Goal: Task Accomplishment & Management: Manage account settings

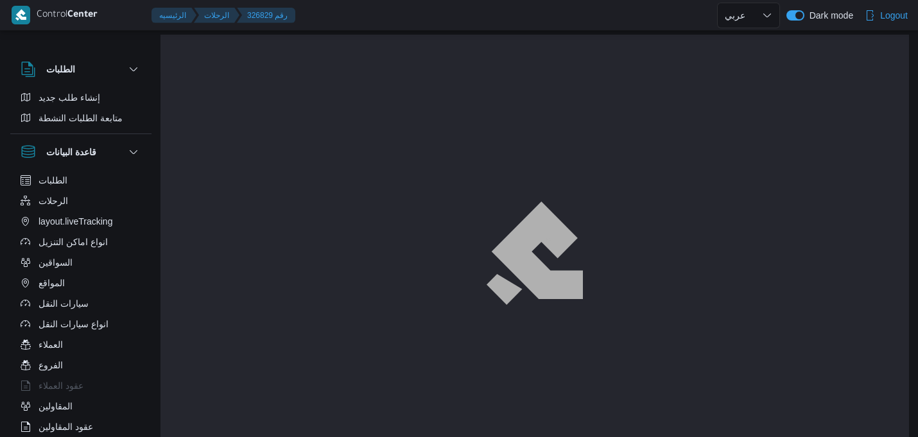
select select "ar"
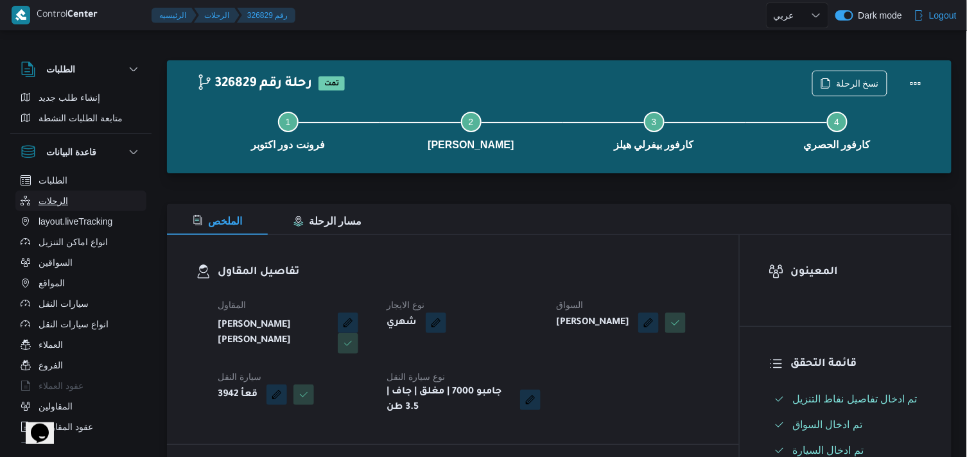
click at [94, 194] on button "الرحلات" at bounding box center [80, 201] width 131 height 21
select select "ar"
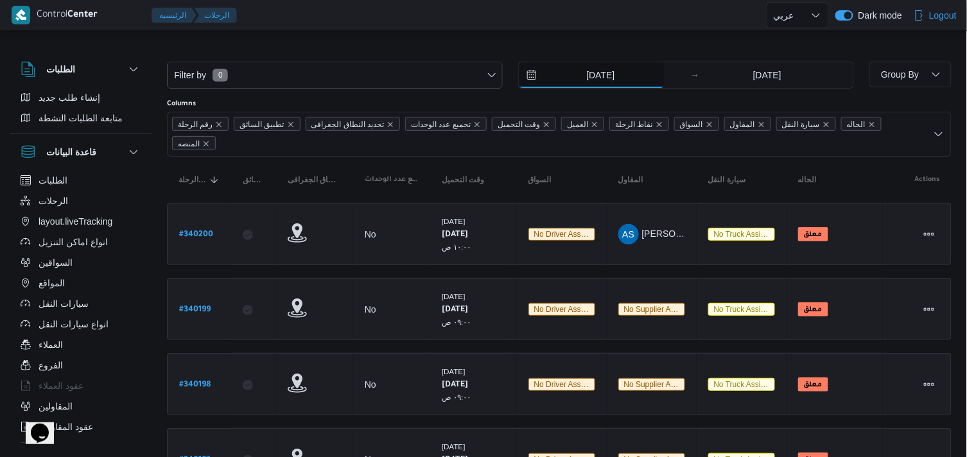
click at [599, 84] on input "22/9/2025" at bounding box center [592, 75] width 146 height 26
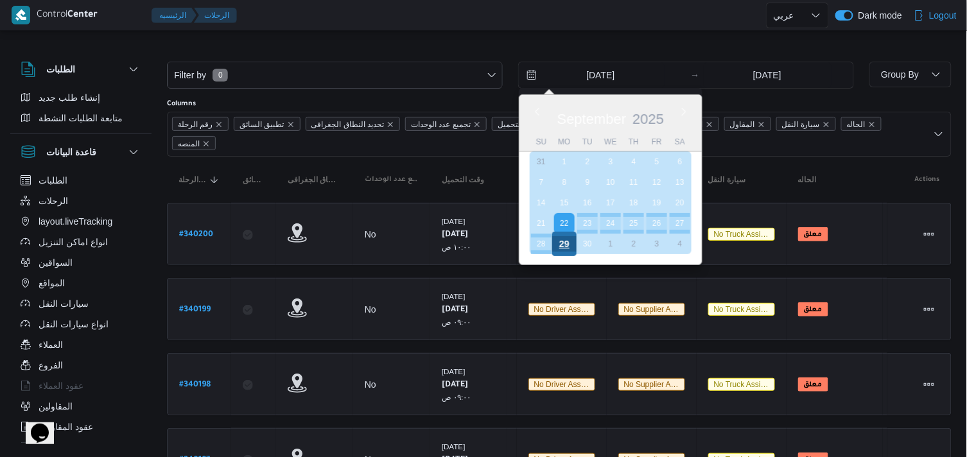
click at [565, 244] on div "29" at bounding box center [564, 244] width 24 height 24
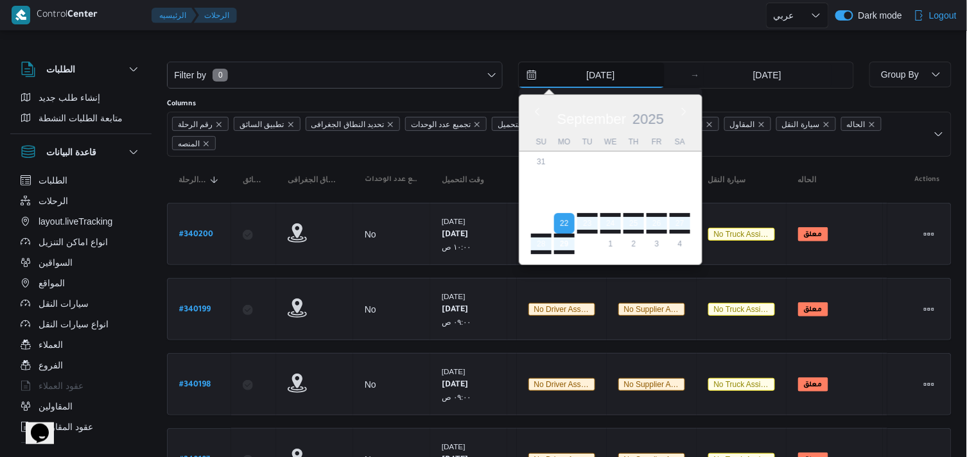
type input "29/9/2025"
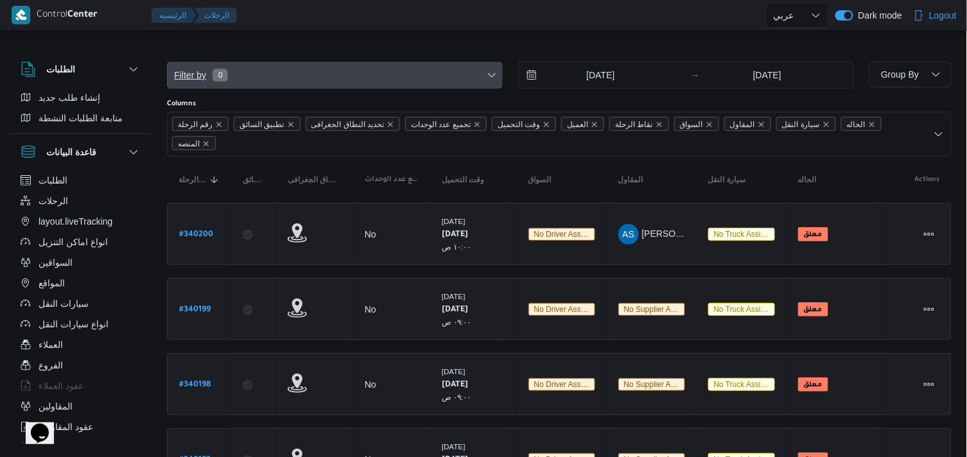
click at [304, 67] on span "Filter by 0" at bounding box center [335, 75] width 335 height 26
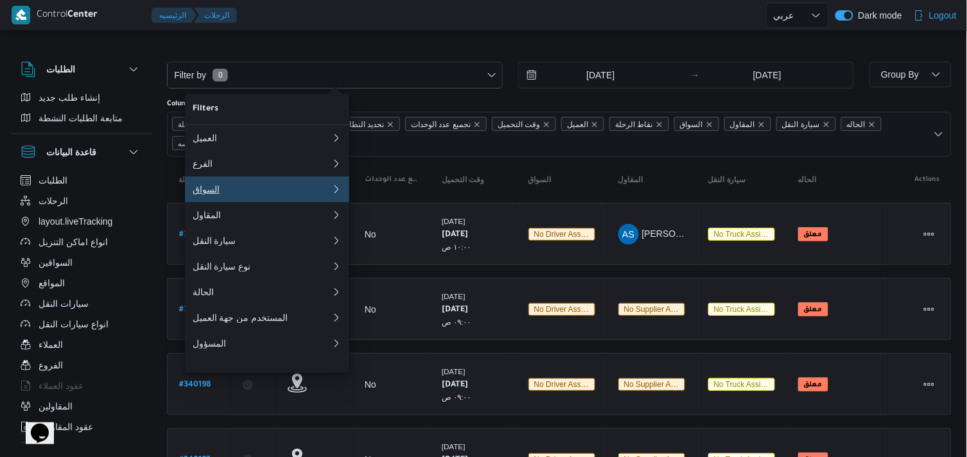
click at [281, 195] on div "السواق" at bounding box center [262, 189] width 139 height 10
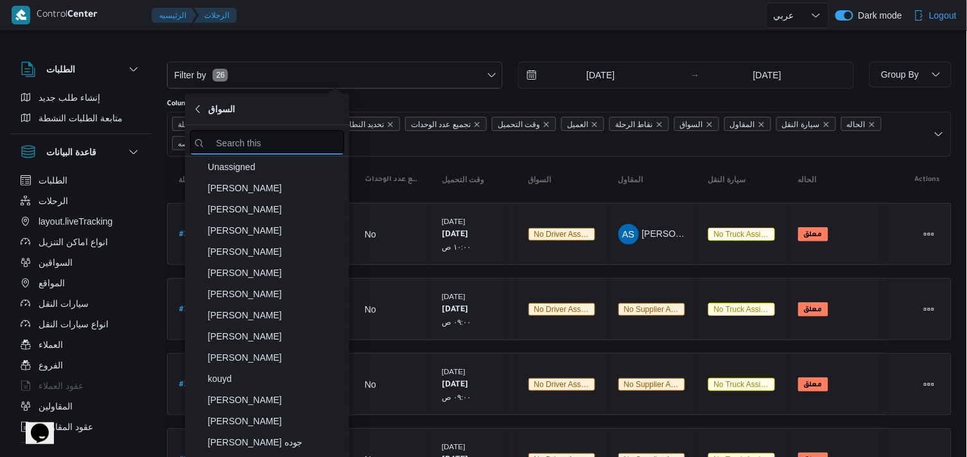
click at [312, 135] on input "search filters" at bounding box center [267, 142] width 154 height 25
click at [268, 113] on span "السواق" at bounding box center [267, 108] width 149 height 15
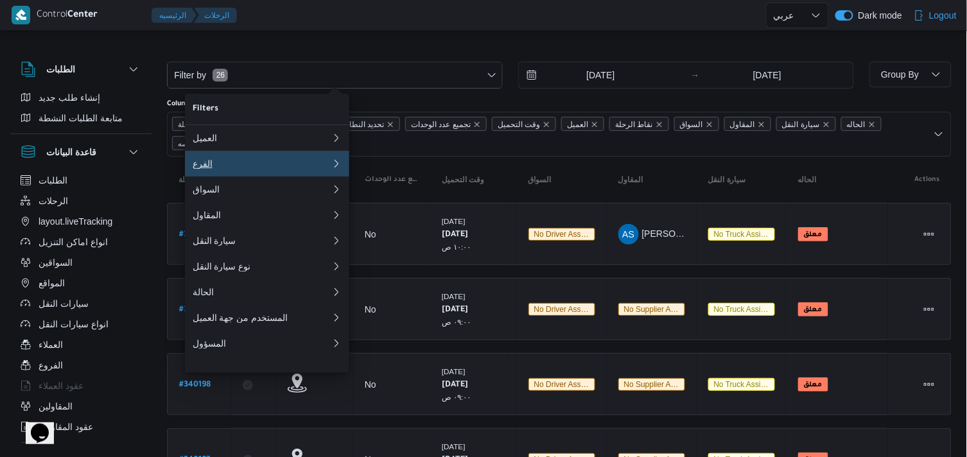
click at [244, 161] on div "الفرع" at bounding box center [262, 164] width 139 height 10
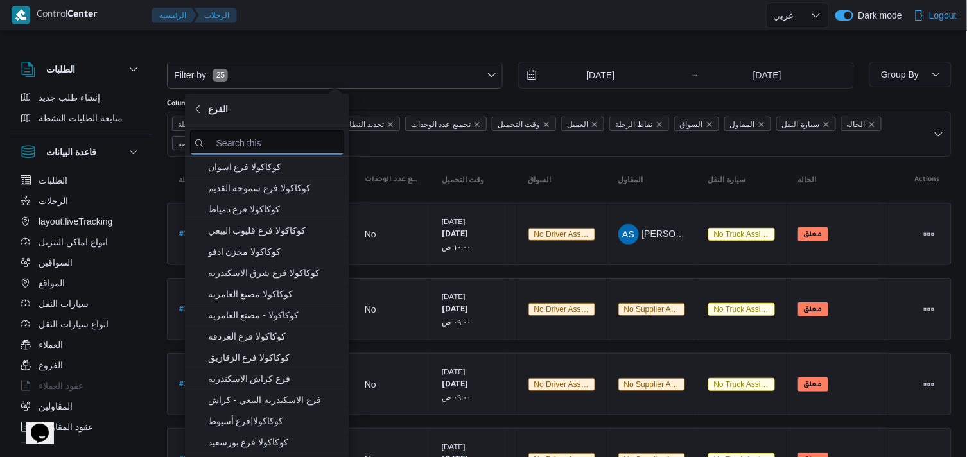
click at [284, 155] on input "search filters" at bounding box center [267, 142] width 154 height 25
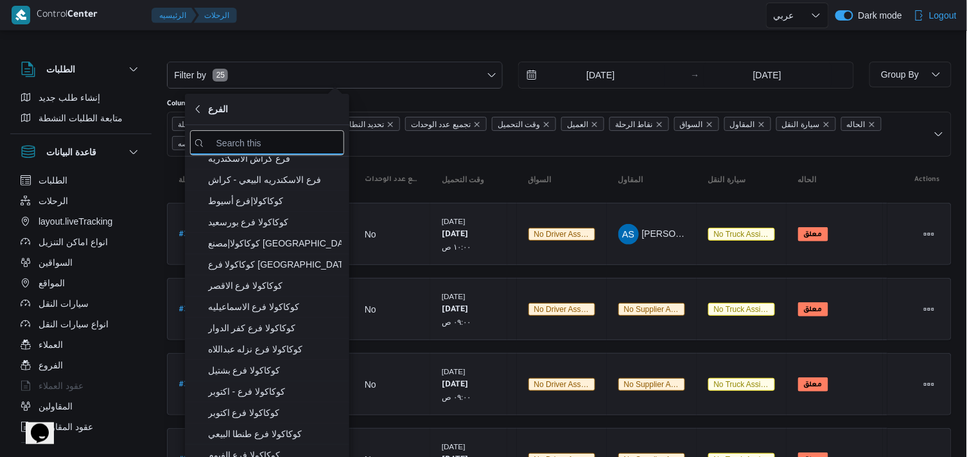
scroll to position [223, 0]
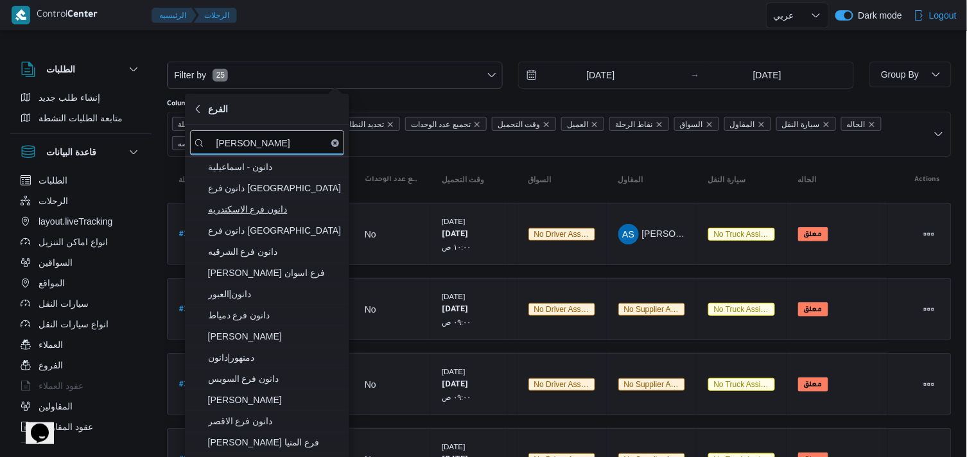
type input "دان"
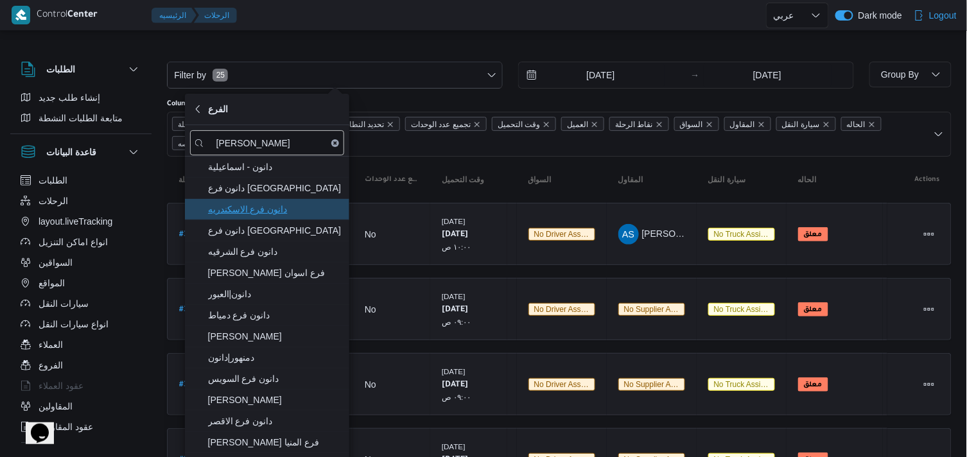
click at [307, 216] on span "دانون فرع الاسكندريه" at bounding box center [275, 209] width 134 height 15
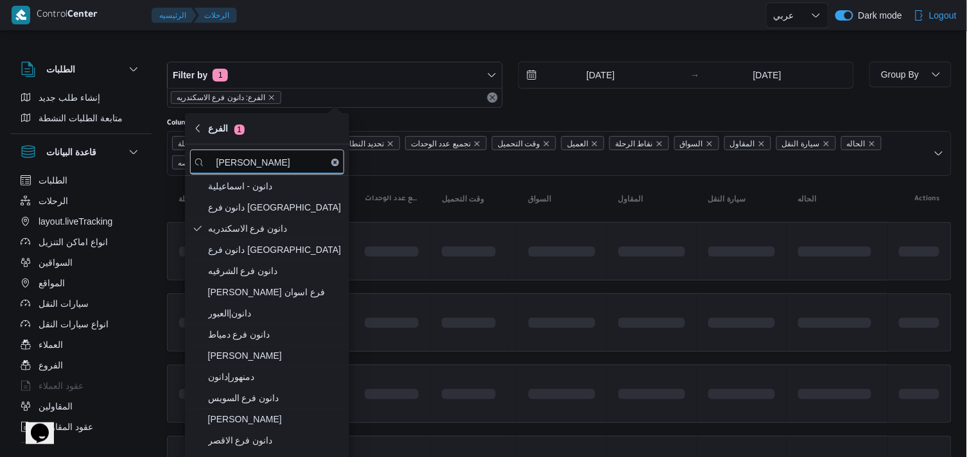
click at [300, 41] on div at bounding box center [559, 51] width 785 height 21
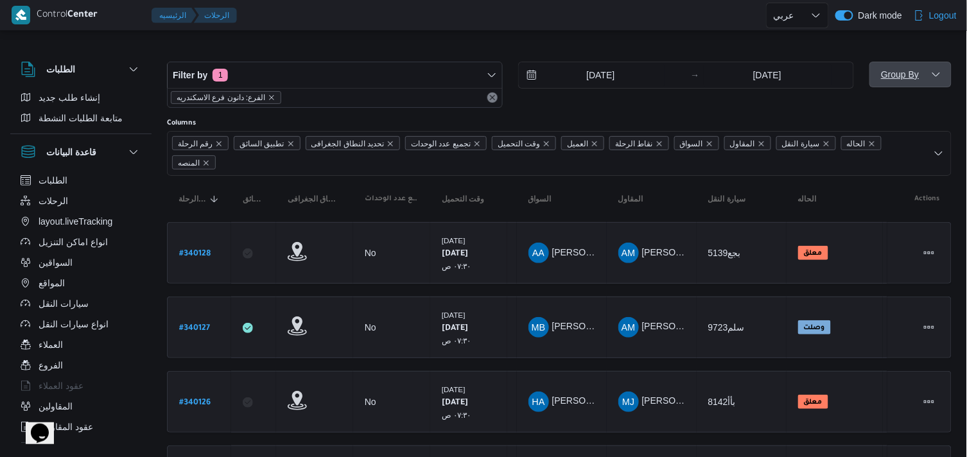
click at [892, 78] on span "Group By" at bounding box center [900, 74] width 38 height 10
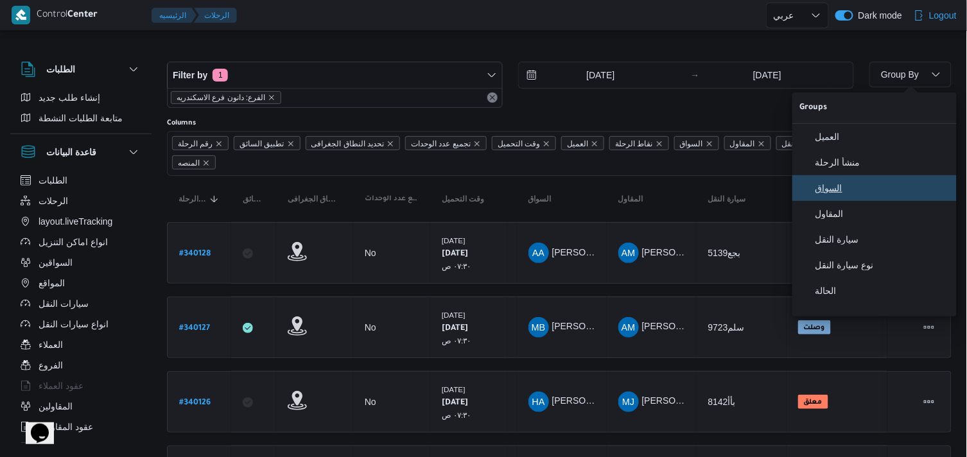
click at [843, 189] on span "السواق" at bounding box center [882, 188] width 134 height 10
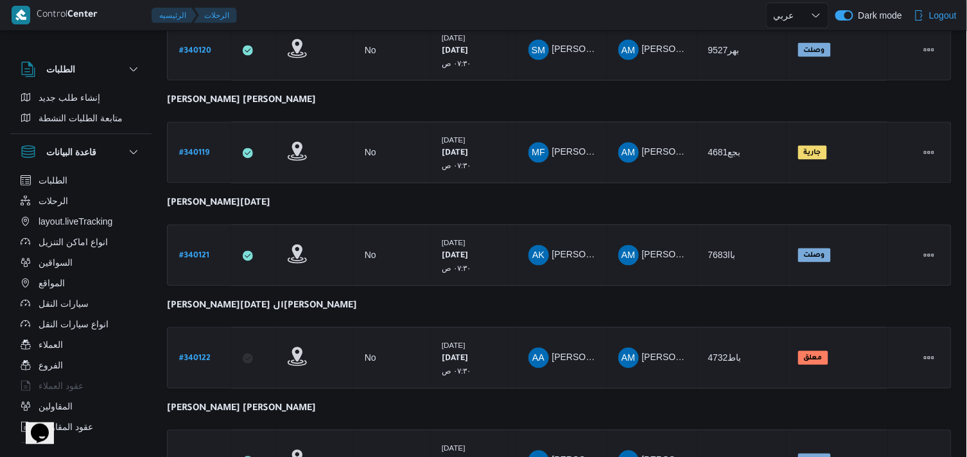
scroll to position [814, 0]
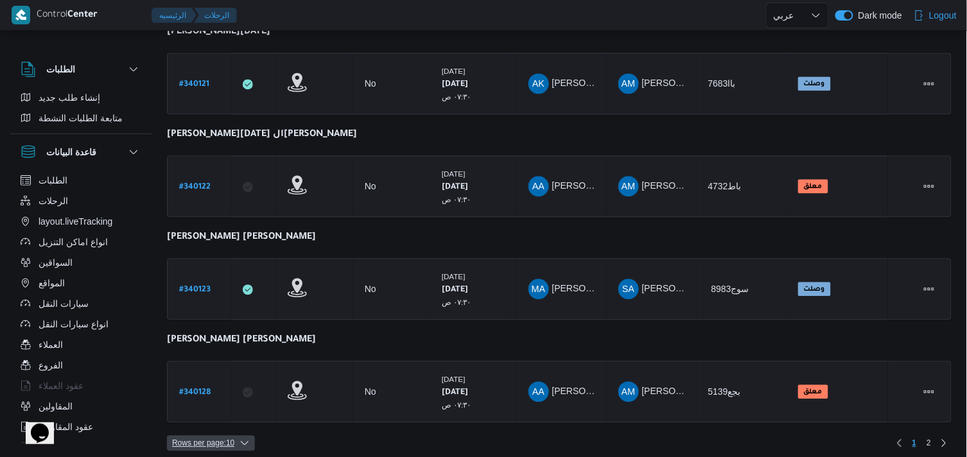
click at [234, 428] on div "Rows per page : 10 1 2" at bounding box center [559, 443] width 800 height 31
click at [229, 435] on span "Rows per page : 10" at bounding box center [203, 442] width 62 height 15
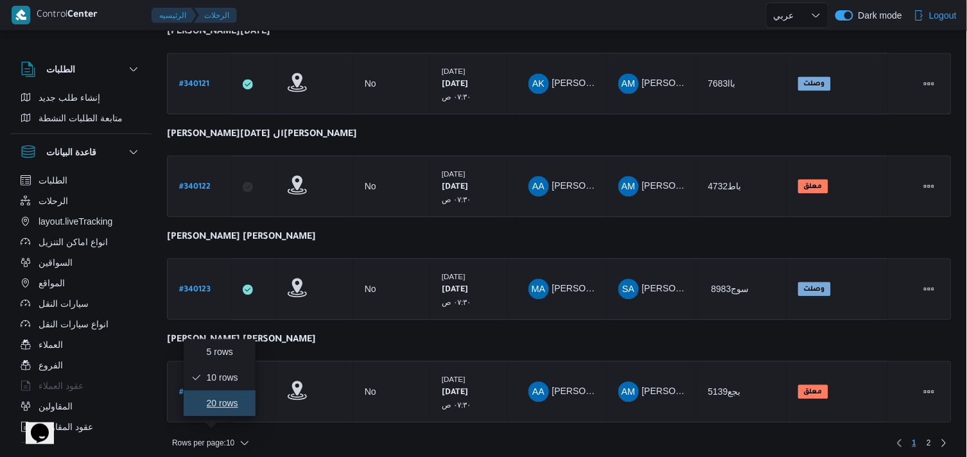
click at [228, 416] on button "20 rows" at bounding box center [220, 403] width 72 height 26
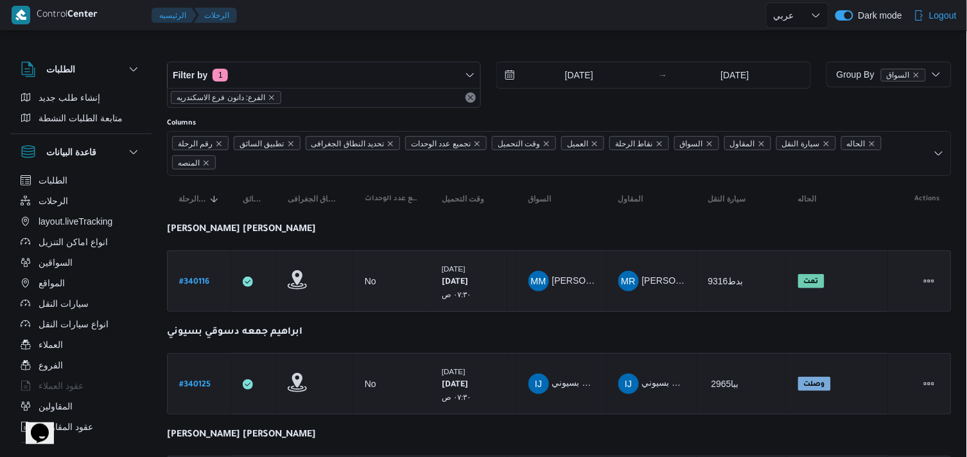
click at [185, 273] on link "# 340116" at bounding box center [194, 281] width 30 height 17
select select "ar"
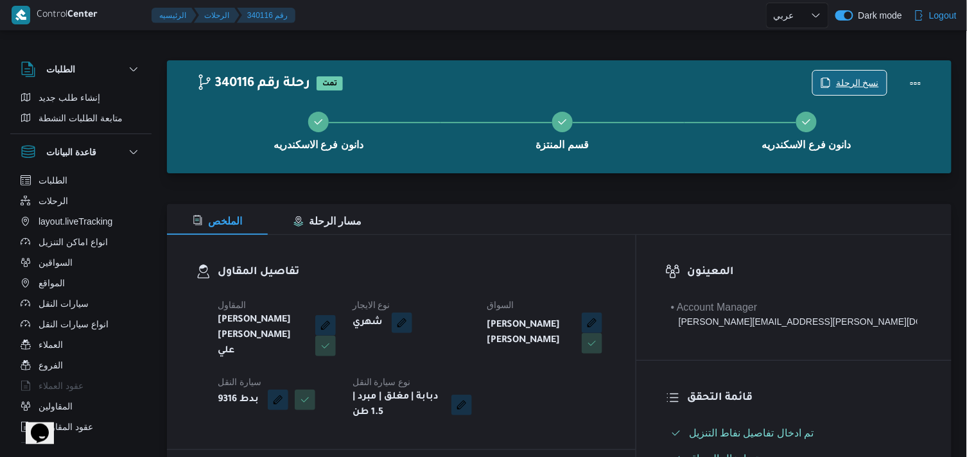
click at [836, 75] on span "نسخ الرحلة" at bounding box center [850, 83] width 74 height 24
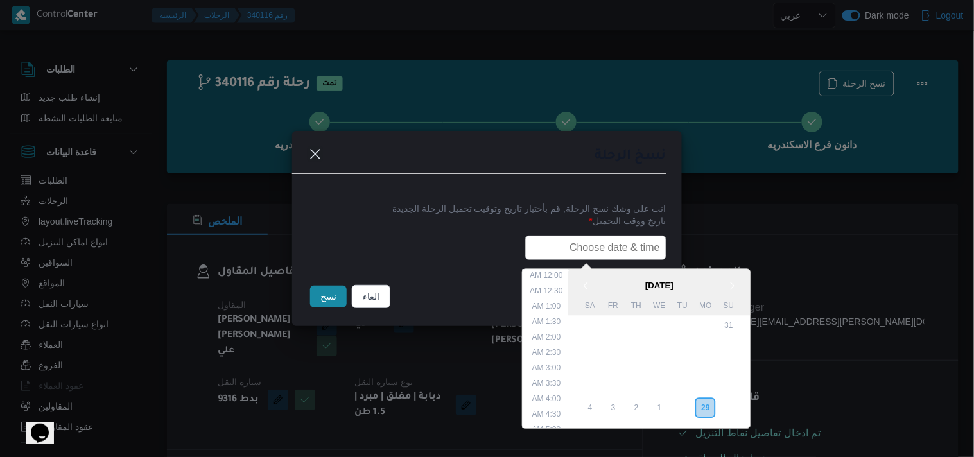
click at [630, 236] on input "text" at bounding box center [595, 248] width 141 height 24
click at [693, 396] on div "30" at bounding box center [682, 408] width 24 height 24
click at [561, 364] on li "7:30 AM" at bounding box center [547, 364] width 39 height 13
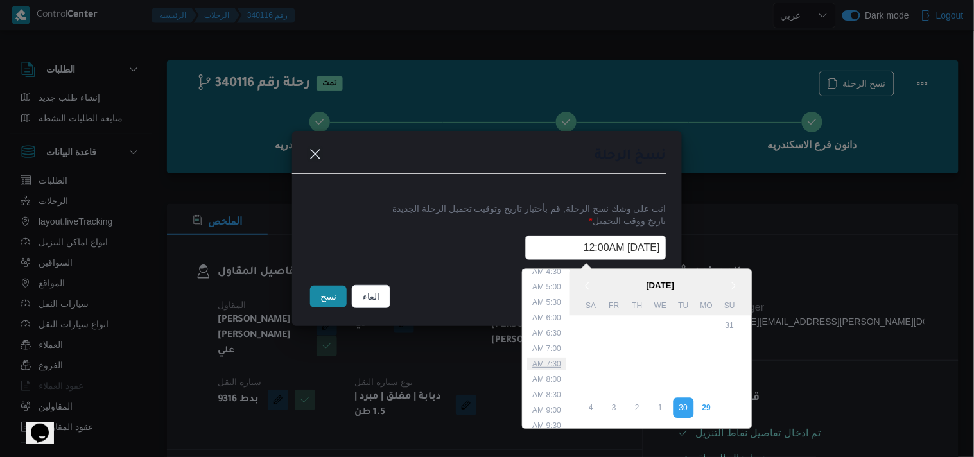
type input "30/09/2025 7:30AM"
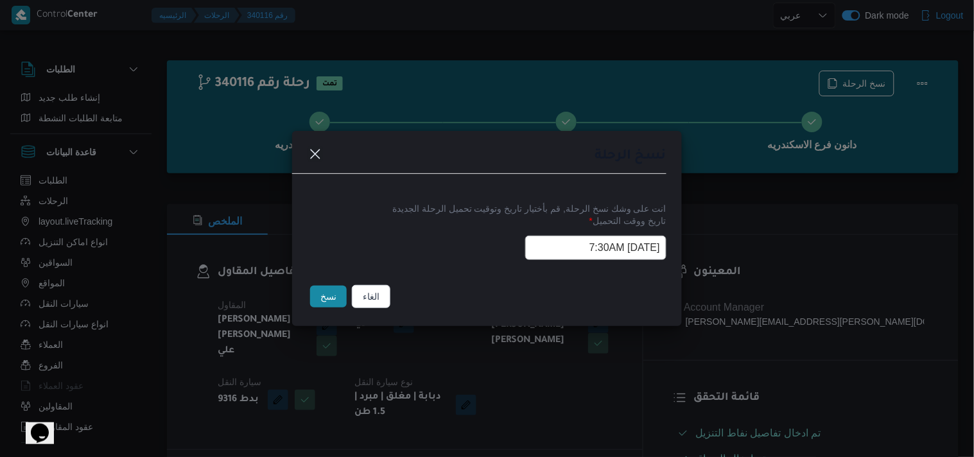
click at [548, 259] on input "30/09/2025 7:30AM" at bounding box center [595, 248] width 141 height 24
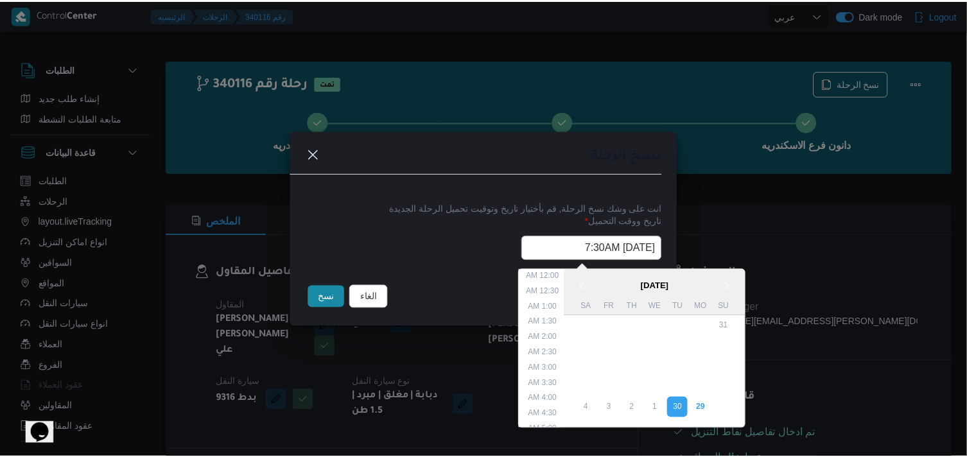
scroll to position [161, 0]
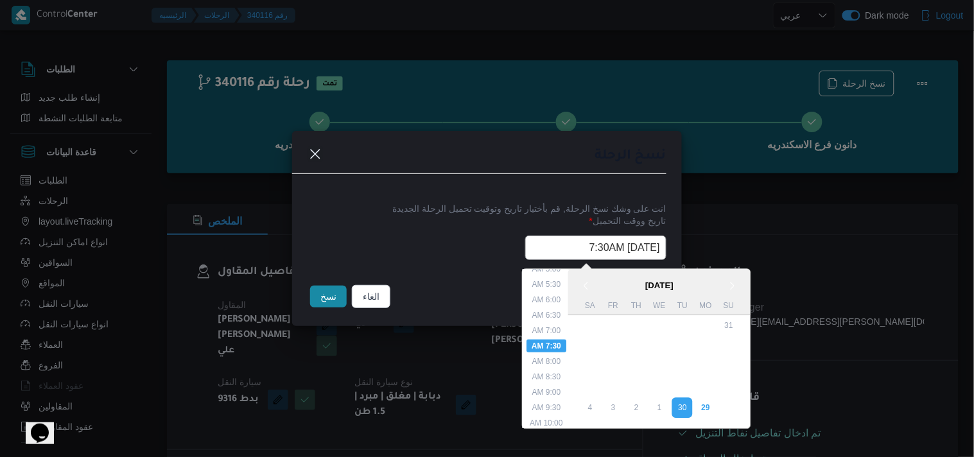
click at [548, 259] on input "30/09/2025 7:30AM" at bounding box center [595, 248] width 141 height 24
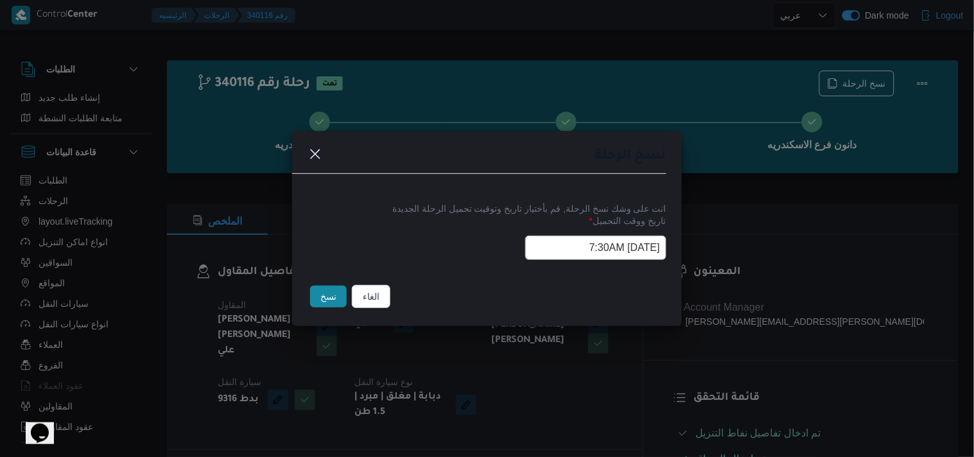
click at [326, 295] on button "نسخ" at bounding box center [328, 297] width 37 height 22
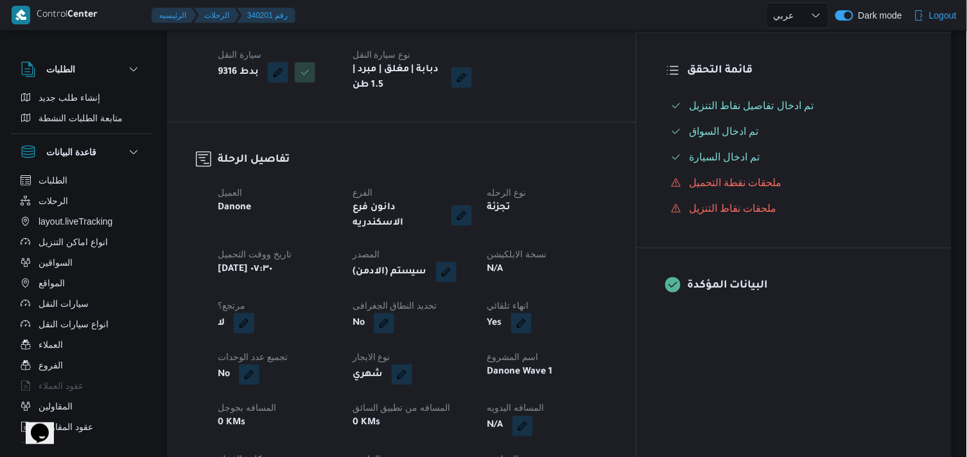
scroll to position [356, 0]
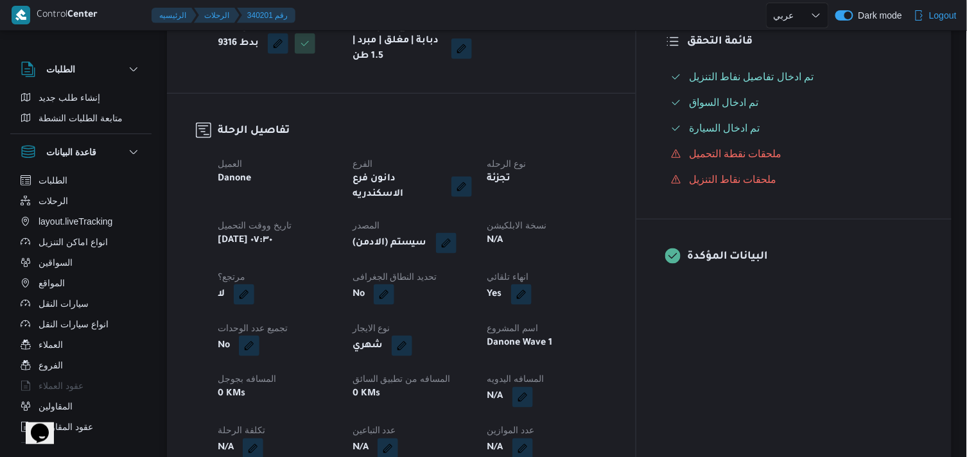
click at [473, 238] on div "(سيستم (الادمن" at bounding box center [412, 243] width 122 height 23
click at [456, 232] on button "button" at bounding box center [446, 242] width 21 height 21
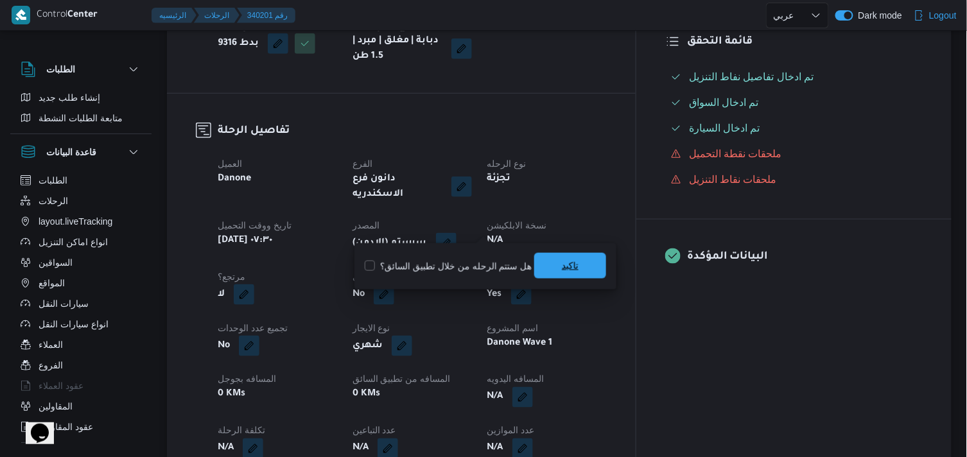
click at [562, 265] on span "تاكيد" at bounding box center [570, 265] width 17 height 15
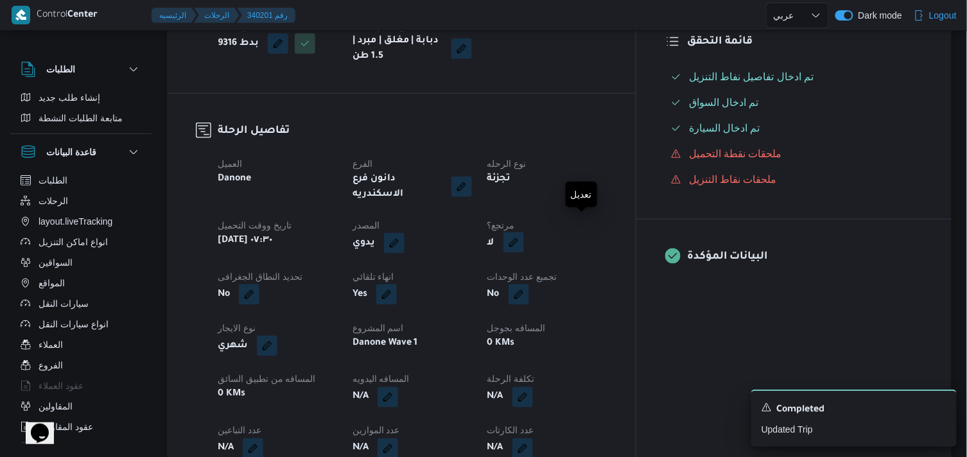
click at [524, 232] on button "button" at bounding box center [513, 242] width 21 height 21
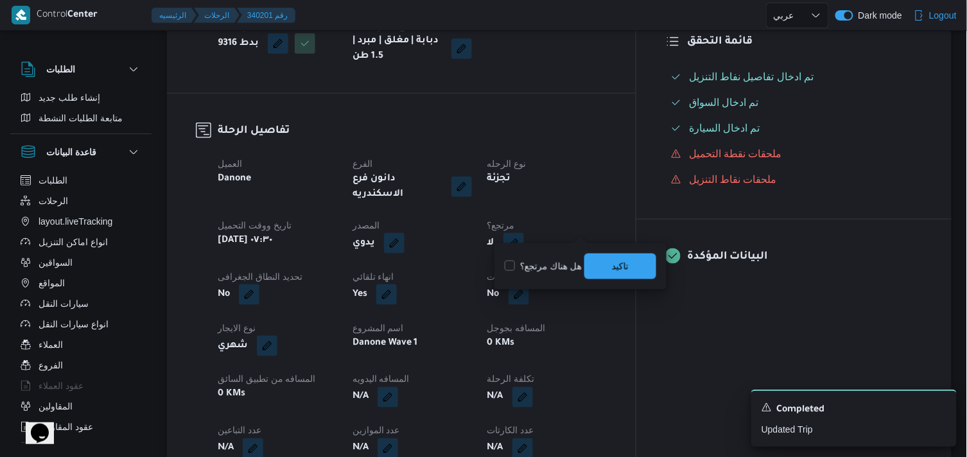
click at [526, 270] on label "هل هناك مرتجع؟" at bounding box center [543, 266] width 77 height 15
checkbox input "true"
click at [614, 254] on div "تاكيد" at bounding box center [620, 267] width 72 height 26
click at [596, 258] on span "تاكيد" at bounding box center [620, 266] width 72 height 26
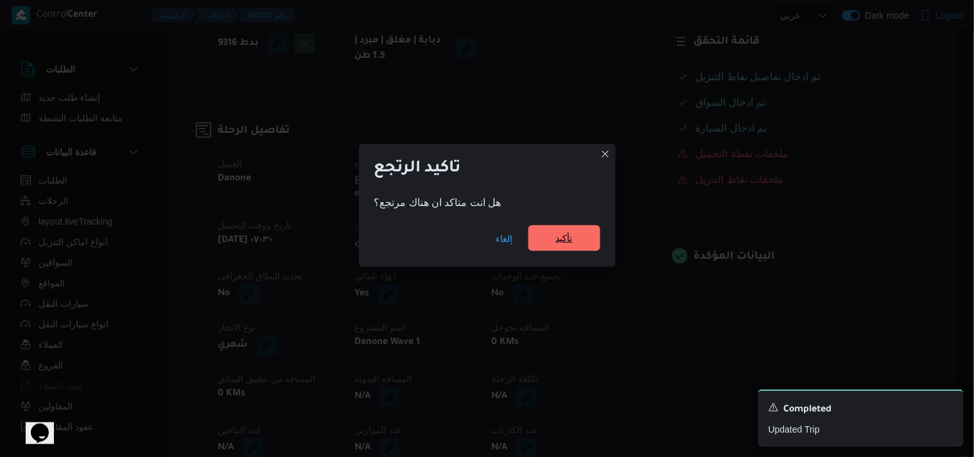
click at [559, 245] on span "تأكيد" at bounding box center [564, 237] width 17 height 15
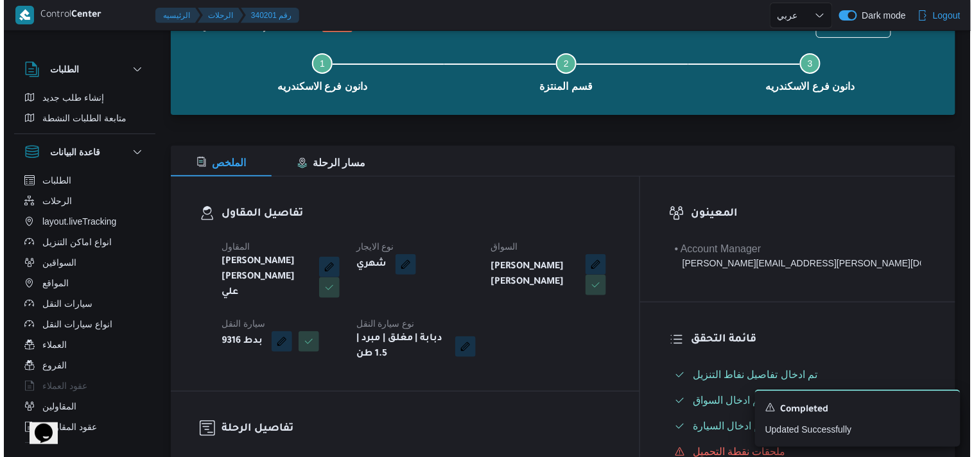
scroll to position [0, 0]
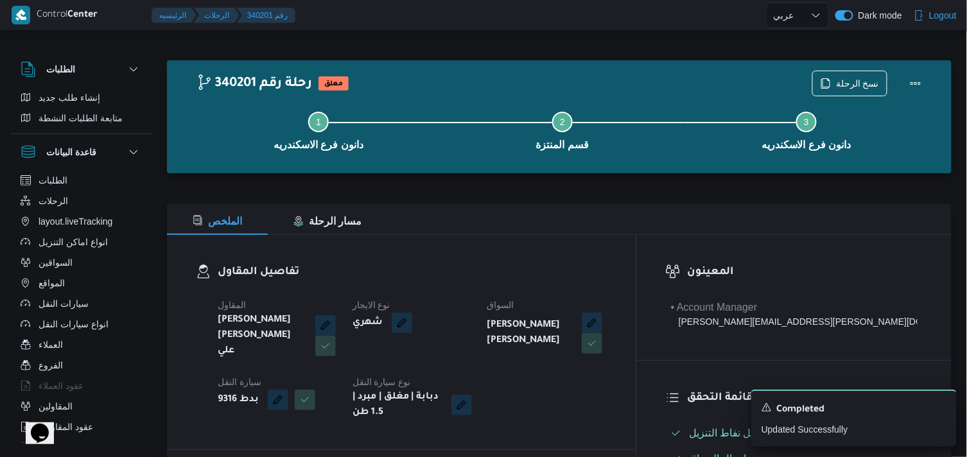
select select "ar"
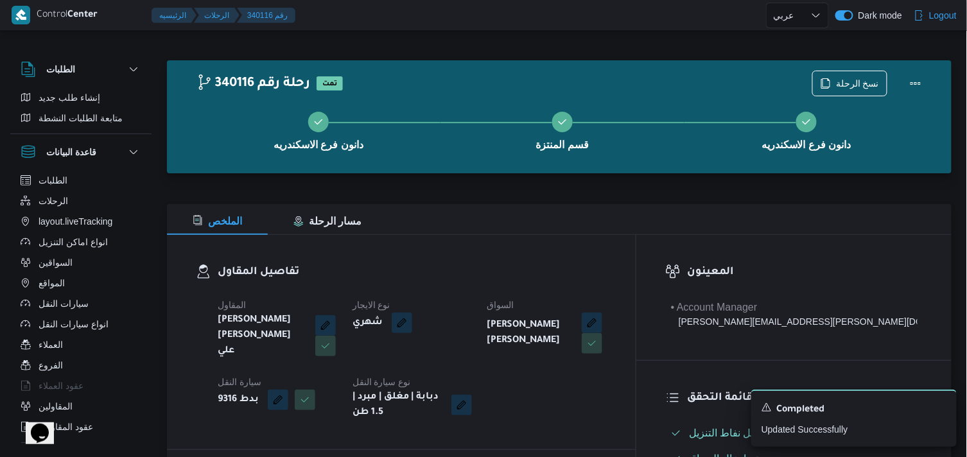
select select "ar"
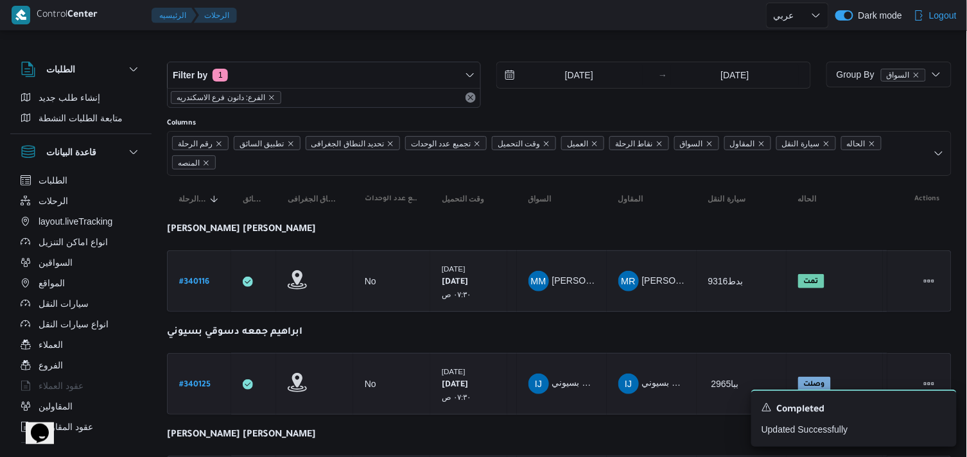
click at [191, 381] on b "# 340125" at bounding box center [194, 385] width 31 height 9
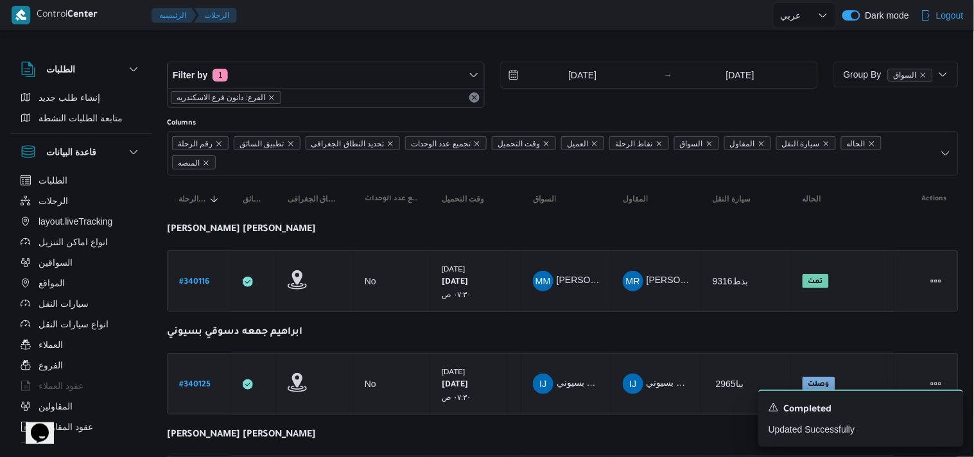
select select "ar"
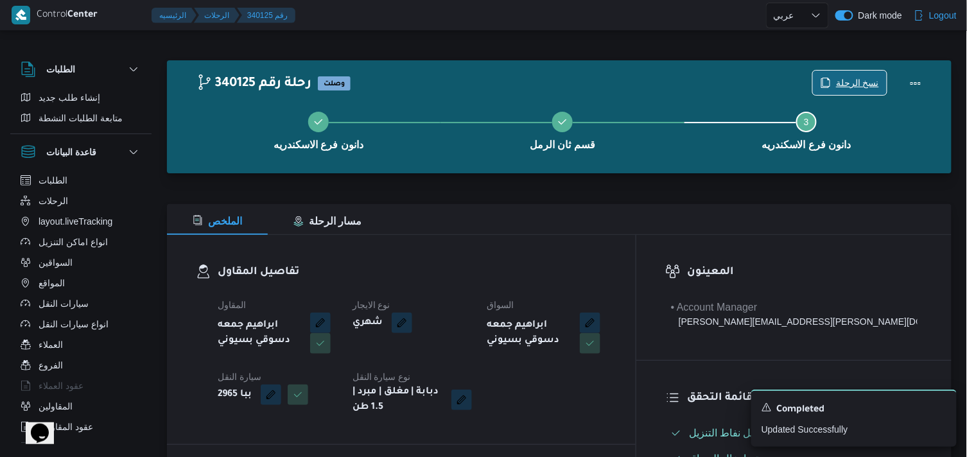
click at [829, 76] on span "نسخ الرحلة" at bounding box center [850, 83] width 74 height 24
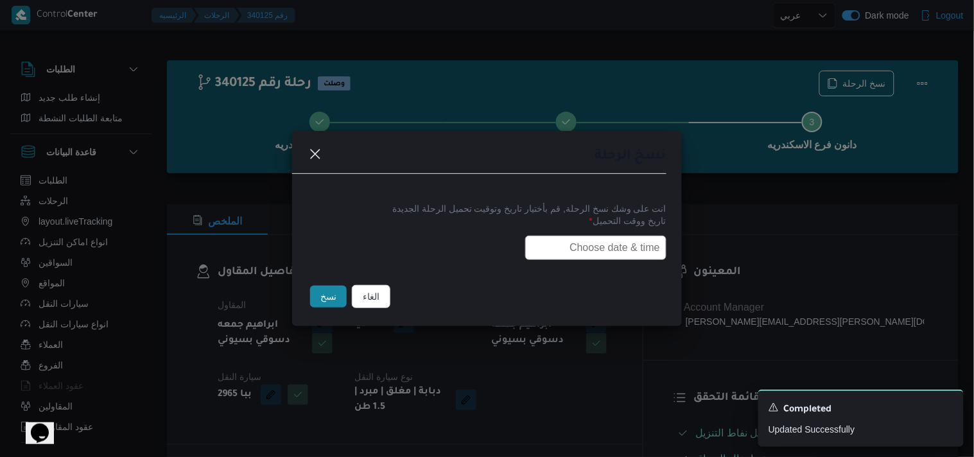
click at [552, 236] on input "text" at bounding box center [595, 248] width 141 height 24
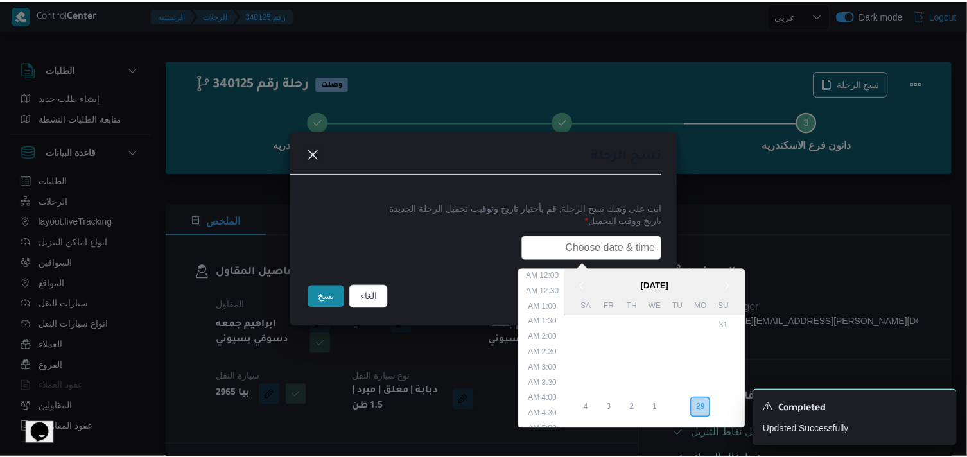
scroll to position [252, 0]
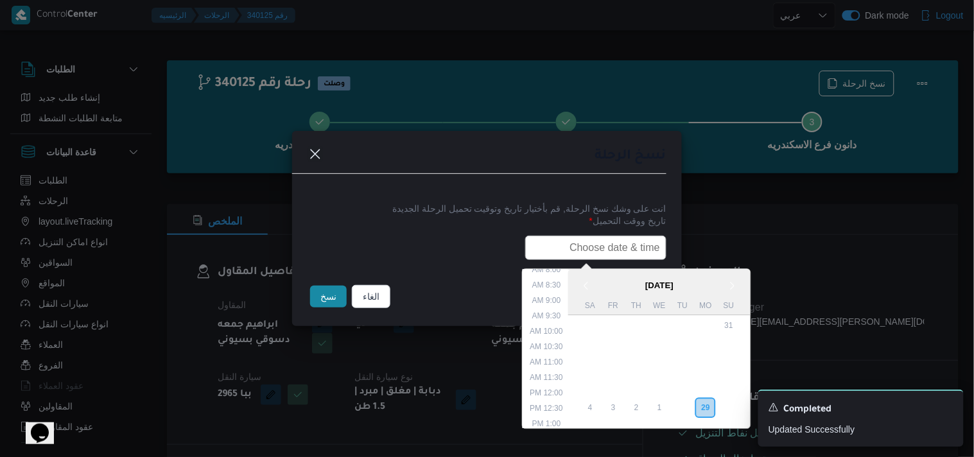
paste input "30/09/2025 7:30AM"
type input "30/09/2025 7:30AM"
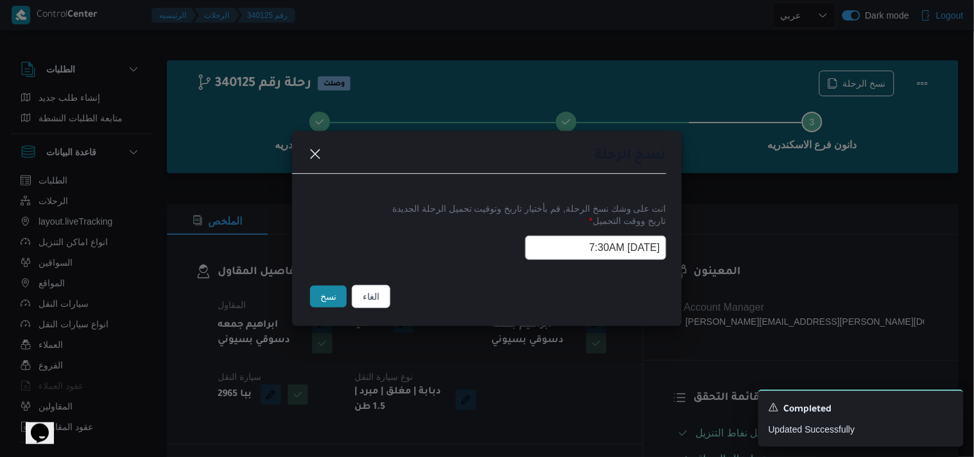
click at [338, 306] on button "نسخ" at bounding box center [328, 297] width 37 height 22
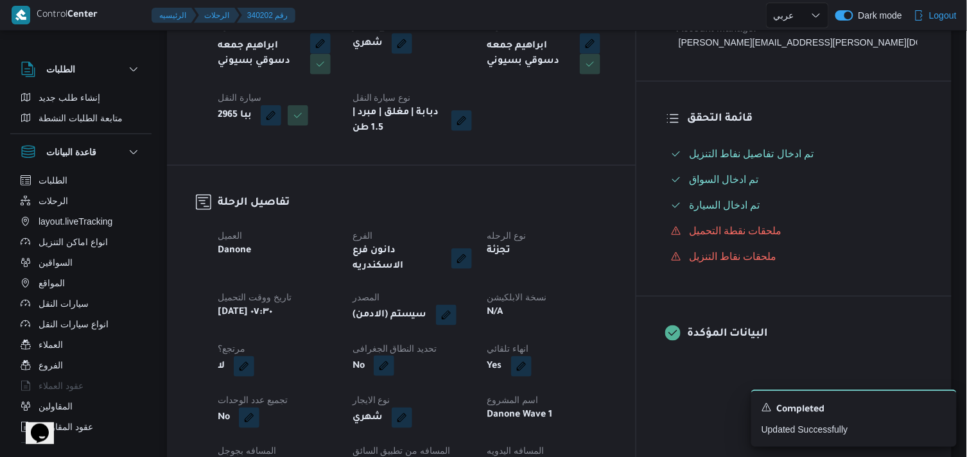
scroll to position [285, 0]
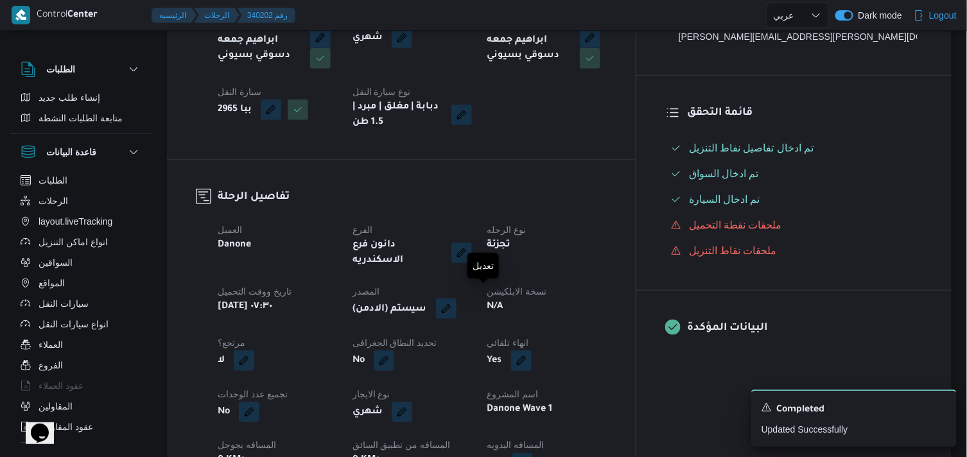
click at [456, 303] on button "button" at bounding box center [446, 309] width 21 height 21
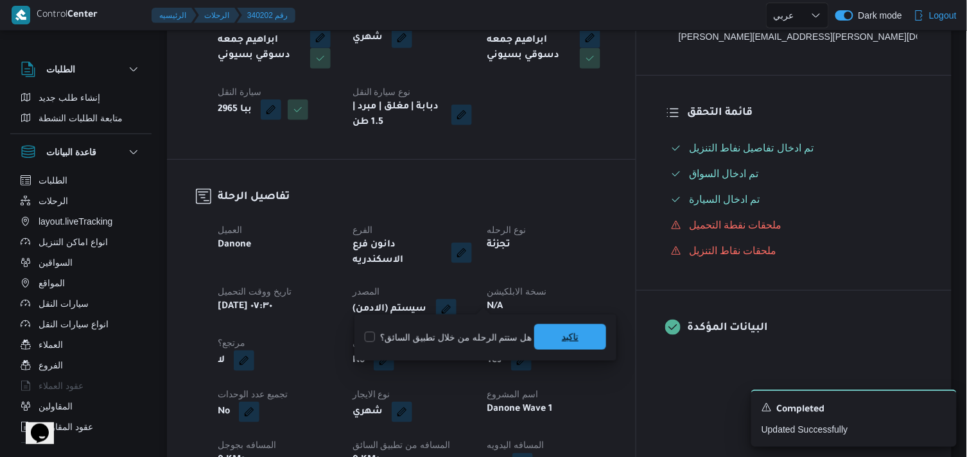
click at [584, 328] on span "تاكيد" at bounding box center [570, 337] width 72 height 26
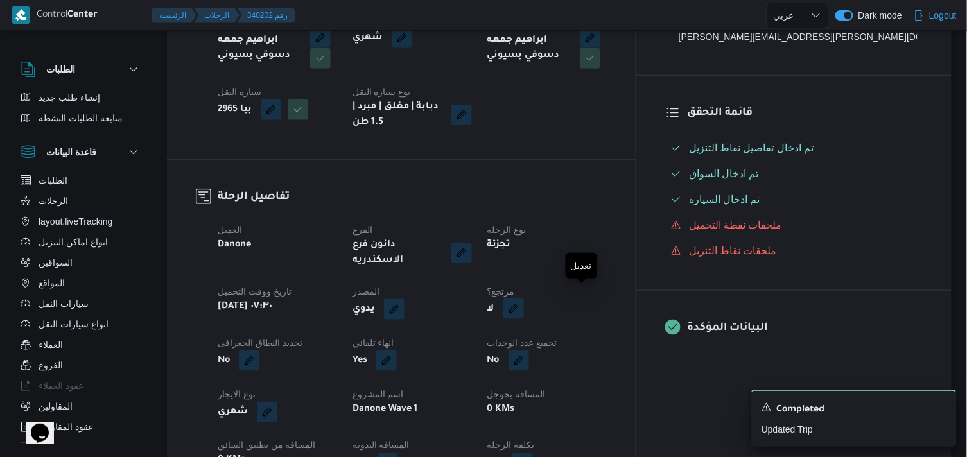
click at [524, 300] on button "button" at bounding box center [513, 309] width 21 height 21
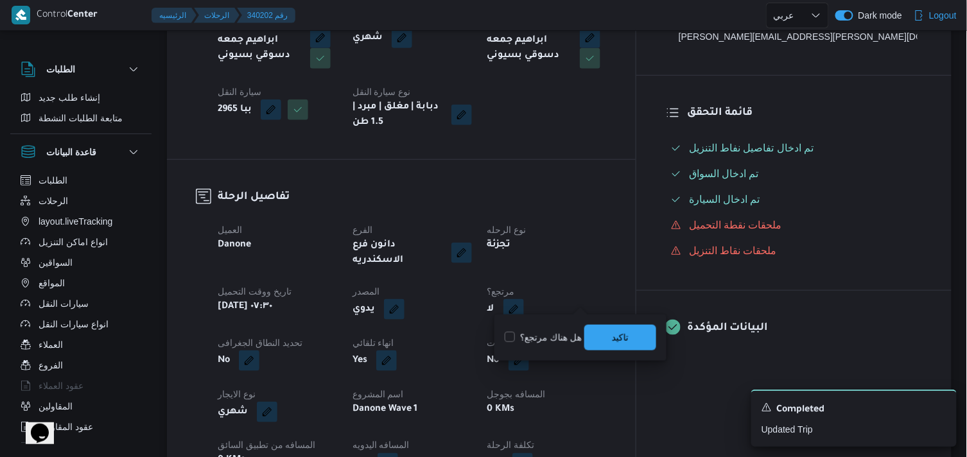
click at [530, 337] on label "هل هناك مرتجع؟" at bounding box center [543, 337] width 77 height 15
checkbox input "true"
click at [627, 335] on span "تاكيد" at bounding box center [620, 336] width 17 height 15
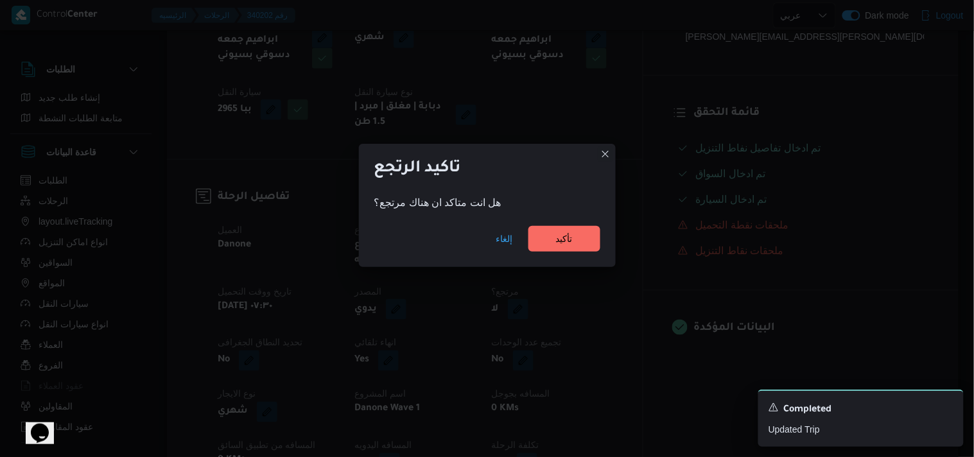
click at [575, 253] on div "إلغاء تأكيد" at bounding box center [487, 241] width 257 height 51
click at [572, 245] on span "تأكيد" at bounding box center [564, 237] width 17 height 15
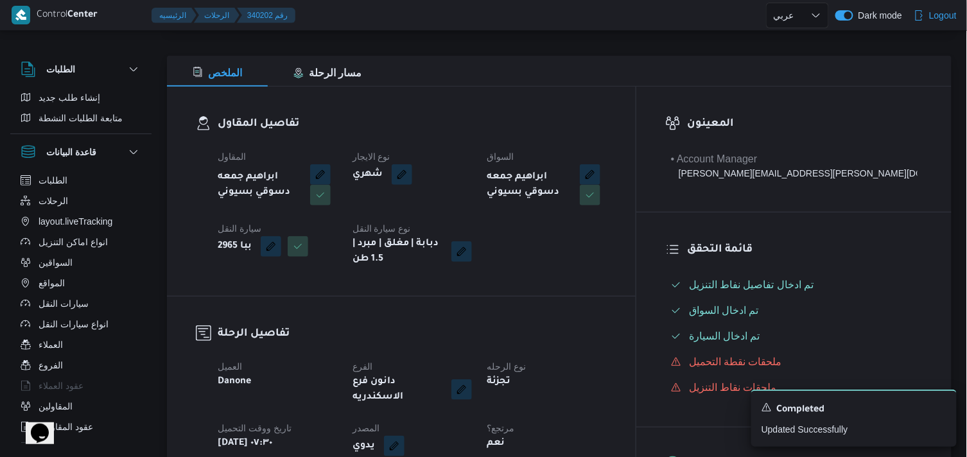
scroll to position [0, 0]
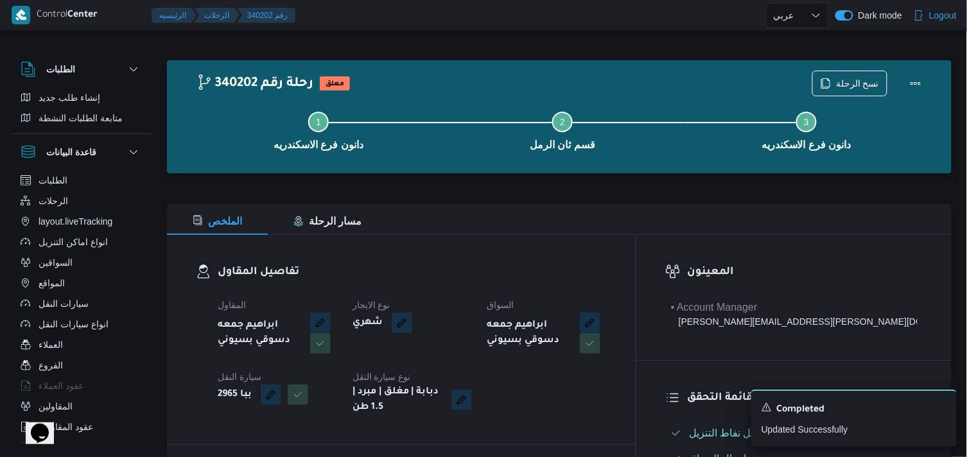
select select "ar"
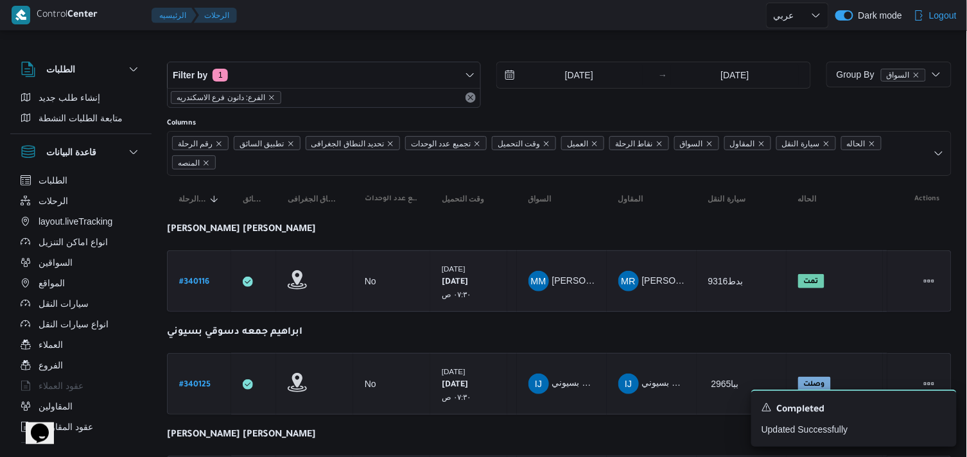
scroll to position [71, 0]
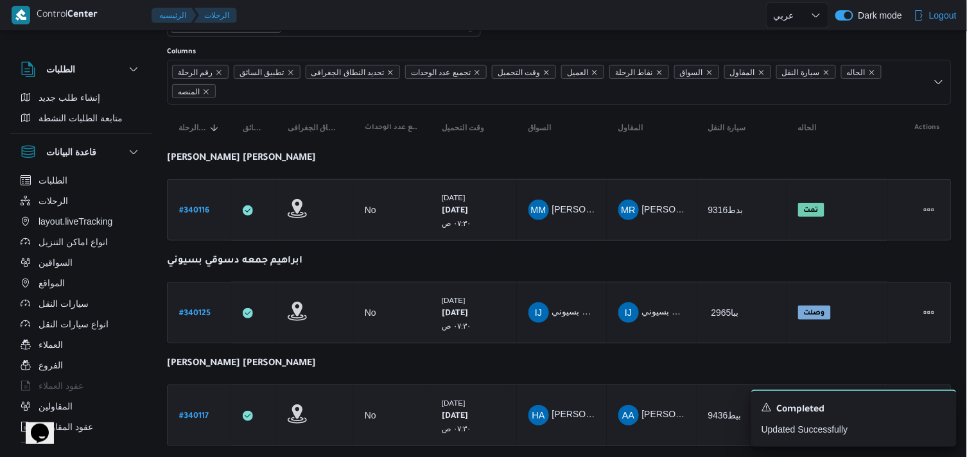
click at [194, 417] on b "# 340117" at bounding box center [194, 416] width 30 height 9
select select "ar"
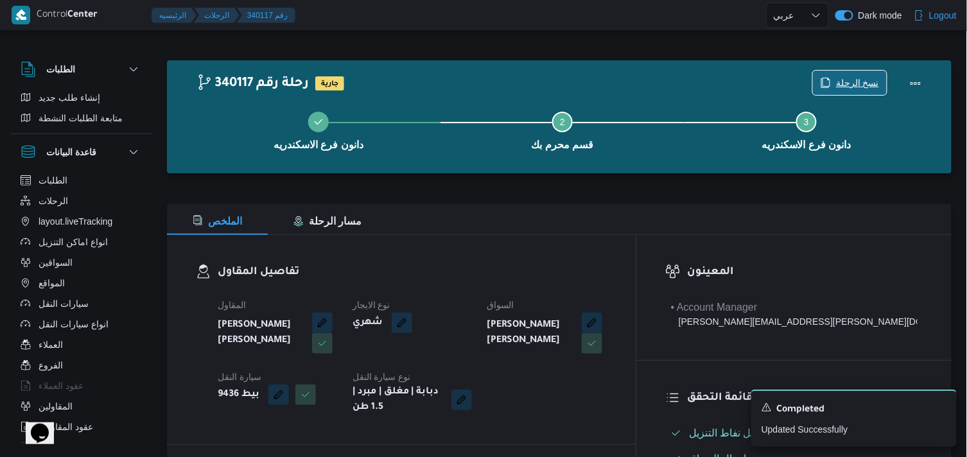
click at [850, 86] on span "نسخ الرحلة" at bounding box center [857, 82] width 43 height 15
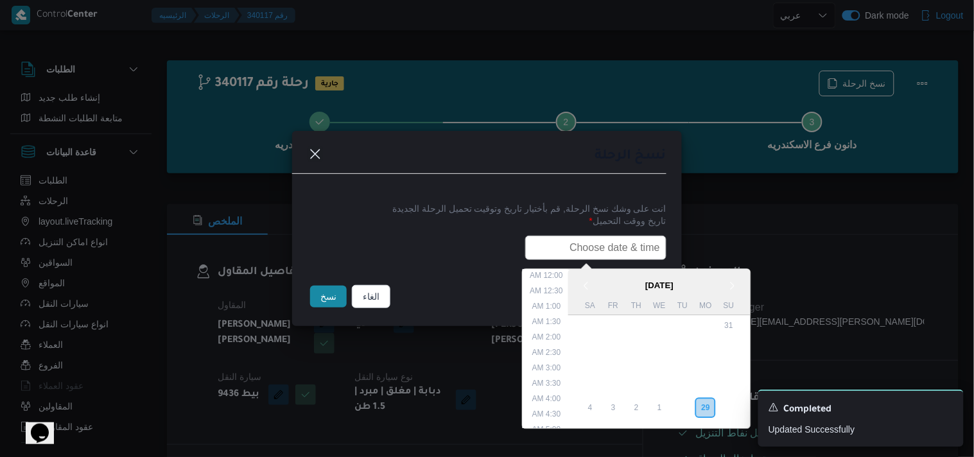
click at [638, 253] on input "text" at bounding box center [595, 248] width 141 height 24
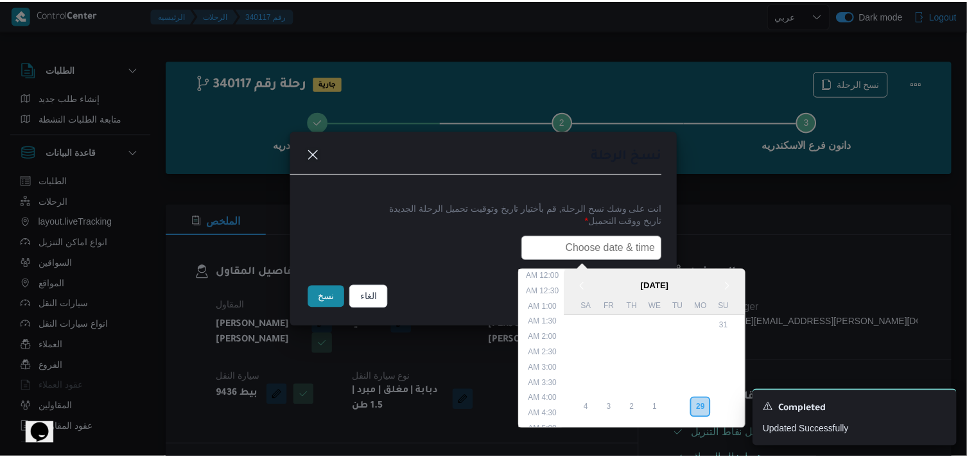
scroll to position [252, 0]
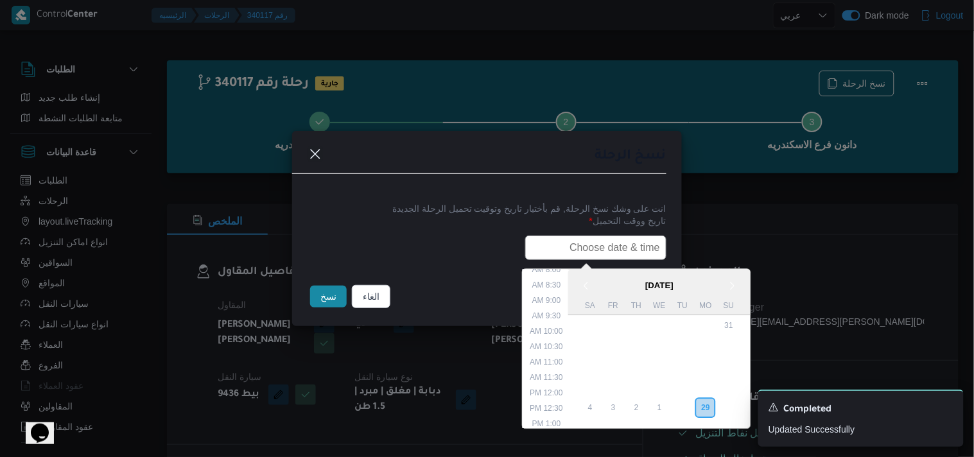
type input "30/09/2025 7:30AM"
click at [333, 306] on button "نسخ" at bounding box center [328, 297] width 37 height 22
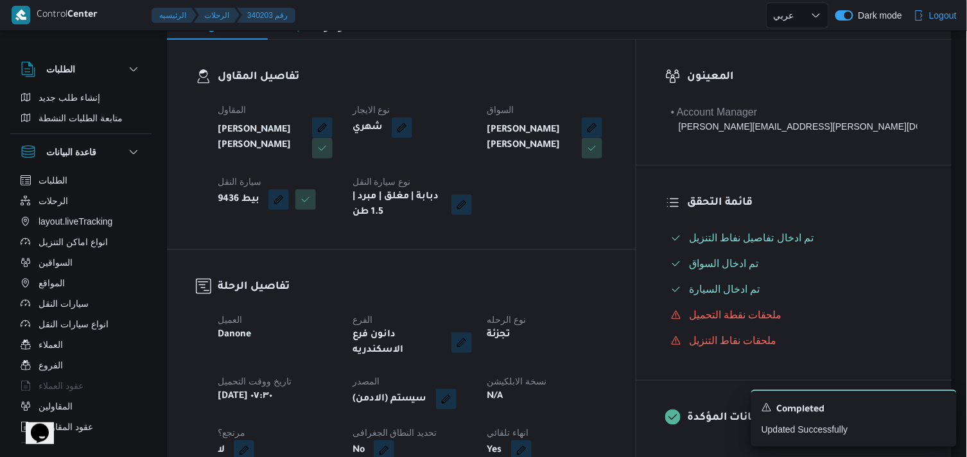
scroll to position [214, 0]
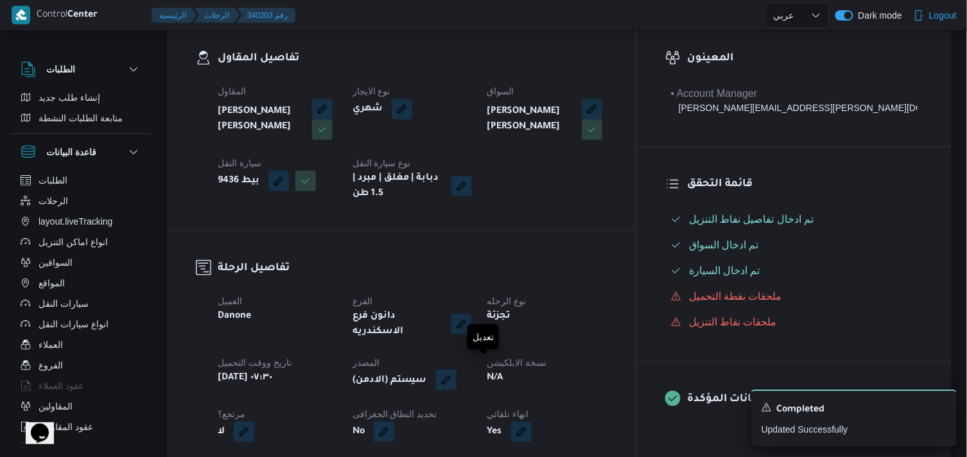
click at [456, 370] on button "button" at bounding box center [446, 380] width 21 height 21
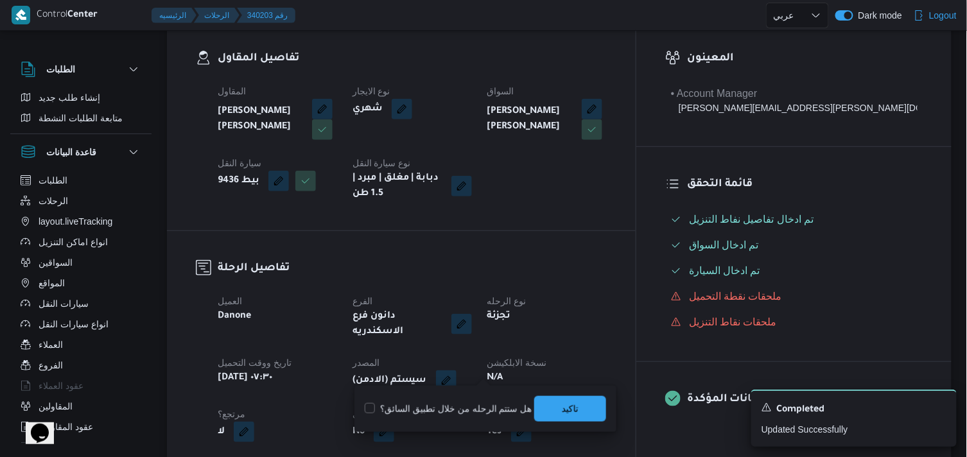
click at [575, 422] on div "You are in a dialog. To close this dialog, hit escape. هل ستتم الرحله من خلال ت…" at bounding box center [485, 409] width 262 height 46
click at [564, 416] on span "تاكيد" at bounding box center [570, 409] width 72 height 26
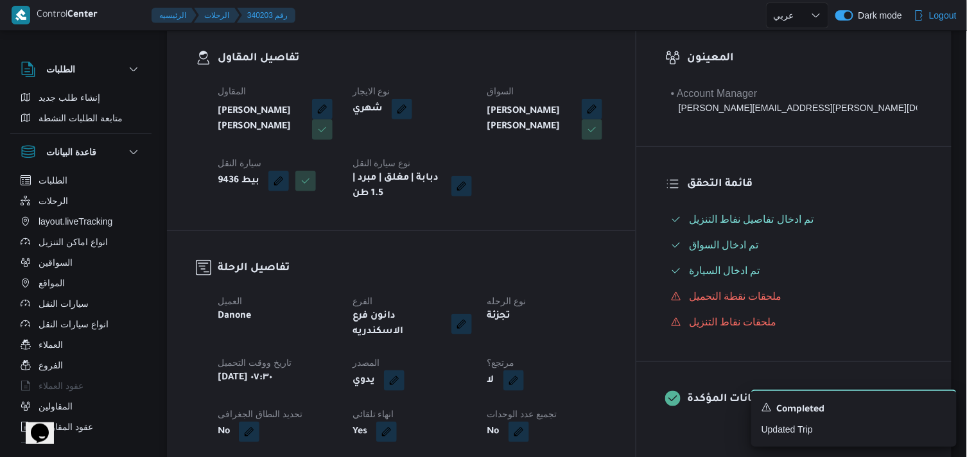
click at [524, 372] on span at bounding box center [510, 380] width 27 height 21
click at [524, 371] on button "button" at bounding box center [513, 380] width 21 height 21
drag, startPoint x: 514, startPoint y: 407, endPoint x: 535, endPoint y: 404, distance: 22.0
click at [516, 407] on label "هل هناك مرتجع؟" at bounding box center [543, 408] width 77 height 15
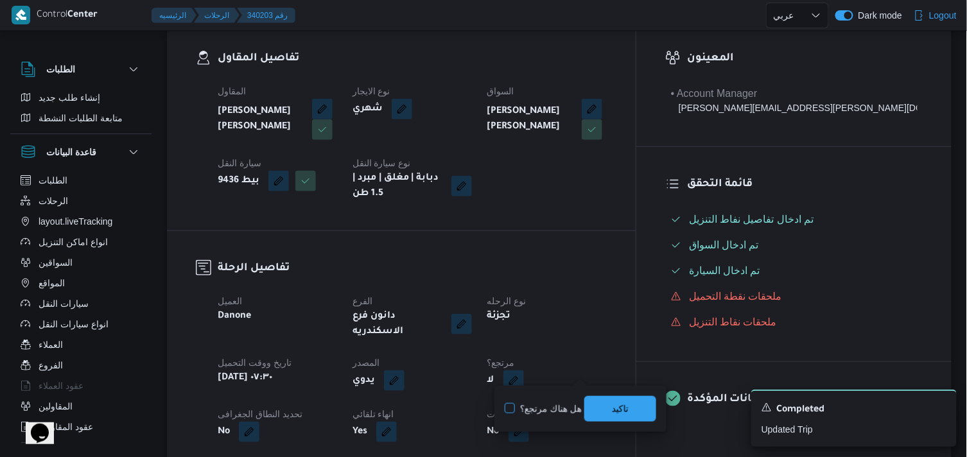
checkbox input "true"
click at [614, 401] on span "تاكيد" at bounding box center [620, 408] width 17 height 15
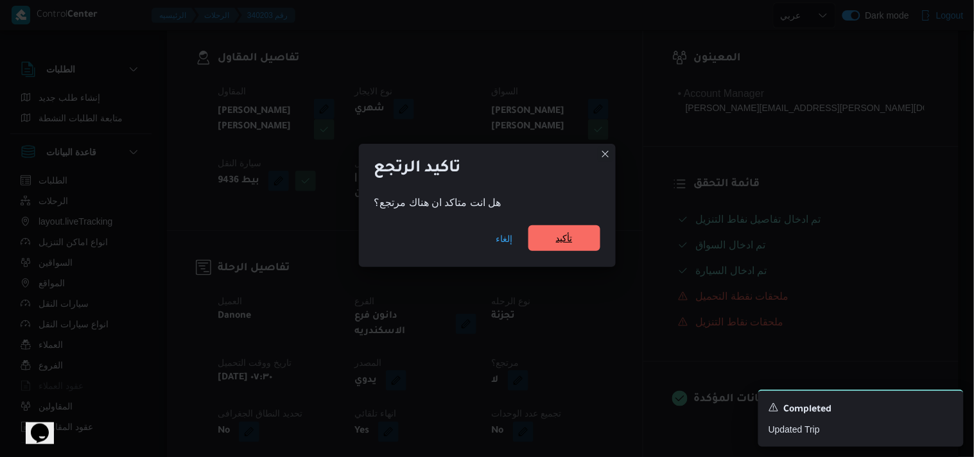
click at [587, 245] on span "تأكيد" at bounding box center [564, 238] width 72 height 26
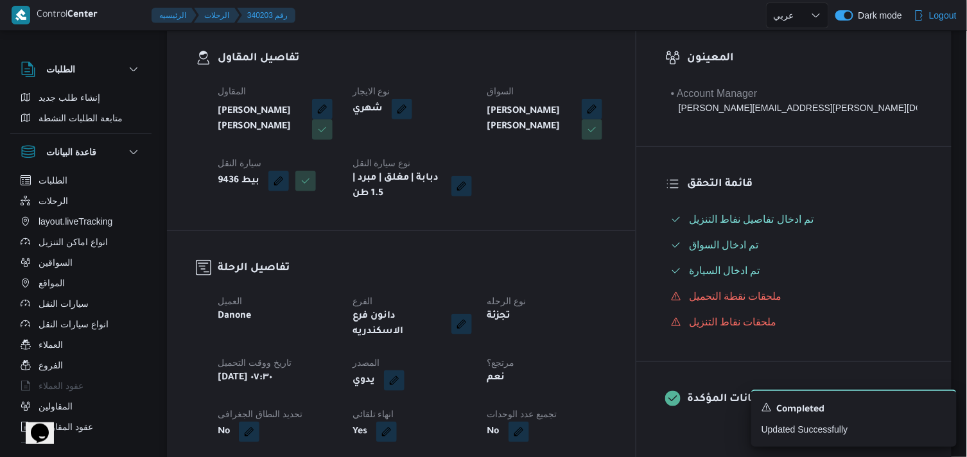
select select "ar"
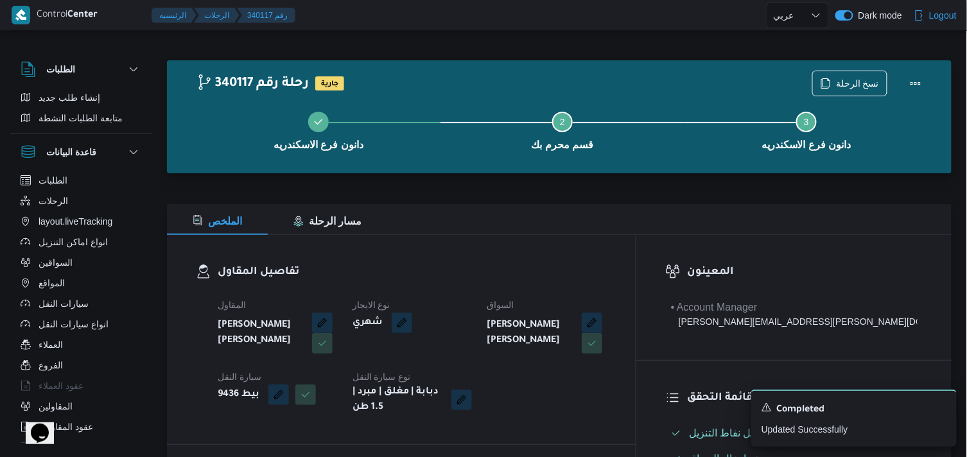
select select "ar"
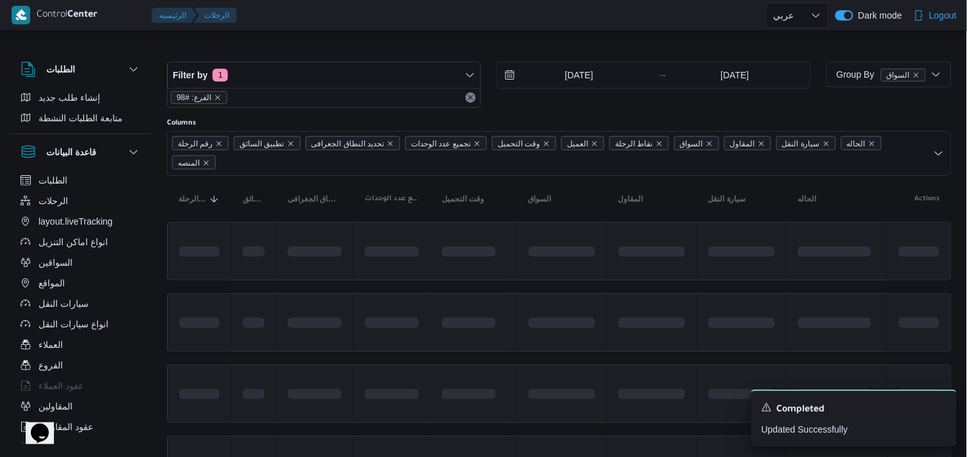
scroll to position [71, 0]
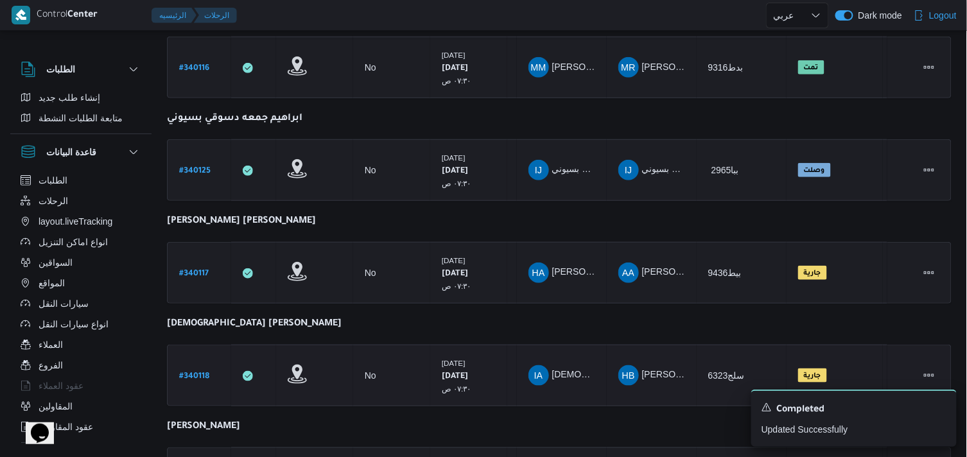
click at [207, 372] on b "# 340118" at bounding box center [194, 376] width 30 height 9
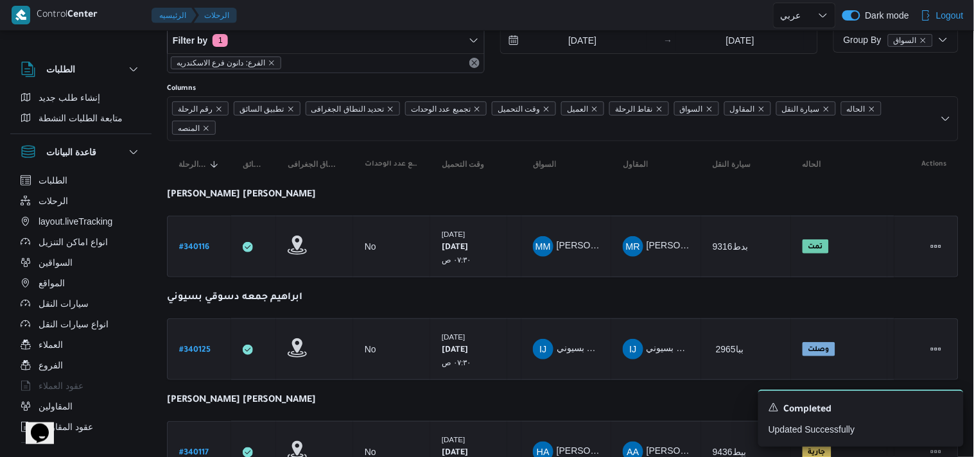
select select "ar"
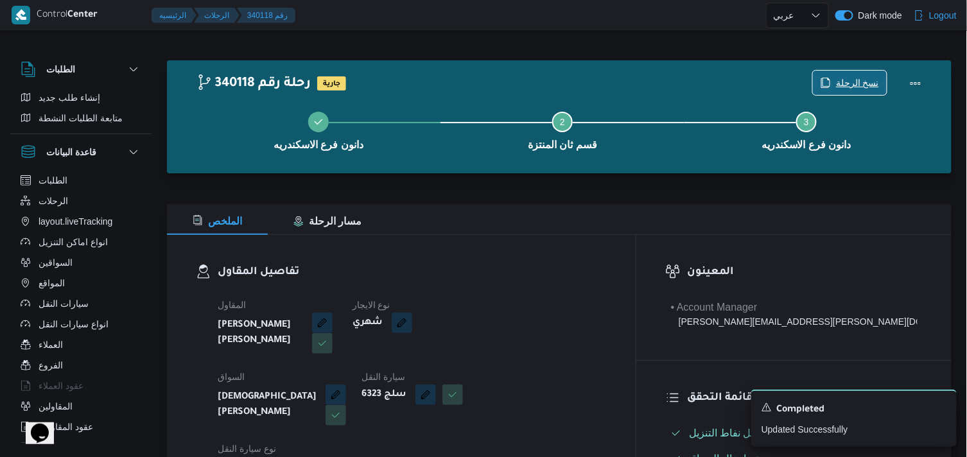
click at [839, 85] on span "نسخ الرحلة" at bounding box center [857, 82] width 43 height 15
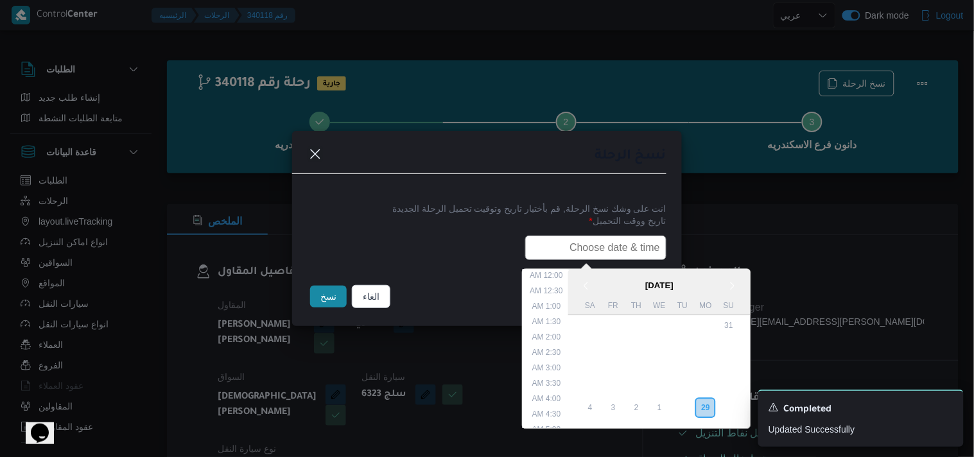
click at [607, 245] on input "text" at bounding box center [595, 248] width 141 height 24
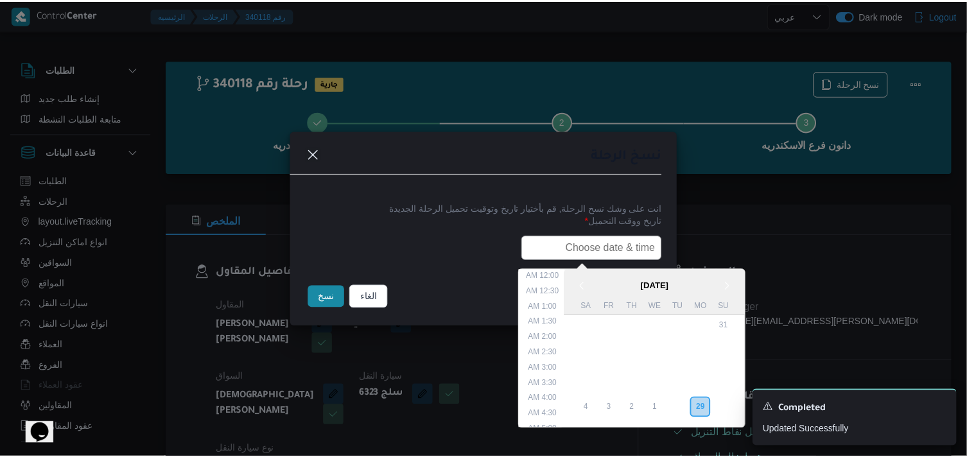
scroll to position [252, 0]
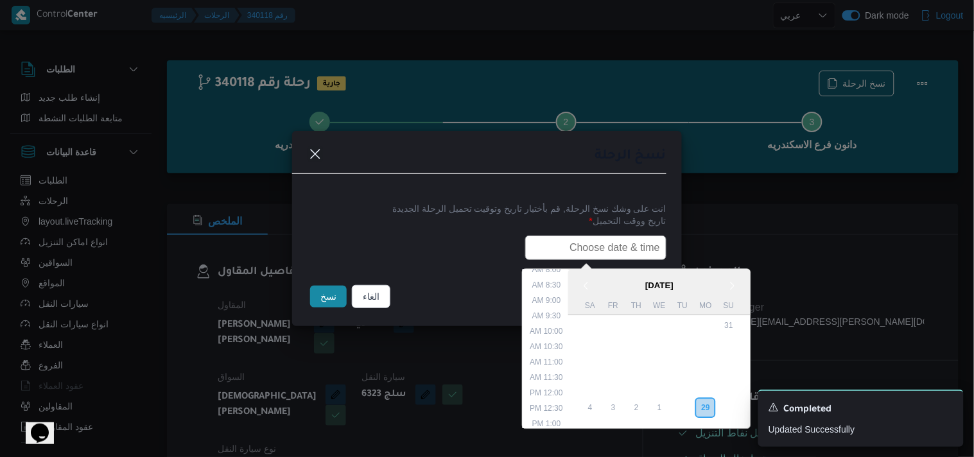
type input "30/09/2025 7:30AM"
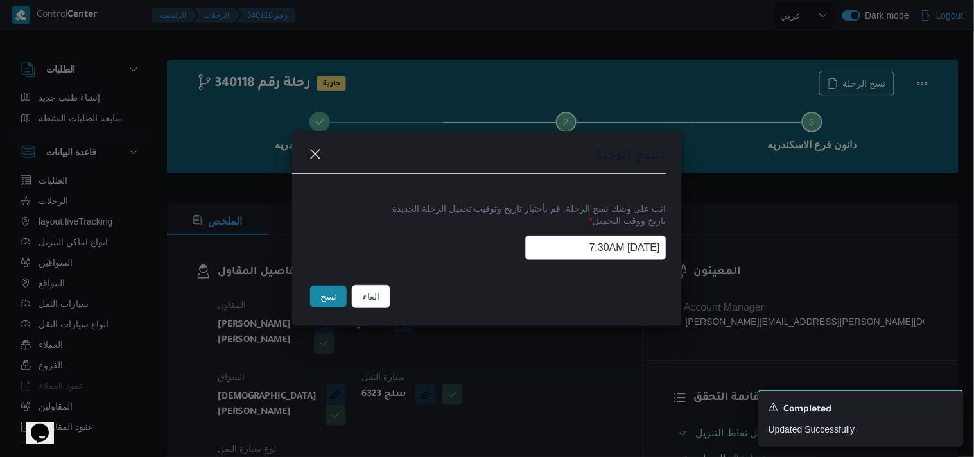
click at [330, 303] on button "نسخ" at bounding box center [328, 297] width 37 height 22
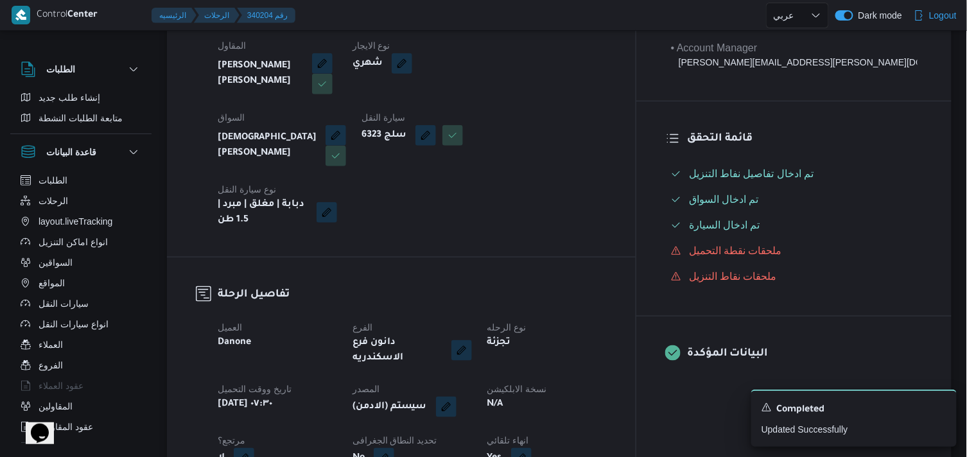
scroll to position [285, 0]
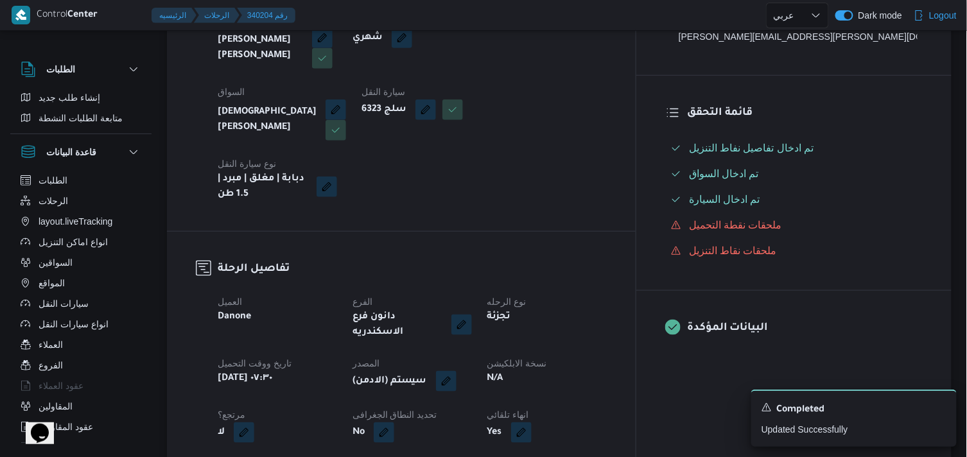
click at [456, 371] on span at bounding box center [443, 381] width 27 height 21
click at [456, 370] on button "button" at bounding box center [446, 380] width 21 height 21
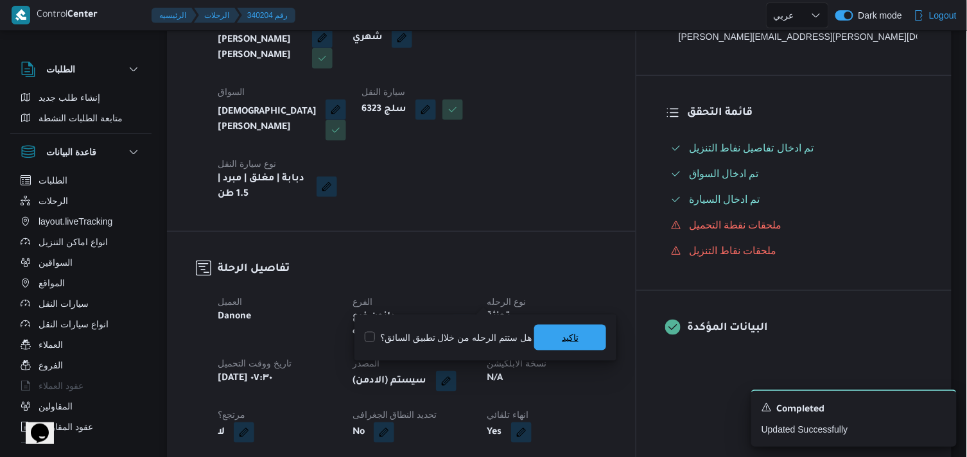
click at [571, 331] on span "تاكيد" at bounding box center [570, 337] width 17 height 15
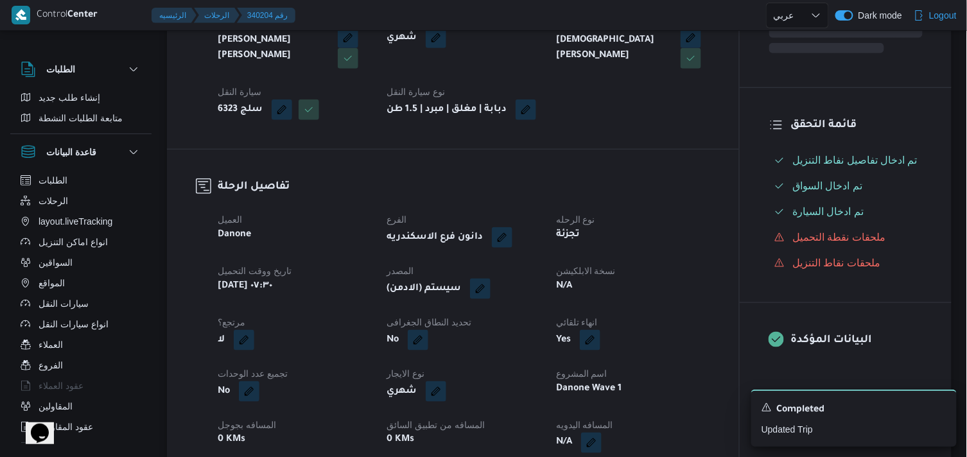
click at [596, 294] on div "N/A" at bounding box center [633, 286] width 156 height 18
click at [485, 299] on button "button" at bounding box center [480, 288] width 21 height 21
click at [547, 347] on span "تاكيد" at bounding box center [570, 337] width 72 height 26
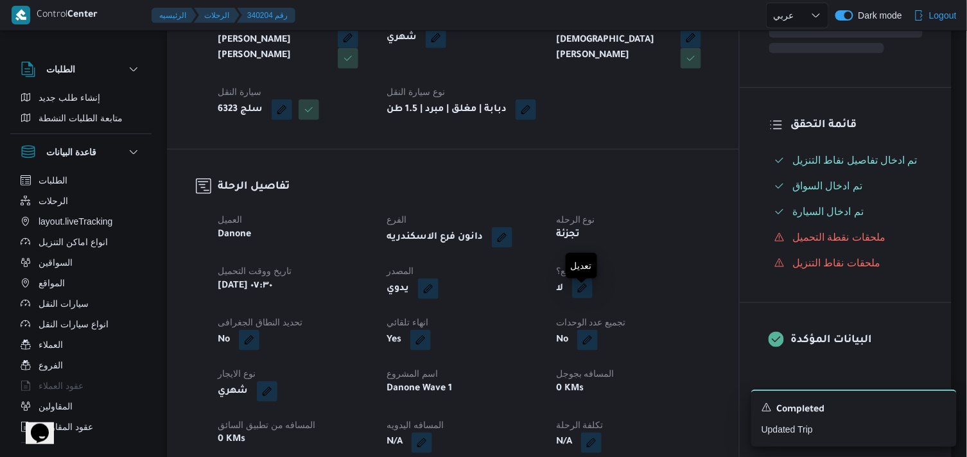
click at [582, 299] on button "button" at bounding box center [582, 288] width 21 height 21
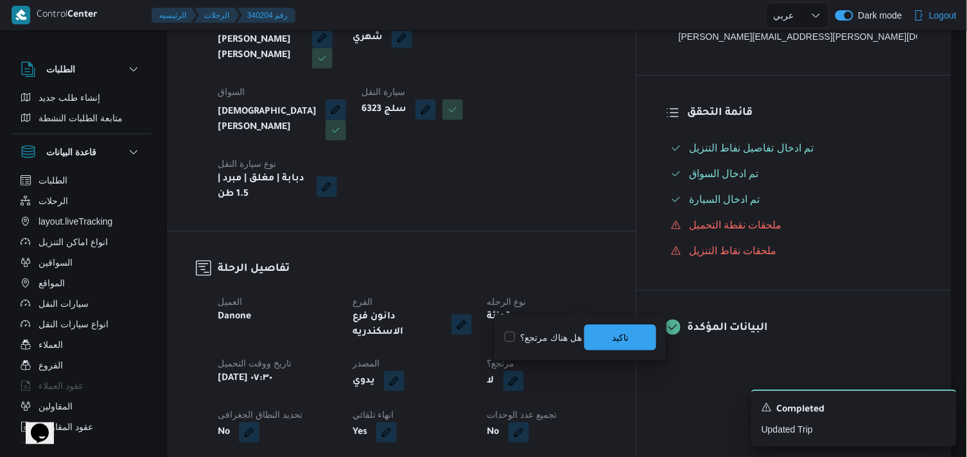
click at [521, 342] on label "هل هناك مرتجع؟" at bounding box center [543, 337] width 77 height 15
checkbox input "true"
click at [608, 330] on span "تاكيد" at bounding box center [620, 337] width 72 height 26
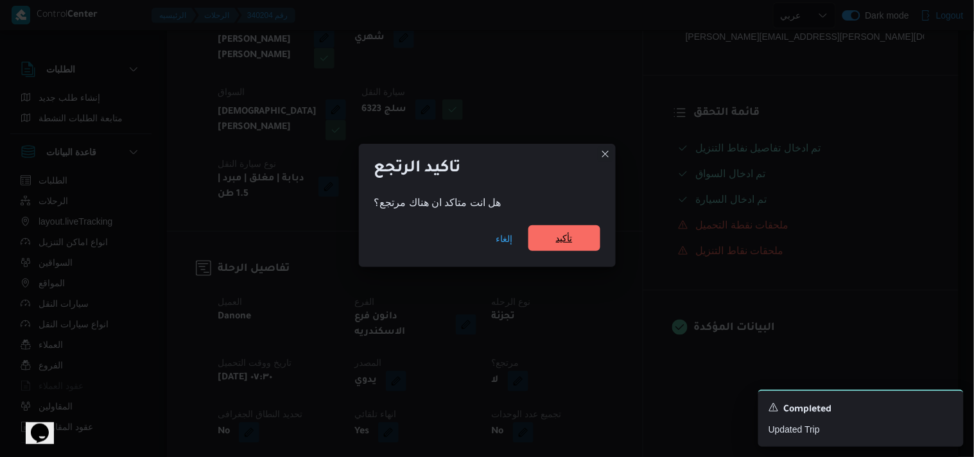
click at [571, 238] on span "تأكيد" at bounding box center [564, 237] width 17 height 15
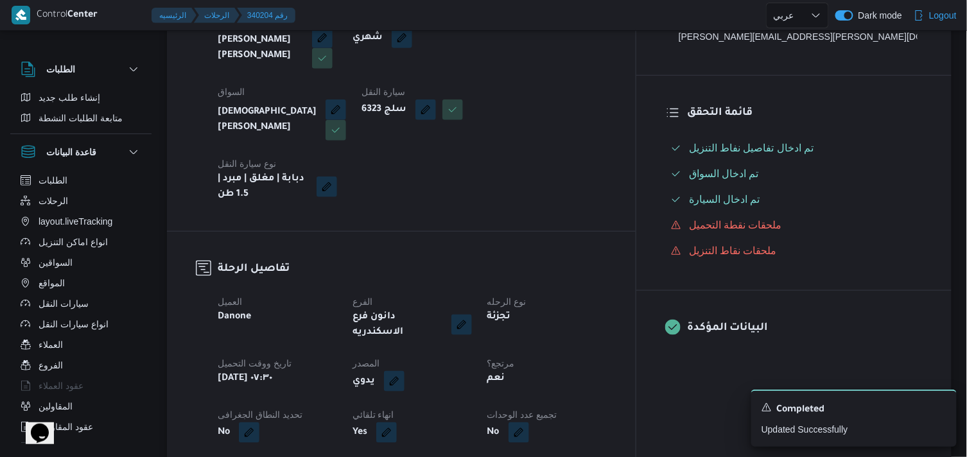
select select "ar"
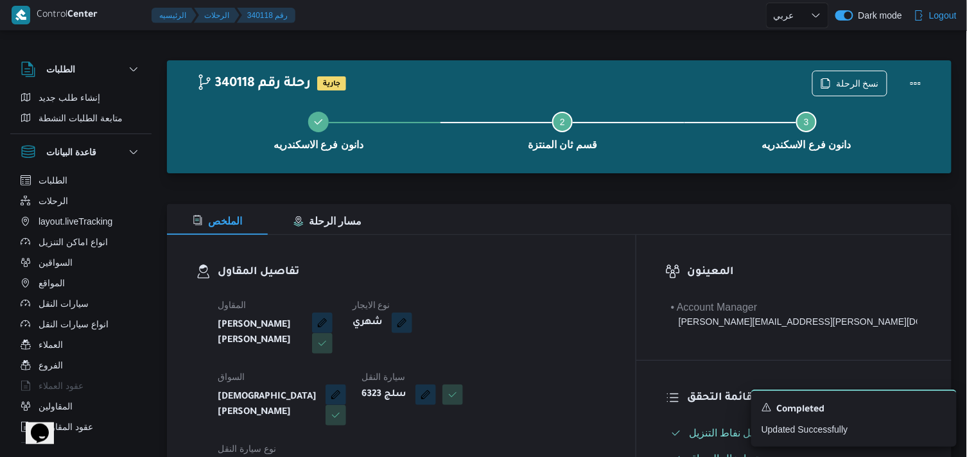
scroll to position [214, 0]
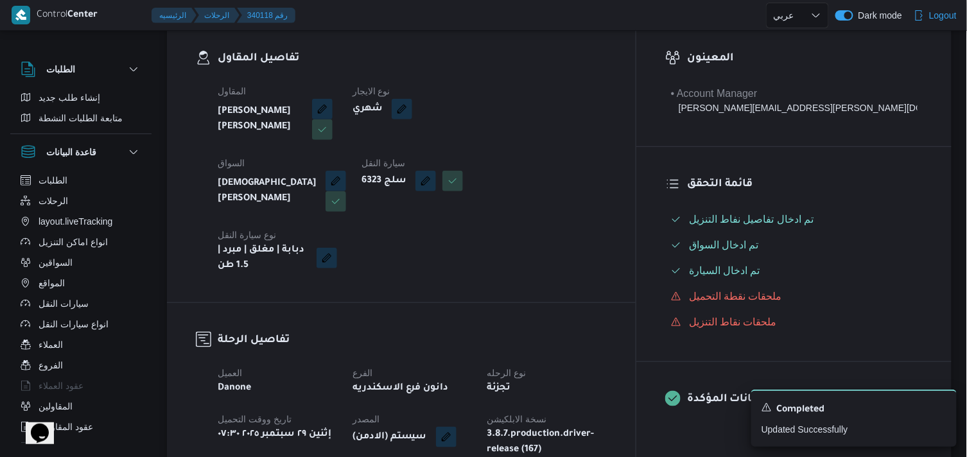
select select "ar"
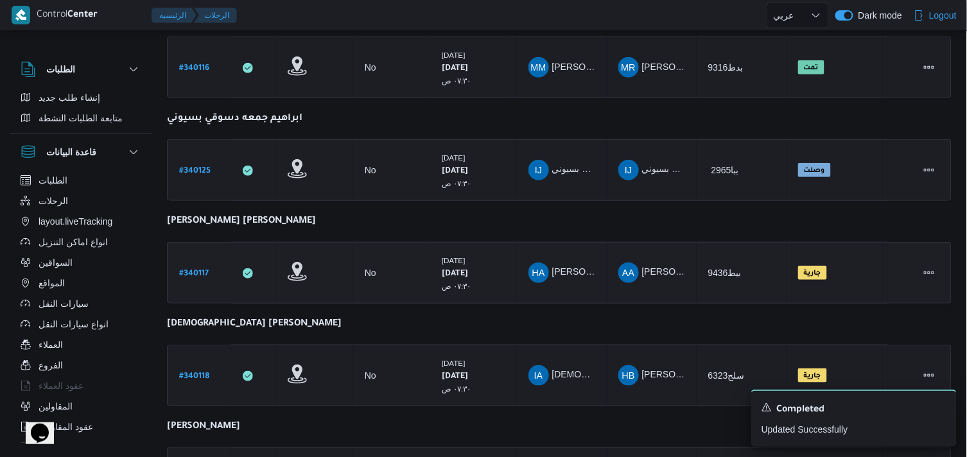
scroll to position [241, 0]
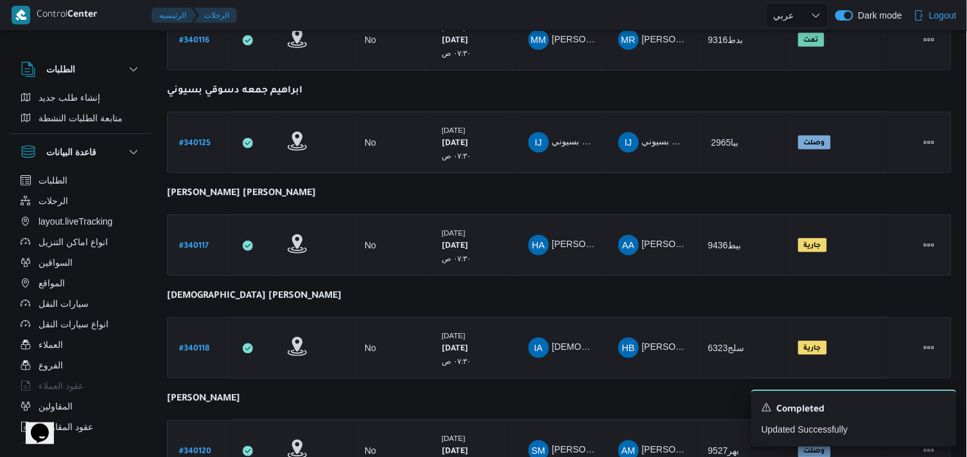
click at [186, 437] on b "# 340120" at bounding box center [195, 452] width 32 height 9
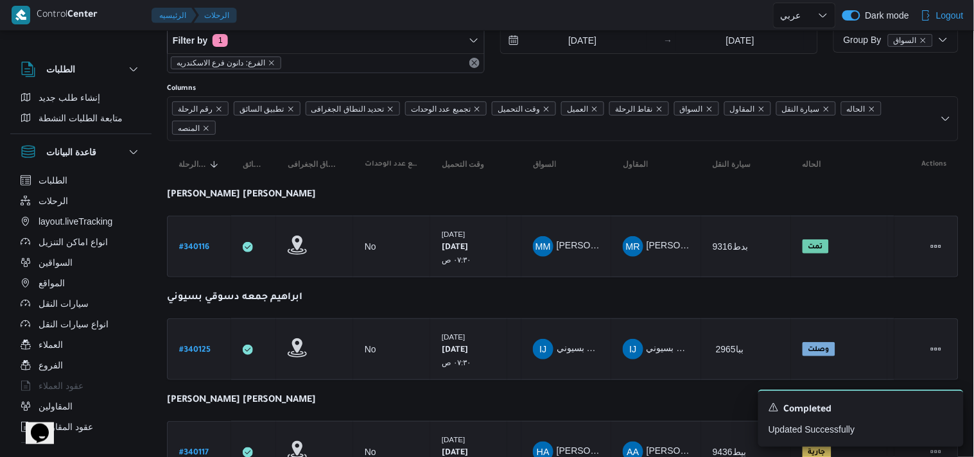
select select "ar"
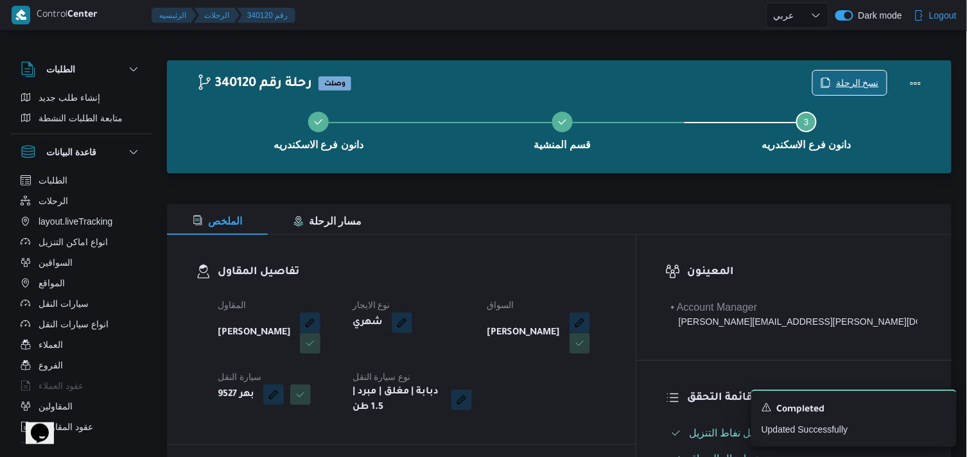
click at [883, 75] on span "نسخ الرحلة" at bounding box center [850, 83] width 74 height 24
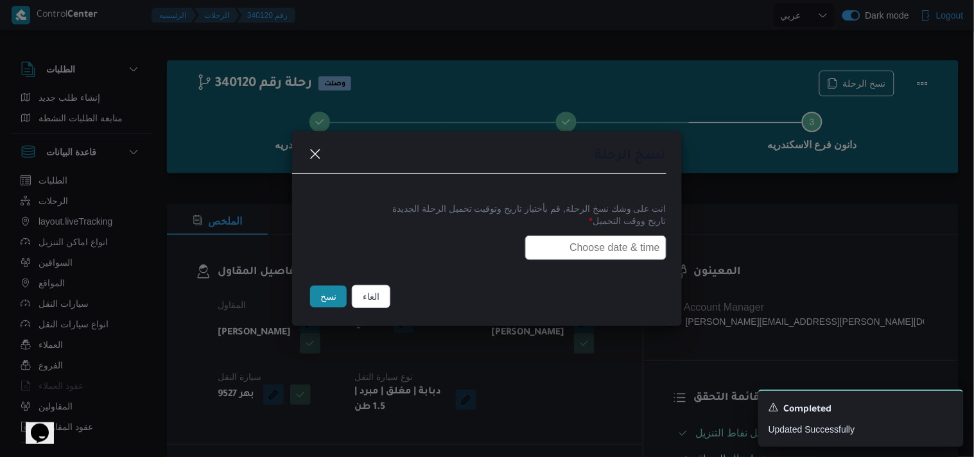
click at [645, 243] on input "text" at bounding box center [595, 248] width 141 height 24
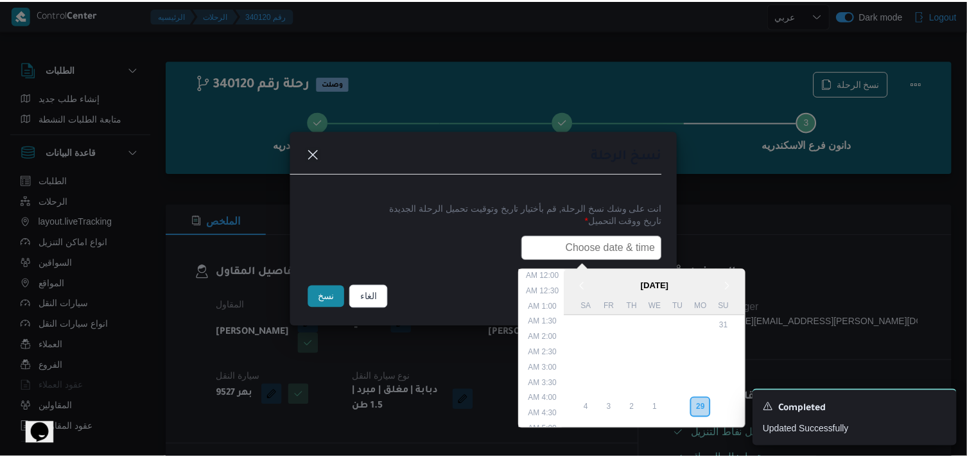
scroll to position [252, 0]
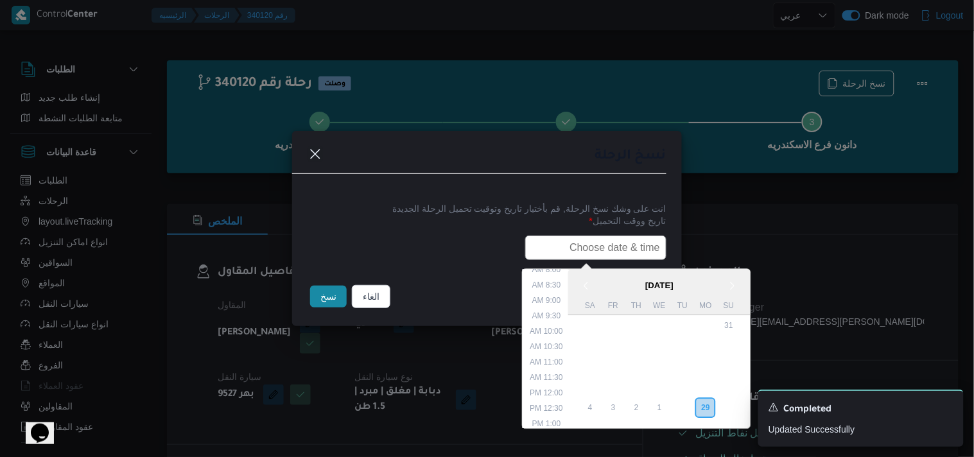
type input "30/09/2025 7:30AM"
click at [338, 300] on button "نسخ" at bounding box center [328, 297] width 37 height 22
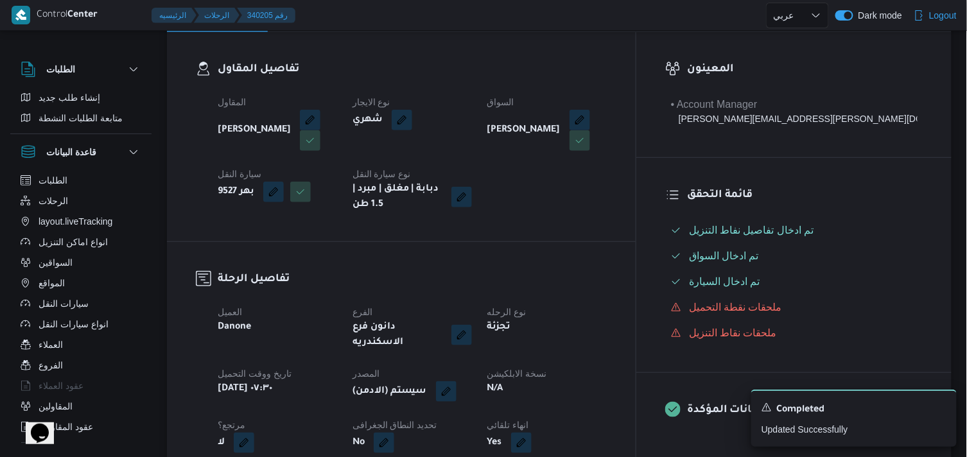
scroll to position [285, 0]
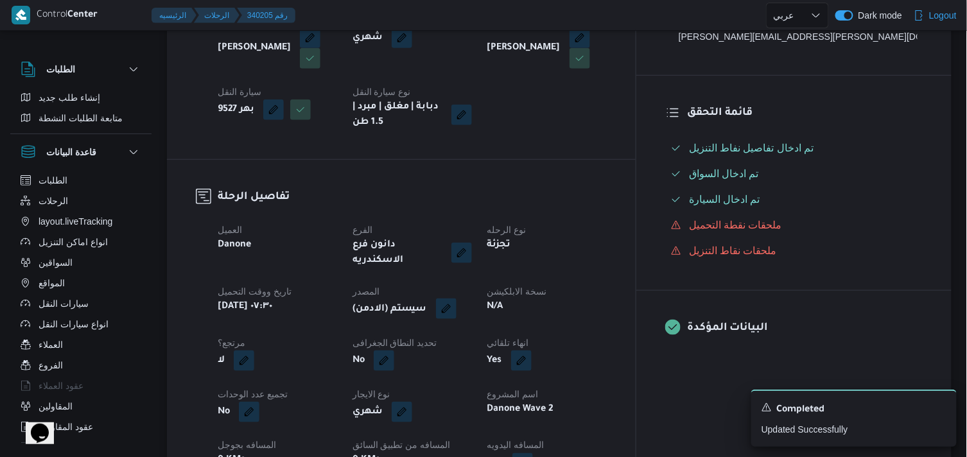
click at [456, 306] on button "button" at bounding box center [446, 309] width 21 height 21
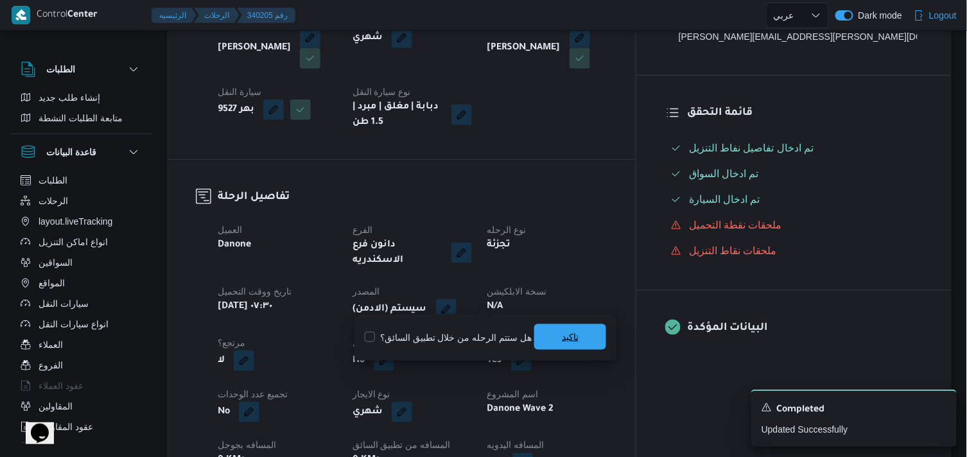
click at [557, 326] on span "تاكيد" at bounding box center [570, 337] width 72 height 26
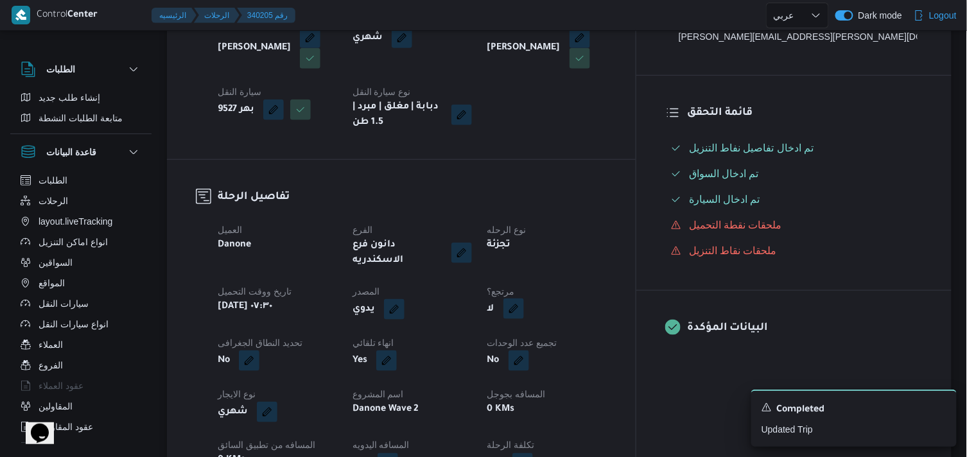
click at [524, 302] on button "button" at bounding box center [513, 309] width 21 height 21
click at [559, 330] on label "هل هناك مرتجع؟" at bounding box center [543, 337] width 77 height 15
checkbox input "true"
click at [596, 337] on span "تاكيد" at bounding box center [620, 337] width 72 height 26
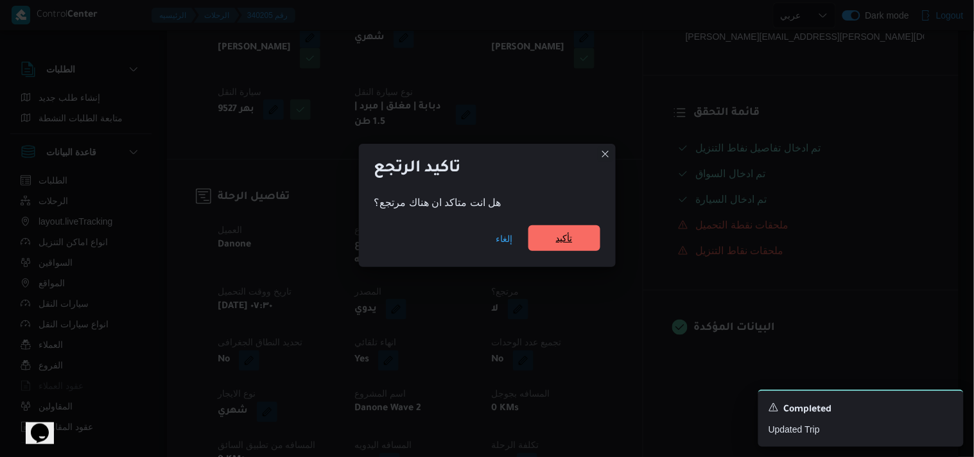
click at [573, 242] on span "تأكيد" at bounding box center [564, 238] width 72 height 26
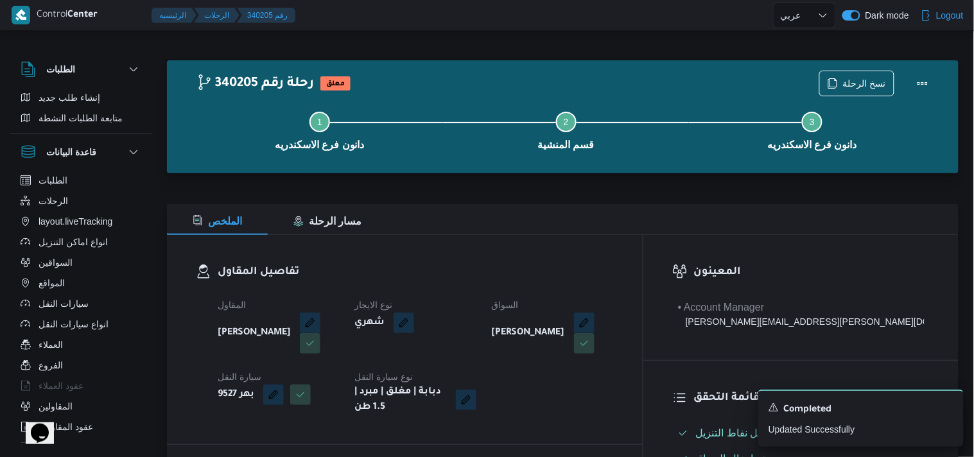
select select "ar"
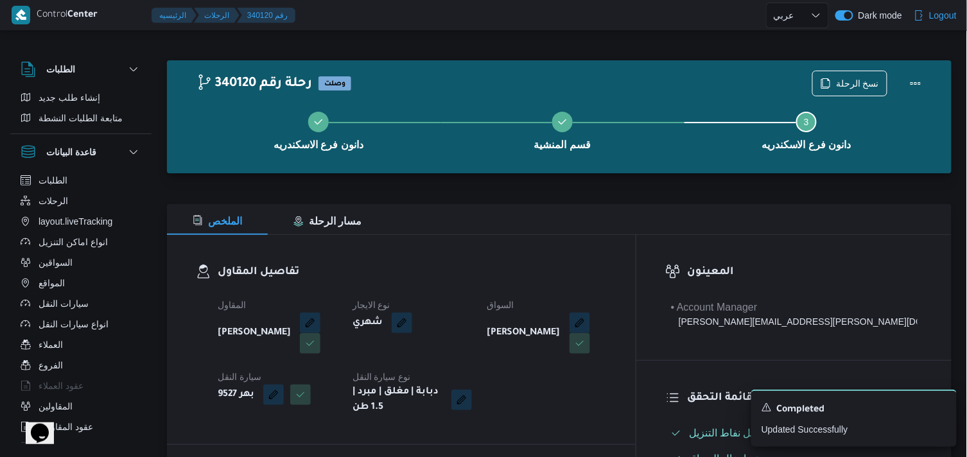
select select "ar"
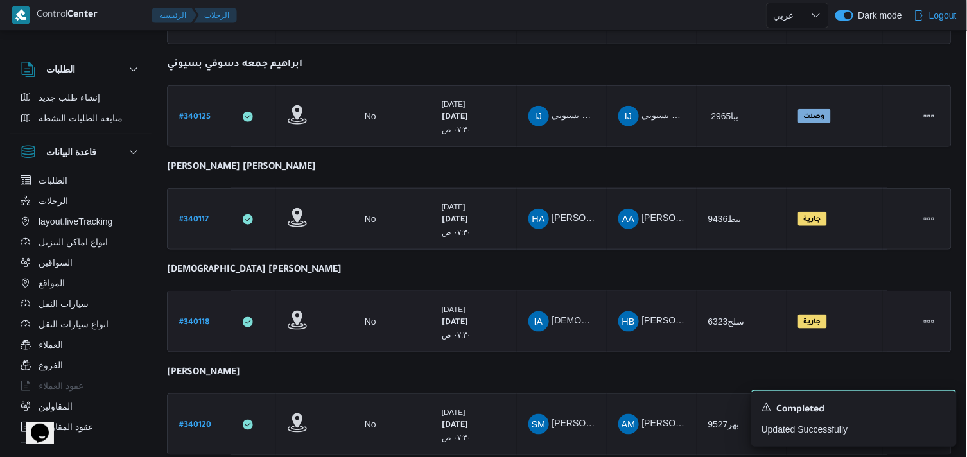
scroll to position [339, 0]
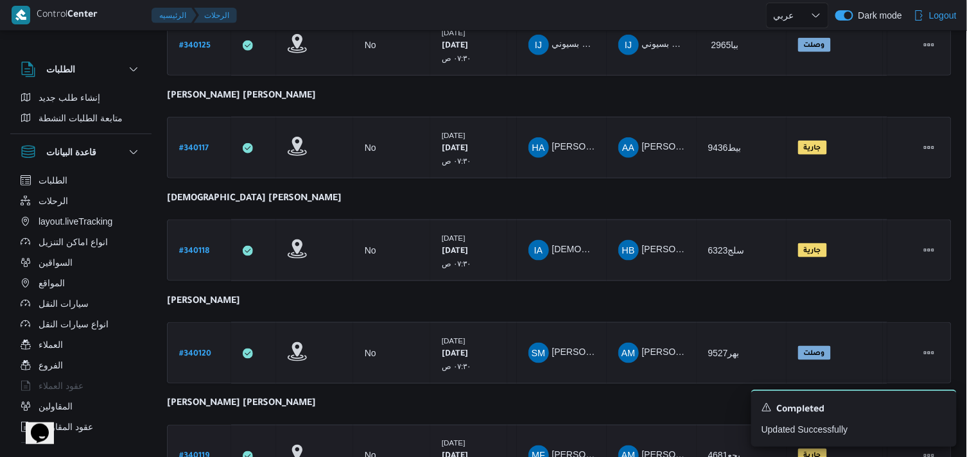
click at [193, 437] on b "# 340119" at bounding box center [194, 457] width 30 height 9
select select "ar"
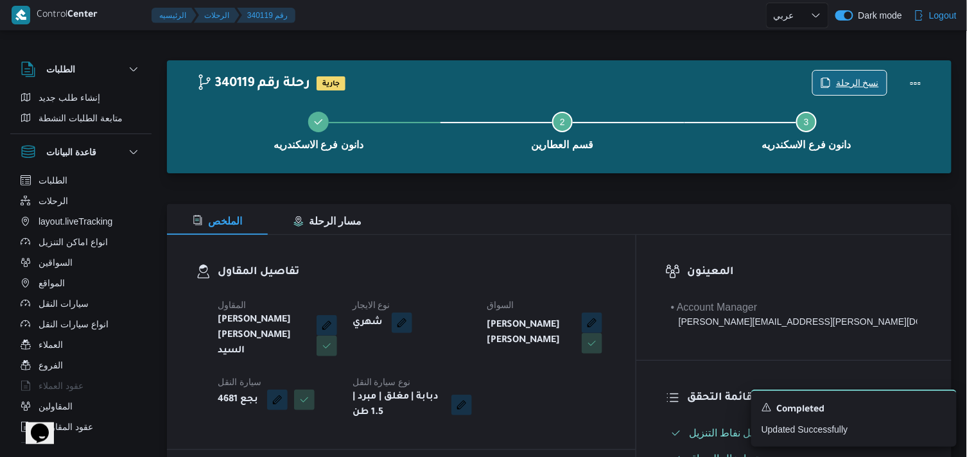
click at [863, 87] on span "نسخ الرحلة" at bounding box center [857, 82] width 43 height 15
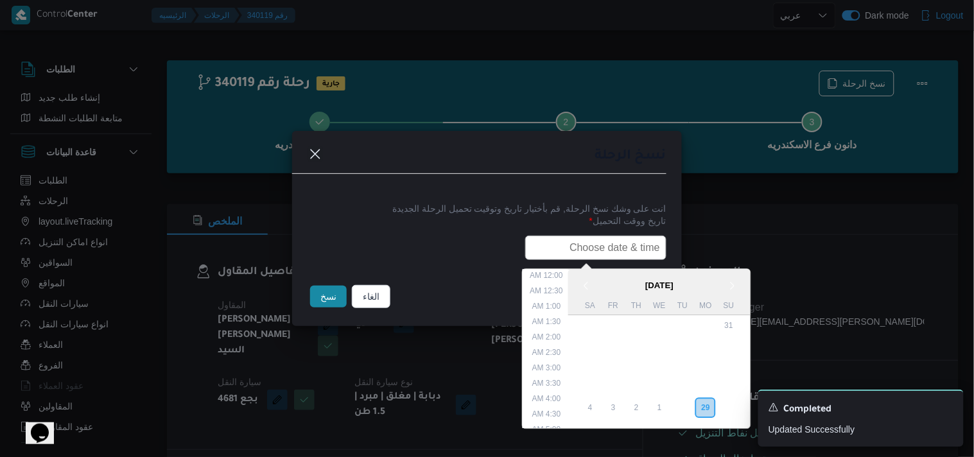
click at [595, 249] on input "text" at bounding box center [595, 248] width 141 height 24
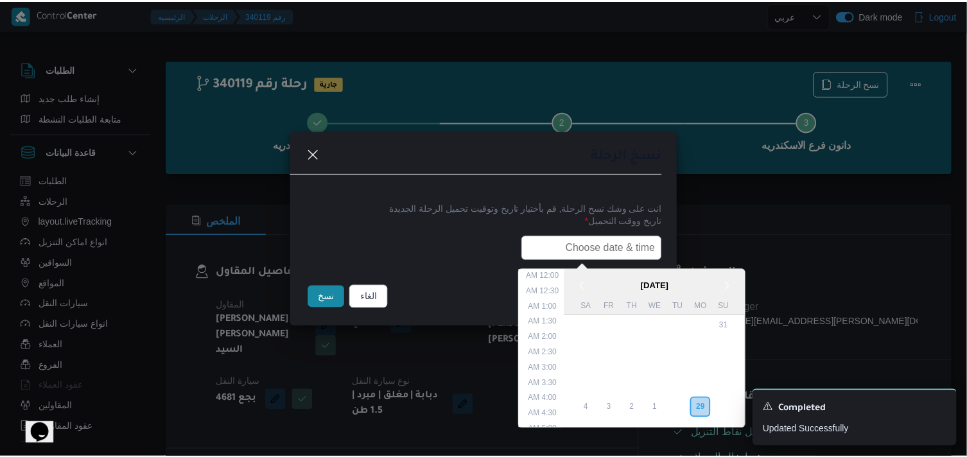
scroll to position [252, 0]
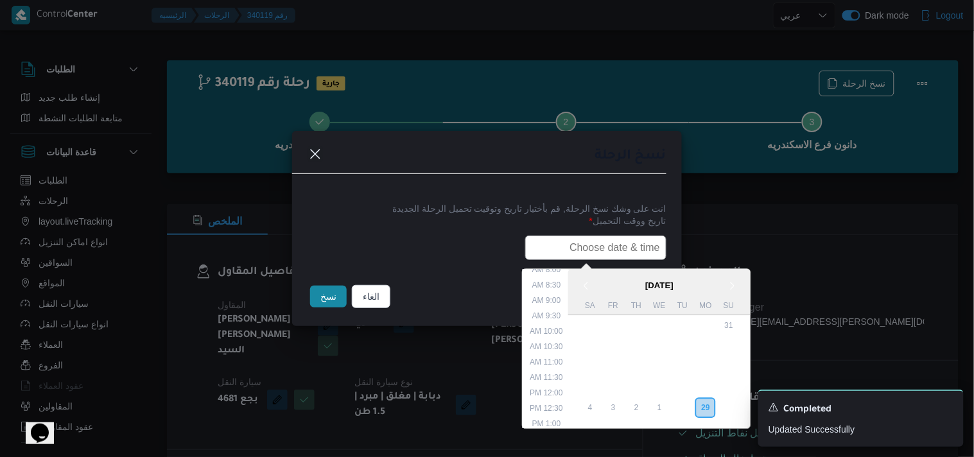
type input "30/09/2025 7:30AM"
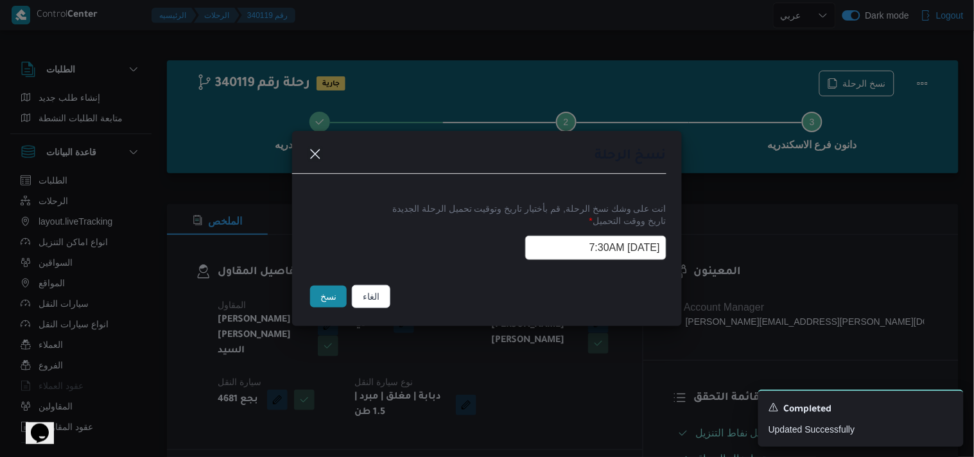
click at [315, 300] on button "نسخ" at bounding box center [328, 297] width 37 height 22
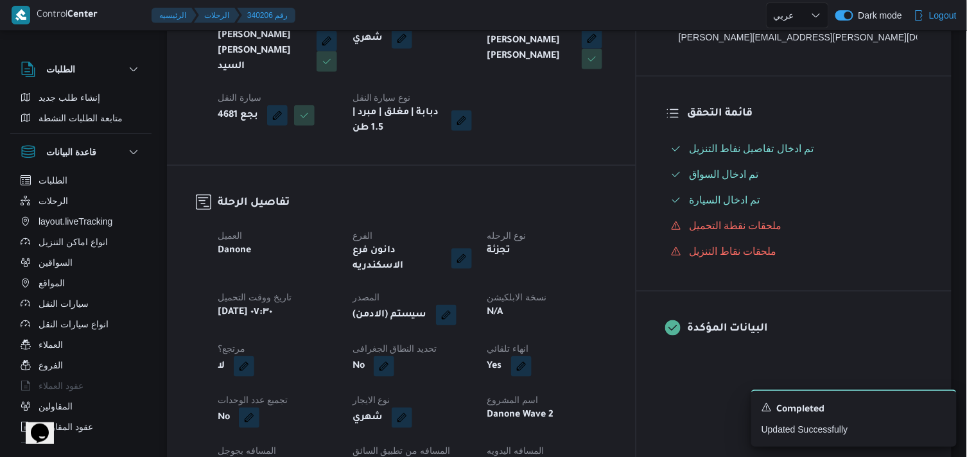
scroll to position [285, 0]
click at [456, 304] on button "button" at bounding box center [446, 314] width 21 height 21
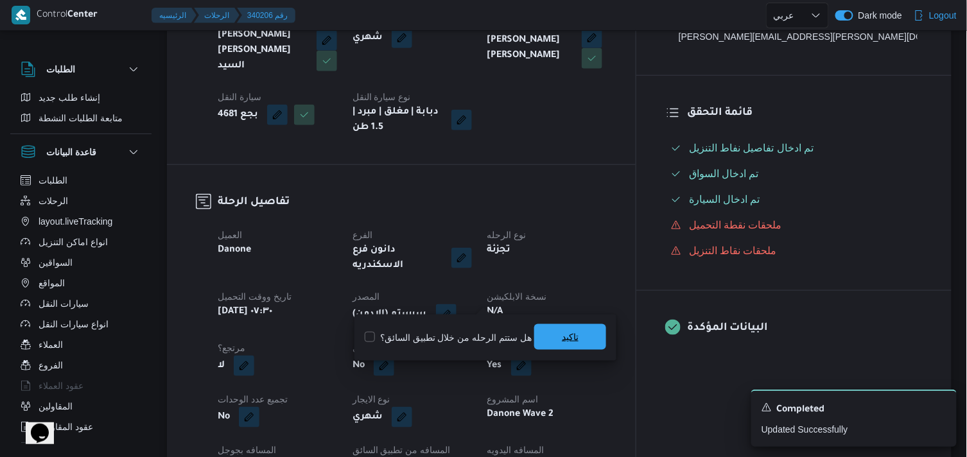
click at [562, 340] on span "تاكيد" at bounding box center [570, 336] width 17 height 15
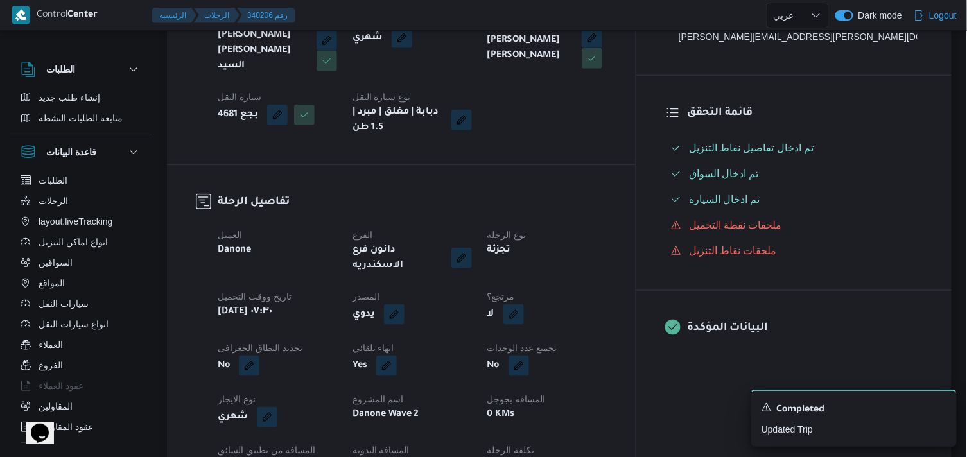
click at [524, 304] on button "button" at bounding box center [513, 314] width 21 height 21
click at [552, 332] on label "هل هناك مرتجع؟" at bounding box center [543, 337] width 77 height 15
checkbox input "true"
click at [596, 337] on span "تاكيد" at bounding box center [620, 337] width 72 height 26
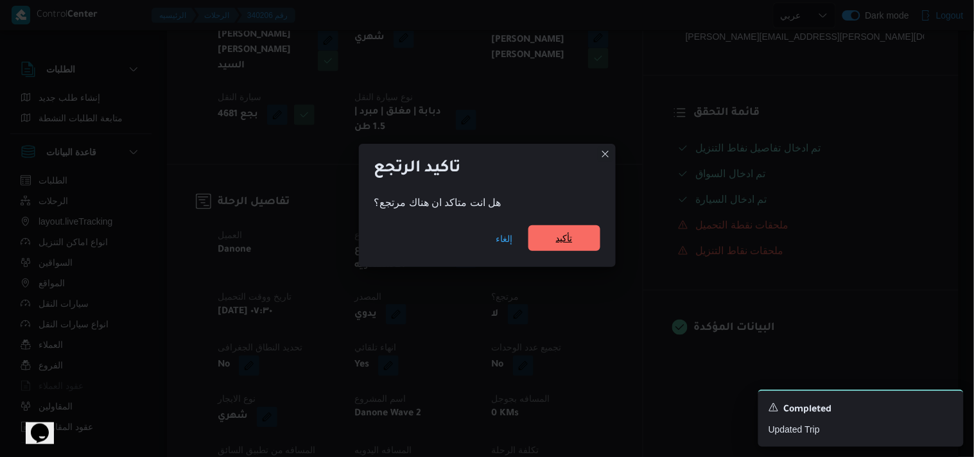
click at [543, 240] on span "تأكيد" at bounding box center [564, 238] width 72 height 26
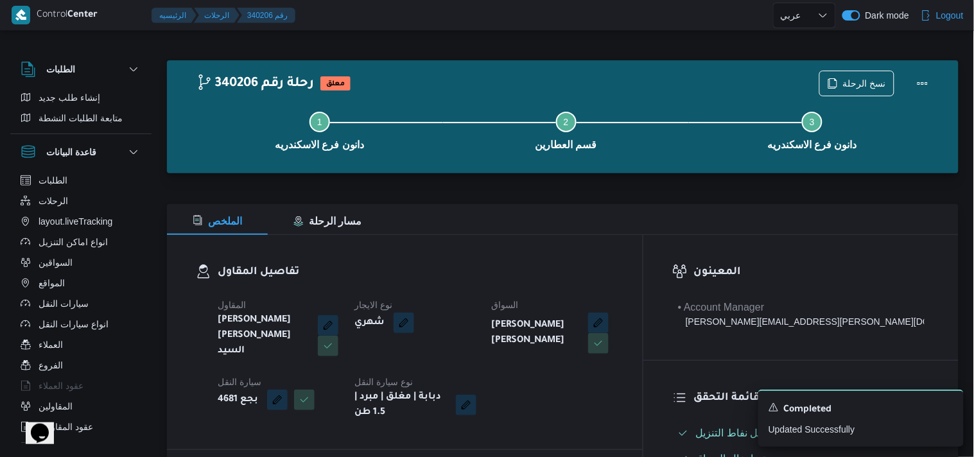
select select "ar"
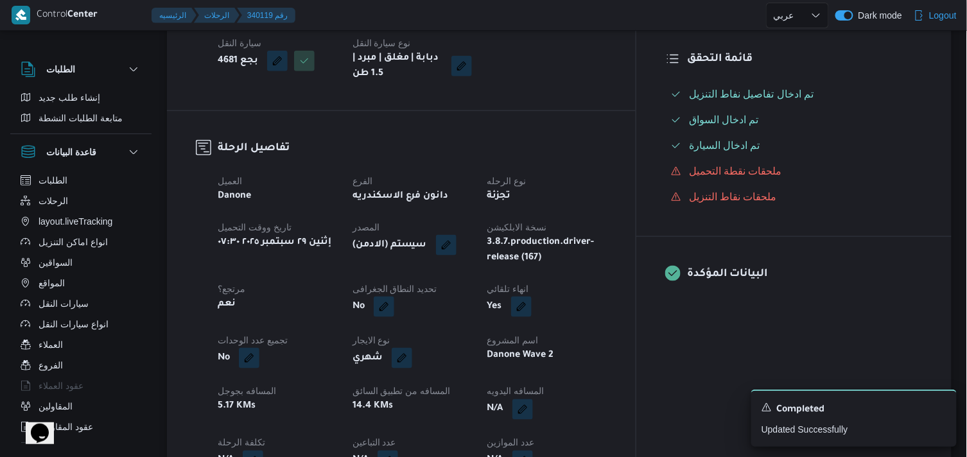
select select "ar"
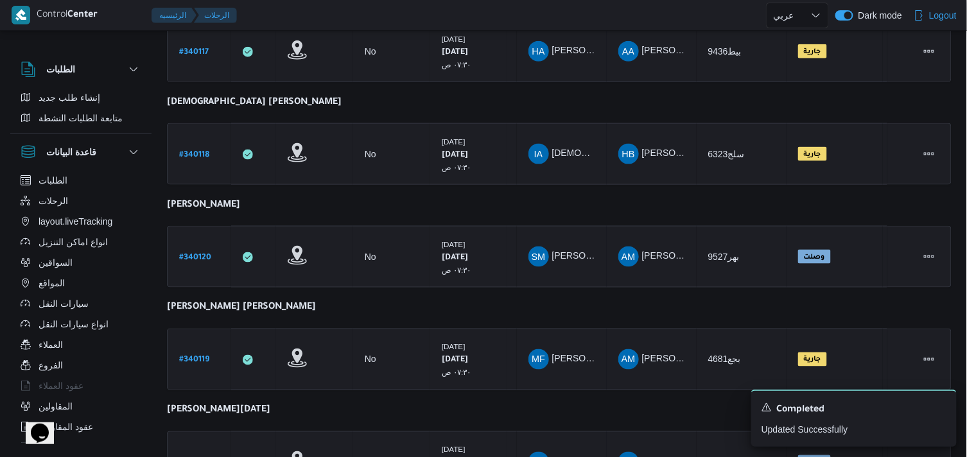
scroll to position [469, 0]
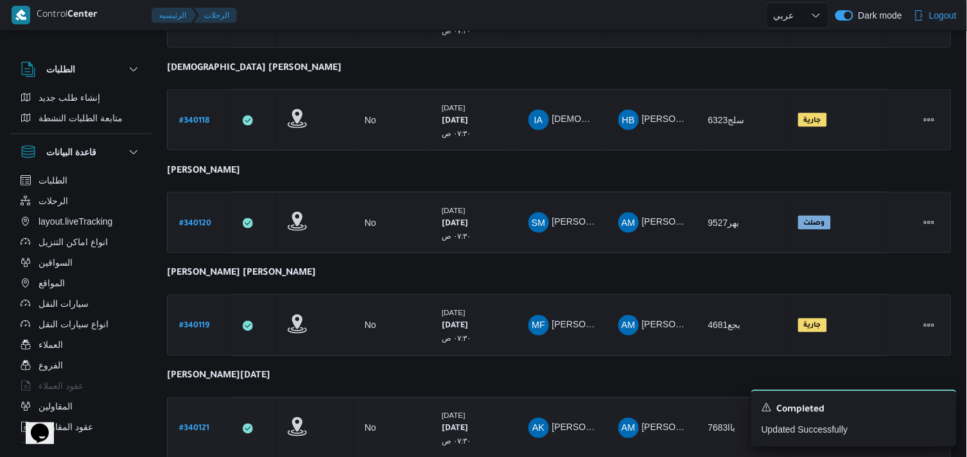
click at [201, 425] on b "# 340121" at bounding box center [194, 429] width 30 height 9
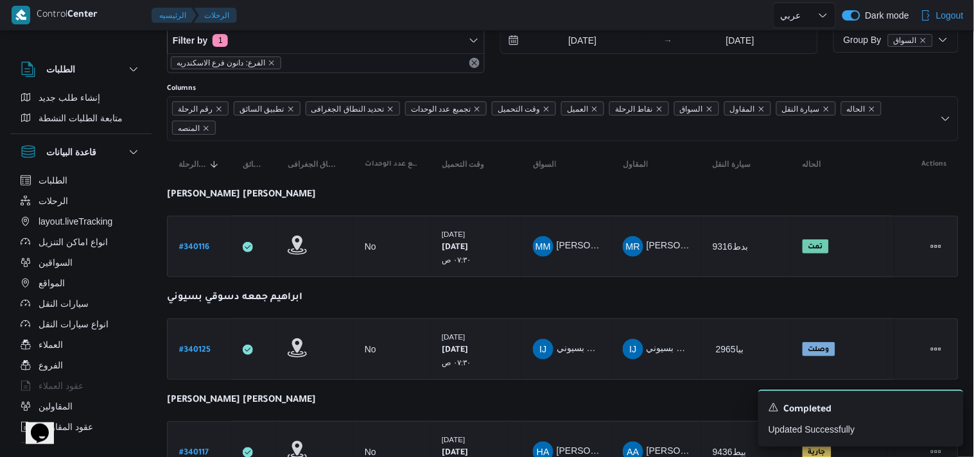
select select "ar"
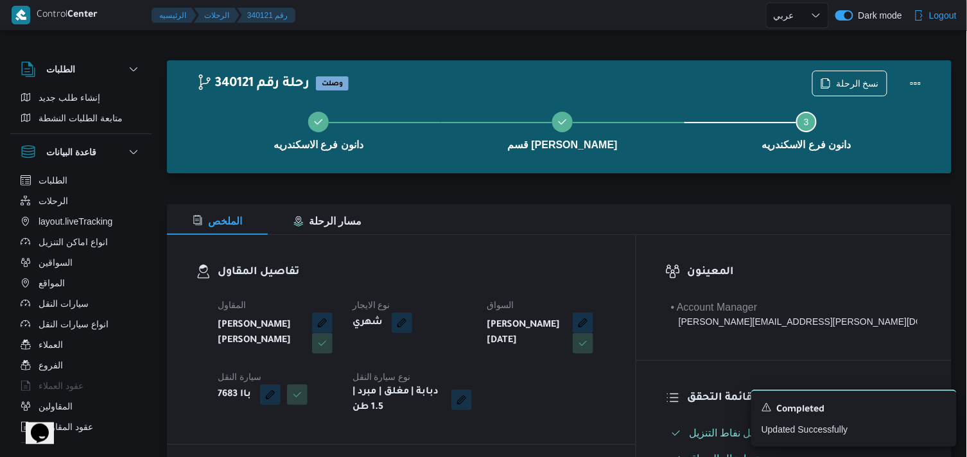
click at [867, 91] on div "دانون فرع الاسكندريه قسم سيدى جابر Step 3 is incomplete 3 دانون فرع الاسكندريه" at bounding box center [562, 130] width 747 height 82
click at [867, 84] on span "نسخ الرحلة" at bounding box center [857, 82] width 43 height 15
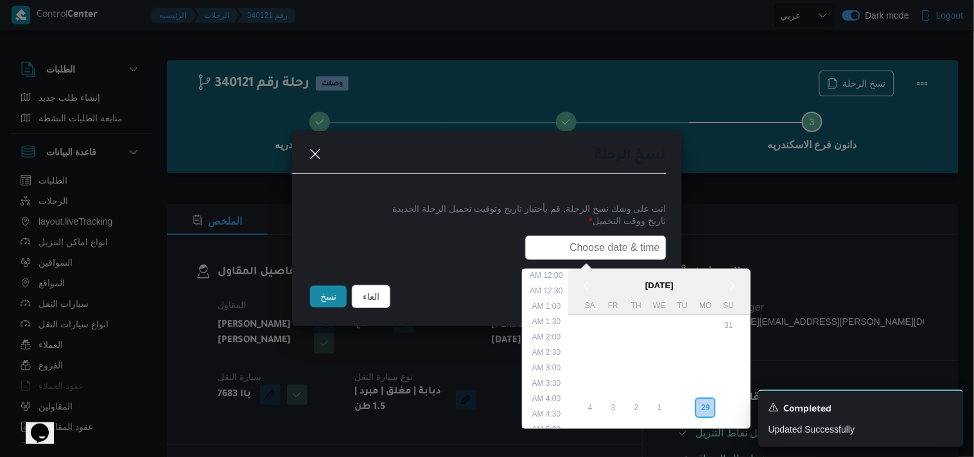
click at [588, 257] on input "text" at bounding box center [595, 248] width 141 height 24
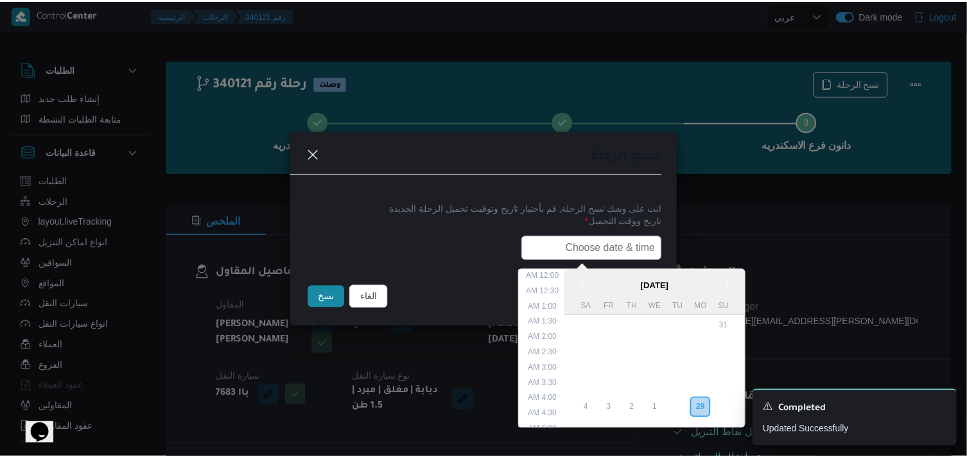
scroll to position [252, 0]
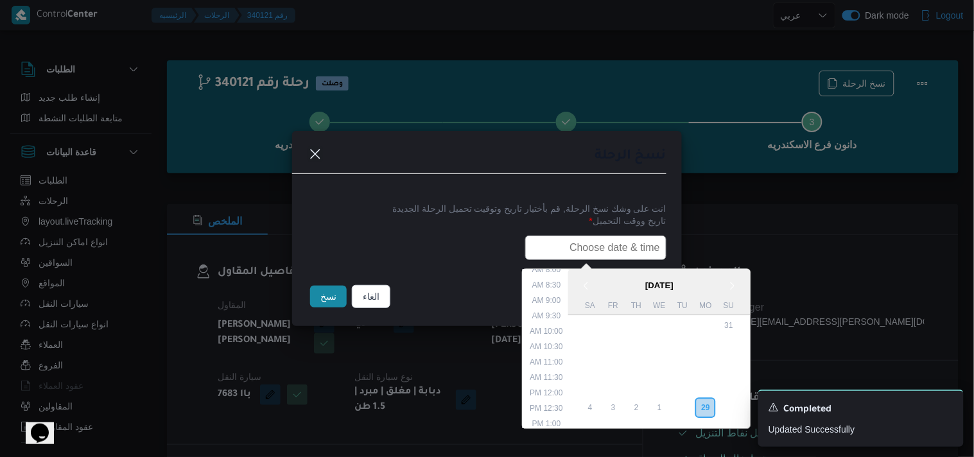
type input "30/09/2025 7:30AM"
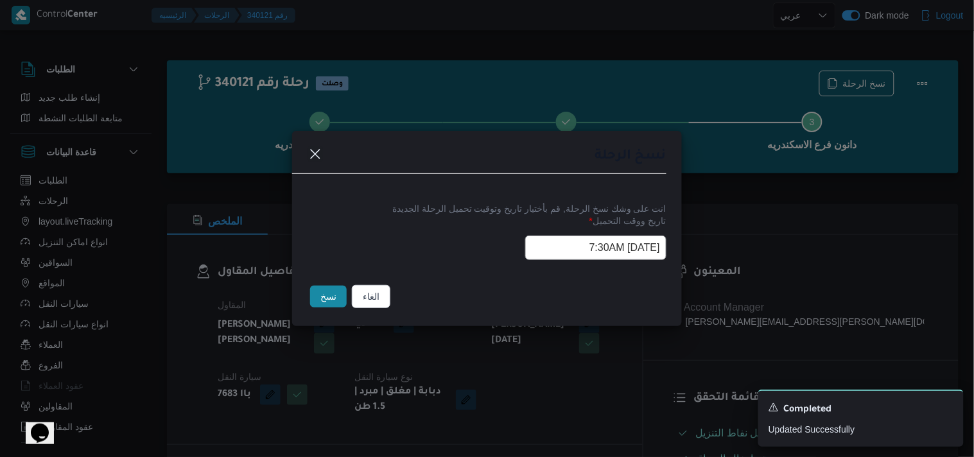
click at [333, 292] on button "نسخ" at bounding box center [328, 297] width 37 height 22
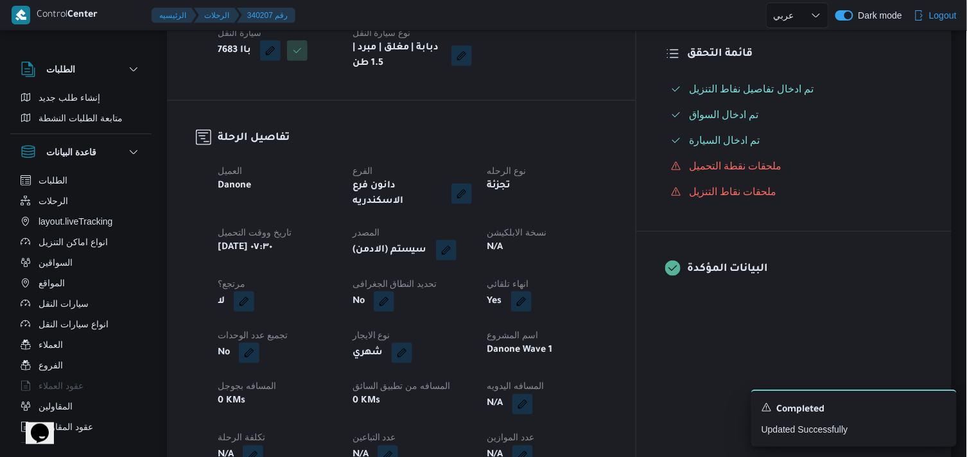
scroll to position [356, 0]
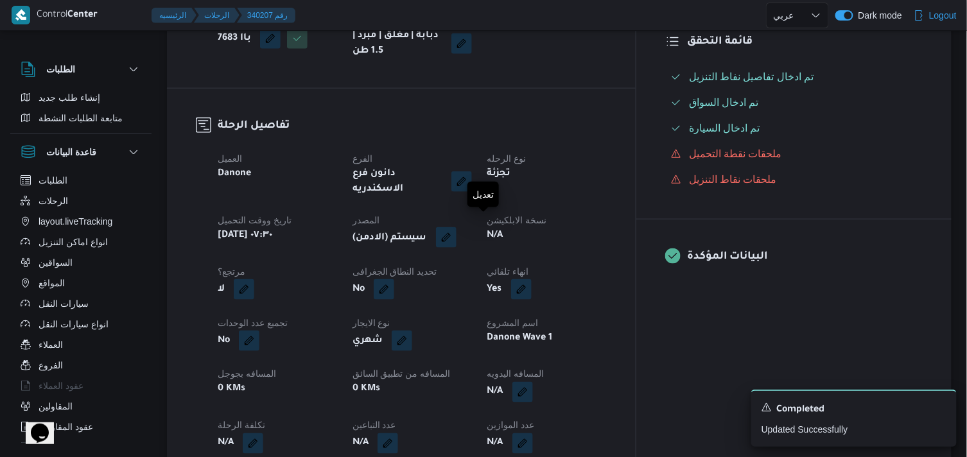
click at [456, 228] on button "button" at bounding box center [446, 237] width 21 height 21
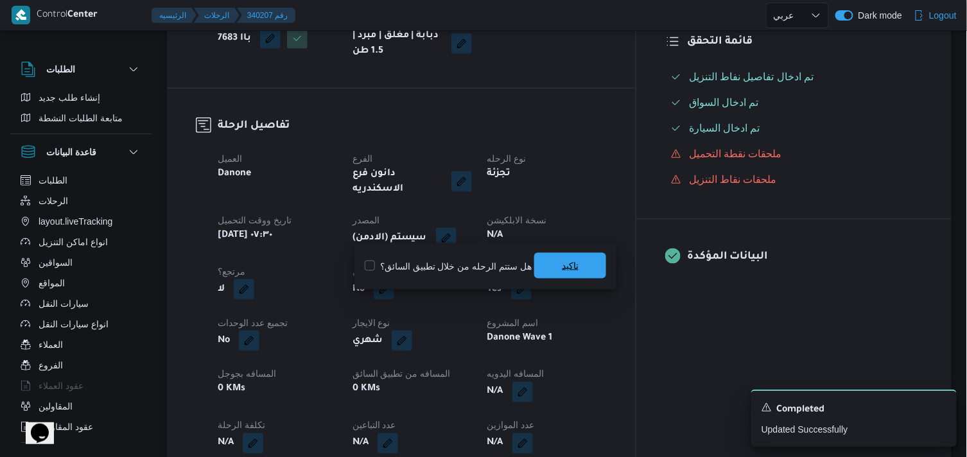
click at [557, 257] on span "تاكيد" at bounding box center [570, 266] width 72 height 26
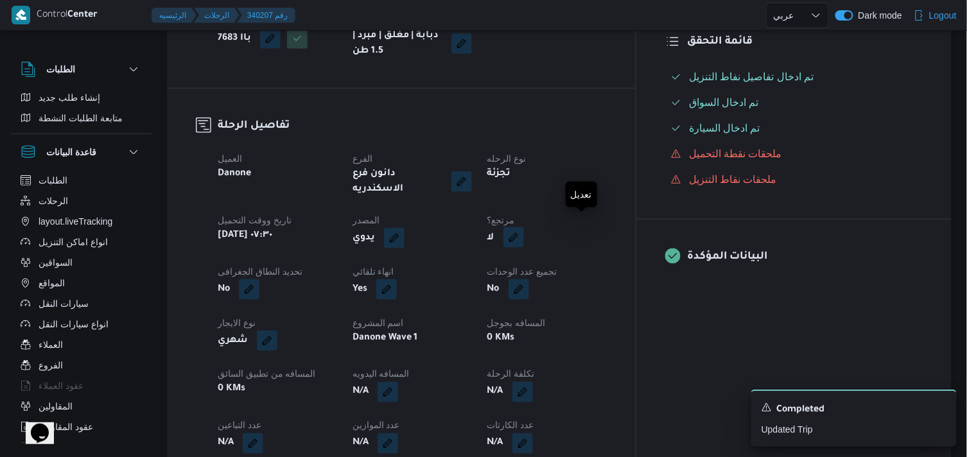
click at [524, 227] on button "button" at bounding box center [513, 237] width 21 height 21
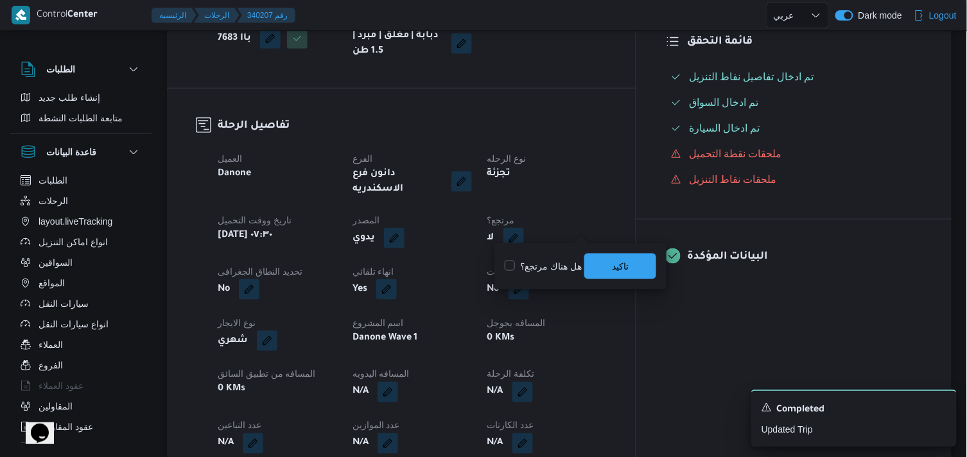
click at [552, 264] on label "هل هناك مرتجع؟" at bounding box center [543, 266] width 77 height 15
checkbox input "true"
click at [611, 266] on span "تاكيد" at bounding box center [620, 266] width 72 height 26
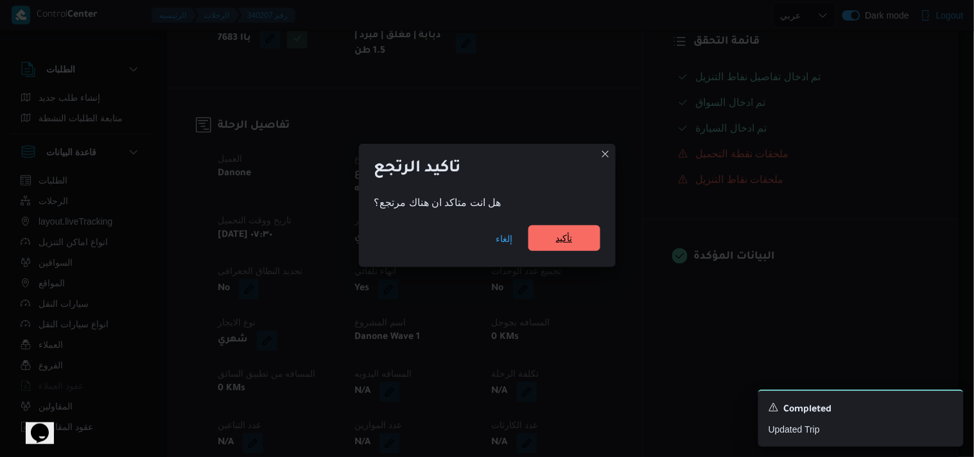
click at [542, 228] on span "تأكيد" at bounding box center [564, 238] width 72 height 26
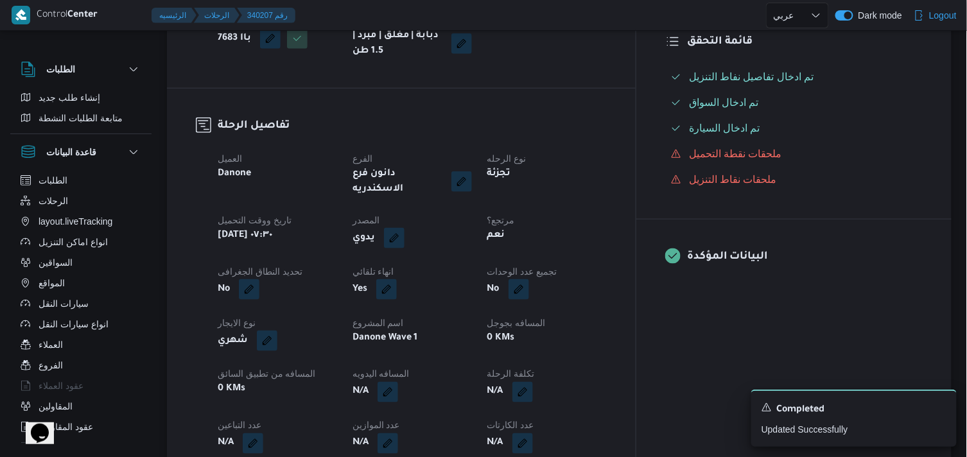
scroll to position [214, 0]
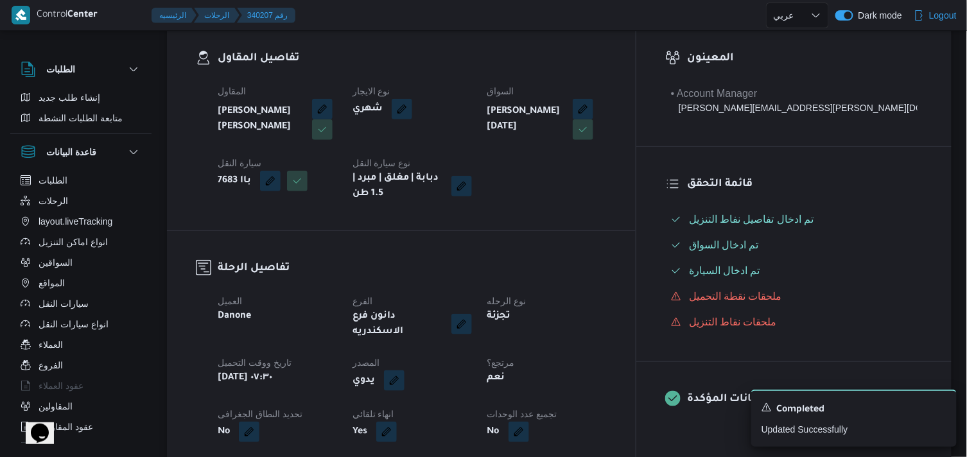
select select "ar"
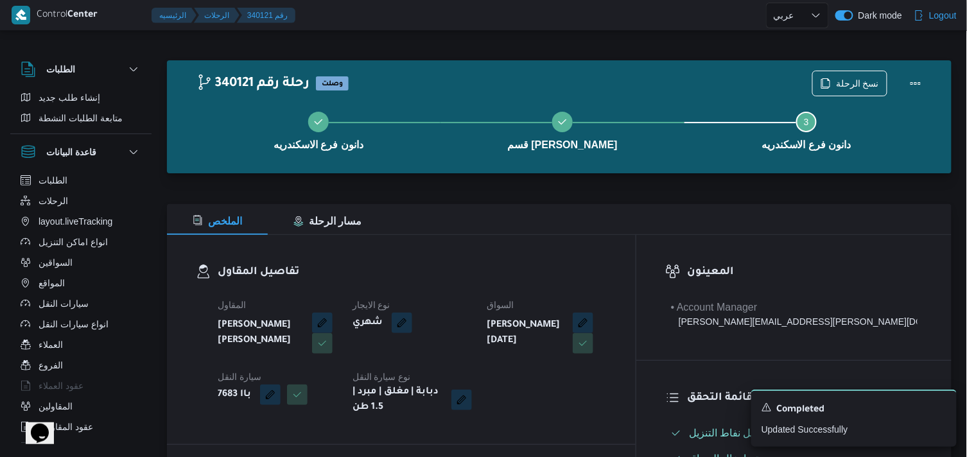
select select "ar"
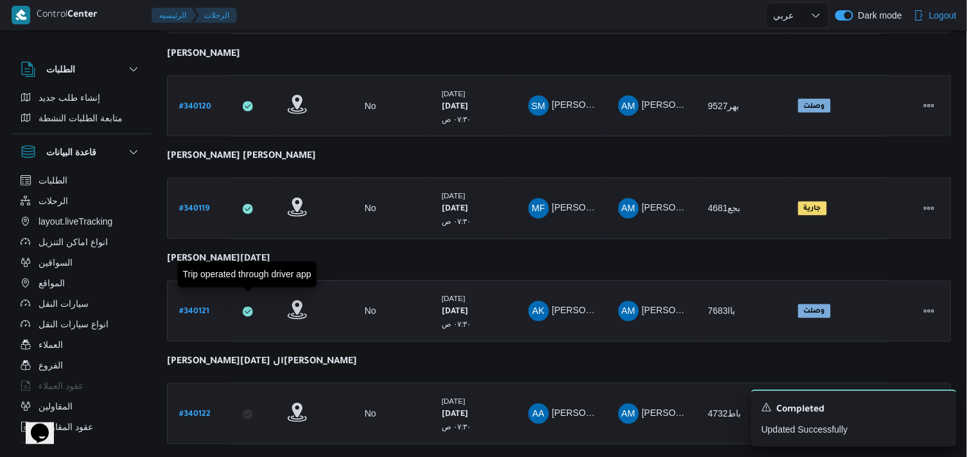
scroll to position [657, 0]
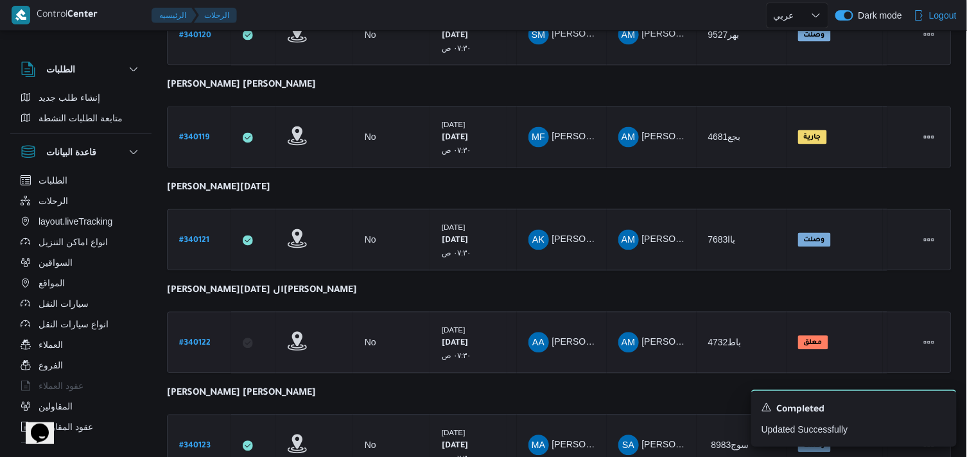
click at [201, 335] on link "# 340122" at bounding box center [194, 343] width 31 height 17
select select "ar"
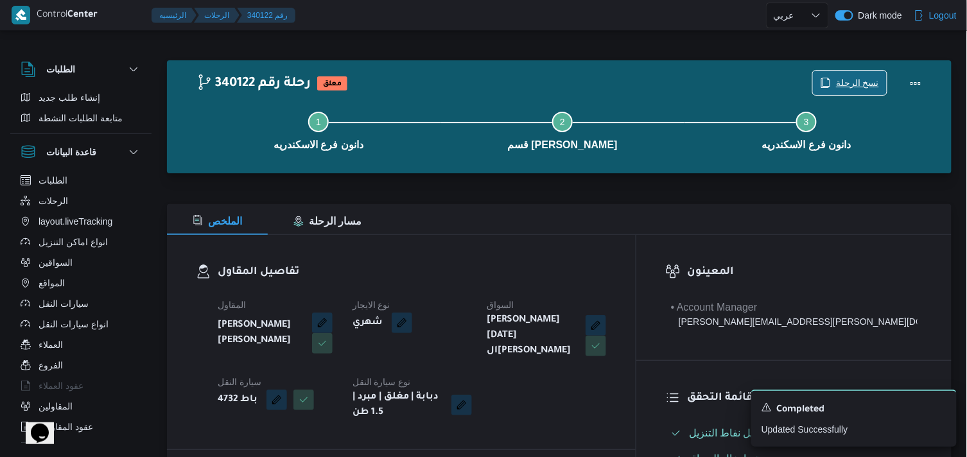
click at [849, 80] on span "نسخ الرحلة" at bounding box center [857, 82] width 43 height 15
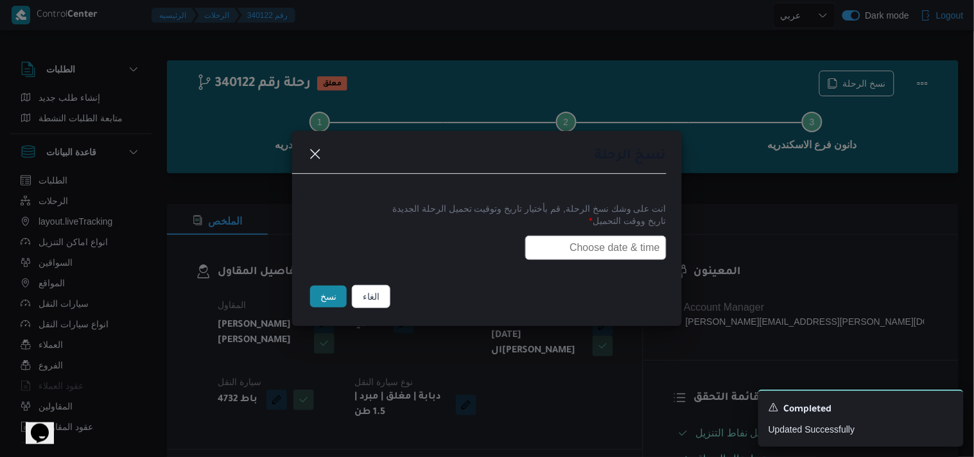
click at [595, 248] on input "text" at bounding box center [595, 248] width 141 height 24
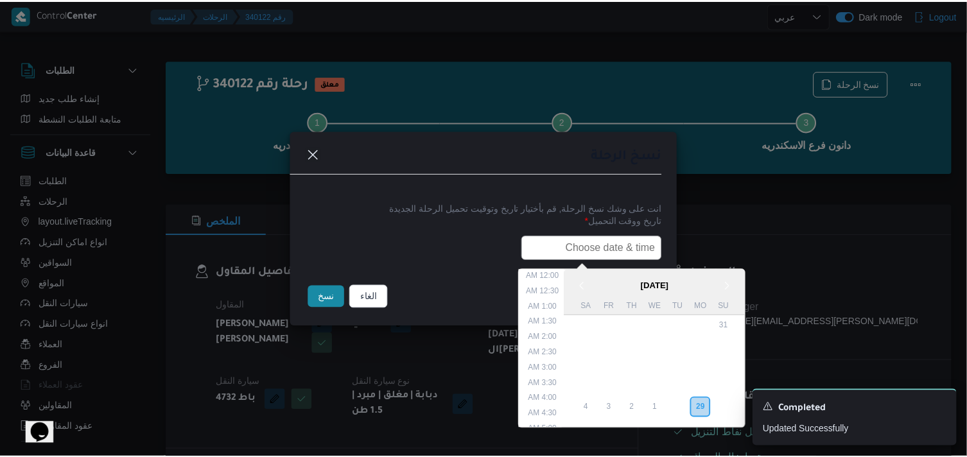
scroll to position [252, 0]
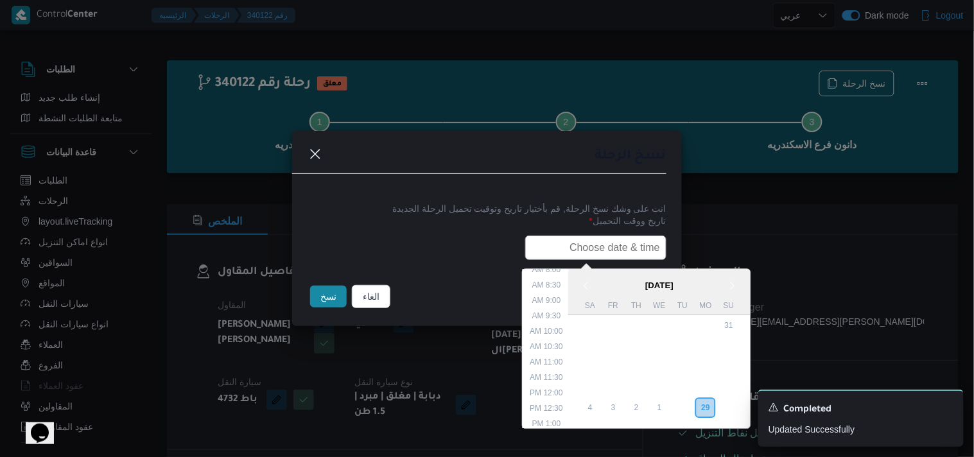
type input "30/09/2025 7:30AM"
click at [329, 291] on button "نسخ" at bounding box center [328, 297] width 37 height 22
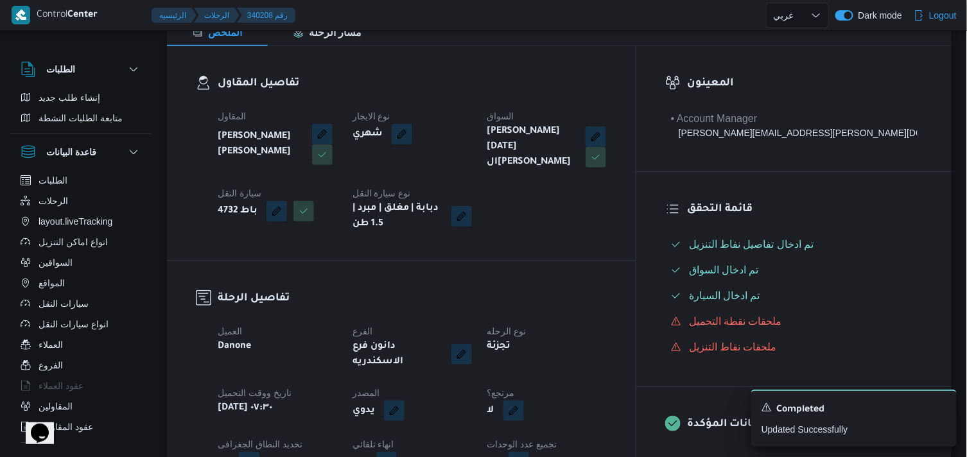
scroll to position [214, 0]
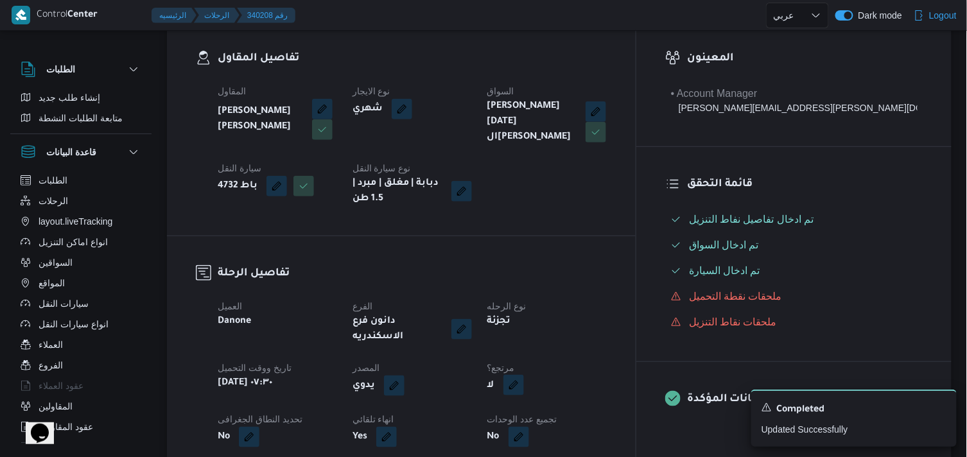
click at [524, 375] on button "button" at bounding box center [513, 385] width 21 height 21
click at [553, 403] on label "هل هناك مرتجع؟" at bounding box center [543, 408] width 77 height 15
click at [605, 408] on span "تاكيد" at bounding box center [620, 409] width 72 height 26
click at [524, 375] on button "button" at bounding box center [513, 385] width 21 height 21
click at [500, 409] on div "You are in a dialog. To close this dialog, hit escape. هل هناك مرتجع؟ تاكيد" at bounding box center [580, 409] width 172 height 46
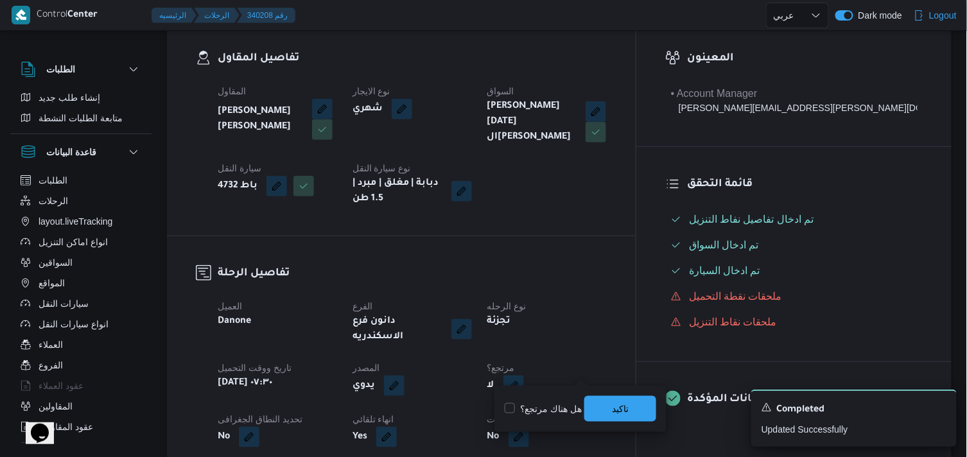
click at [501, 407] on div "You are in a dialog. To close this dialog, hit escape. هل هناك مرتجع؟ تاكيد" at bounding box center [580, 409] width 172 height 46
click at [505, 407] on label "هل هناك مرتجع؟" at bounding box center [543, 408] width 77 height 15
checkbox input "true"
click at [626, 396] on div "تاكيد" at bounding box center [620, 409] width 72 height 26
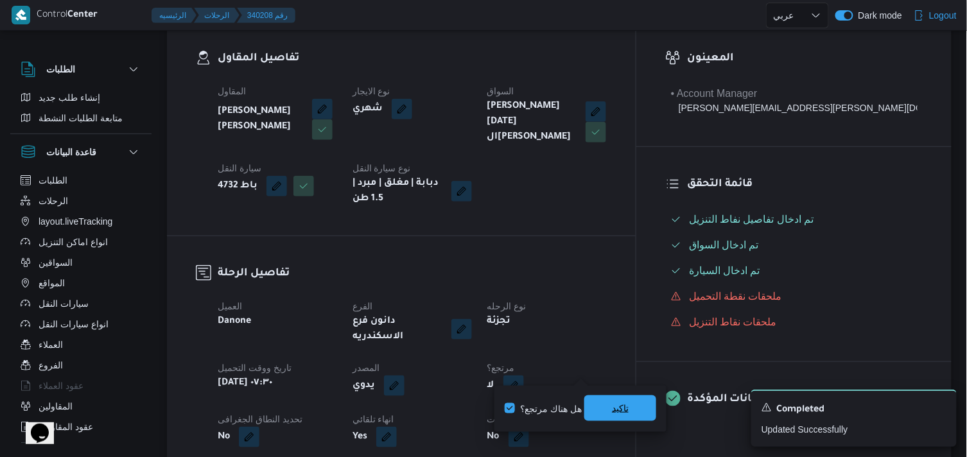
click at [614, 412] on span "تاكيد" at bounding box center [620, 408] width 17 height 15
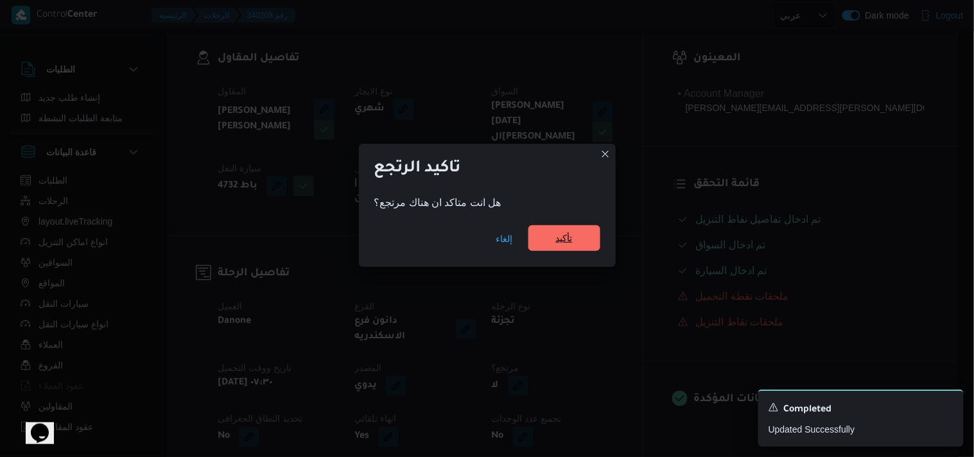
click at [568, 245] on span "تأكيد" at bounding box center [564, 237] width 17 height 15
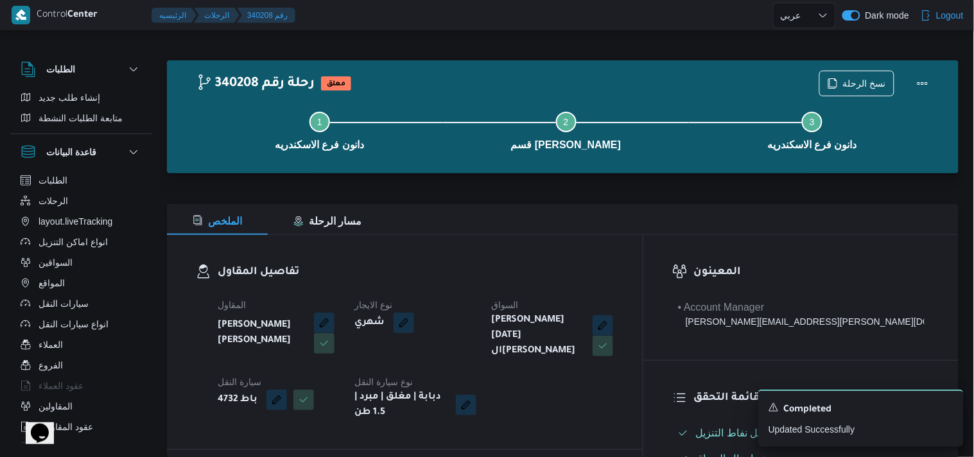
select select "ar"
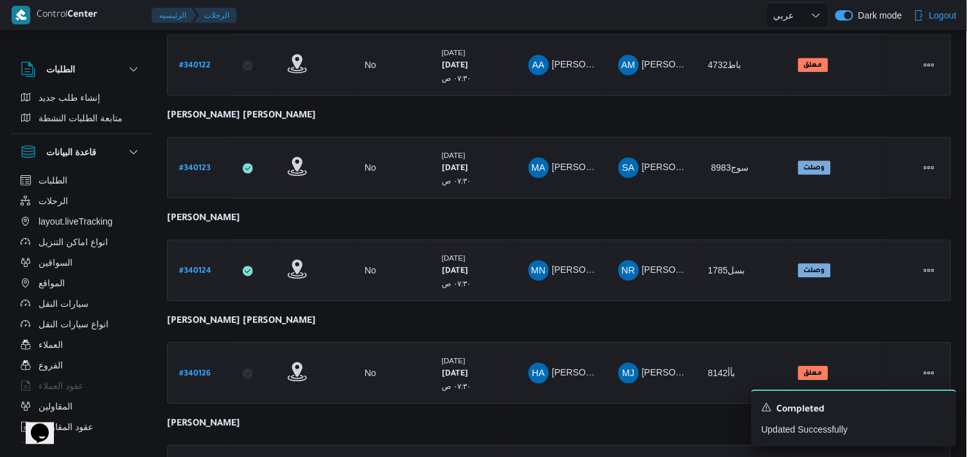
scroll to position [865, 0]
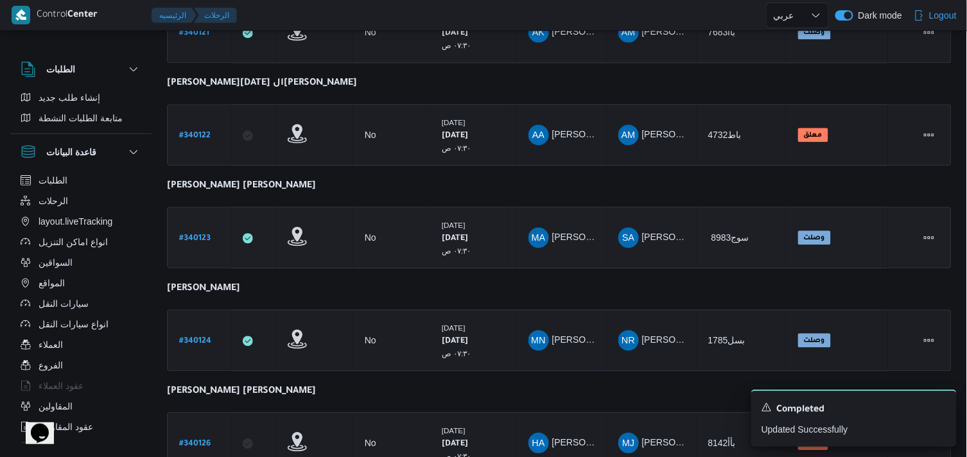
click at [191, 234] on b "# 340123" at bounding box center [194, 238] width 31 height 9
select select "ar"
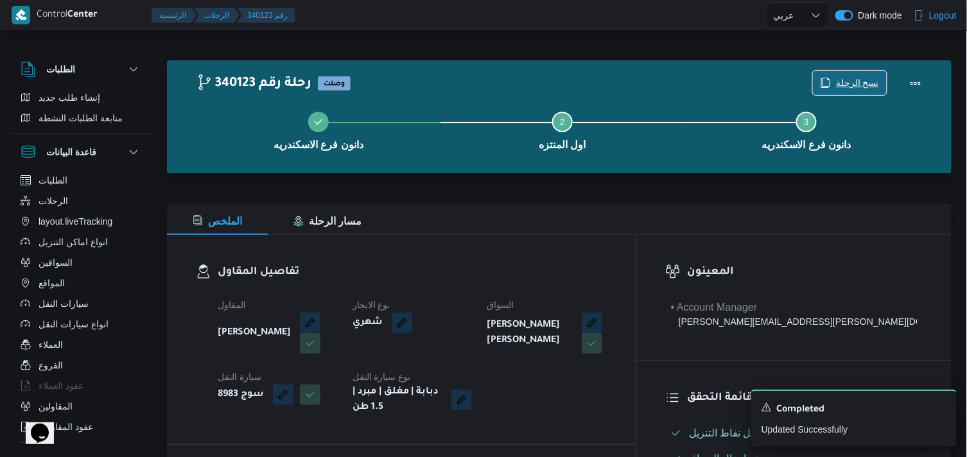
click at [851, 74] on span "نسخ الرحلة" at bounding box center [850, 83] width 74 height 24
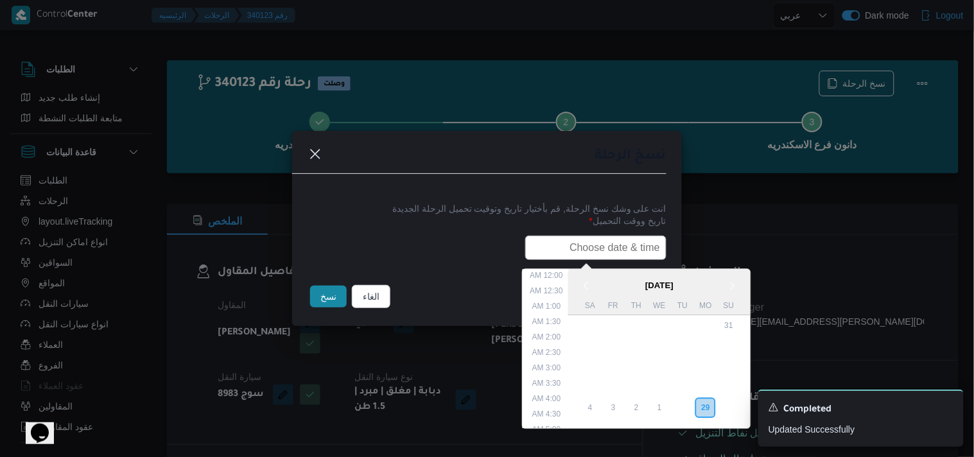
click at [550, 244] on input "text" at bounding box center [595, 248] width 141 height 24
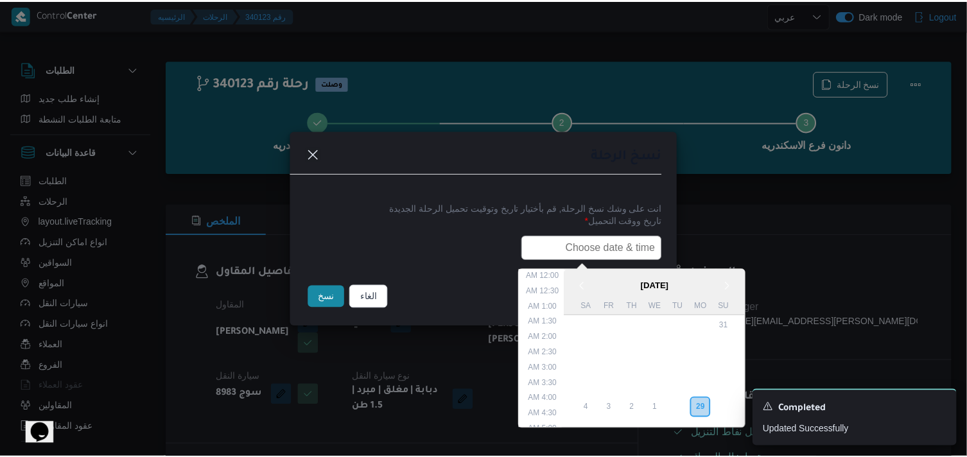
scroll to position [252, 0]
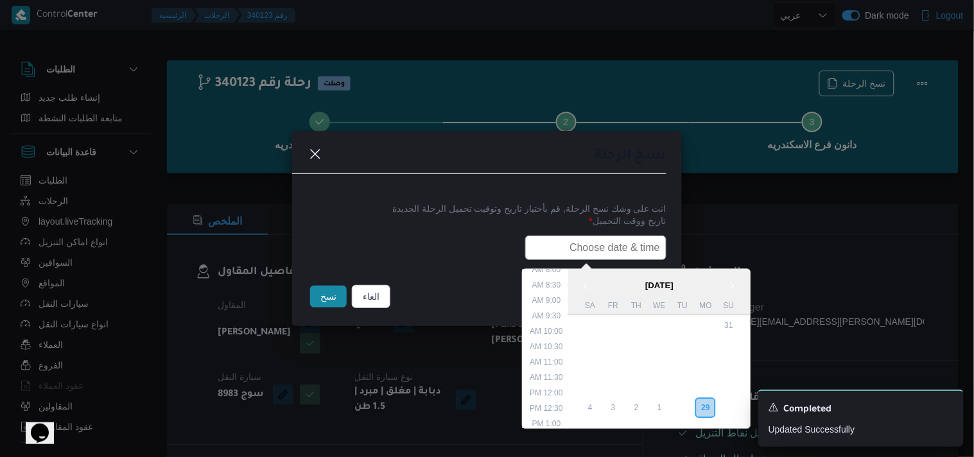
type input "30/09/2025 7:30AM"
click at [327, 306] on button "نسخ" at bounding box center [328, 297] width 37 height 22
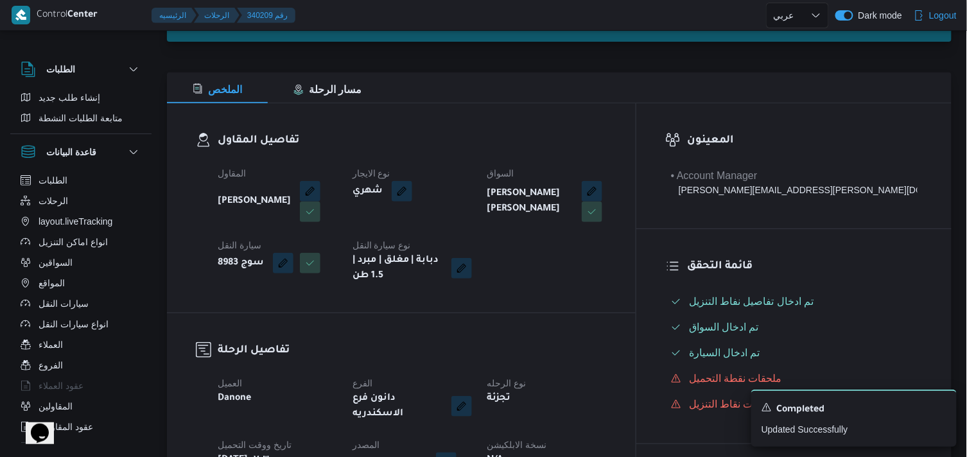
scroll to position [214, 0]
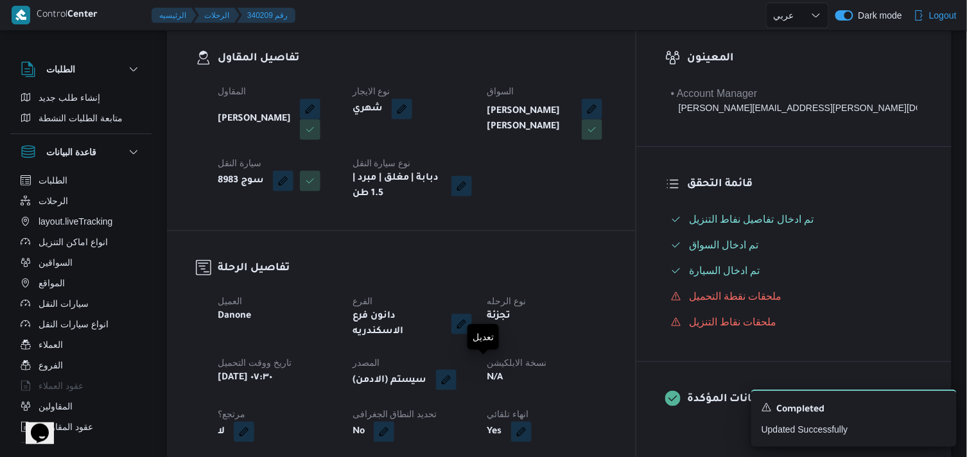
click at [456, 370] on button "button" at bounding box center [446, 380] width 21 height 21
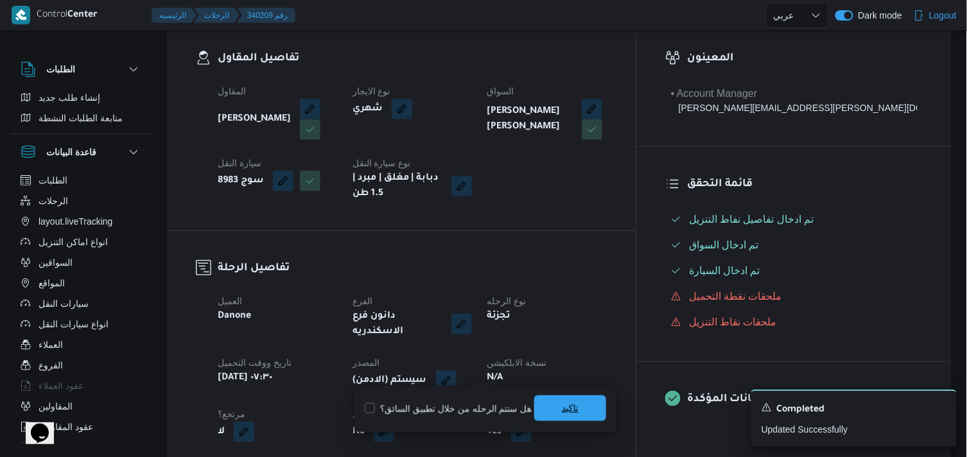
click at [544, 402] on span "تاكيد" at bounding box center [570, 409] width 72 height 26
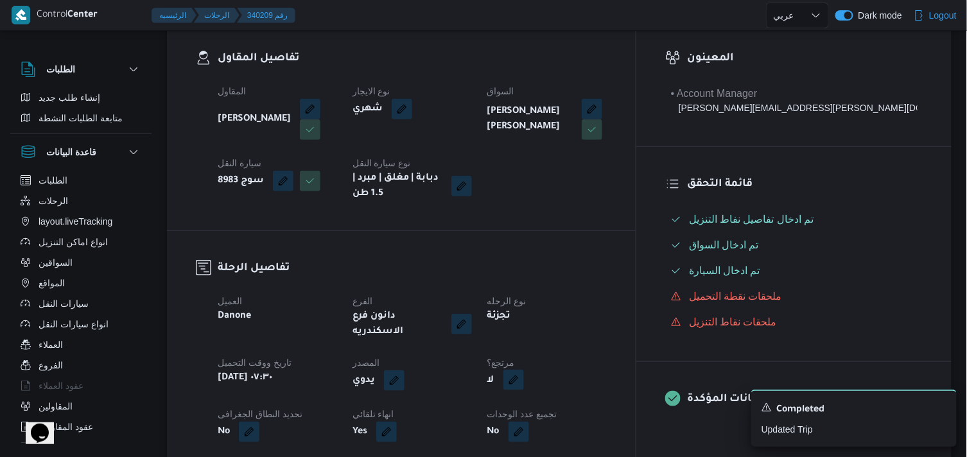
click at [524, 374] on button "button" at bounding box center [513, 380] width 21 height 21
drag, startPoint x: 528, startPoint y: 400, endPoint x: 521, endPoint y: 406, distance: 8.6
click at [526, 401] on div "هل هناك مرتجع؟ تاكيد" at bounding box center [580, 409] width 154 height 28
click at [520, 406] on label "هل هناك مرتجع؟" at bounding box center [543, 408] width 77 height 15
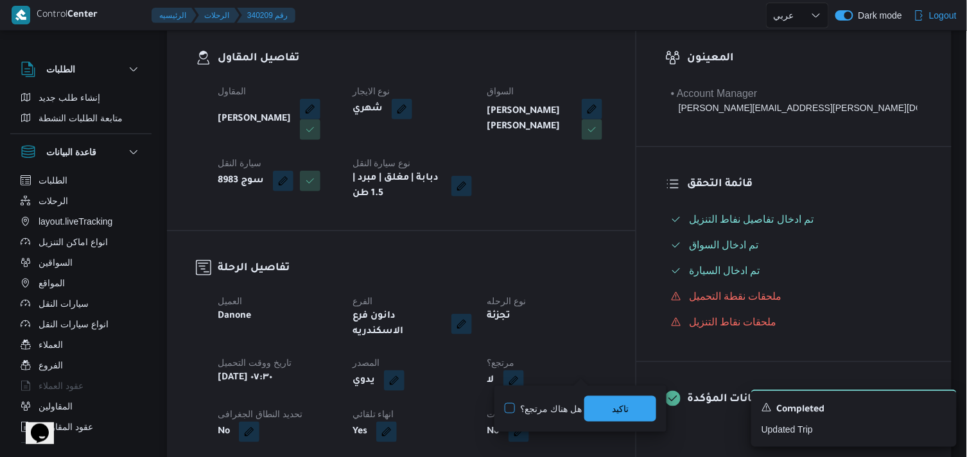
checkbox input "true"
click at [587, 396] on div "تاكيد" at bounding box center [620, 409] width 72 height 26
click at [627, 407] on span "تاكيد" at bounding box center [620, 408] width 17 height 15
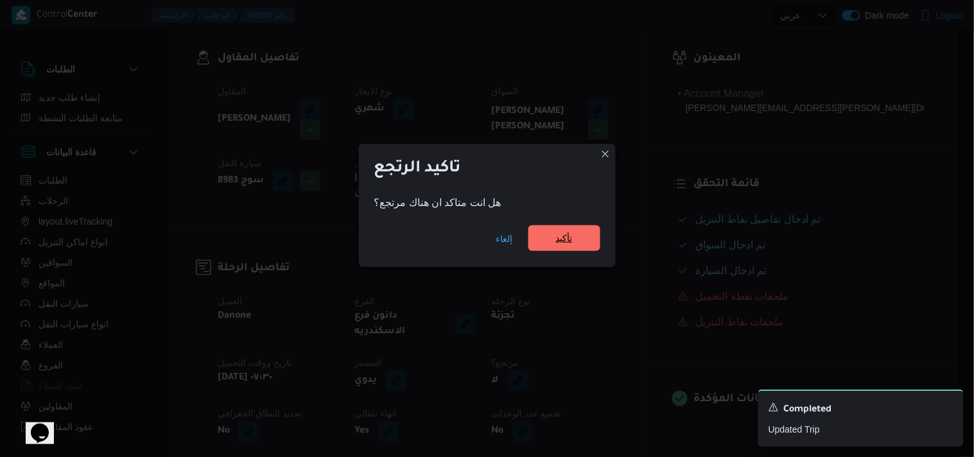
click at [538, 244] on span "تأكيد" at bounding box center [564, 238] width 72 height 26
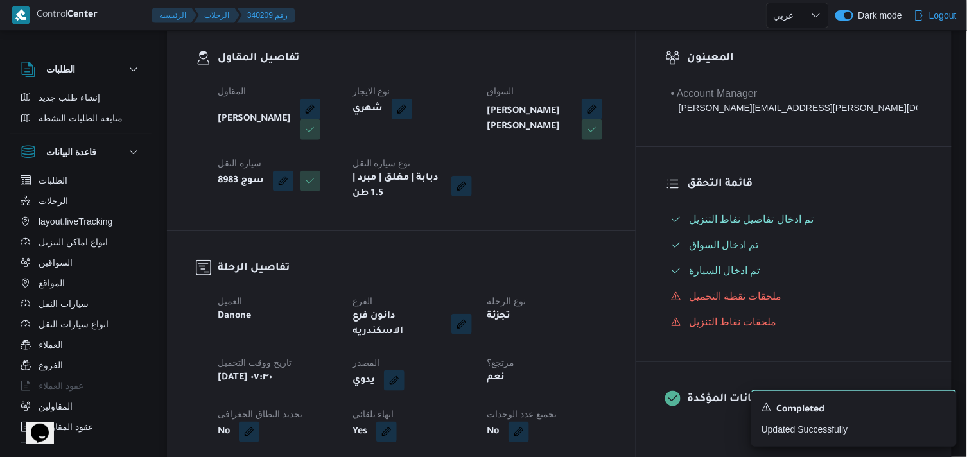
select select "ar"
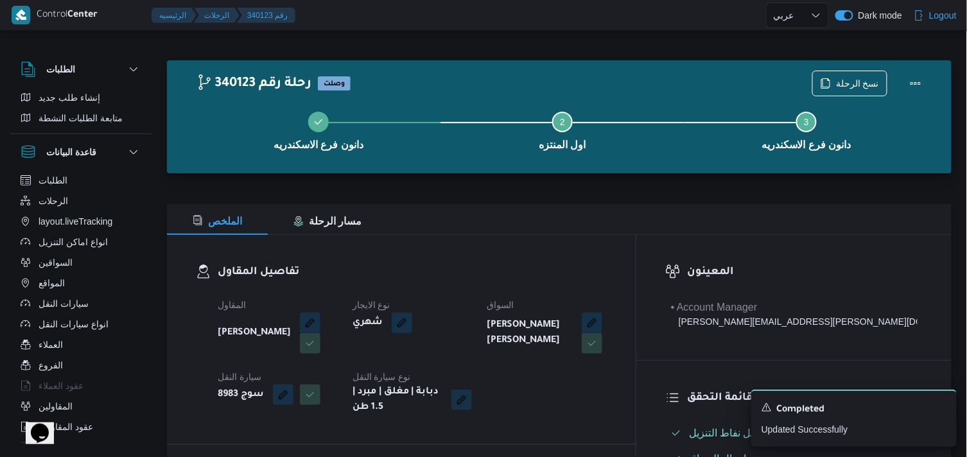
select select "ar"
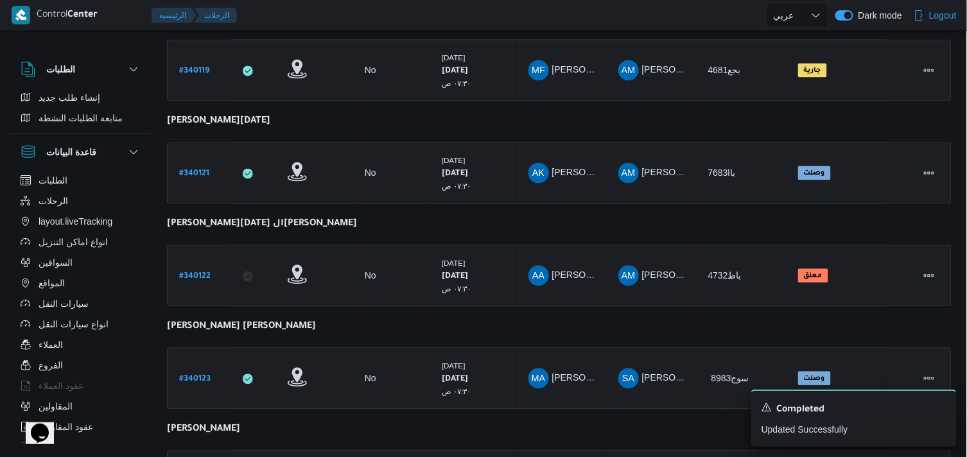
scroll to position [964, 0]
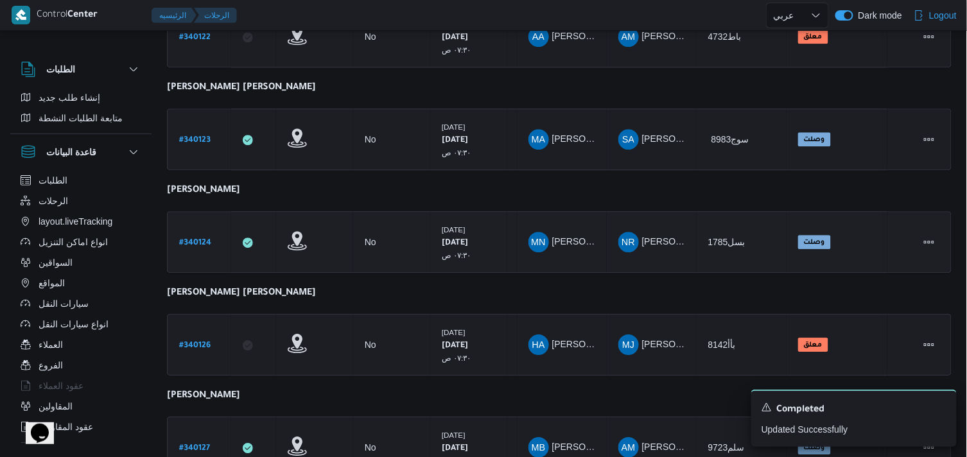
click at [194, 239] on b "# 340124" at bounding box center [195, 243] width 32 height 9
select select "ar"
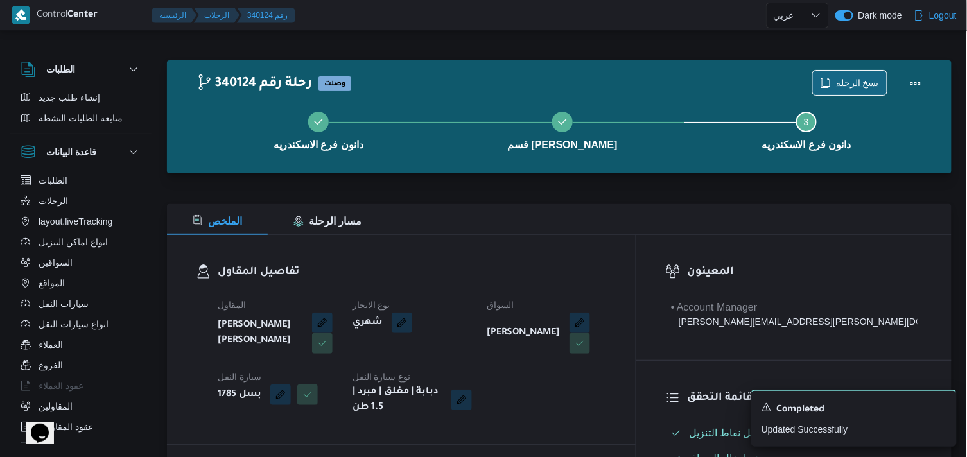
click at [839, 76] on span "نسخ الرحلة" at bounding box center [857, 82] width 43 height 15
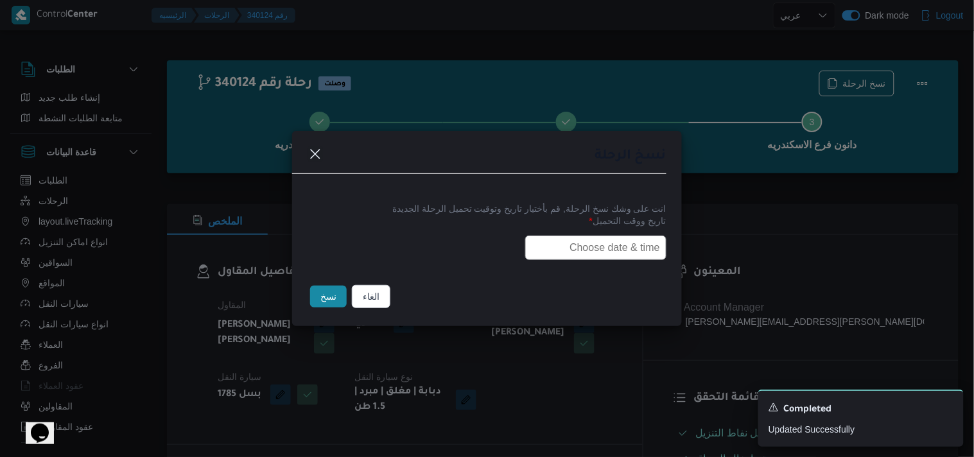
drag, startPoint x: 589, startPoint y: 272, endPoint x: 589, endPoint y: 257, distance: 14.8
click at [588, 268] on div "انت على وشك نسخ الرحلة, قم بأختيار تاريخ وتوقيت تحميل الرحلة الجديدة تاريخ ووقت…" at bounding box center [487, 230] width 390 height 82
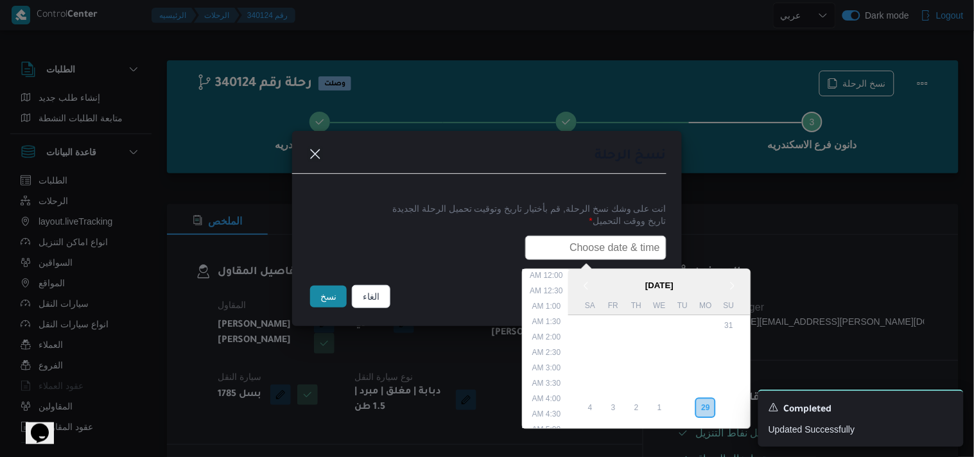
drag, startPoint x: 589, startPoint y: 251, endPoint x: 573, endPoint y: 252, distance: 16.7
click at [589, 251] on input "text" at bounding box center [595, 248] width 141 height 24
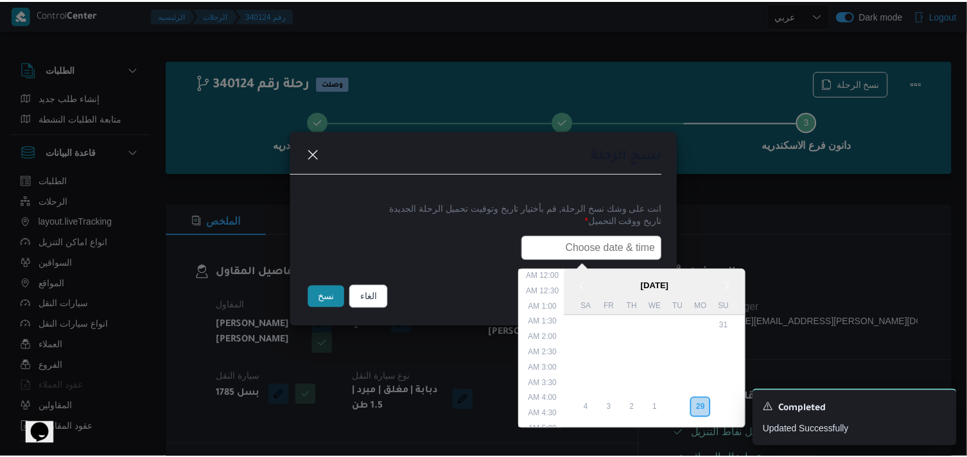
scroll to position [252, 0]
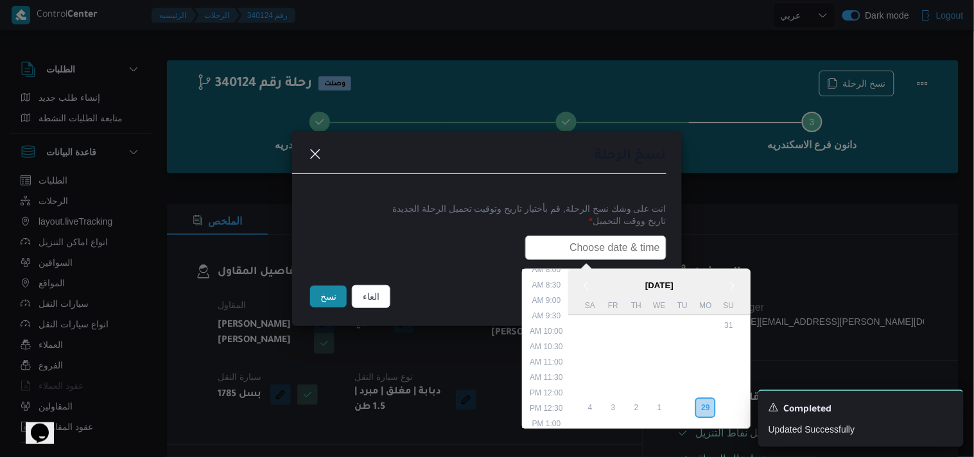
type input "30/09/2025 7:30AM"
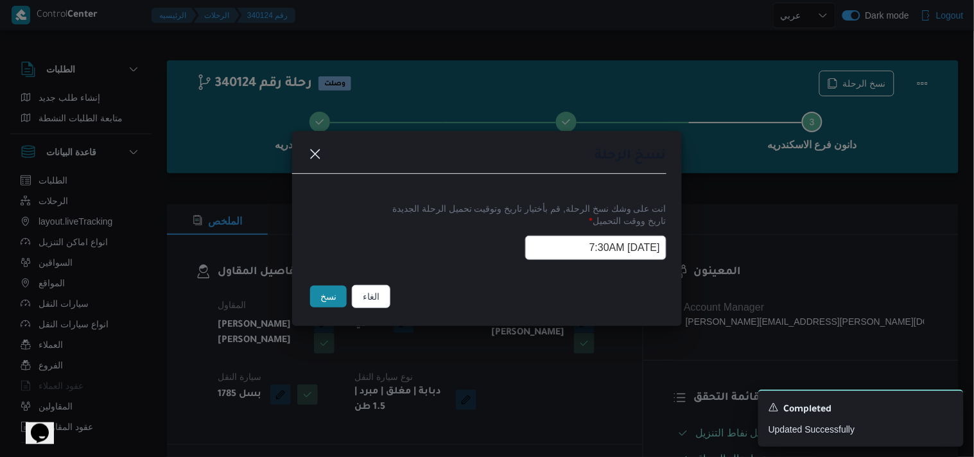
click at [324, 306] on button "نسخ" at bounding box center [328, 297] width 37 height 22
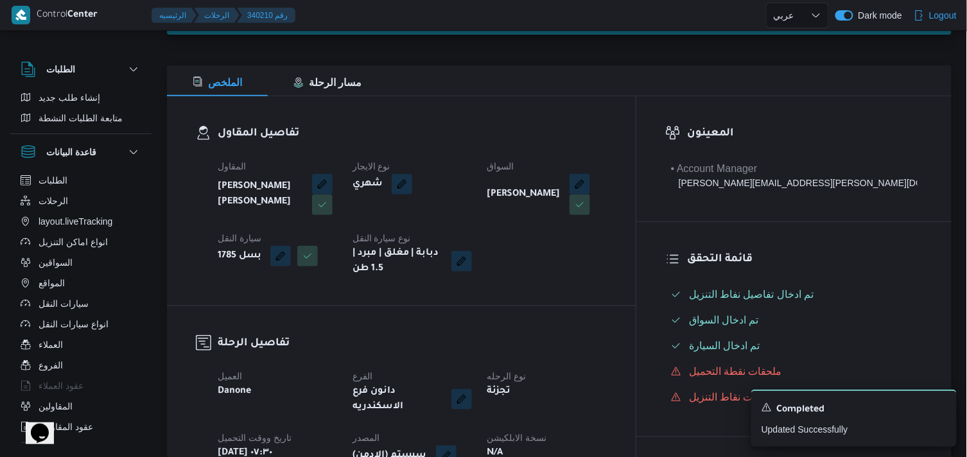
scroll to position [214, 0]
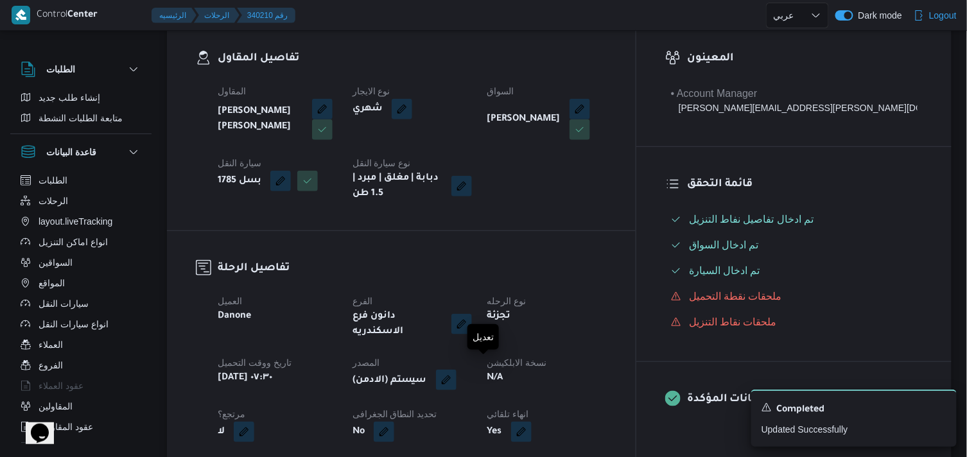
click at [456, 374] on button "button" at bounding box center [446, 380] width 21 height 21
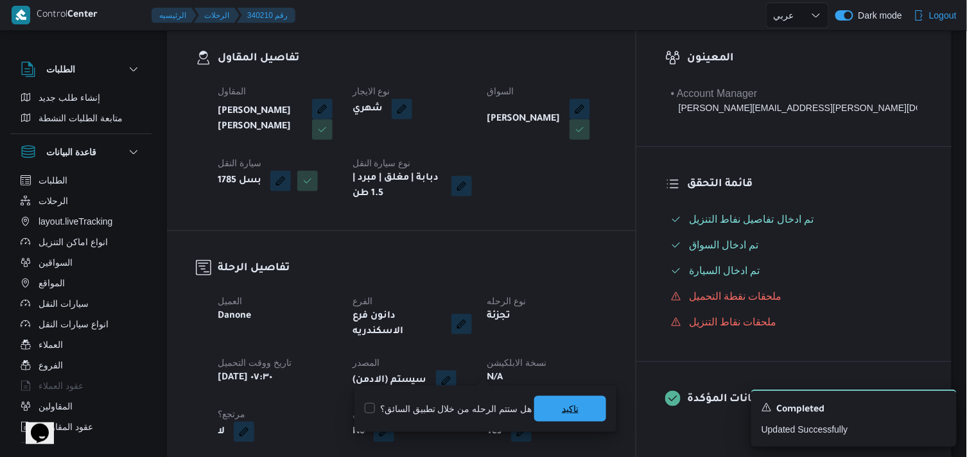
click at [553, 406] on span "تاكيد" at bounding box center [570, 409] width 72 height 26
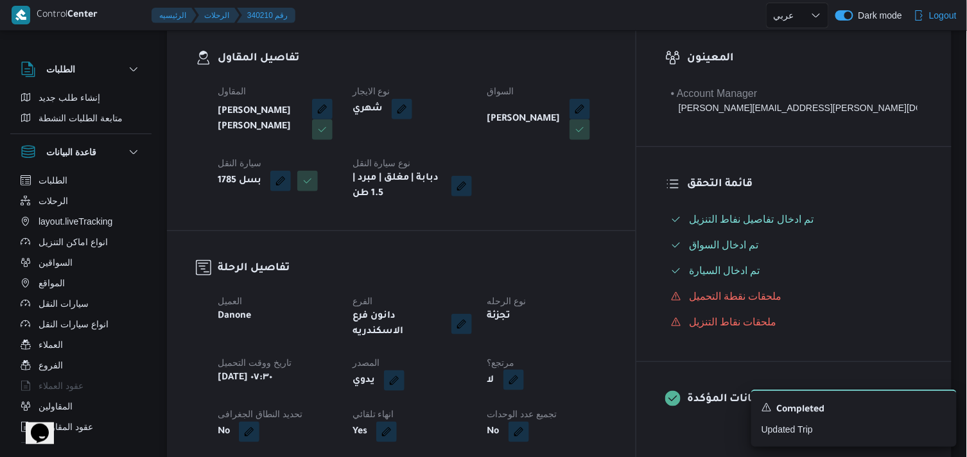
click at [524, 376] on button "button" at bounding box center [513, 380] width 21 height 21
click at [532, 404] on label "هل هناك مرتجع؟" at bounding box center [543, 408] width 77 height 15
checkbox input "true"
click at [593, 406] on span "تاكيد" at bounding box center [620, 409] width 72 height 26
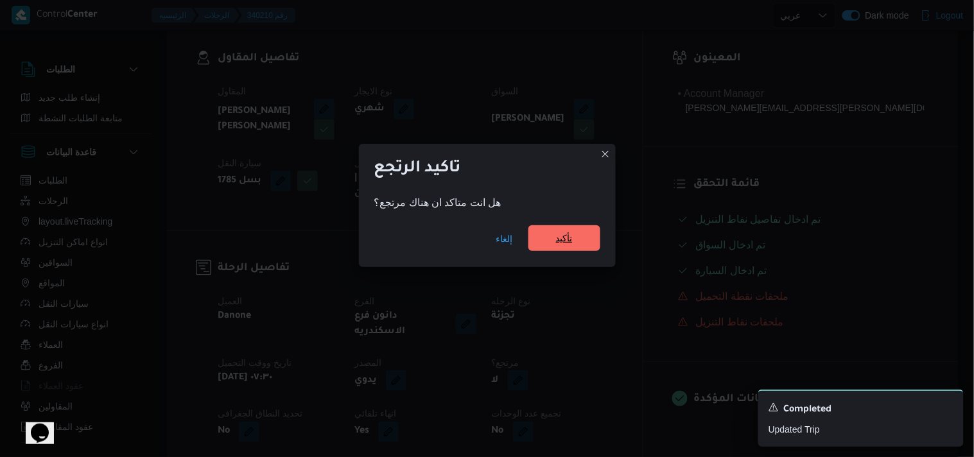
click at [544, 242] on span "تأكيد" at bounding box center [564, 238] width 72 height 26
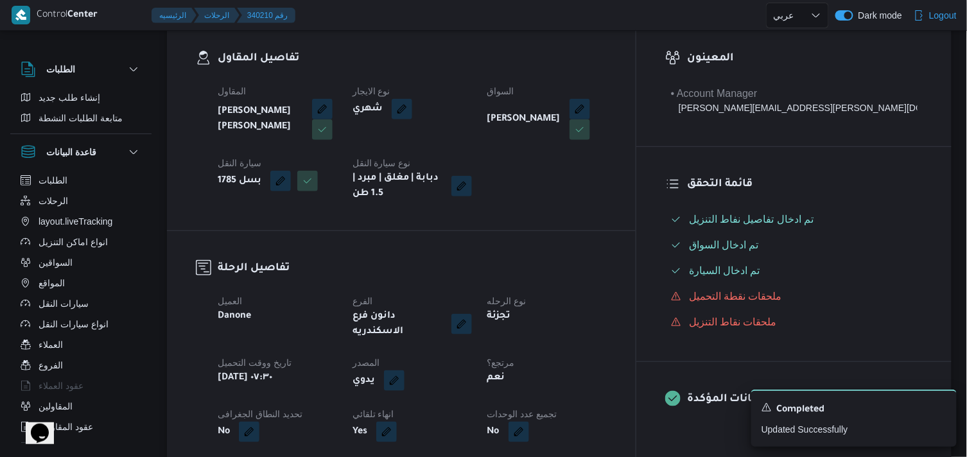
select select "ar"
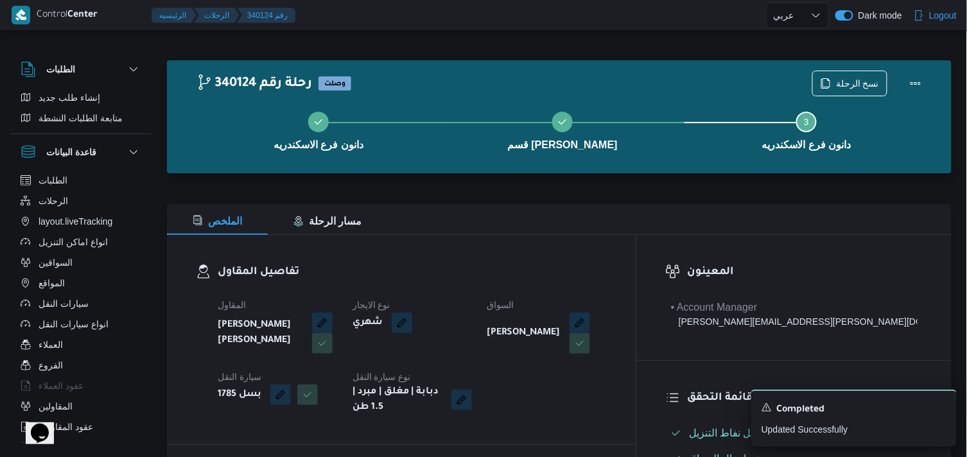
select select "ar"
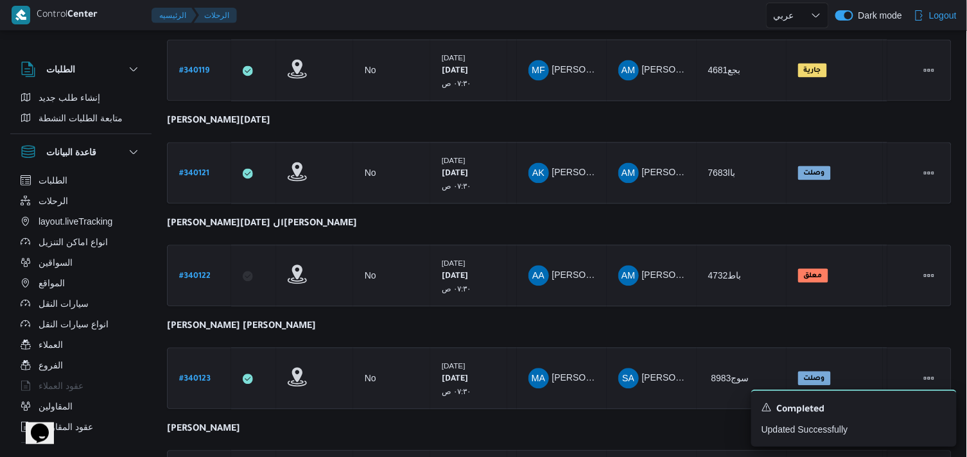
scroll to position [964, 0]
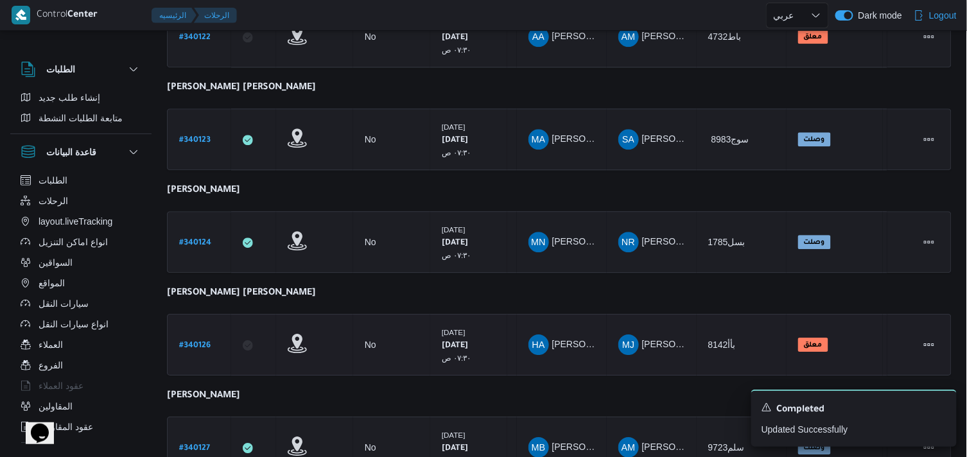
click at [203, 345] on div "# 340126" at bounding box center [199, 345] width 51 height 28
click at [204, 342] on b "# 340126" at bounding box center [194, 346] width 31 height 9
select select "ar"
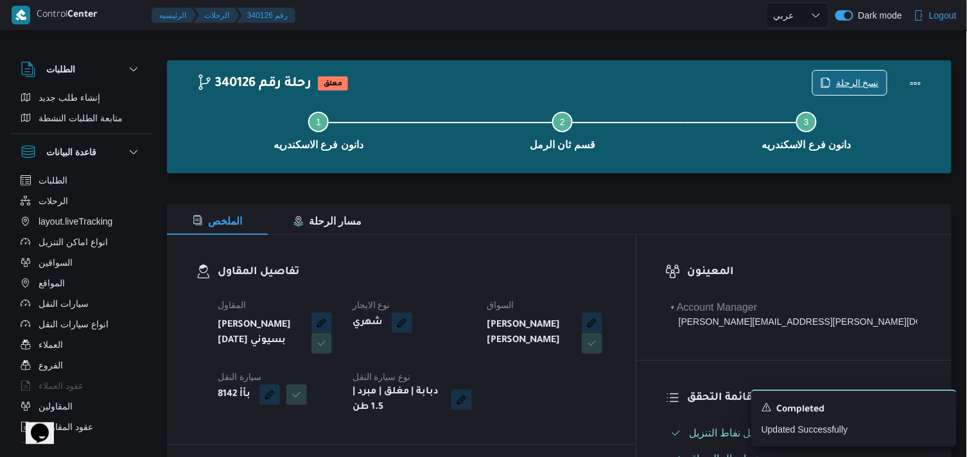
click at [861, 87] on span "نسخ الرحلة" at bounding box center [857, 82] width 43 height 15
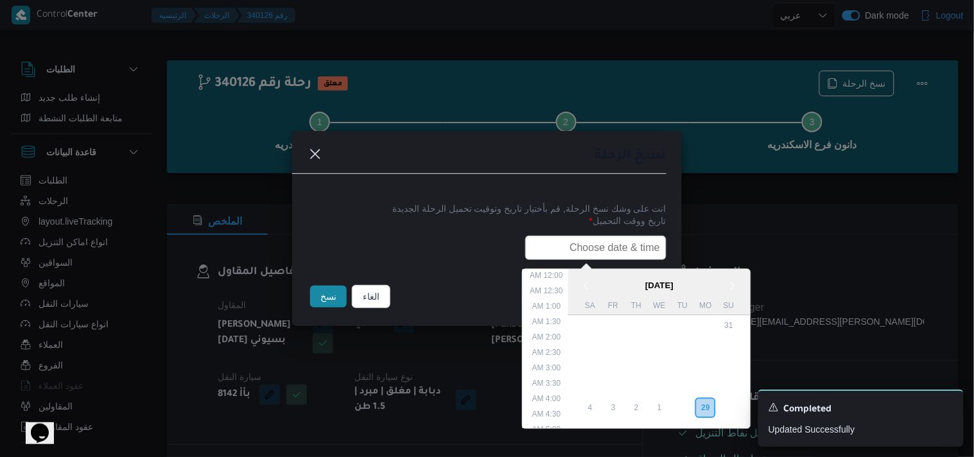
click at [581, 248] on input "text" at bounding box center [595, 248] width 141 height 24
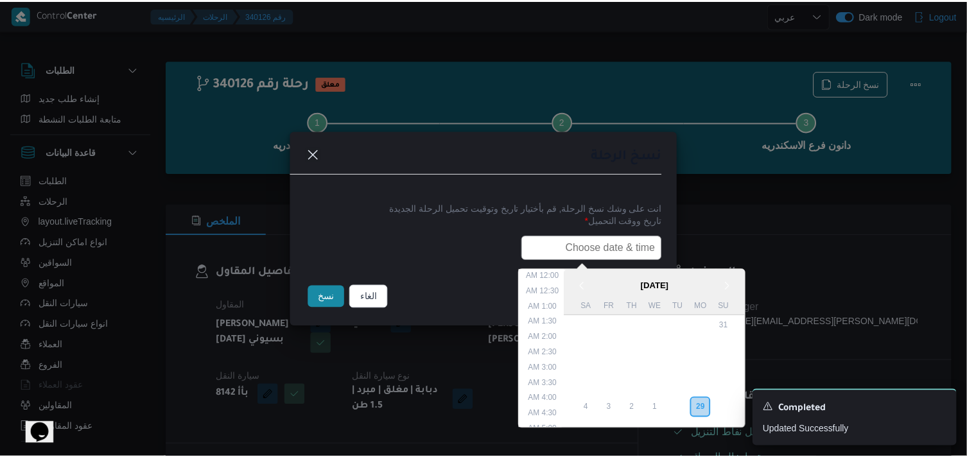
scroll to position [252, 0]
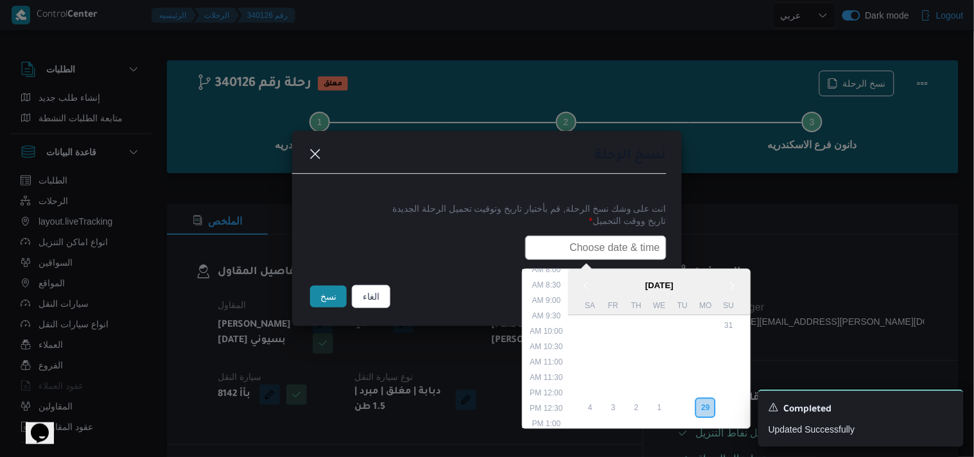
type input "30/09/2025 7:30AM"
click at [324, 299] on button "نسخ" at bounding box center [328, 297] width 37 height 22
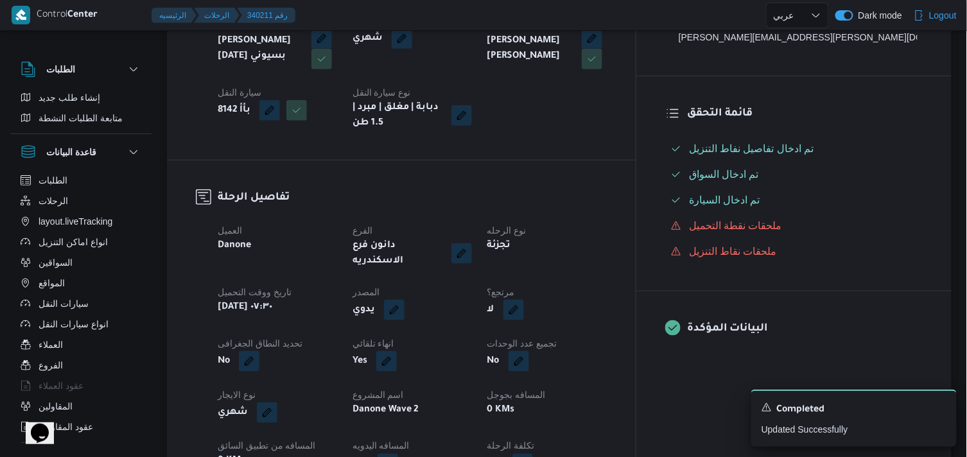
scroll to position [285, 0]
click at [575, 286] on dt "مرتجع؟" at bounding box center [546, 291] width 119 height 15
click at [524, 299] on button "button" at bounding box center [513, 309] width 21 height 21
click at [543, 332] on label "هل هناك مرتجع؟" at bounding box center [543, 337] width 77 height 15
click at [596, 331] on span "تاكيد" at bounding box center [620, 337] width 72 height 26
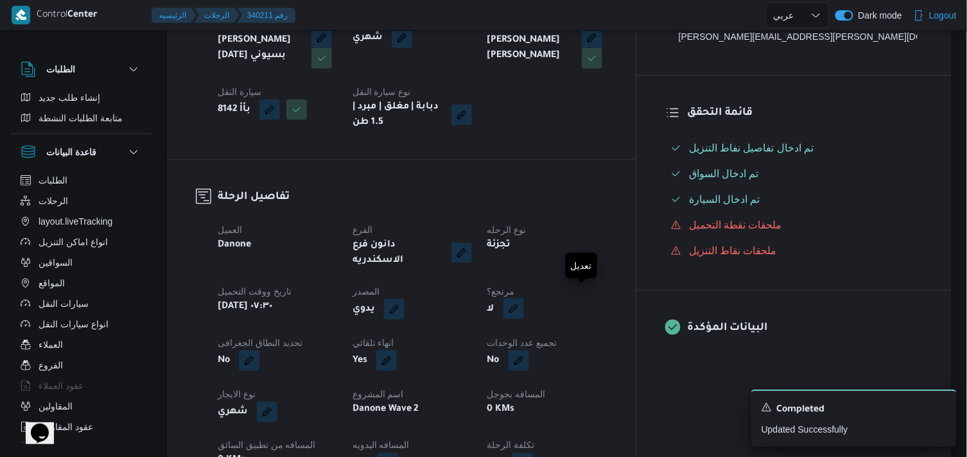
click at [524, 304] on button "button" at bounding box center [513, 309] width 21 height 21
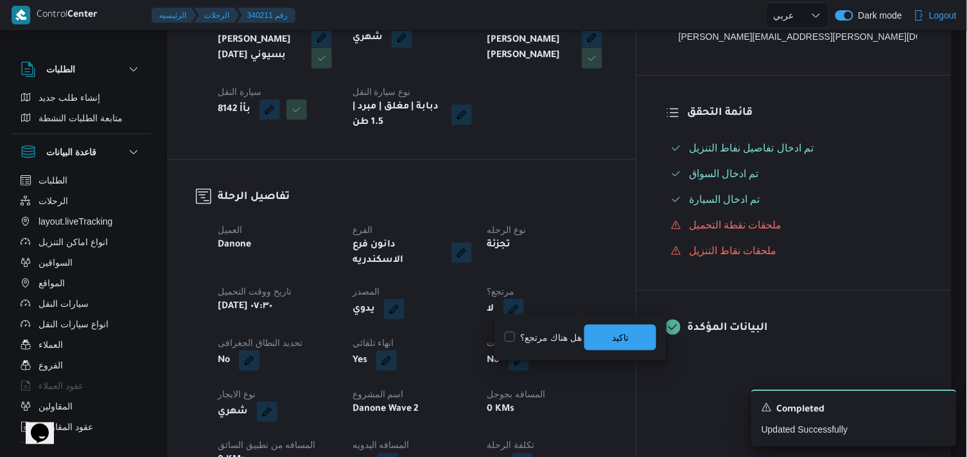
drag, startPoint x: 535, startPoint y: 328, endPoint x: 520, endPoint y: 331, distance: 15.6
click at [534, 328] on div "هل هناك مرتجع؟ تاكيد" at bounding box center [580, 338] width 154 height 28
click at [510, 333] on label "هل هناك مرتجع؟" at bounding box center [543, 337] width 77 height 15
checkbox input "true"
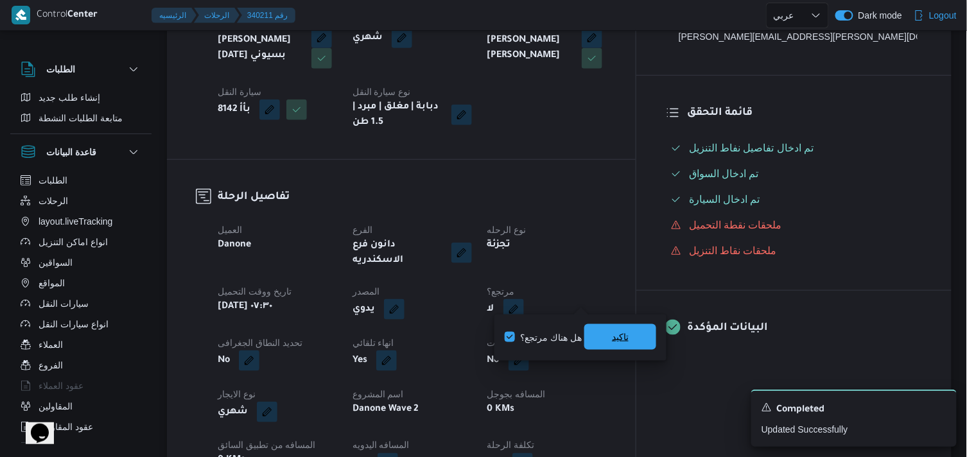
click at [620, 332] on span "تاكيد" at bounding box center [620, 336] width 17 height 15
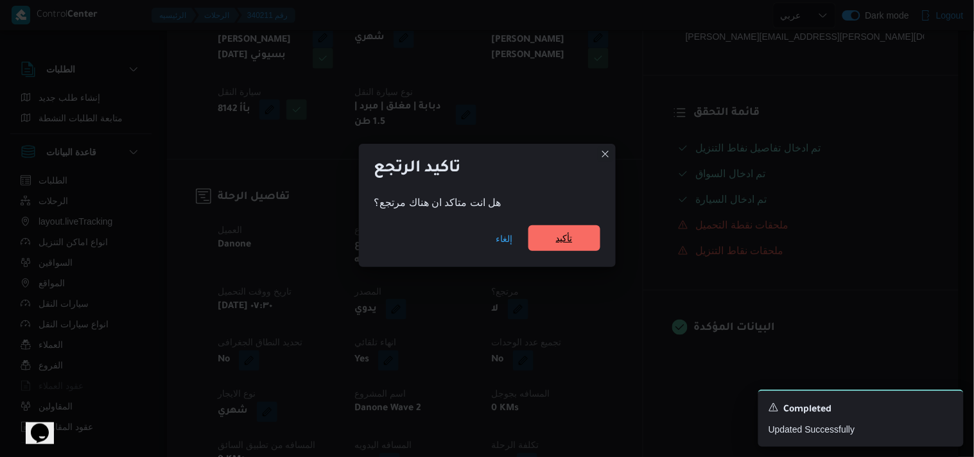
click at [568, 241] on span "تأكيد" at bounding box center [564, 237] width 17 height 15
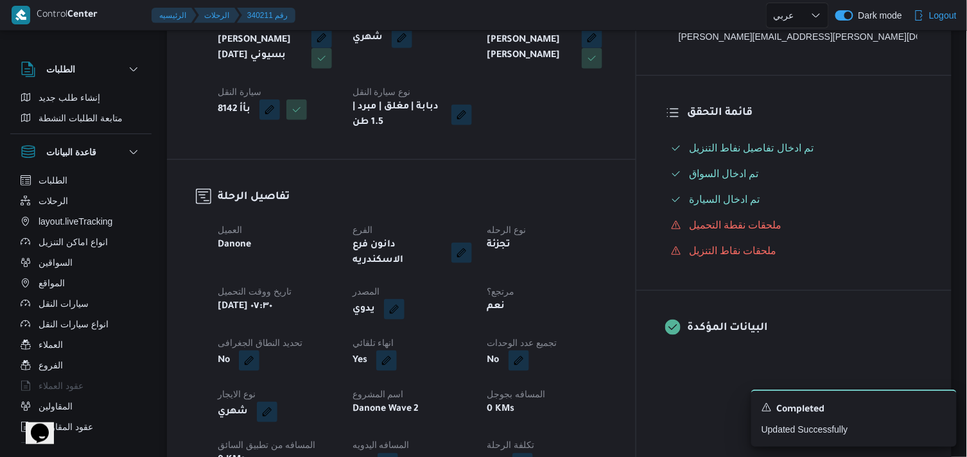
select select "ar"
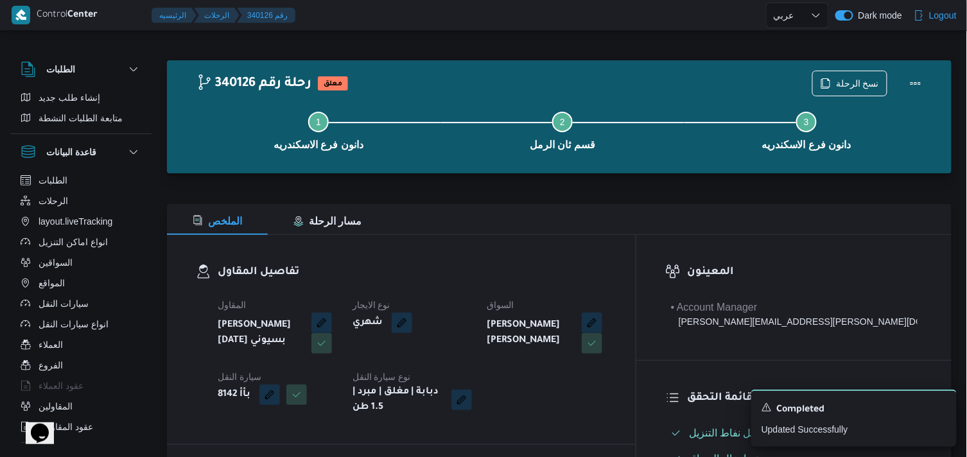
select select "ar"
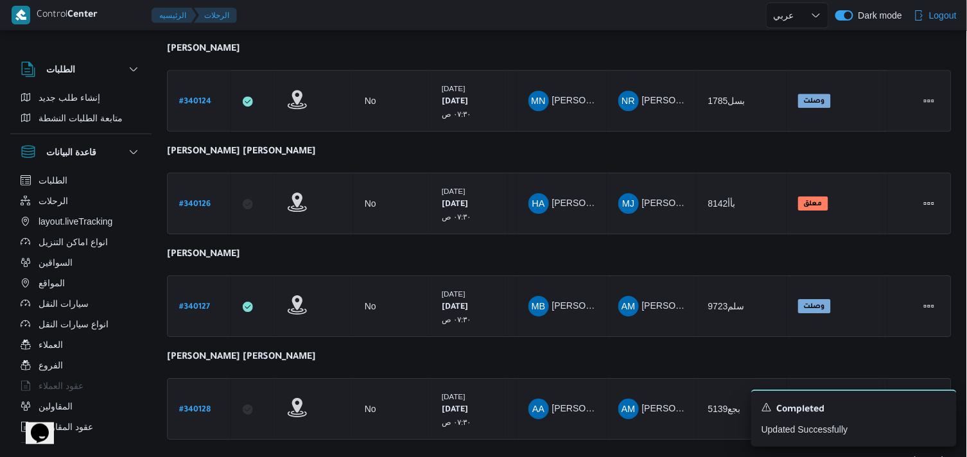
scroll to position [1106, 0]
click at [204, 302] on b "# 340127" at bounding box center [194, 306] width 31 height 9
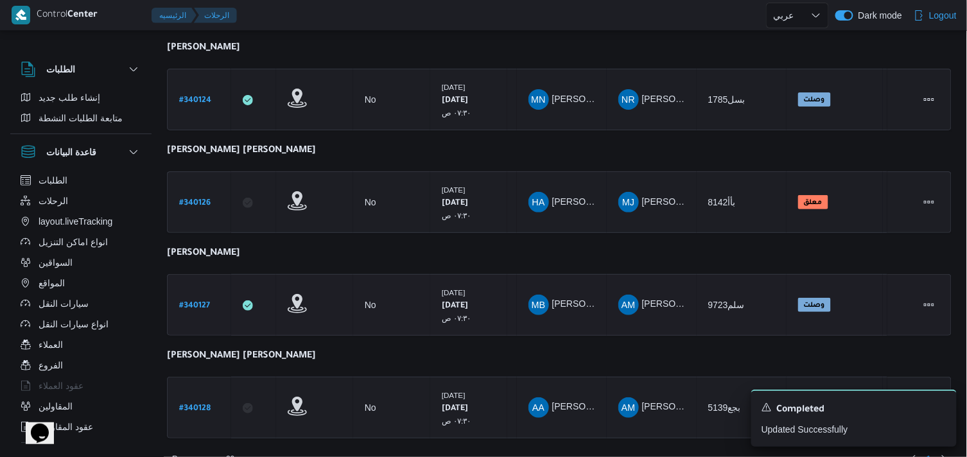
select select "ar"
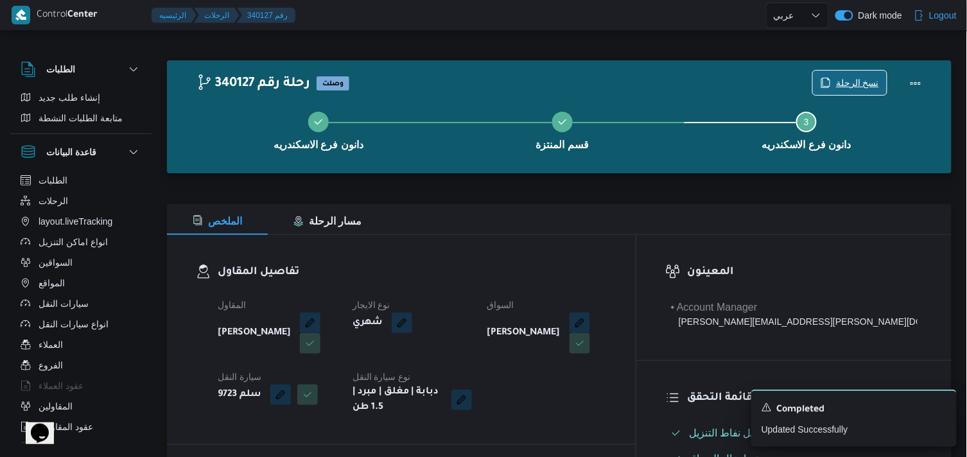
click at [848, 87] on span "نسخ الرحلة" at bounding box center [857, 82] width 43 height 15
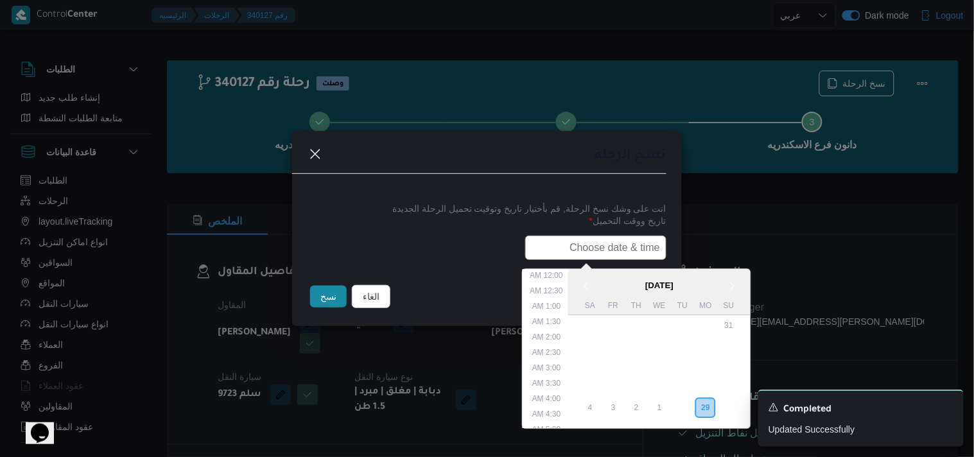
drag, startPoint x: 575, startPoint y: 252, endPoint x: 573, endPoint y: 242, distance: 10.5
click at [575, 252] on input "text" at bounding box center [595, 248] width 141 height 24
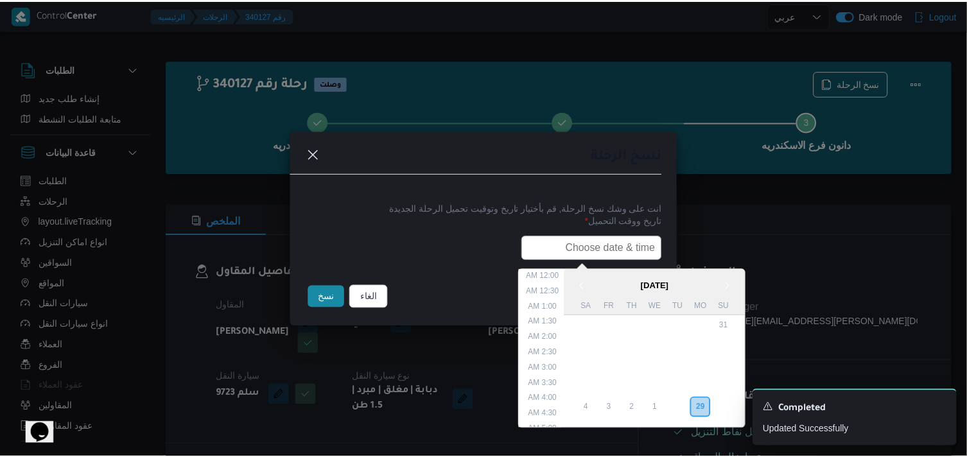
scroll to position [252, 0]
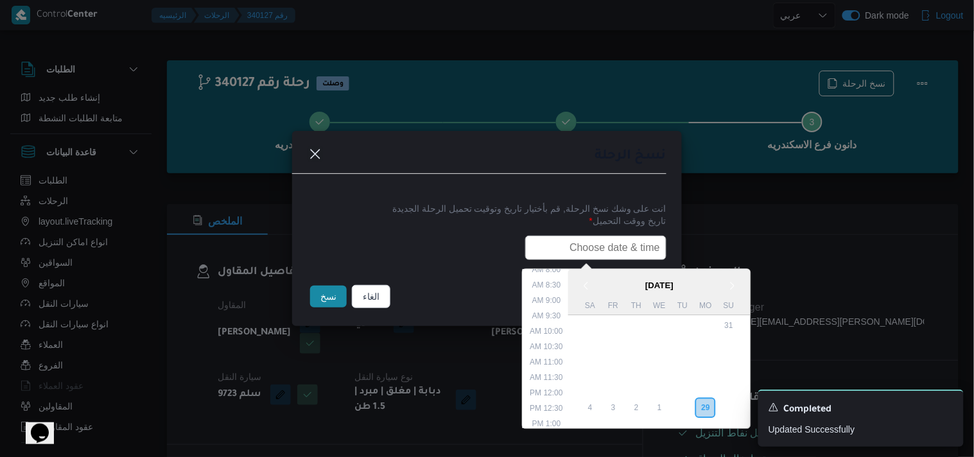
type input "30/09/2025 7:30AM"
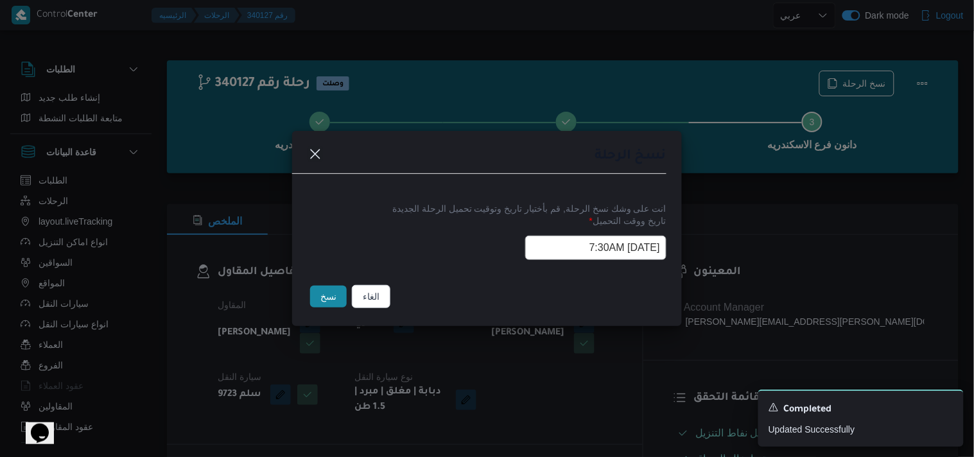
click at [337, 299] on button "نسخ" at bounding box center [328, 297] width 37 height 22
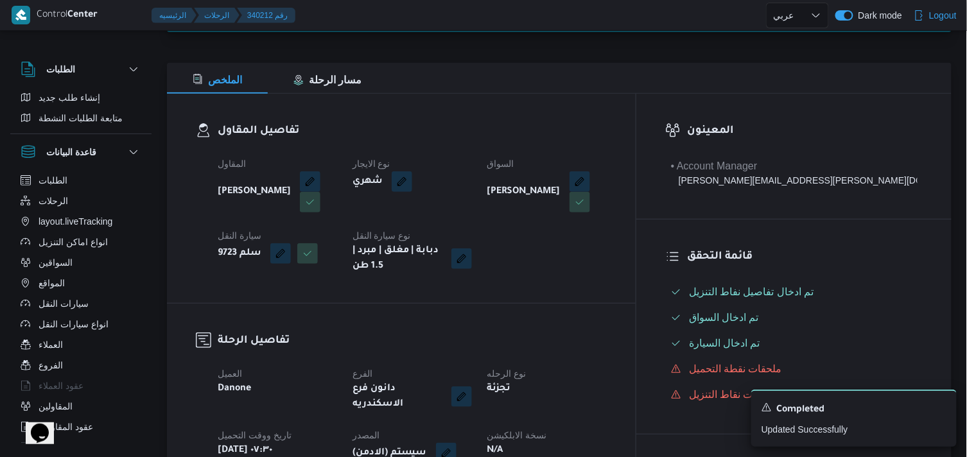
scroll to position [285, 0]
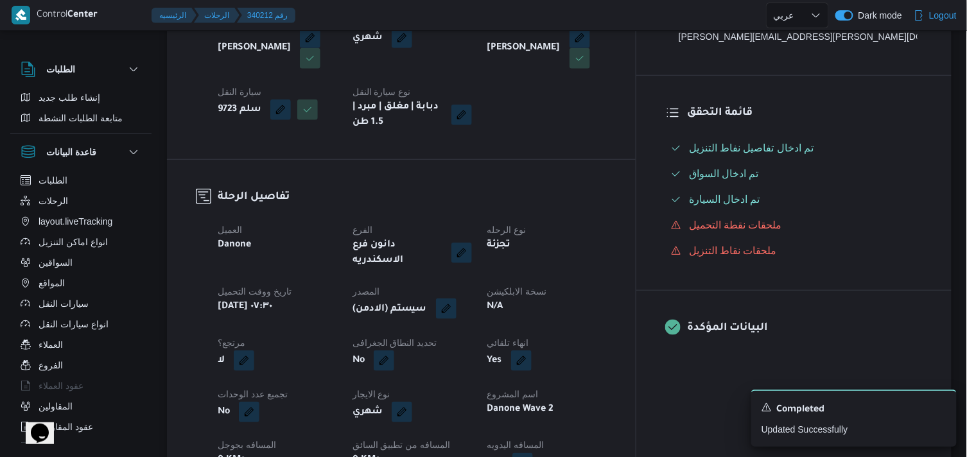
click at [456, 299] on button "button" at bounding box center [446, 309] width 21 height 21
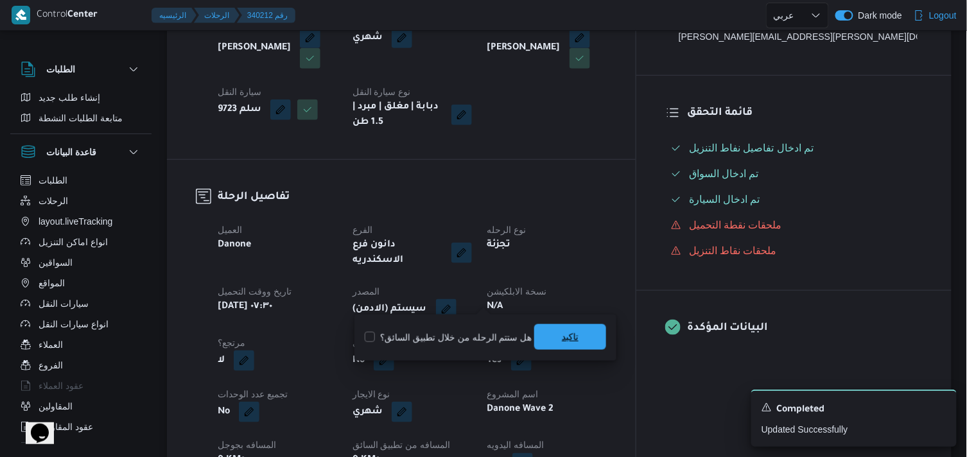
click at [570, 338] on span "تاكيد" at bounding box center [570, 336] width 17 height 15
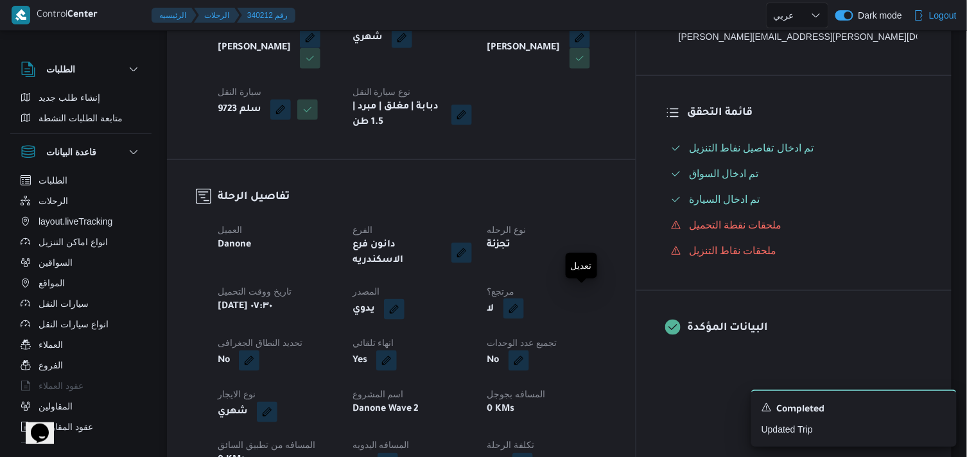
click at [524, 300] on button "button" at bounding box center [513, 309] width 21 height 21
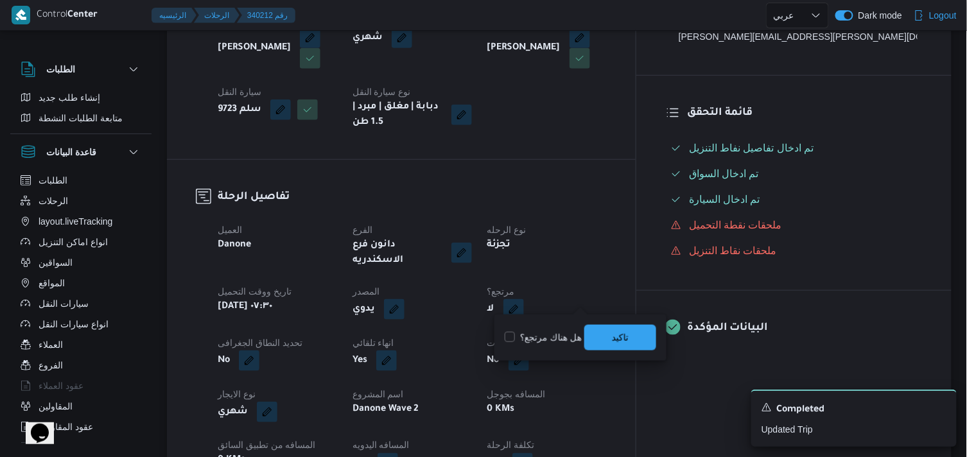
click at [540, 336] on label "هل هناك مرتجع؟" at bounding box center [543, 337] width 77 height 15
checkbox input "true"
click at [596, 345] on span "تاكيد" at bounding box center [620, 337] width 72 height 26
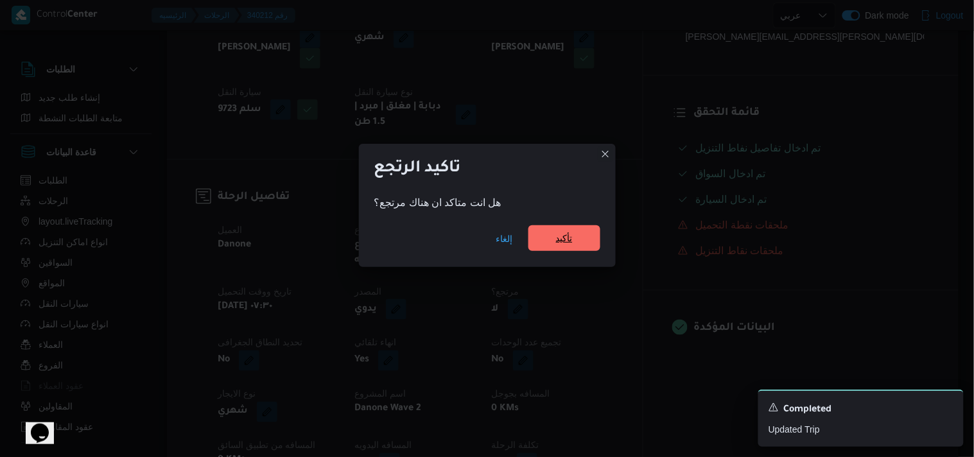
click at [568, 247] on span "تأكيد" at bounding box center [564, 238] width 72 height 26
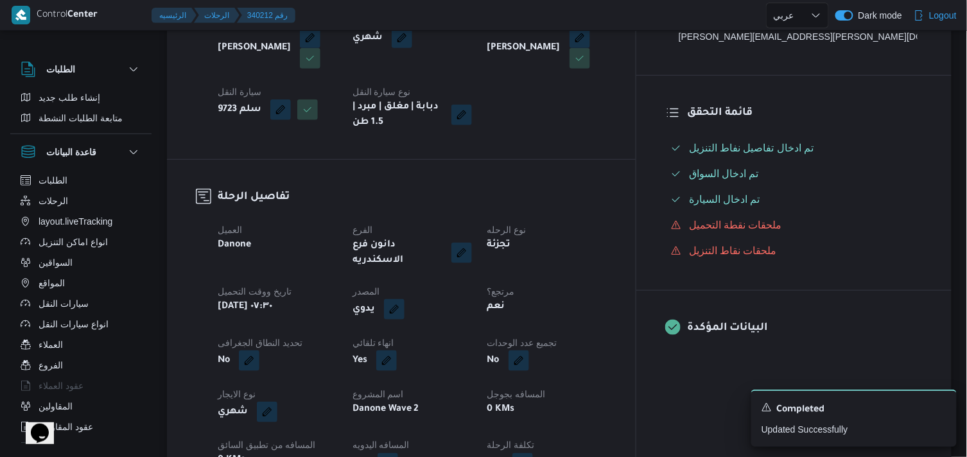
select select "ar"
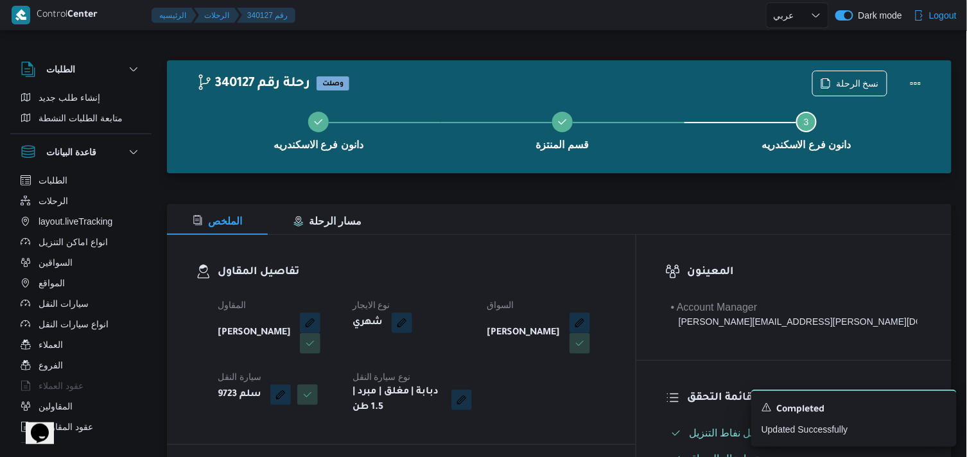
select select "ar"
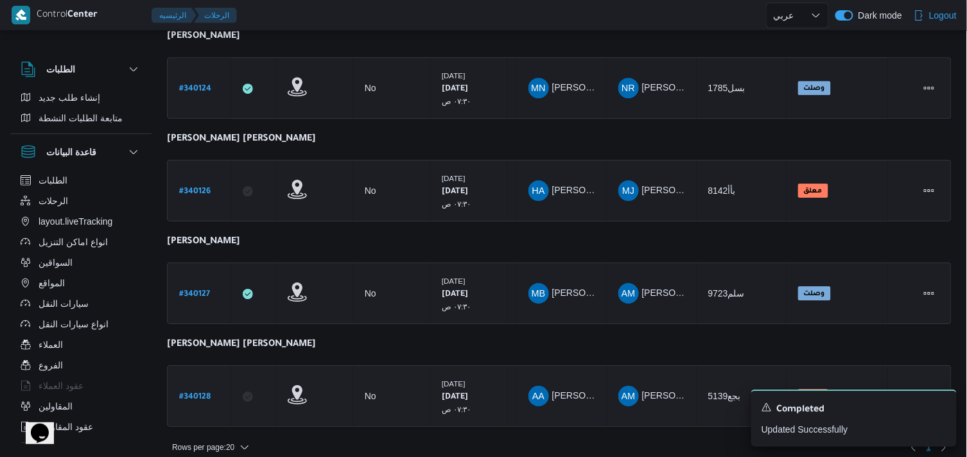
scroll to position [1120, 0]
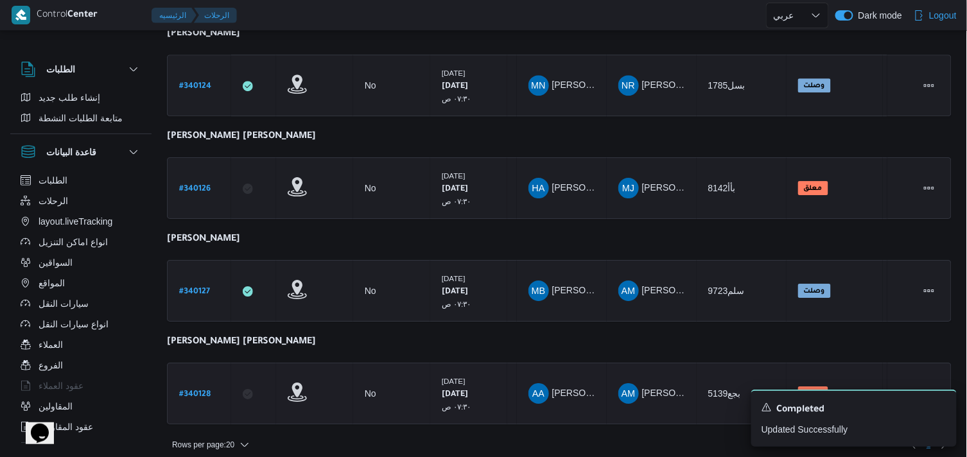
click at [180, 385] on link "# 340128" at bounding box center [194, 393] width 31 height 17
select select "ar"
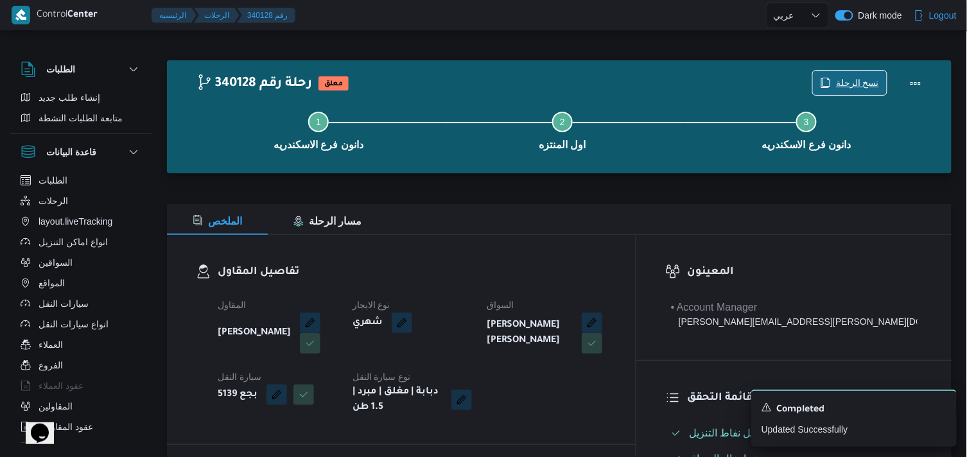
click at [843, 73] on span "نسخ الرحلة" at bounding box center [850, 83] width 74 height 24
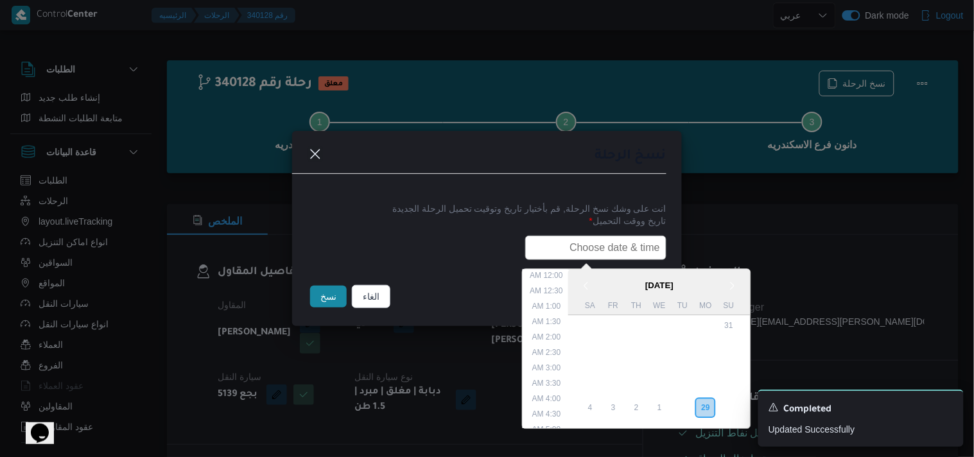
click at [546, 251] on input "text" at bounding box center [595, 248] width 141 height 24
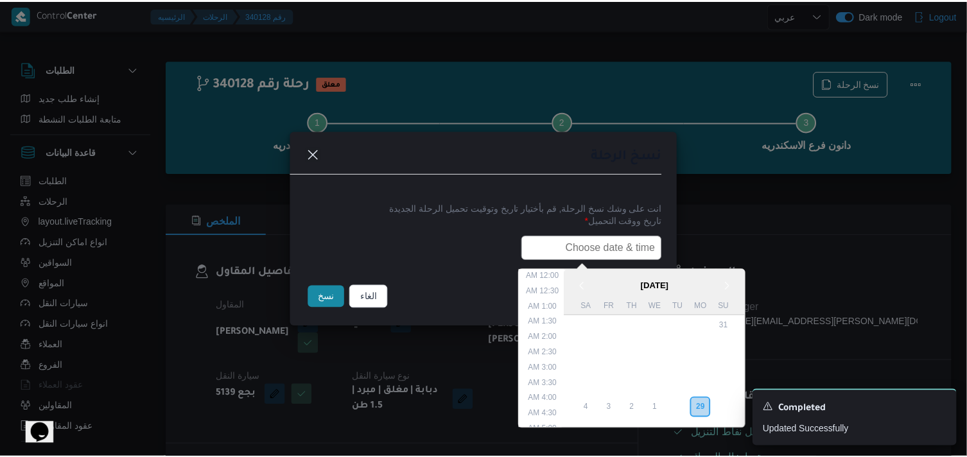
scroll to position [252, 0]
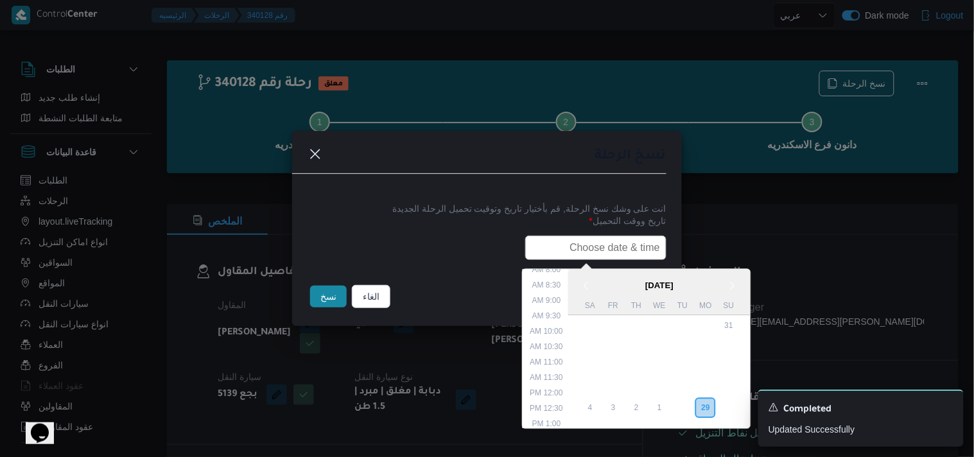
type input "30/09/2025 7:30AM"
drag, startPoint x: 338, startPoint y: 285, endPoint x: 331, endPoint y: 292, distance: 10.5
click at [331, 291] on div "نسخ" at bounding box center [329, 296] width 42 height 27
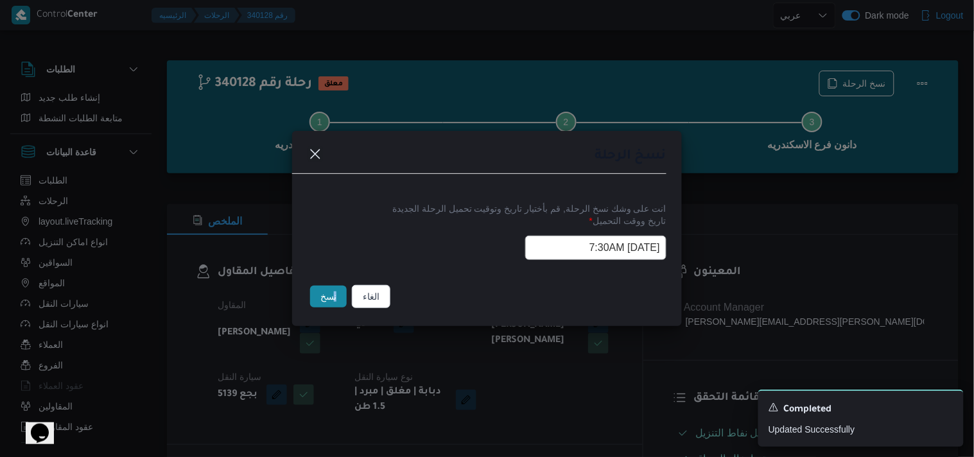
click at [328, 293] on button "نسخ" at bounding box center [328, 297] width 37 height 22
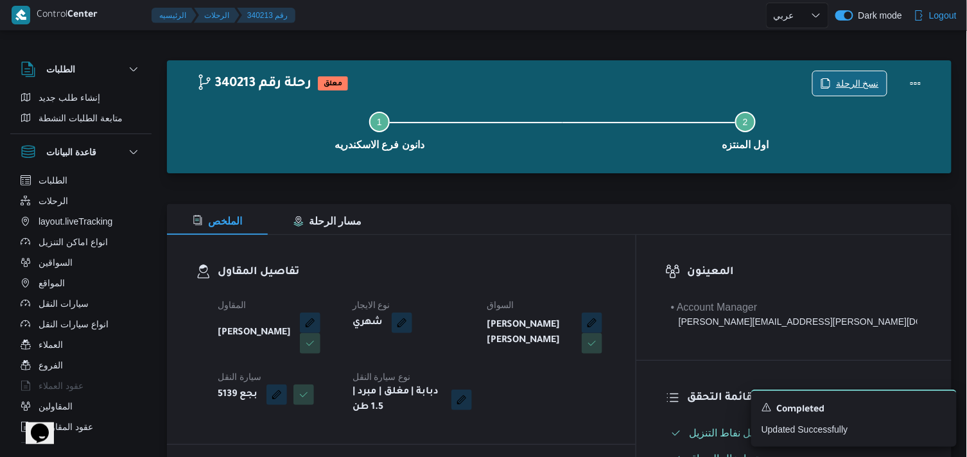
scroll to position [399, 0]
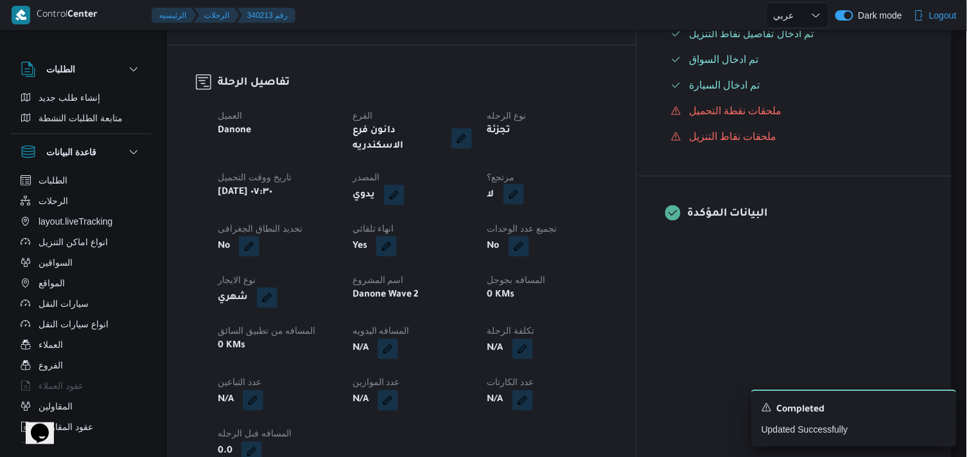
click at [524, 185] on button "button" at bounding box center [513, 194] width 21 height 21
click at [543, 229] on label "هل هناك مرتجع؟" at bounding box center [543, 223] width 77 height 15
checkbox input "true"
click at [629, 221] on span "تاكيد" at bounding box center [620, 222] width 17 height 15
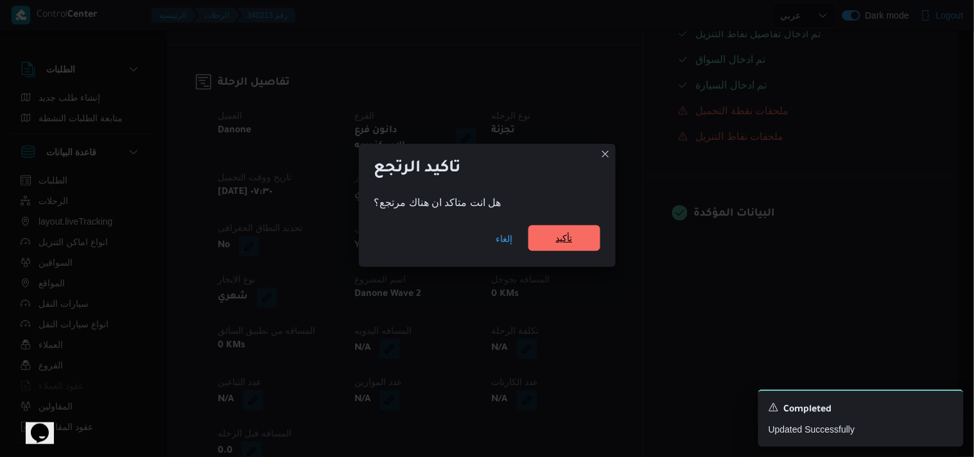
click at [560, 245] on span "تأكيد" at bounding box center [564, 237] width 17 height 15
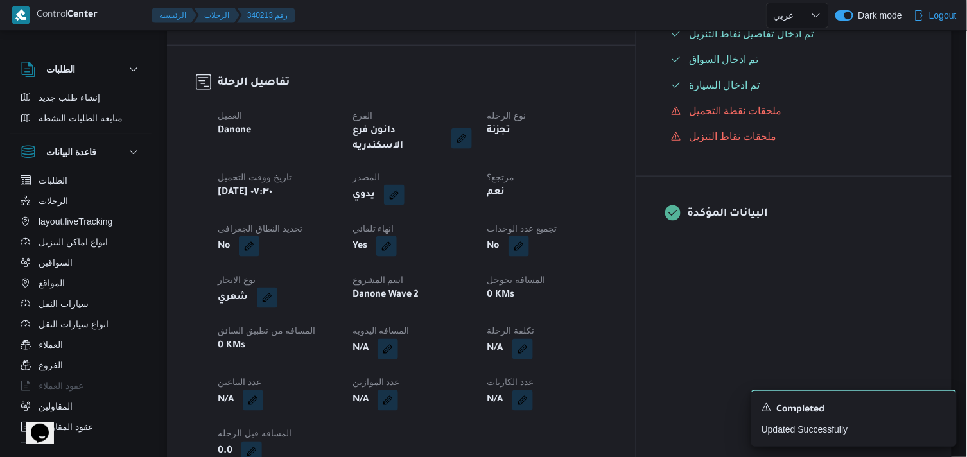
select select "ar"
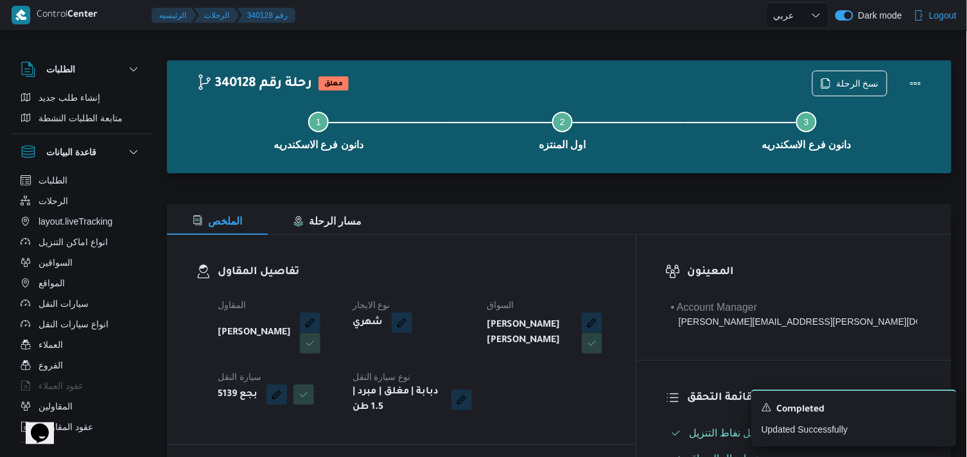
select select "ar"
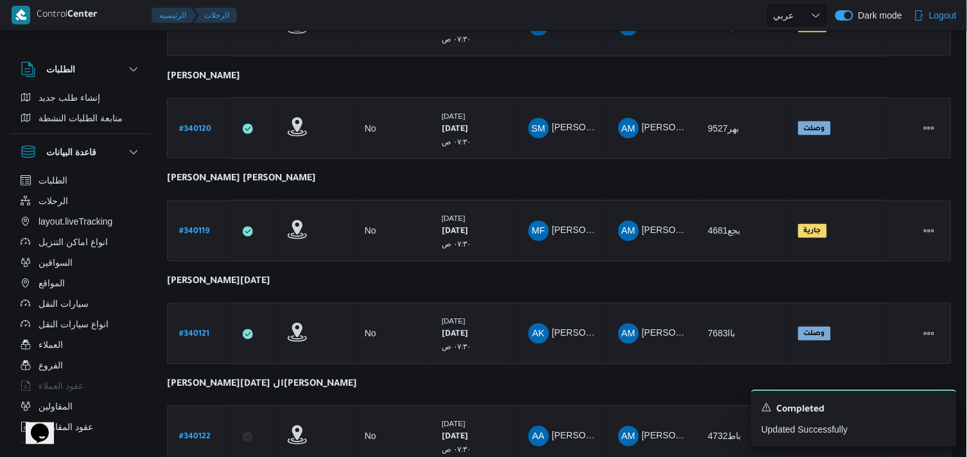
scroll to position [164, 0]
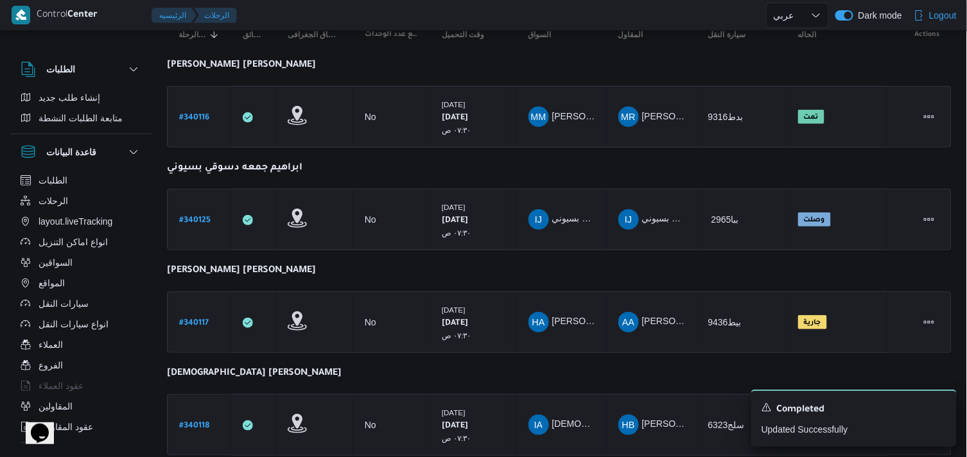
drag, startPoint x: 957, startPoint y: 82, endPoint x: 968, endPoint y: 82, distance: 10.3
click at [917, 82] on html "Control Center الرئيسيه الرحلات English عربي Dark mode Logout الطلبات إنشاء طلب…" at bounding box center [483, 64] width 967 height 457
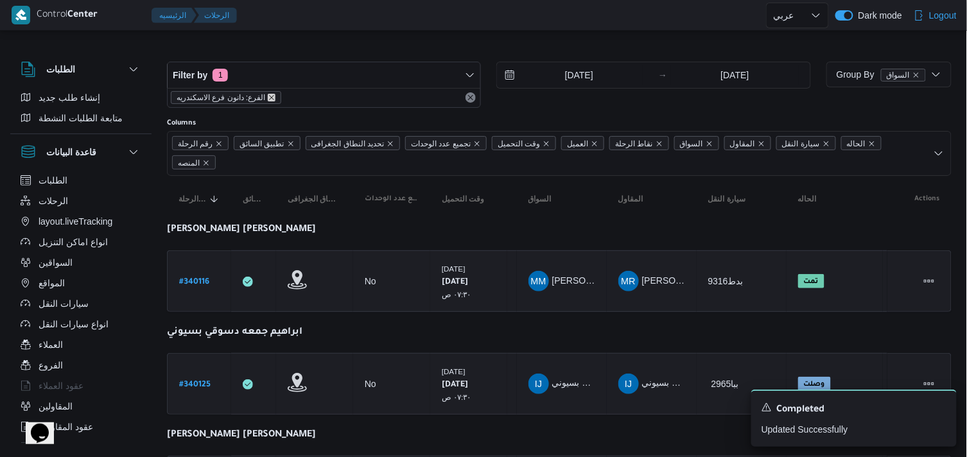
click at [271, 94] on icon "remove selected entity" at bounding box center [272, 98] width 8 height 8
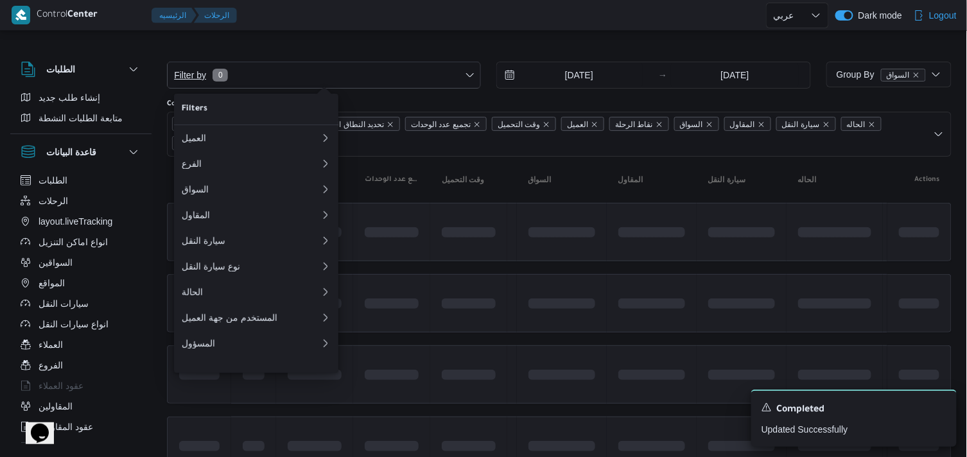
click at [291, 79] on span "Filter by 0" at bounding box center [324, 75] width 313 height 26
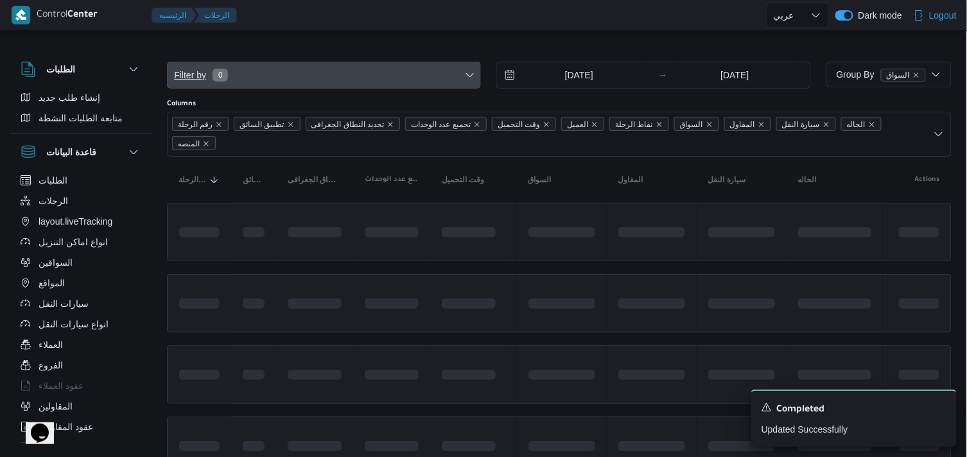
click at [291, 79] on span "Filter by 0" at bounding box center [324, 75] width 313 height 26
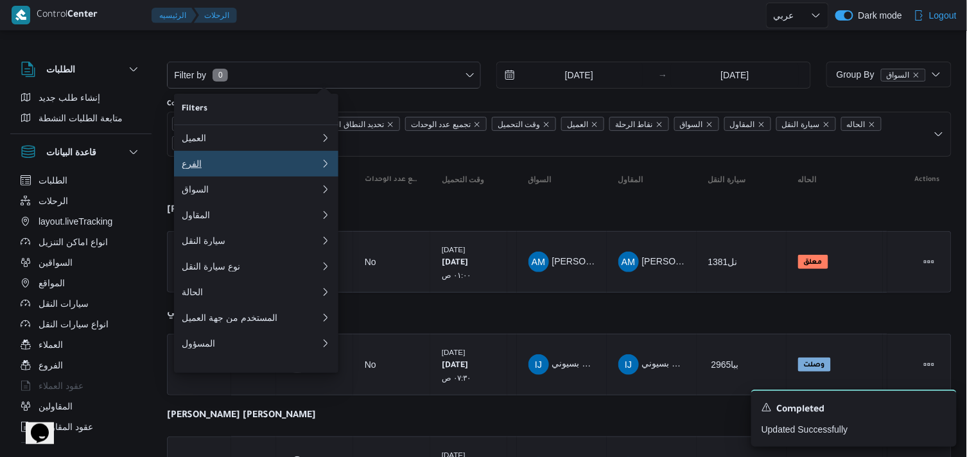
click at [204, 174] on button "الفرع 0" at bounding box center [256, 164] width 164 height 26
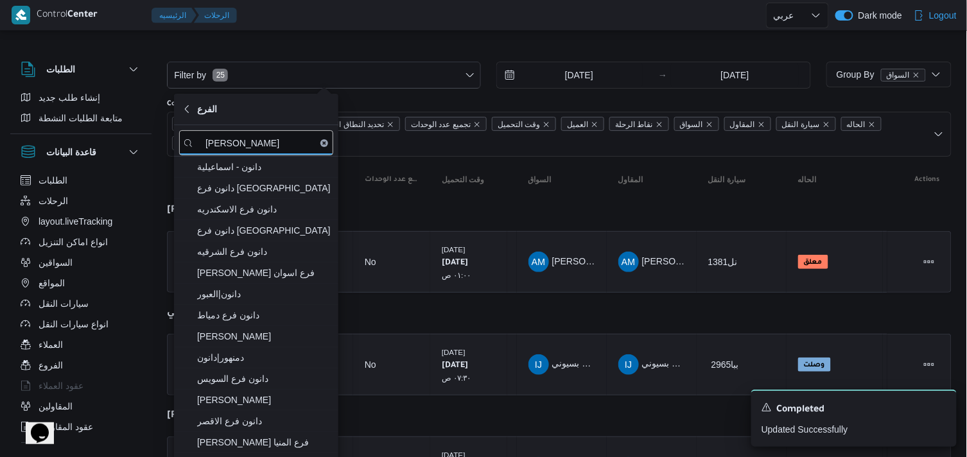
type input "دانون"
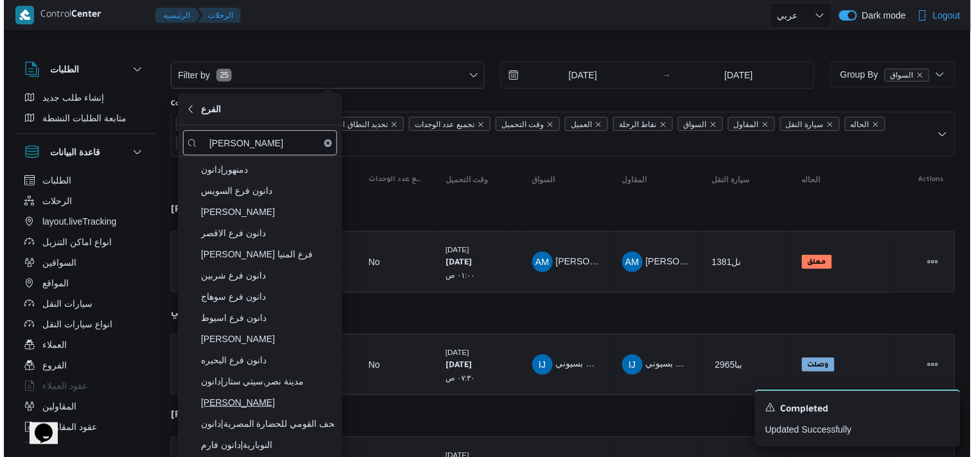
scroll to position [193, 0]
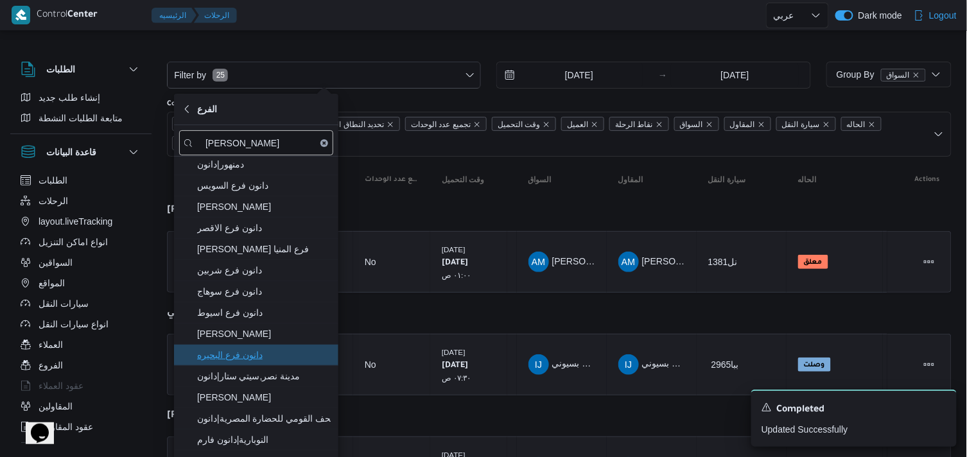
click at [300, 360] on span "دانون فرع البحيره" at bounding box center [264, 354] width 134 height 15
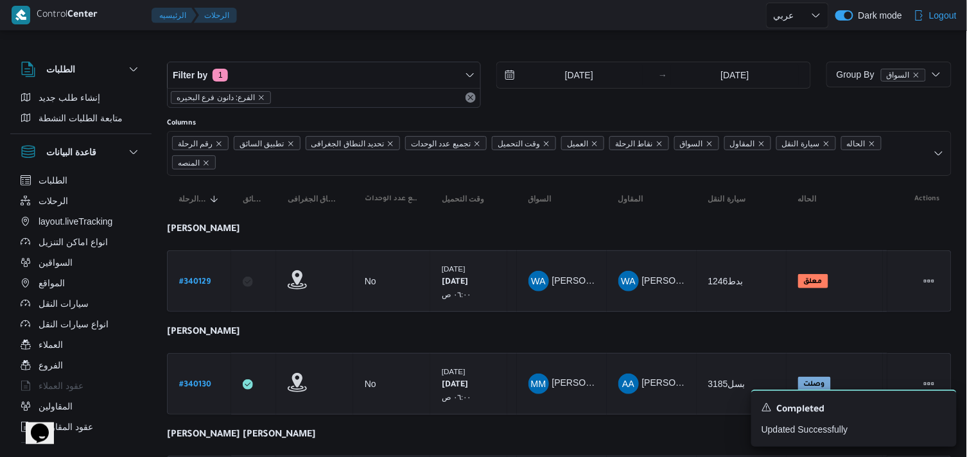
click at [648, 108] on div "Filter by 1 الفرع: دانون فرع البحيره 29/9/2025 → 29/9/2025" at bounding box center [488, 85] width 659 height 62
click at [184, 283] on b "# 340129" at bounding box center [194, 282] width 31 height 9
select select "ar"
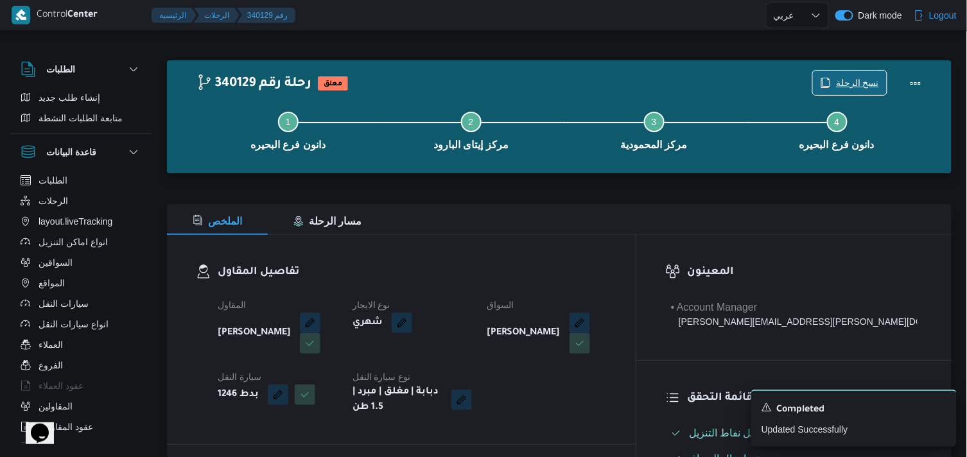
click at [862, 77] on span "نسخ الرحلة" at bounding box center [857, 82] width 43 height 15
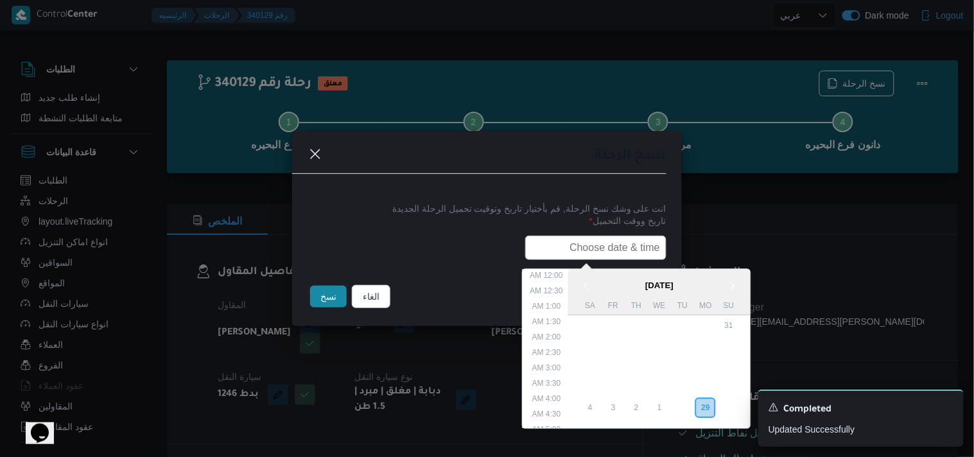
click at [613, 245] on input "text" at bounding box center [595, 248] width 141 height 24
click at [553, 279] on li "6:00 AM" at bounding box center [546, 280] width 39 height 13
type input "30/09/2025 6:00AM"
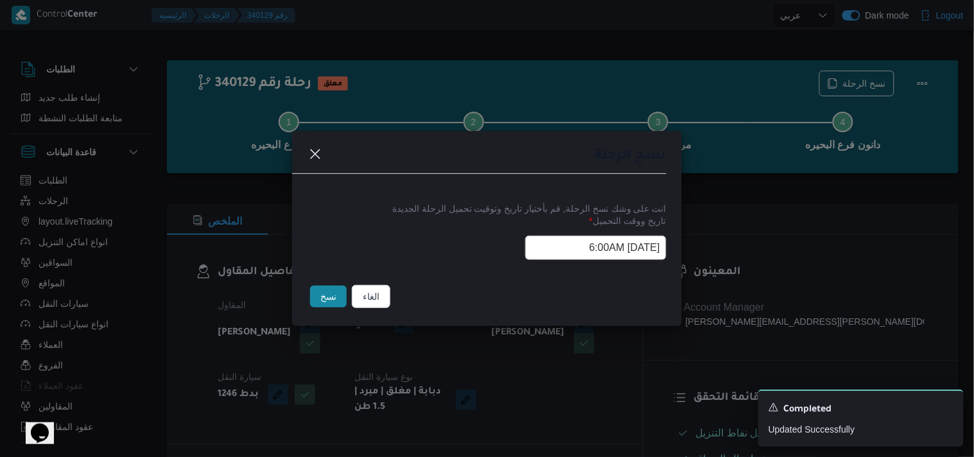
click at [528, 255] on input "30/09/2025 6:00AM" at bounding box center [595, 248] width 141 height 24
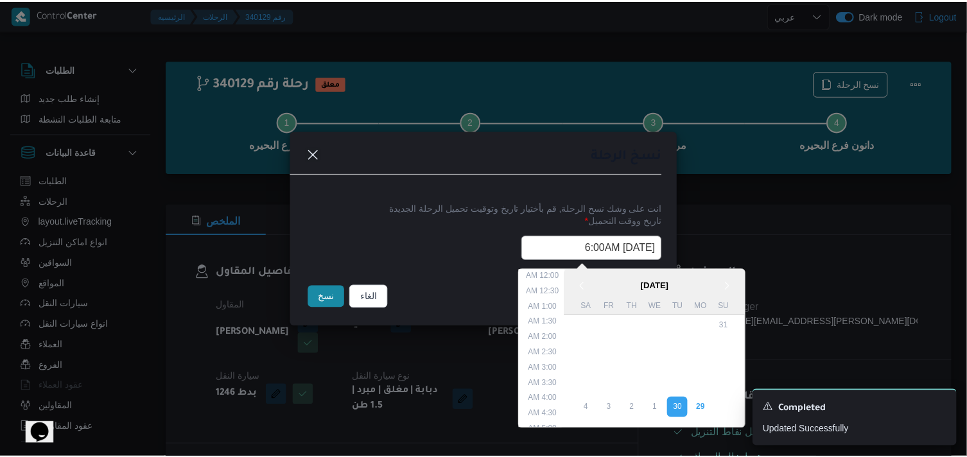
scroll to position [114, 0]
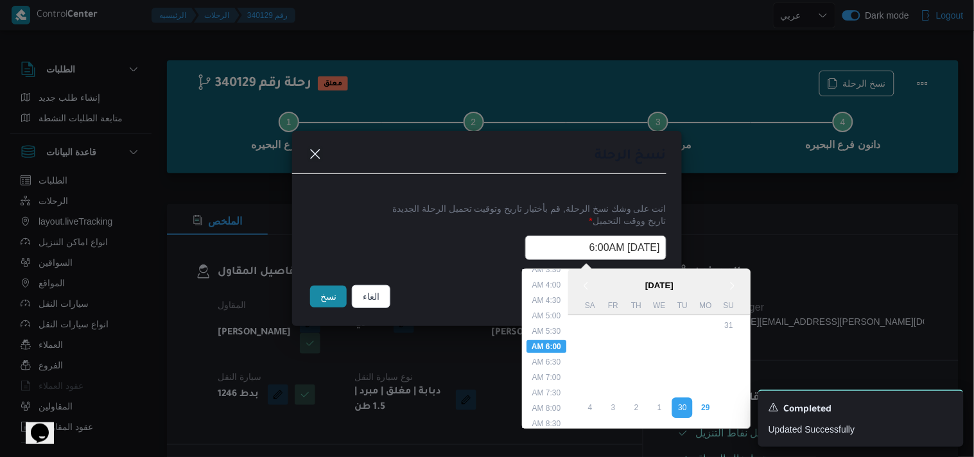
click at [528, 255] on input "30/09/2025 6:00AM" at bounding box center [595, 248] width 141 height 24
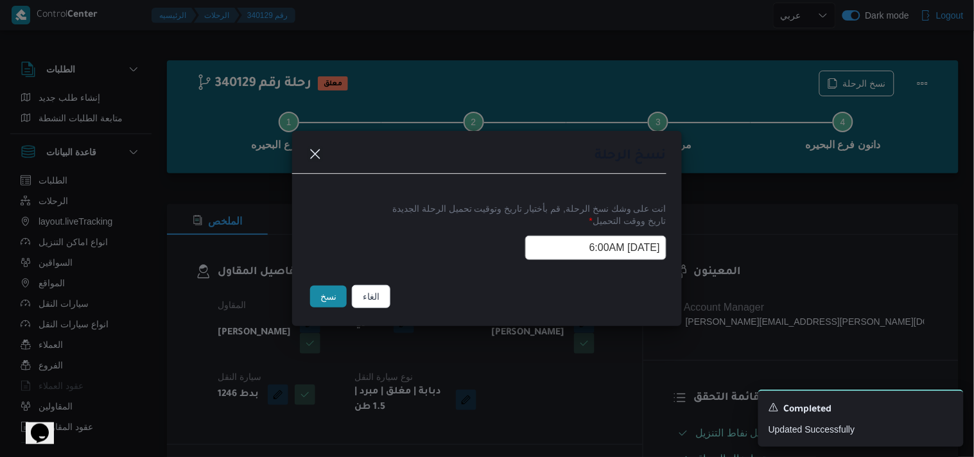
click at [324, 304] on button "نسخ" at bounding box center [328, 297] width 37 height 22
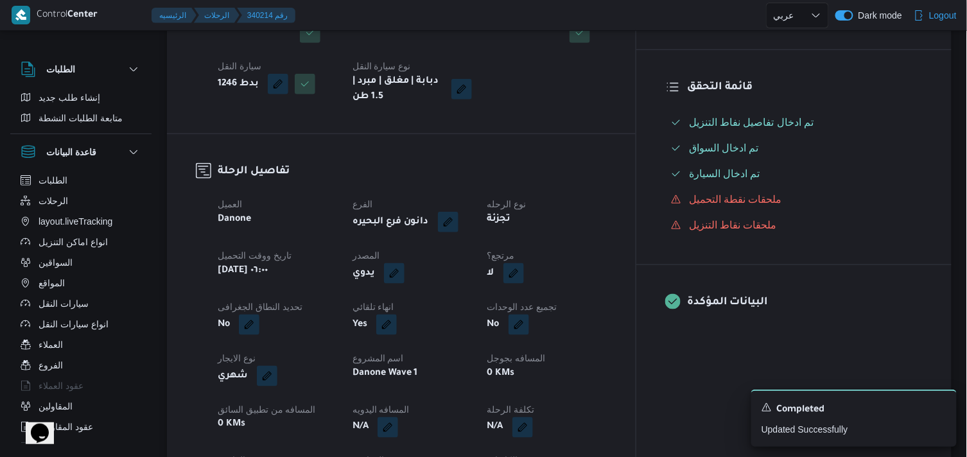
scroll to position [293, 0]
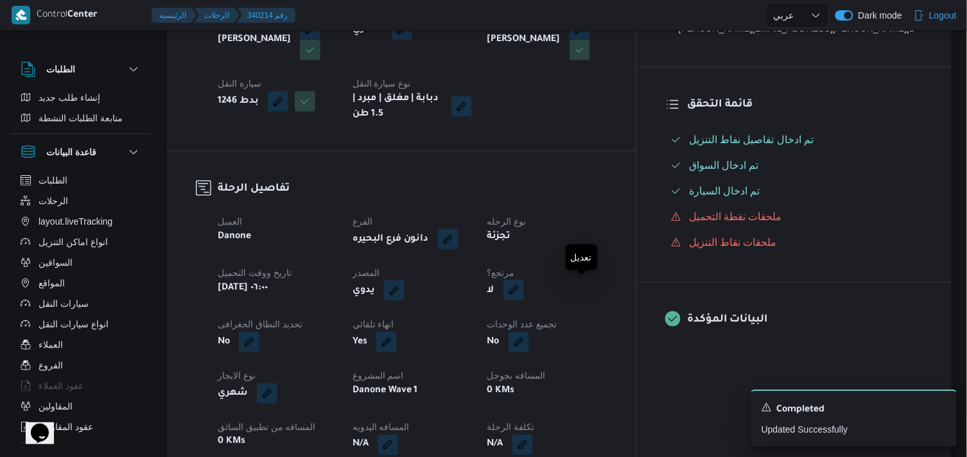
click at [524, 286] on button "button" at bounding box center [513, 290] width 21 height 21
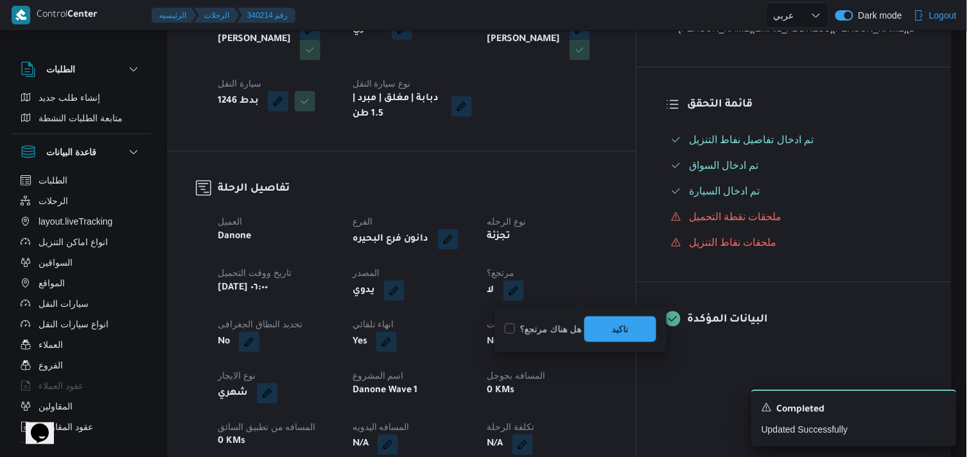
click at [542, 327] on label "هل هناك مرتجع؟" at bounding box center [543, 329] width 77 height 15
click at [553, 325] on label "هل هناك مرتجع؟" at bounding box center [543, 329] width 77 height 15
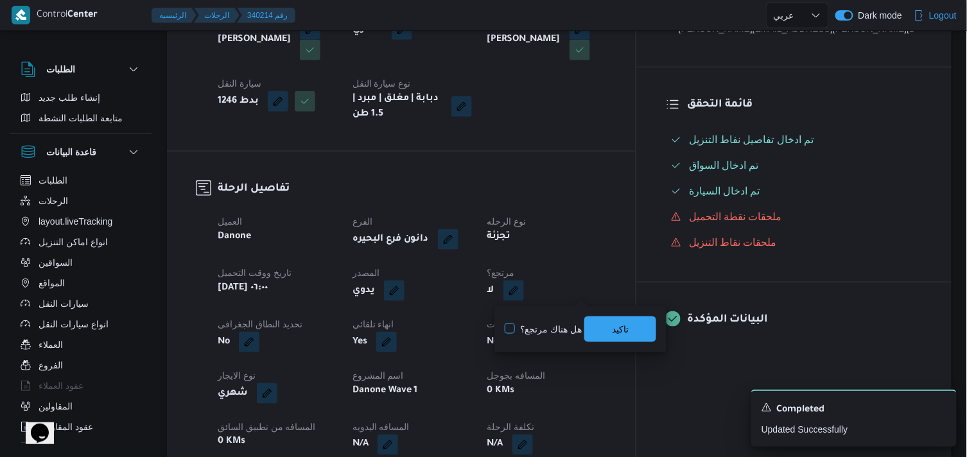
checkbox input "true"
click at [604, 329] on span "تاكيد" at bounding box center [620, 329] width 72 height 26
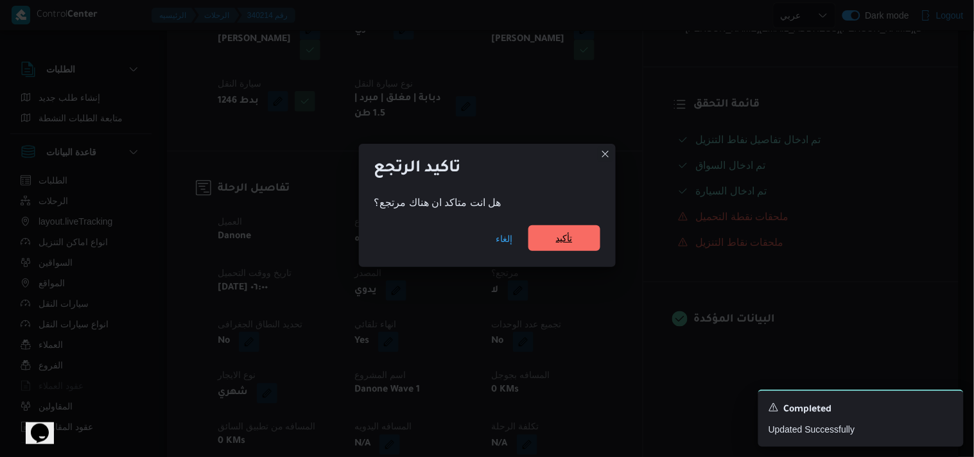
click at [598, 250] on span "تأكيد" at bounding box center [564, 238] width 72 height 26
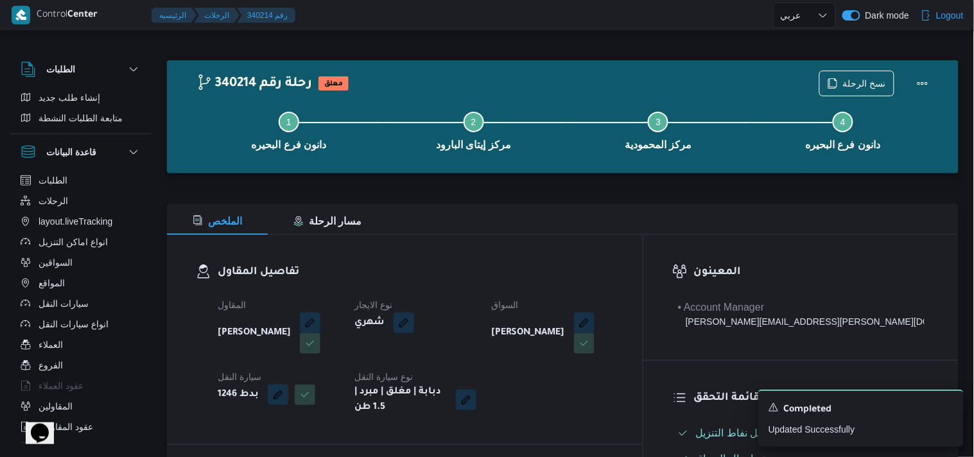
select select "ar"
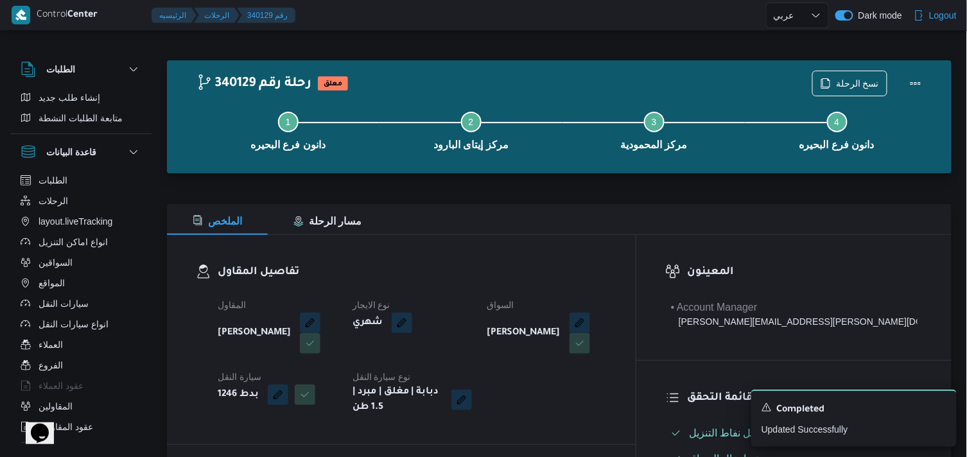
select select "ar"
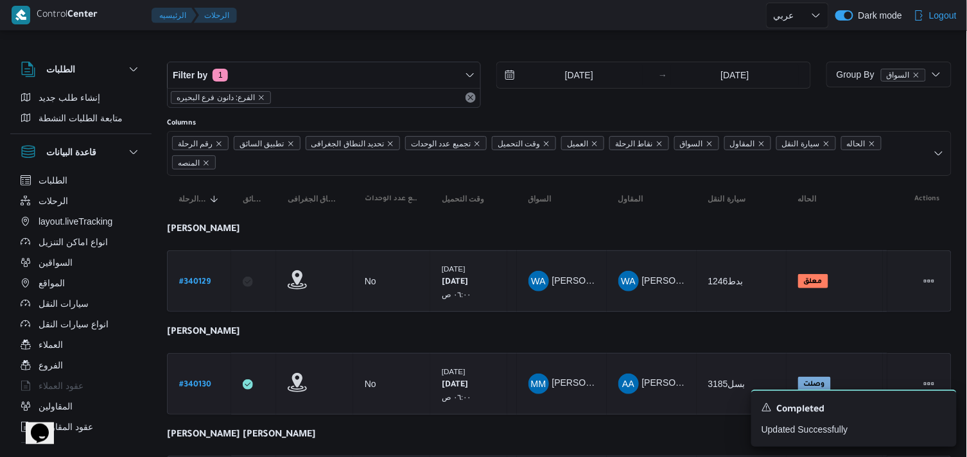
click at [193, 381] on b "# 340130" at bounding box center [195, 385] width 32 height 9
select select "ar"
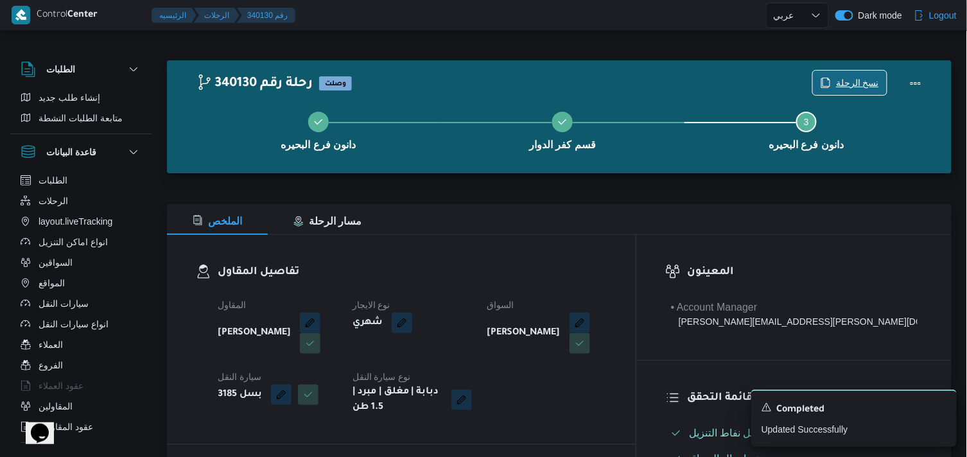
click at [839, 87] on span "نسخ الرحلة" at bounding box center [857, 82] width 43 height 15
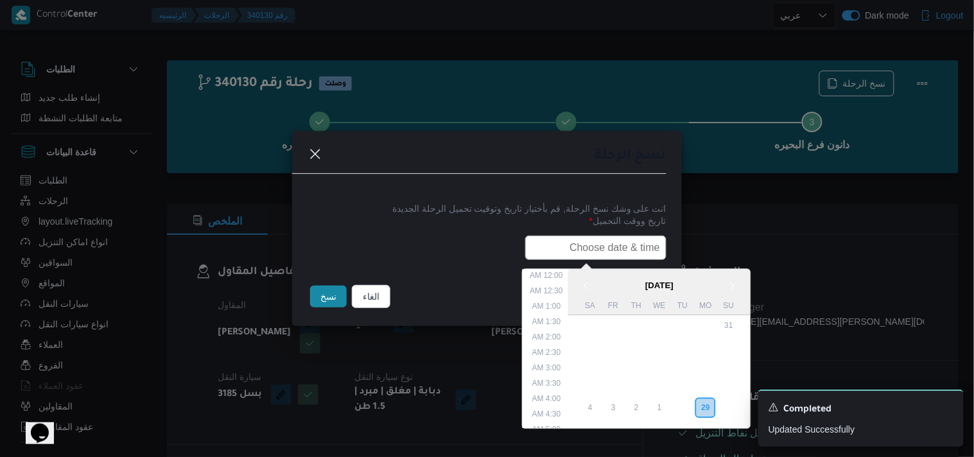
click at [611, 248] on input "text" at bounding box center [595, 248] width 141 height 24
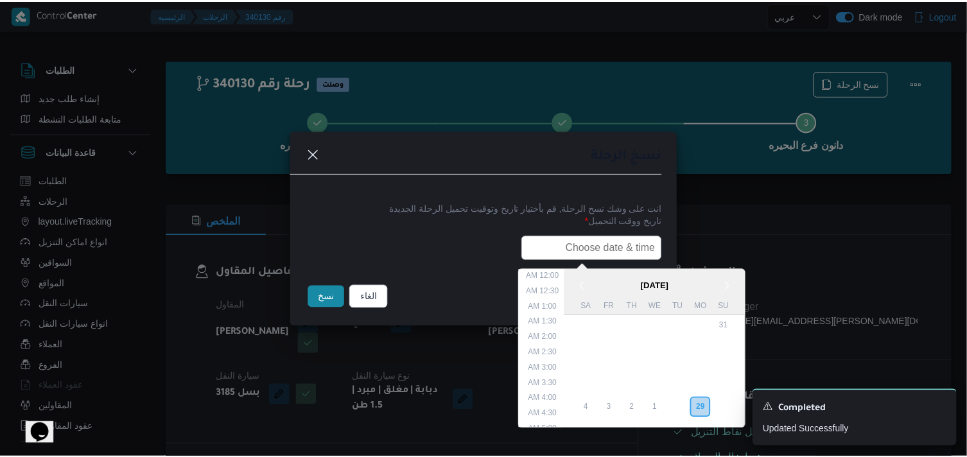
scroll to position [252, 0]
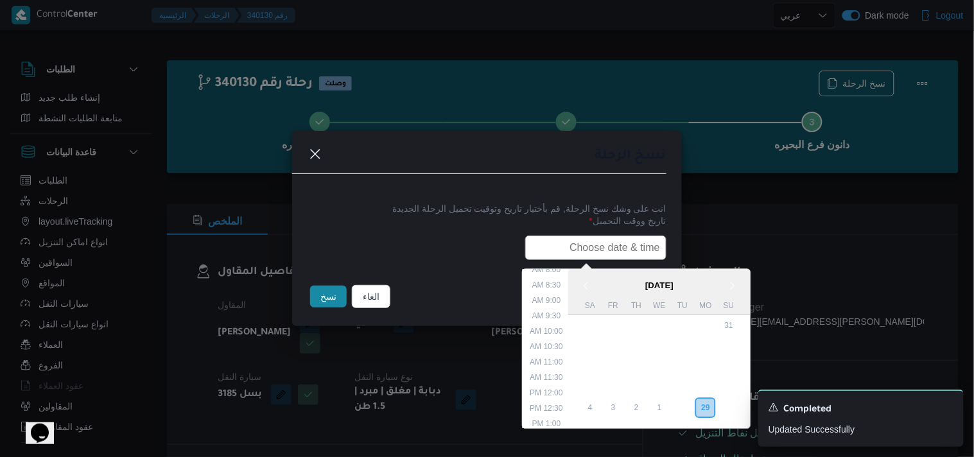
type input "30/09/2025 6:00AM"
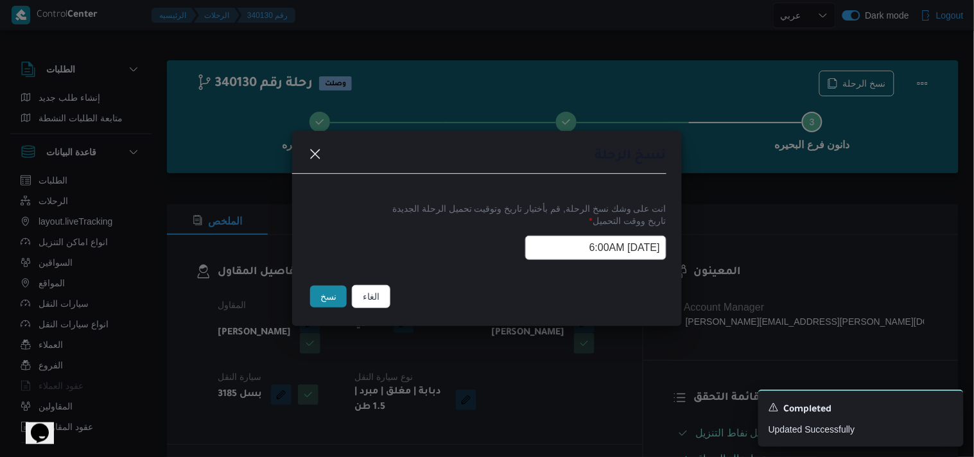
click at [335, 287] on button "نسخ" at bounding box center [328, 297] width 37 height 22
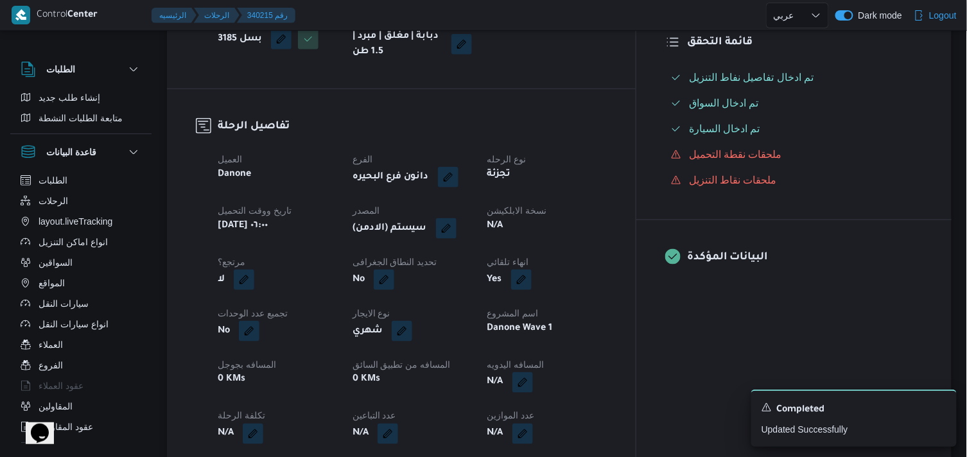
scroll to position [356, 0]
click at [456, 229] on button "button" at bounding box center [446, 227] width 21 height 21
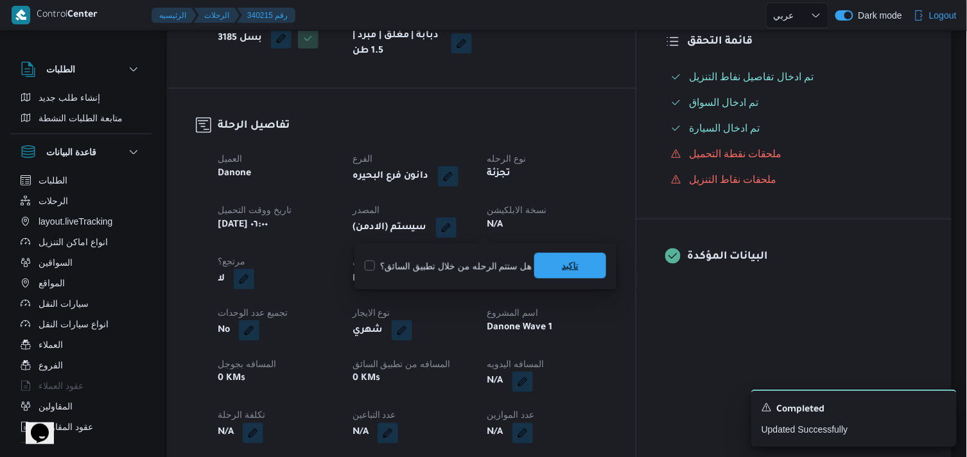
click at [568, 276] on span "تاكيد" at bounding box center [570, 266] width 72 height 26
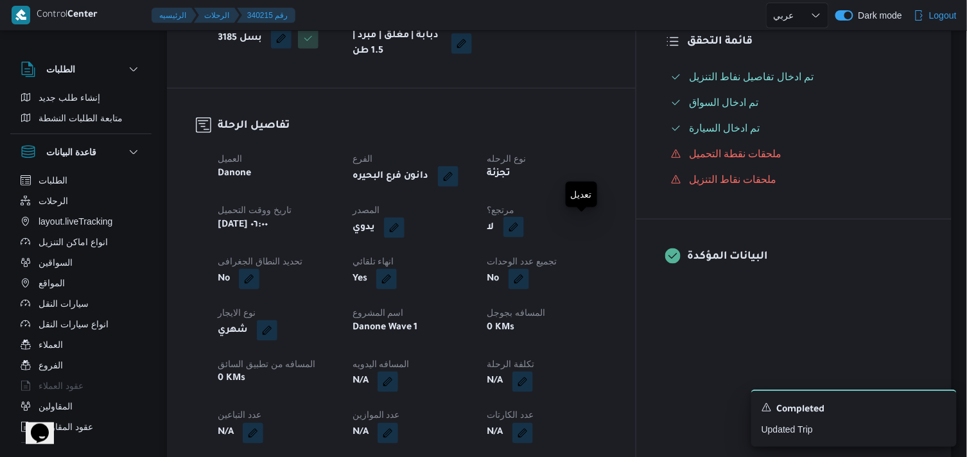
click at [524, 230] on button "button" at bounding box center [513, 227] width 21 height 21
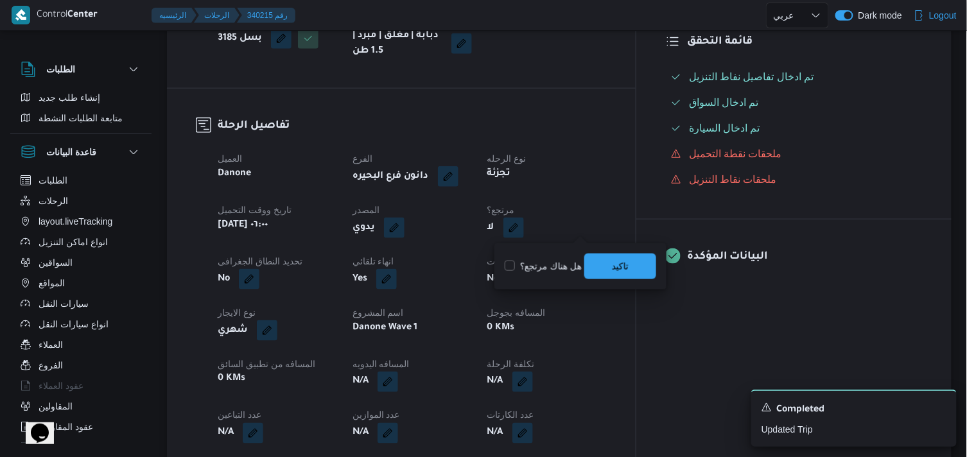
click at [544, 259] on label "هل هناك مرتجع؟" at bounding box center [543, 266] width 77 height 15
checkbox input "true"
click at [595, 265] on span "تاكيد" at bounding box center [620, 266] width 72 height 26
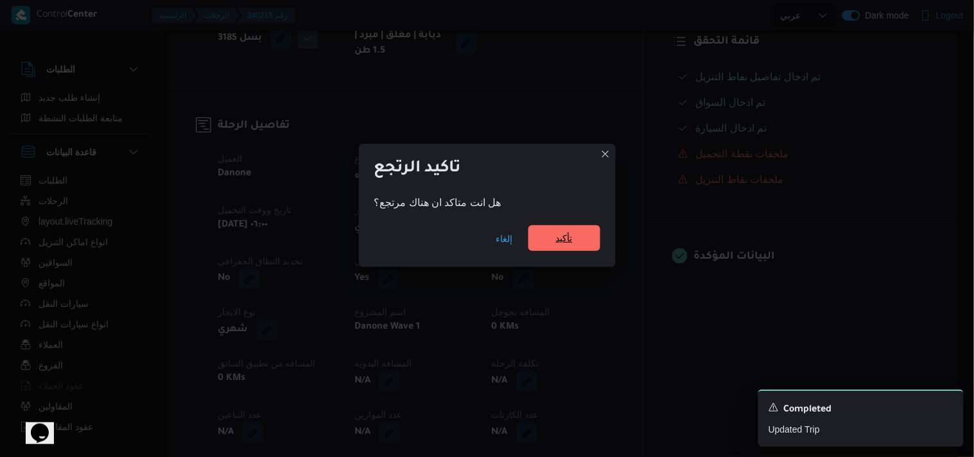
click at [591, 248] on span "تأكيد" at bounding box center [564, 238] width 72 height 26
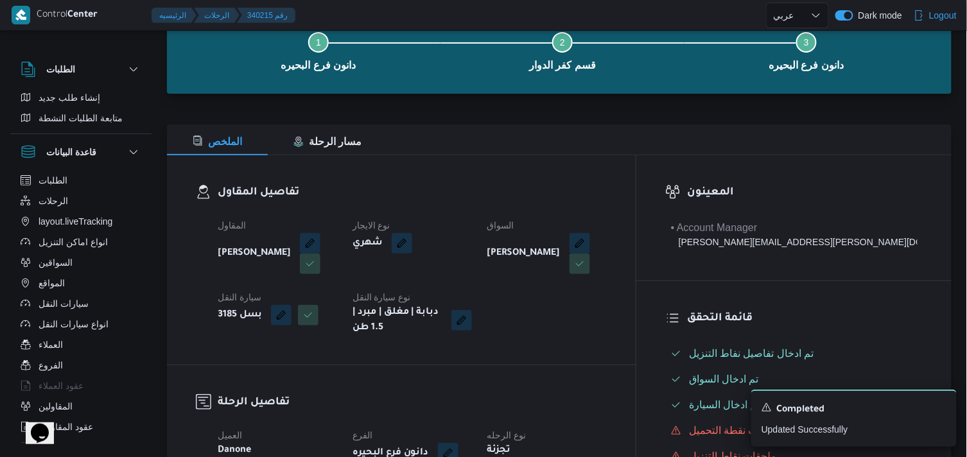
scroll to position [71, 0]
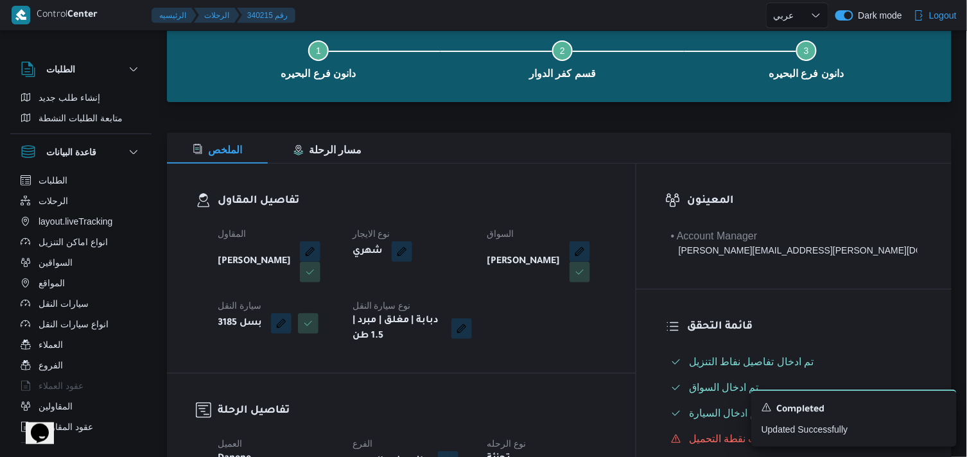
select select "ar"
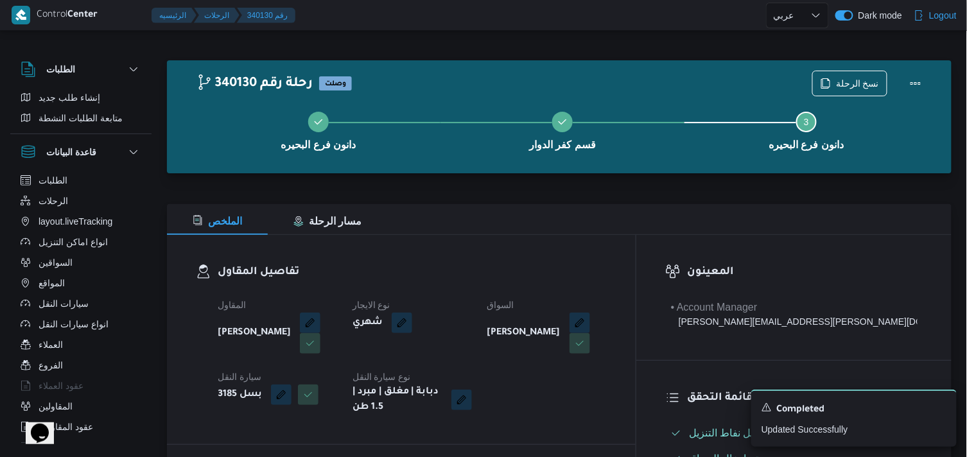
select select "ar"
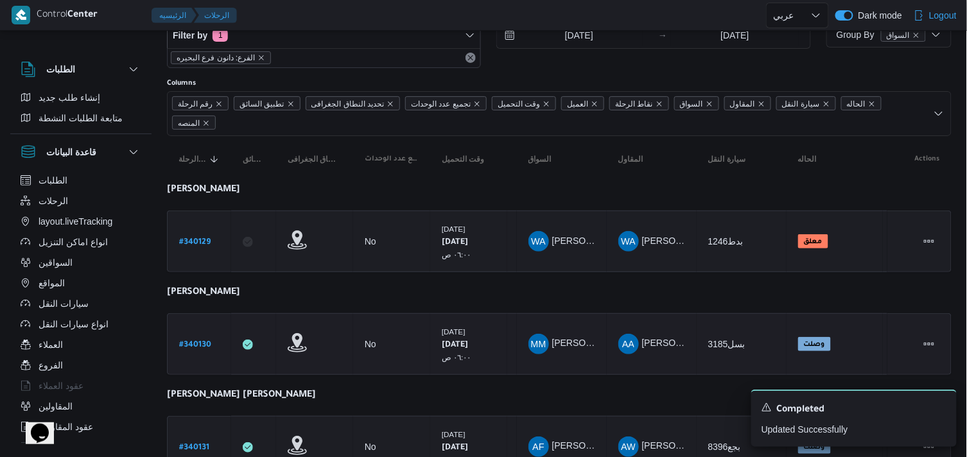
scroll to position [71, 0]
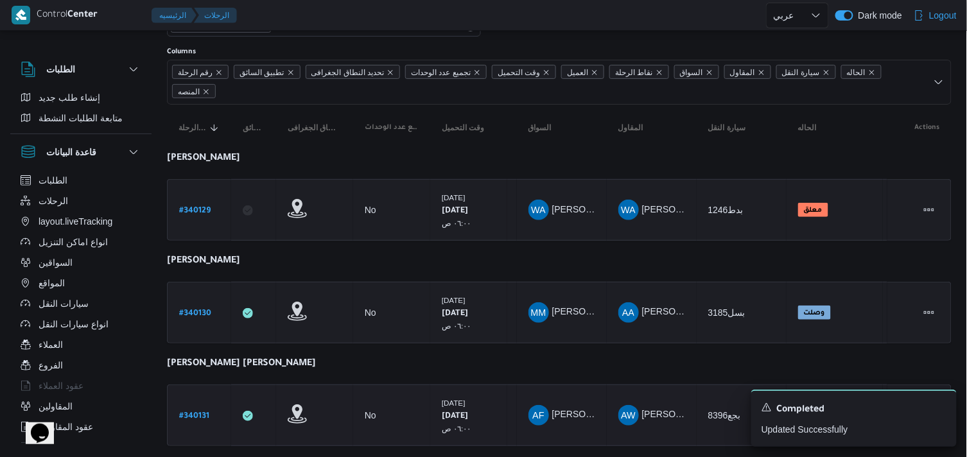
click at [200, 412] on b "# 340131" at bounding box center [194, 416] width 30 height 9
select select "ar"
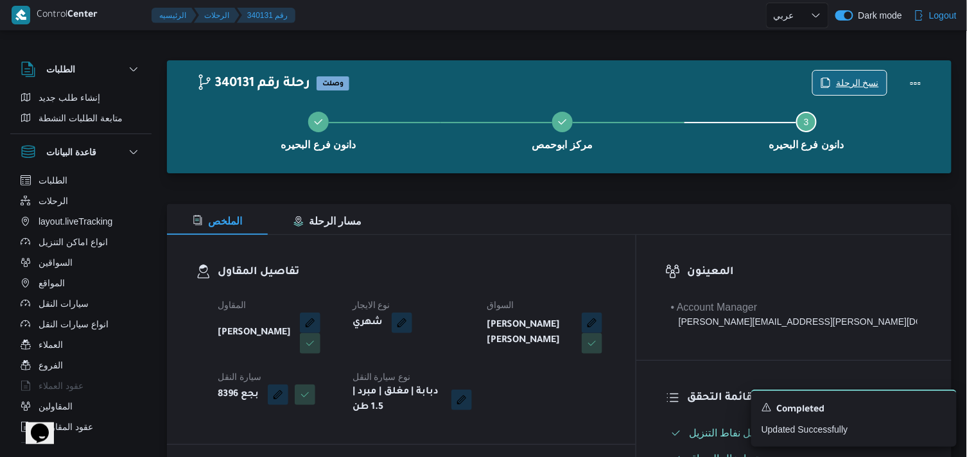
click at [862, 82] on span "نسخ الرحلة" at bounding box center [857, 82] width 43 height 15
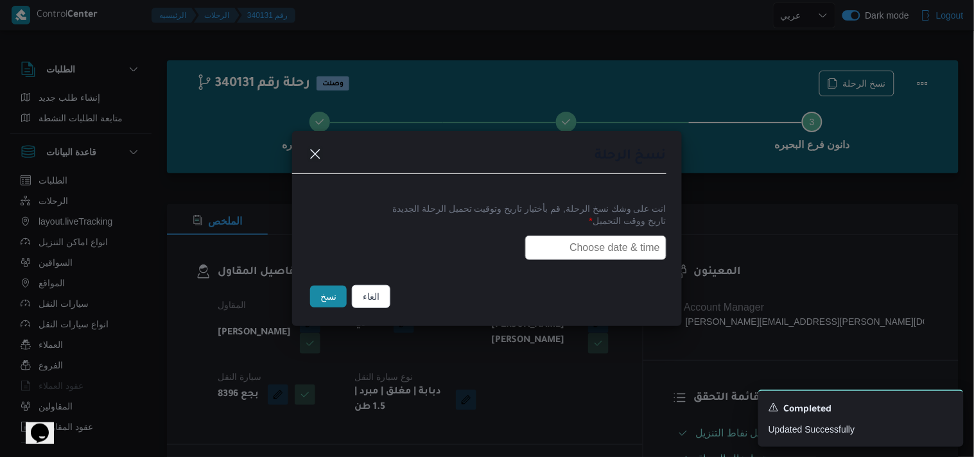
click at [594, 247] on input "text" at bounding box center [595, 248] width 141 height 24
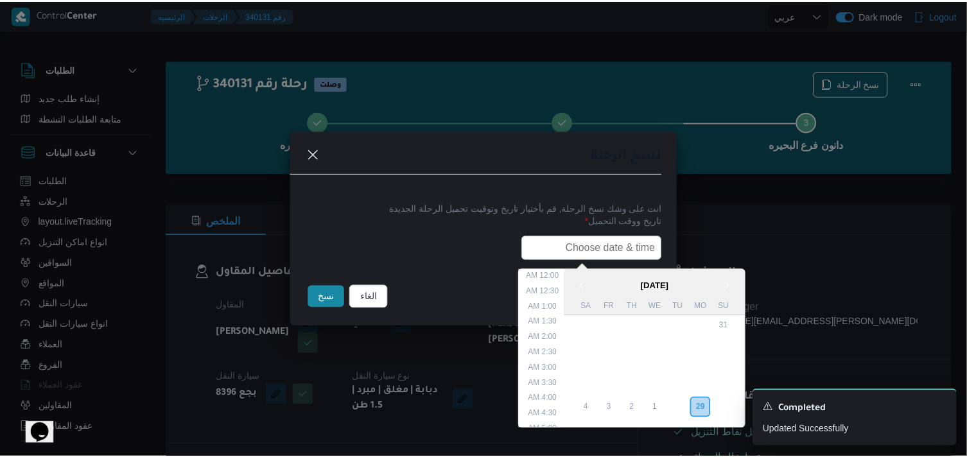
scroll to position [252, 0]
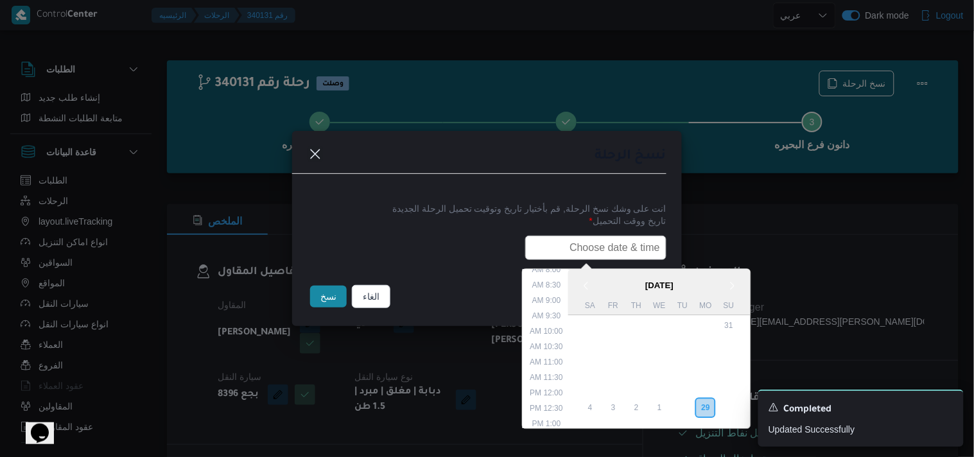
type input "30/09/2025 6:00AM"
click at [338, 284] on div "نسخ" at bounding box center [329, 296] width 42 height 27
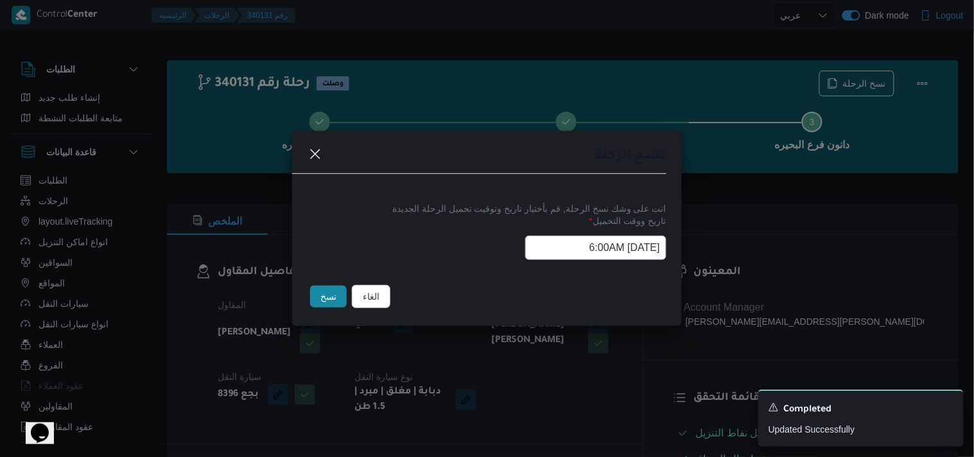
click at [318, 293] on button "نسخ" at bounding box center [328, 297] width 37 height 22
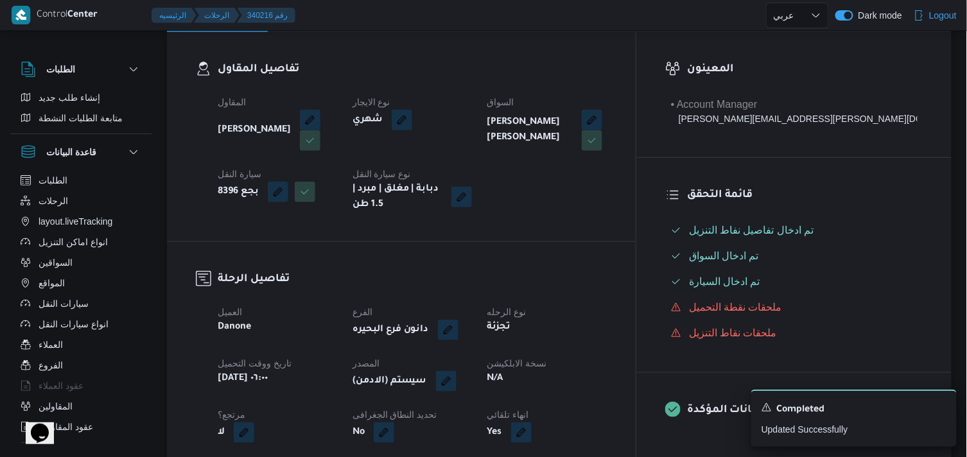
scroll to position [285, 0]
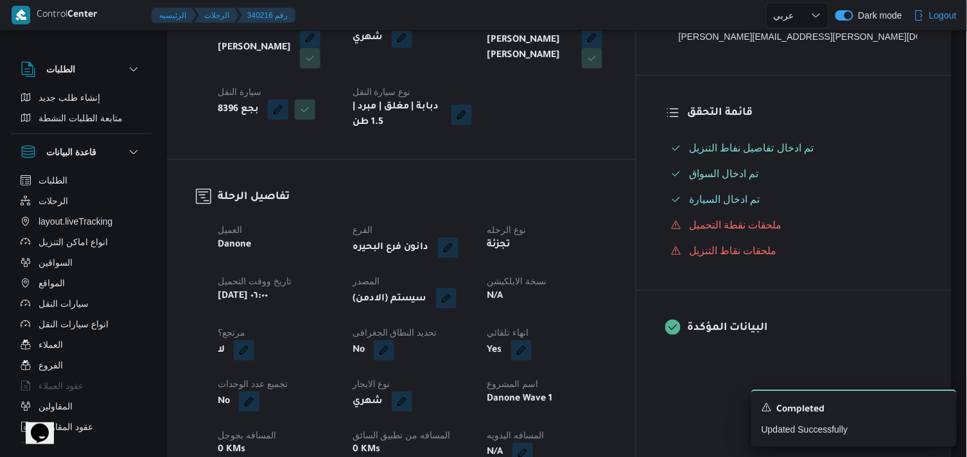
click at [456, 298] on button "button" at bounding box center [446, 298] width 21 height 21
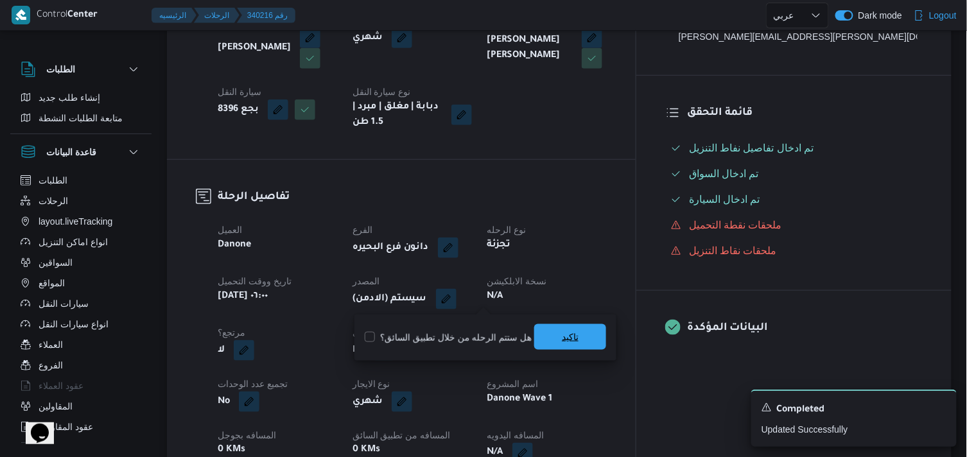
click at [568, 345] on span "تاكيد" at bounding box center [570, 337] width 72 height 26
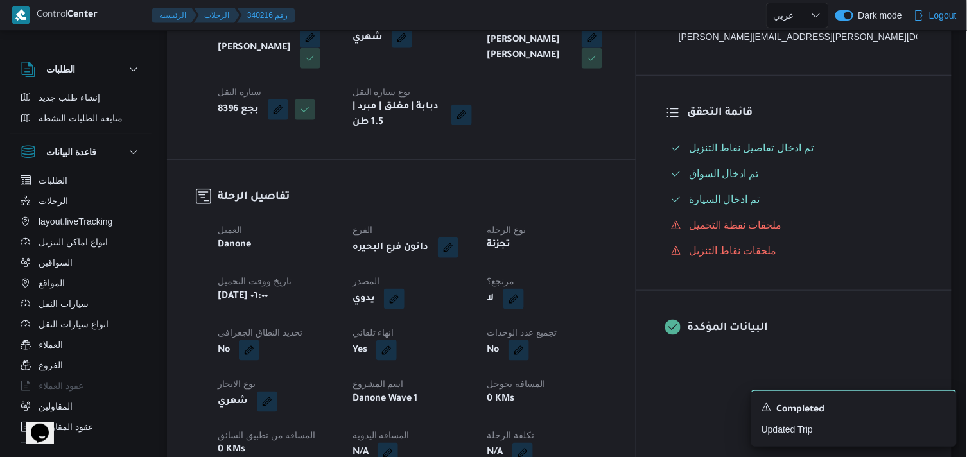
drag, startPoint x: 602, startPoint y: 306, endPoint x: 596, endPoint y: 309, distance: 7.2
click at [602, 306] on div "لا" at bounding box center [547, 299] width 122 height 23
click at [524, 307] on button "button" at bounding box center [513, 298] width 21 height 21
click at [525, 336] on label "هل هناك مرتجع؟" at bounding box center [543, 337] width 77 height 15
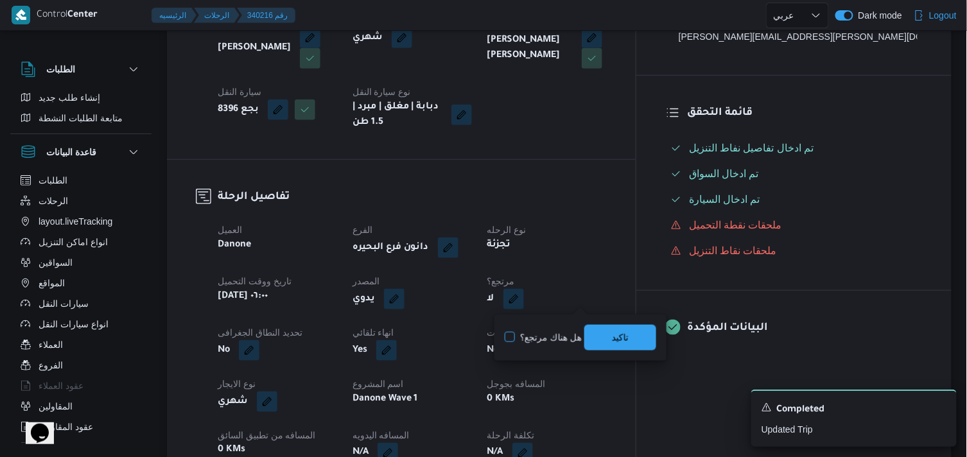
checkbox input "true"
click at [602, 342] on span "تاكيد" at bounding box center [620, 337] width 72 height 26
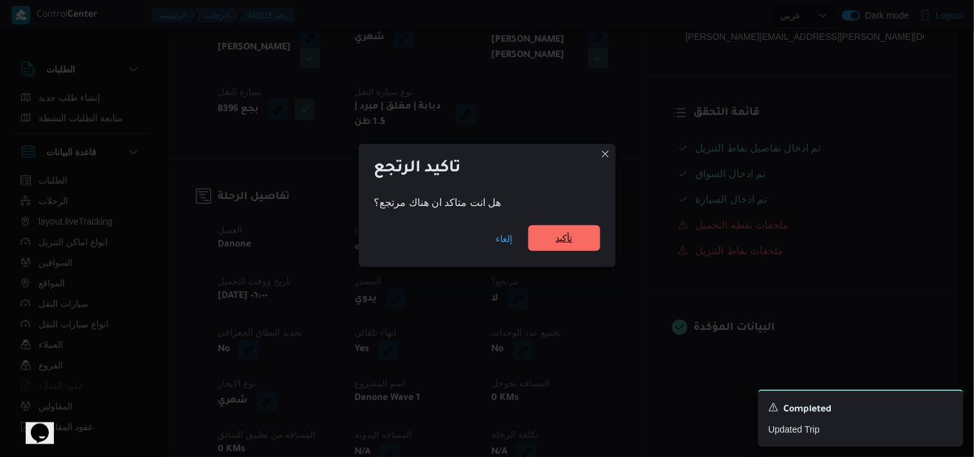
click at [567, 247] on span "تأكيد" at bounding box center [564, 238] width 72 height 26
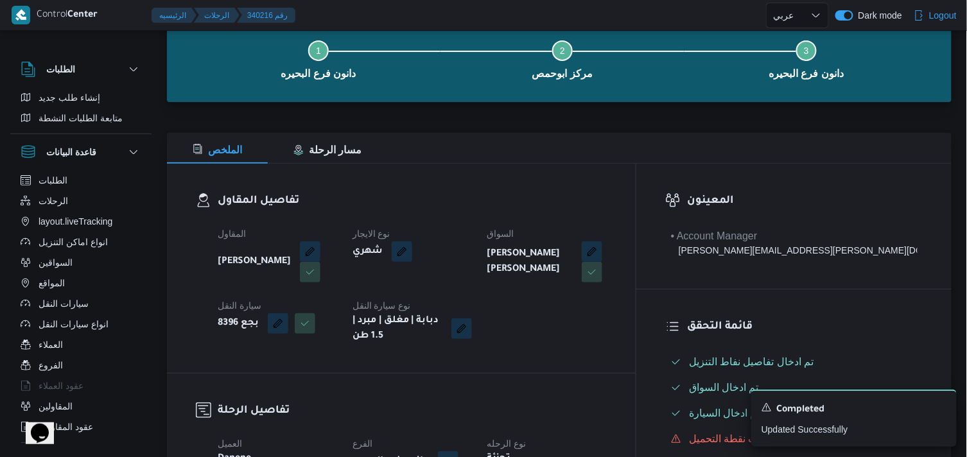
scroll to position [0, 0]
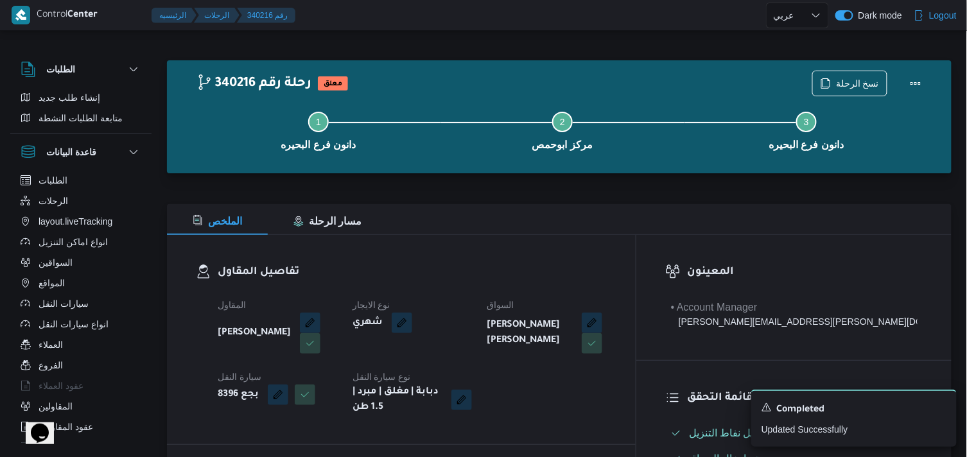
drag, startPoint x: 350, startPoint y: 262, endPoint x: 364, endPoint y: 256, distance: 15.5
select select "ar"
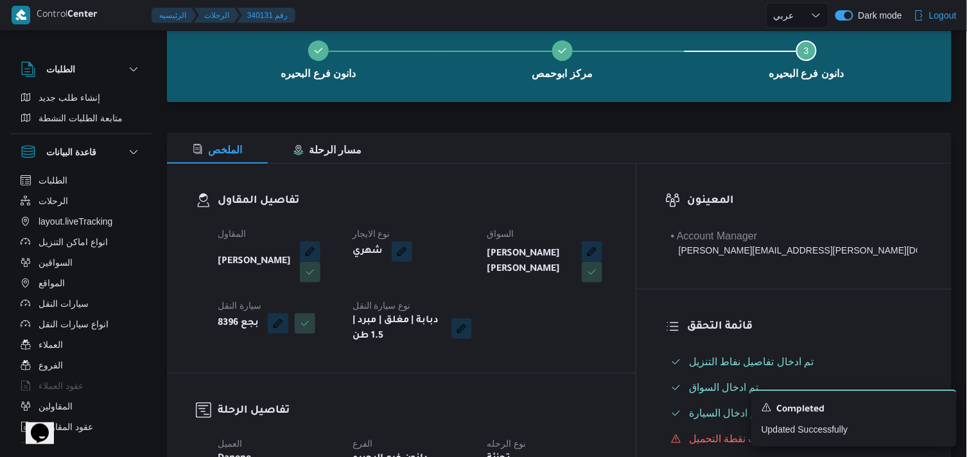
select select "ar"
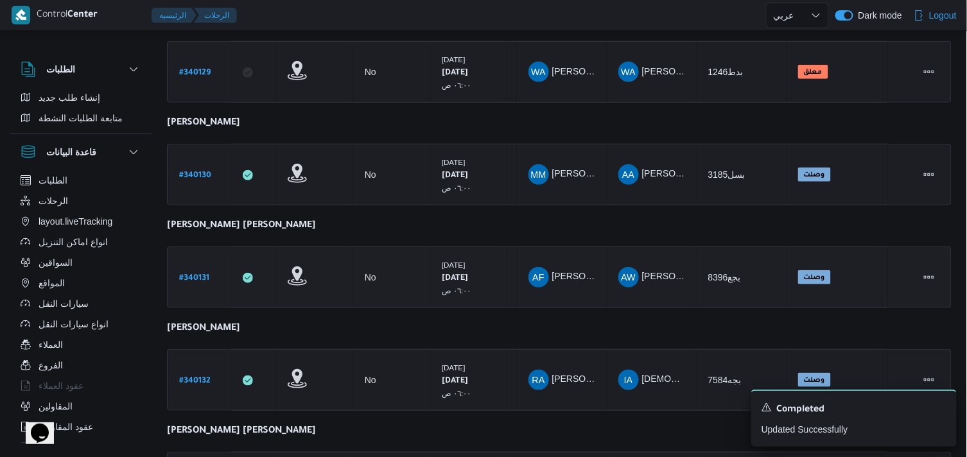
scroll to position [214, 0]
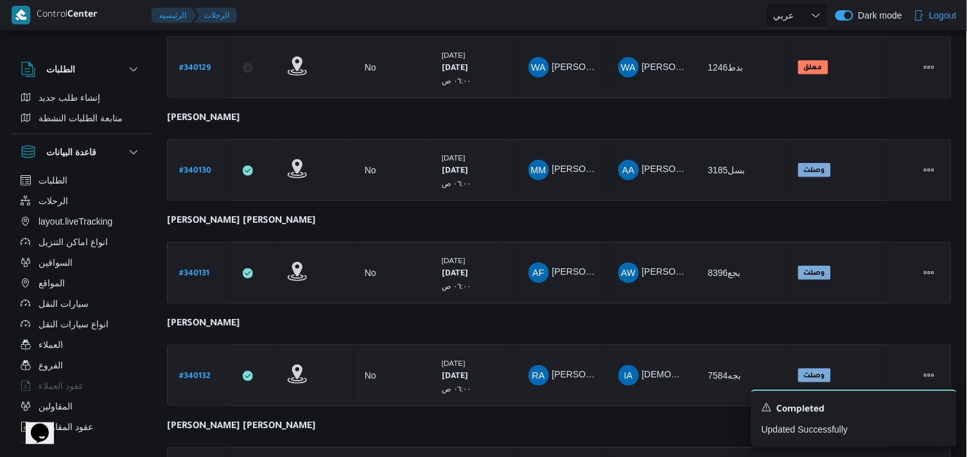
click at [202, 372] on b "# 340132" at bounding box center [194, 376] width 31 height 9
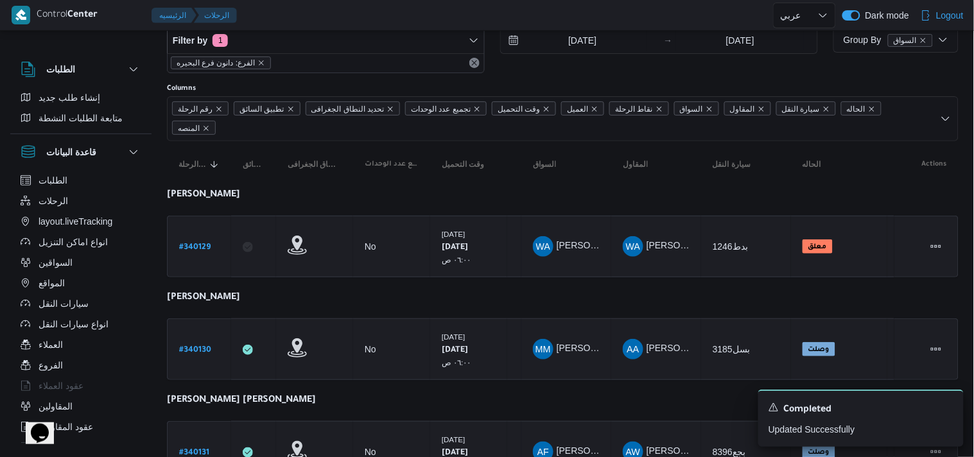
select select "ar"
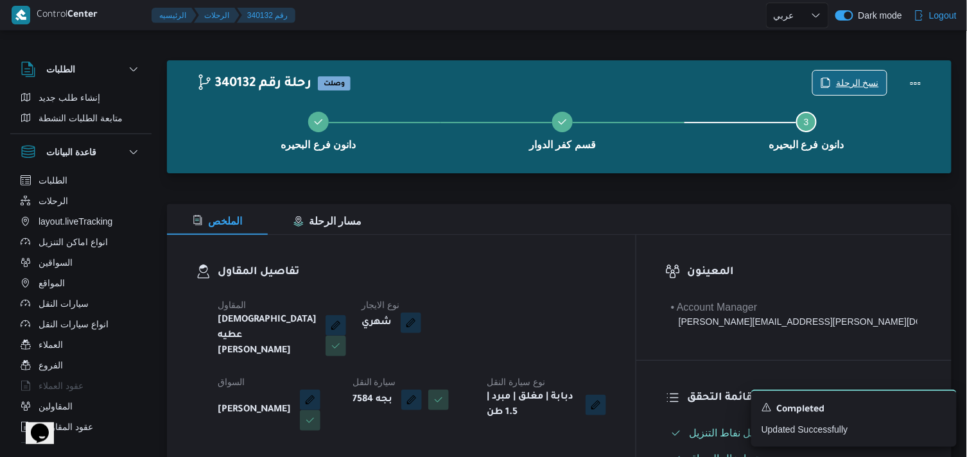
click at [830, 78] on icon "button" at bounding box center [826, 83] width 10 height 10
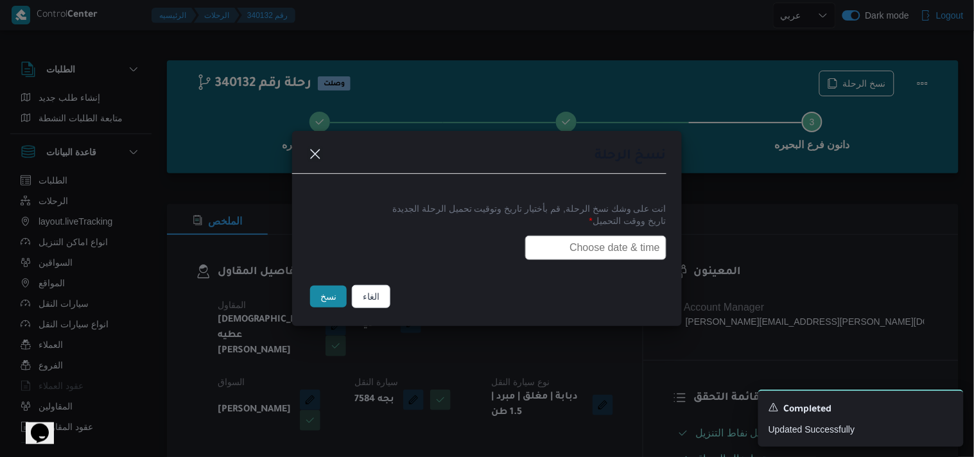
click at [549, 241] on input "text" at bounding box center [595, 248] width 141 height 24
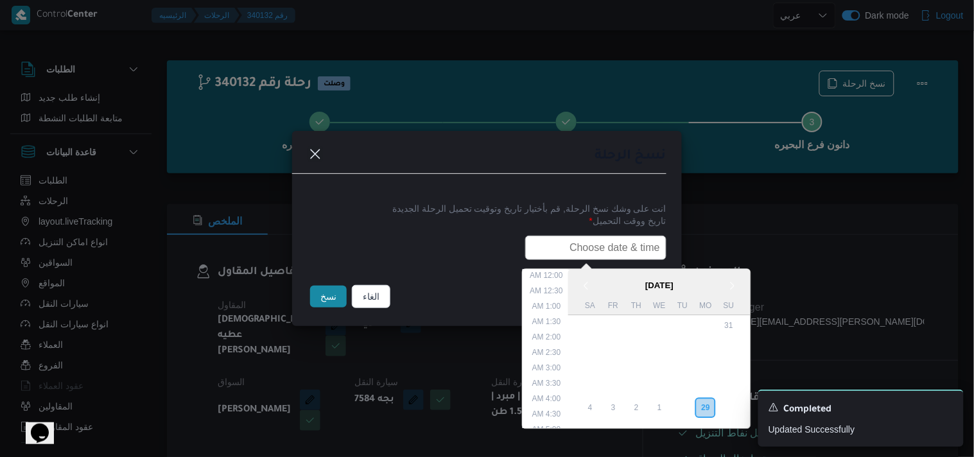
scroll to position [252, 0]
type input "30/09/2025 6:00AM"
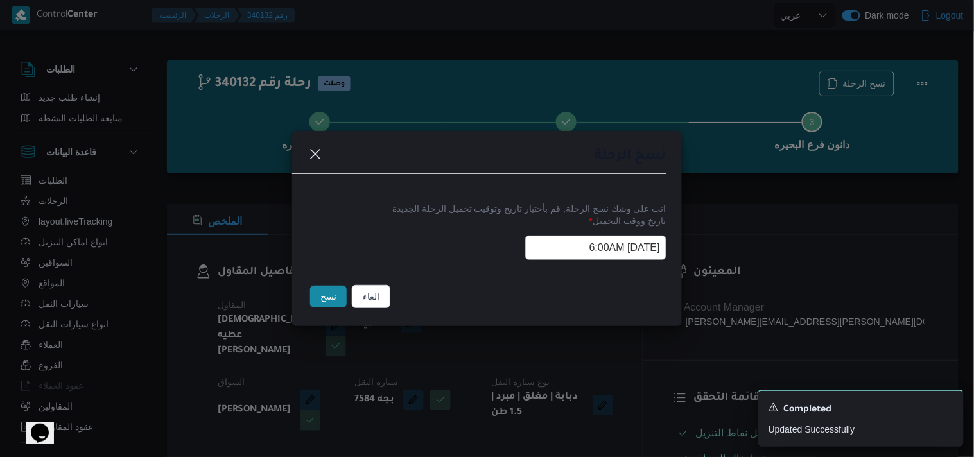
drag, startPoint x: 321, startPoint y: 311, endPoint x: 327, endPoint y: 295, distance: 17.3
click at [321, 310] on div "نسخ" at bounding box center [329, 296] width 42 height 27
click at [327, 295] on button "نسخ" at bounding box center [328, 297] width 37 height 22
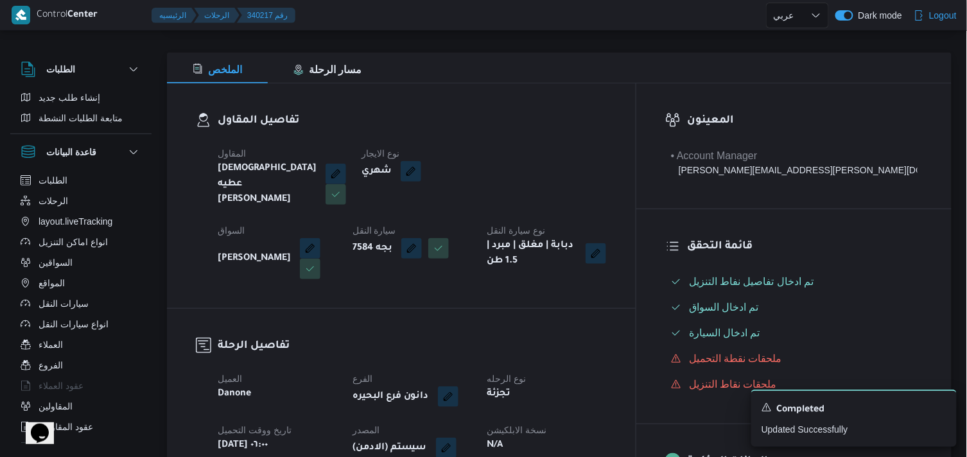
scroll to position [214, 0]
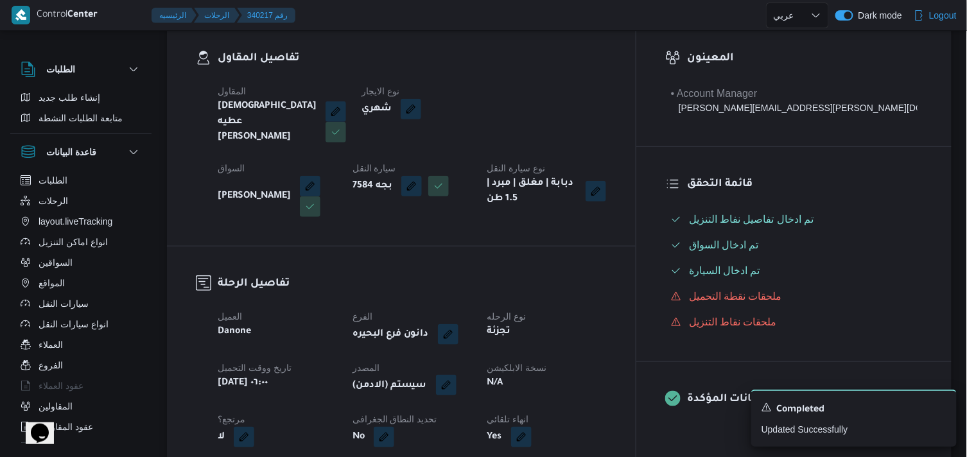
click at [456, 375] on button "button" at bounding box center [446, 385] width 21 height 21
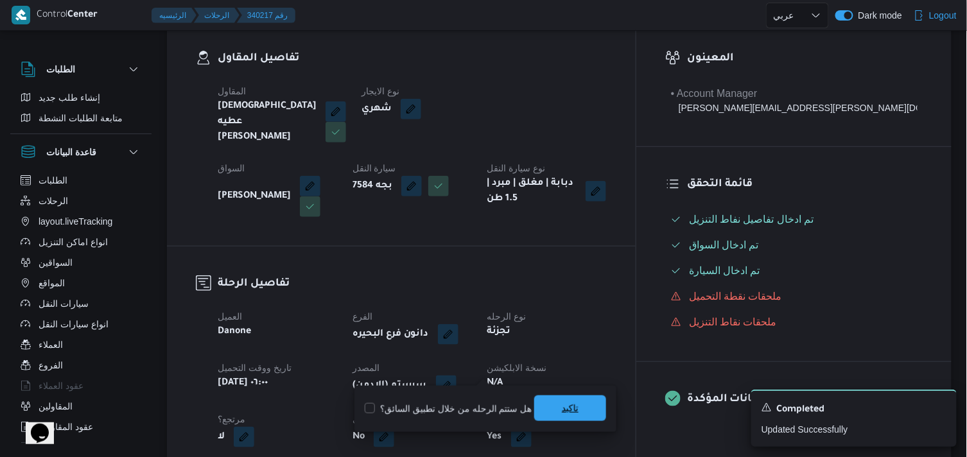
click at [534, 399] on span "تاكيد" at bounding box center [570, 409] width 72 height 26
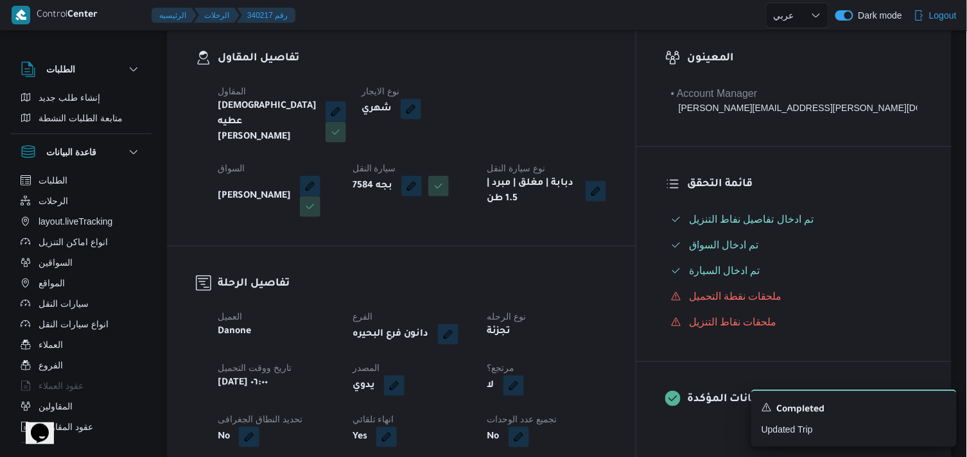
drag, startPoint x: 597, startPoint y: 380, endPoint x: 580, endPoint y: 374, distance: 17.7
click at [594, 379] on div "لا" at bounding box center [547, 385] width 122 height 23
click at [524, 375] on button "button" at bounding box center [513, 385] width 21 height 21
click at [543, 401] on label "هل هناك مرتجع؟" at bounding box center [543, 408] width 77 height 15
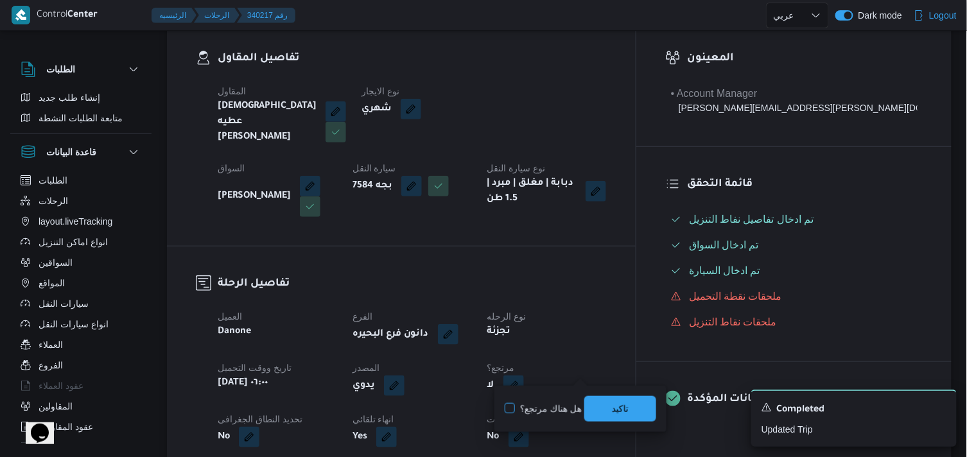
checkbox input "true"
click at [594, 410] on span "تاكيد" at bounding box center [620, 409] width 72 height 26
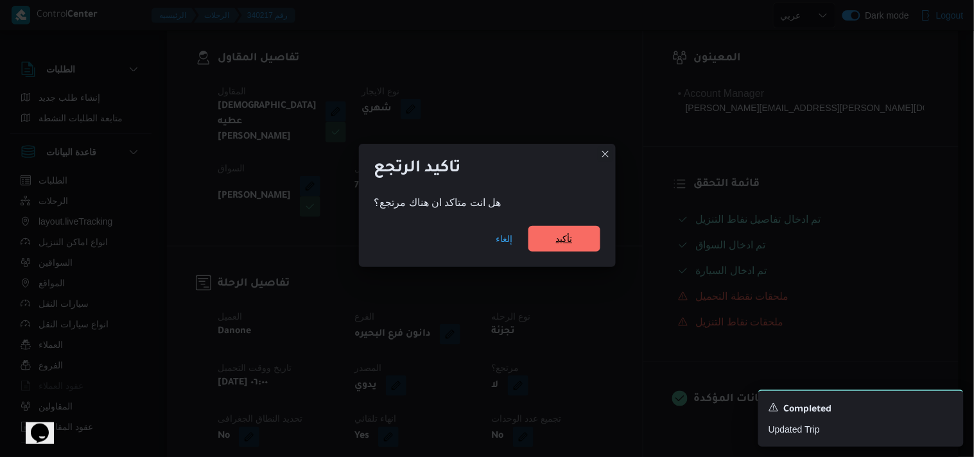
click at [572, 228] on span "تأكيد" at bounding box center [564, 239] width 72 height 26
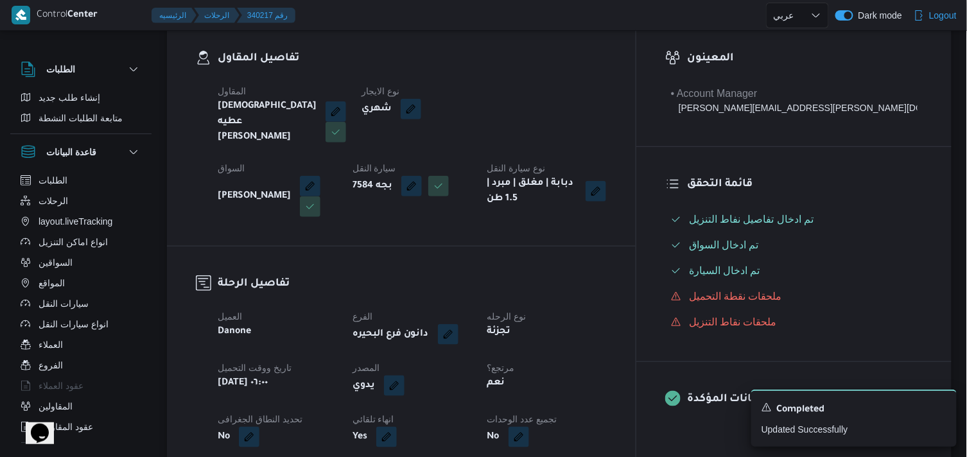
scroll to position [0, 0]
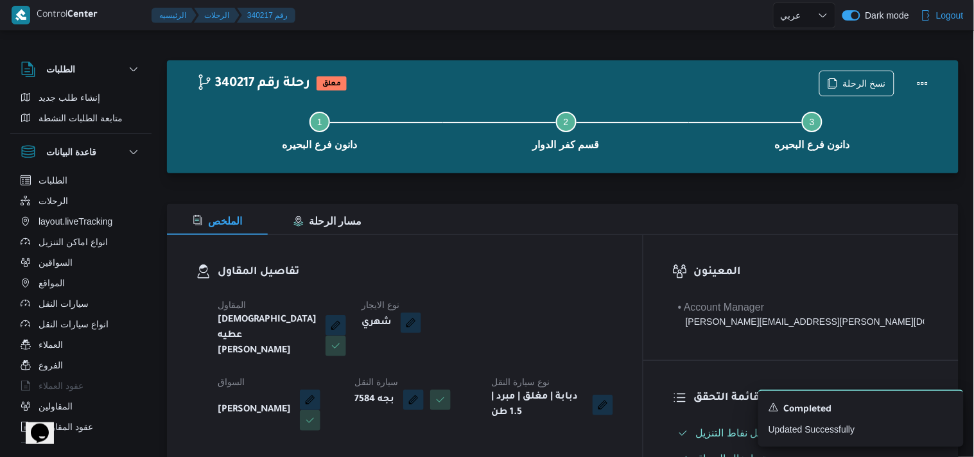
select select "ar"
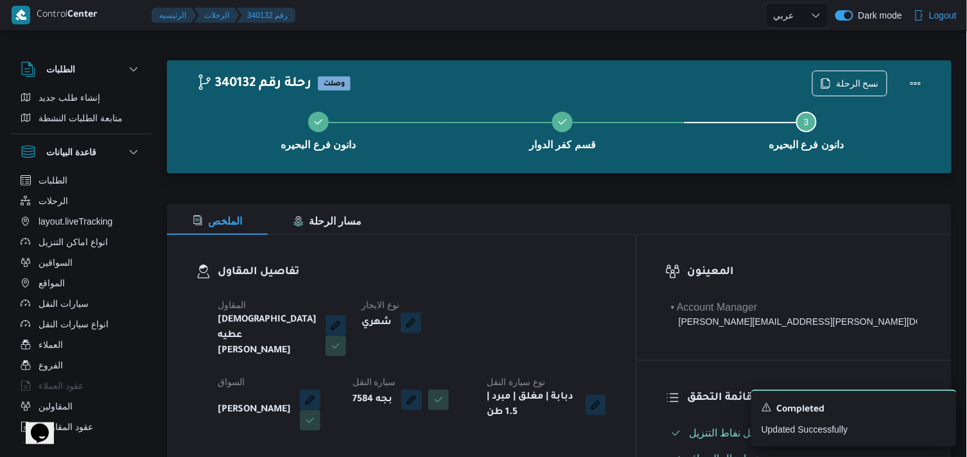
select select "ar"
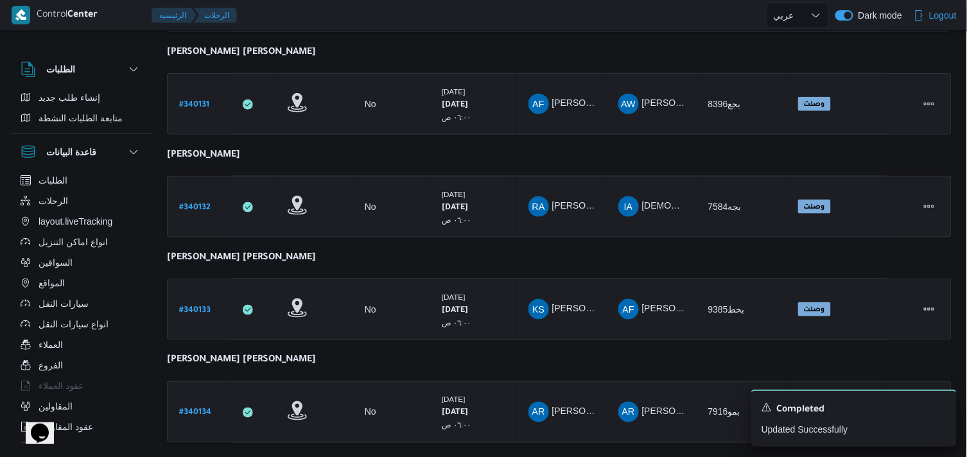
scroll to position [384, 0]
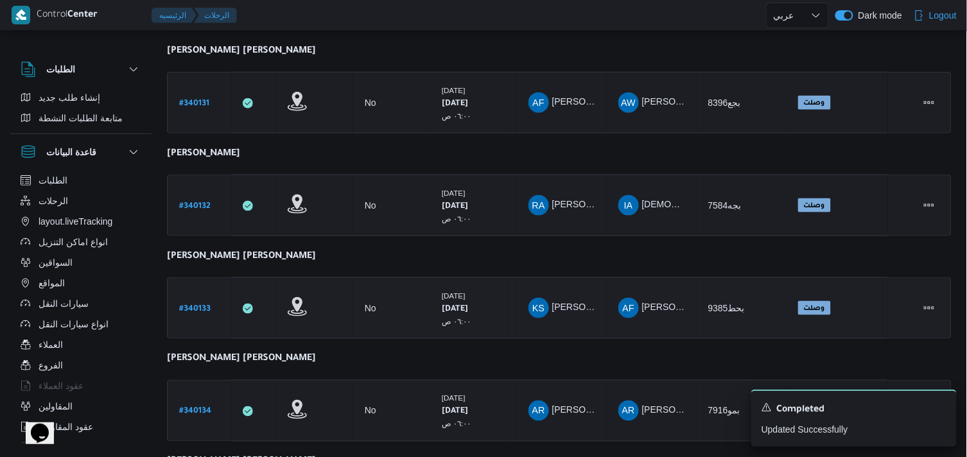
click at [197, 308] on b "# 340133" at bounding box center [194, 309] width 31 height 9
select select "ar"
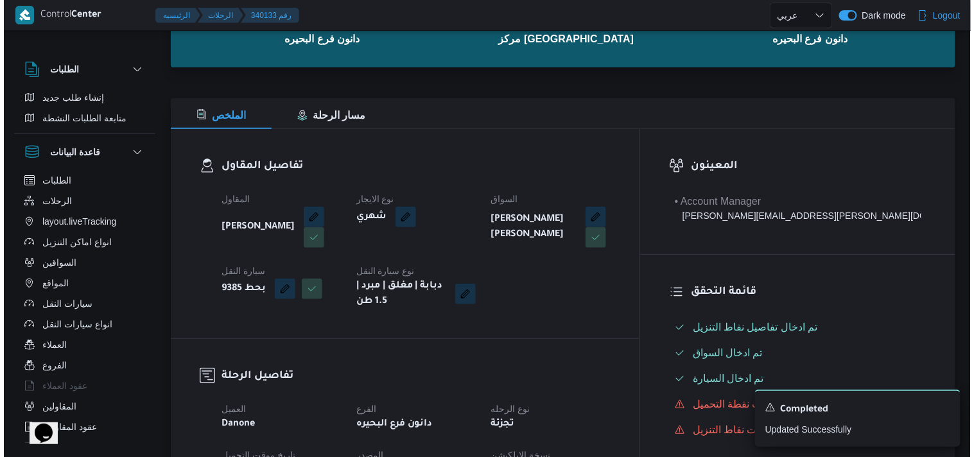
scroll to position [28, 0]
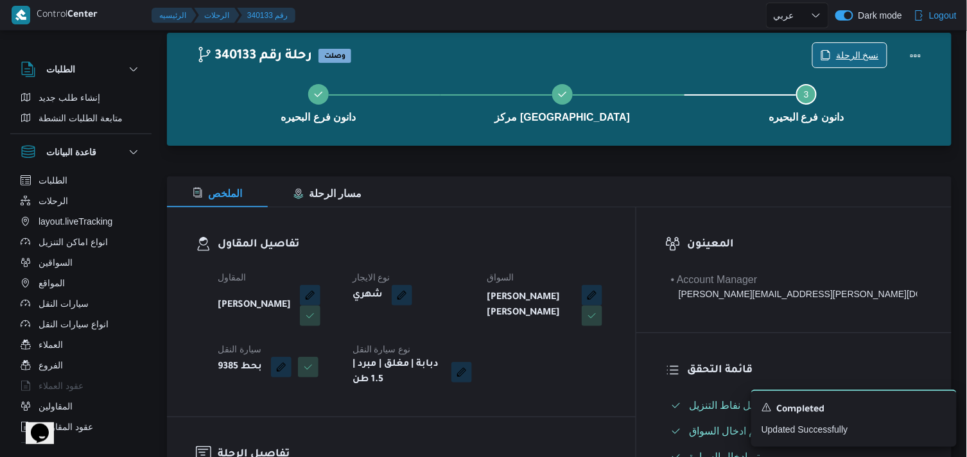
click at [869, 48] on span "نسخ الرحلة" at bounding box center [850, 55] width 74 height 24
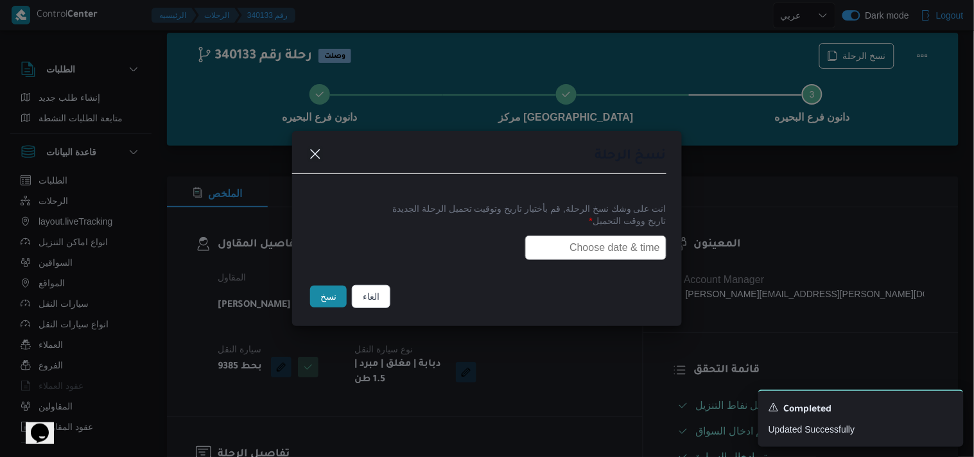
click at [555, 245] on input "text" at bounding box center [595, 248] width 141 height 24
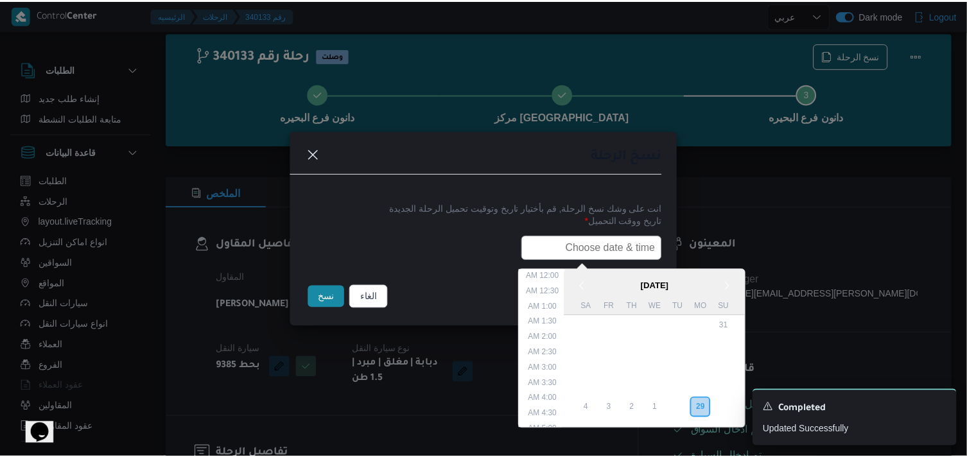
scroll to position [252, 0]
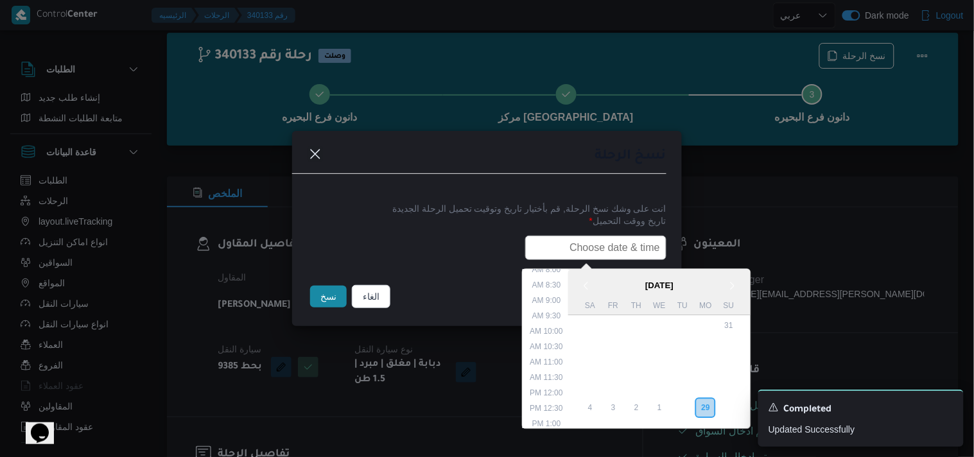
type input "30/09/2025 6:00AM"
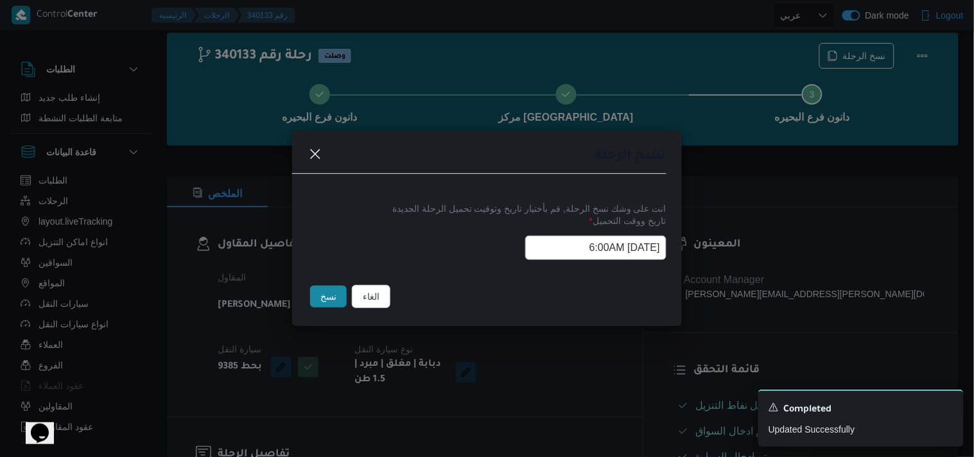
click at [338, 286] on button "نسخ" at bounding box center [328, 297] width 37 height 22
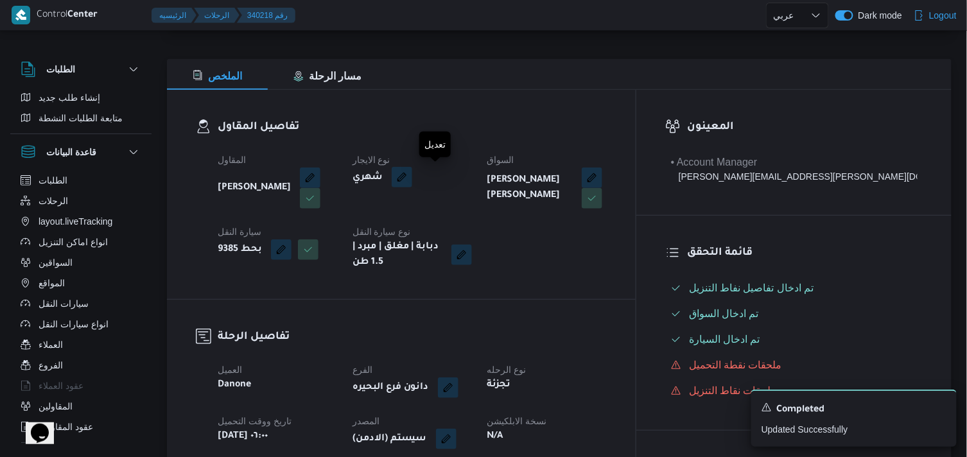
scroll to position [241, 0]
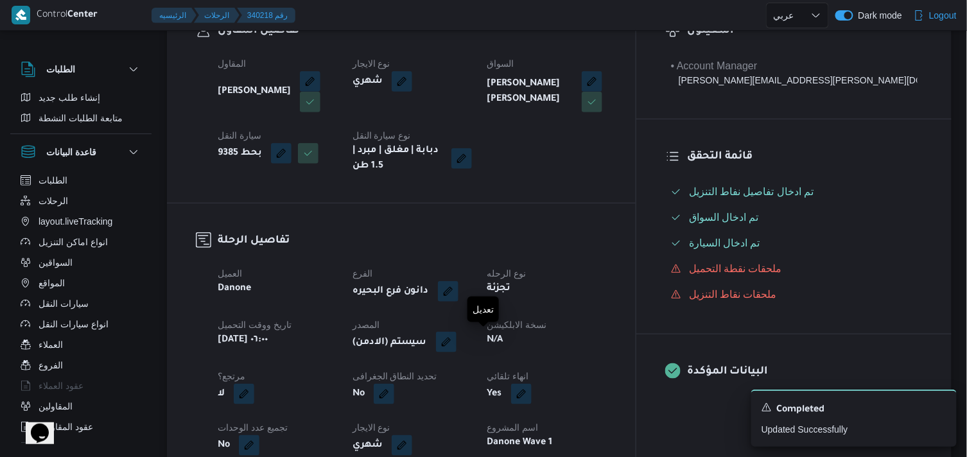
click at [456, 343] on button "button" at bounding box center [446, 342] width 21 height 21
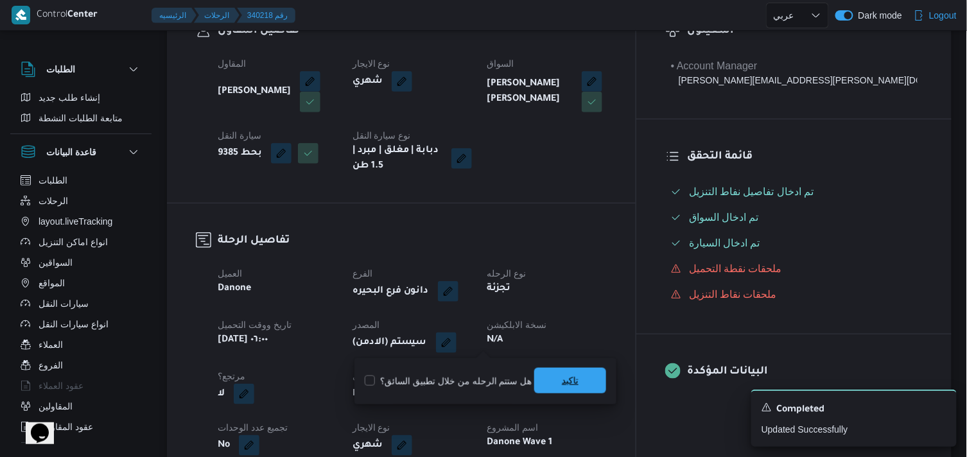
click at [586, 390] on span "تاكيد" at bounding box center [570, 381] width 72 height 26
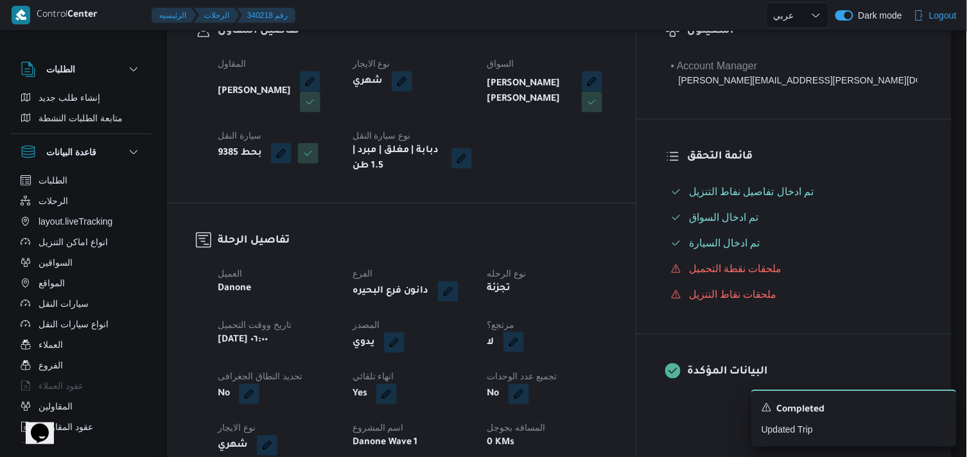
click at [524, 344] on button "button" at bounding box center [513, 342] width 21 height 21
click at [537, 379] on label "هل هناك مرتجع؟" at bounding box center [543, 381] width 77 height 15
checkbox input "true"
click at [598, 381] on span "تاكيد" at bounding box center [620, 381] width 72 height 26
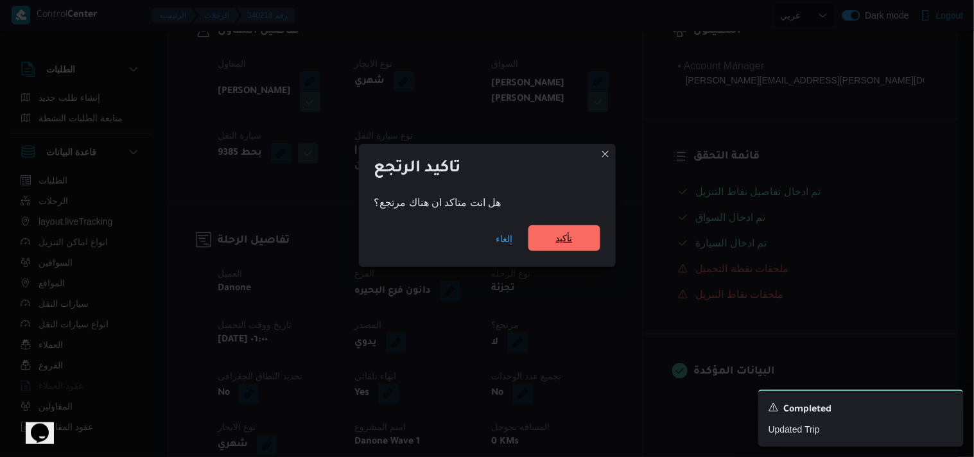
click at [568, 248] on span "تأكيد" at bounding box center [564, 238] width 72 height 26
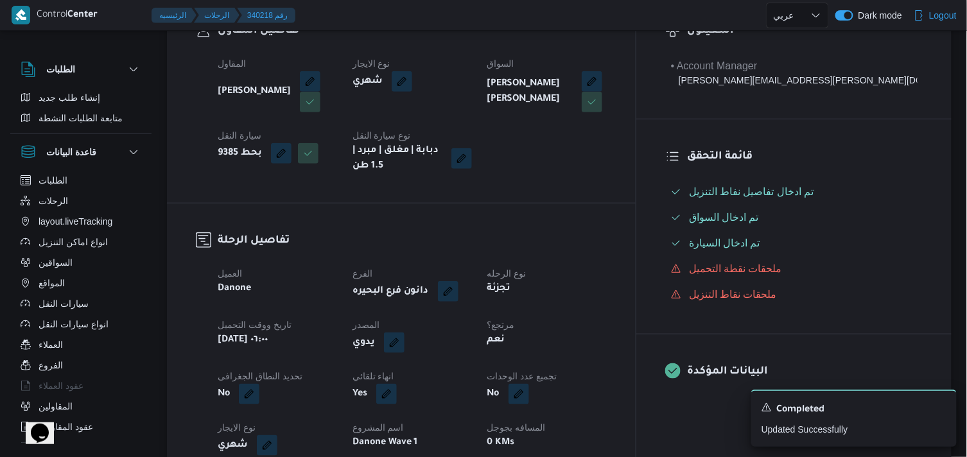
select select "ar"
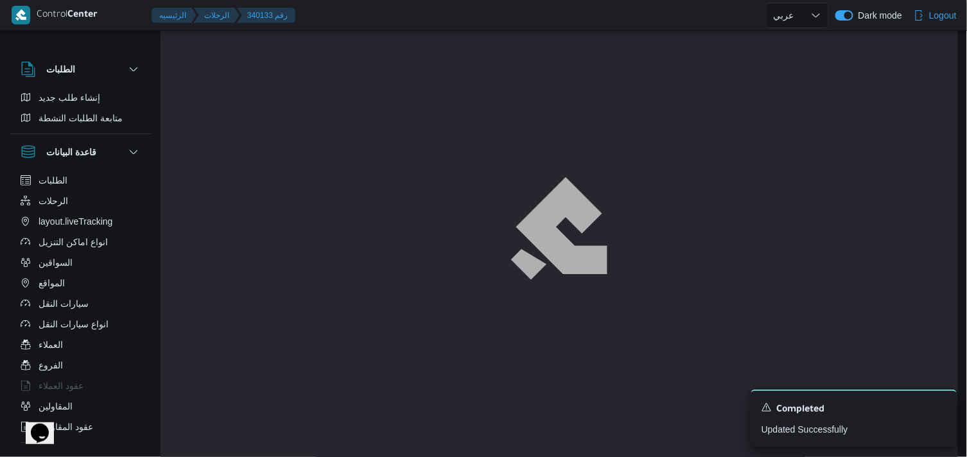
scroll to position [28, 0]
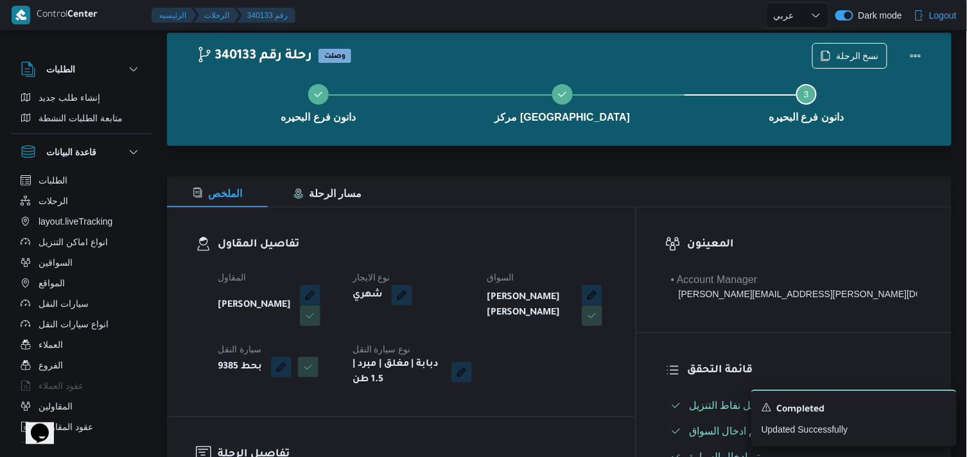
select select "ar"
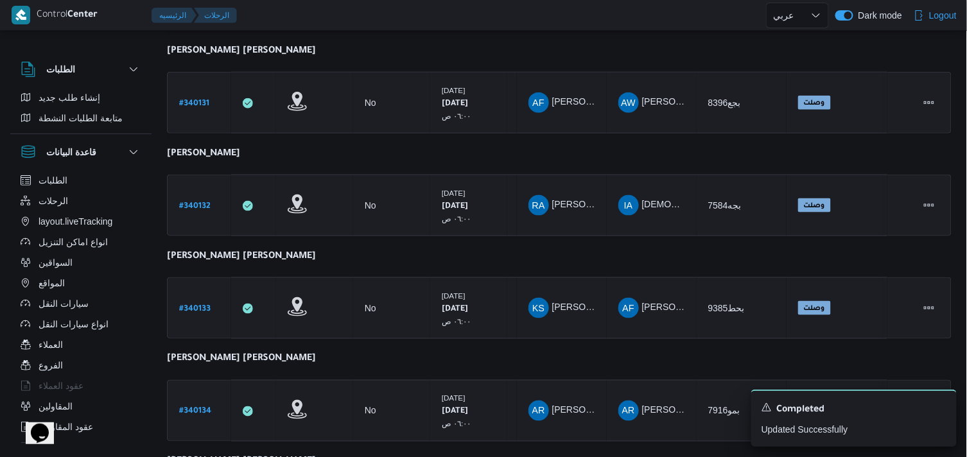
scroll to position [471, 0]
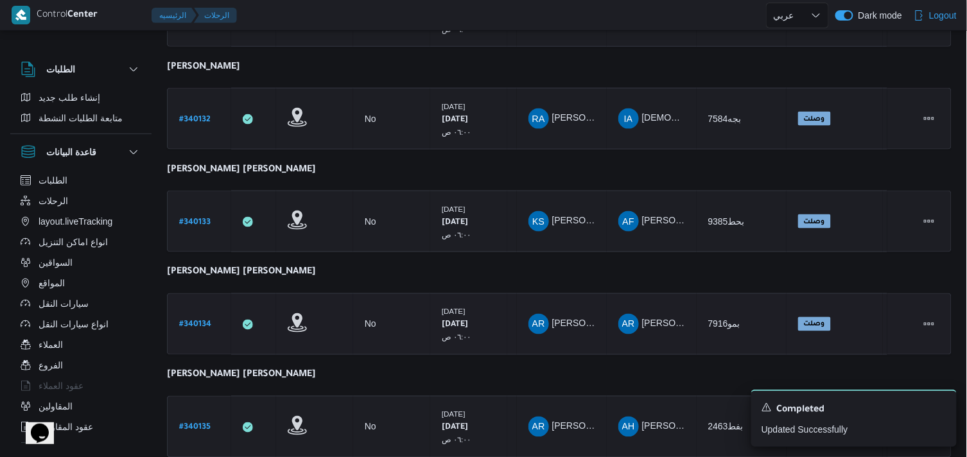
click at [198, 321] on b "# 340134" at bounding box center [195, 325] width 32 height 9
select select "ar"
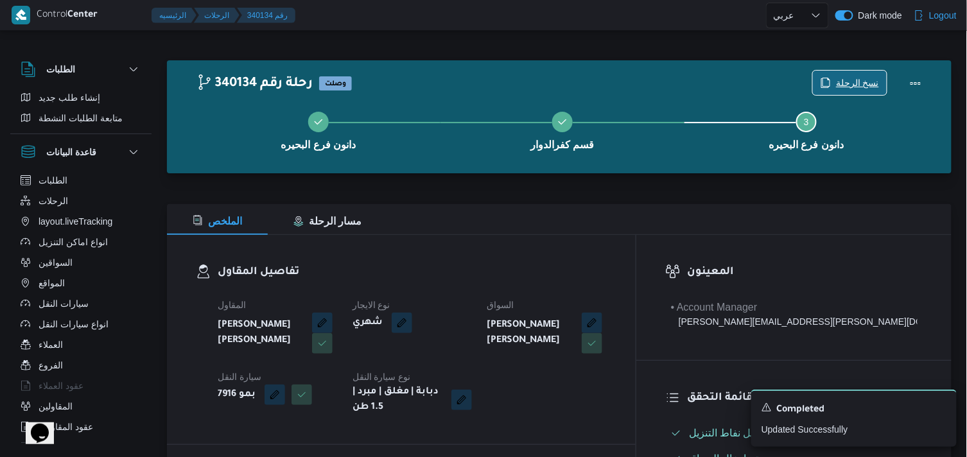
click at [856, 72] on span "نسخ الرحلة" at bounding box center [850, 83] width 74 height 24
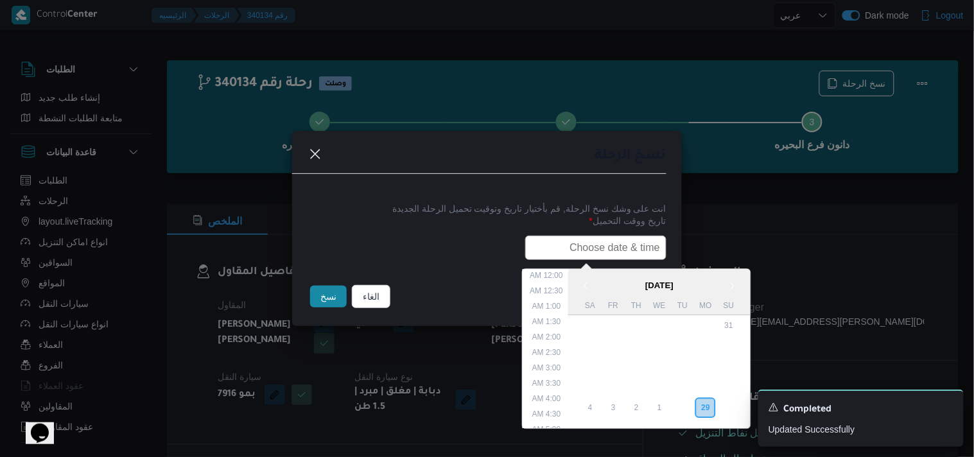
click at [553, 248] on input "text" at bounding box center [595, 248] width 141 height 24
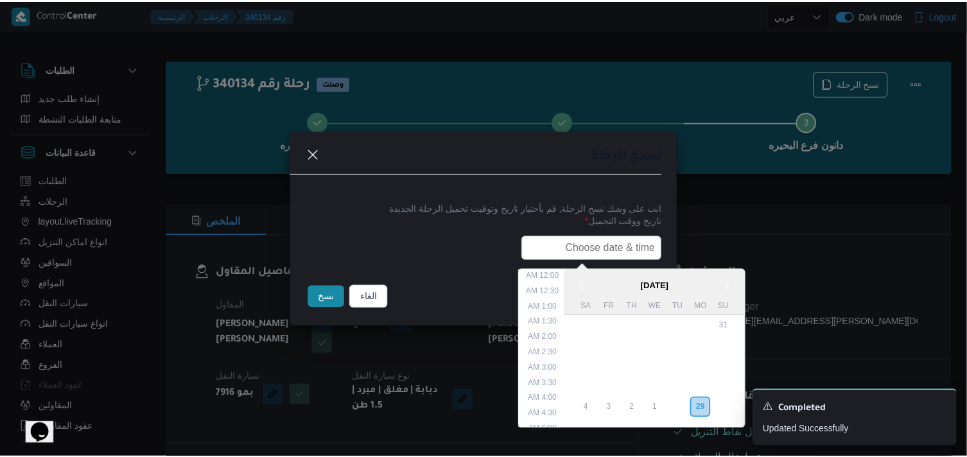
scroll to position [252, 0]
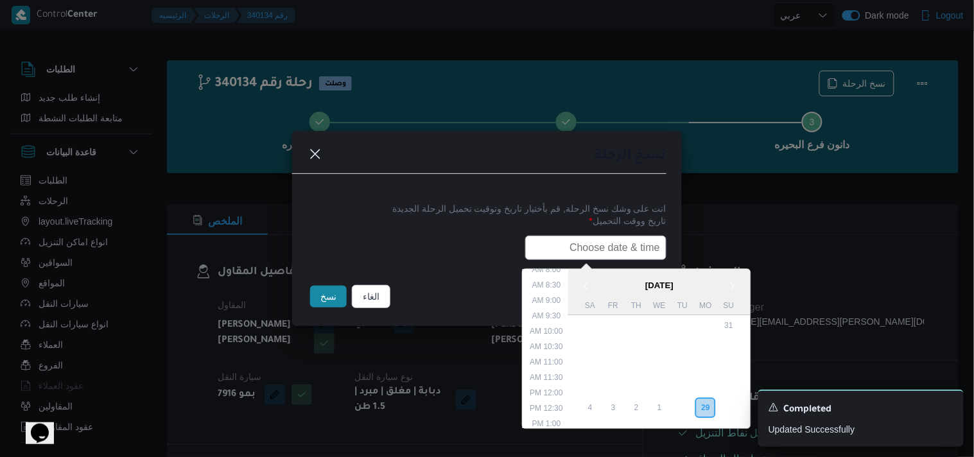
type input "30/09/2025 6:00AM"
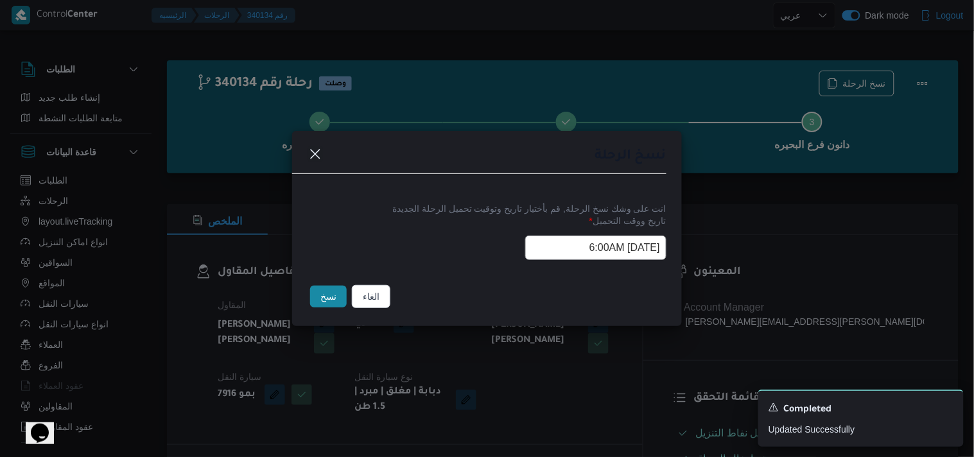
click at [337, 297] on button "نسخ" at bounding box center [328, 297] width 37 height 22
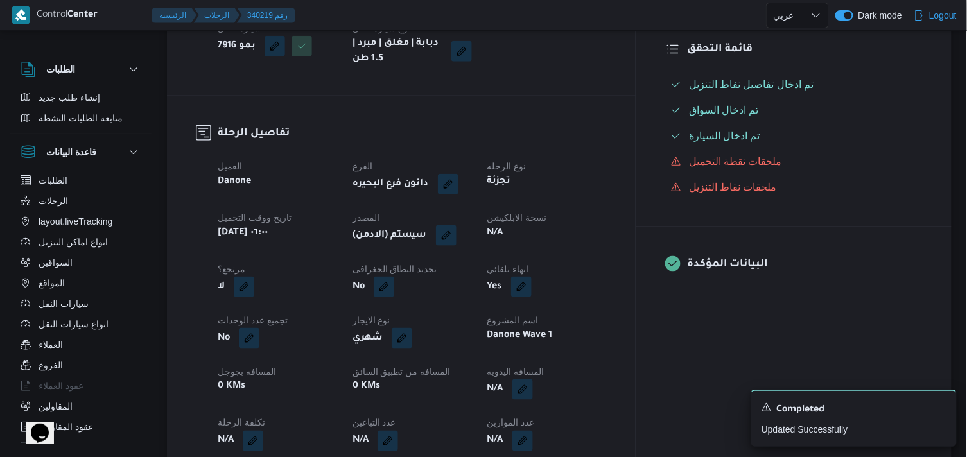
scroll to position [356, 0]
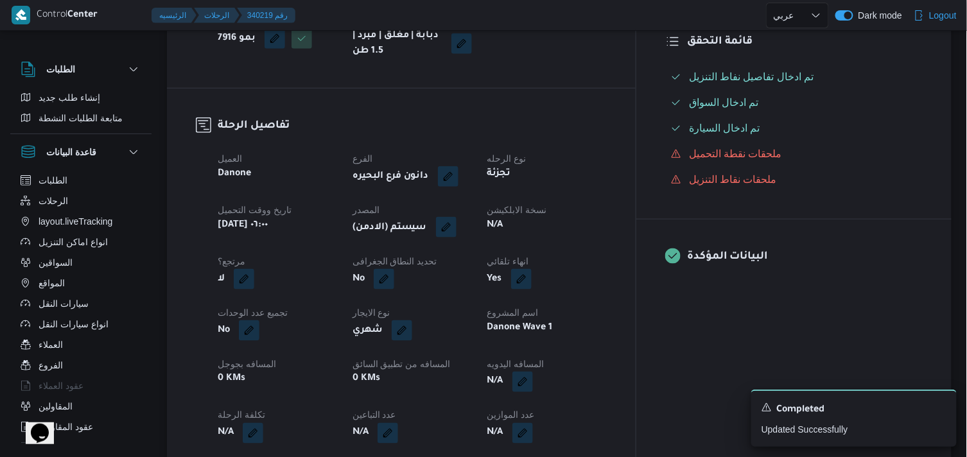
click at [456, 232] on button "button" at bounding box center [446, 227] width 21 height 21
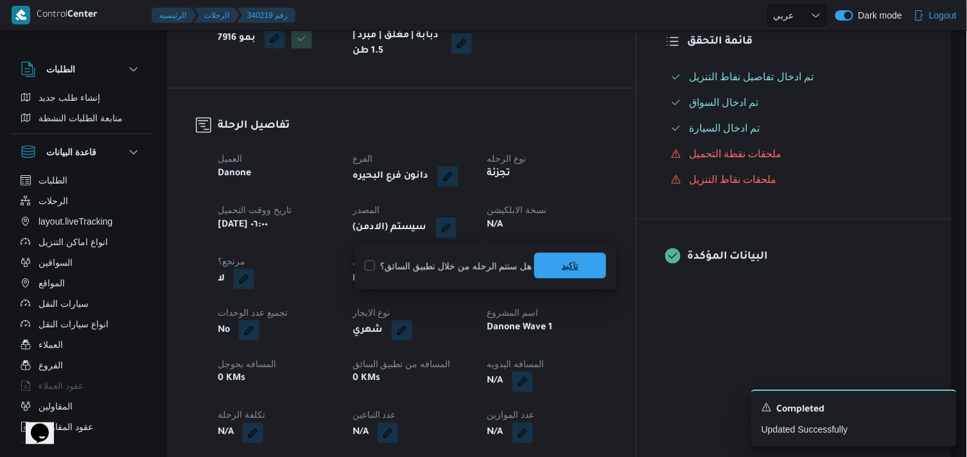
click at [548, 261] on span "تاكيد" at bounding box center [570, 266] width 72 height 26
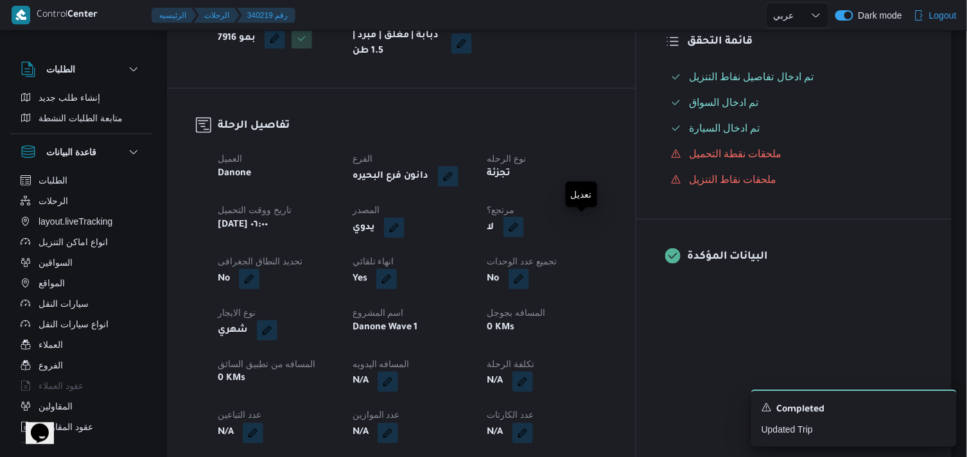
click at [524, 234] on button "button" at bounding box center [513, 227] width 21 height 21
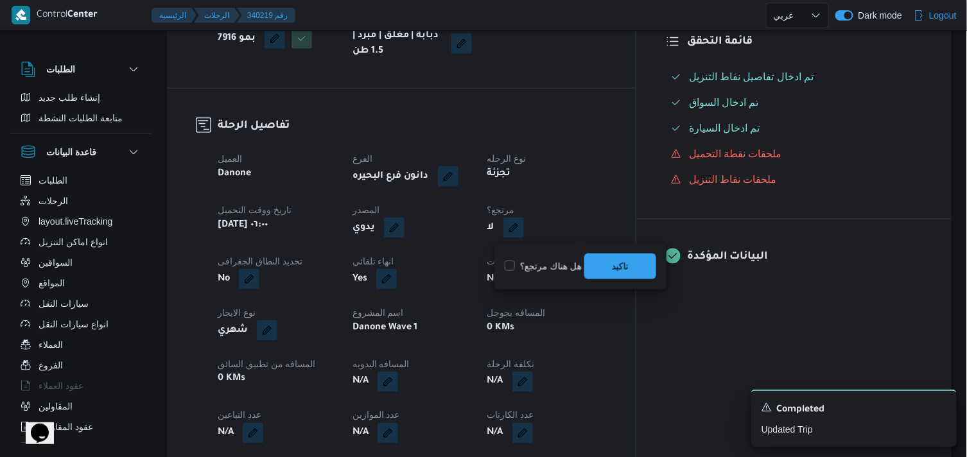
click at [550, 265] on label "هل هناك مرتجع؟" at bounding box center [543, 266] width 77 height 15
checkbox input "true"
click at [631, 256] on span "تاكيد" at bounding box center [620, 266] width 72 height 26
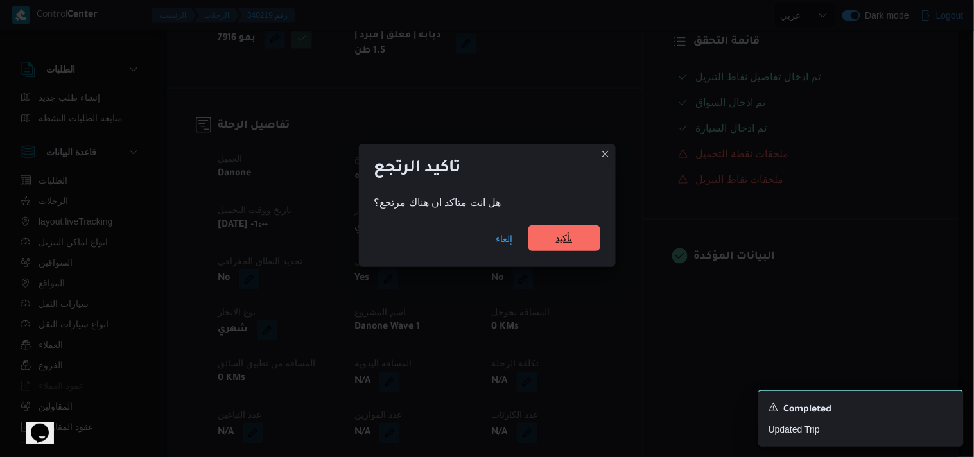
click at [552, 232] on span "تأكيد" at bounding box center [564, 238] width 72 height 26
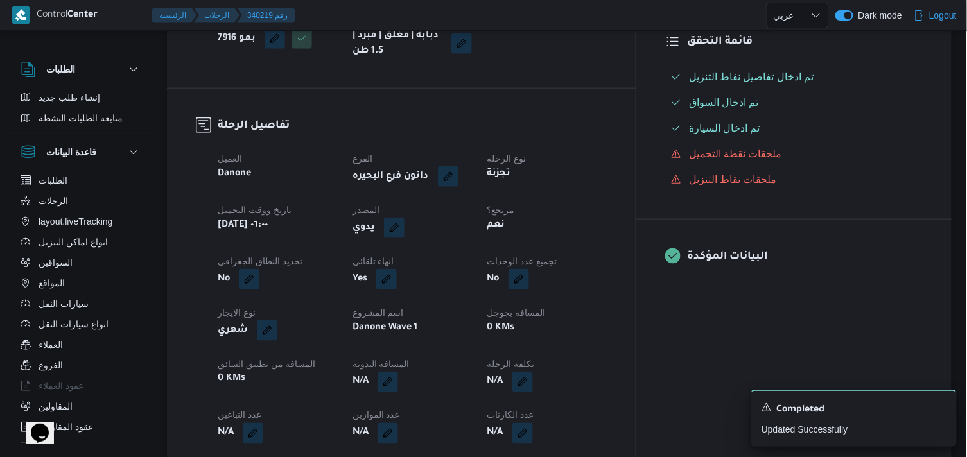
scroll to position [143, 0]
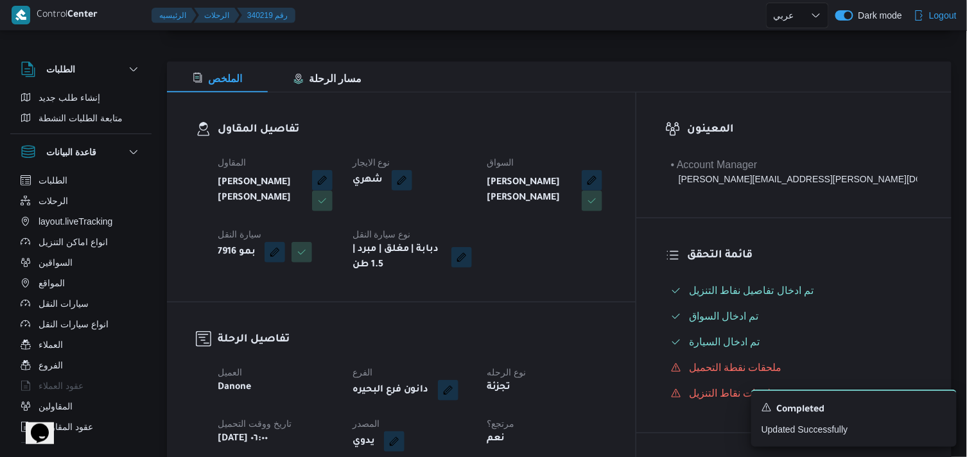
select select "ar"
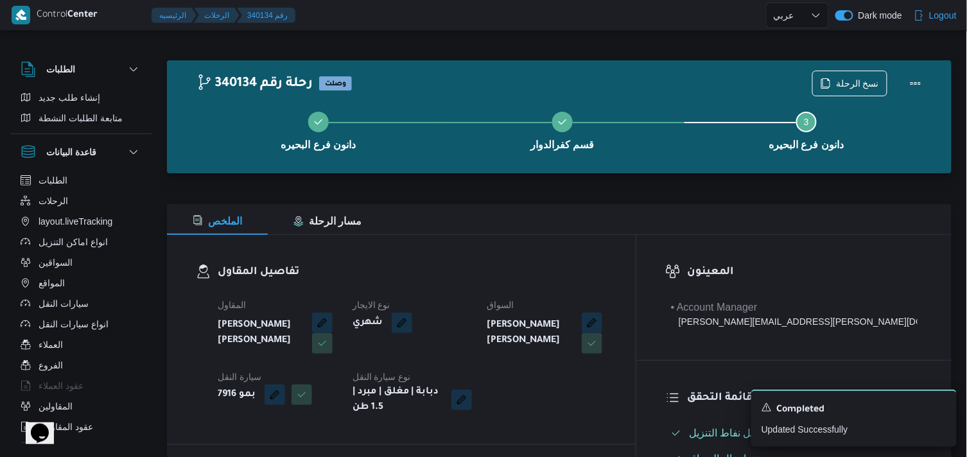
select select "ar"
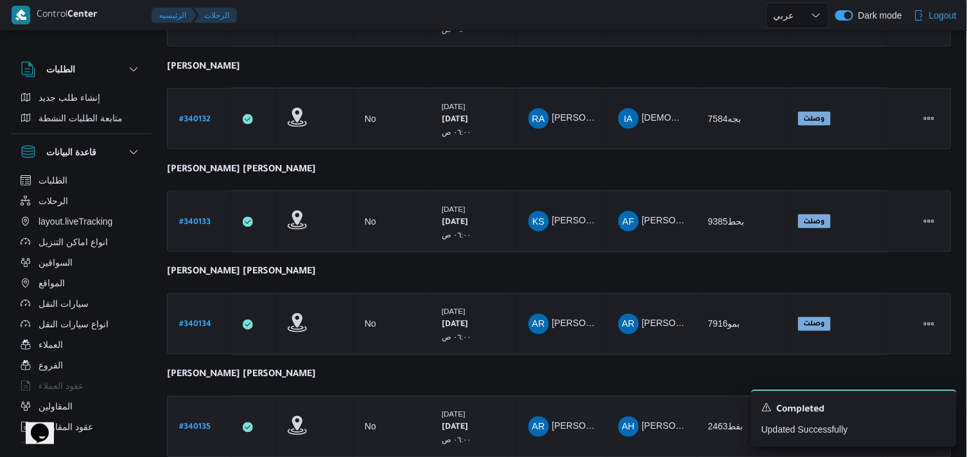
scroll to position [587, 0]
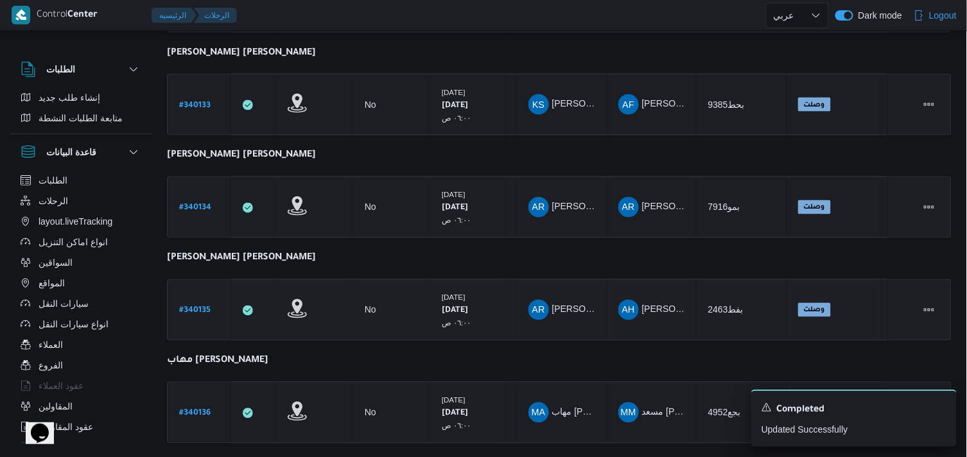
click at [199, 302] on link "# 340135" at bounding box center [194, 310] width 31 height 17
select select "ar"
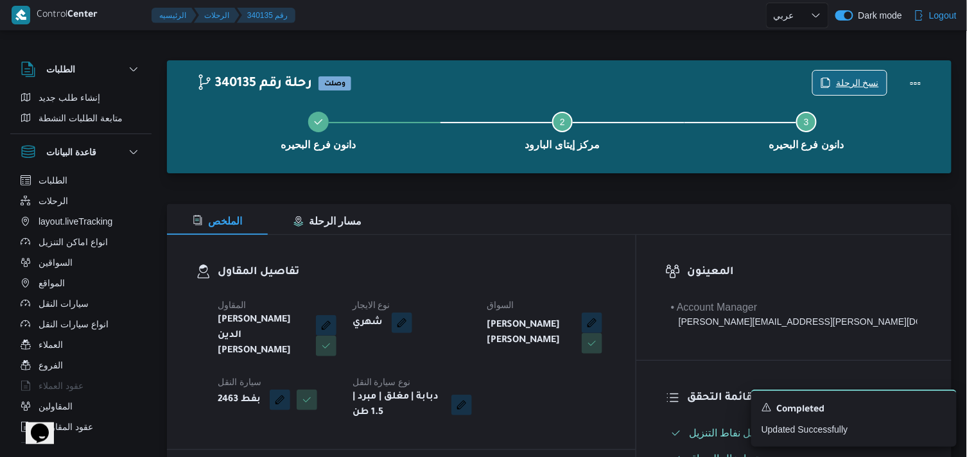
click at [840, 82] on span "نسخ الرحلة" at bounding box center [857, 82] width 43 height 15
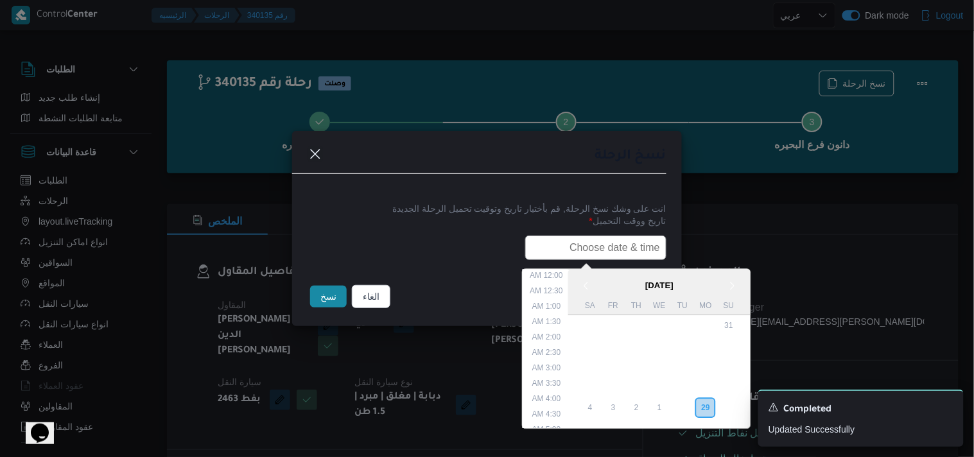
drag, startPoint x: 619, startPoint y: 241, endPoint x: 587, endPoint y: 260, distance: 37.1
click at [619, 241] on input "text" at bounding box center [595, 248] width 141 height 24
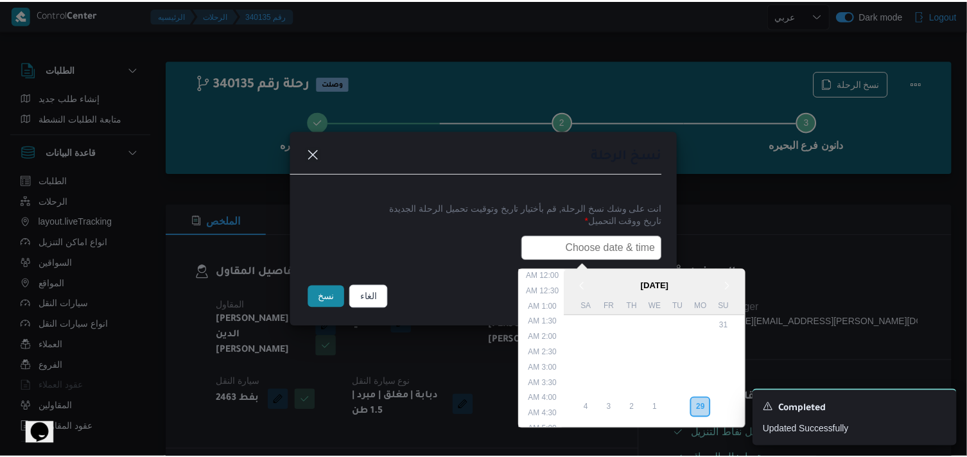
scroll to position [252, 0]
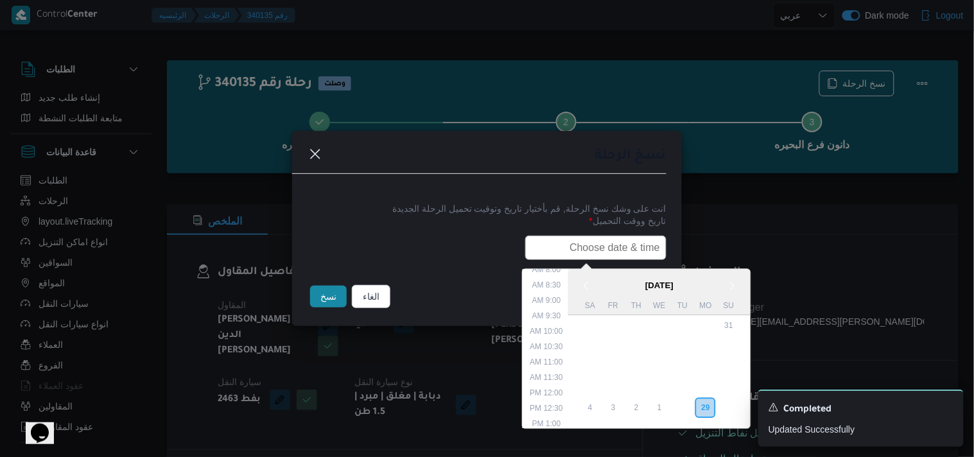
type input "30/09/2025 6:00AM"
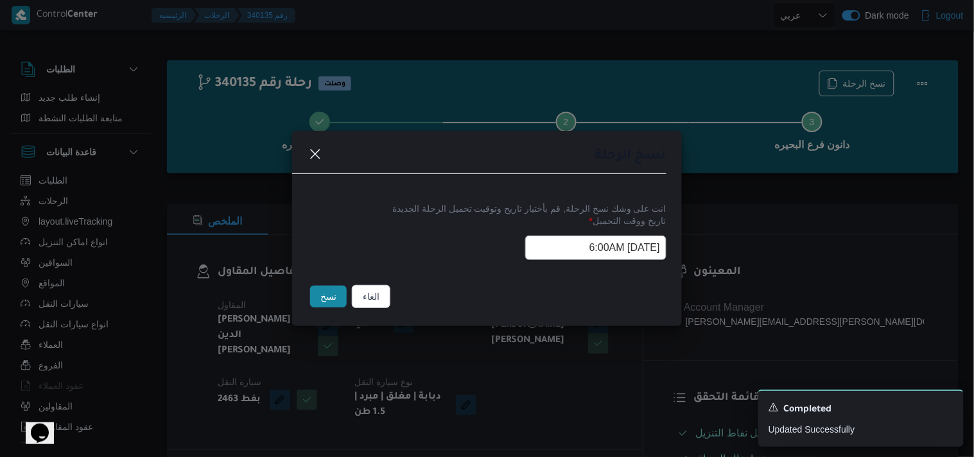
click at [331, 295] on button "نسخ" at bounding box center [328, 297] width 37 height 22
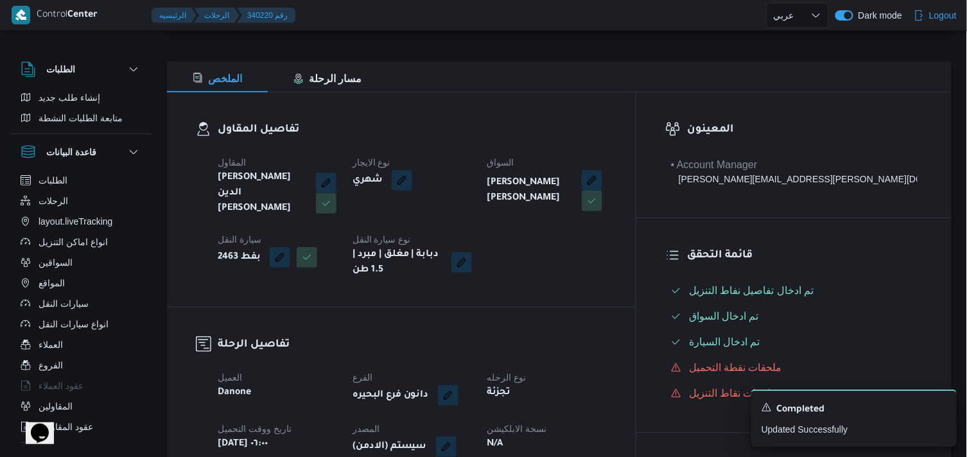
scroll to position [285, 0]
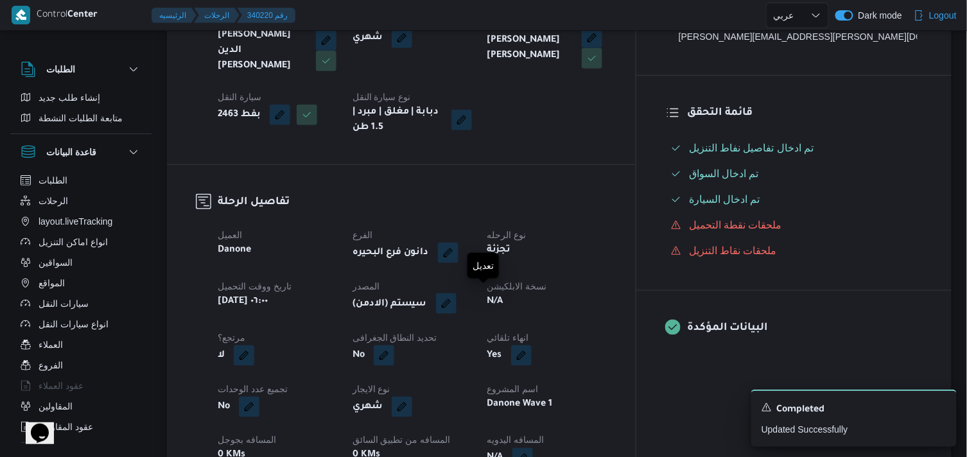
click at [456, 302] on button "button" at bounding box center [446, 303] width 21 height 21
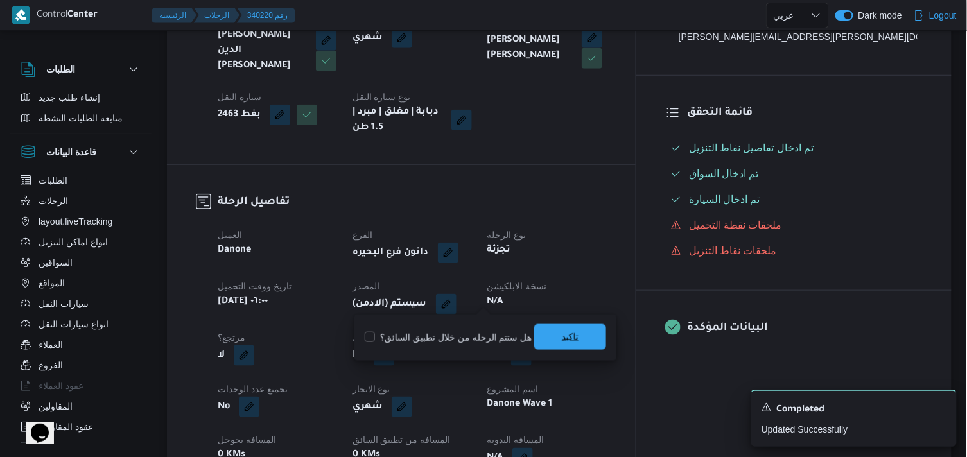
click at [559, 348] on span "تاكيد" at bounding box center [570, 337] width 72 height 26
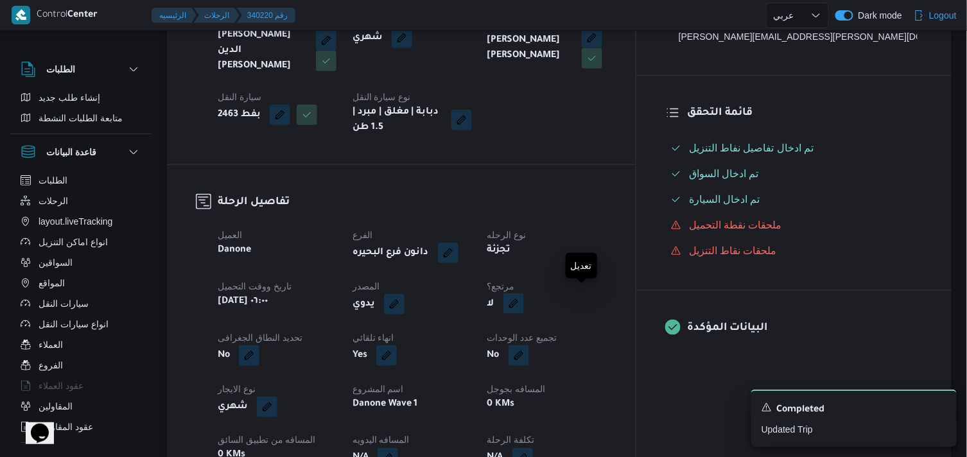
click at [524, 306] on button "button" at bounding box center [513, 303] width 21 height 21
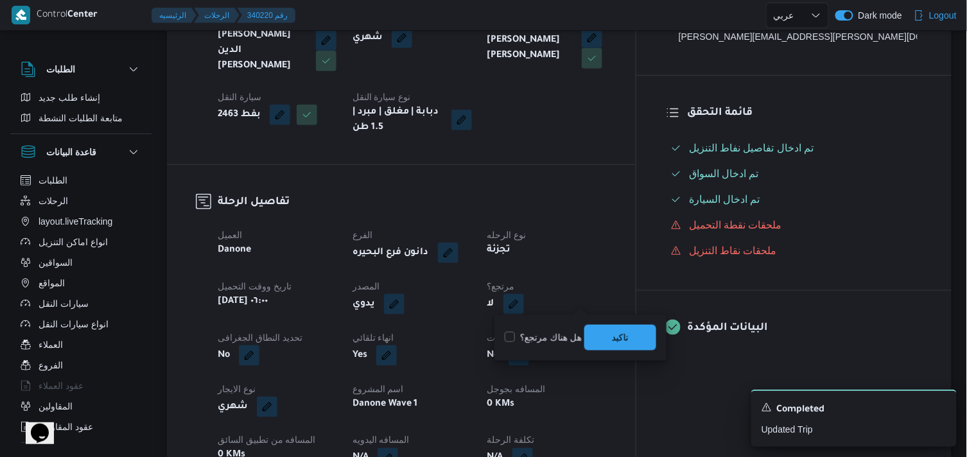
click at [552, 331] on label "هل هناك مرتجع؟" at bounding box center [543, 337] width 77 height 15
checkbox input "true"
click at [604, 338] on span "تاكيد" at bounding box center [620, 337] width 72 height 26
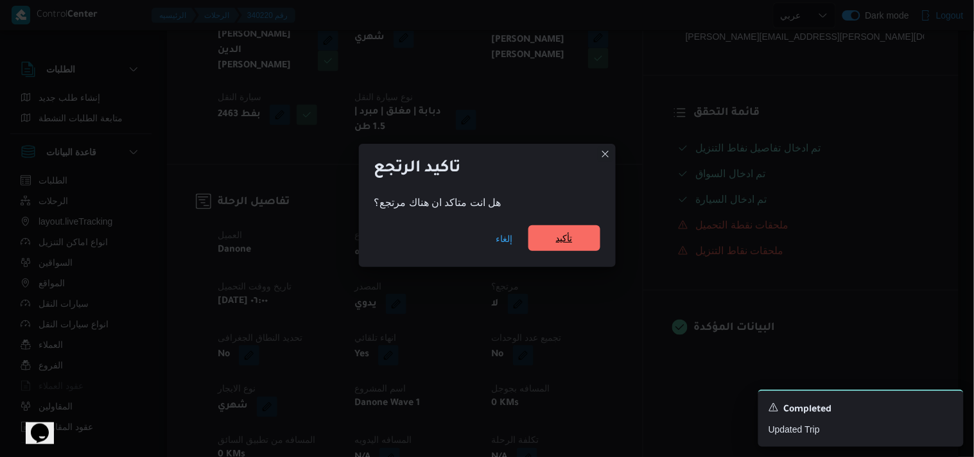
click at [578, 243] on span "تأكيد" at bounding box center [564, 238] width 72 height 26
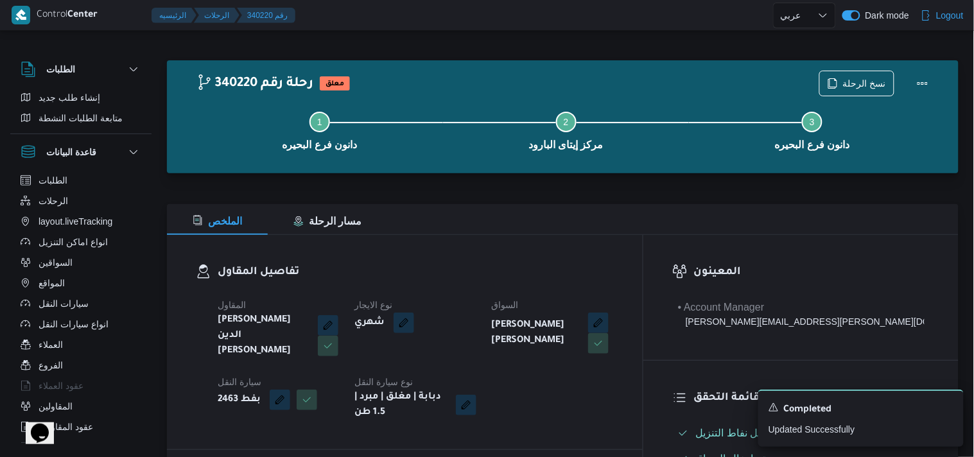
select select "ar"
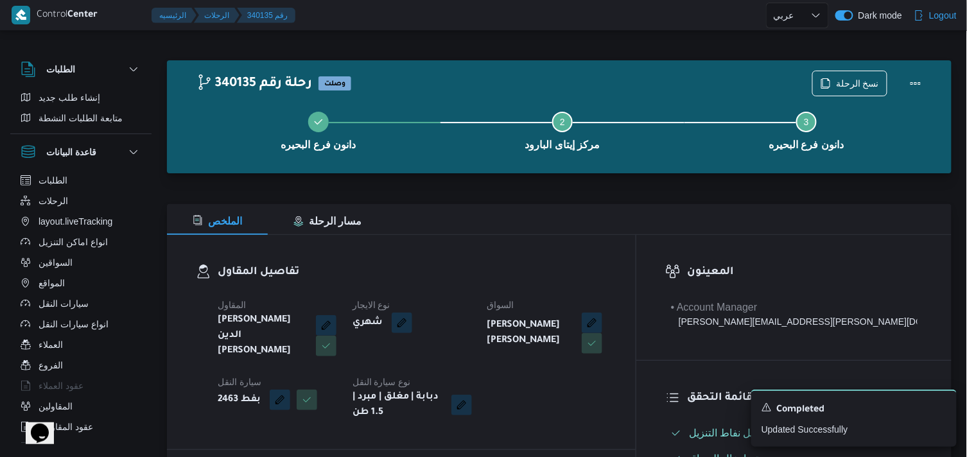
select select "ar"
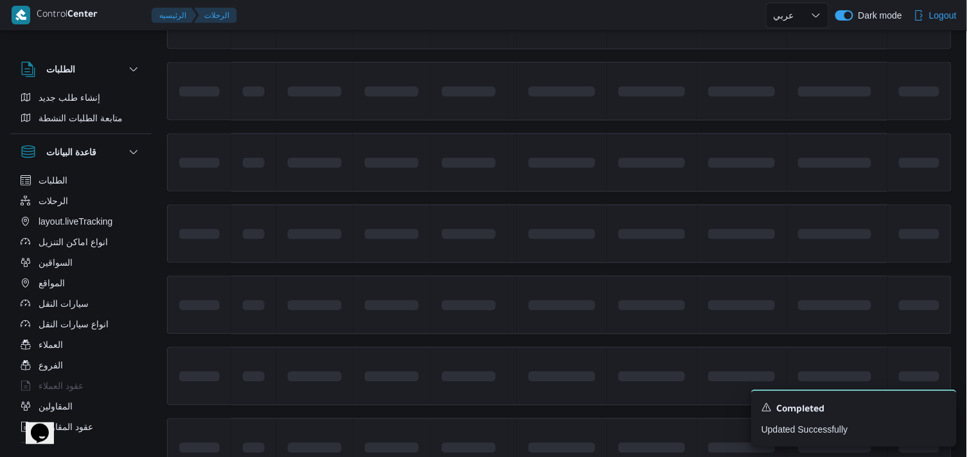
scroll to position [766, 0]
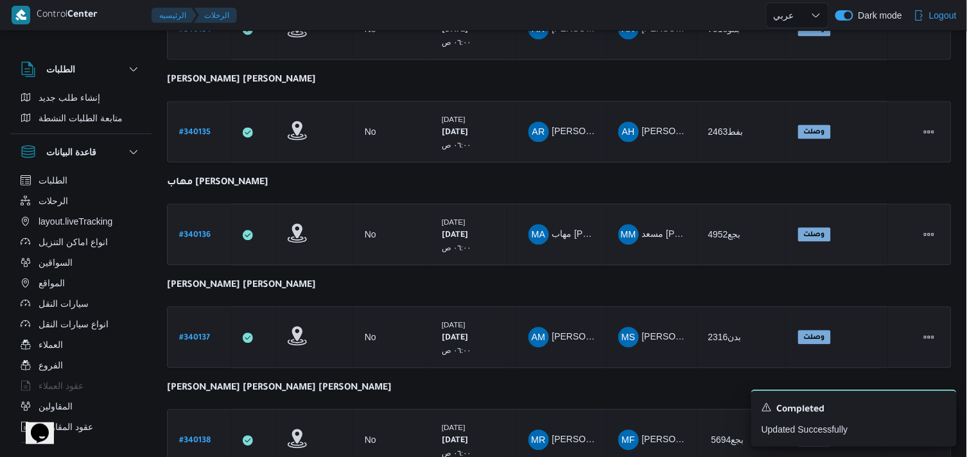
click at [202, 231] on b "# 340136" at bounding box center [194, 235] width 31 height 9
select select "ar"
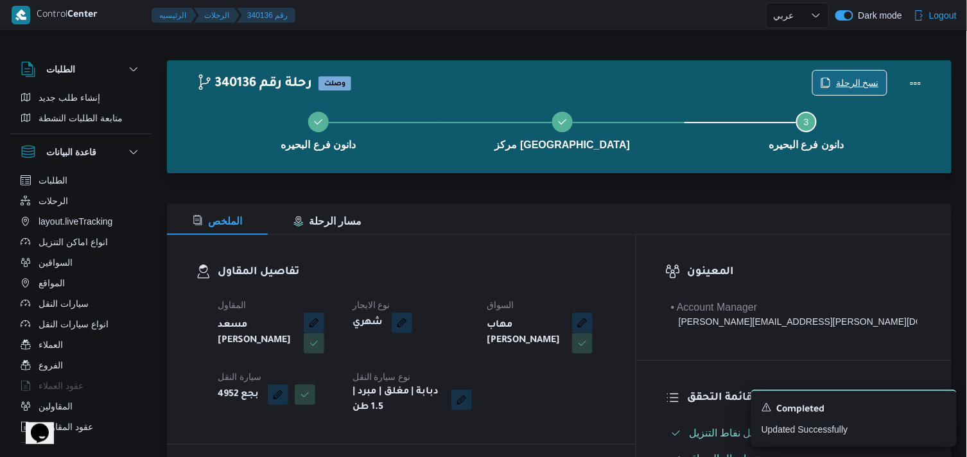
click at [852, 85] on span "نسخ الرحلة" at bounding box center [857, 82] width 43 height 15
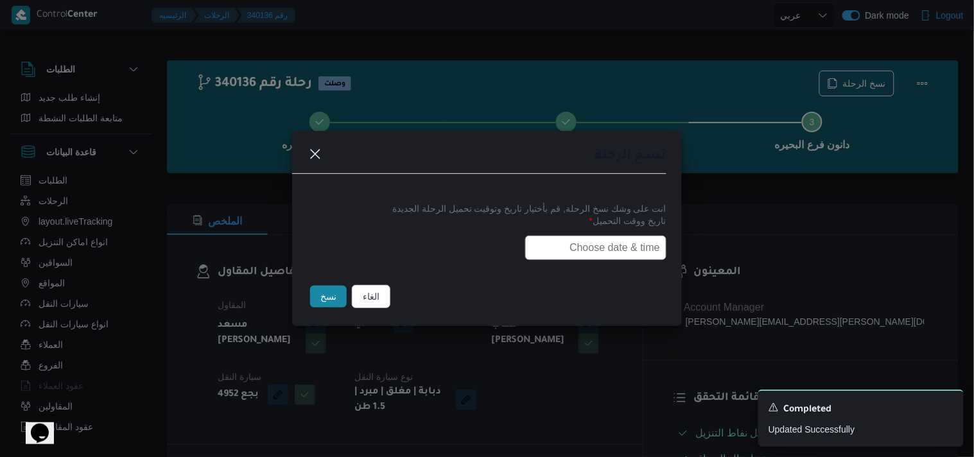
click at [553, 244] on input "text" at bounding box center [595, 248] width 141 height 24
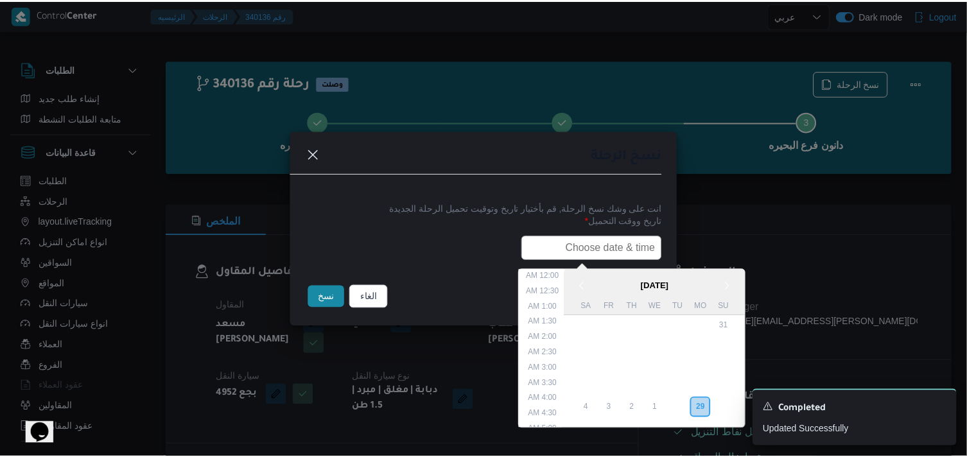
scroll to position [252, 0]
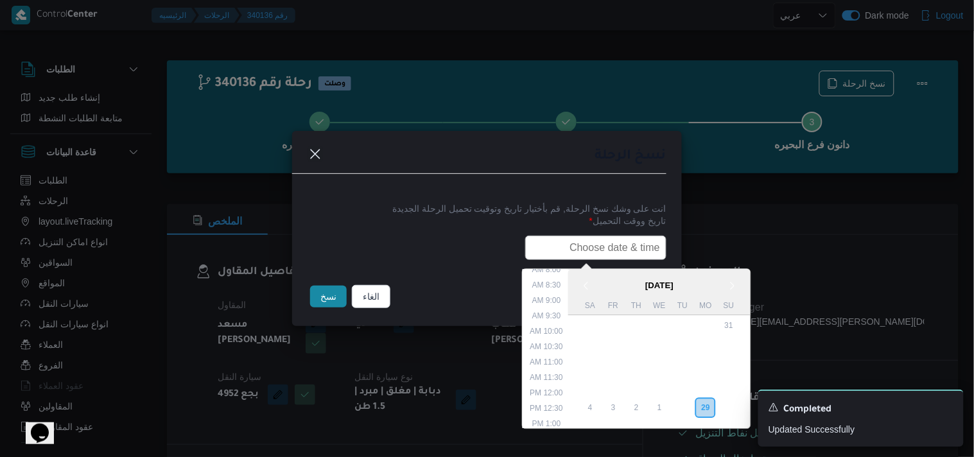
type input "30/09/2025 6:00AM"
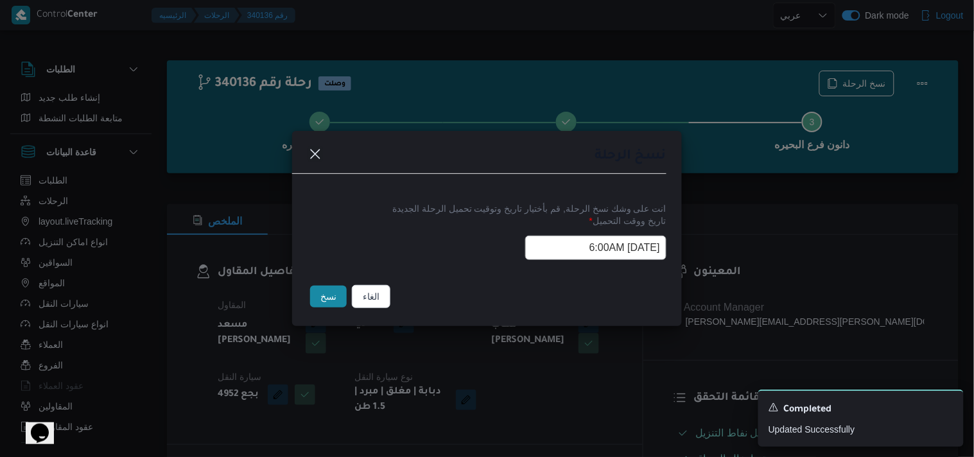
click at [334, 293] on button "نسخ" at bounding box center [328, 297] width 37 height 22
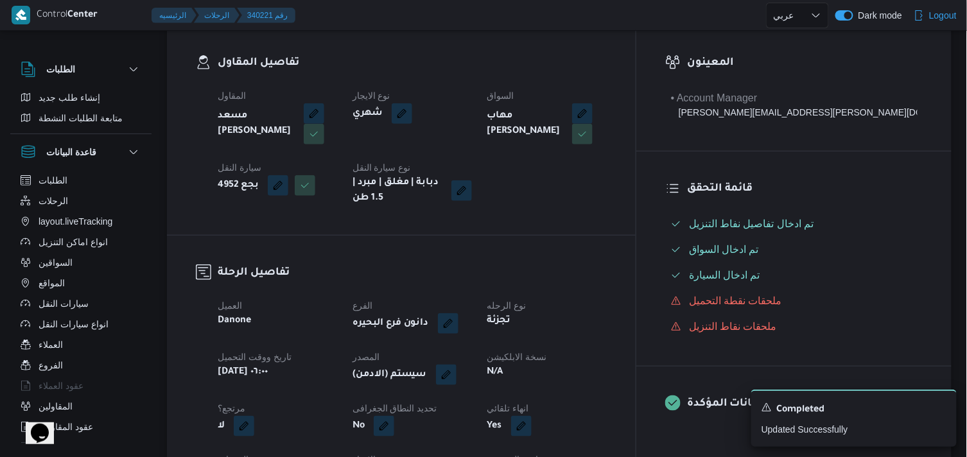
scroll to position [214, 0]
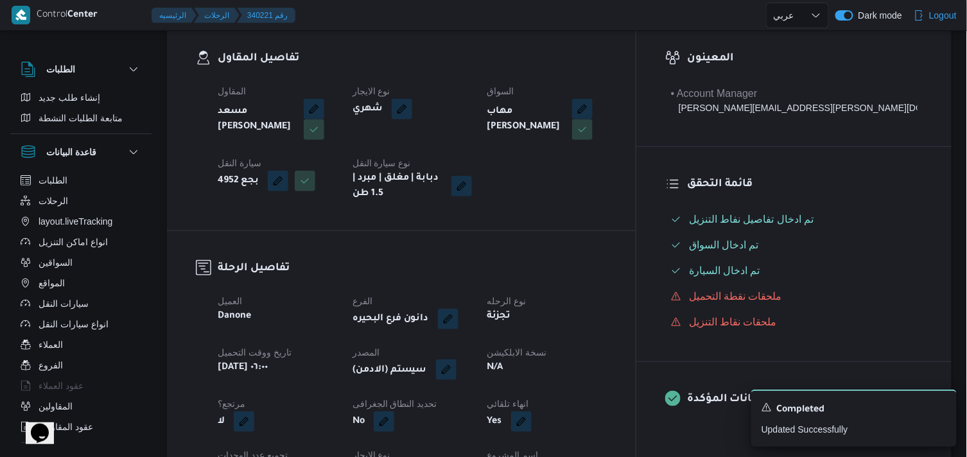
click at [456, 360] on span at bounding box center [443, 370] width 27 height 21
click at [456, 361] on button "button" at bounding box center [446, 370] width 21 height 21
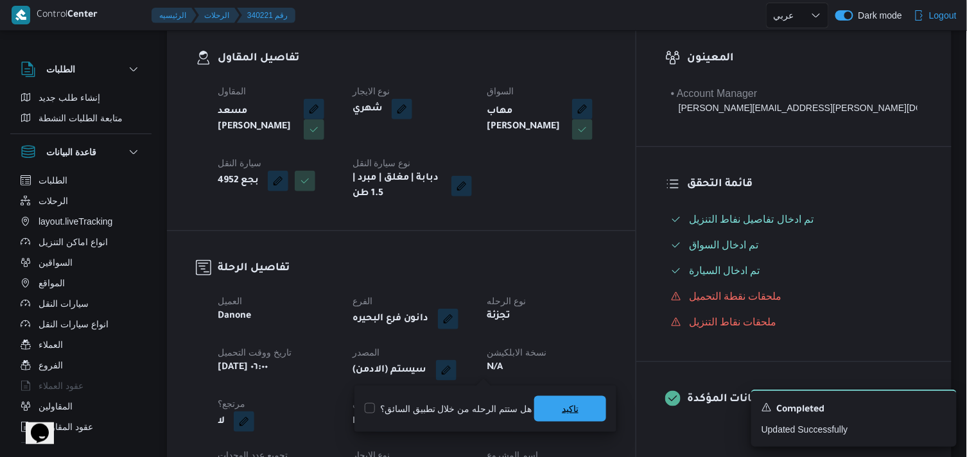
click at [570, 416] on span "تاكيد" at bounding box center [570, 409] width 72 height 26
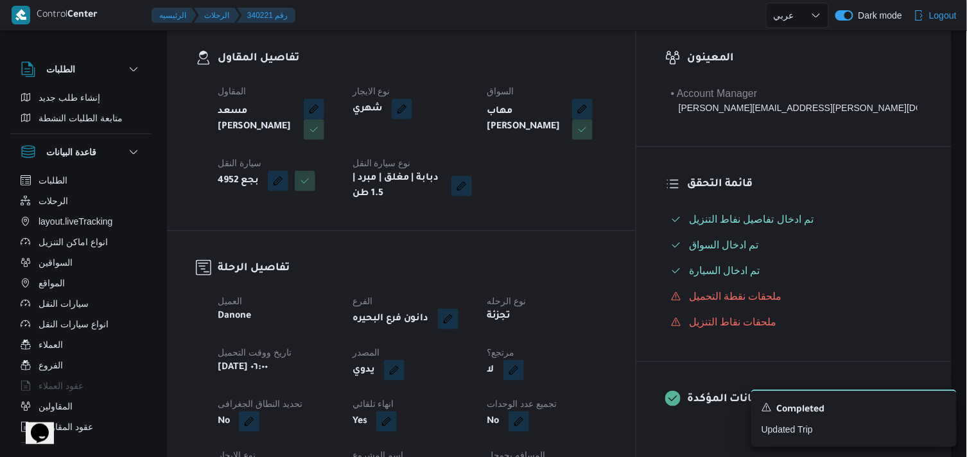
click at [524, 369] on button "button" at bounding box center [513, 370] width 21 height 21
click at [557, 402] on label "هل هناك مرتجع؟" at bounding box center [543, 408] width 77 height 15
checkbox input "true"
click at [607, 412] on span "تاكيد" at bounding box center [620, 409] width 72 height 26
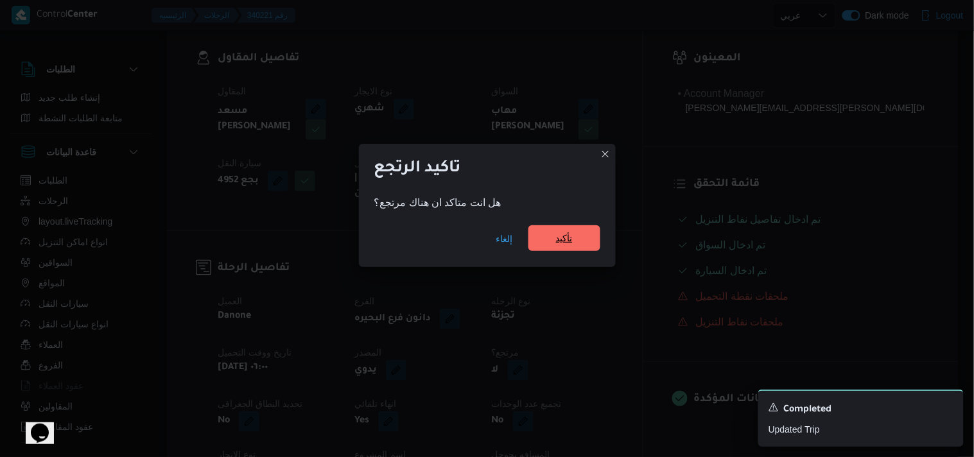
click at [573, 239] on span "تأكيد" at bounding box center [564, 238] width 72 height 26
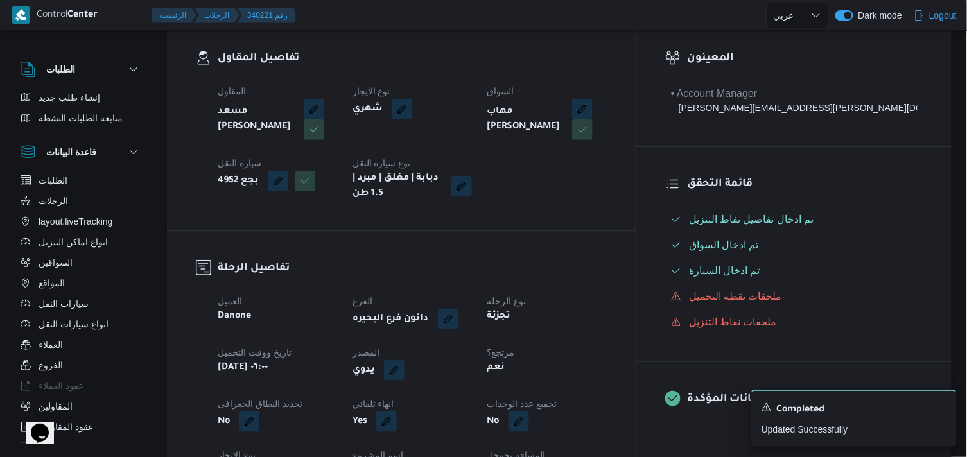
select select "ar"
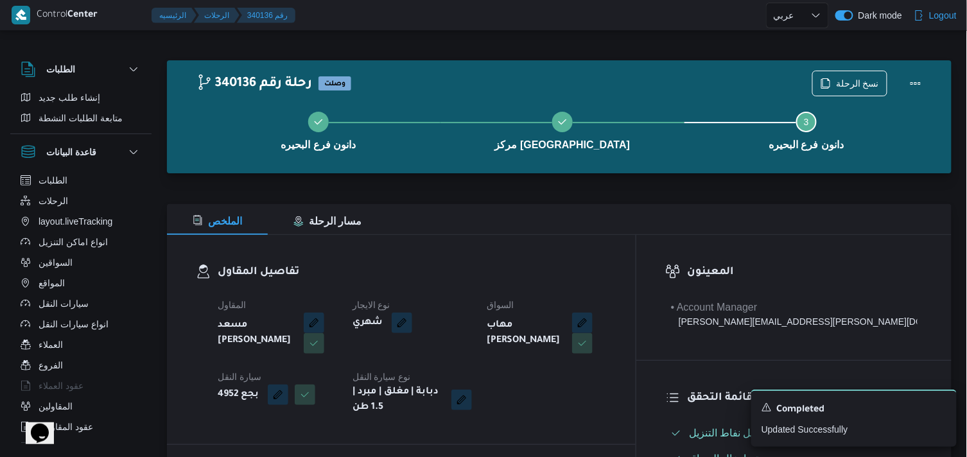
select select "ar"
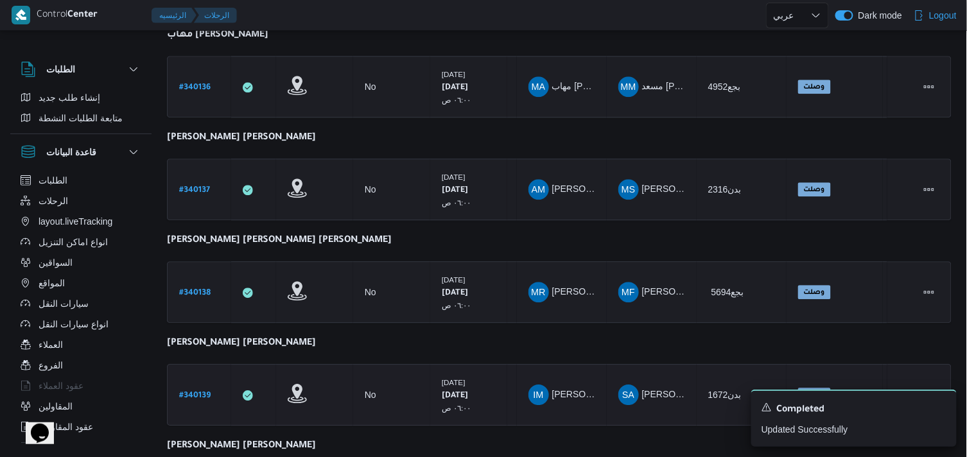
scroll to position [892, 0]
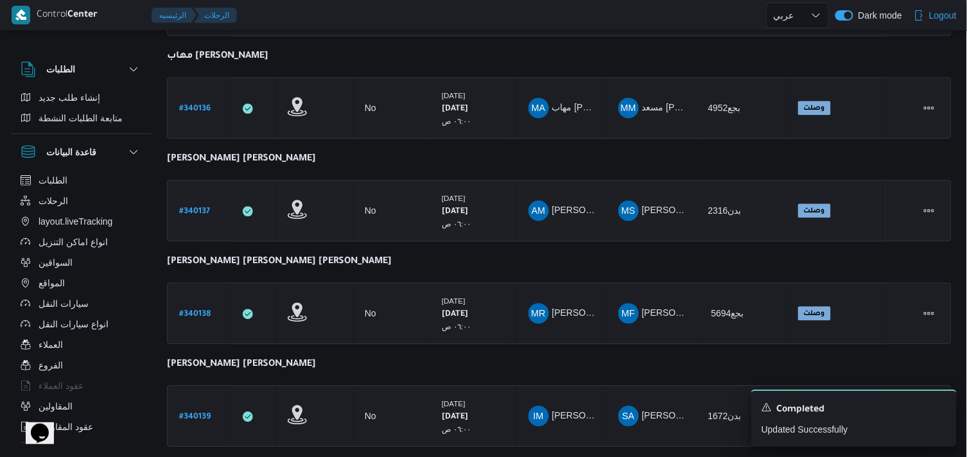
click at [212, 201] on div "# 340137" at bounding box center [199, 211] width 51 height 28
click at [202, 207] on b "# 340137" at bounding box center [194, 211] width 31 height 9
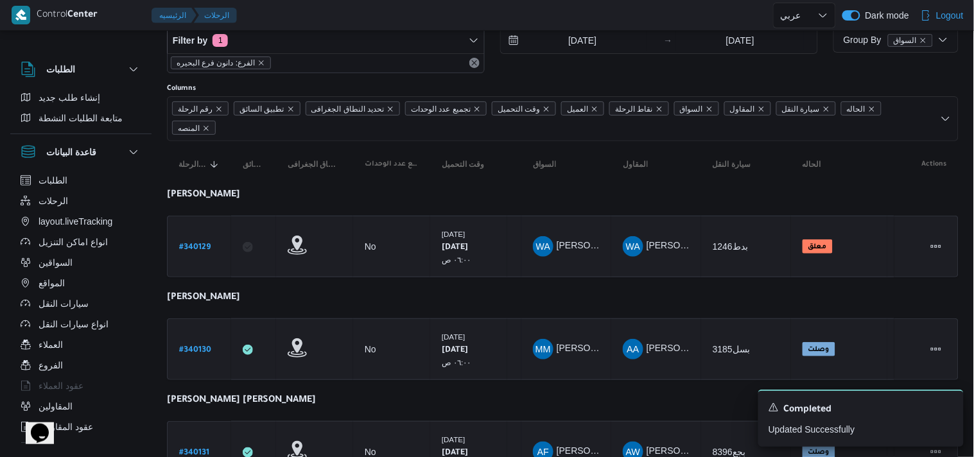
select select "ar"
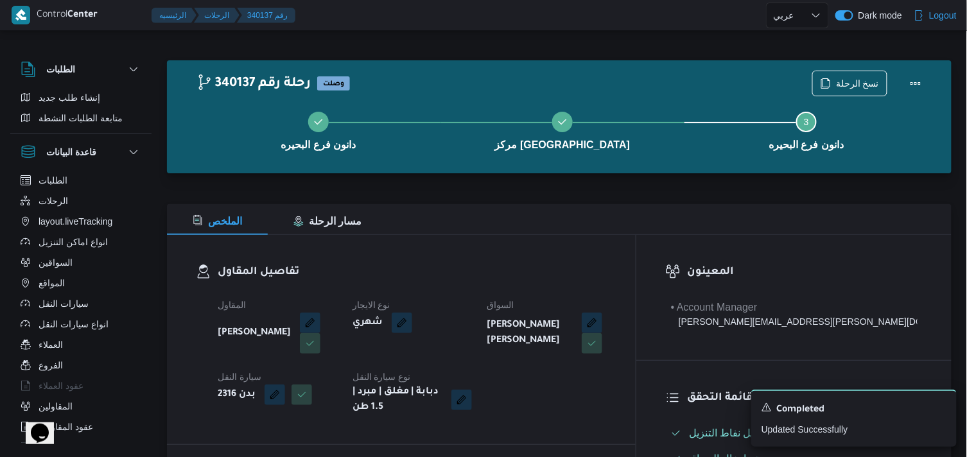
click at [826, 91] on div "دانون فرع البحيره مركز كفر الدوار Step 3 is incomplete 3 دانون فرع البحيره" at bounding box center [562, 130] width 747 height 82
click at [831, 73] on span "نسخ الرحلة" at bounding box center [850, 83] width 74 height 24
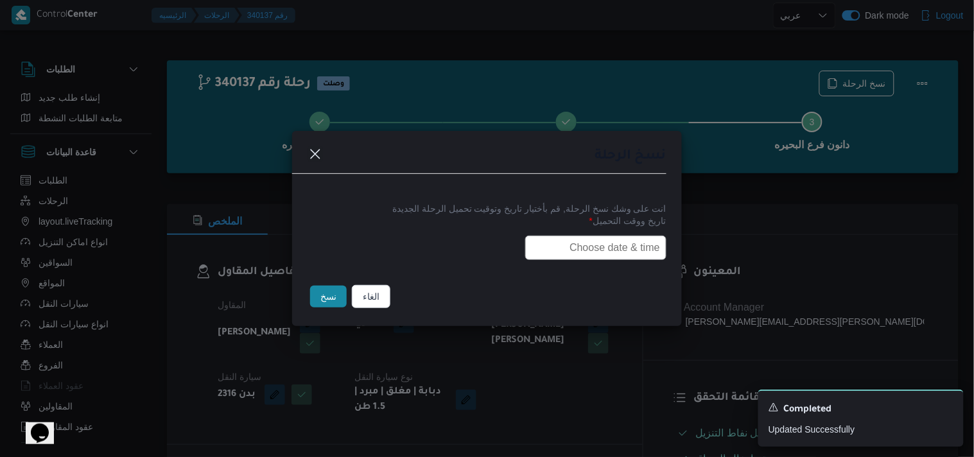
click at [598, 254] on input "text" at bounding box center [595, 248] width 141 height 24
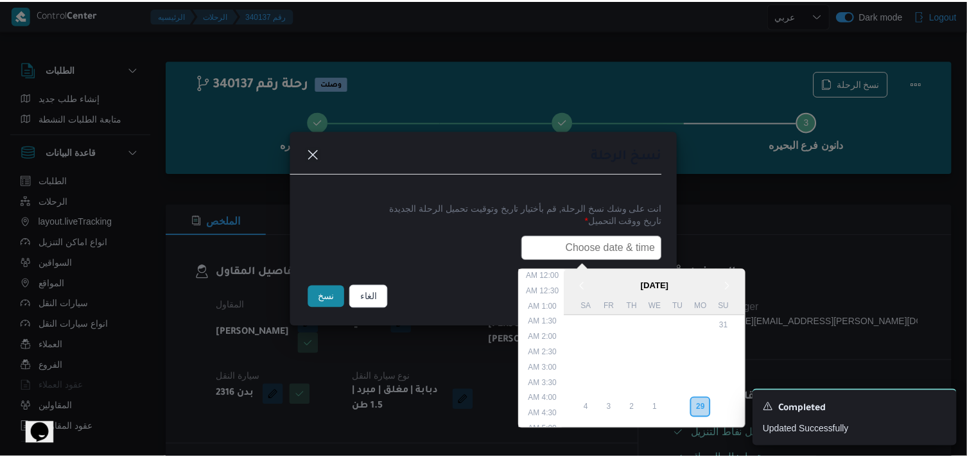
scroll to position [252, 0]
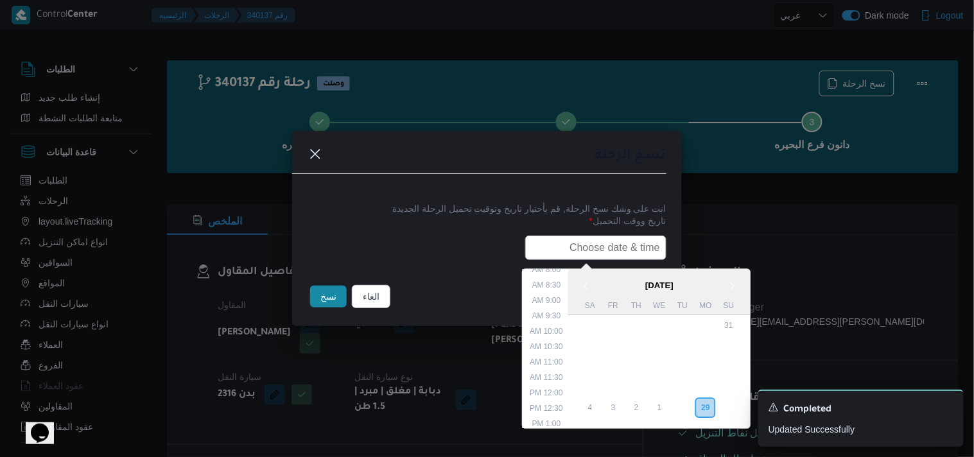
type input "30/09/2025 6:00AM"
click at [320, 289] on button "نسخ" at bounding box center [328, 297] width 37 height 22
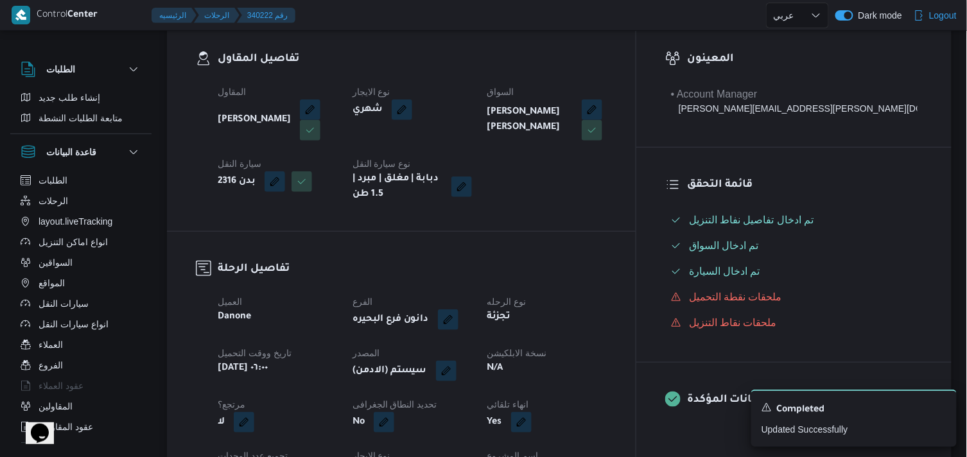
scroll to position [214, 0]
click at [456, 363] on button "button" at bounding box center [446, 370] width 21 height 21
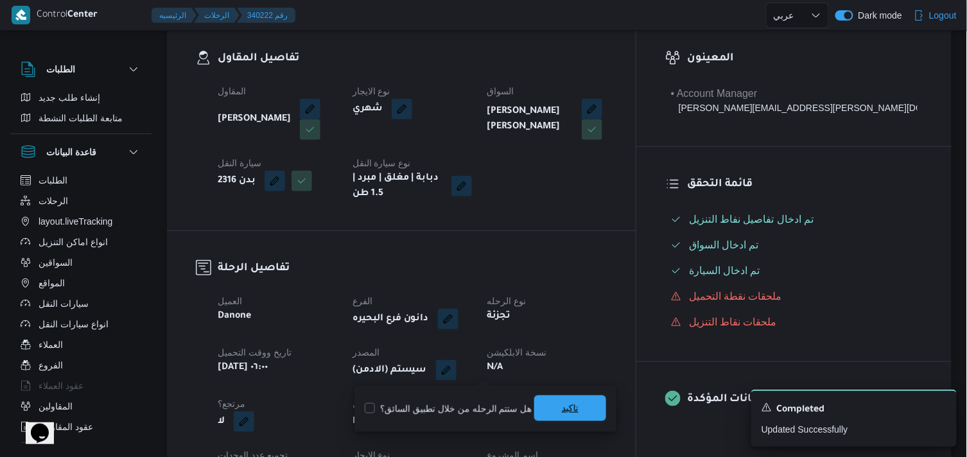
click at [535, 402] on span "تاكيد" at bounding box center [570, 409] width 72 height 26
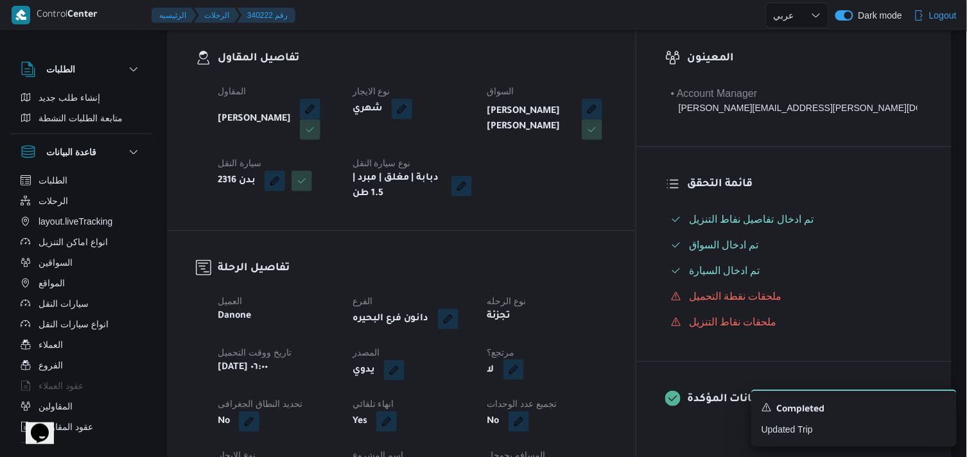
click at [524, 376] on button "button" at bounding box center [513, 370] width 21 height 21
click at [542, 411] on label "هل هناك مرتجع؟" at bounding box center [543, 408] width 77 height 15
checkbox input "true"
click at [586, 403] on span "تاكيد" at bounding box center [620, 409] width 72 height 26
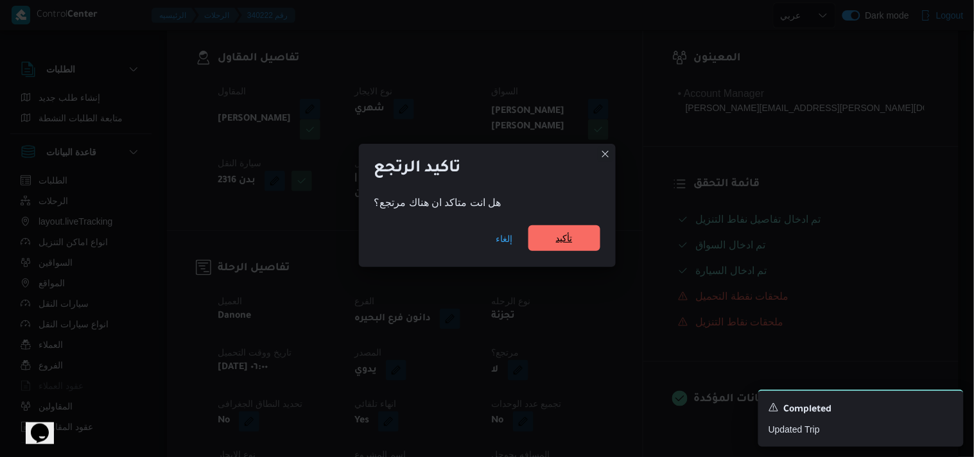
click at [584, 236] on span "تأكيد" at bounding box center [564, 238] width 72 height 26
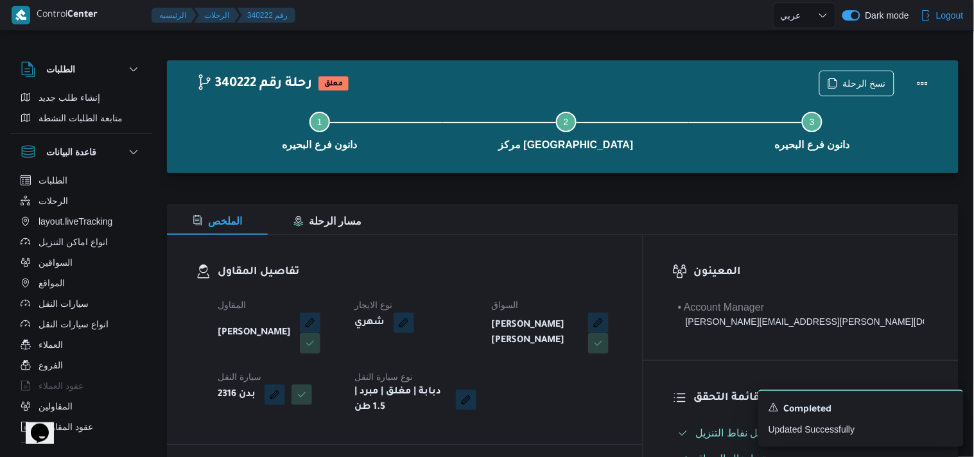
select select "ar"
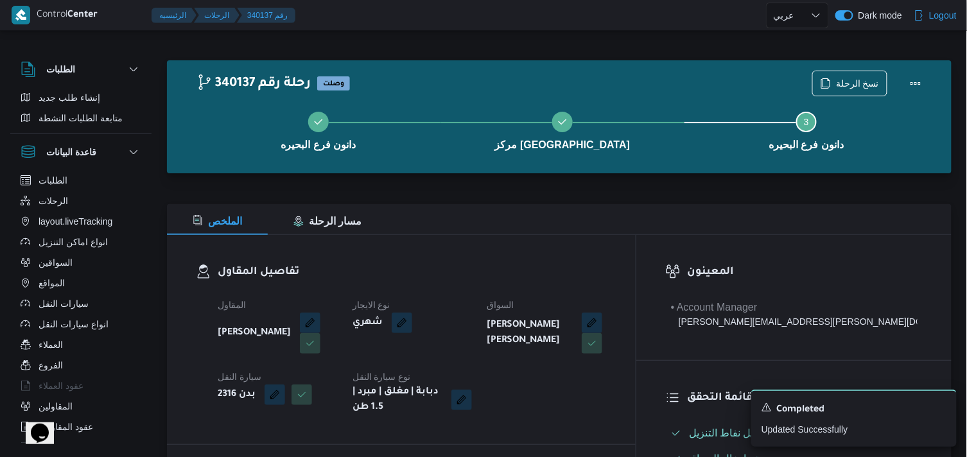
select select "ar"
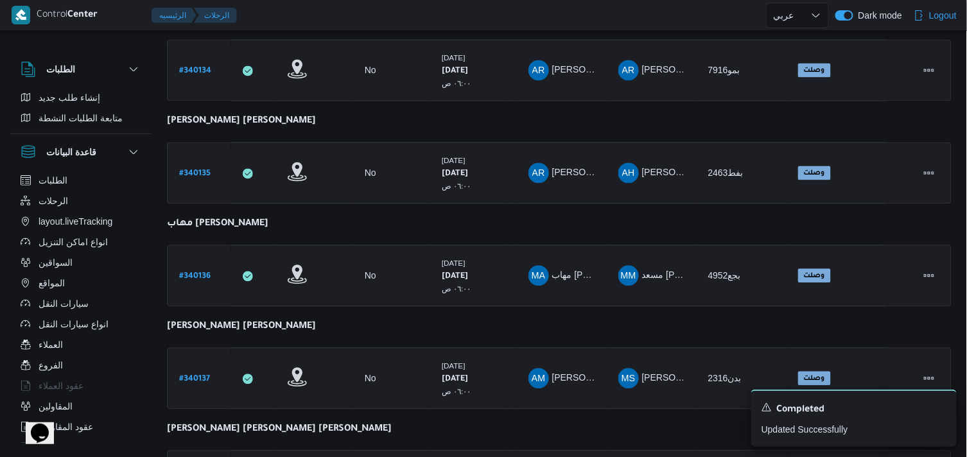
scroll to position [964, 0]
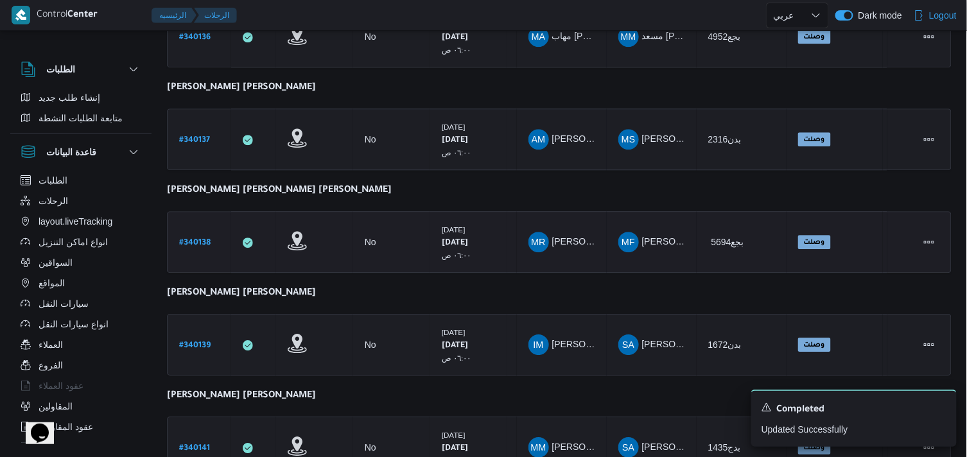
click at [204, 239] on b "# 340138" at bounding box center [194, 243] width 31 height 9
select select "ar"
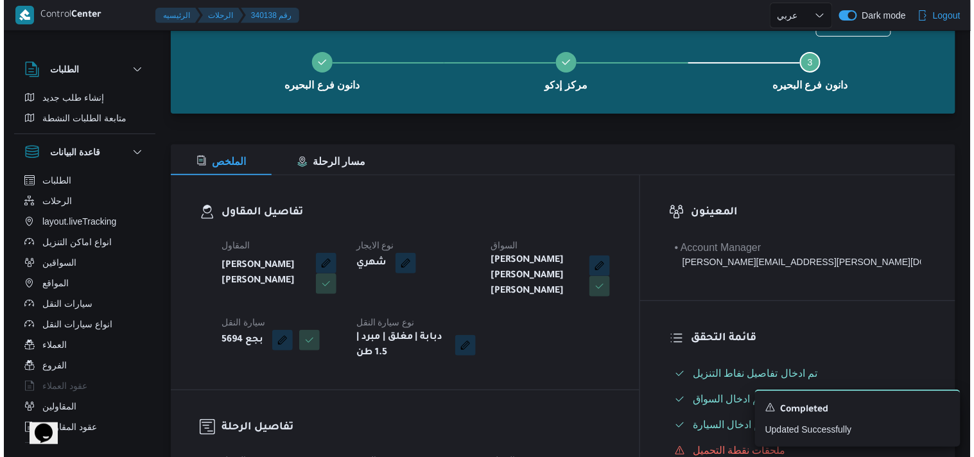
scroll to position [30, 0]
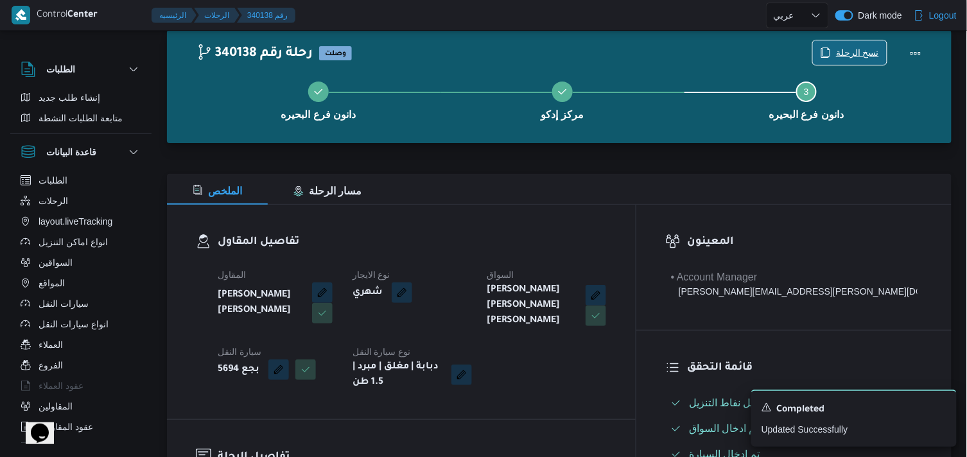
click at [872, 54] on span "نسخ الرحلة" at bounding box center [857, 52] width 43 height 15
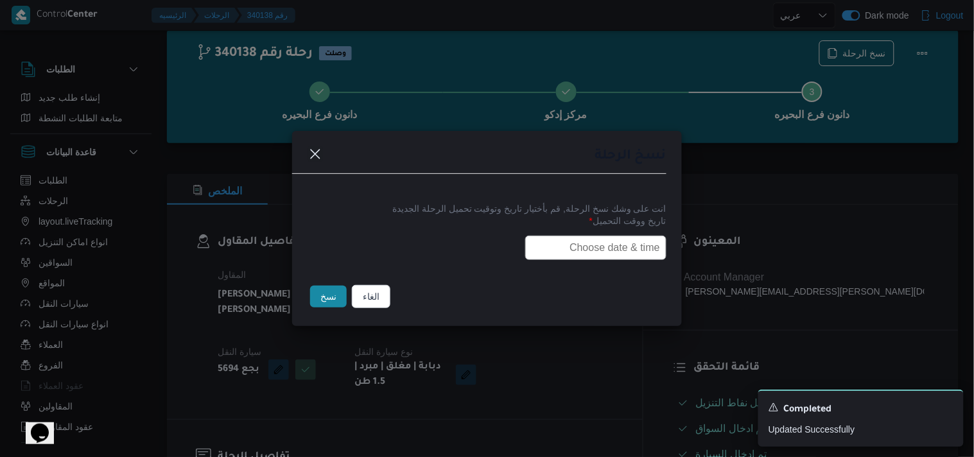
click at [580, 254] on input "text" at bounding box center [595, 248] width 141 height 24
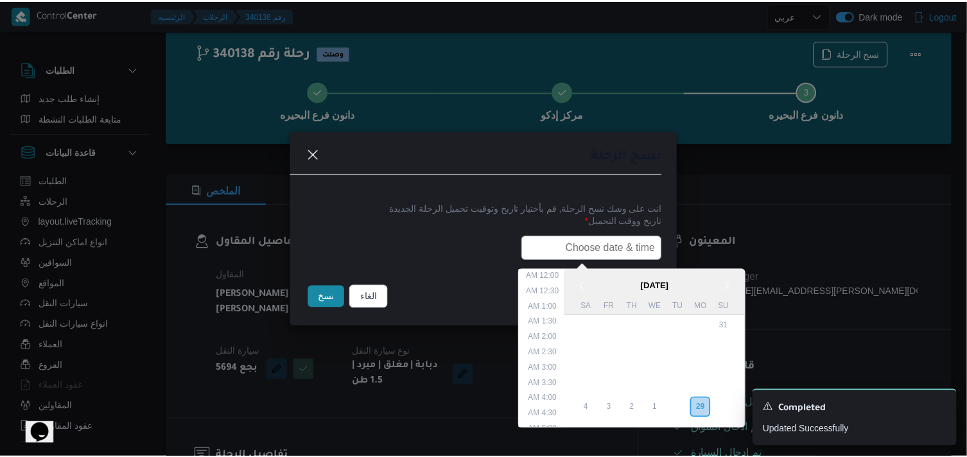
scroll to position [252, 0]
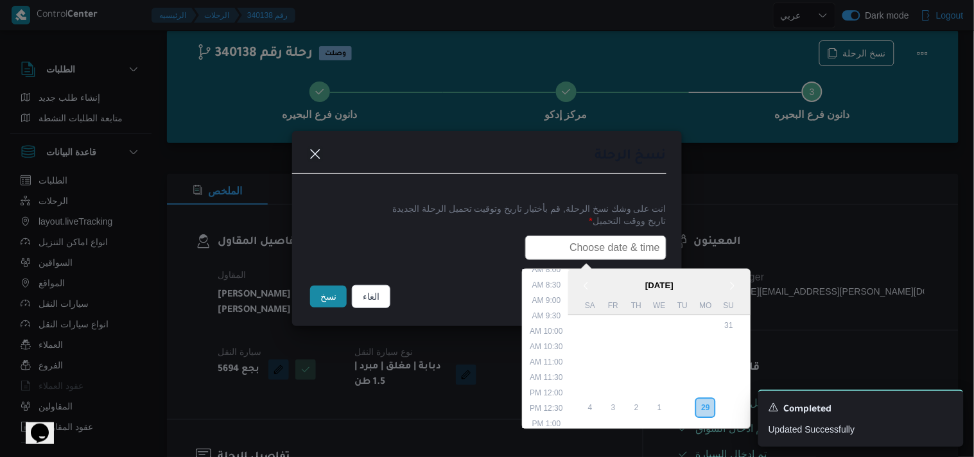
type input "30/09/2025 6:00AM"
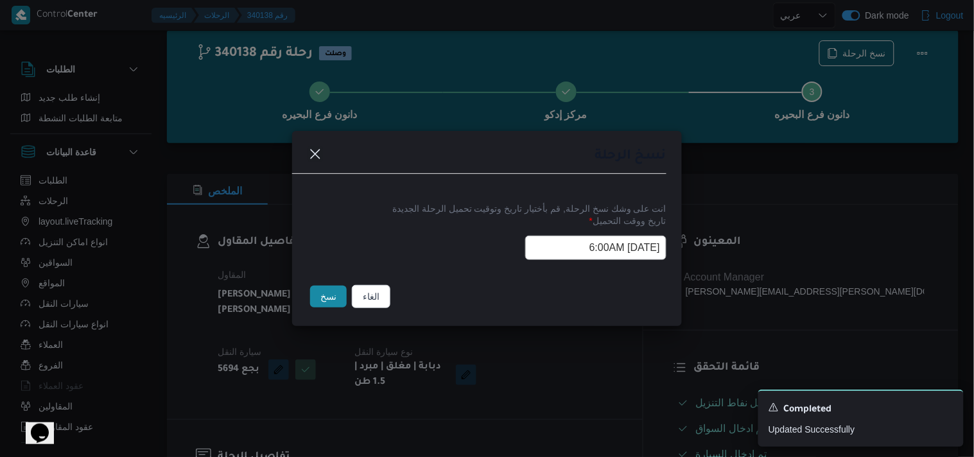
click at [310, 291] on button "نسخ" at bounding box center [328, 297] width 37 height 22
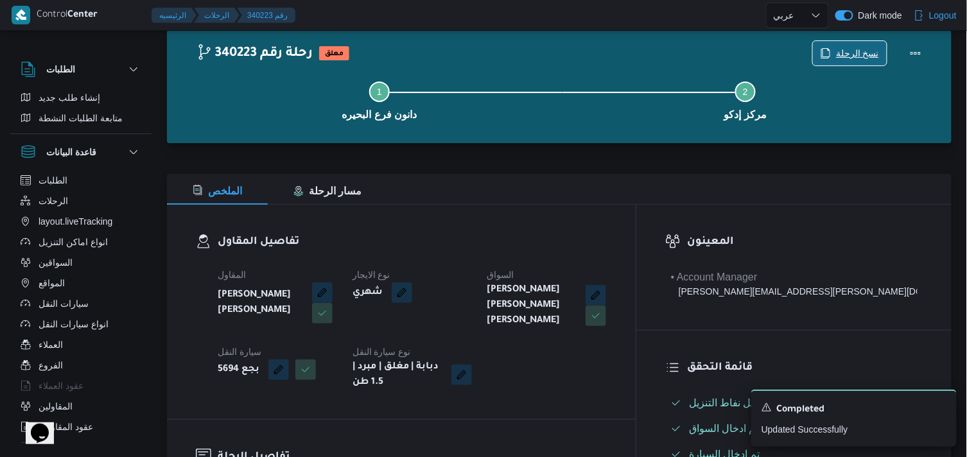
scroll to position [173, 0]
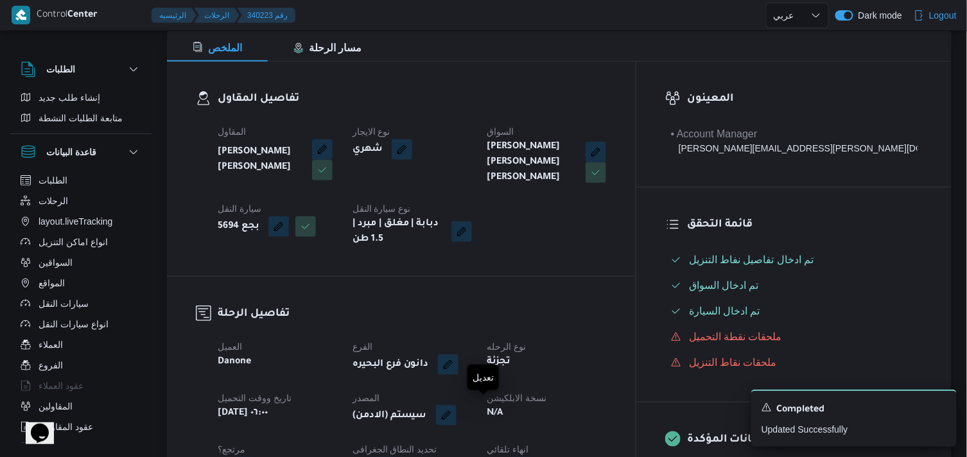
click at [456, 407] on button "button" at bounding box center [446, 415] width 21 height 21
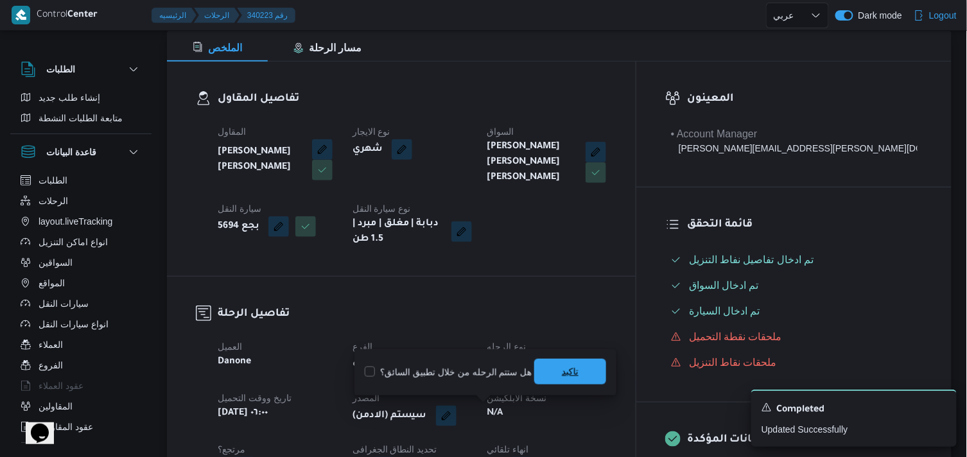
click at [550, 374] on span "تاكيد" at bounding box center [570, 372] width 72 height 26
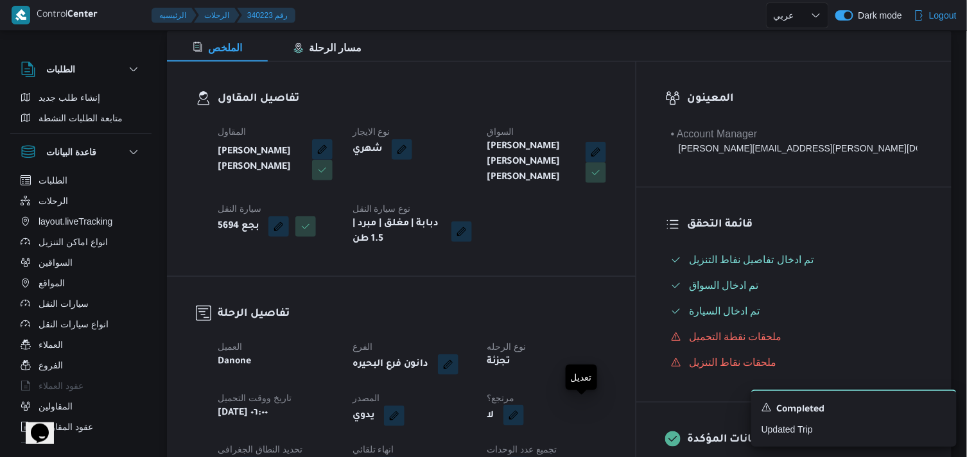
click at [524, 409] on button "button" at bounding box center [513, 415] width 21 height 21
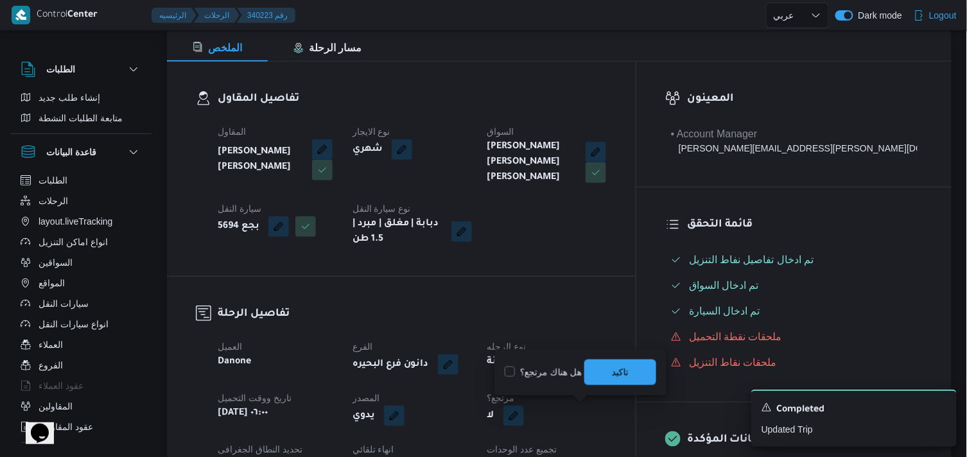
click at [571, 377] on label "هل هناك مرتجع؟" at bounding box center [543, 372] width 77 height 15
checkbox input "true"
click at [600, 371] on span "تاكيد" at bounding box center [620, 372] width 72 height 26
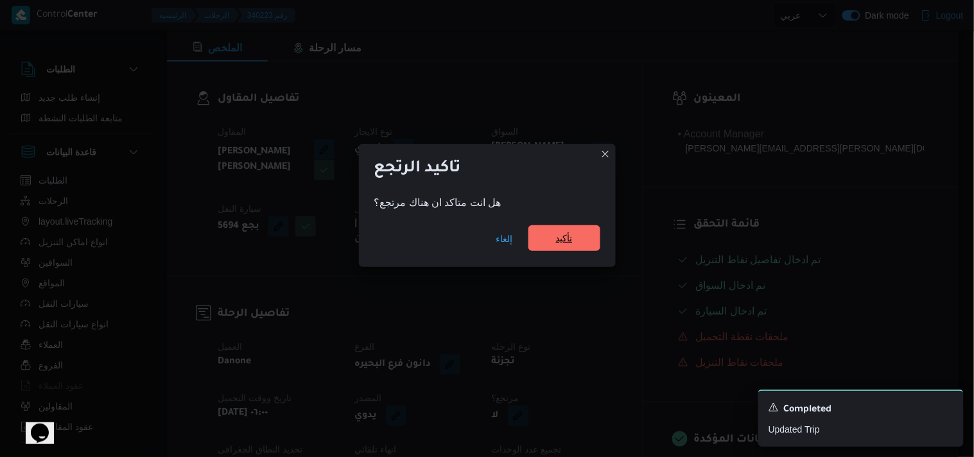
click at [589, 245] on span "تأكيد" at bounding box center [564, 238] width 72 height 26
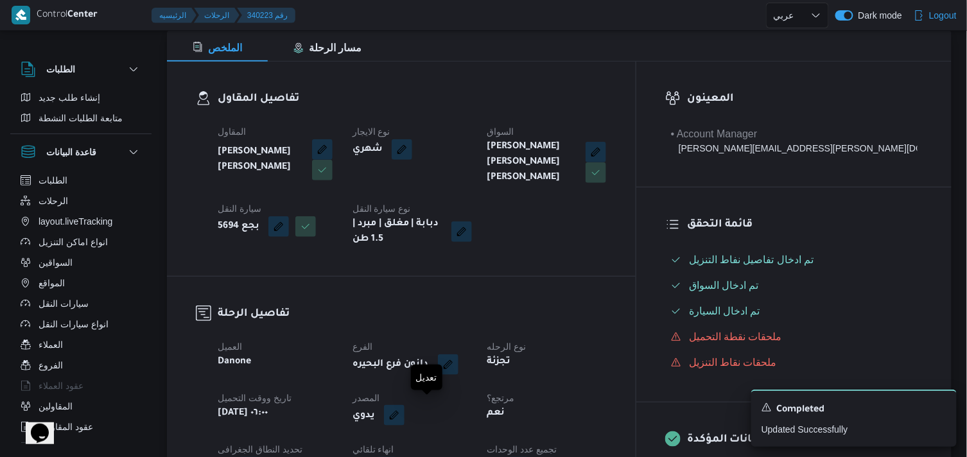
click at [404, 419] on button "button" at bounding box center [394, 415] width 21 height 21
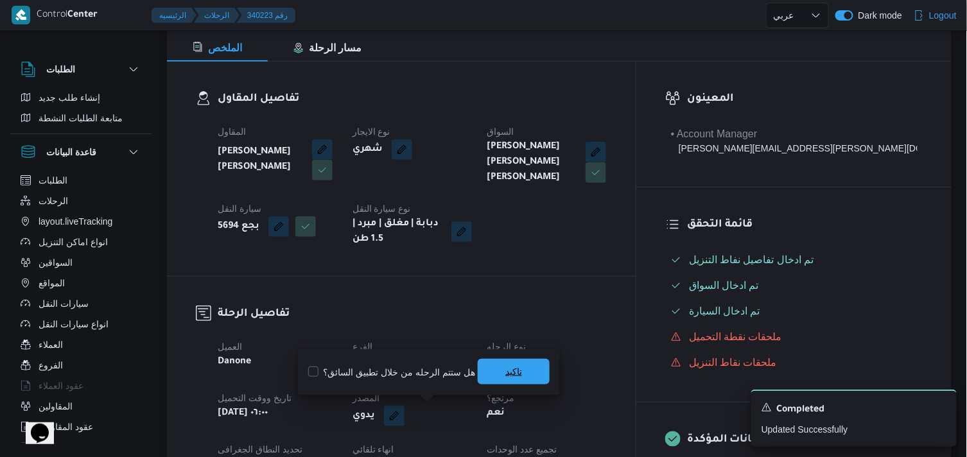
click at [497, 362] on span "تاكيد" at bounding box center [514, 372] width 72 height 26
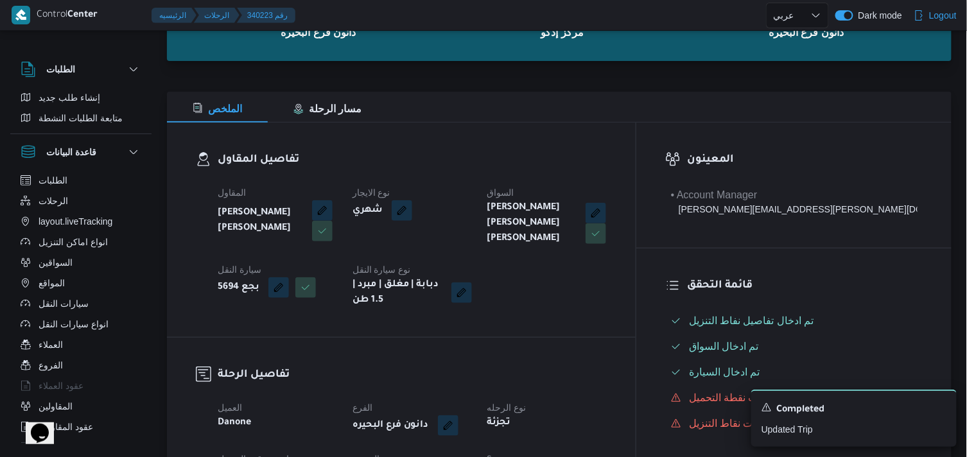
scroll to position [0, 0]
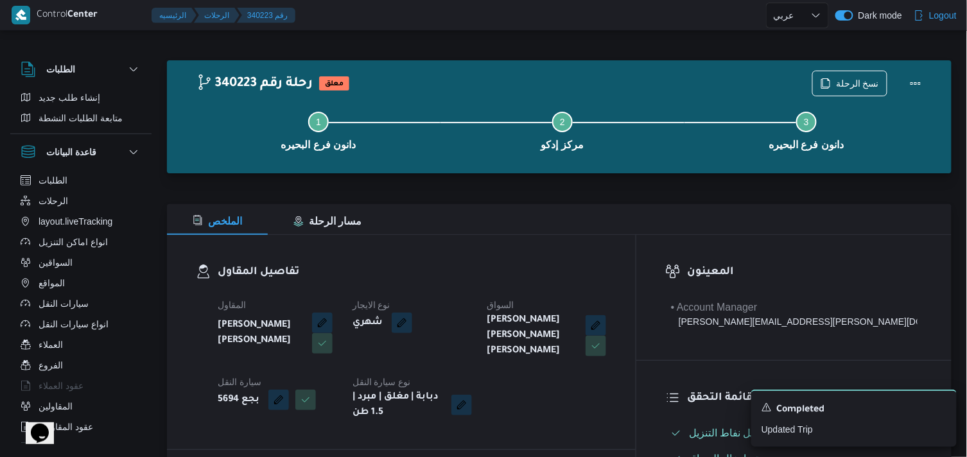
select select "ar"
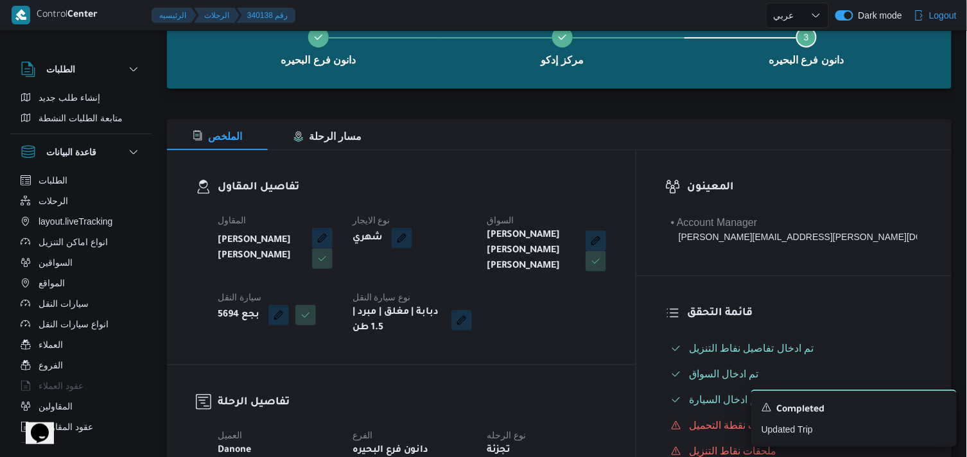
scroll to position [30, 0]
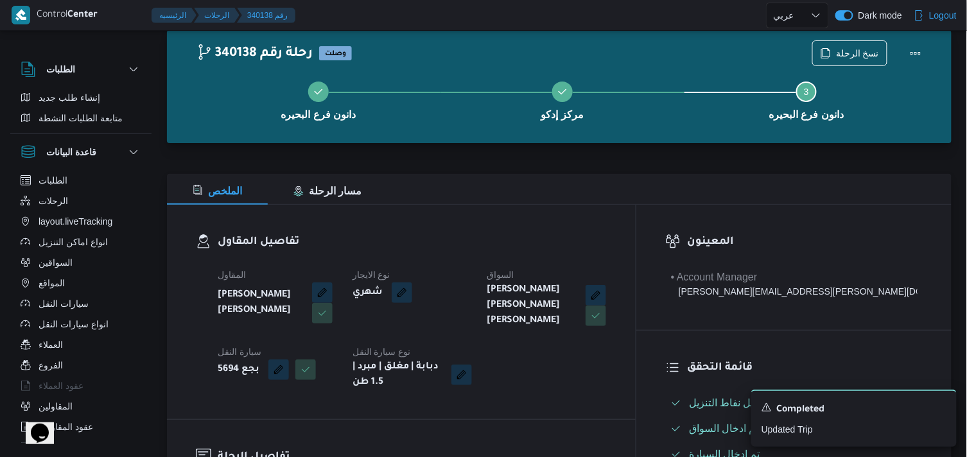
select select "ar"
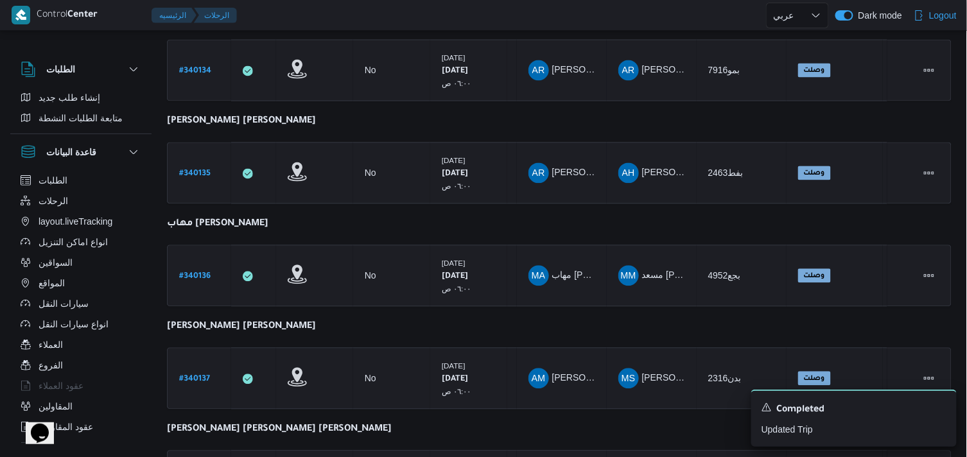
scroll to position [964, 0]
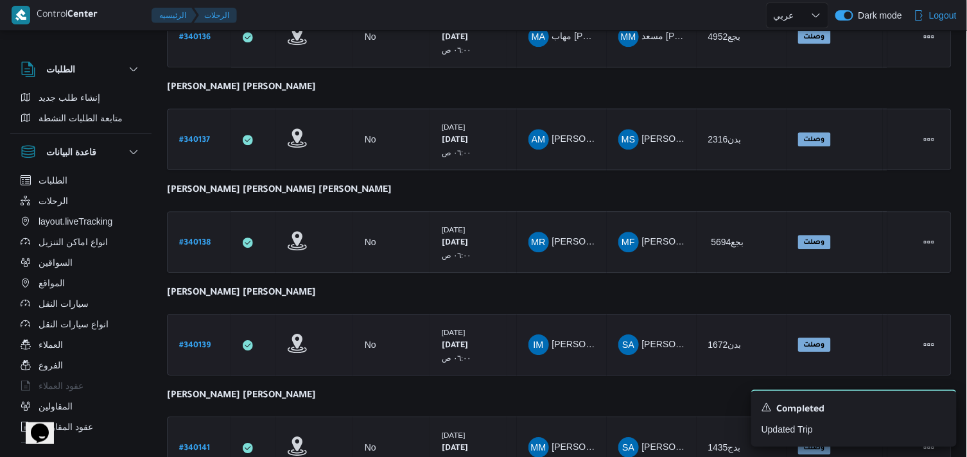
click at [204, 343] on link "# 340139" at bounding box center [194, 344] width 31 height 17
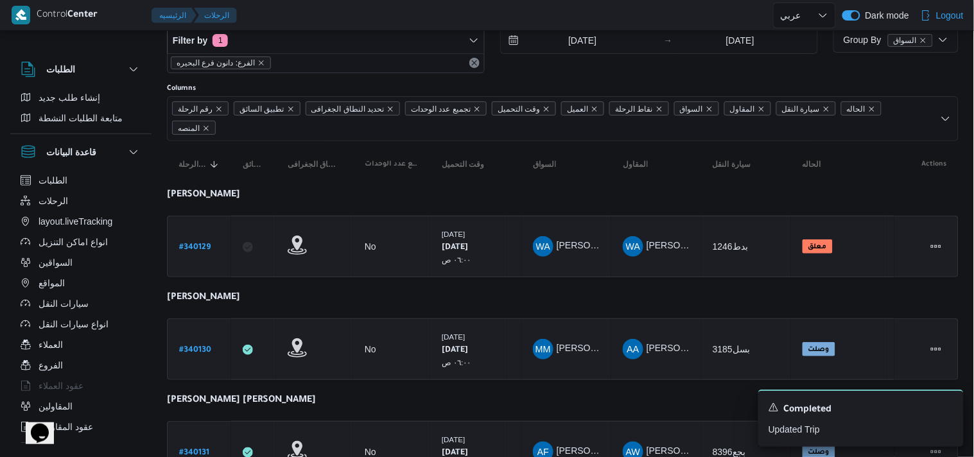
select select "ar"
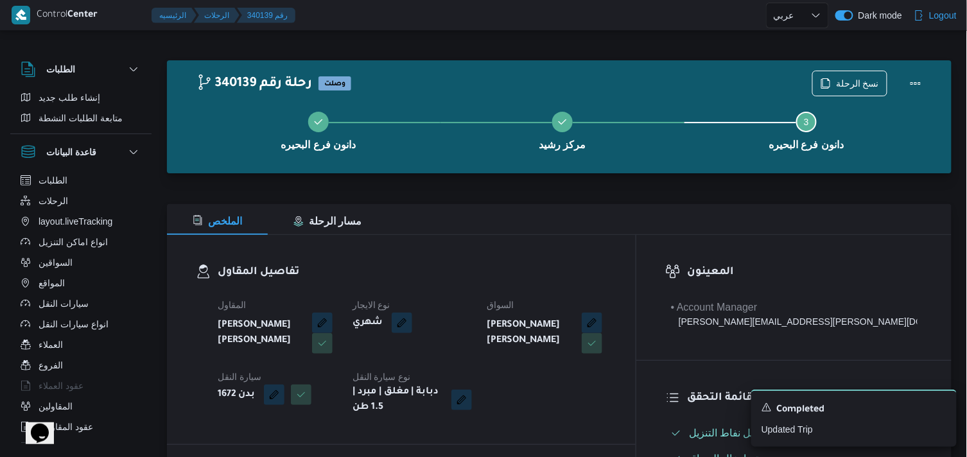
click at [844, 89] on div "دانون فرع البحيره مركز رشيد Step 3 is incomplete 3 دانون فرع البحيره" at bounding box center [562, 130] width 747 height 82
click at [846, 90] on span "نسخ الرحلة" at bounding box center [857, 82] width 43 height 15
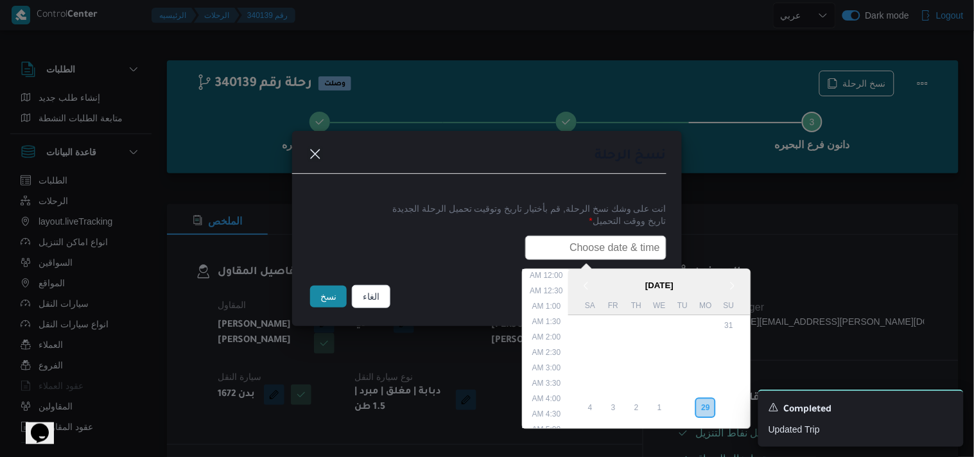
drag, startPoint x: 632, startPoint y: 242, endPoint x: 612, endPoint y: 255, distance: 24.2
click at [630, 245] on input "text" at bounding box center [595, 248] width 141 height 24
click at [498, 311] on footer "الغاء نسخ" at bounding box center [487, 297] width 359 height 28
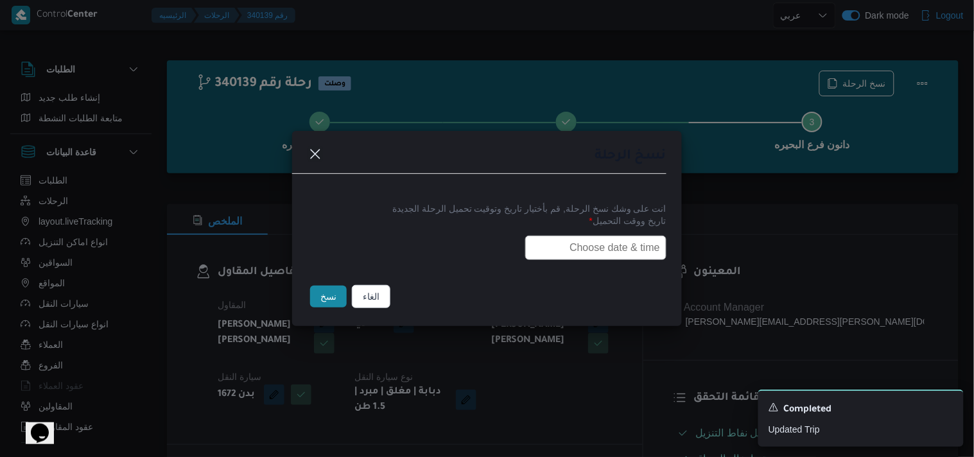
click at [605, 253] on input "text" at bounding box center [595, 248] width 141 height 24
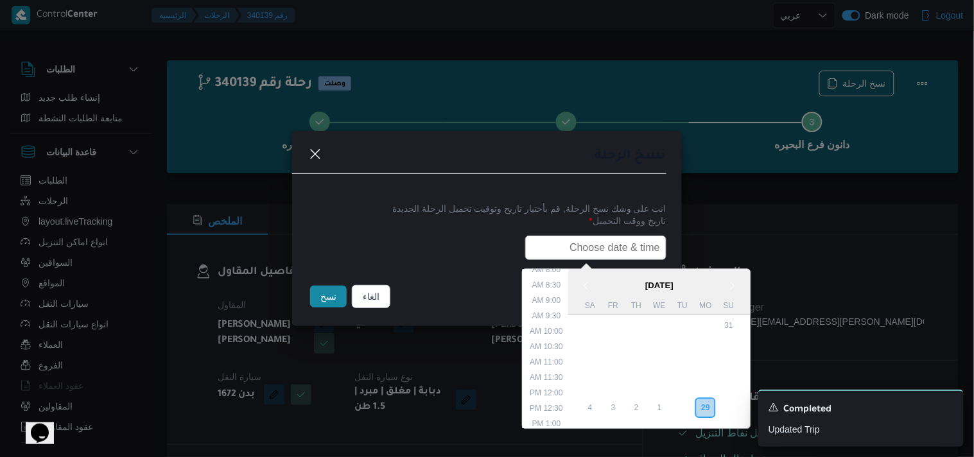
type input "30/09/2025 6:00AM"
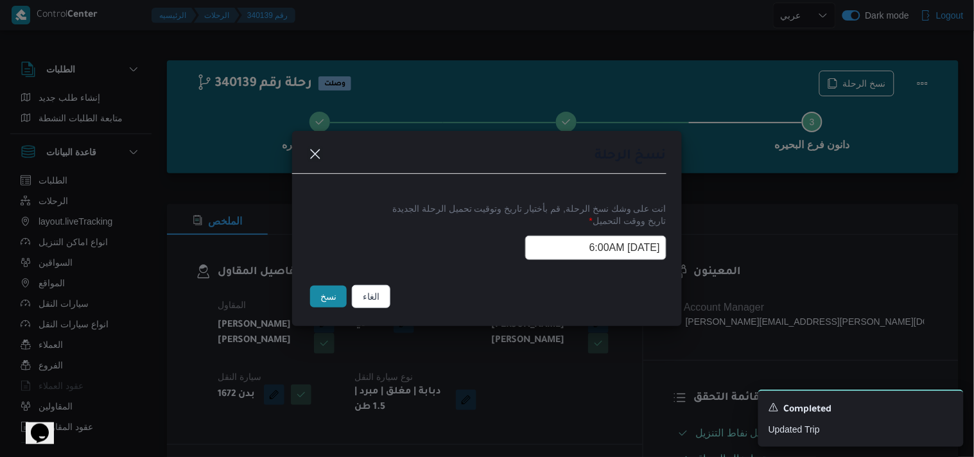
click at [326, 294] on button "نسخ" at bounding box center [328, 297] width 37 height 22
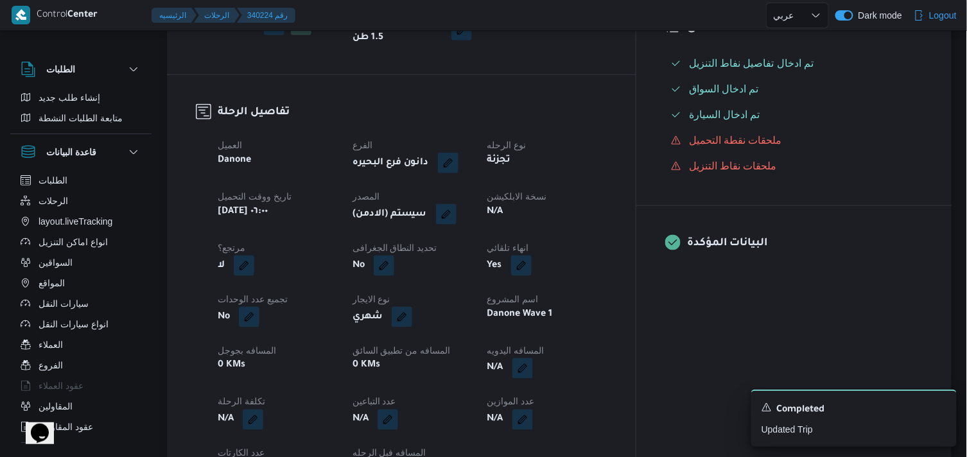
scroll to position [285, 0]
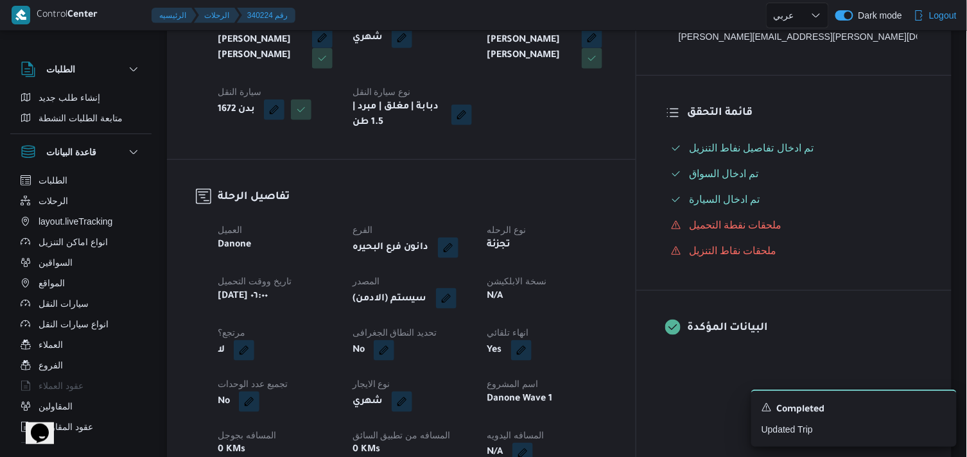
click at [456, 300] on button "button" at bounding box center [446, 298] width 21 height 21
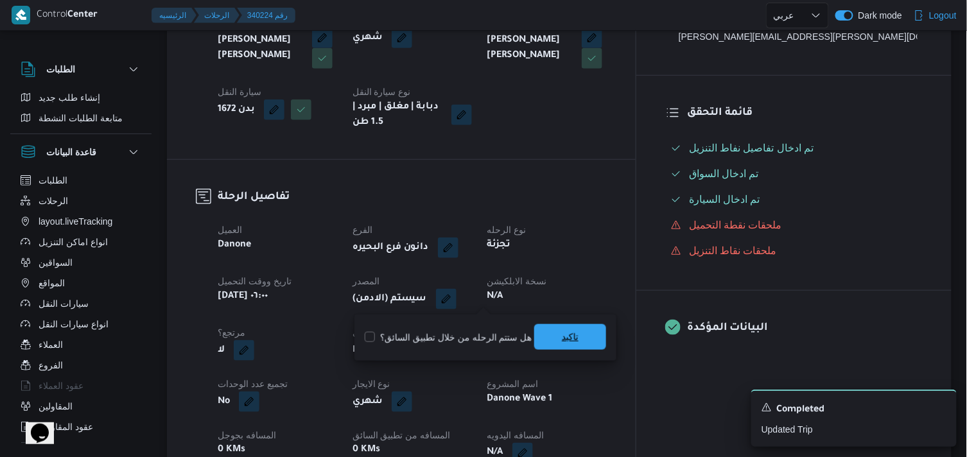
click at [537, 330] on span "تاكيد" at bounding box center [570, 337] width 72 height 26
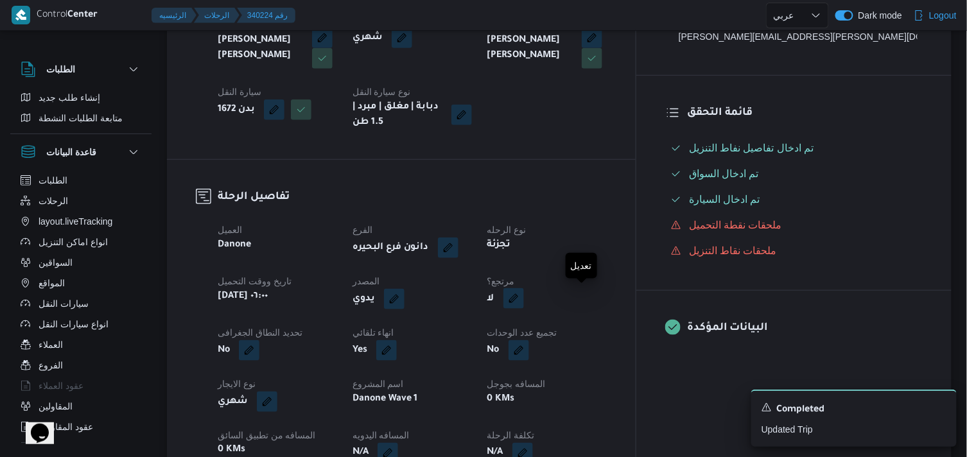
click at [524, 304] on button "button" at bounding box center [513, 298] width 21 height 21
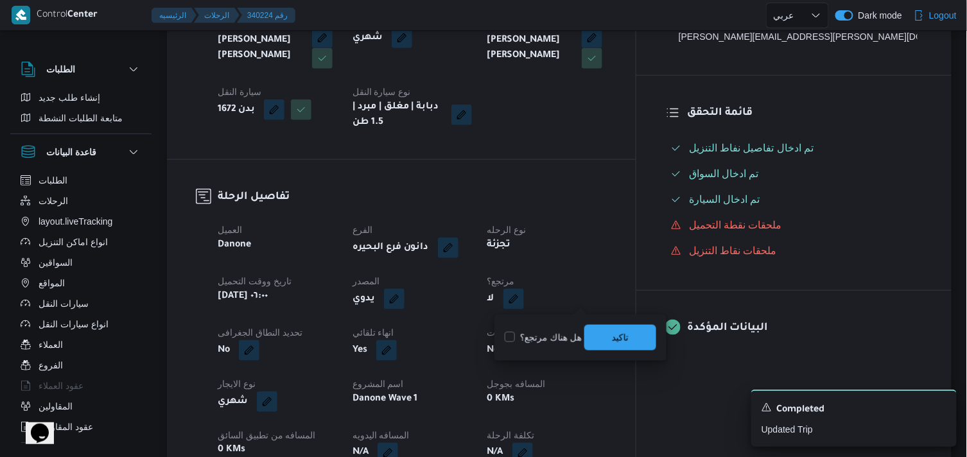
click at [551, 335] on label "هل هناك مرتجع؟" at bounding box center [543, 337] width 77 height 15
checkbox input "true"
click at [627, 339] on span "تاكيد" at bounding box center [620, 336] width 17 height 15
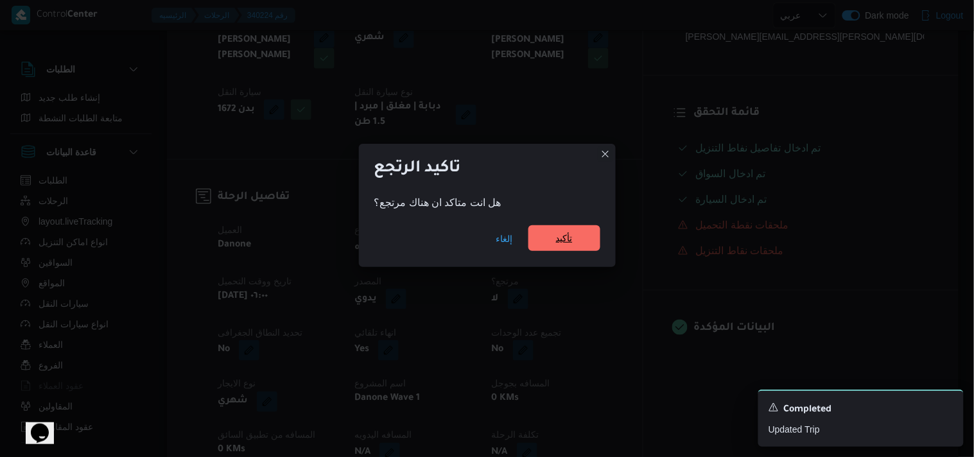
click at [569, 229] on span "تأكيد" at bounding box center [564, 238] width 72 height 26
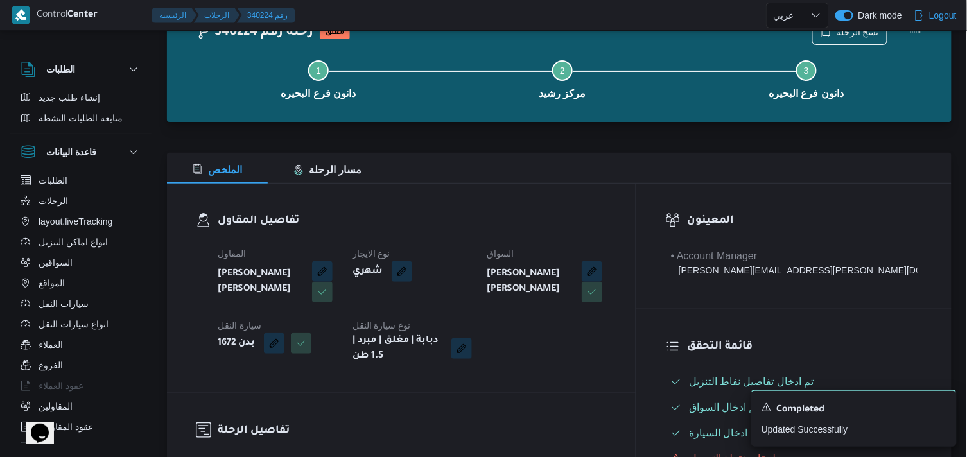
scroll to position [0, 0]
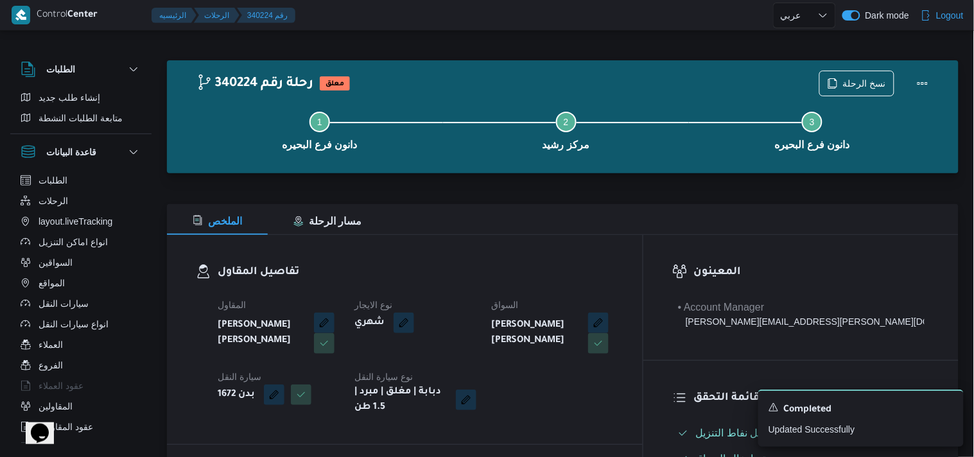
select select "ar"
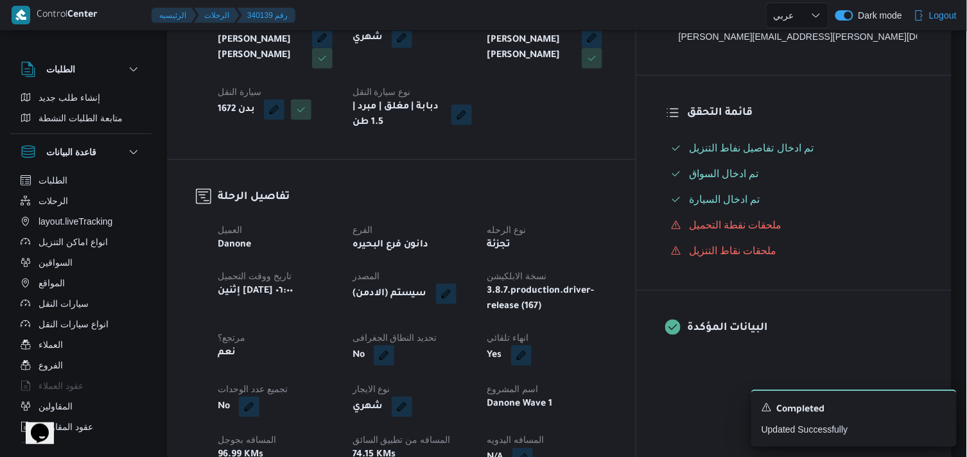
scroll to position [356, 0]
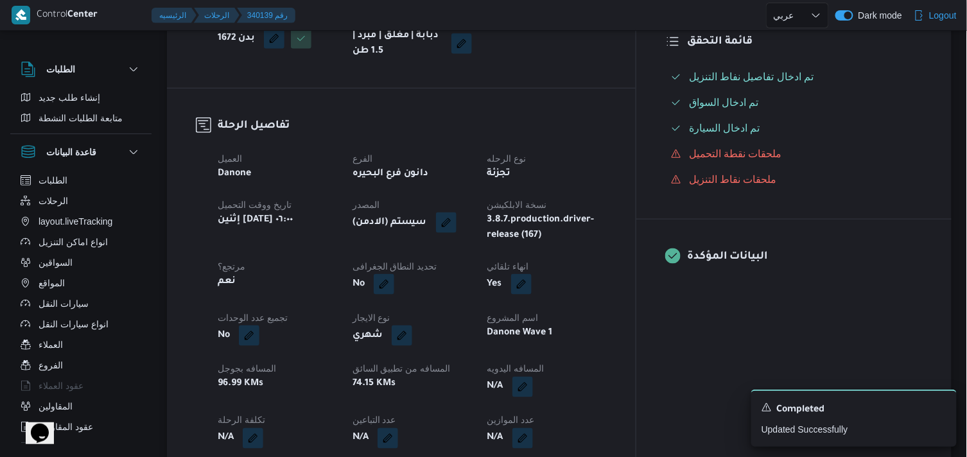
select select "ar"
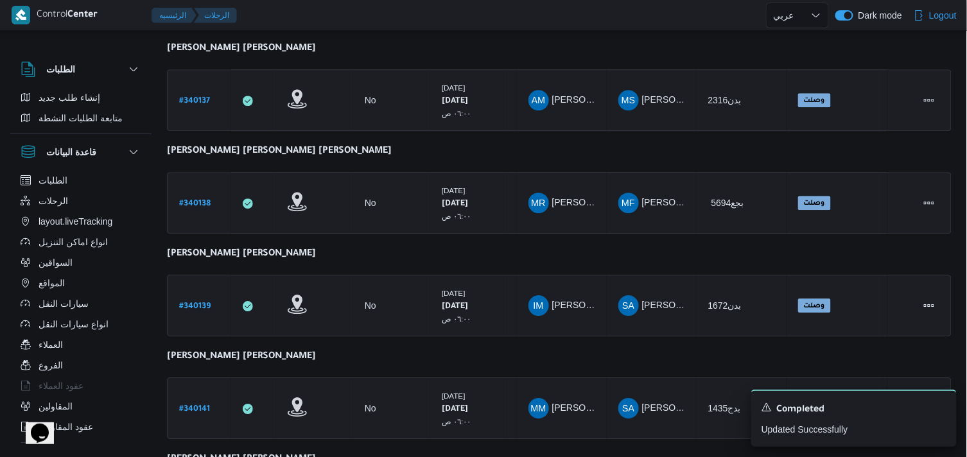
scroll to position [1106, 0]
click at [184, 291] on div "# 340141" at bounding box center [199, 305] width 51 height 28
click at [204, 302] on b "# 340141" at bounding box center [194, 306] width 31 height 9
select select "ar"
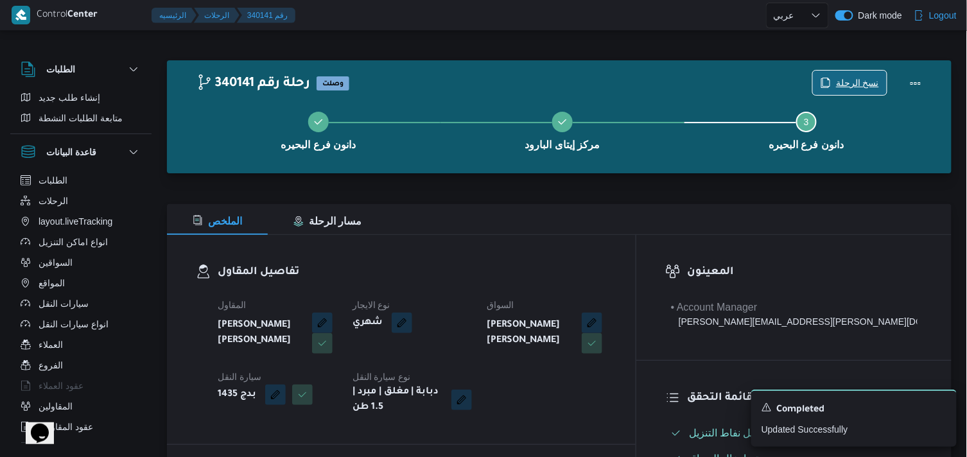
click at [824, 74] on span "نسخ الرحلة" at bounding box center [850, 83] width 74 height 24
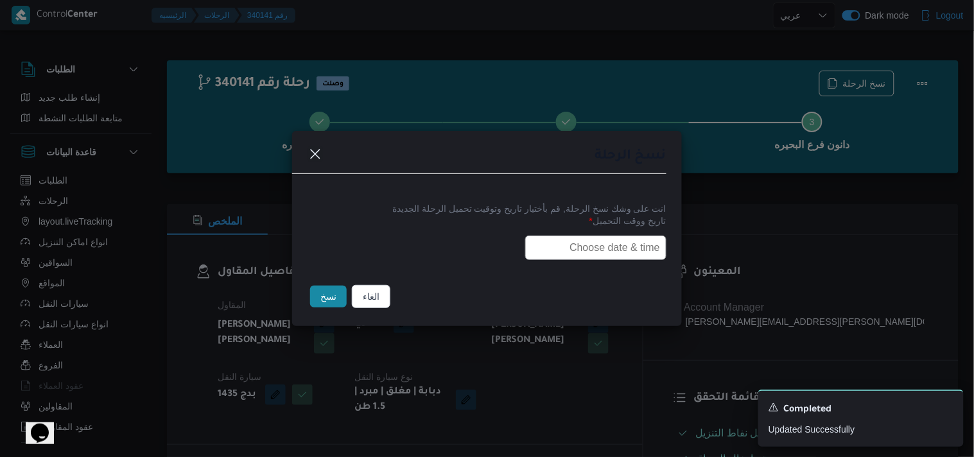
drag, startPoint x: 512, startPoint y: 267, endPoint x: 521, endPoint y: 258, distance: 12.7
click at [514, 264] on div "انت على وشك نسخ الرحلة, قم بأختيار تاريخ وتوقيت تحميل الرحلة الجديدة تاريخ ووقت…" at bounding box center [487, 230] width 390 height 82
click at [528, 257] on input "text" at bounding box center [595, 248] width 141 height 24
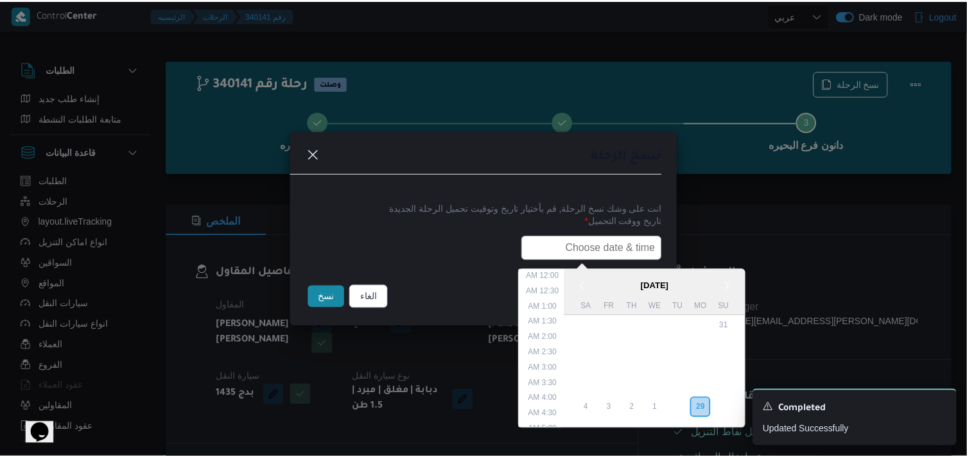
scroll to position [252, 0]
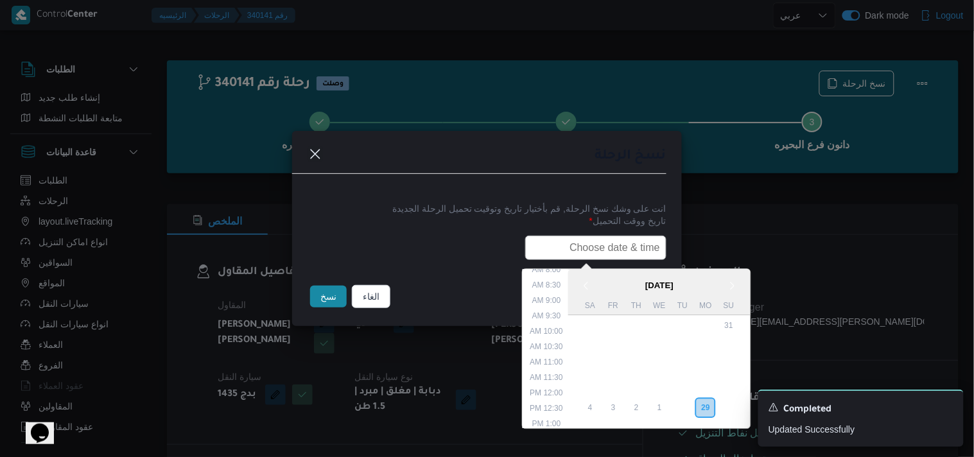
type input "30/09/2025 6:00AM"
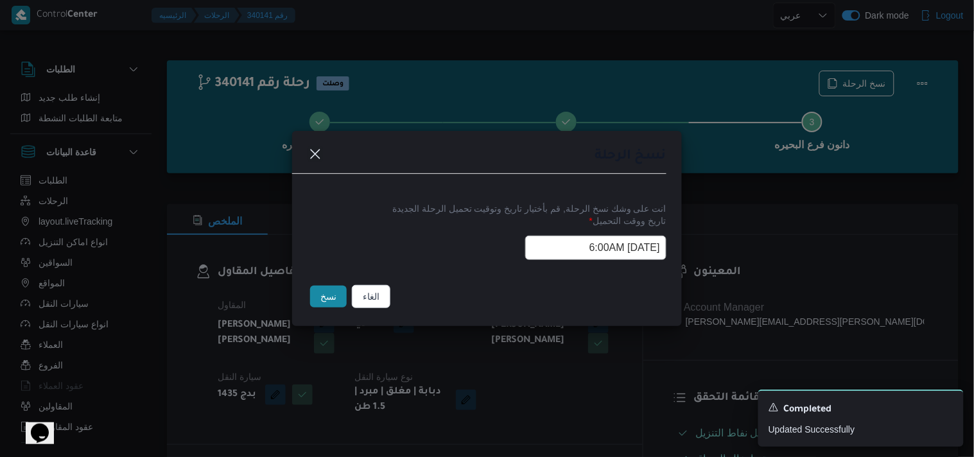
click at [318, 300] on button "نسخ" at bounding box center [328, 297] width 37 height 22
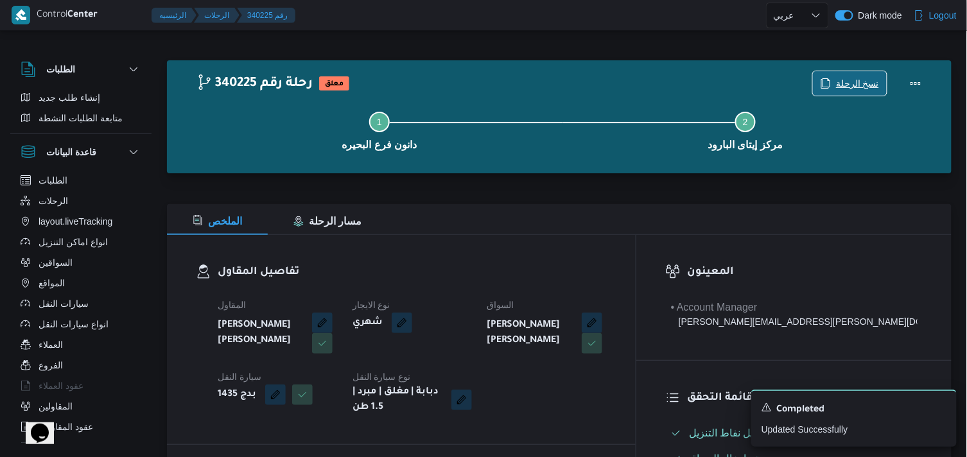
scroll to position [285, 0]
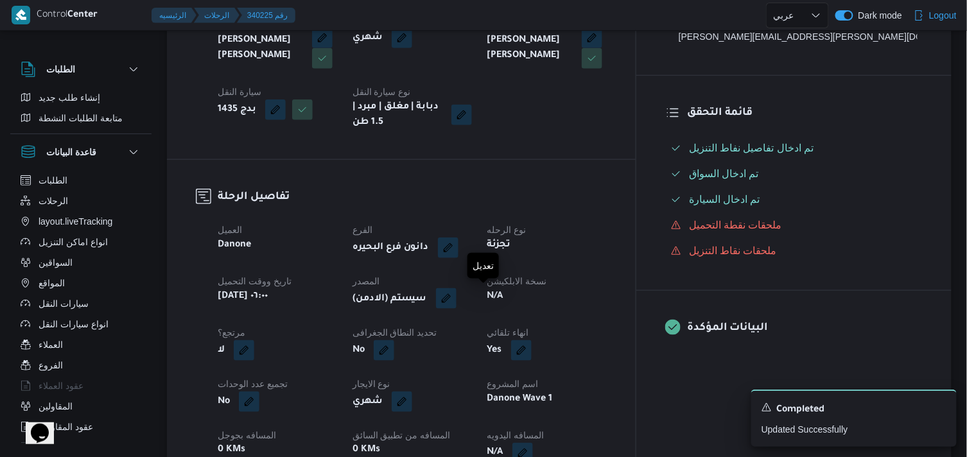
click at [456, 304] on button "button" at bounding box center [446, 298] width 21 height 21
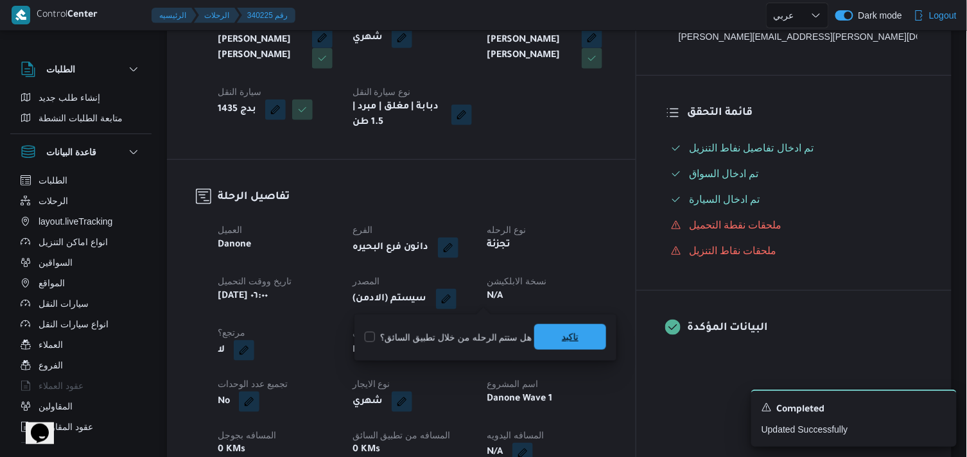
click at [594, 329] on span "تاكيد" at bounding box center [570, 337] width 72 height 26
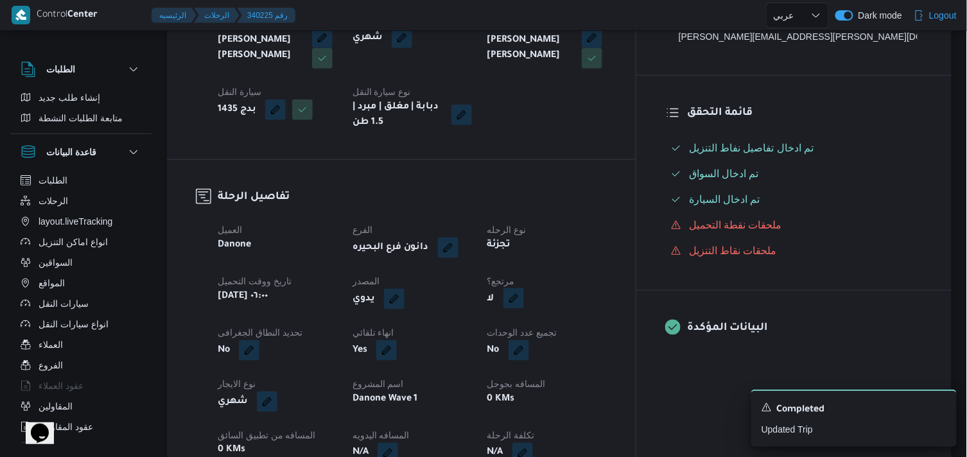
click at [524, 300] on button "button" at bounding box center [513, 298] width 21 height 21
click at [549, 340] on label "هل هناك مرتجع؟" at bounding box center [543, 337] width 77 height 15
checkbox input "true"
click at [592, 336] on span "تاكيد" at bounding box center [620, 337] width 72 height 26
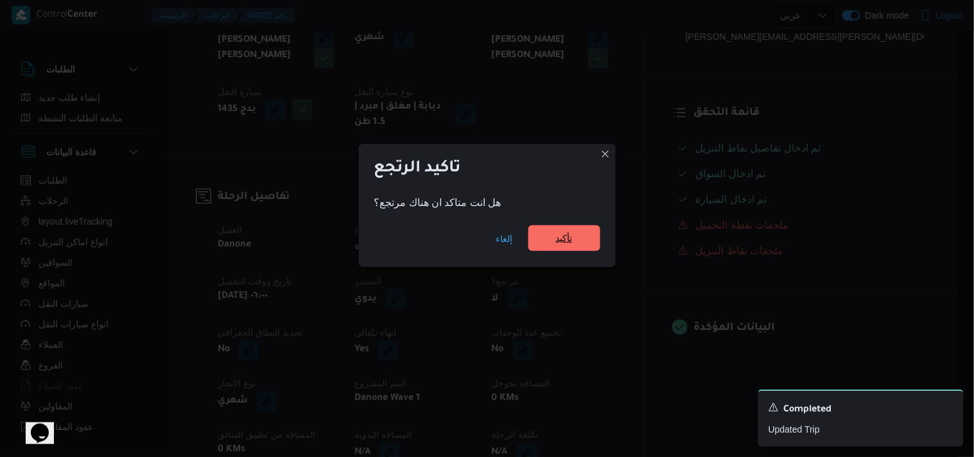
click at [552, 235] on span "تأكيد" at bounding box center [564, 238] width 72 height 26
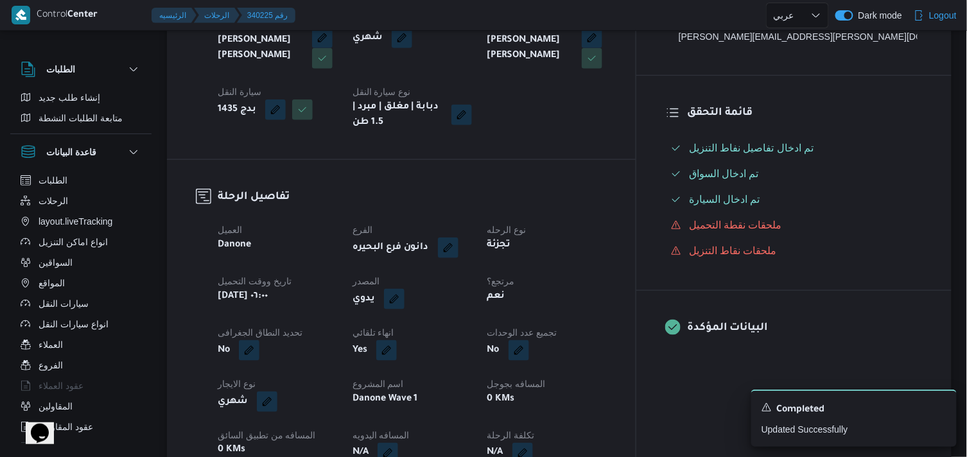
select select "ar"
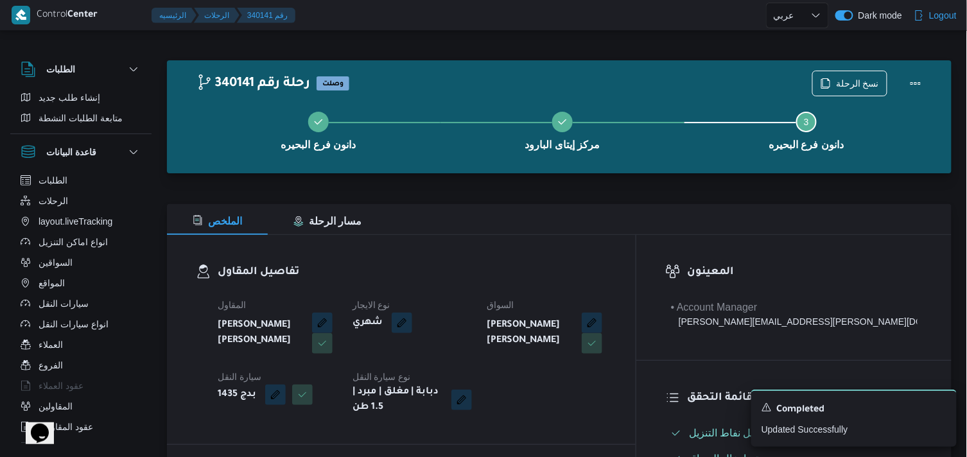
select select "ar"
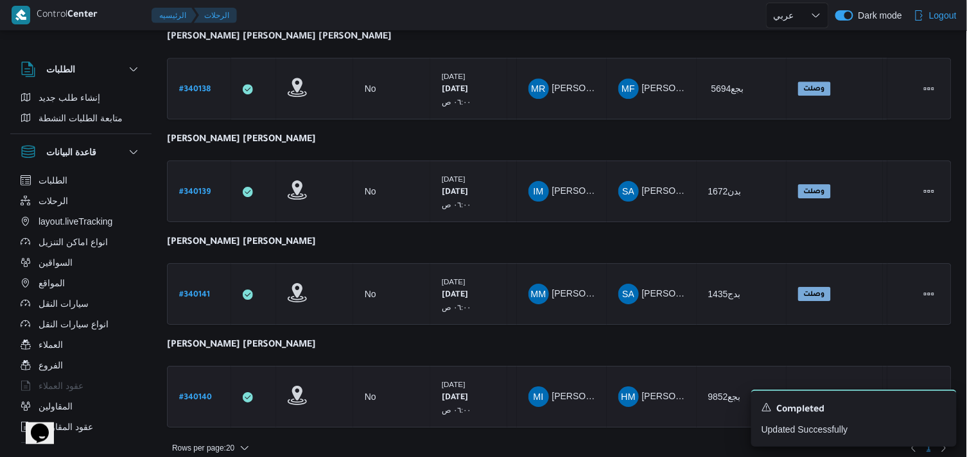
scroll to position [1120, 0]
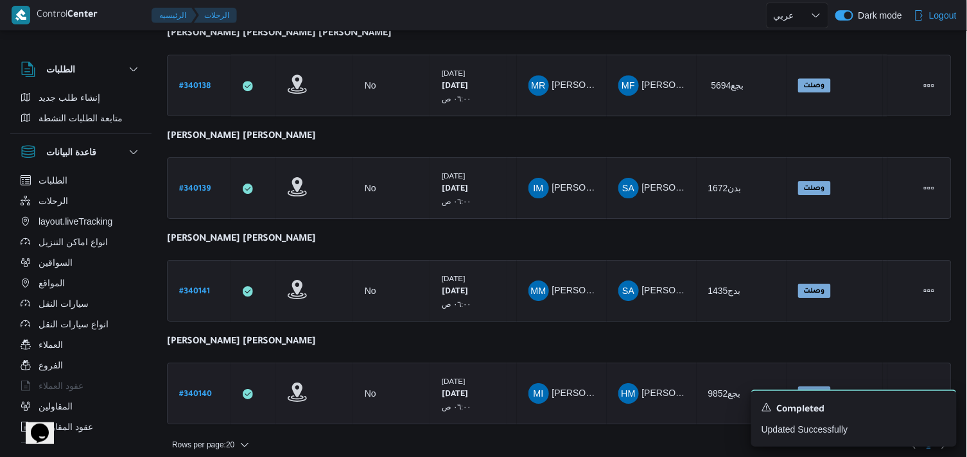
drag, startPoint x: 215, startPoint y: 379, endPoint x: 203, endPoint y: 374, distance: 13.2
click at [213, 380] on div "# 340140" at bounding box center [199, 394] width 51 height 28
click at [203, 385] on link "# 340140" at bounding box center [195, 393] width 33 height 17
select select "ar"
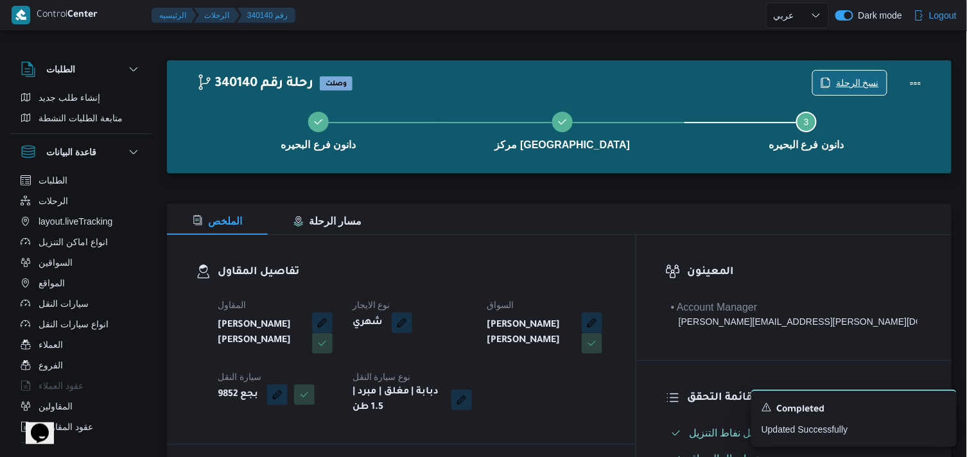
click at [837, 80] on span "نسخ الرحلة" at bounding box center [850, 83] width 74 height 24
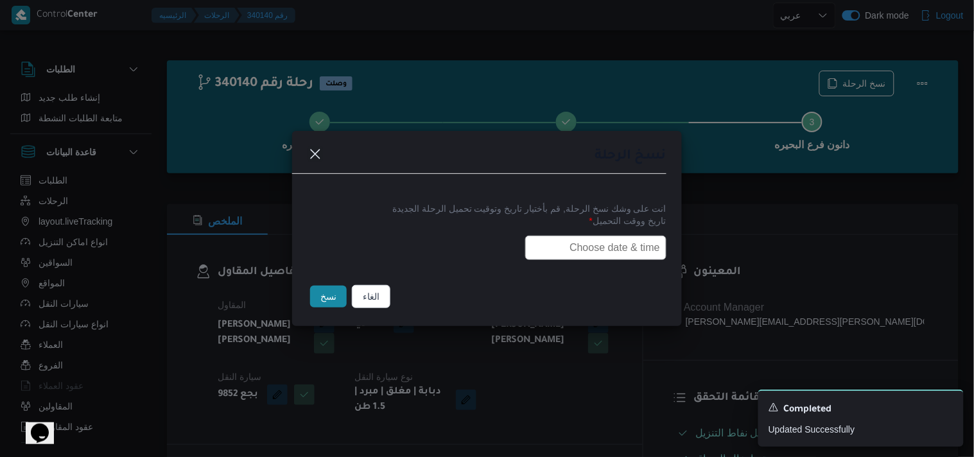
click at [577, 242] on input "text" at bounding box center [595, 248] width 141 height 24
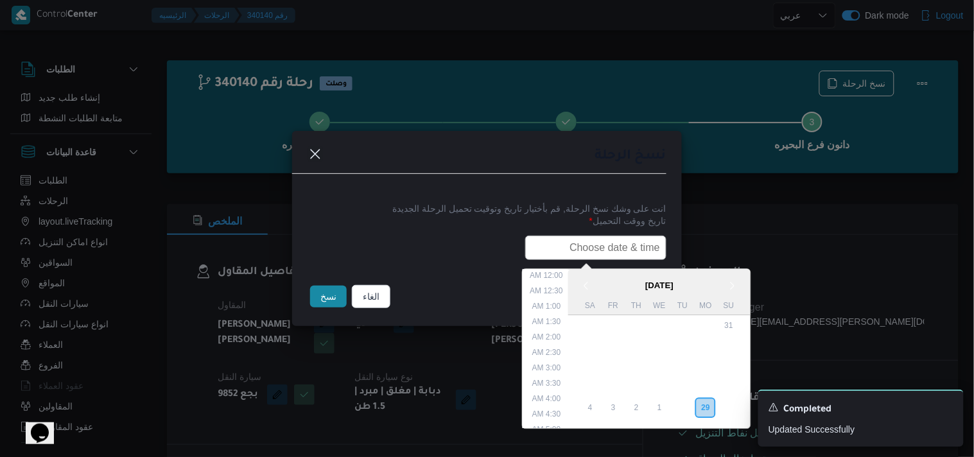
scroll to position [252, 0]
type input "30/09/2025 6:00AM"
click at [317, 295] on button "نسخ" at bounding box center [328, 297] width 37 height 22
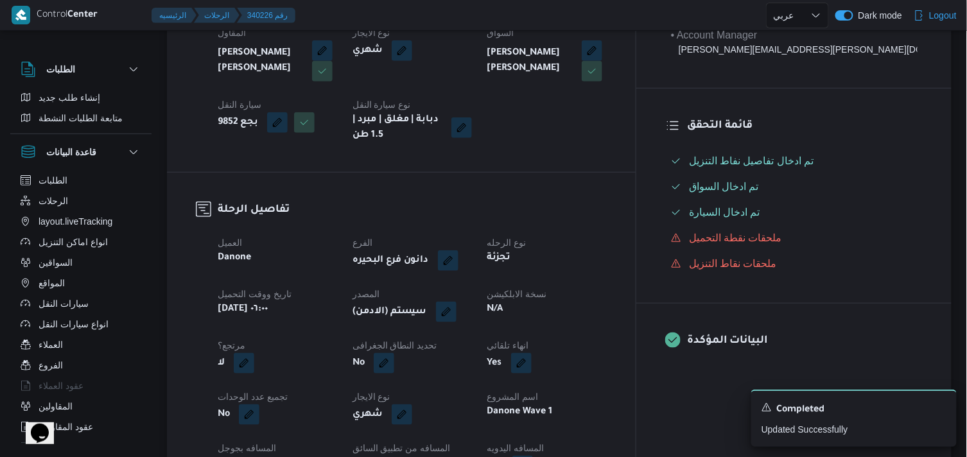
scroll to position [428, 0]
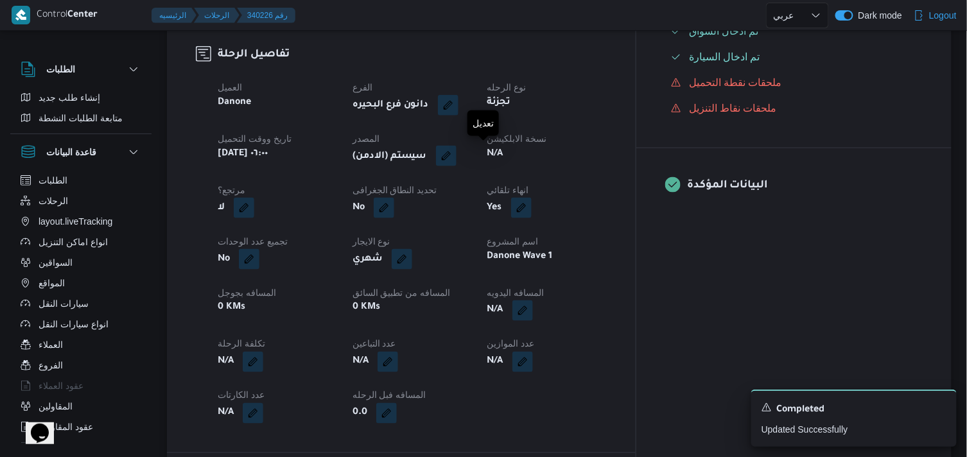
click at [456, 157] on button "button" at bounding box center [446, 156] width 21 height 21
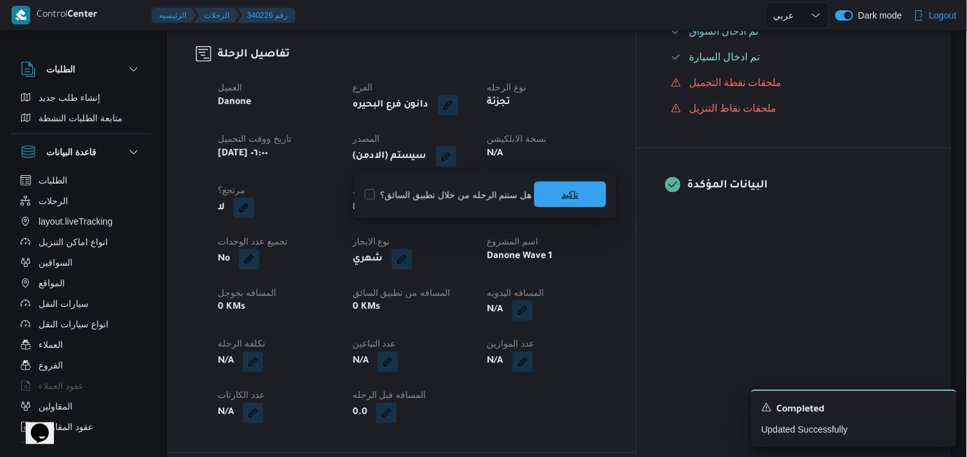
click at [553, 195] on span "تاكيد" at bounding box center [570, 195] width 72 height 26
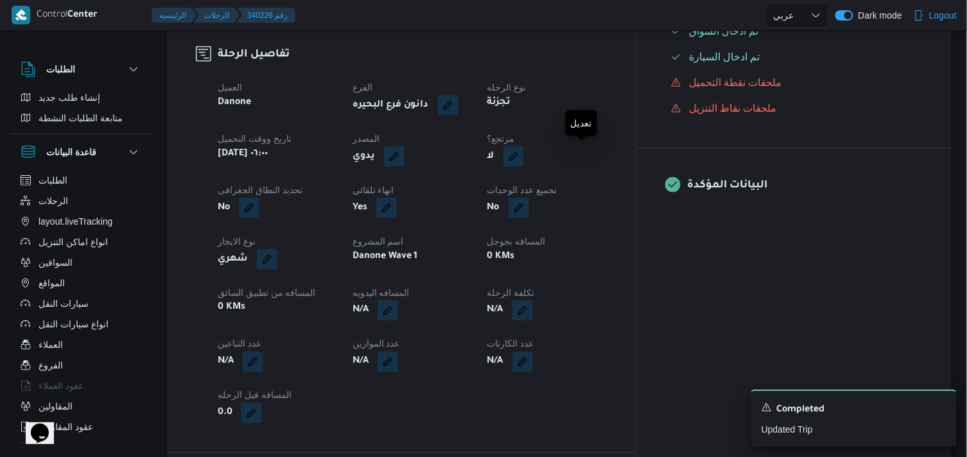
click at [524, 161] on span at bounding box center [510, 156] width 27 height 21
click at [524, 158] on button "button" at bounding box center [513, 156] width 21 height 21
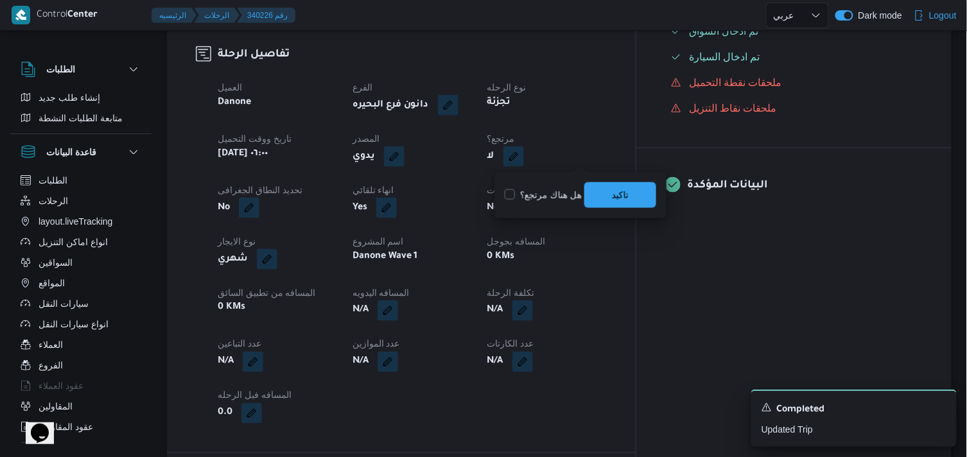
click at [521, 204] on div "هل هناك مرتجع؟ تاكيد" at bounding box center [580, 195] width 154 height 28
click at [521, 200] on label "هل هناك مرتجع؟" at bounding box center [543, 194] width 77 height 15
checkbox input "true"
click at [591, 197] on span "تاكيد" at bounding box center [620, 195] width 72 height 26
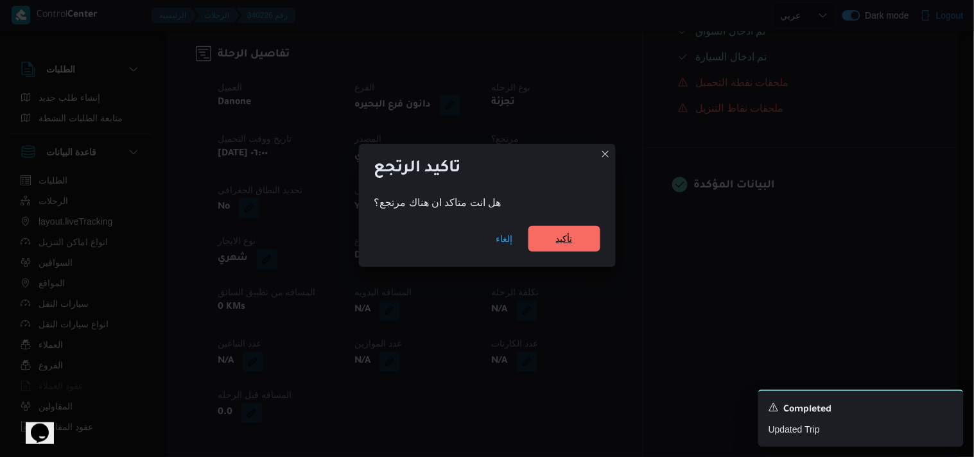
click at [572, 238] on span "تأكيد" at bounding box center [564, 238] width 17 height 15
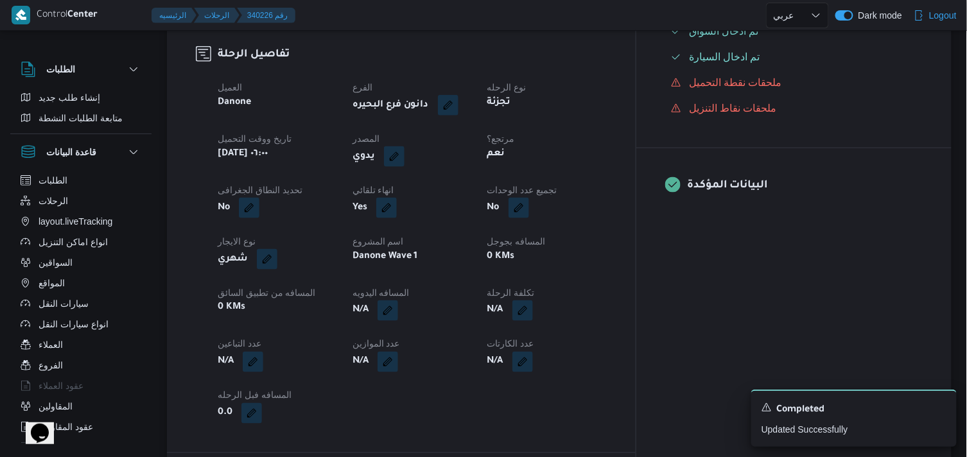
click at [607, 88] on dt "نوع الرحله" at bounding box center [546, 87] width 119 height 15
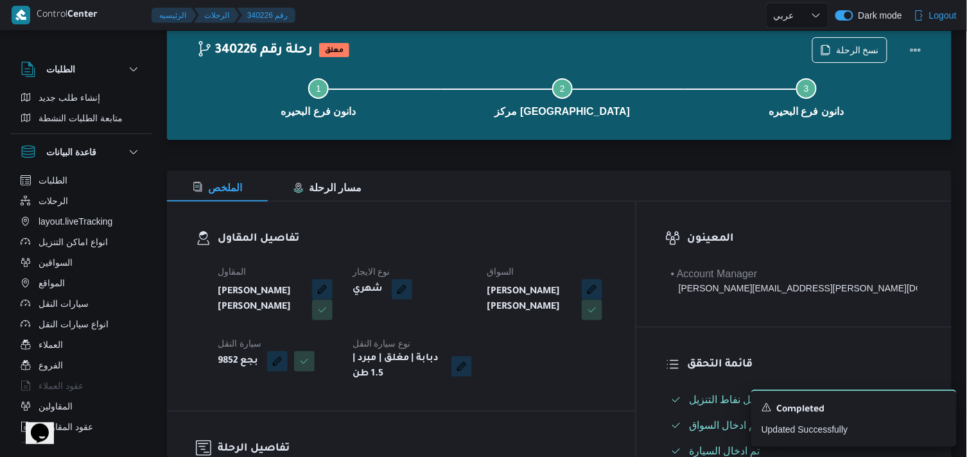
scroll to position [0, 0]
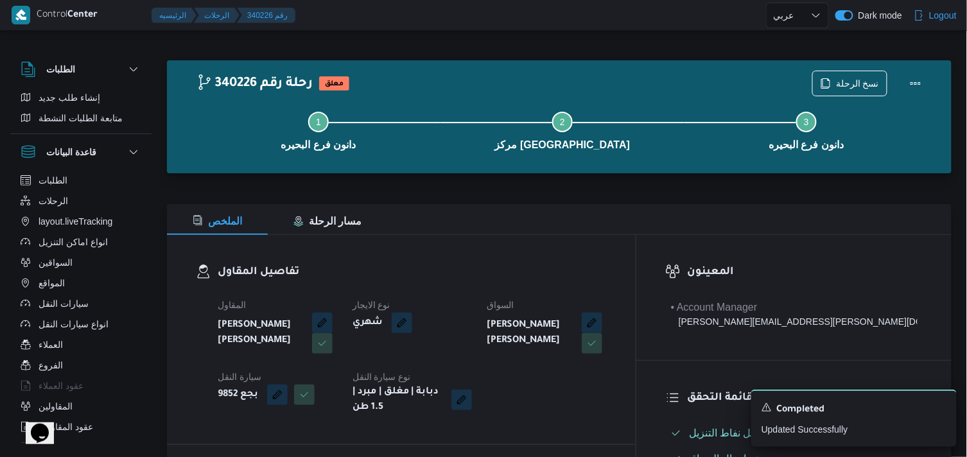
select select "ar"
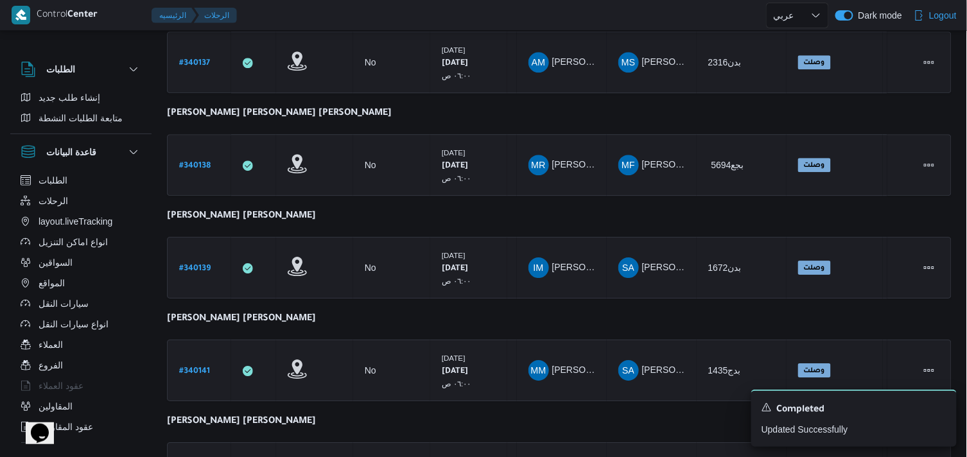
scroll to position [1120, 0]
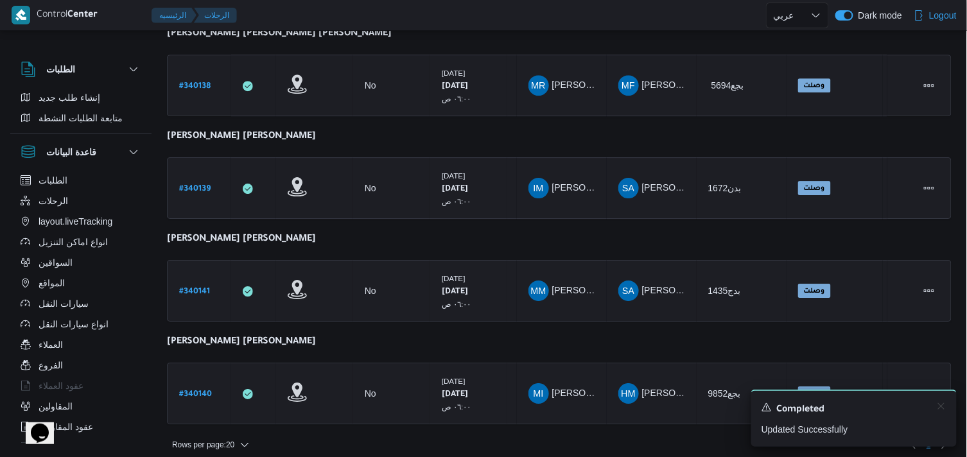
click at [917, 395] on div "A new notification appears Completed Updated Successfully" at bounding box center [853, 418] width 205 height 57
click at [917, 405] on icon "Dismiss toast" at bounding box center [941, 406] width 6 height 6
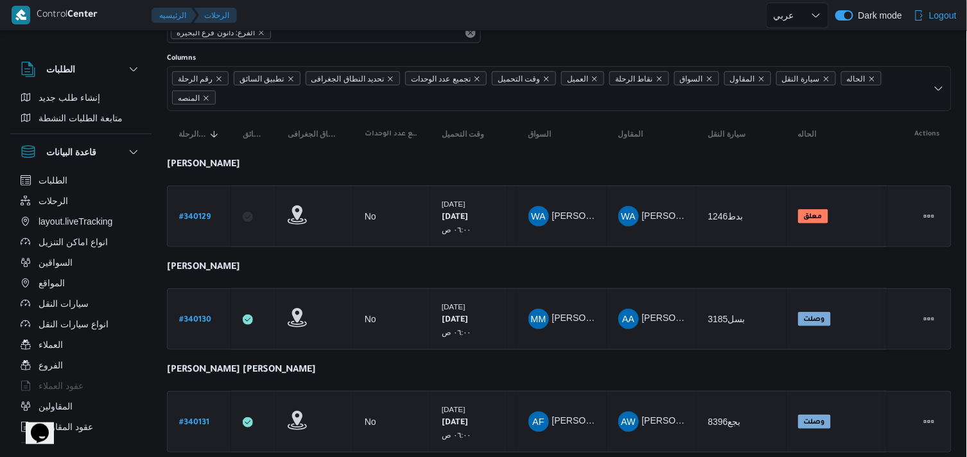
scroll to position [0, 0]
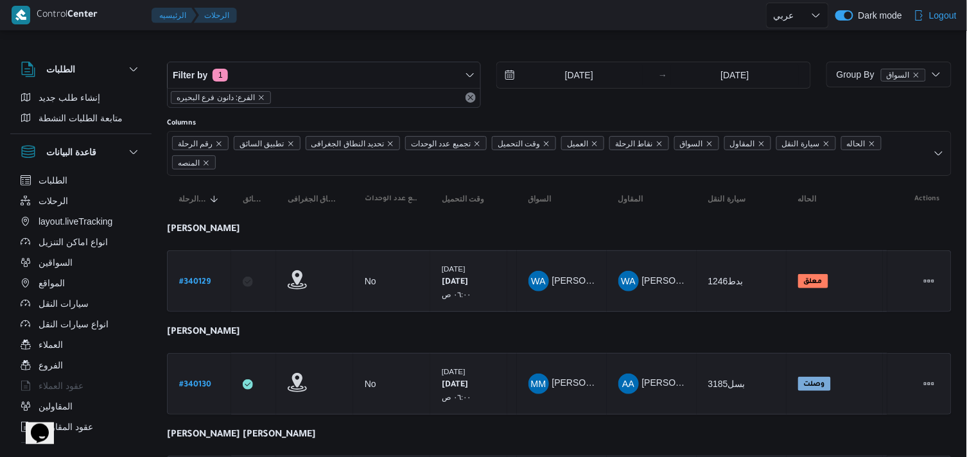
click at [265, 97] on span "الفرع: دانون فرع البحيره" at bounding box center [221, 97] width 100 height 13
click at [260, 97] on icon "remove selected entity" at bounding box center [261, 98] width 8 height 8
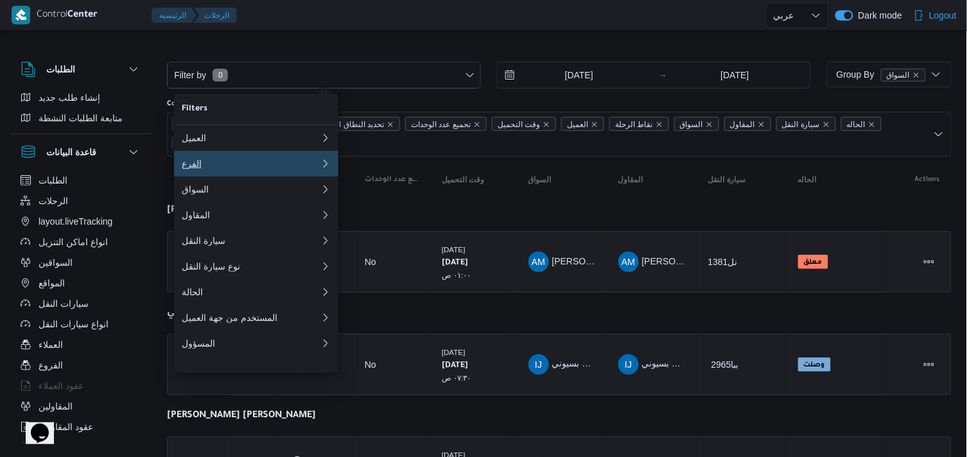
click at [252, 165] on div "الفرع" at bounding box center [249, 164] width 134 height 10
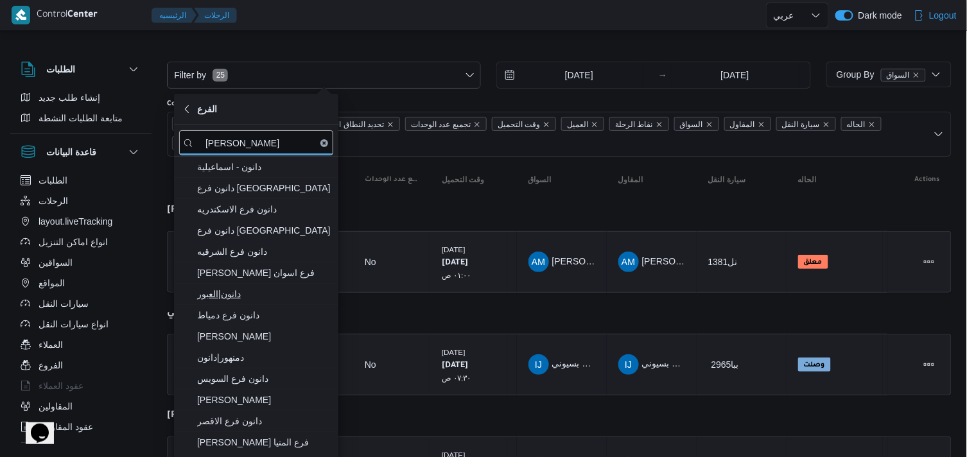
type input "دانون"
click at [286, 294] on span "دانون|العبور" at bounding box center [264, 293] width 134 height 15
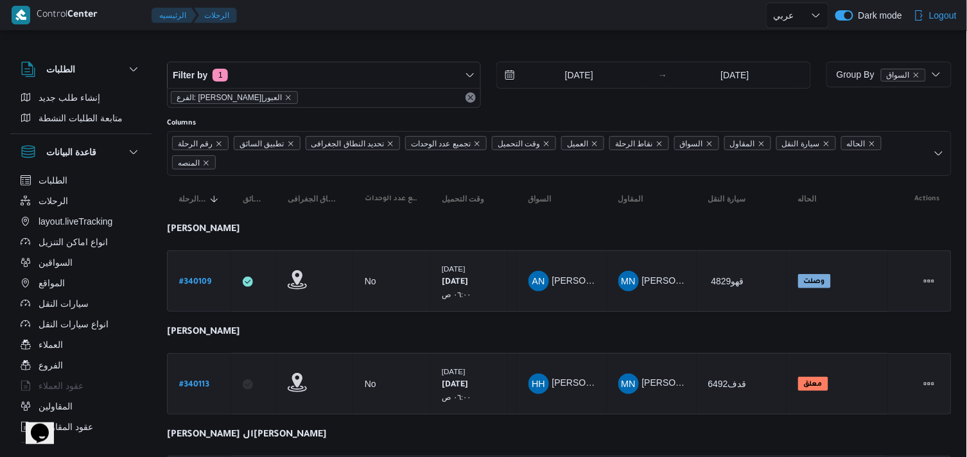
click at [333, 56] on div "Filter by 1 الفرع: دانون|العبور 29/9/2025 → 29/9/2025" at bounding box center [488, 85] width 659 height 62
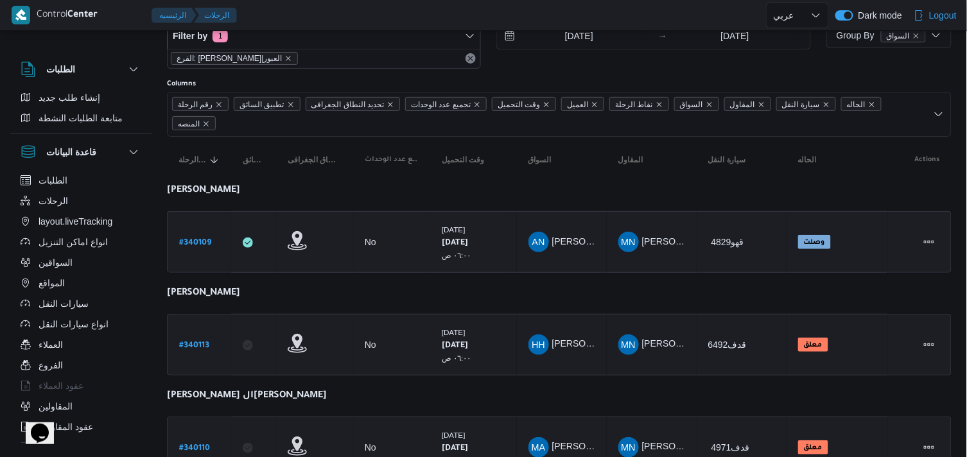
scroll to position [37, 0]
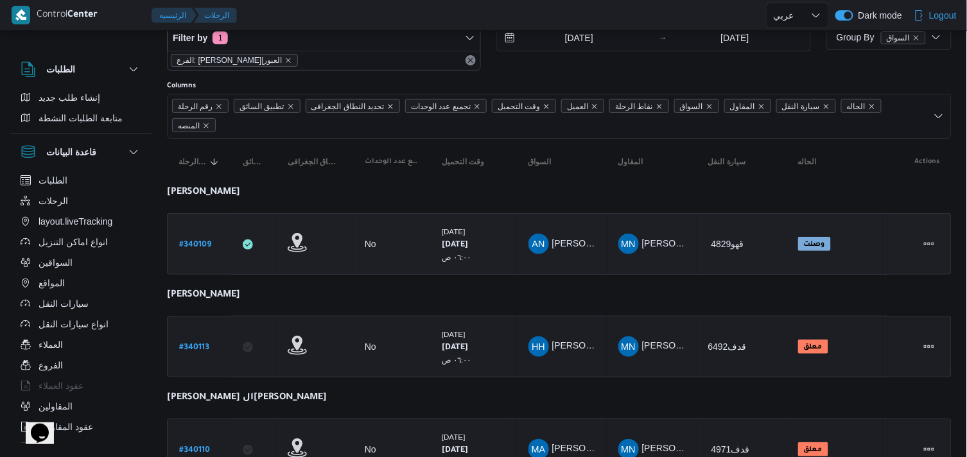
click at [189, 244] on b "# 340109" at bounding box center [195, 245] width 32 height 9
select select "ar"
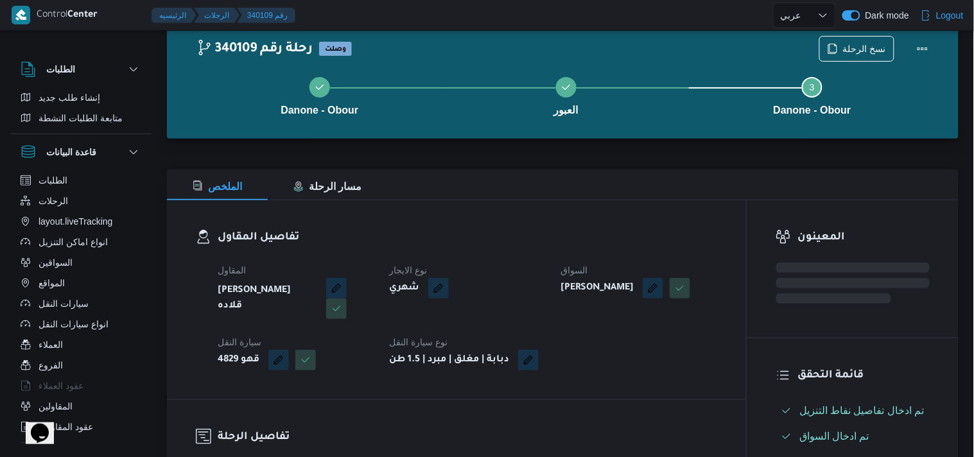
scroll to position [37, 0]
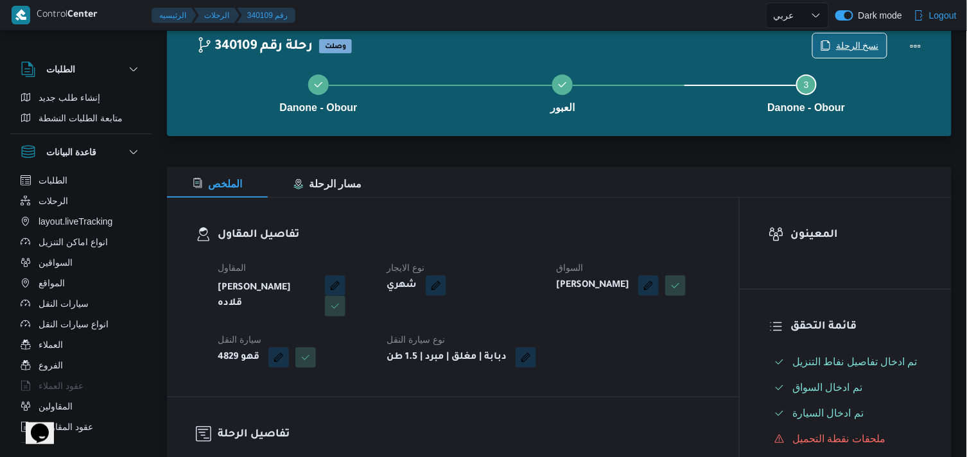
click at [843, 49] on span "نسخ الرحلة" at bounding box center [857, 45] width 43 height 15
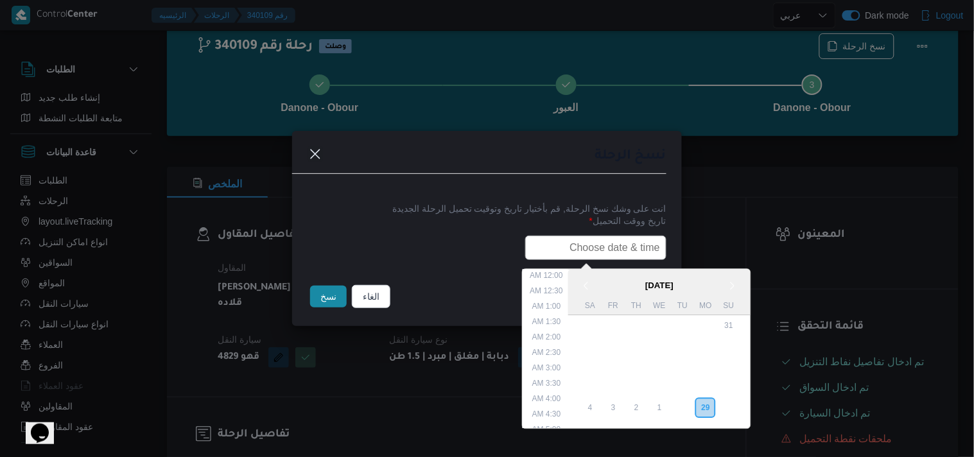
click at [594, 239] on input "text" at bounding box center [595, 248] width 141 height 24
type input "30/09/2025 6:00AM"
click at [340, 302] on button "نسخ" at bounding box center [328, 297] width 37 height 22
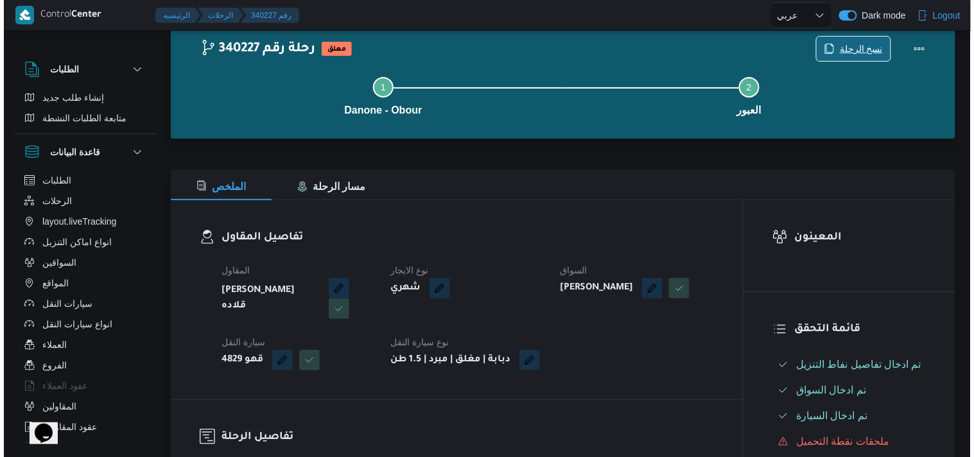
scroll to position [434, 0]
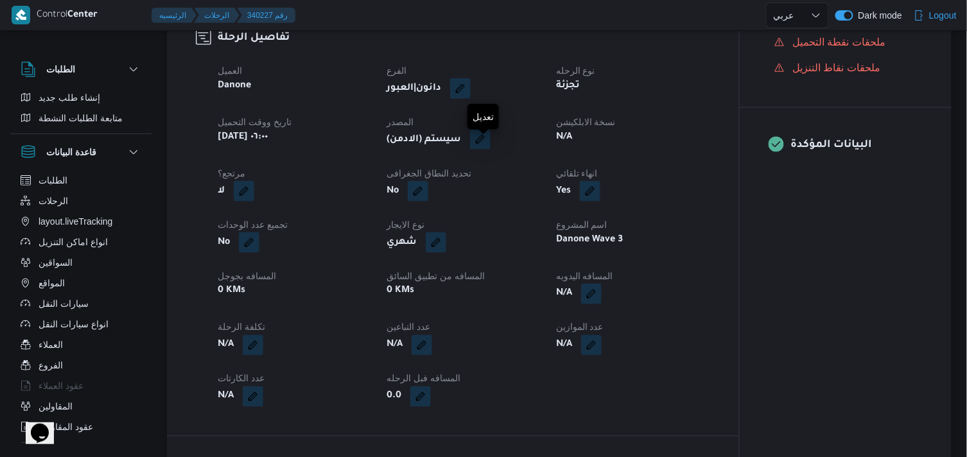
click at [484, 150] on button "button" at bounding box center [480, 139] width 21 height 21
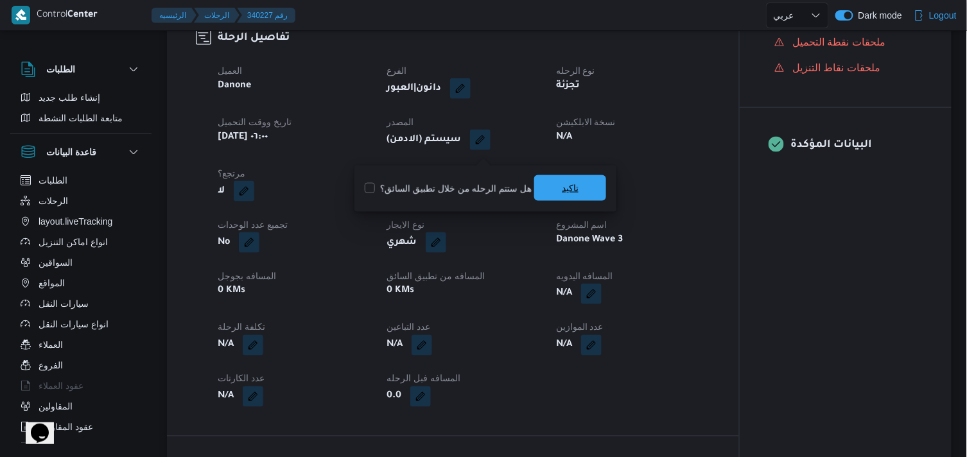
click at [555, 191] on span "تاكيد" at bounding box center [570, 188] width 72 height 26
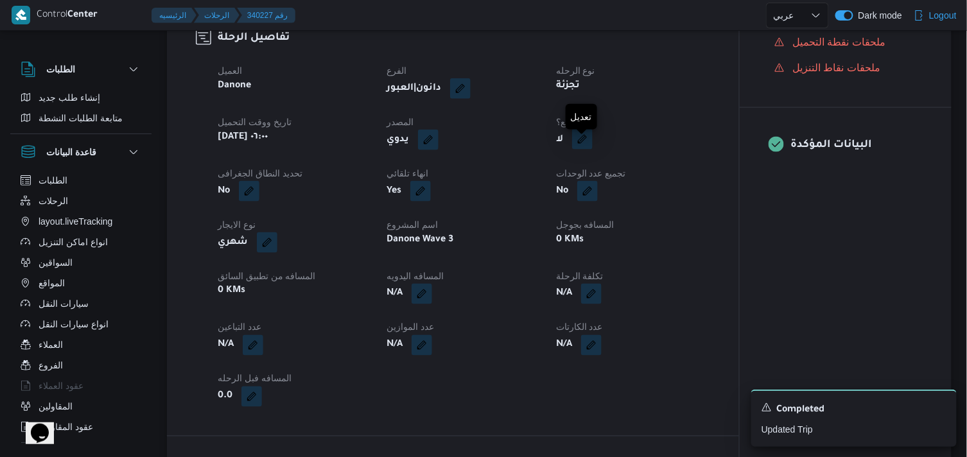
click at [587, 148] on button "button" at bounding box center [582, 139] width 21 height 21
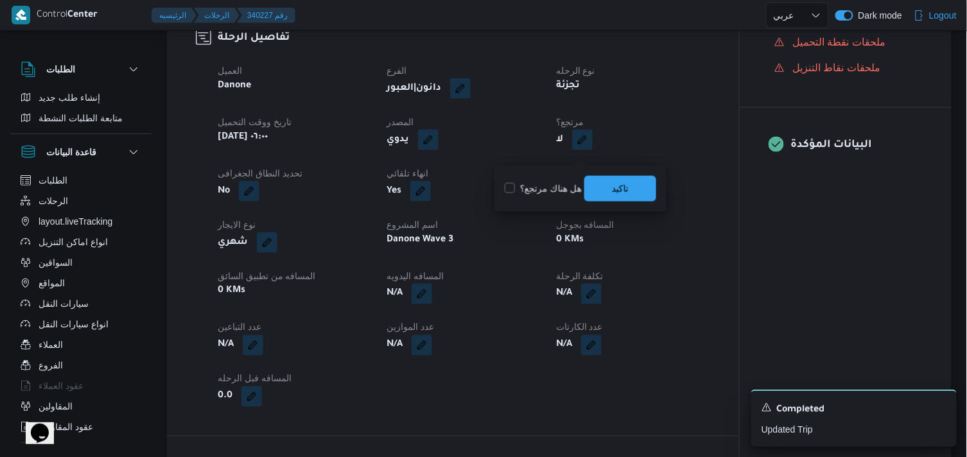
click at [546, 181] on label "هل هناك مرتجع؟" at bounding box center [543, 188] width 77 height 15
checkbox input "true"
click at [602, 195] on span "تاكيد" at bounding box center [620, 188] width 72 height 26
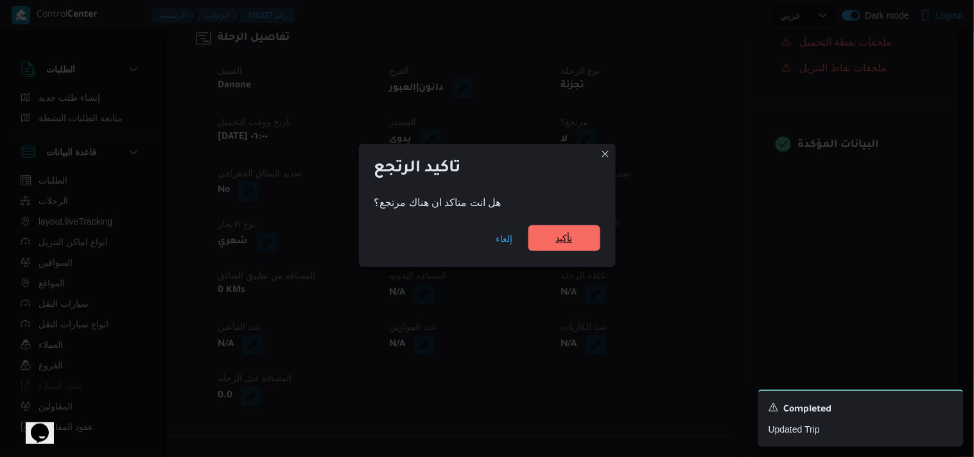
click at [566, 229] on span "تأكيد" at bounding box center [564, 238] width 72 height 26
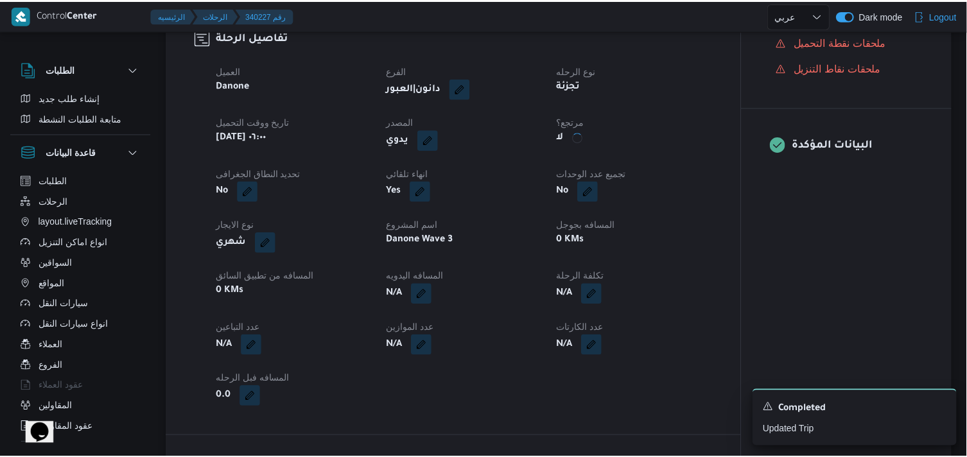
scroll to position [445, 0]
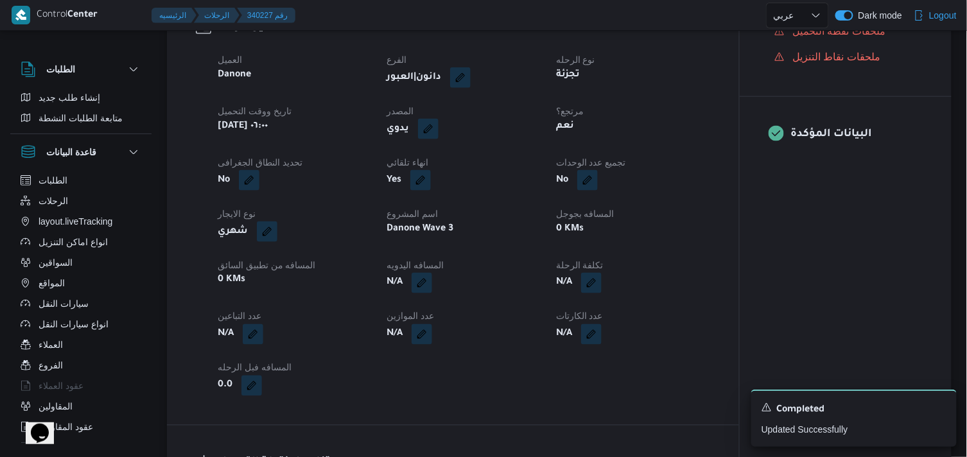
select select "ar"
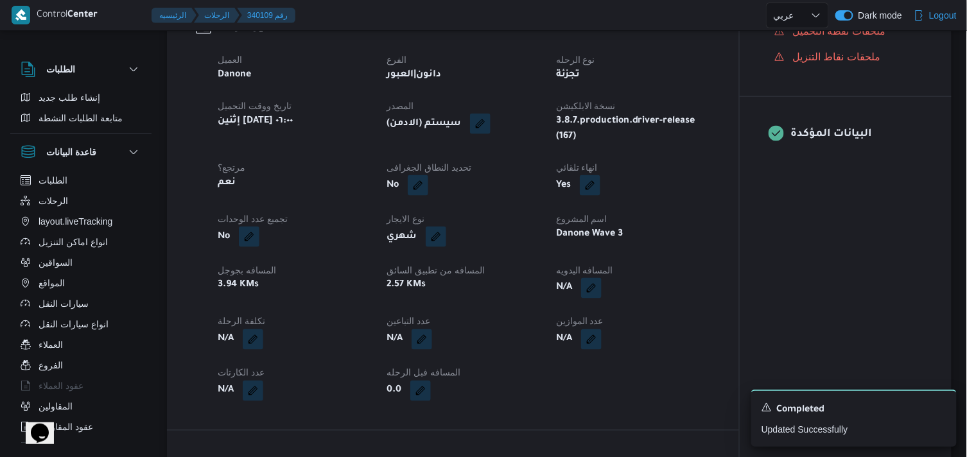
select select "ar"
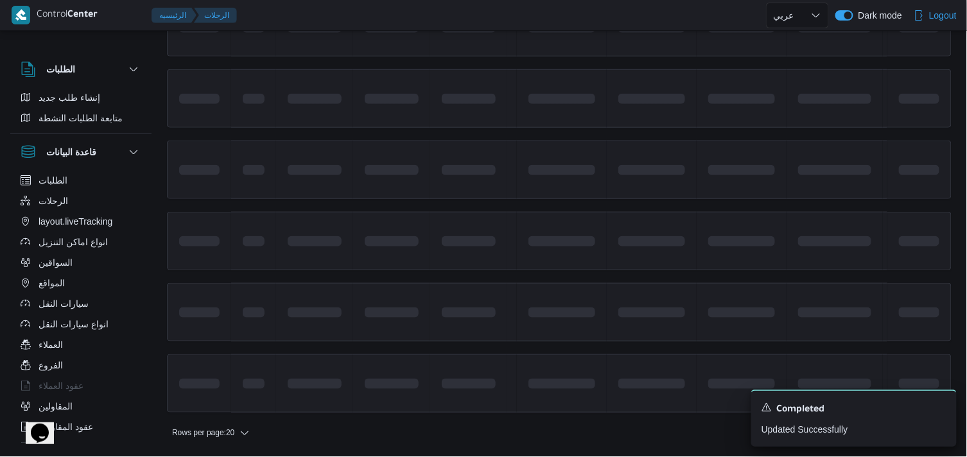
scroll to position [37, 0]
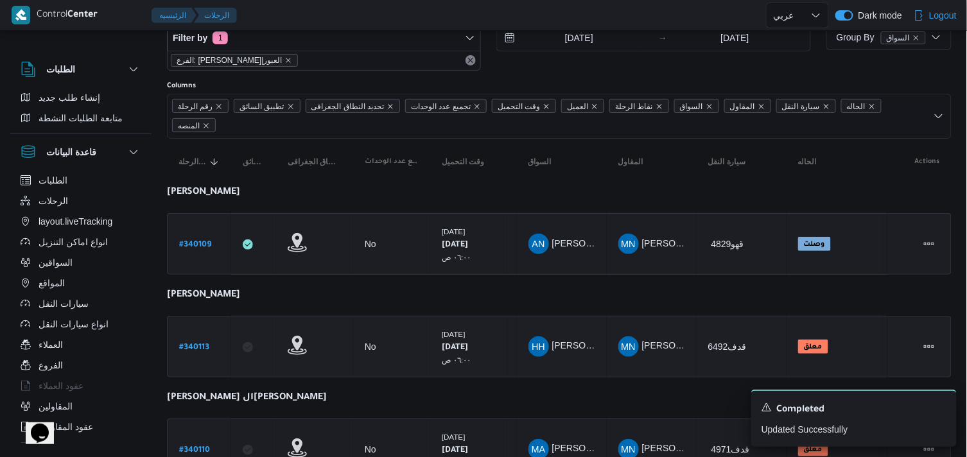
click at [206, 343] on b "# 340113" at bounding box center [194, 347] width 30 height 9
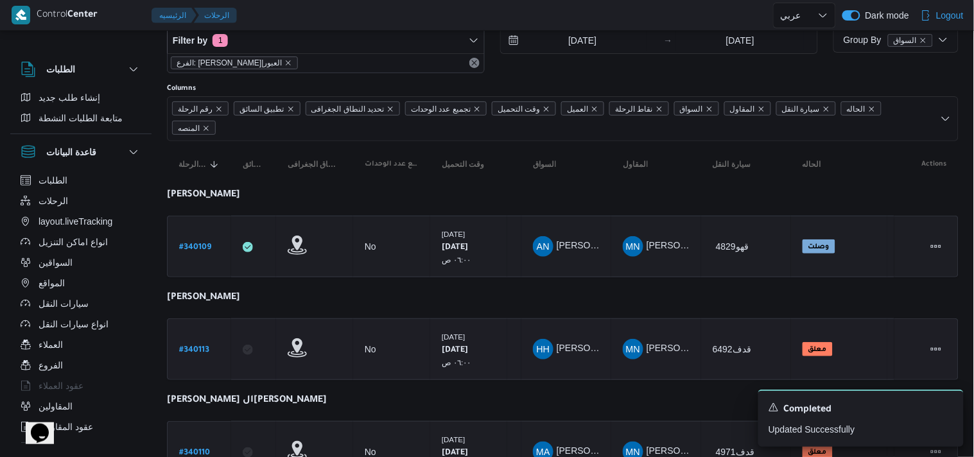
select select "ar"
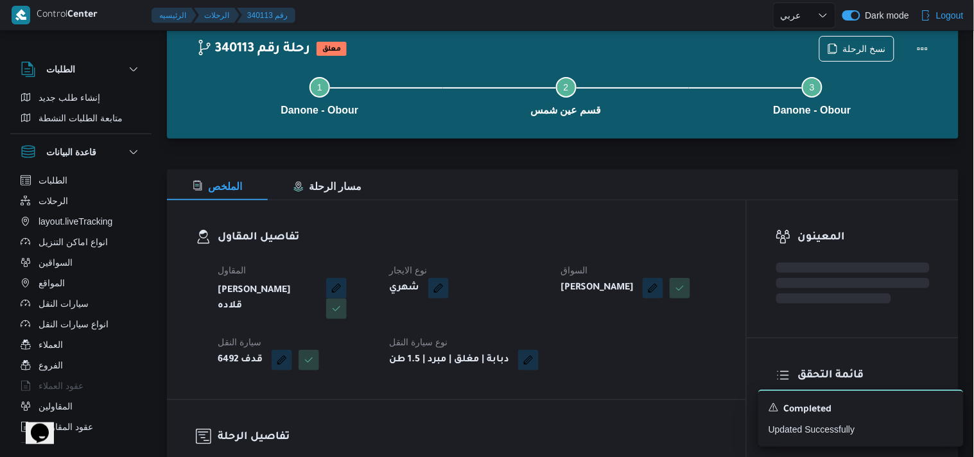
scroll to position [37, 0]
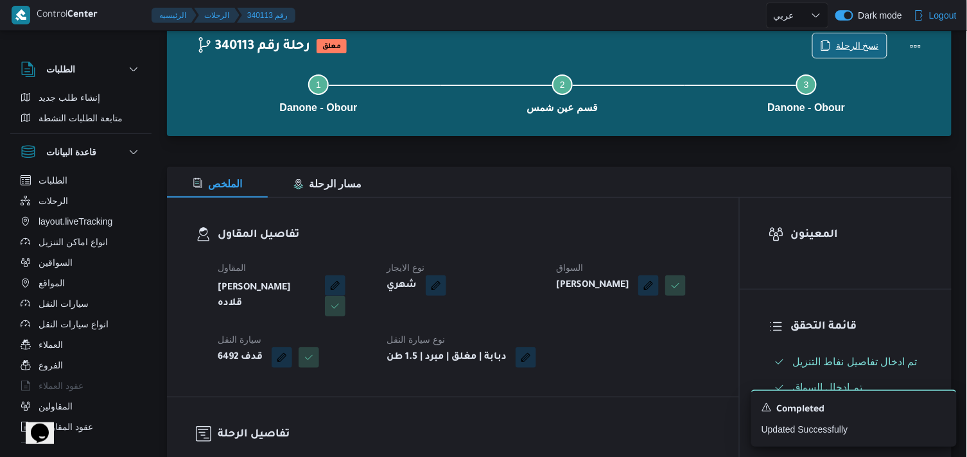
click at [839, 39] on span "نسخ الرحلة" at bounding box center [857, 45] width 43 height 15
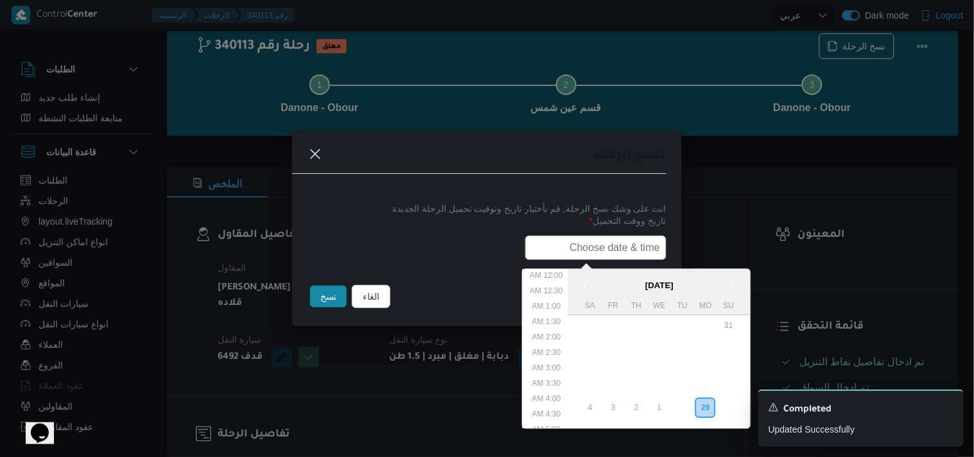
click at [618, 254] on input "text" at bounding box center [595, 248] width 141 height 24
type input "30/09/2025 6:00AM"
click at [331, 293] on button "نسخ" at bounding box center [328, 297] width 37 height 22
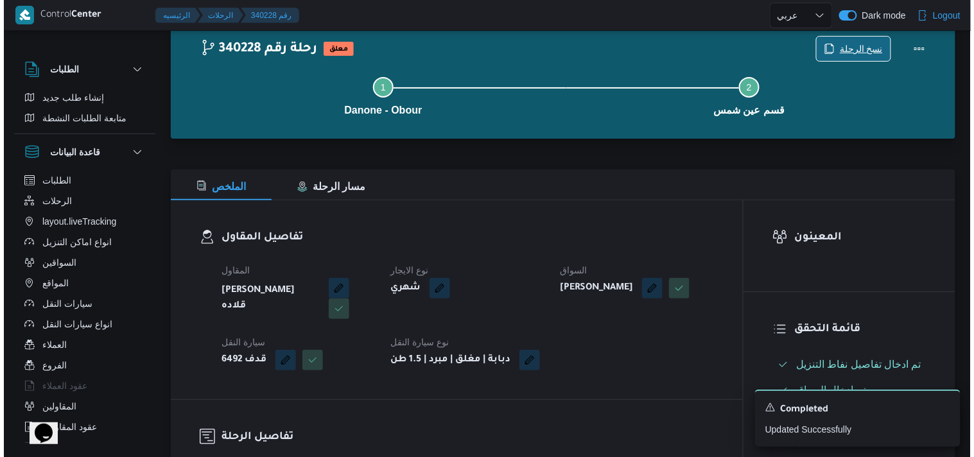
scroll to position [434, 0]
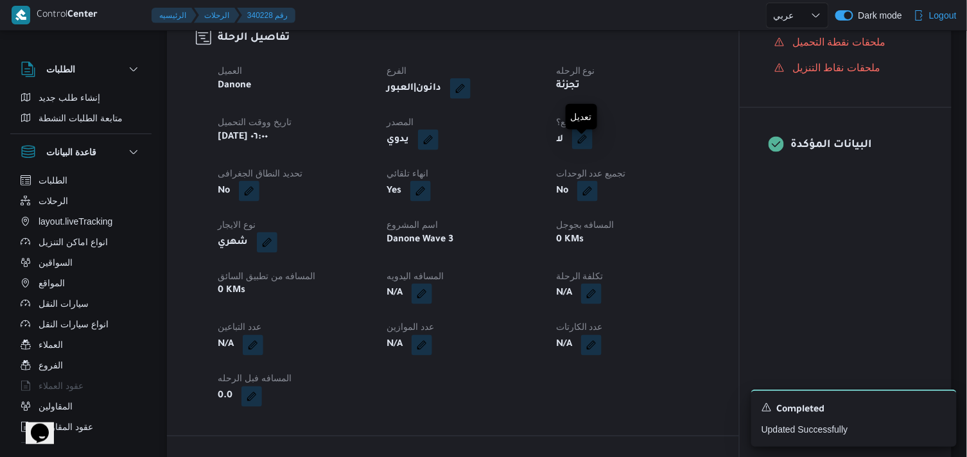
click at [588, 150] on button "button" at bounding box center [582, 139] width 21 height 21
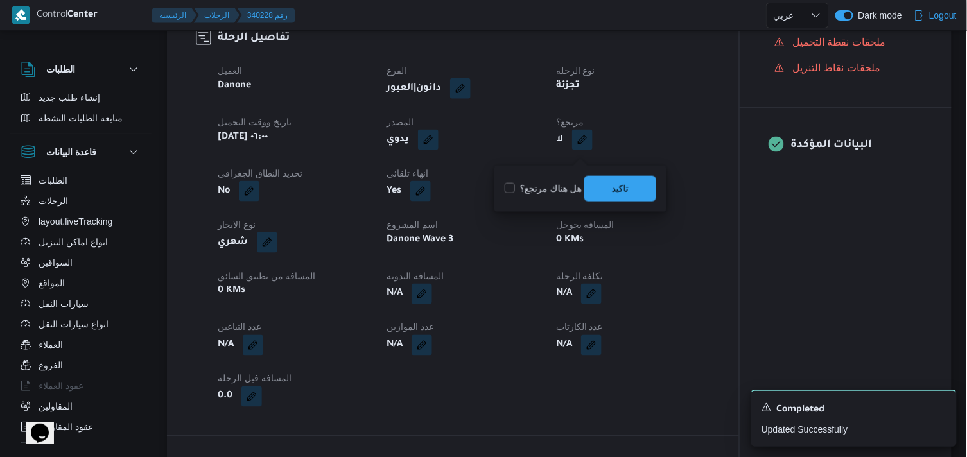
click at [538, 186] on label "هل هناك مرتجع؟" at bounding box center [543, 188] width 77 height 15
checkbox input "true"
click at [633, 189] on span "تاكيد" at bounding box center [620, 188] width 72 height 26
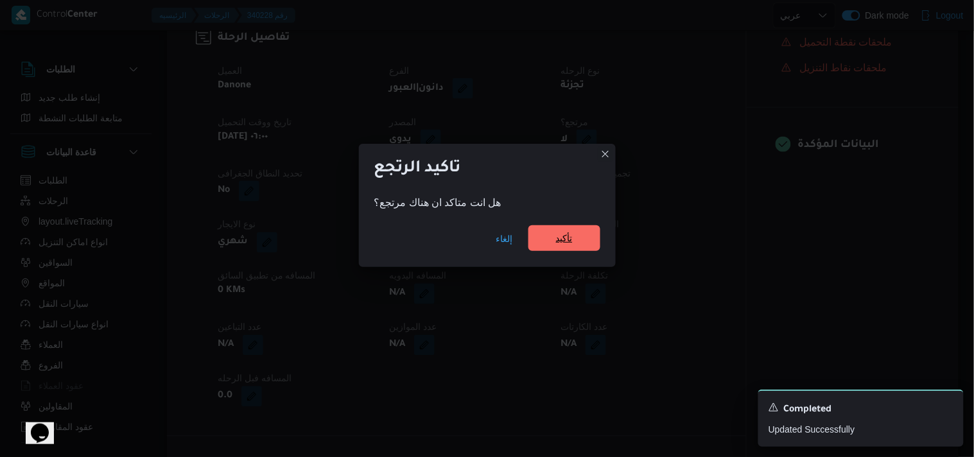
click at [554, 239] on span "تأكيد" at bounding box center [564, 238] width 72 height 26
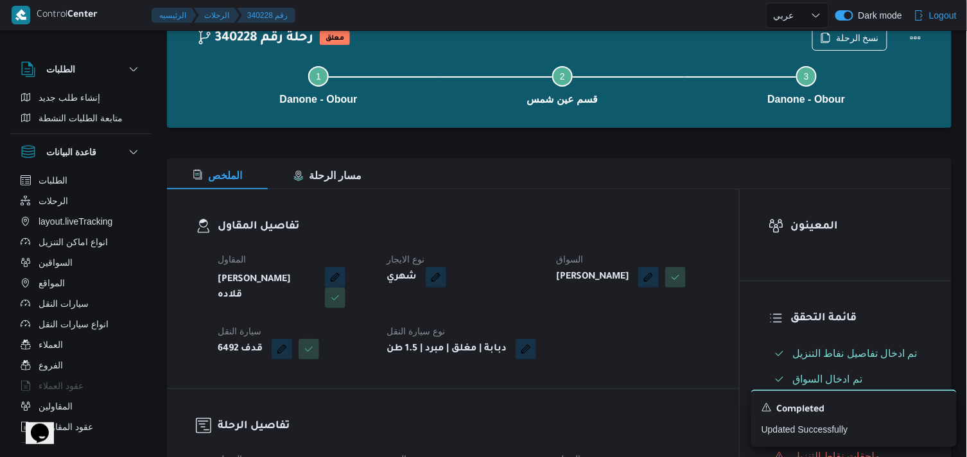
scroll to position [445, 0]
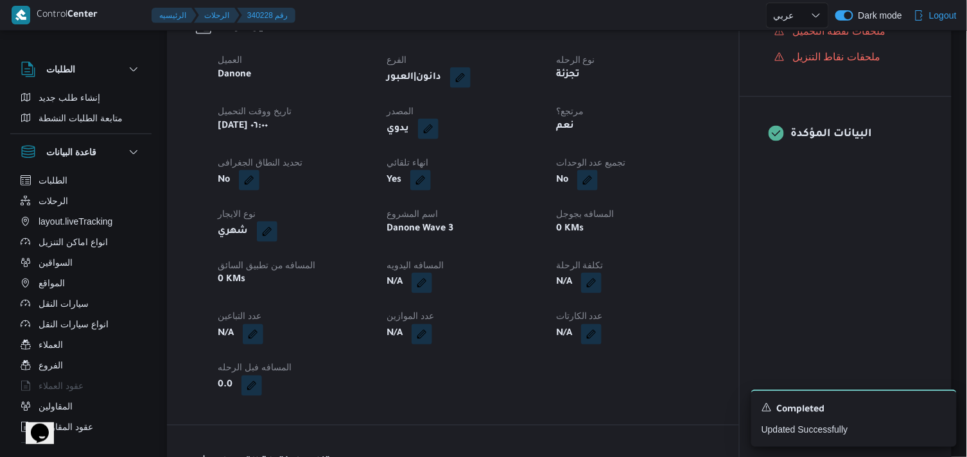
select select "ar"
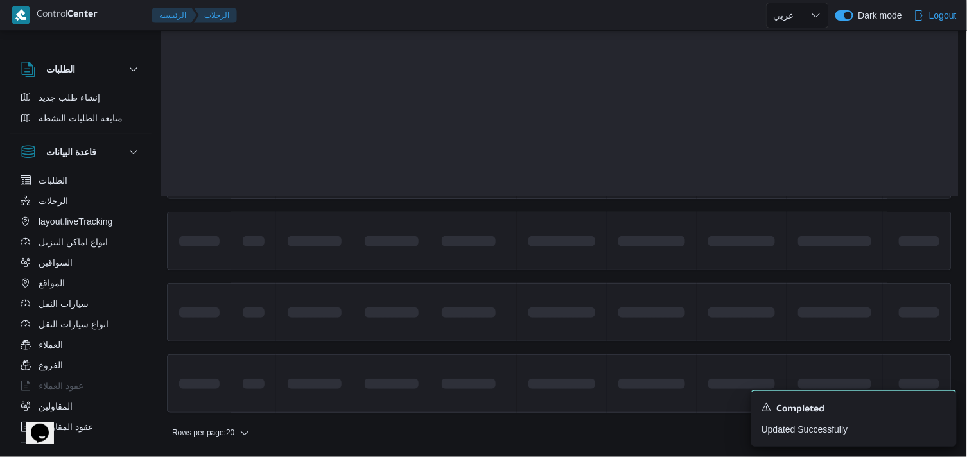
scroll to position [37, 0]
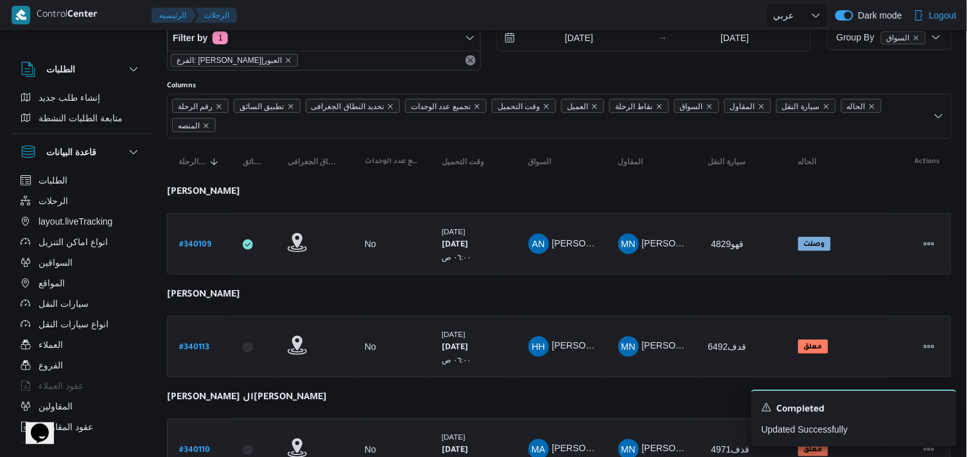
click at [189, 437] on b "# 340110" at bounding box center [194, 450] width 31 height 9
select select "ar"
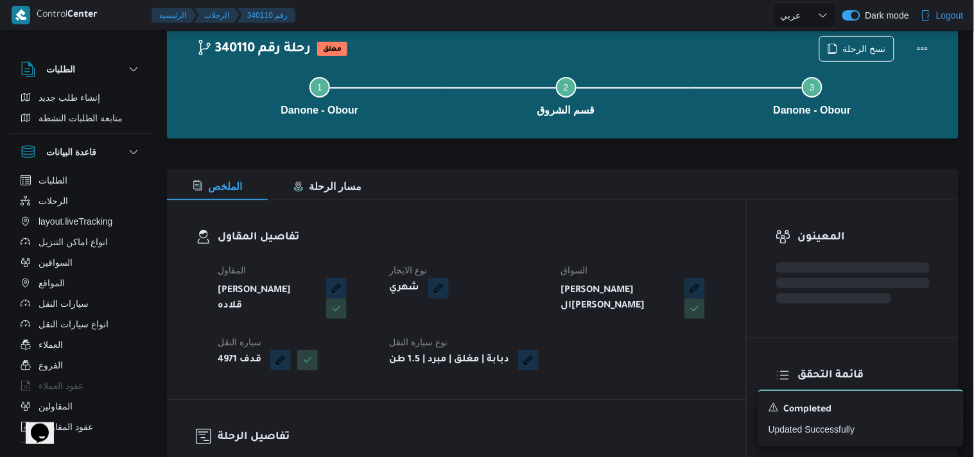
scroll to position [37, 0]
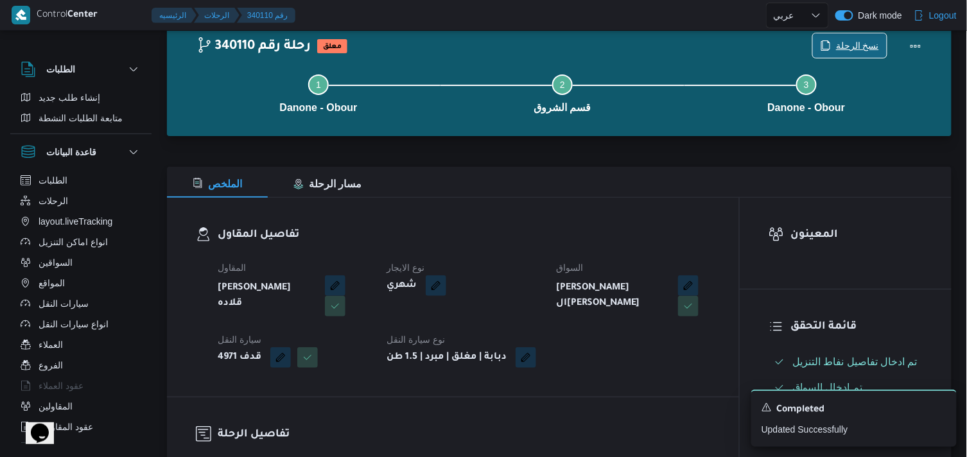
click at [849, 43] on span "نسخ الرحلة" at bounding box center [857, 45] width 43 height 15
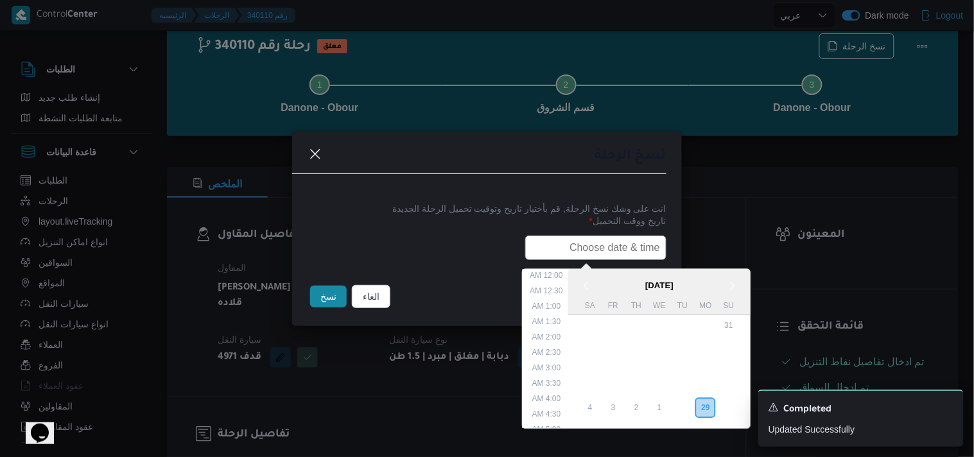
scroll to position [252, 0]
click at [580, 242] on input "text" at bounding box center [595, 248] width 141 height 24
type input "30/09/2025 6:00AM"
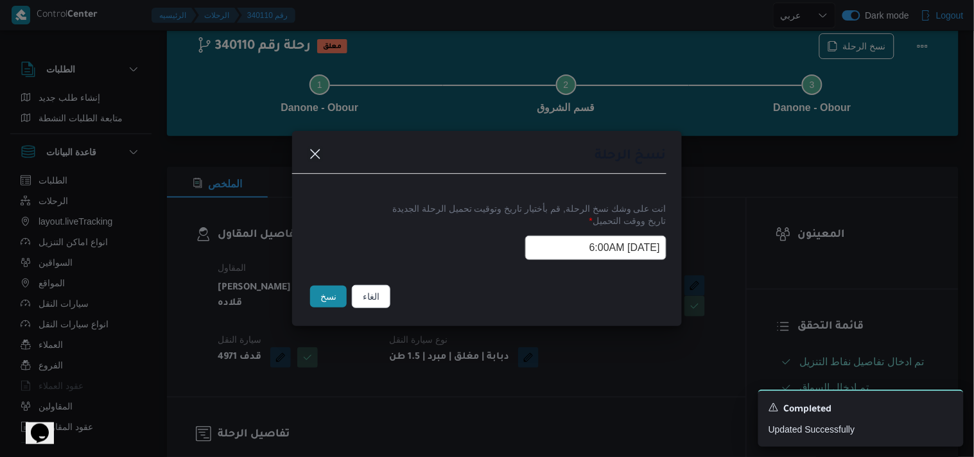
click at [333, 307] on button "نسخ" at bounding box center [328, 297] width 37 height 22
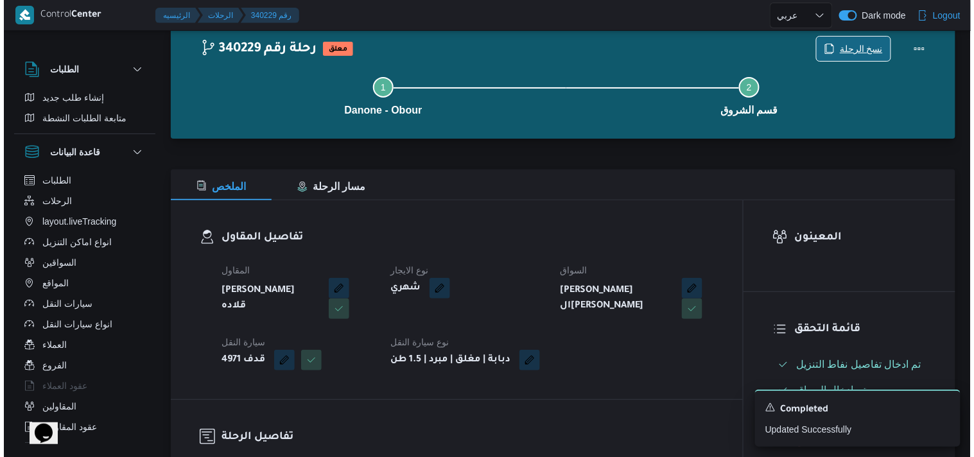
scroll to position [434, 0]
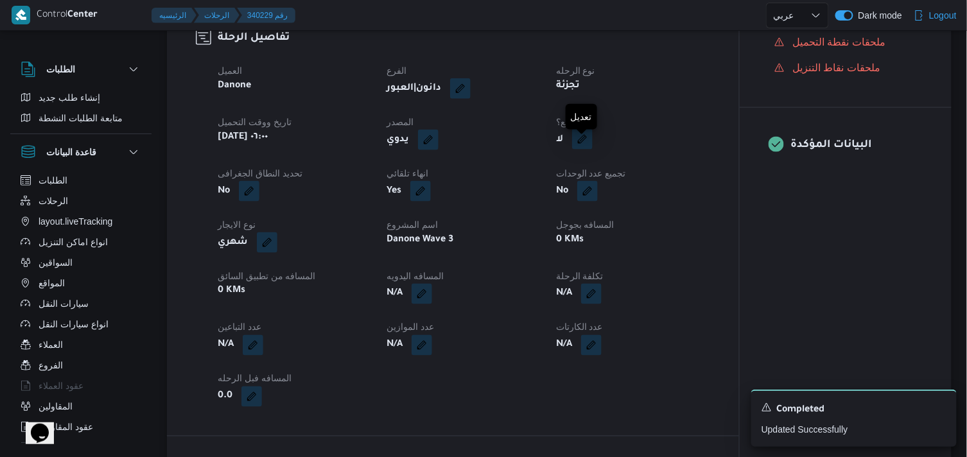
click at [593, 150] on button "button" at bounding box center [582, 139] width 21 height 21
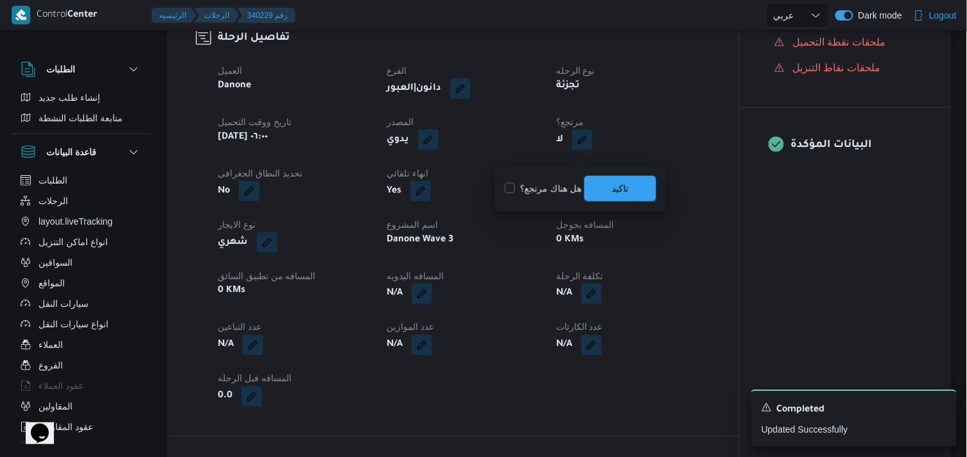
click at [543, 181] on label "هل هناك مرتجع؟" at bounding box center [543, 188] width 77 height 15
checkbox input "true"
click at [586, 185] on span "تاكيد" at bounding box center [620, 188] width 72 height 26
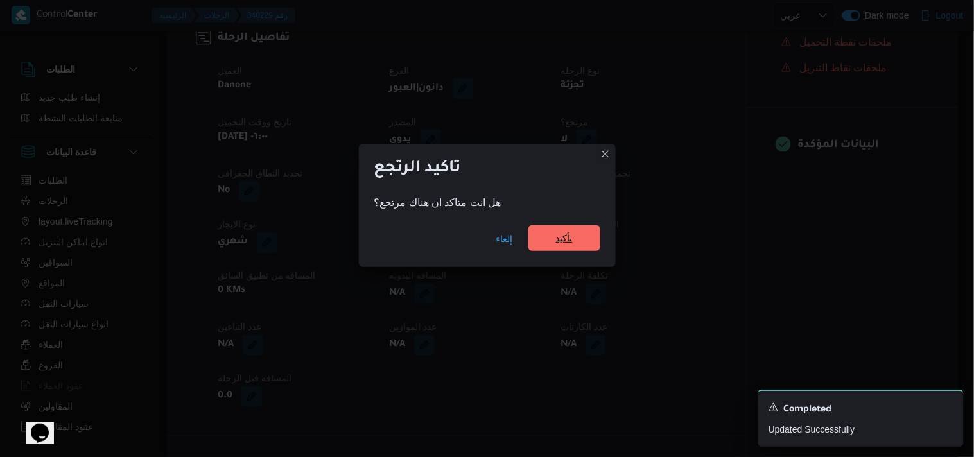
click at [574, 236] on span "تأكيد" at bounding box center [564, 238] width 72 height 26
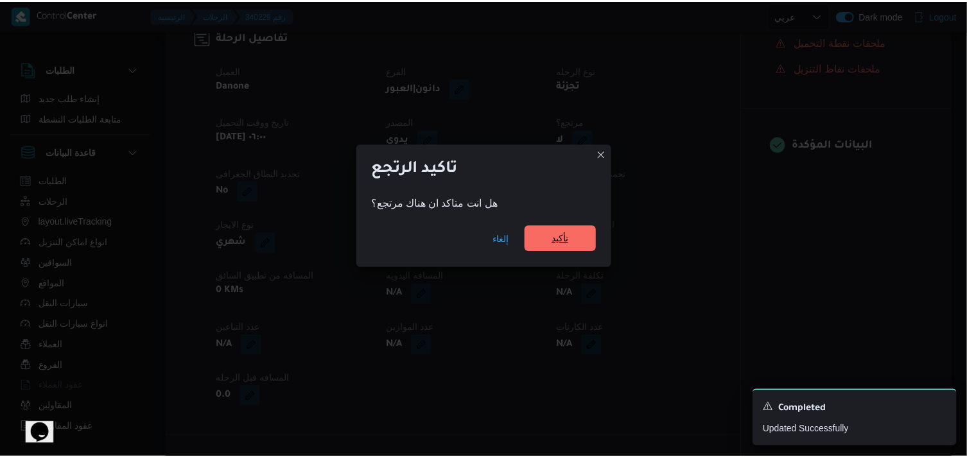
scroll to position [445, 0]
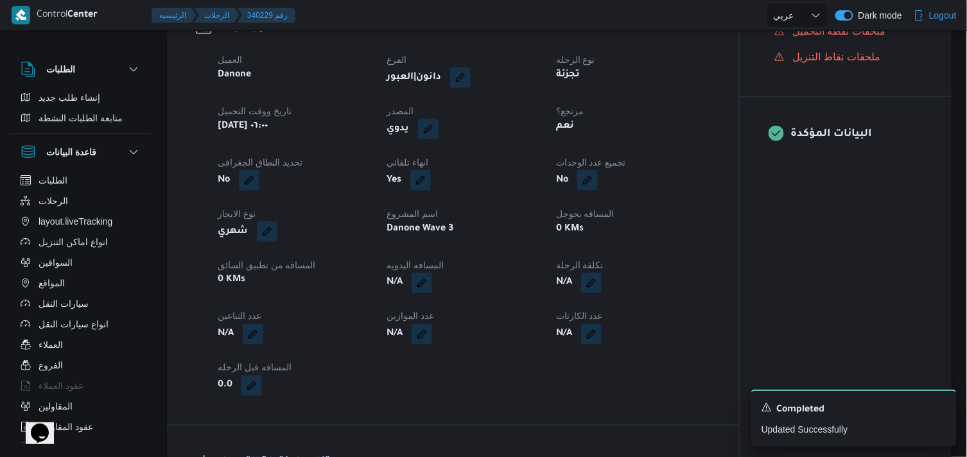
select select "ar"
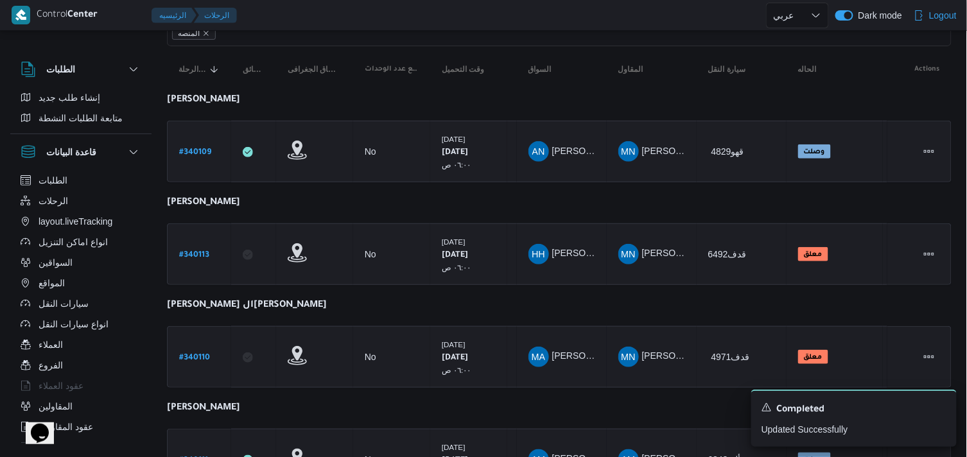
scroll to position [136, 0]
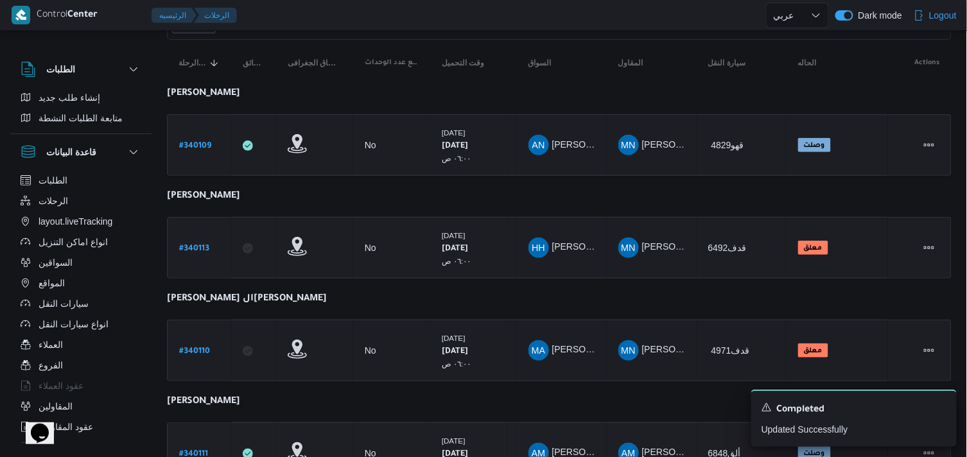
click at [190, 437] on b "# 340111" at bounding box center [193, 454] width 29 height 9
select select "ar"
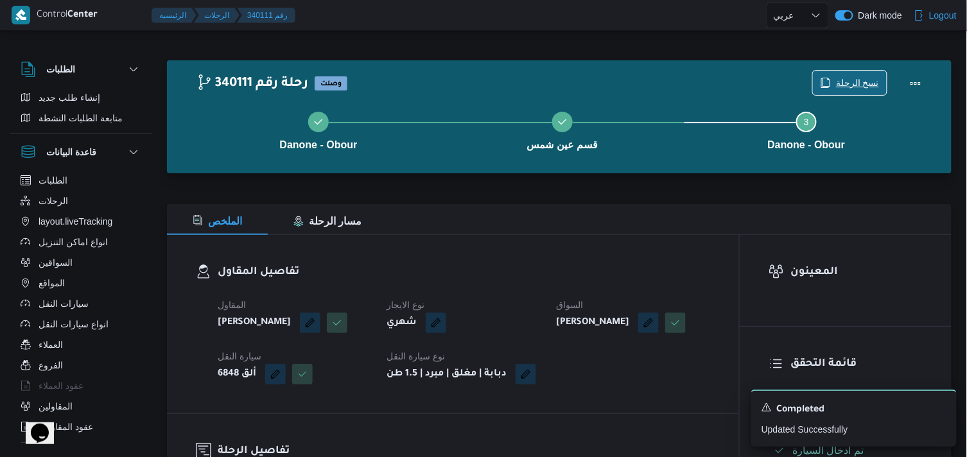
click at [829, 78] on span "نسخ الرحلة" at bounding box center [850, 83] width 74 height 24
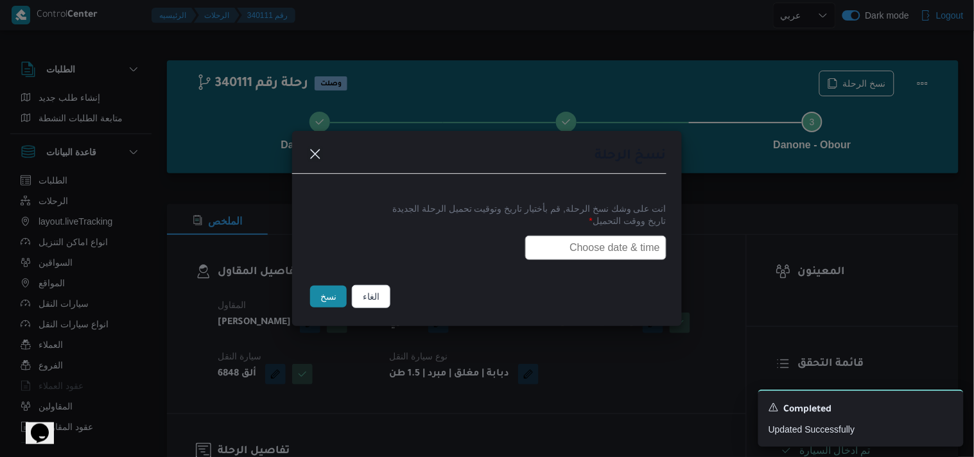
click at [588, 227] on label "تاريخ ووقت التحميل *" at bounding box center [487, 226] width 359 height 20
click at [580, 240] on input "text" at bounding box center [595, 248] width 141 height 24
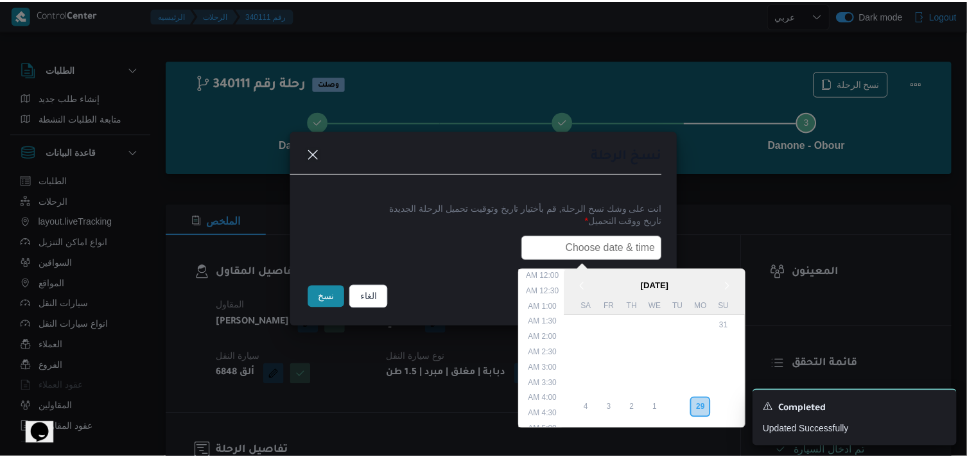
scroll to position [252, 0]
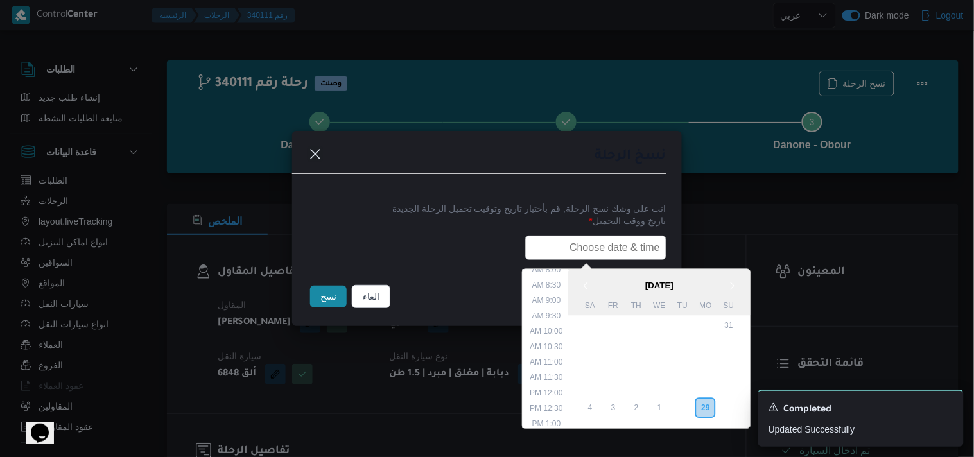
type input "30/09/2025 6:00AM"
click at [310, 303] on button "نسخ" at bounding box center [328, 297] width 37 height 22
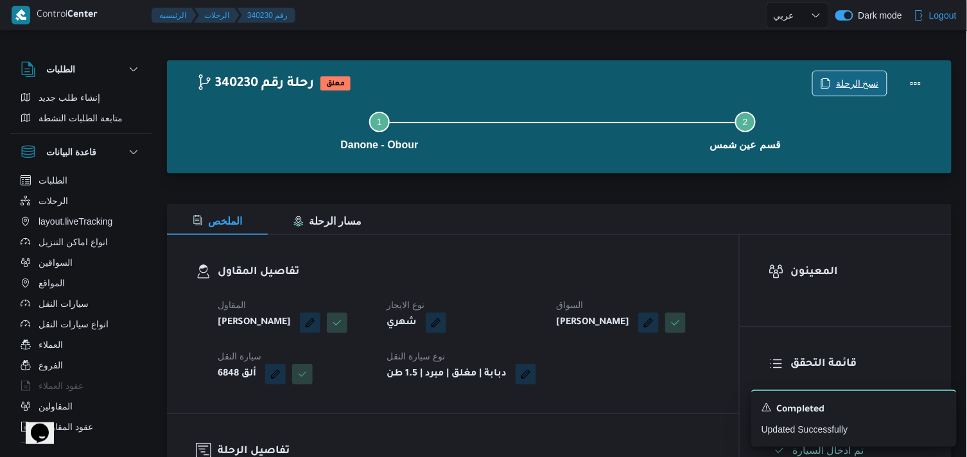
scroll to position [399, 0]
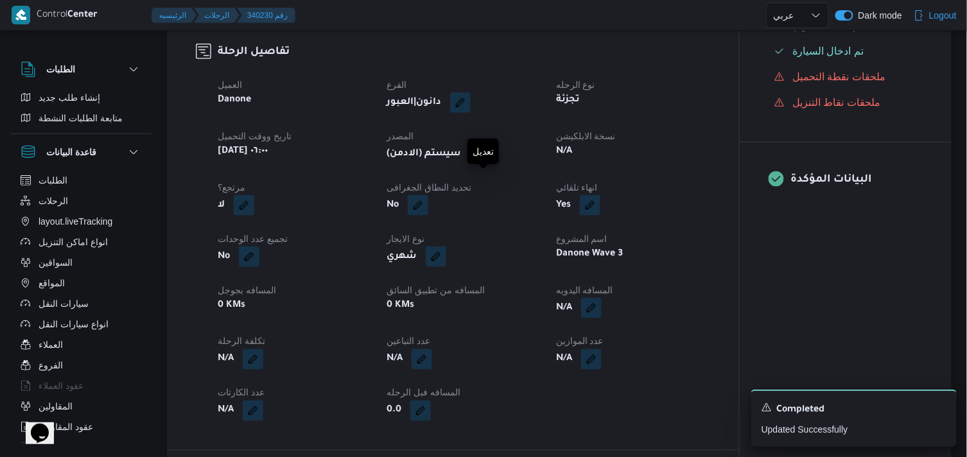
click at [486, 164] on button "button" at bounding box center [480, 153] width 21 height 21
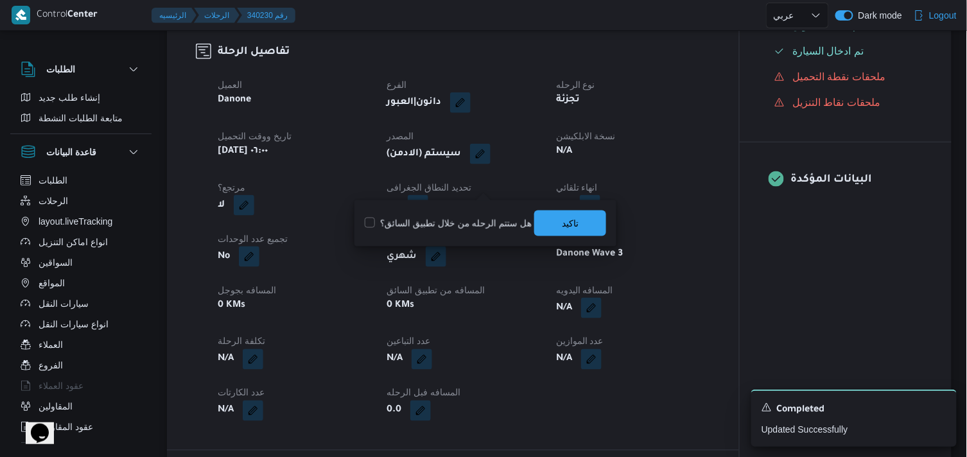
click at [479, 230] on label "هل ستتم الرحله من خلال تطبيق السائق؟" at bounding box center [448, 223] width 167 height 15
checkbox input "true"
click at [547, 225] on span "تاكيد" at bounding box center [570, 223] width 72 height 26
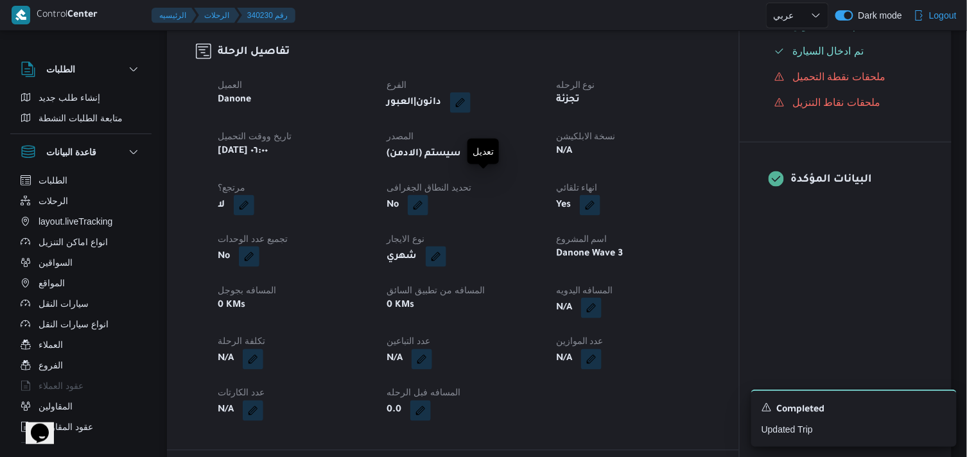
click at [489, 164] on button "button" at bounding box center [480, 153] width 21 height 21
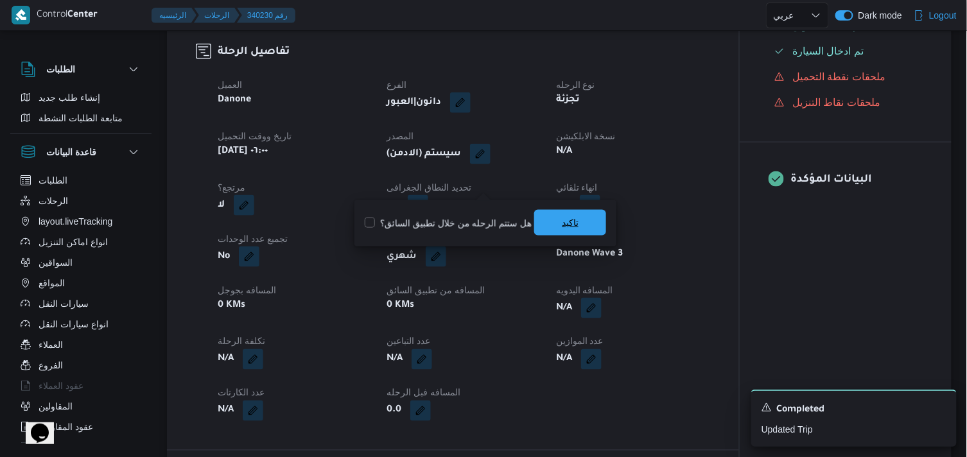
click at [534, 223] on span "تاكيد" at bounding box center [570, 223] width 72 height 26
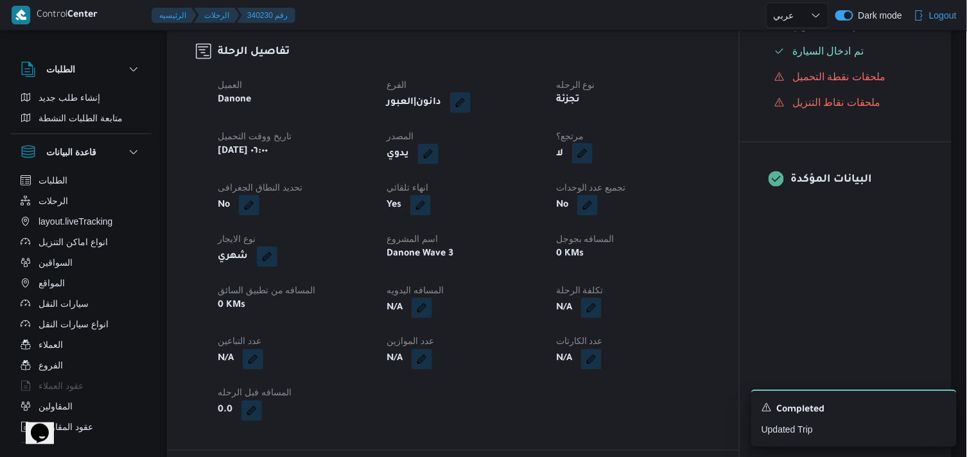
click at [587, 164] on button "button" at bounding box center [582, 153] width 21 height 21
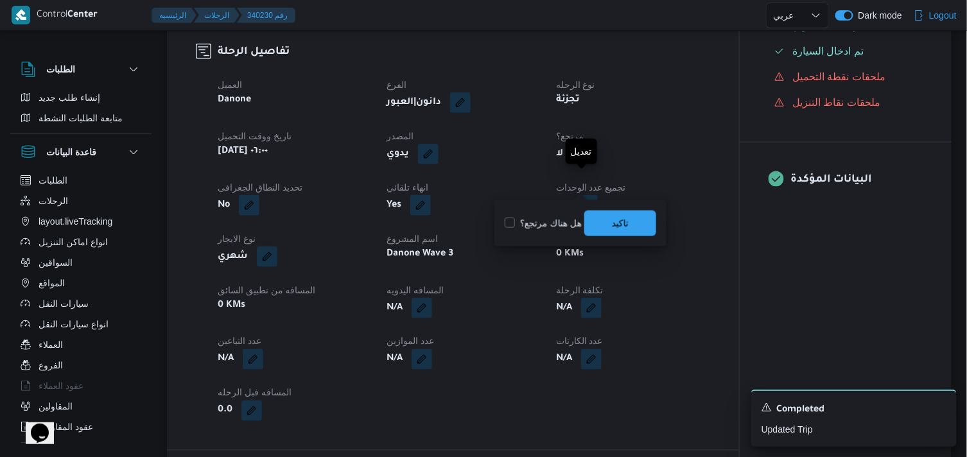
click at [587, 164] on button "button" at bounding box center [582, 153] width 21 height 21
click at [528, 225] on label "هل هناك مرتجع؟" at bounding box center [543, 223] width 77 height 15
checkbox input "true"
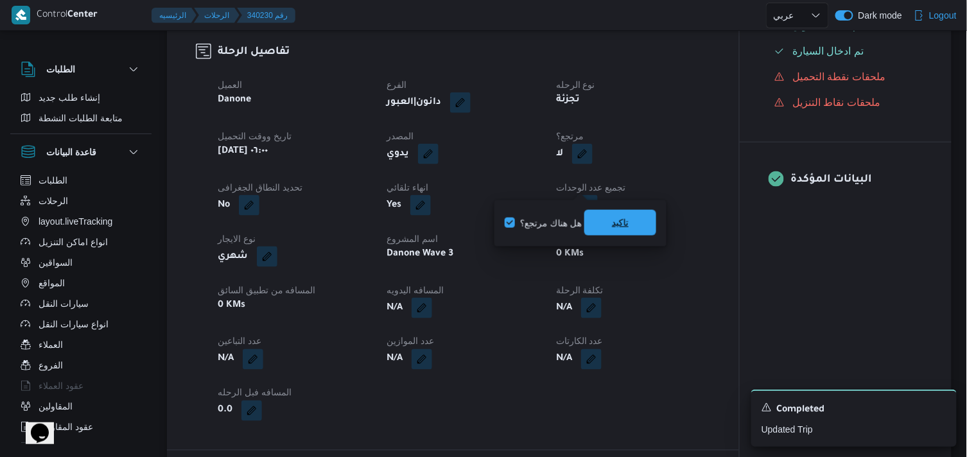
click at [610, 232] on span "تاكيد" at bounding box center [620, 223] width 72 height 26
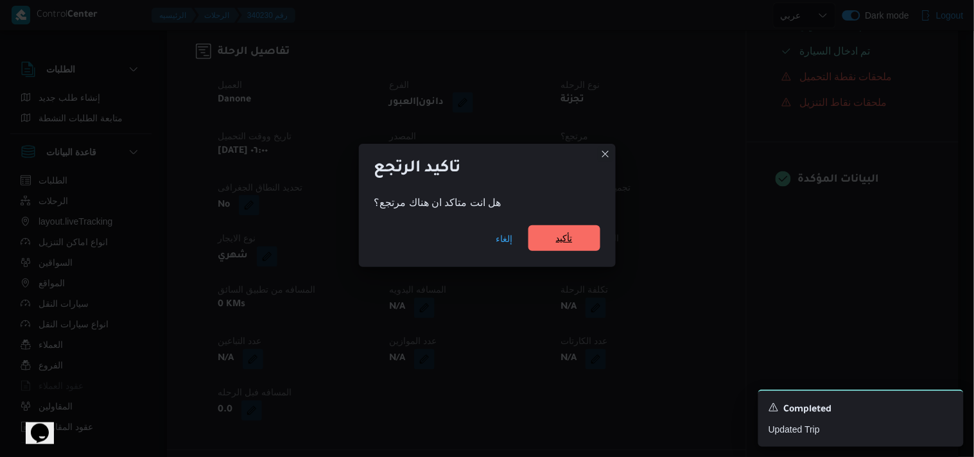
click at [550, 229] on span "تأكيد" at bounding box center [564, 238] width 72 height 26
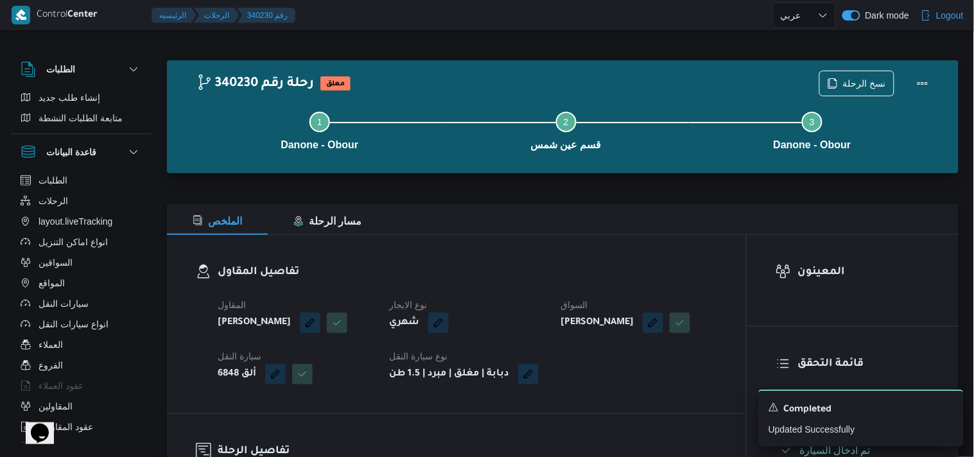
select select "ar"
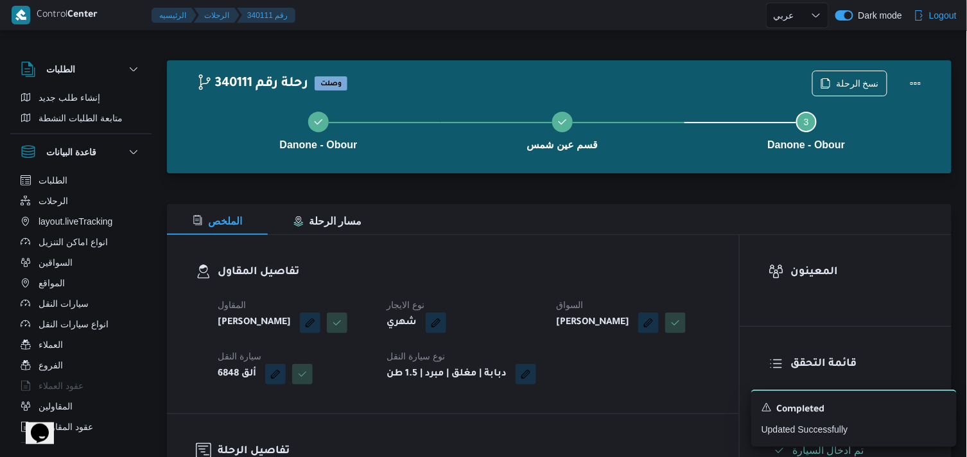
scroll to position [399, 0]
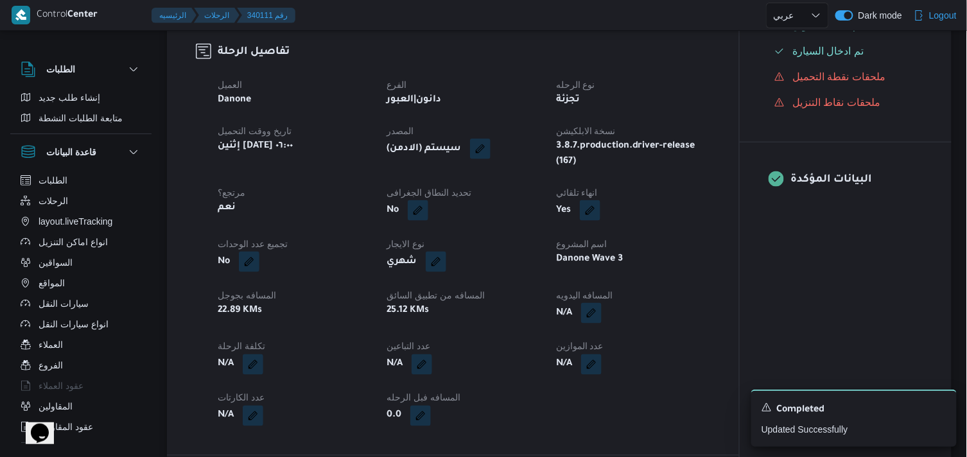
select select "ar"
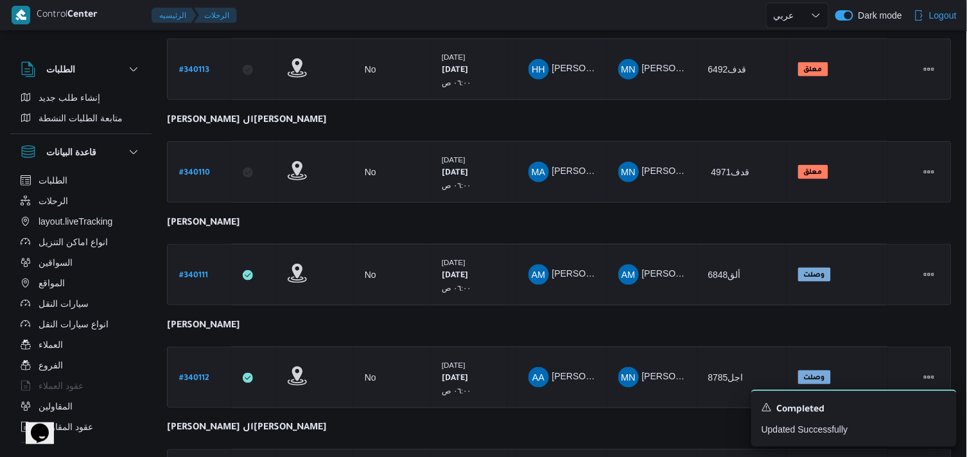
scroll to position [318, 0]
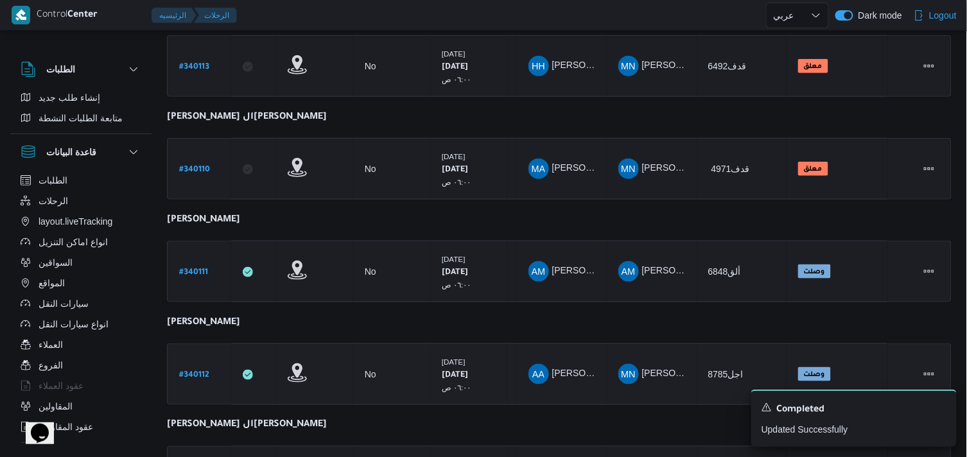
click at [199, 377] on link "# 340112" at bounding box center [194, 374] width 30 height 17
select select "ar"
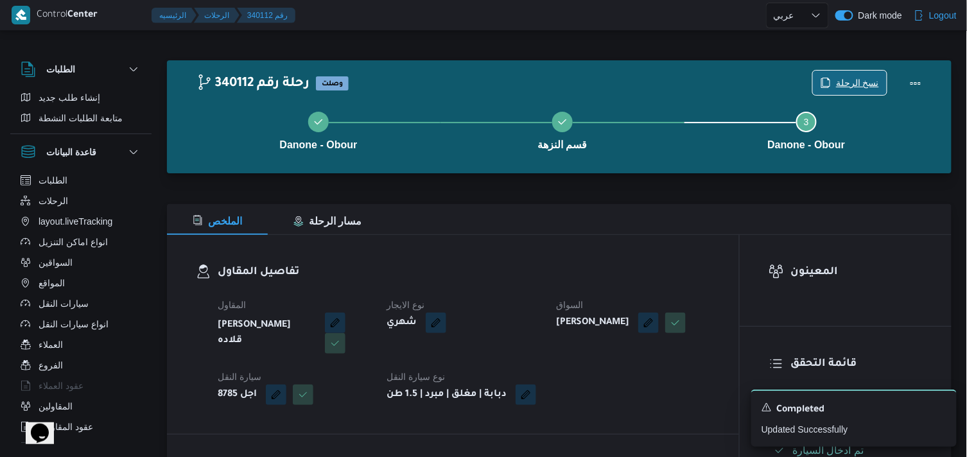
click at [823, 78] on icon "button" at bounding box center [826, 83] width 10 height 10
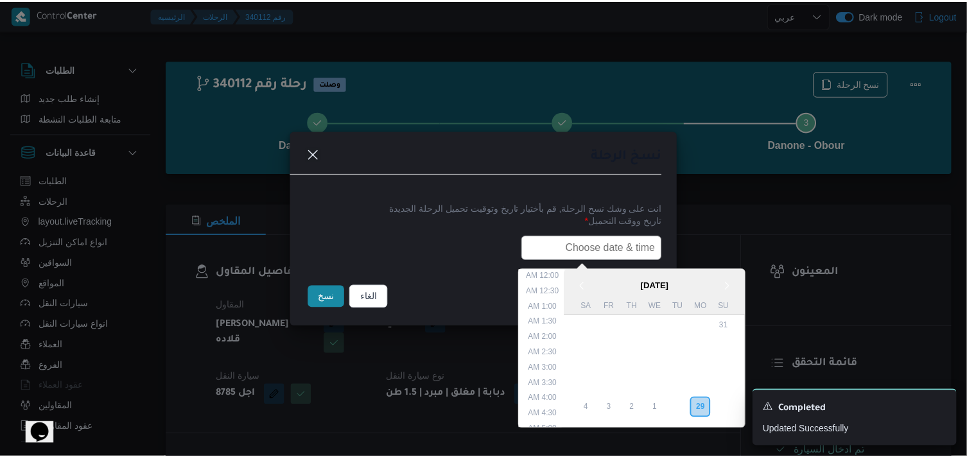
scroll to position [268, 0]
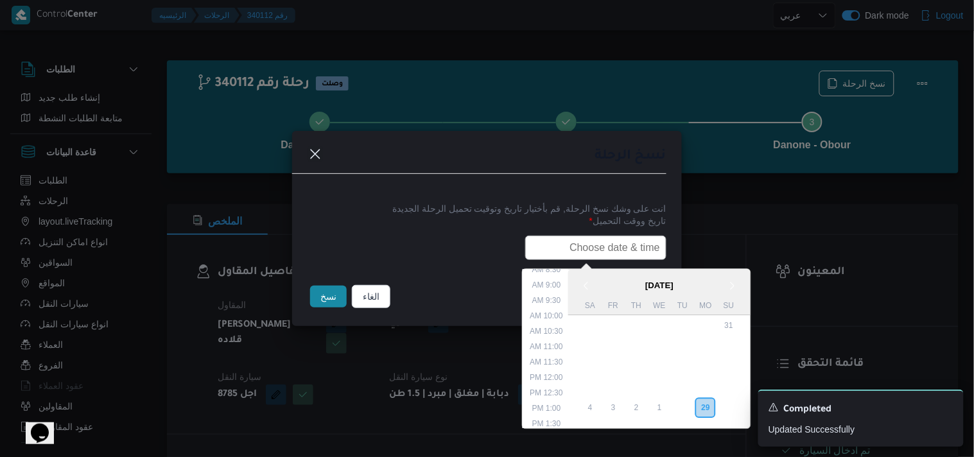
click at [597, 236] on input "text" at bounding box center [595, 248] width 141 height 24
type input "30/09/2025 6:00AM"
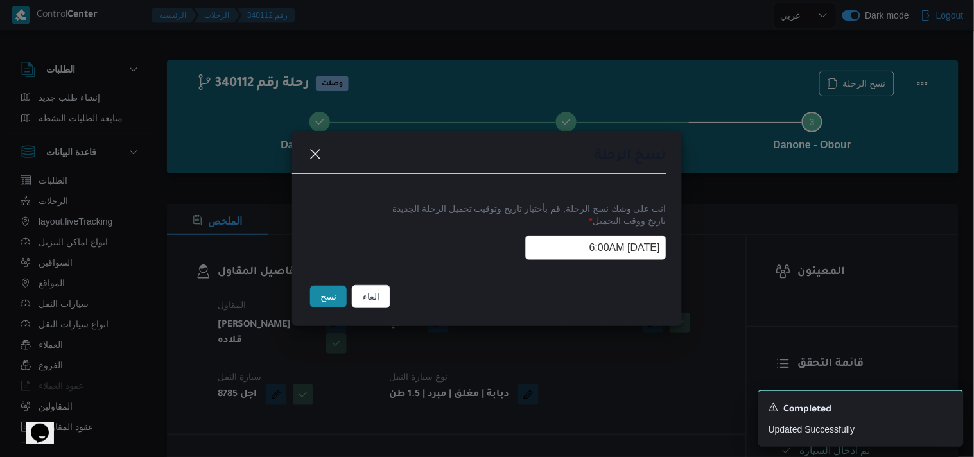
click at [328, 291] on button "نسخ" at bounding box center [328, 297] width 37 height 22
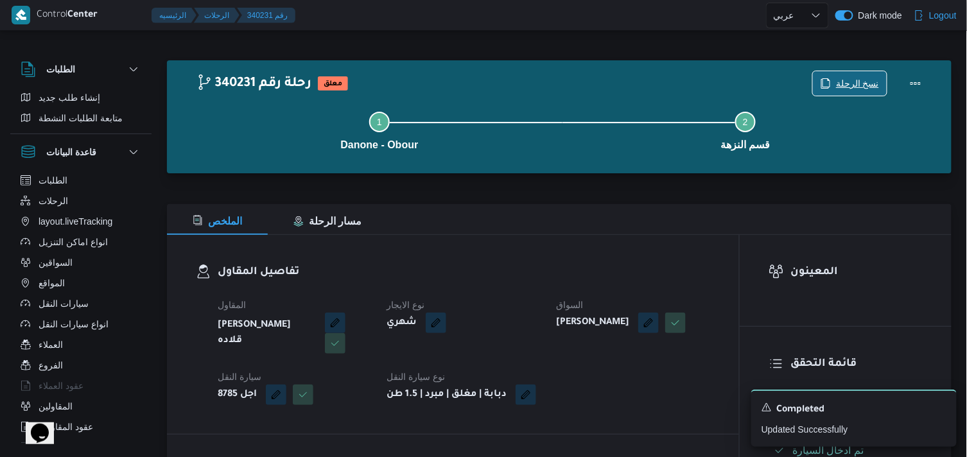
scroll to position [399, 0]
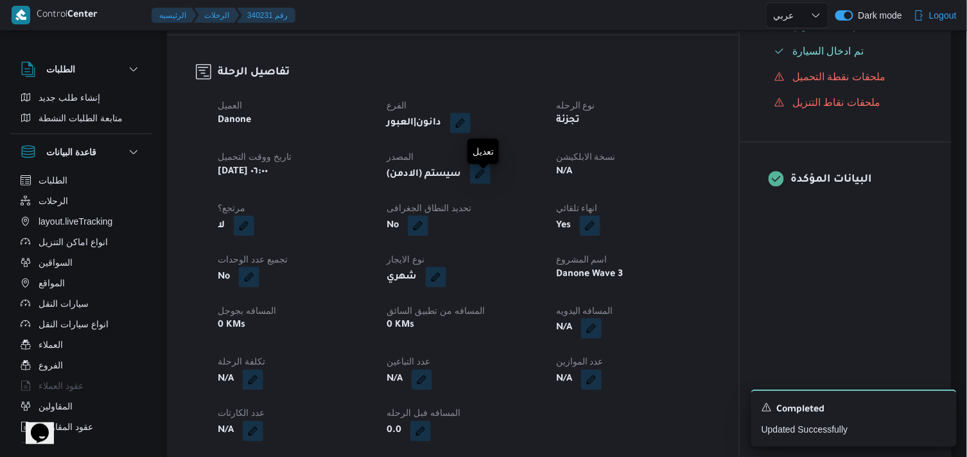
click at [487, 177] on button "button" at bounding box center [480, 174] width 21 height 21
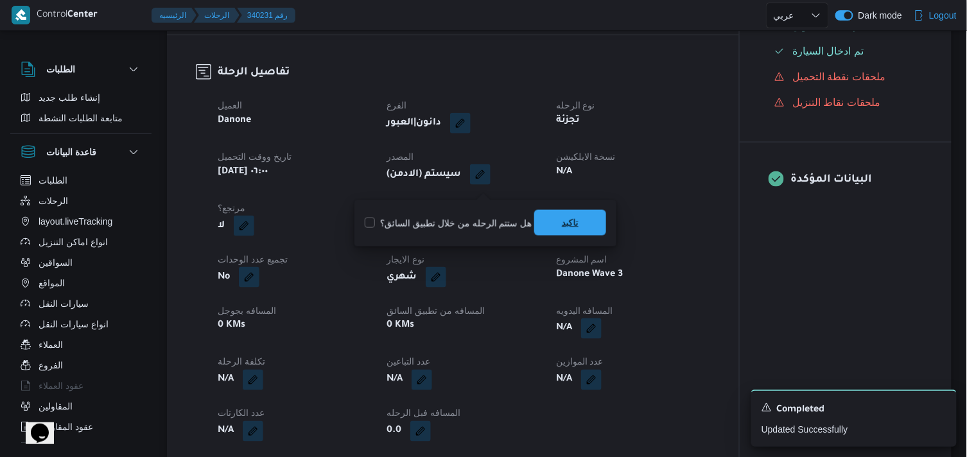
click at [573, 227] on span "تاكيد" at bounding box center [570, 222] width 17 height 15
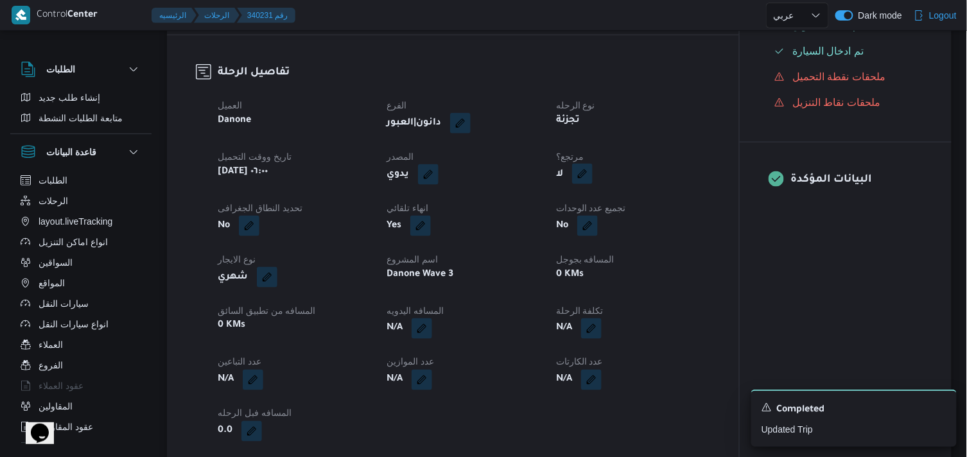
click at [584, 184] on button "button" at bounding box center [582, 174] width 21 height 21
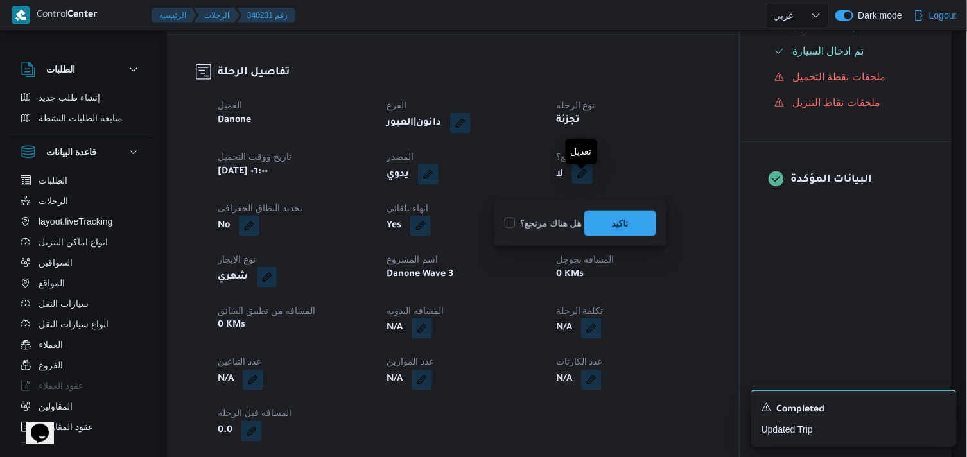
click at [584, 184] on button "button" at bounding box center [582, 174] width 21 height 21
click at [540, 227] on label "هل هناك مرتجع؟" at bounding box center [543, 223] width 77 height 15
checkbox input "true"
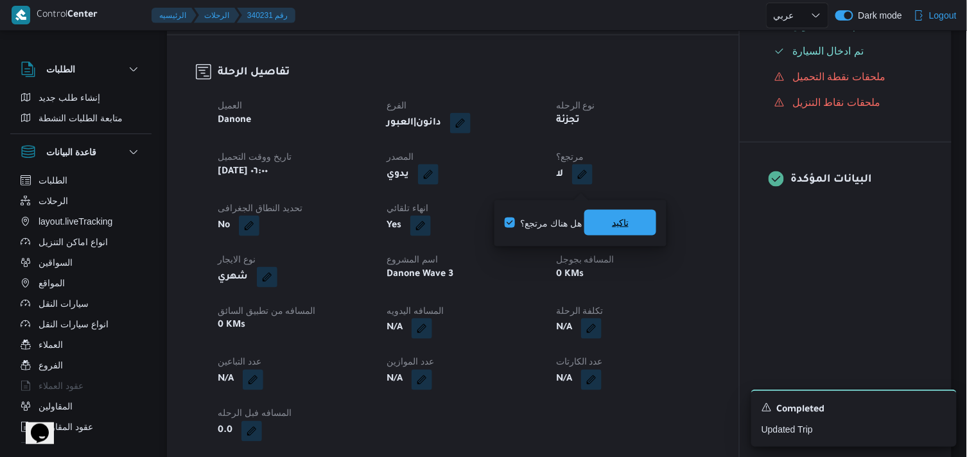
click at [613, 220] on span "تاكيد" at bounding box center [620, 222] width 17 height 15
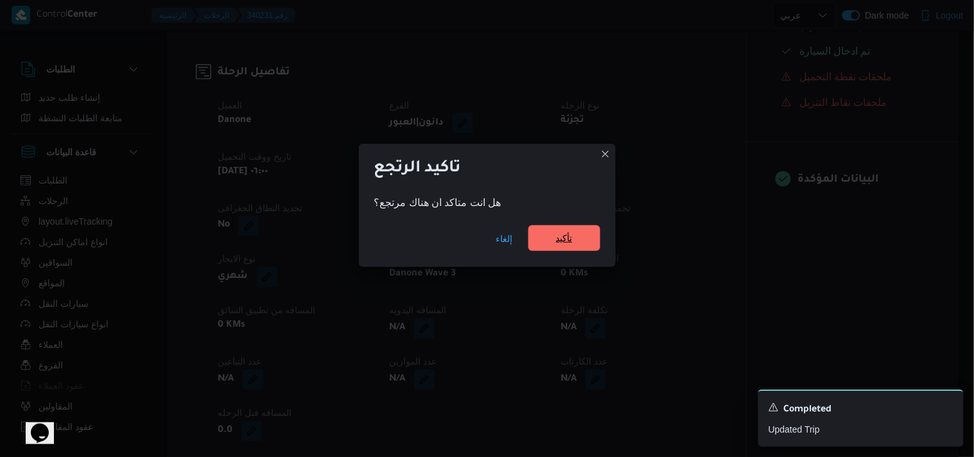
click at [556, 247] on span "تأكيد" at bounding box center [564, 238] width 72 height 26
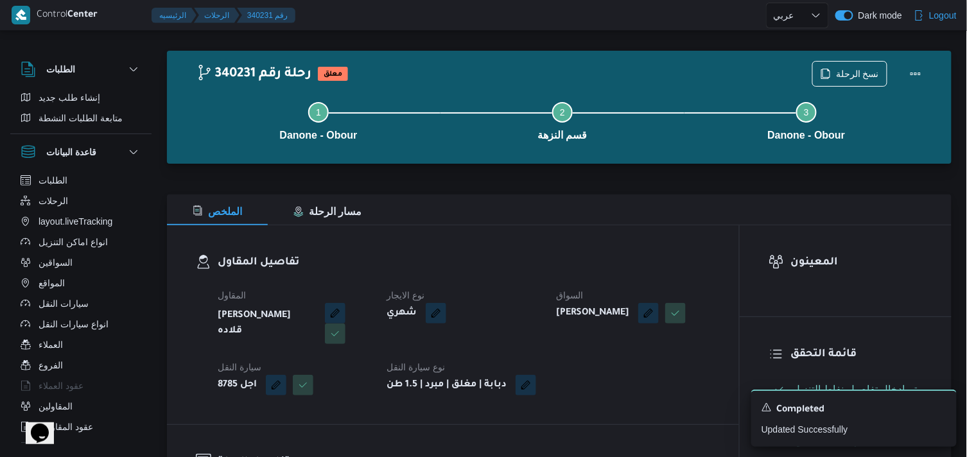
scroll to position [0, 0]
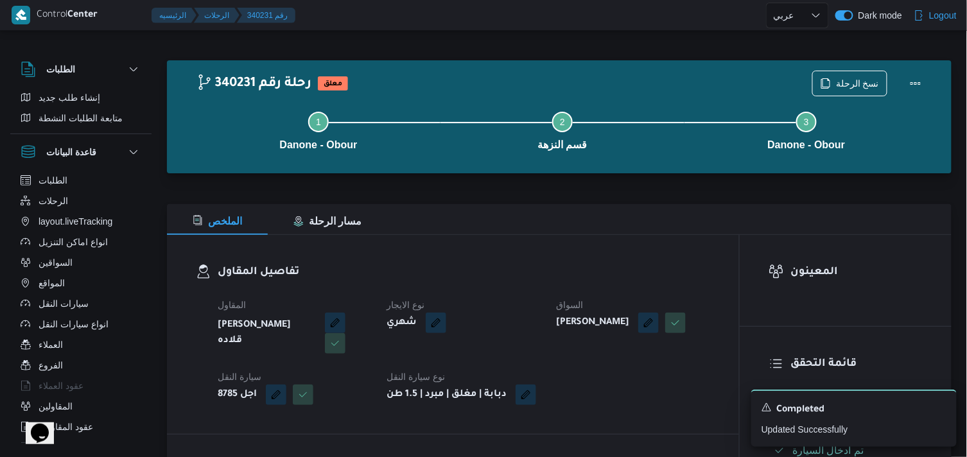
select select "ar"
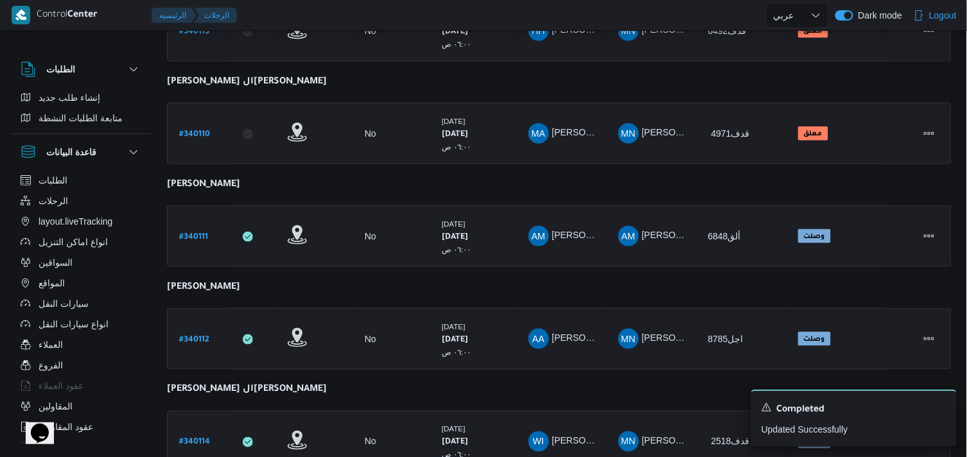
scroll to position [509, 0]
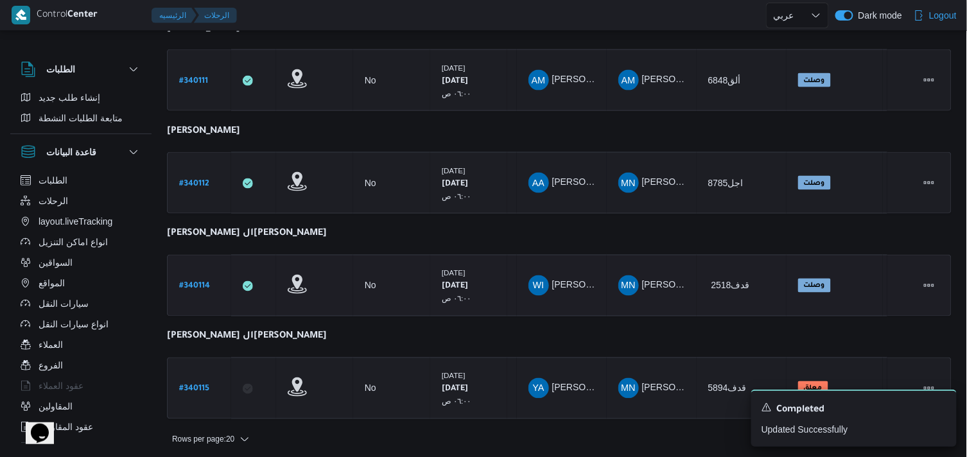
click at [202, 286] on b "# 340114" at bounding box center [194, 287] width 31 height 9
select select "ar"
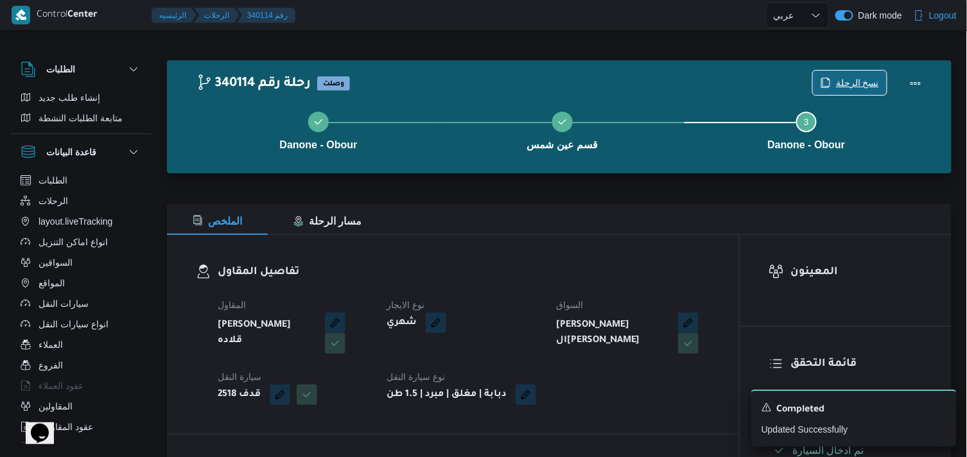
click at [872, 86] on span "نسخ الرحلة" at bounding box center [857, 82] width 43 height 15
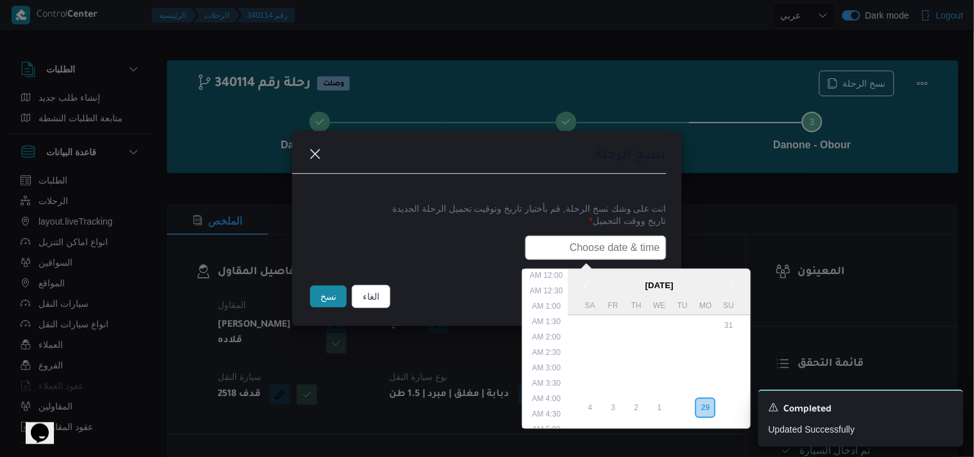
click at [619, 248] on input "text" at bounding box center [595, 248] width 141 height 24
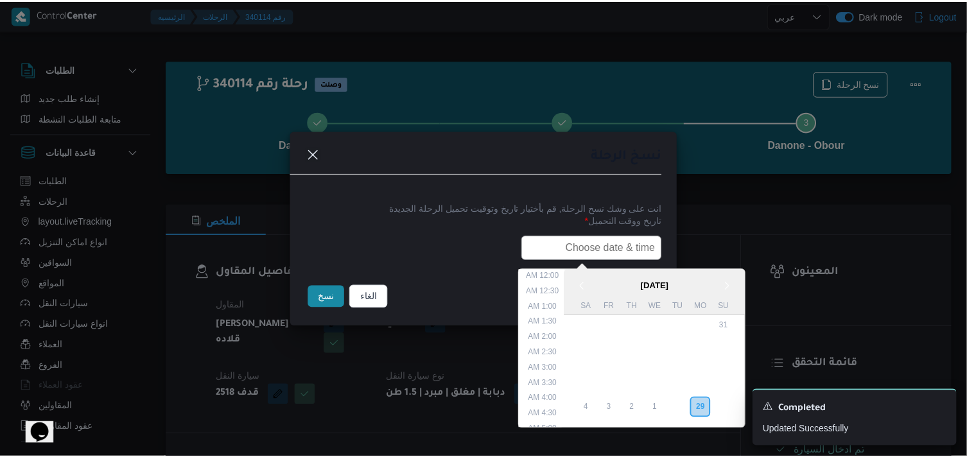
scroll to position [268, 0]
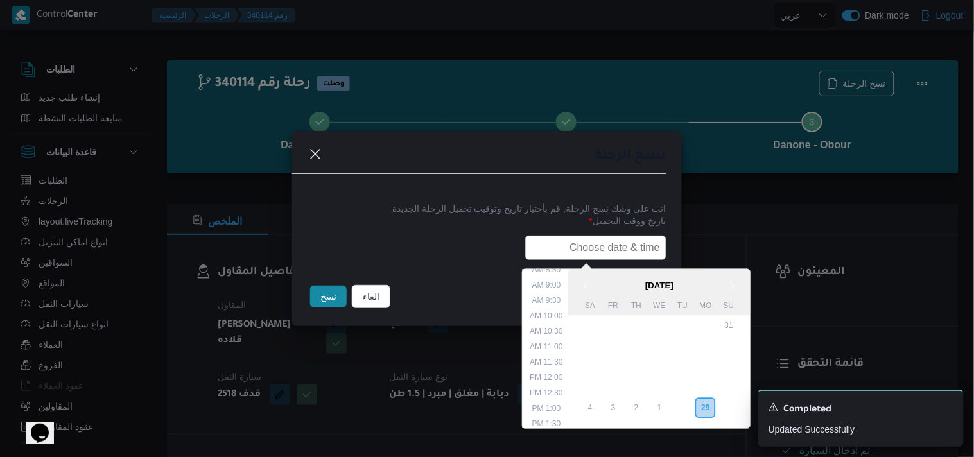
type input "30/09/2025 6:00AM"
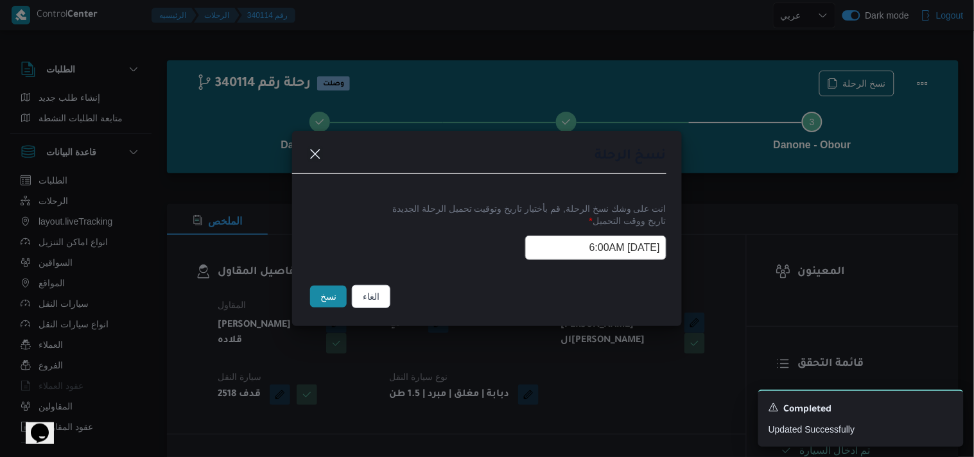
click at [329, 303] on button "نسخ" at bounding box center [328, 297] width 37 height 22
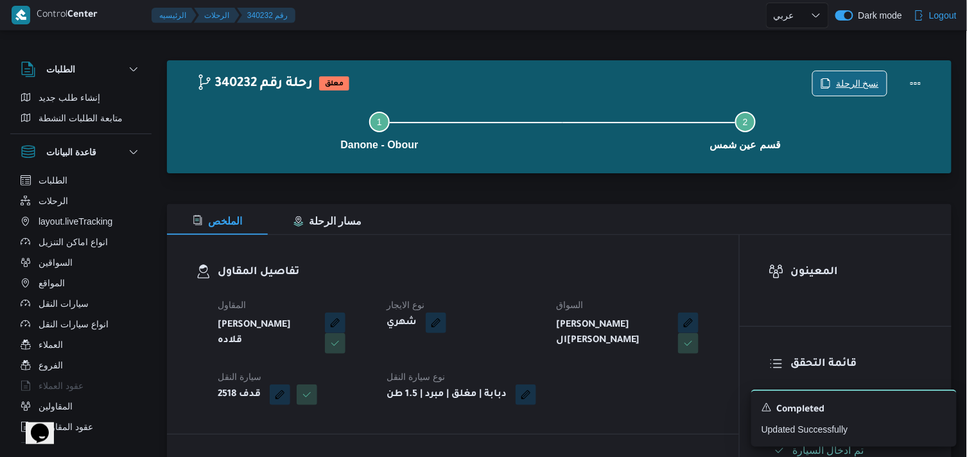
scroll to position [399, 0]
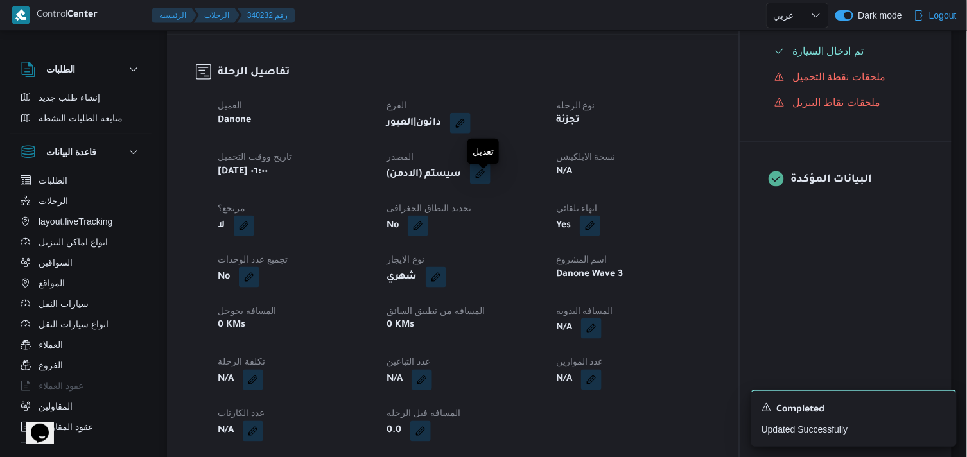
click at [485, 184] on button "button" at bounding box center [480, 174] width 21 height 21
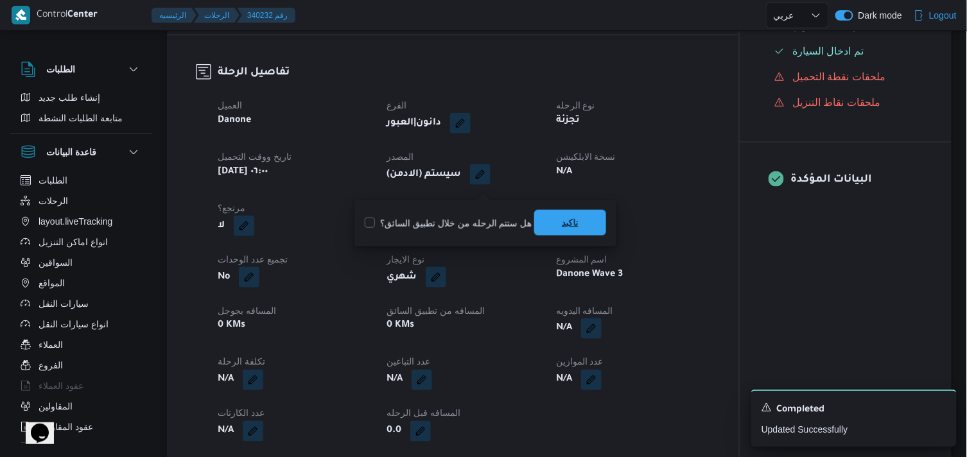
click at [581, 219] on span "تاكيد" at bounding box center [570, 223] width 72 height 26
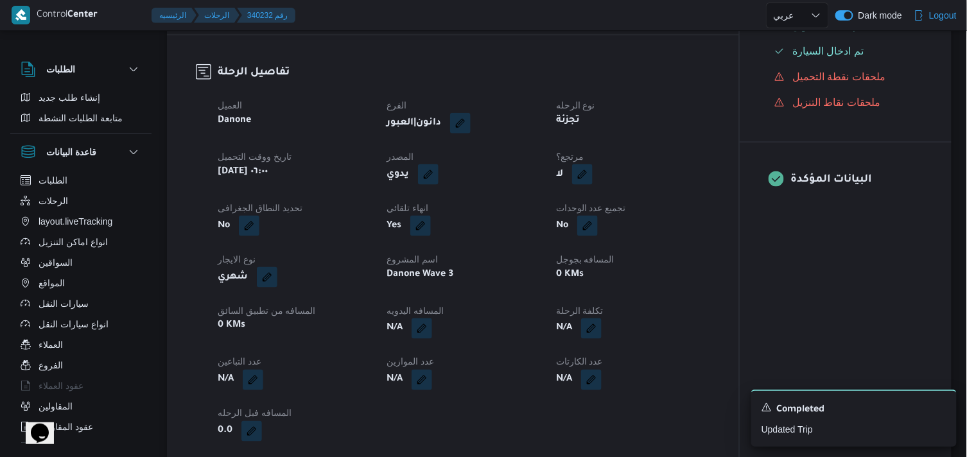
click at [577, 176] on button "button" at bounding box center [582, 174] width 21 height 21
click at [555, 214] on div "هل هناك مرتجع؟ تاكيد" at bounding box center [580, 223] width 154 height 28
click at [553, 217] on label "هل هناك مرتجع؟" at bounding box center [543, 223] width 77 height 15
checkbox input "true"
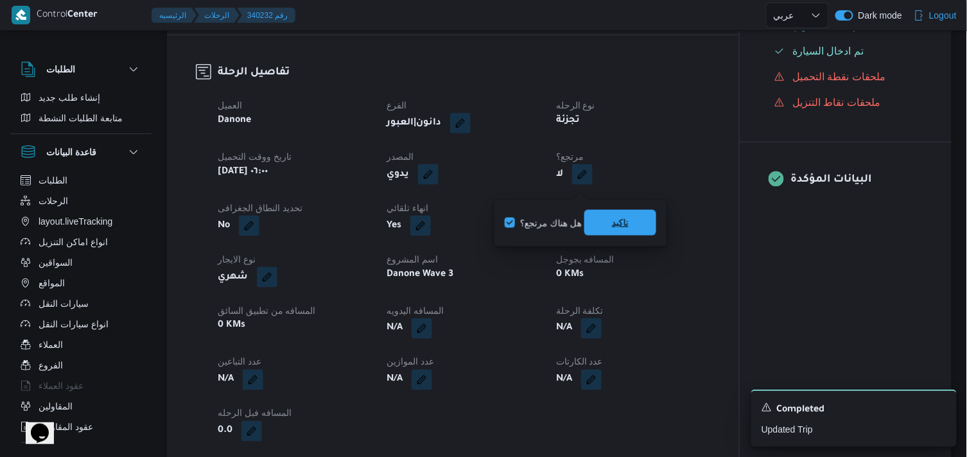
drag, startPoint x: 604, startPoint y: 222, endPoint x: 619, endPoint y: 210, distance: 19.2
click at [619, 210] on span "تاكيد" at bounding box center [620, 223] width 72 height 26
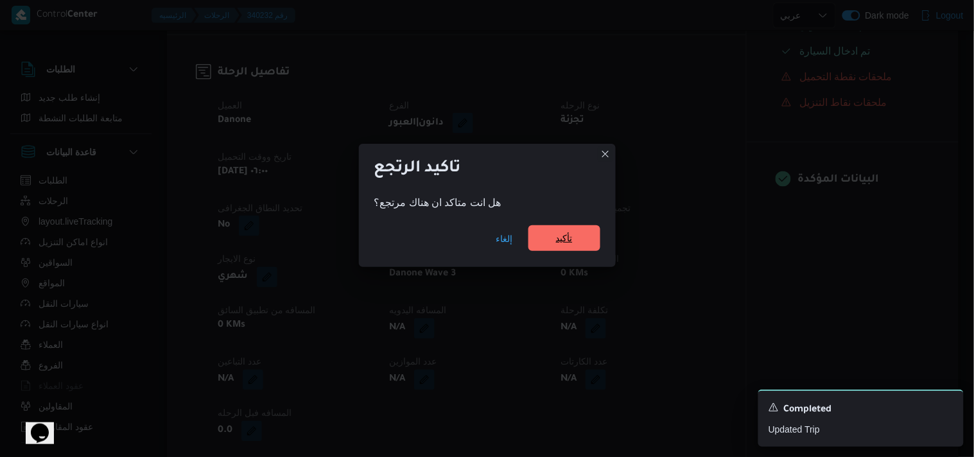
click at [579, 229] on span "تأكيد" at bounding box center [564, 238] width 72 height 26
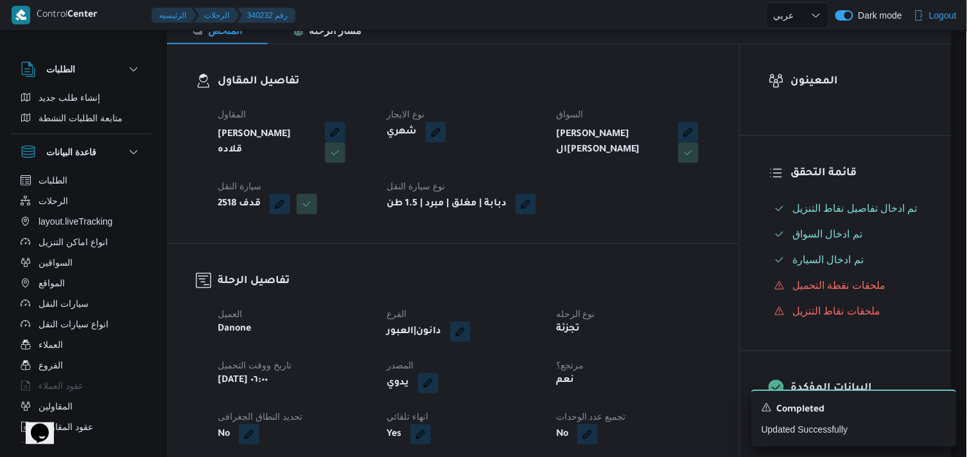
scroll to position [0, 0]
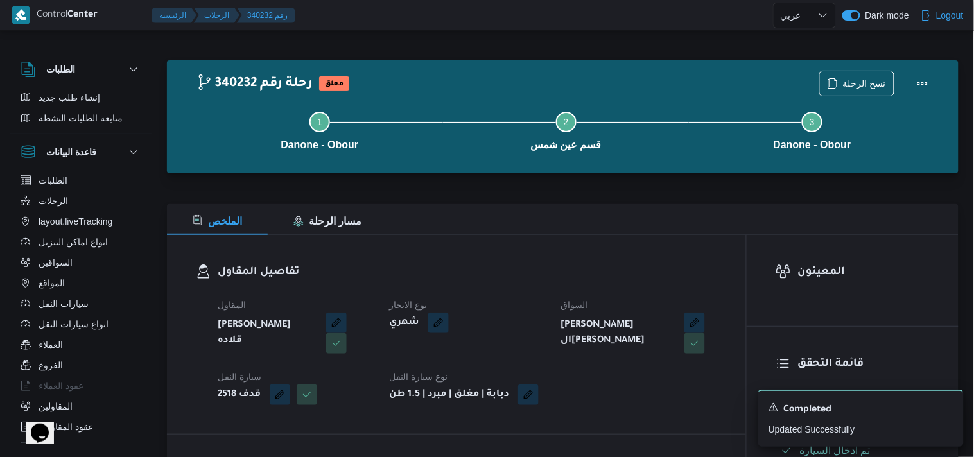
select select "ar"
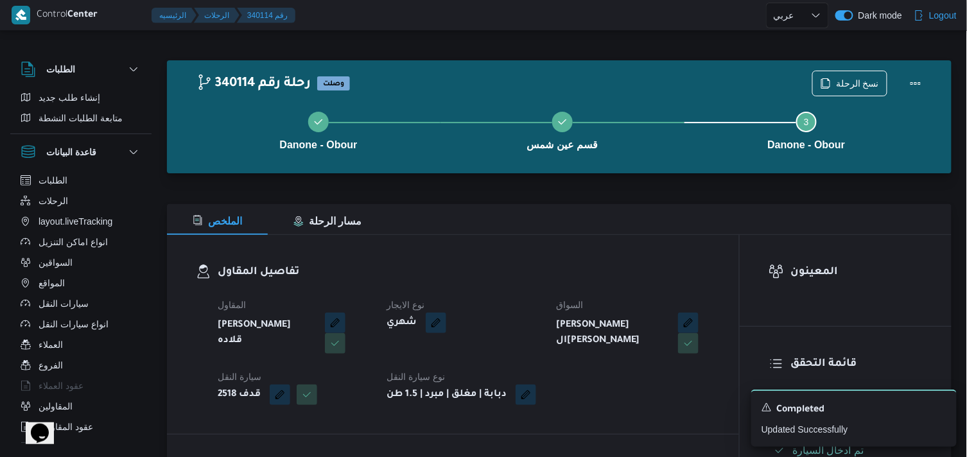
select select "ar"
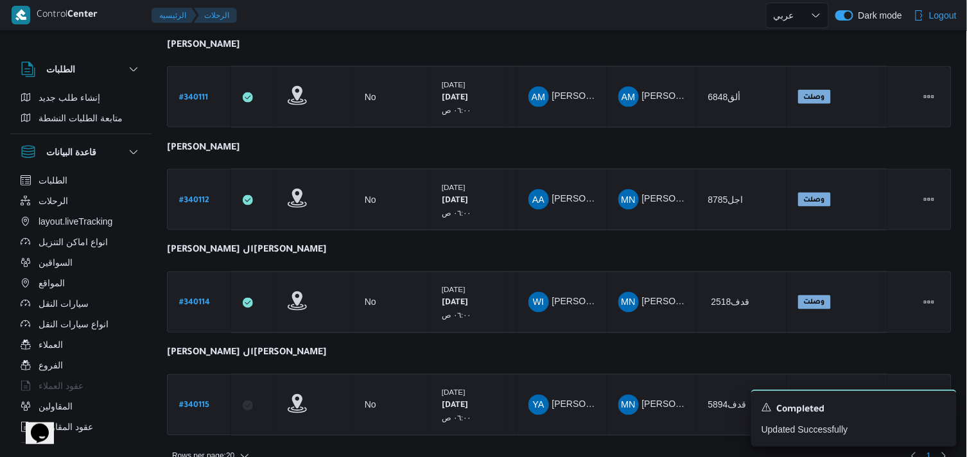
scroll to position [509, 0]
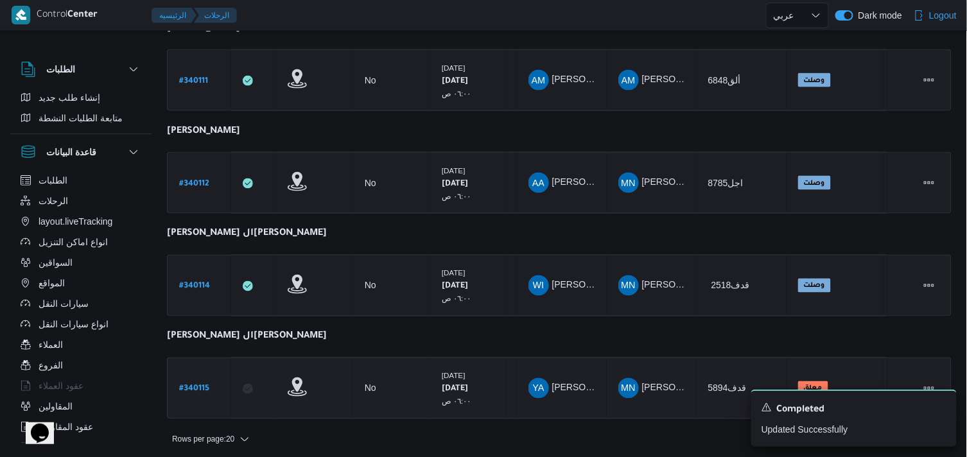
click at [209, 388] on b "# 340115" at bounding box center [194, 389] width 30 height 9
select select "ar"
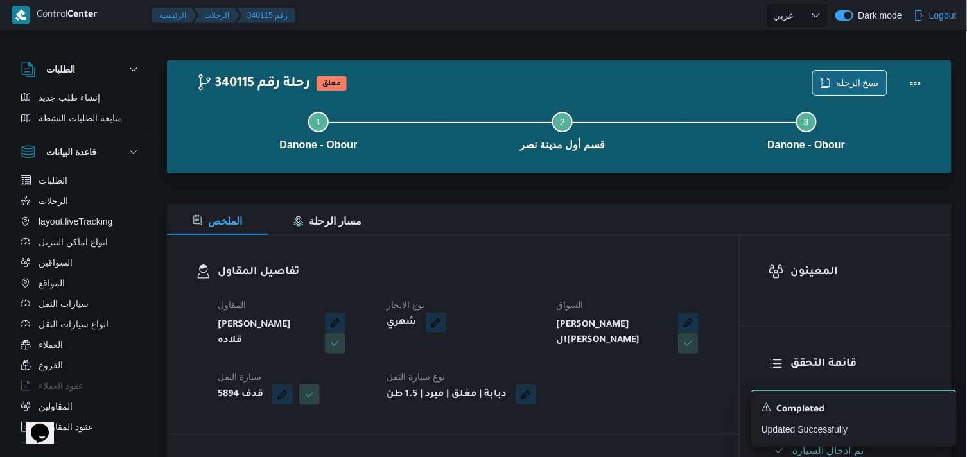
click at [859, 71] on button "نسخ الرحلة" at bounding box center [849, 83] width 75 height 26
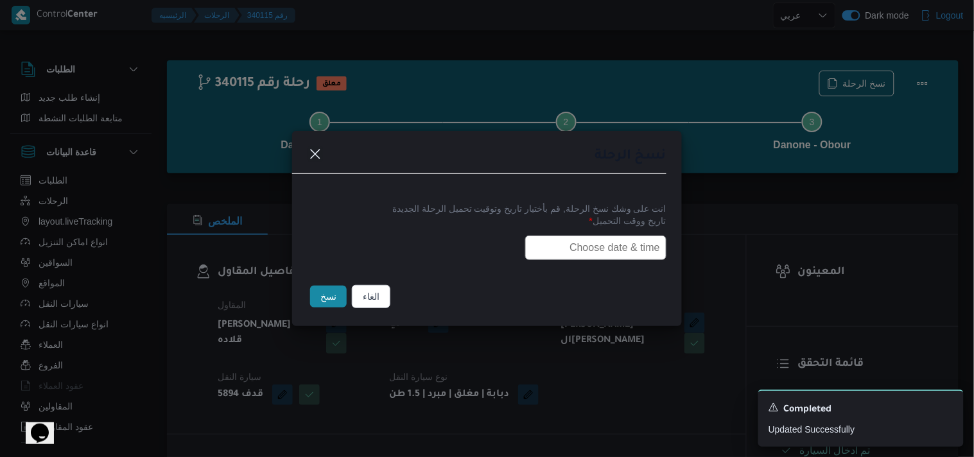
click at [564, 254] on input "text" at bounding box center [595, 248] width 141 height 24
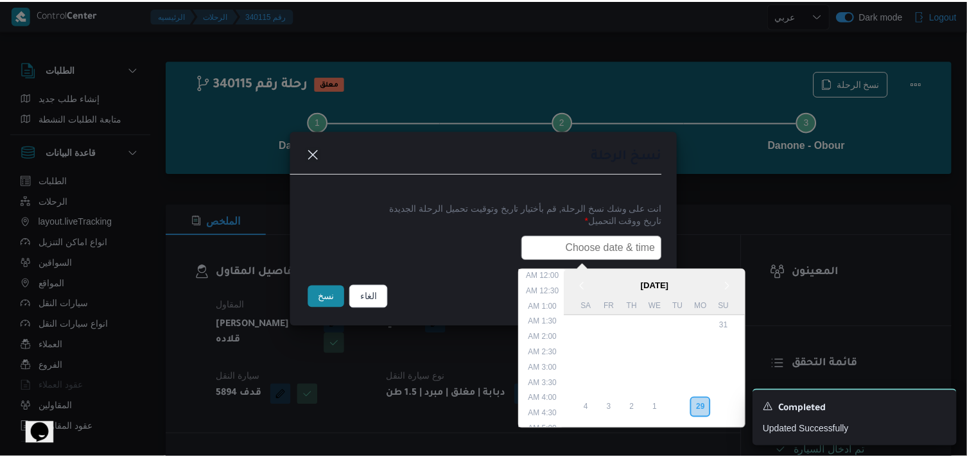
scroll to position [268, 0]
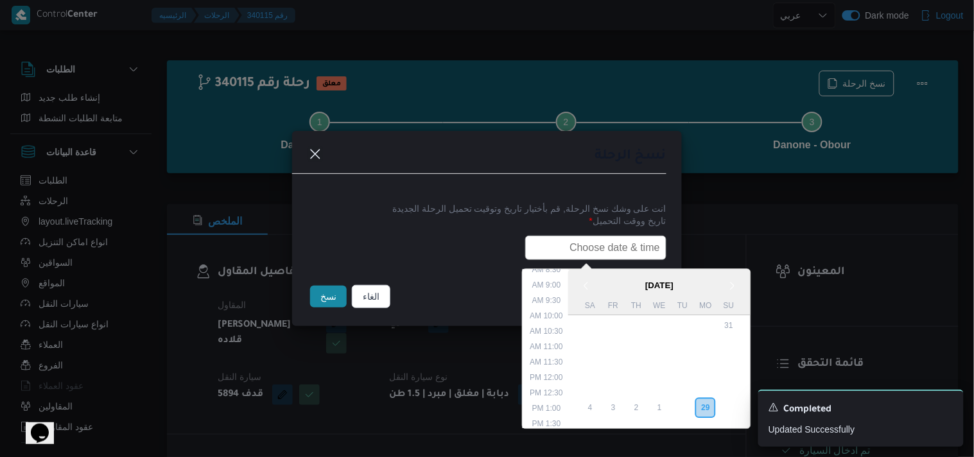
type input "30/09/2025 6:00AM"
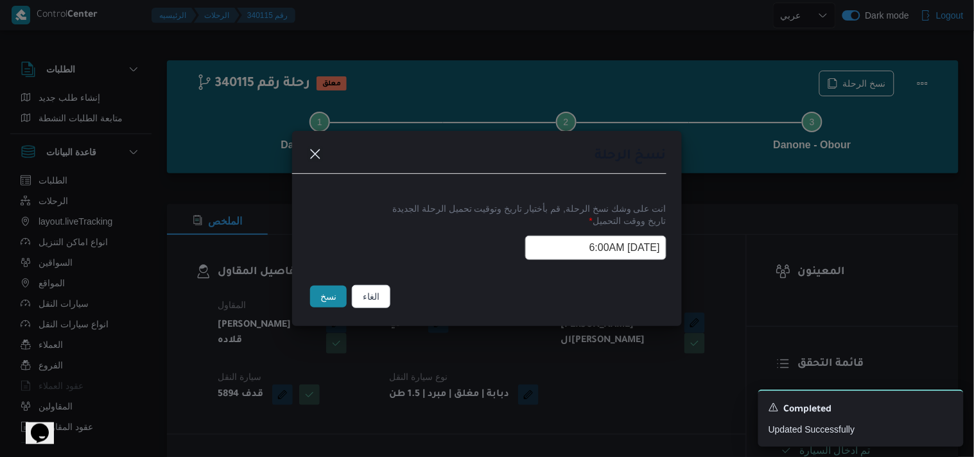
click at [324, 303] on button "نسخ" at bounding box center [328, 297] width 37 height 22
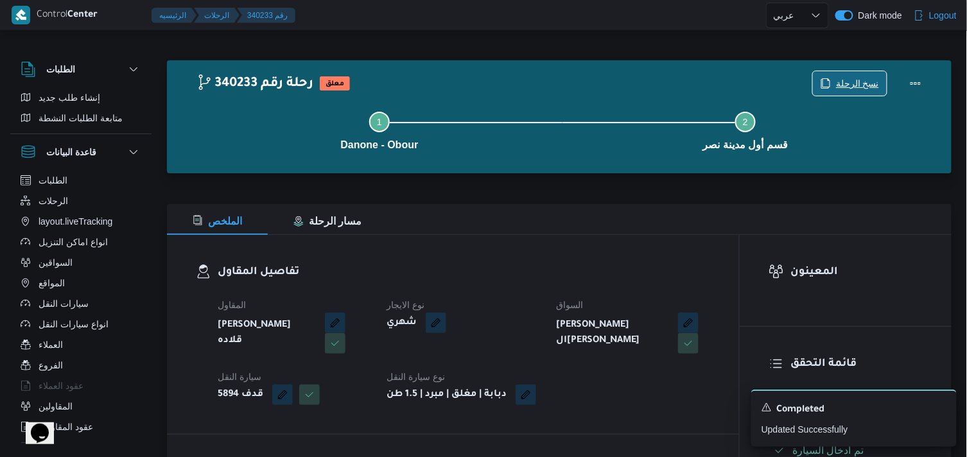
scroll to position [399, 0]
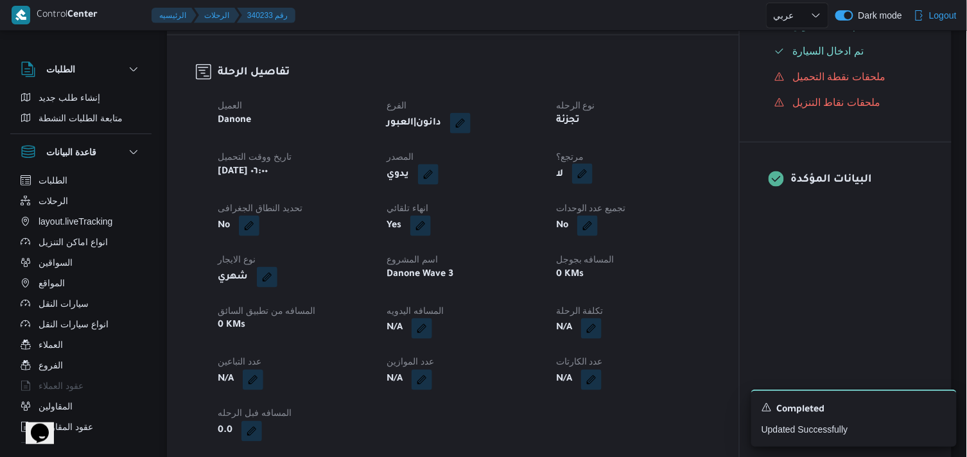
click at [582, 184] on button "button" at bounding box center [582, 174] width 21 height 21
click at [533, 229] on label "هل هناك مرتجع؟" at bounding box center [543, 223] width 77 height 15
checkbox input "true"
drag, startPoint x: 591, startPoint y: 225, endPoint x: 618, endPoint y: 225, distance: 27.6
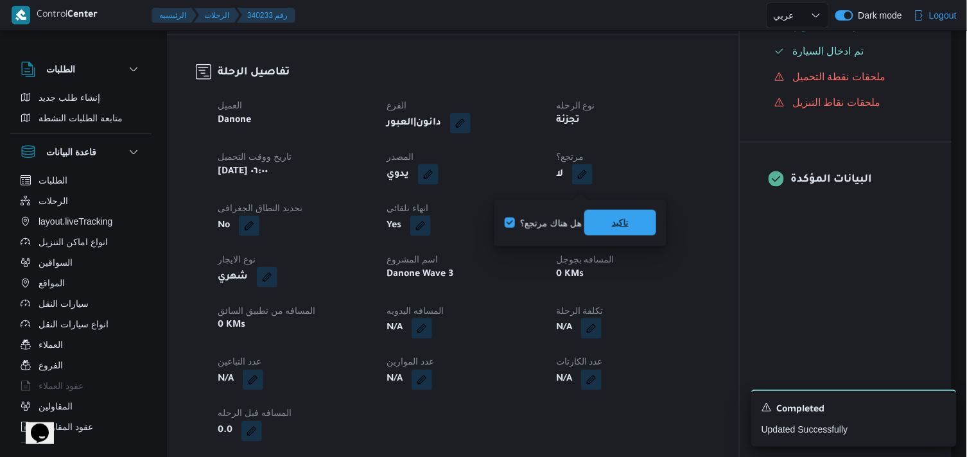
click at [618, 225] on span "تاكيد" at bounding box center [620, 223] width 72 height 26
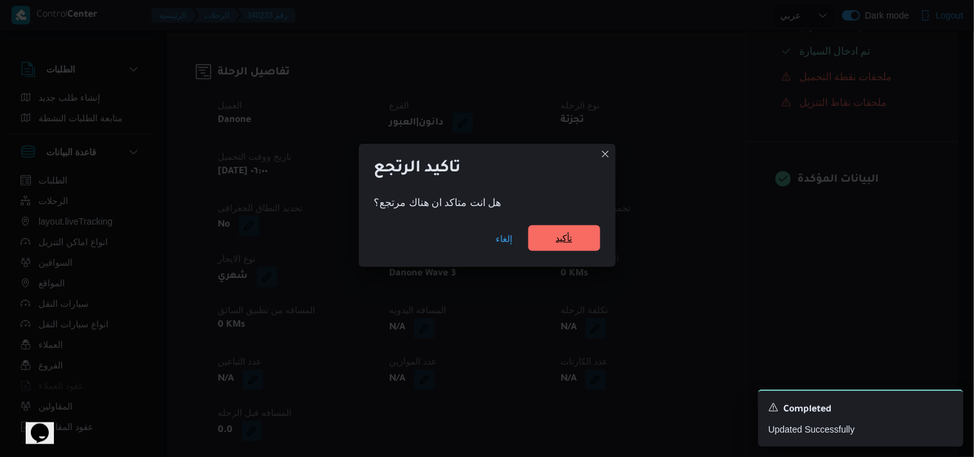
click at [561, 236] on span "تأكيد" at bounding box center [564, 237] width 17 height 15
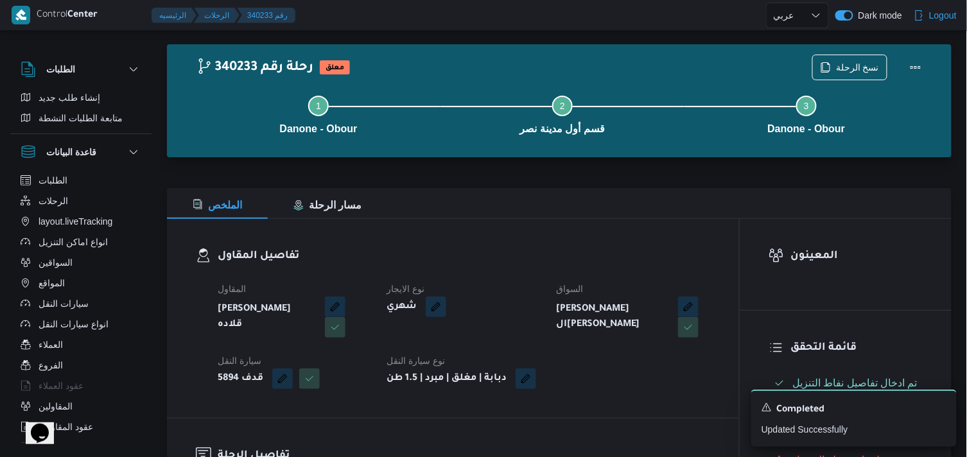
scroll to position [0, 0]
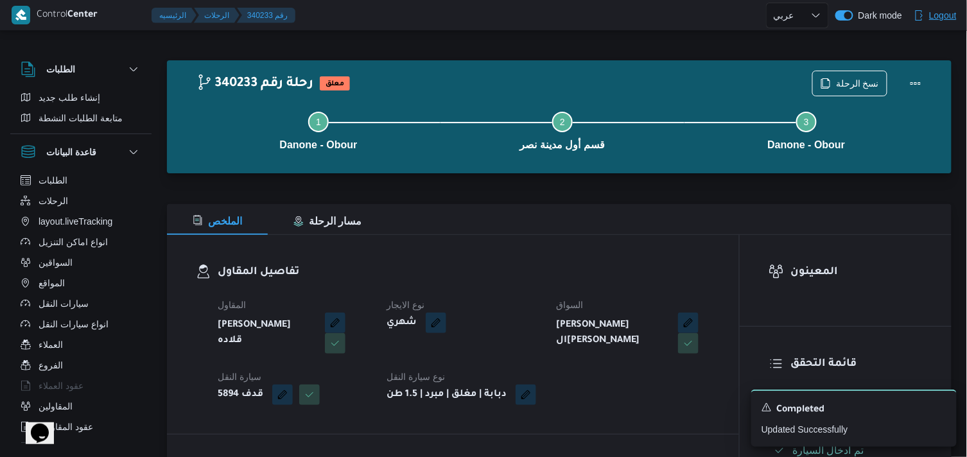
select select "ar"
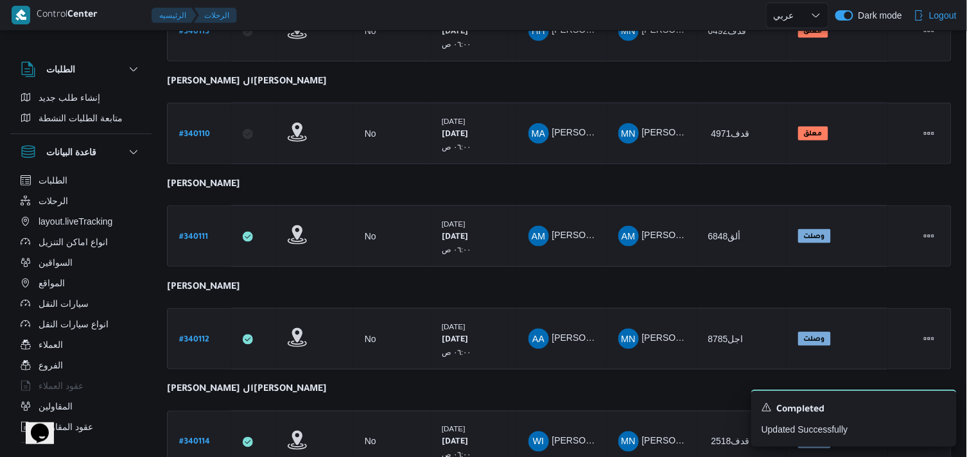
scroll to position [509, 0]
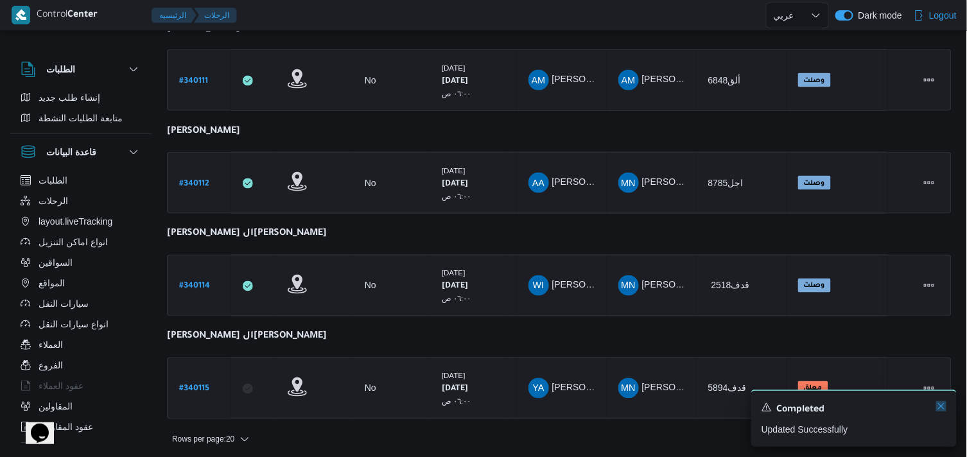
click at [917, 402] on icon "Dismiss toast" at bounding box center [941, 406] width 10 height 10
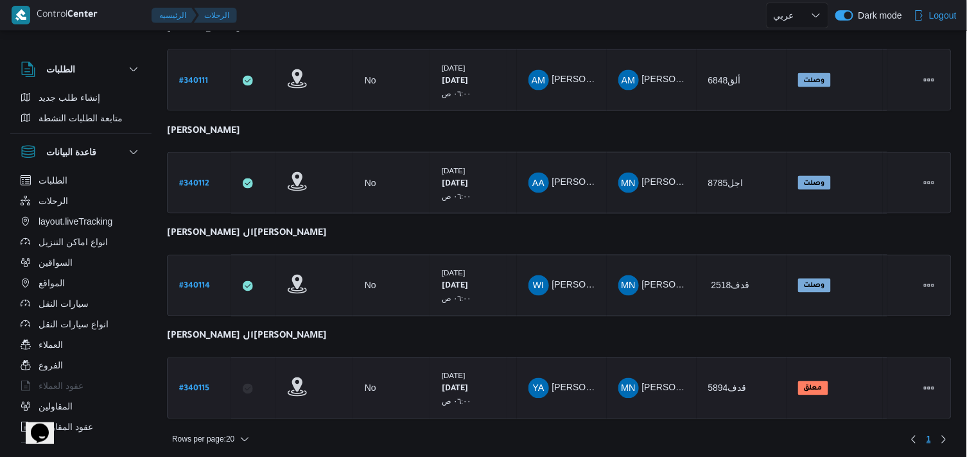
click at [767, 358] on td "سيارة النقل قدف5894" at bounding box center [742, 389] width 90 height 62
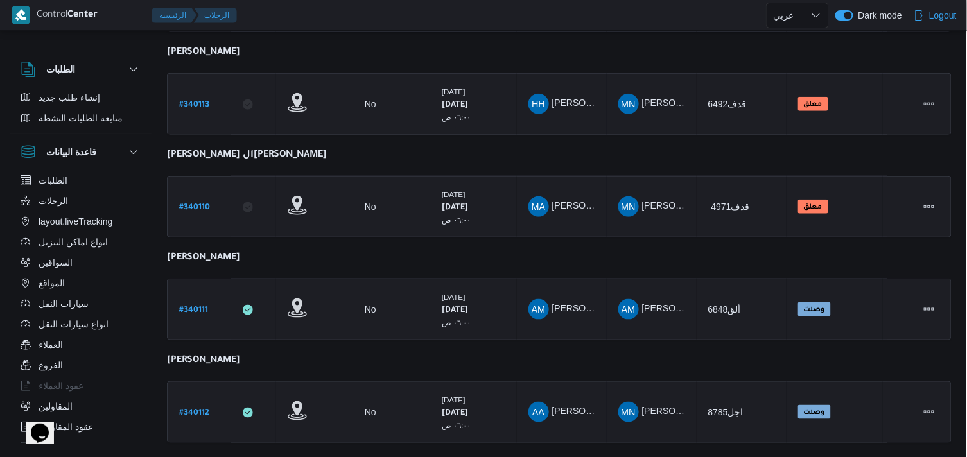
scroll to position [276, 0]
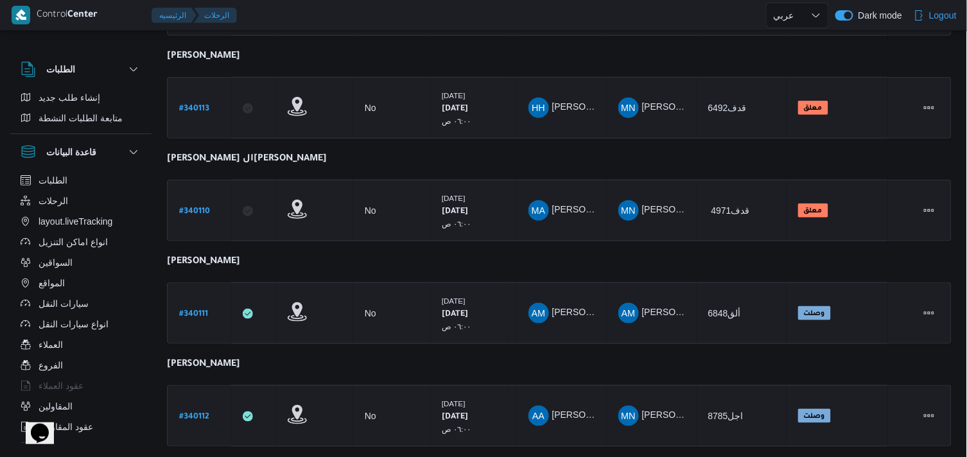
click at [862, 161] on table "رقم الرحلة Click to sort in ascending order تطبيق السائق Click to sort in ascen…" at bounding box center [559, 282] width 785 height 765
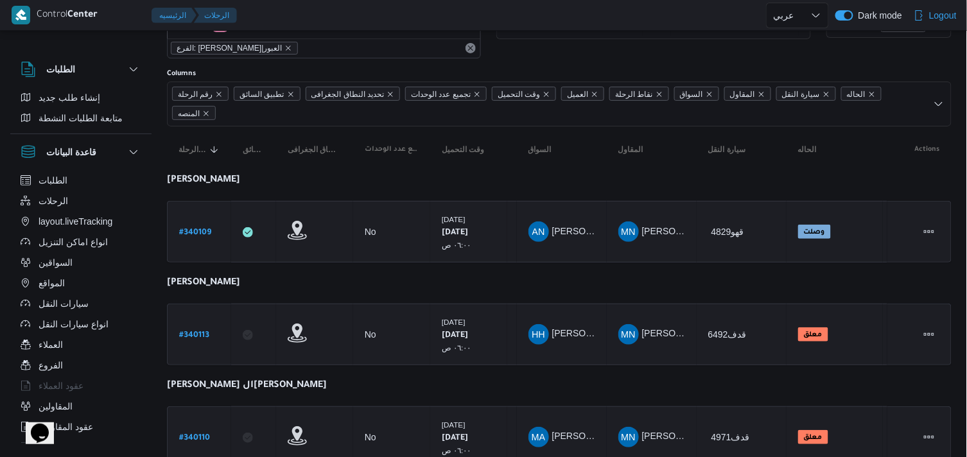
scroll to position [47, 0]
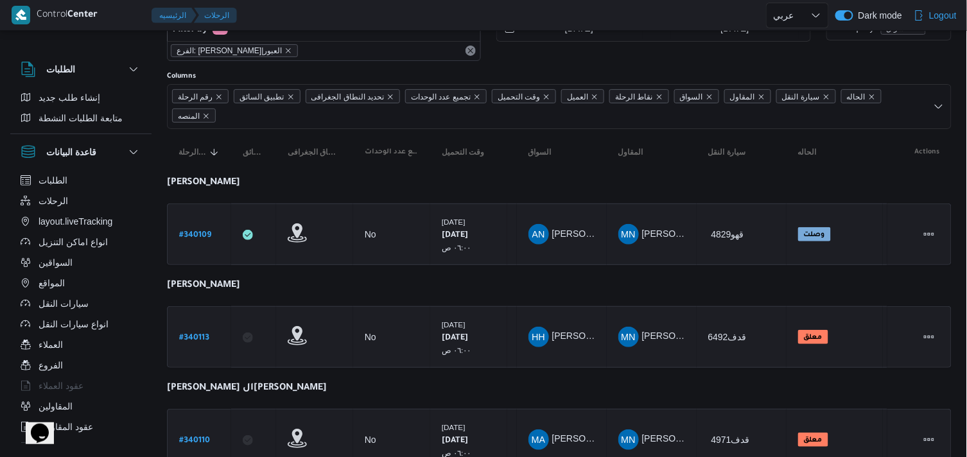
click at [822, 61] on div at bounding box center [559, 66] width 785 height 10
drag, startPoint x: 526, startPoint y: 60, endPoint x: 498, endPoint y: 120, distance: 66.9
click at [498, 120] on div "رقم الرحلة تطبيق السائق تحديد النطاق الجغرافى تجميع عدد الوحدات وقت التحميل الع…" at bounding box center [559, 106] width 785 height 45
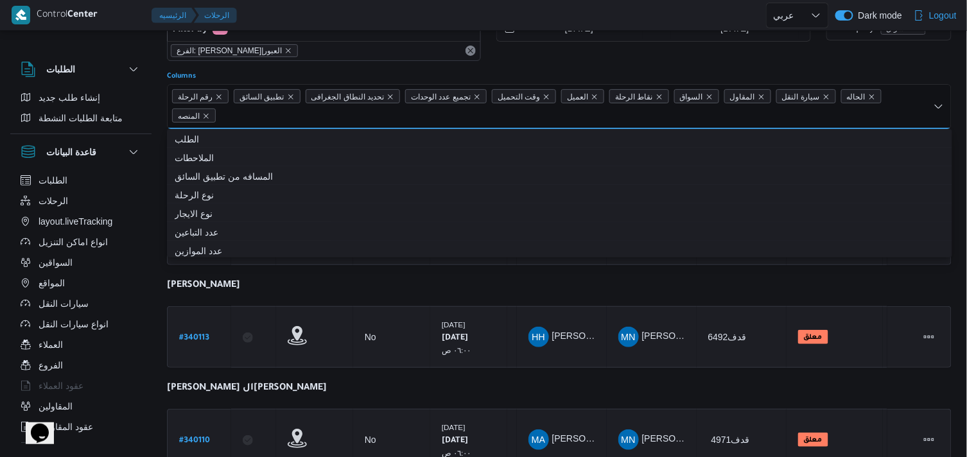
click at [623, 79] on div "Columns" at bounding box center [559, 76] width 785 height 10
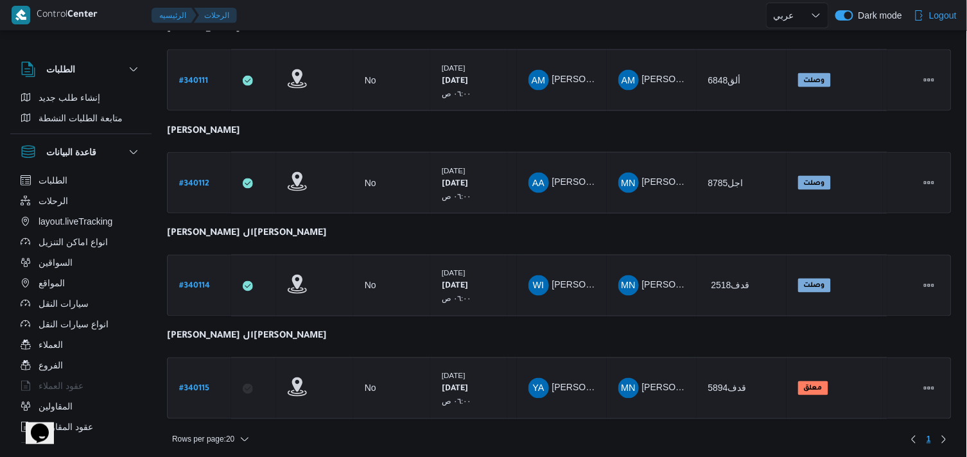
scroll to position [0, 0]
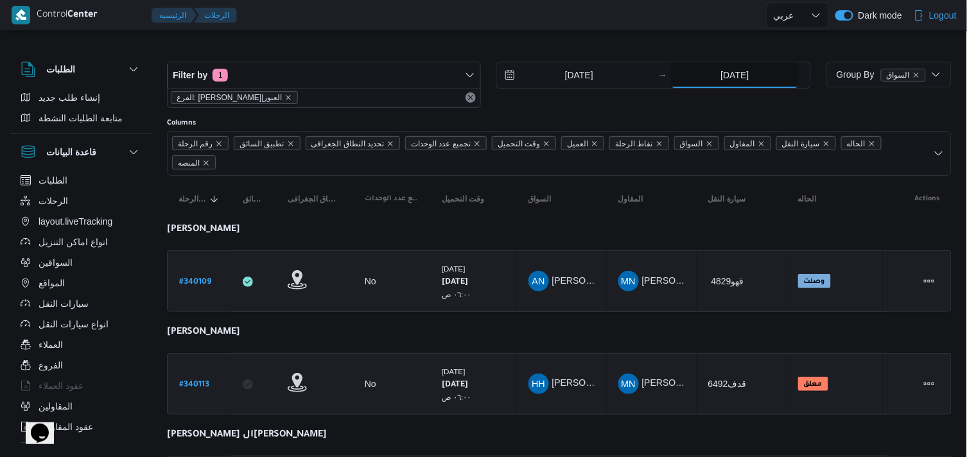
click at [743, 87] on input "29/9/2025" at bounding box center [735, 75] width 128 height 26
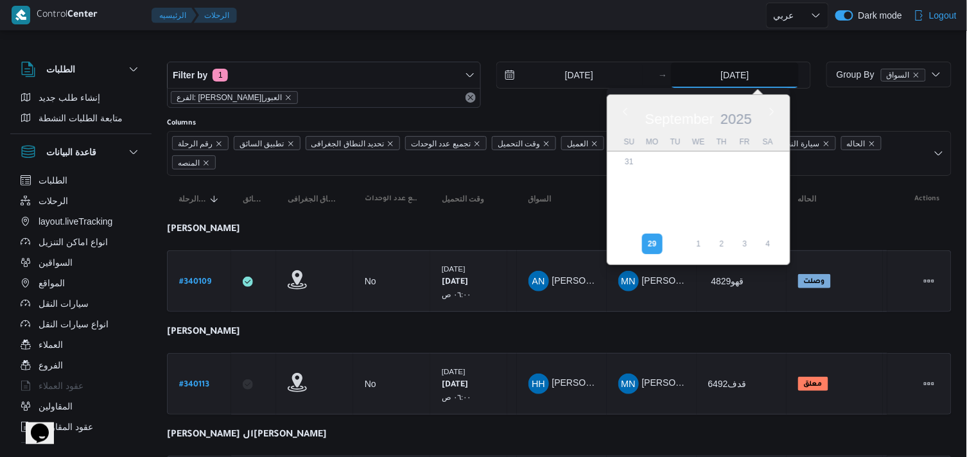
click at [743, 87] on input "29/9/2025" at bounding box center [735, 75] width 128 height 26
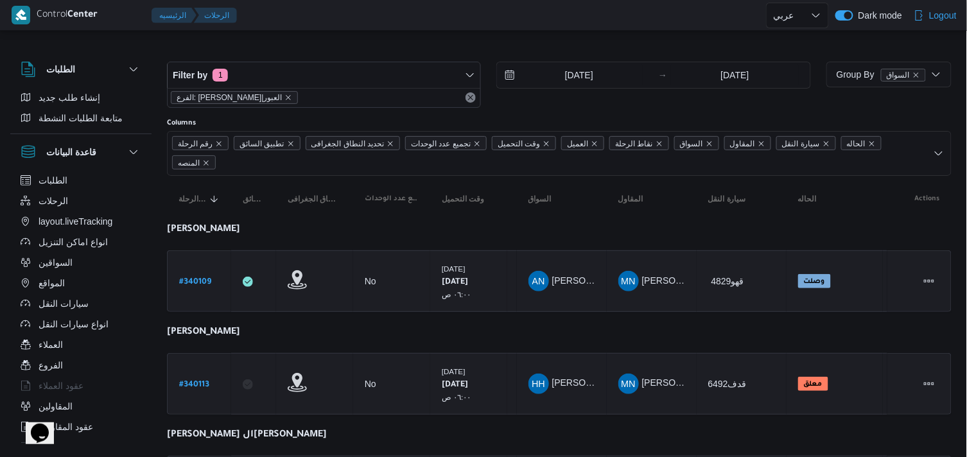
click at [751, 197] on span "سيارة النقل Click to sort in ascending order" at bounding box center [741, 199] width 77 height 21
click at [617, 208] on span "المقاول Click to sort in ascending order" at bounding box center [651, 199] width 77 height 21
click at [289, 202] on span "تحديد النطاق الجغرافى" at bounding box center [315, 199] width 54 height 10
click at [223, 198] on span "رقم الرحلة Click to sort in ascending order" at bounding box center [198, 199] width 51 height 21
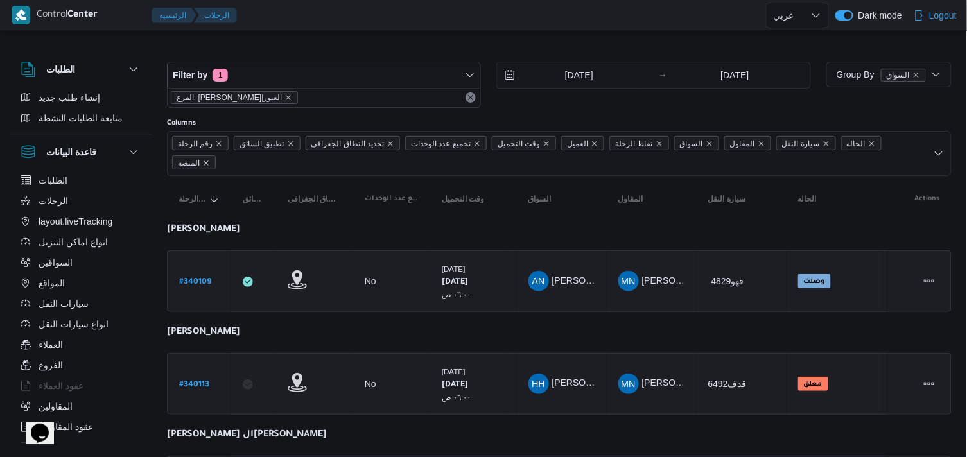
drag, startPoint x: 232, startPoint y: 180, endPoint x: 453, endPoint y: 48, distance: 257.4
click at [453, 48] on div at bounding box center [559, 51] width 785 height 21
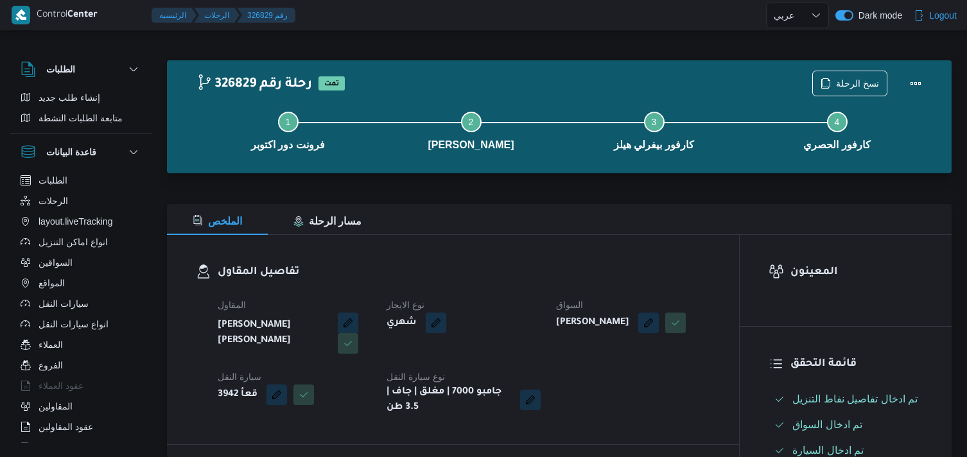
select select "ar"
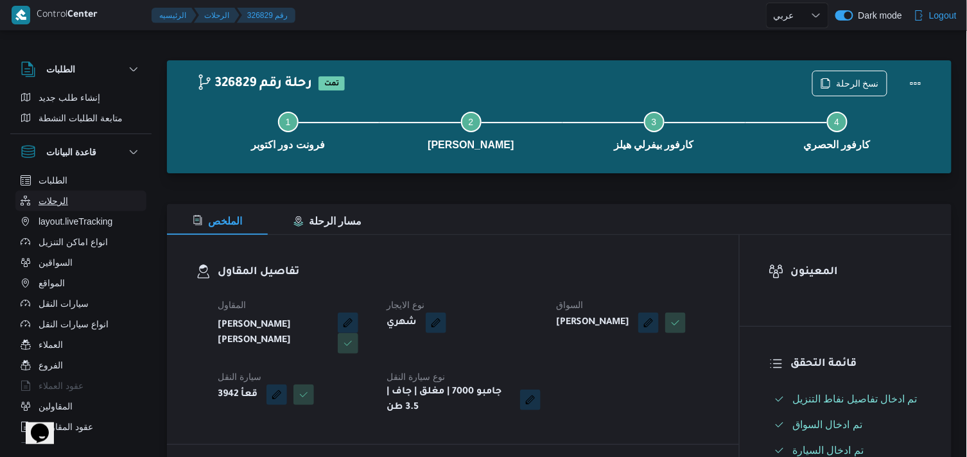
click at [106, 204] on button "الرحلات" at bounding box center [80, 201] width 131 height 21
select select "ar"
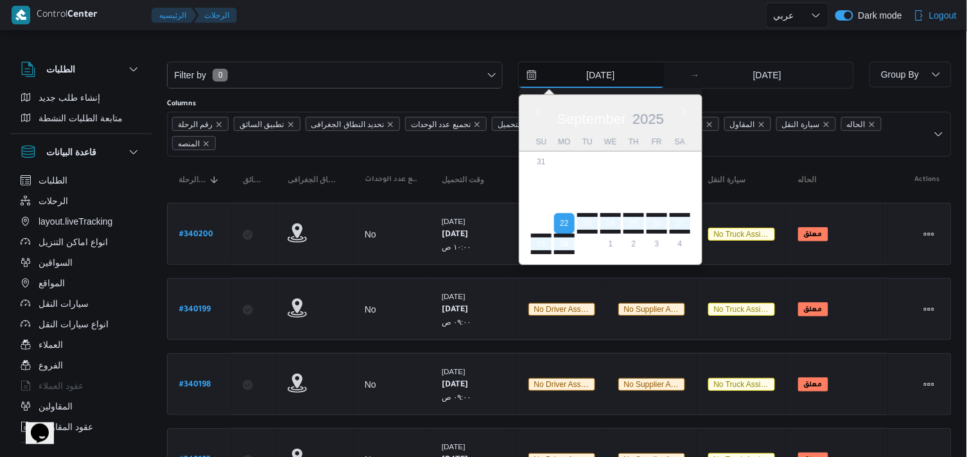
click at [650, 73] on input "22/9/2025" at bounding box center [592, 75] width 146 height 26
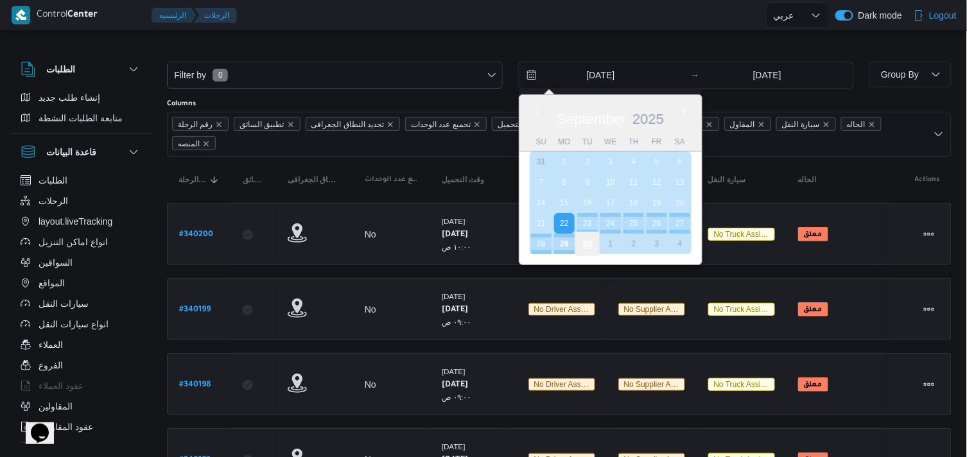
click at [582, 240] on div "30" at bounding box center [587, 244] width 24 height 24
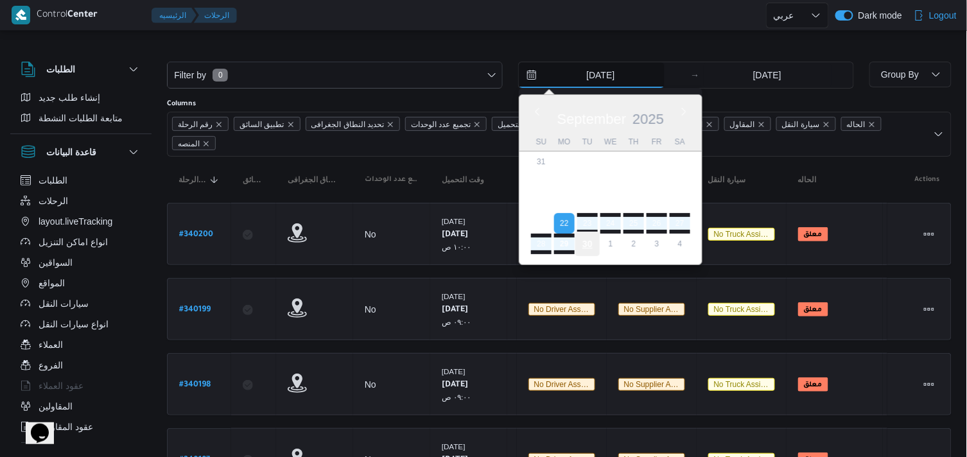
type input "[DATE]"
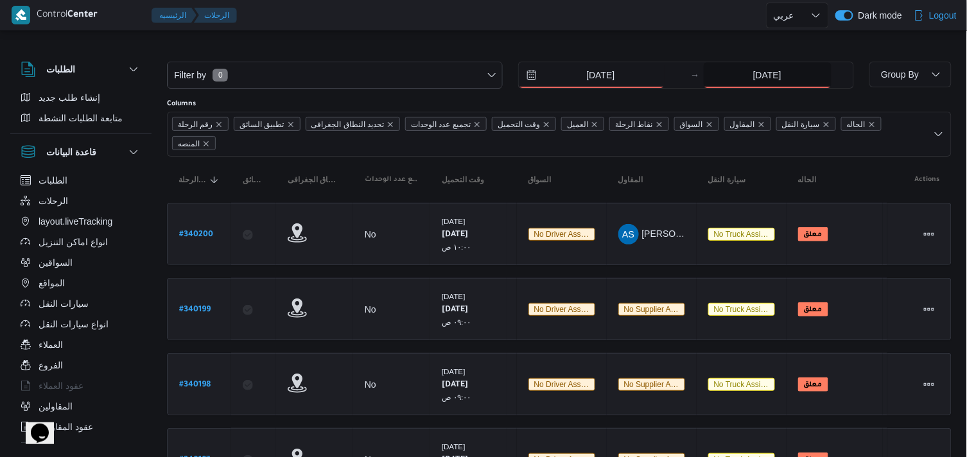
click at [715, 83] on input "[DATE]" at bounding box center [768, 75] width 128 height 26
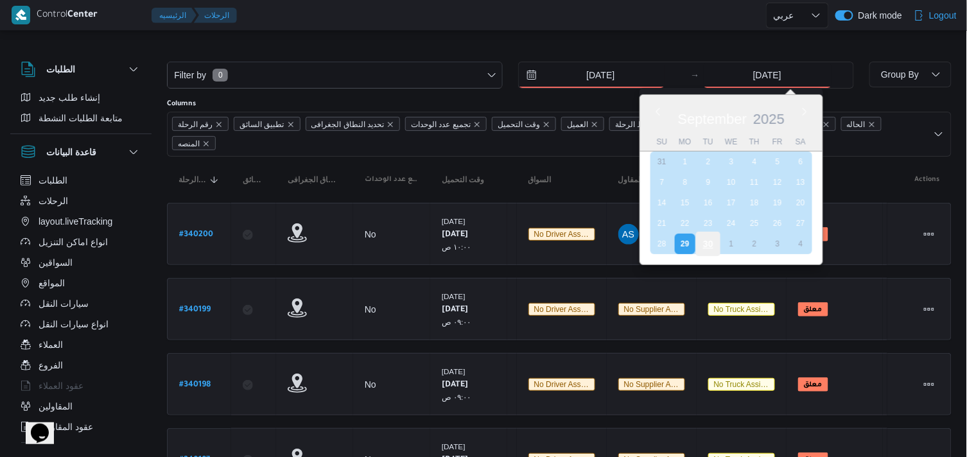
click at [705, 232] on div "30" at bounding box center [707, 244] width 24 height 24
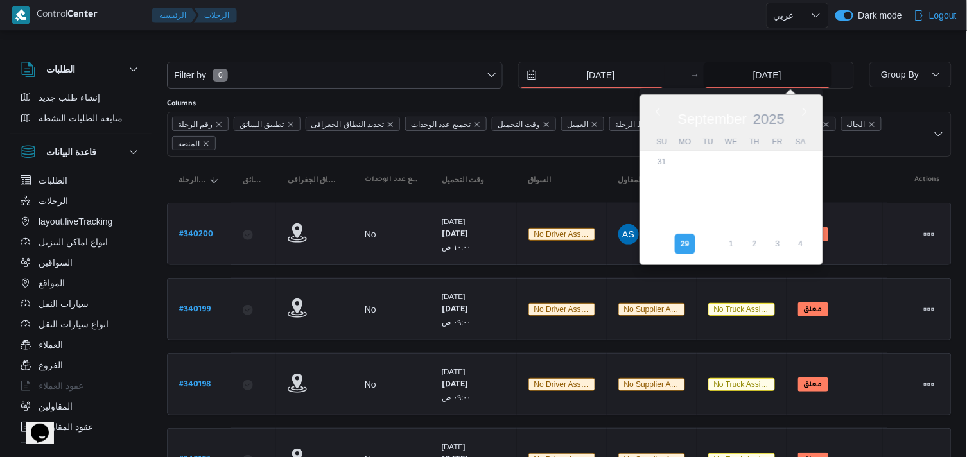
type input "[DATE]"
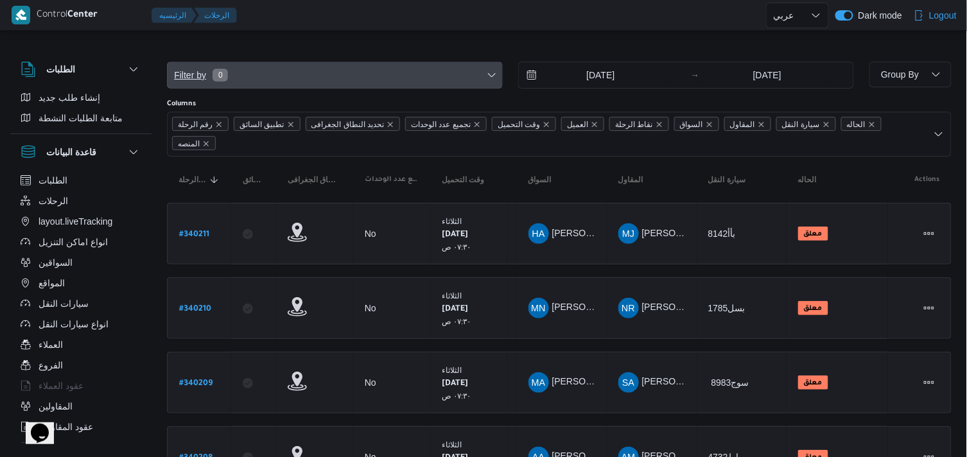
click at [471, 80] on span "Filter by 0" at bounding box center [335, 75] width 335 height 26
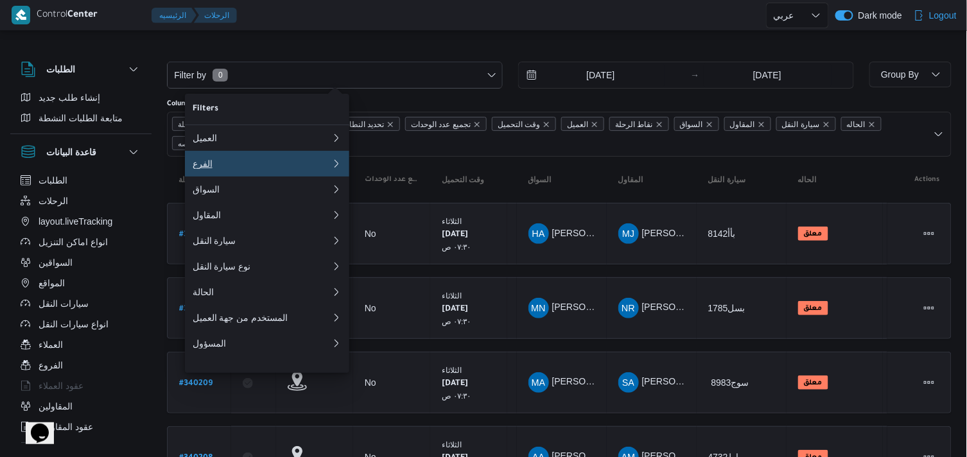
click at [235, 174] on button "الفرع" at bounding box center [267, 164] width 164 height 26
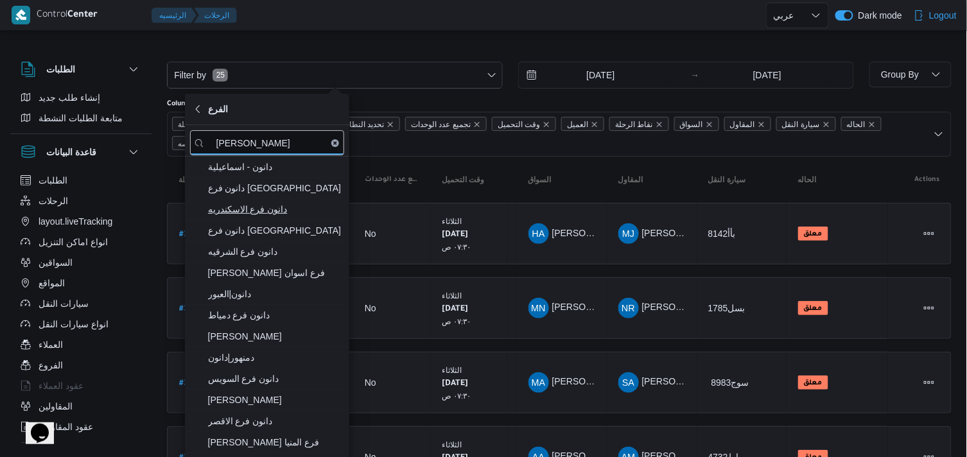
type input "دانون"
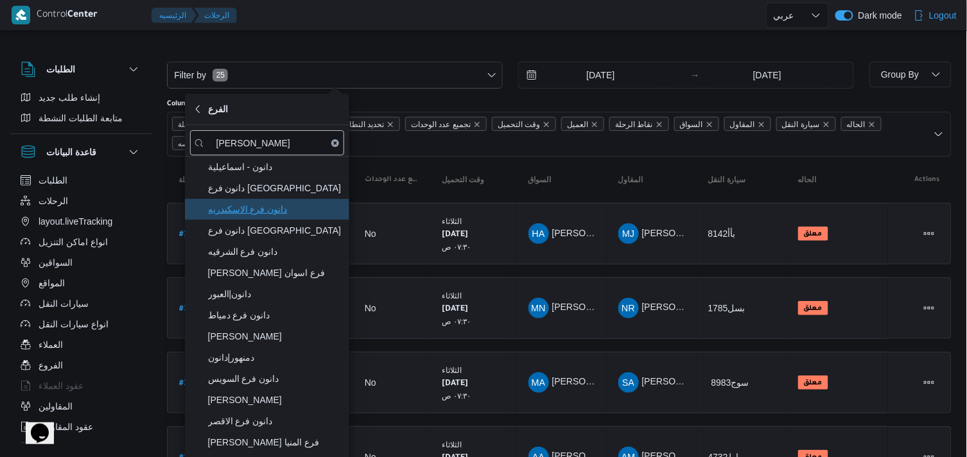
click at [266, 207] on span "دانون فرع الاسكندريه" at bounding box center [275, 209] width 134 height 15
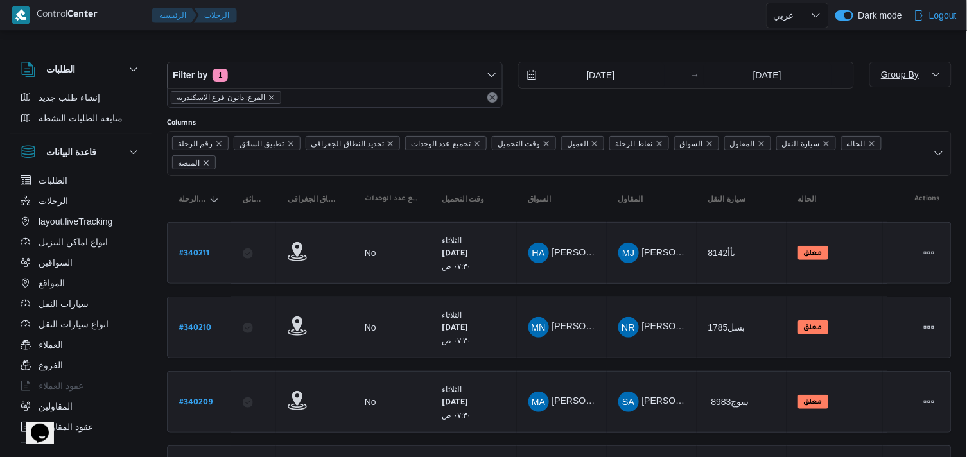
click at [894, 71] on span "Group By" at bounding box center [900, 74] width 38 height 10
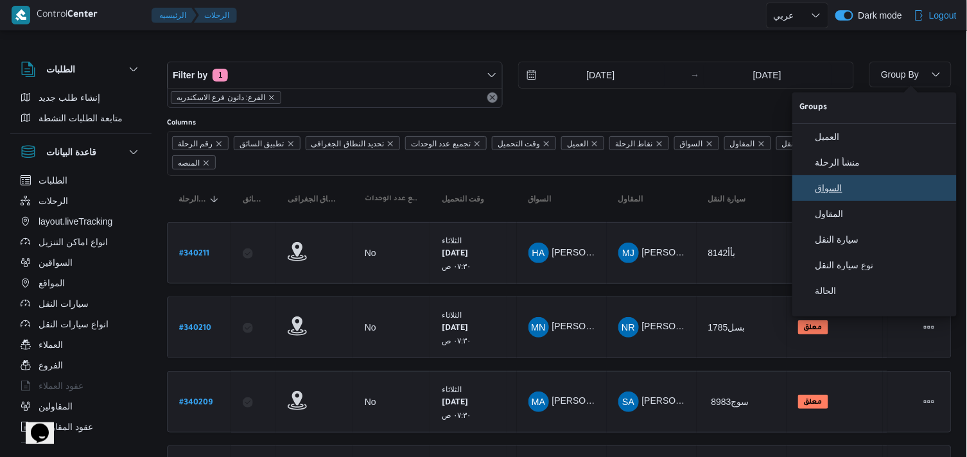
click at [831, 180] on button "السواق" at bounding box center [874, 188] width 164 height 26
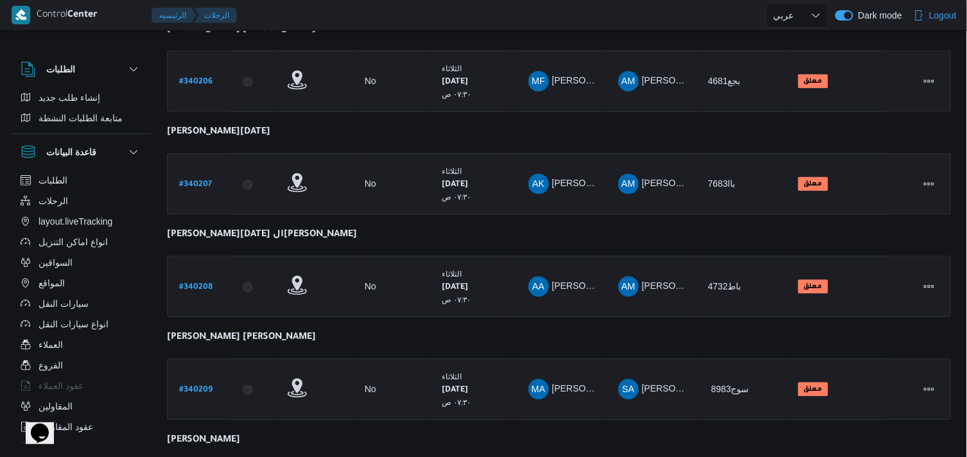
scroll to position [814, 0]
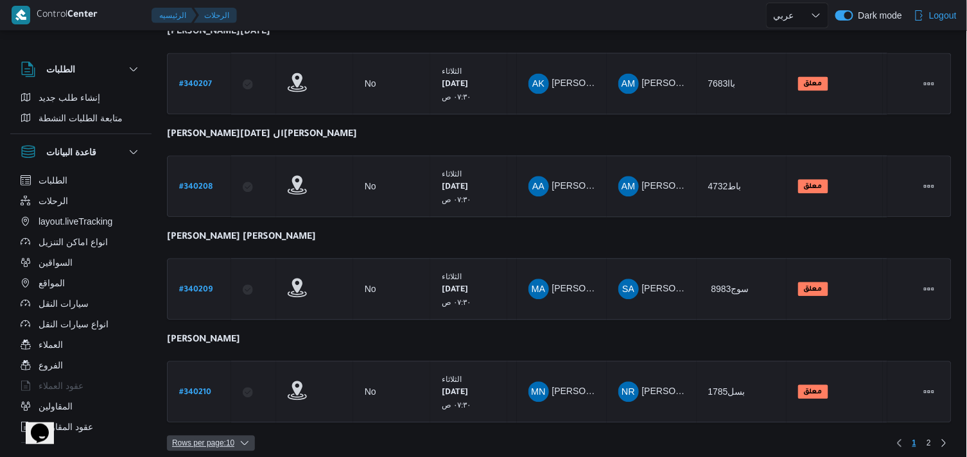
click at [227, 428] on div "Rows per page : 10 1 2" at bounding box center [559, 443] width 800 height 31
click at [232, 437] on span "Rows per page : 10" at bounding box center [203, 442] width 62 height 15
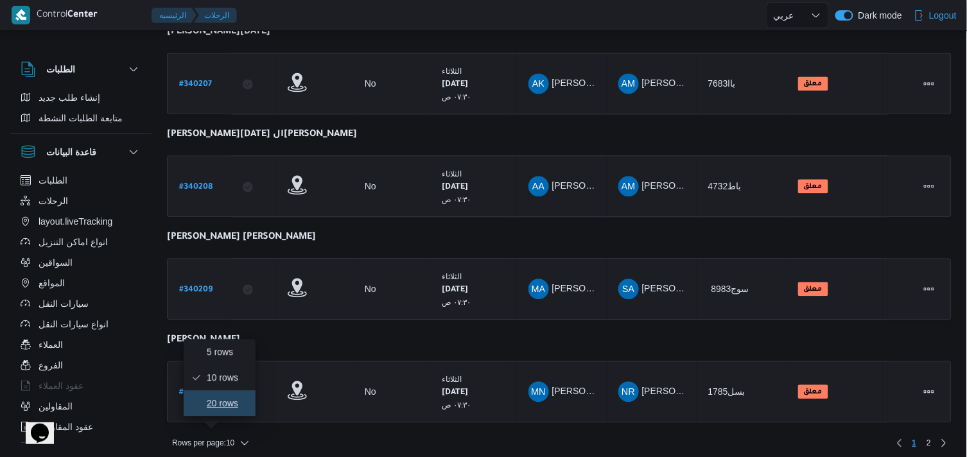
click at [232, 407] on span "20 rows" at bounding box center [227, 403] width 41 height 10
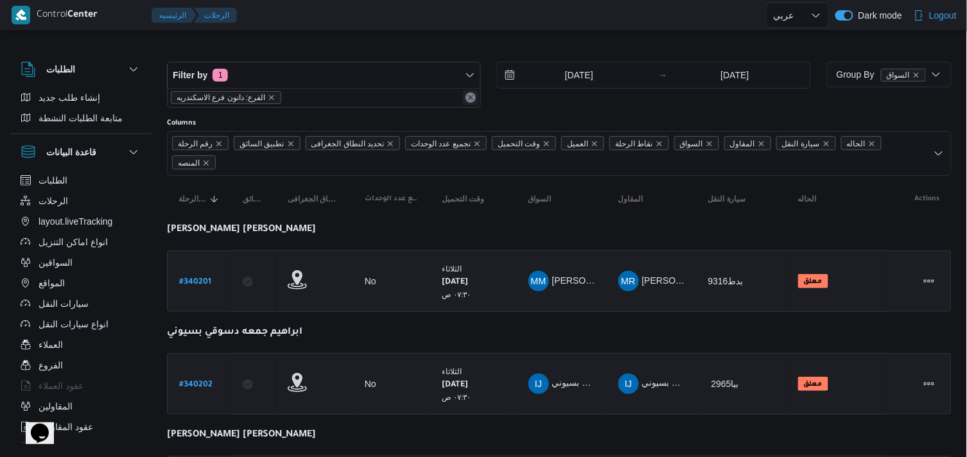
click at [465, 100] on button "Remove" at bounding box center [470, 97] width 15 height 15
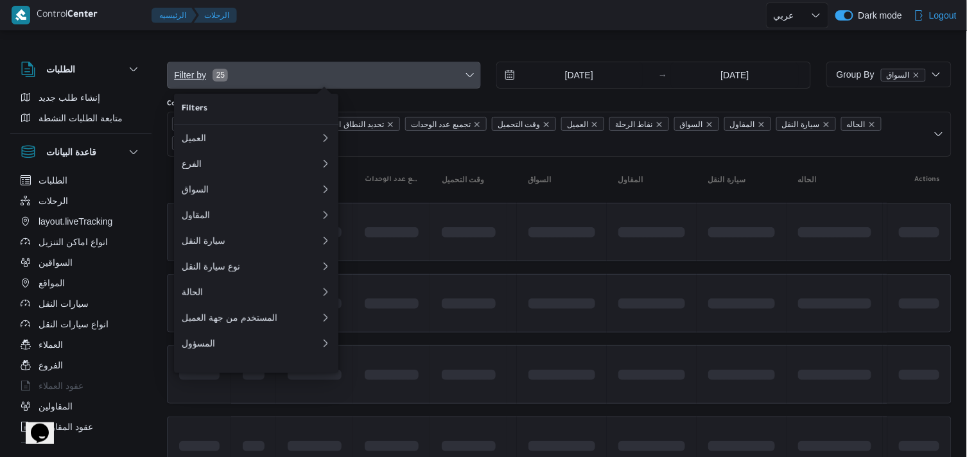
click at [459, 62] on span "Filter by 25" at bounding box center [324, 75] width 313 height 26
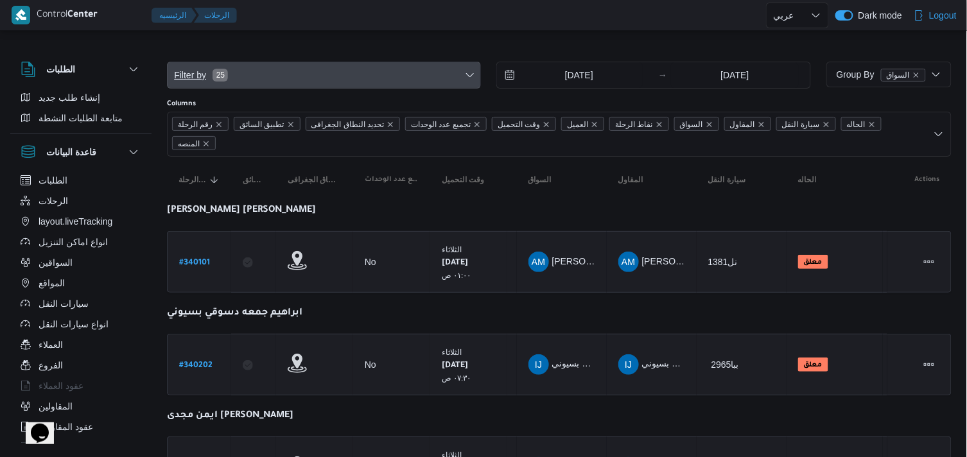
click at [459, 62] on span "Filter by 25" at bounding box center [324, 75] width 313 height 26
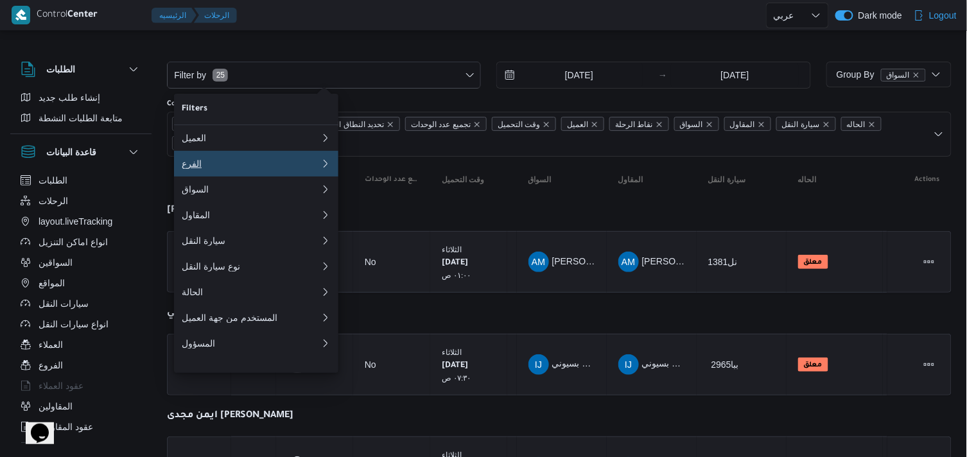
click at [206, 174] on button "الفرع 0" at bounding box center [256, 164] width 164 height 26
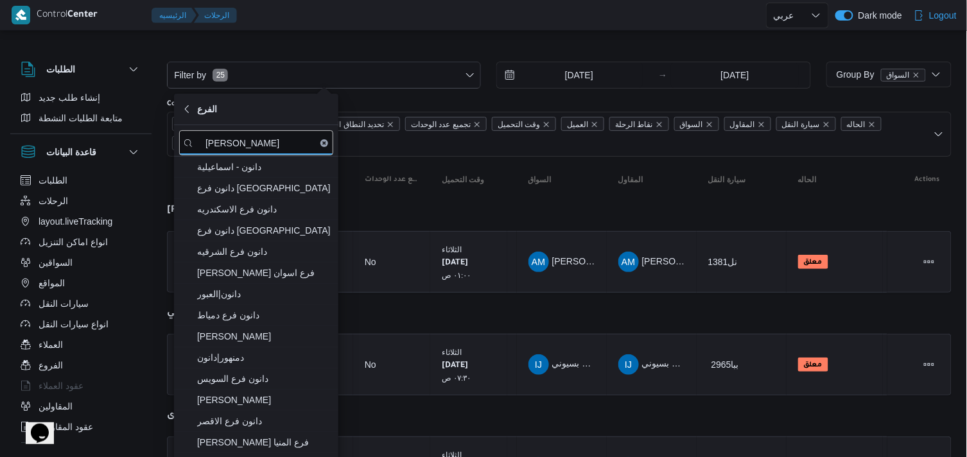
type input "دانون"
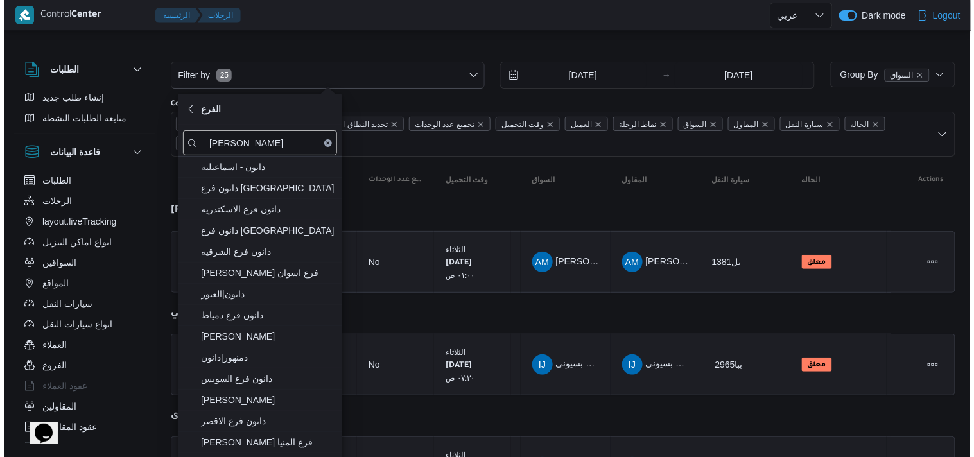
scroll to position [223, 0]
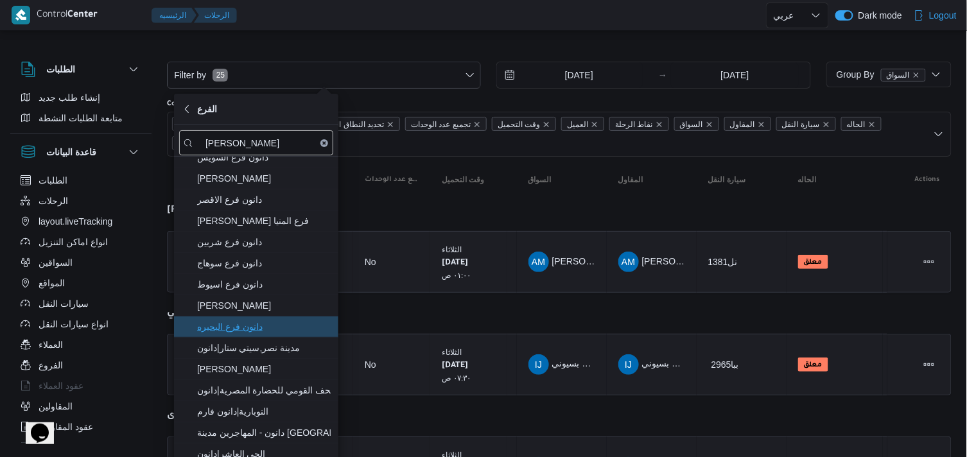
click at [291, 319] on span "دانون فرع البحيره" at bounding box center [264, 326] width 134 height 15
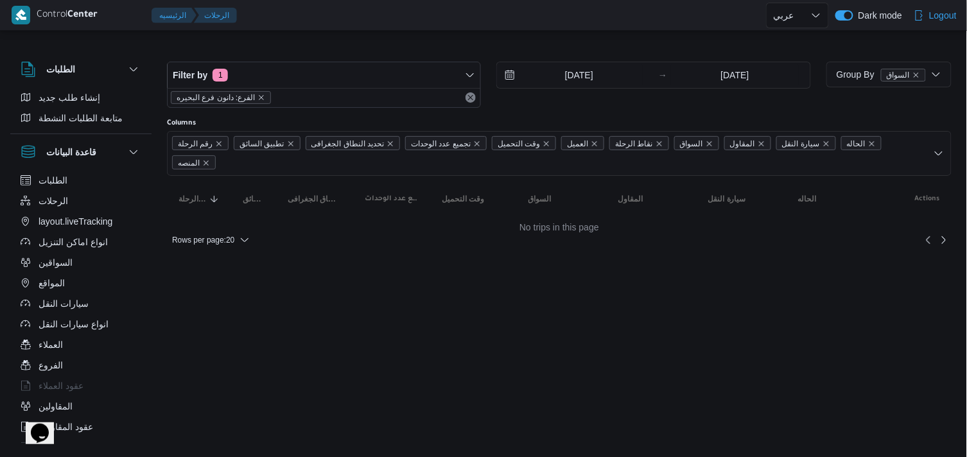
click at [225, 33] on div "Filter by 1 الفرع: دانون فرع البحيره 30/9/2025 → 30/9/2025 Group By السواق Colu…" at bounding box center [475, 148] width 967 height 230
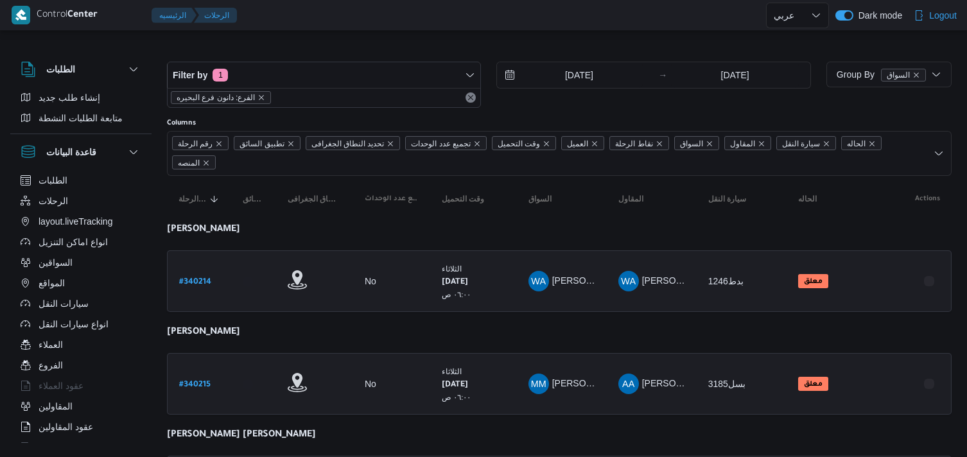
select select "ar"
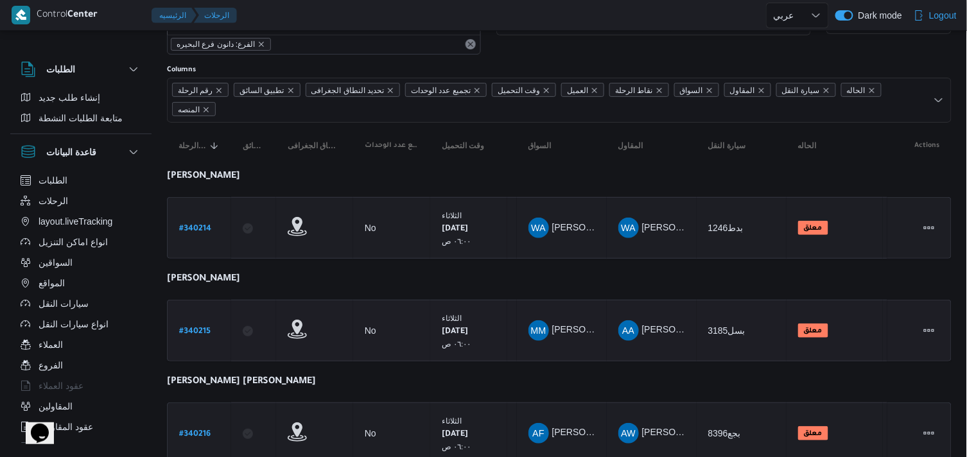
scroll to position [101, 0]
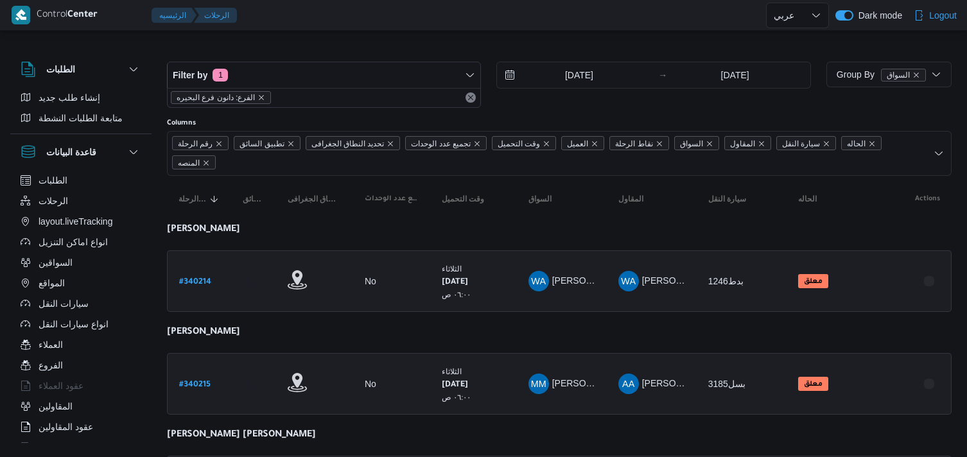
select select "ar"
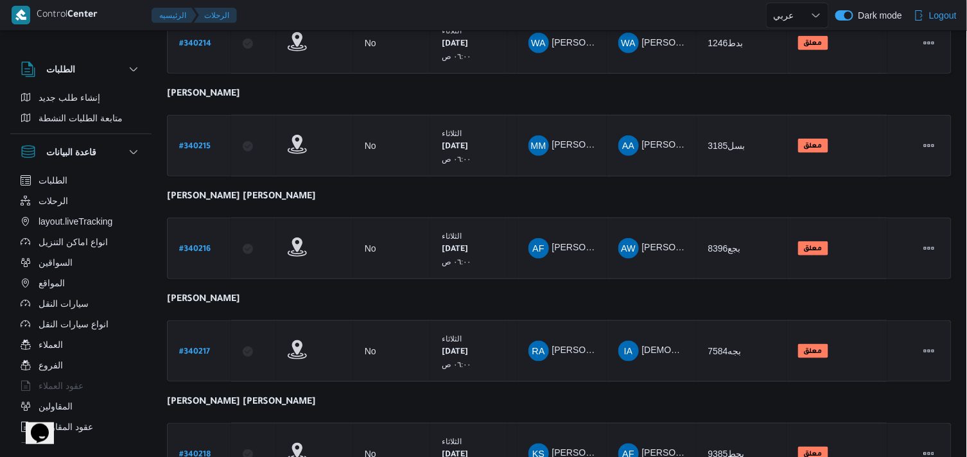
scroll to position [306, 0]
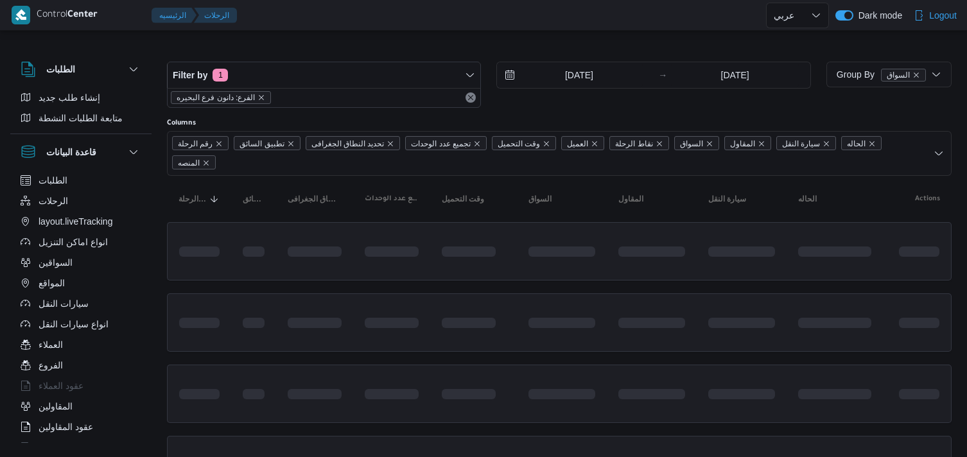
select select "ar"
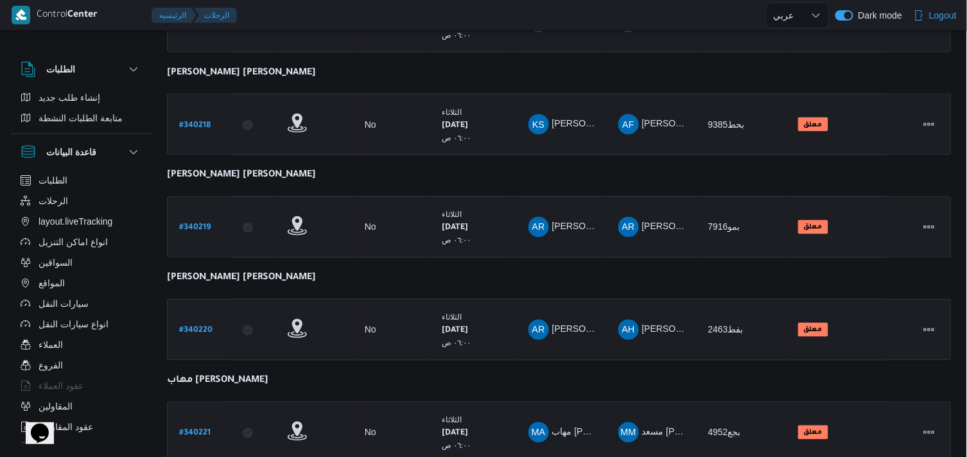
scroll to position [611, 0]
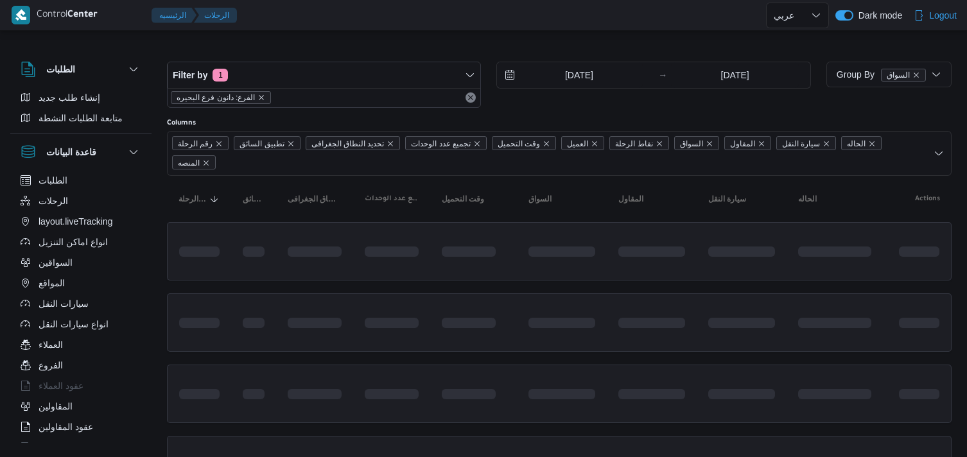
select select "ar"
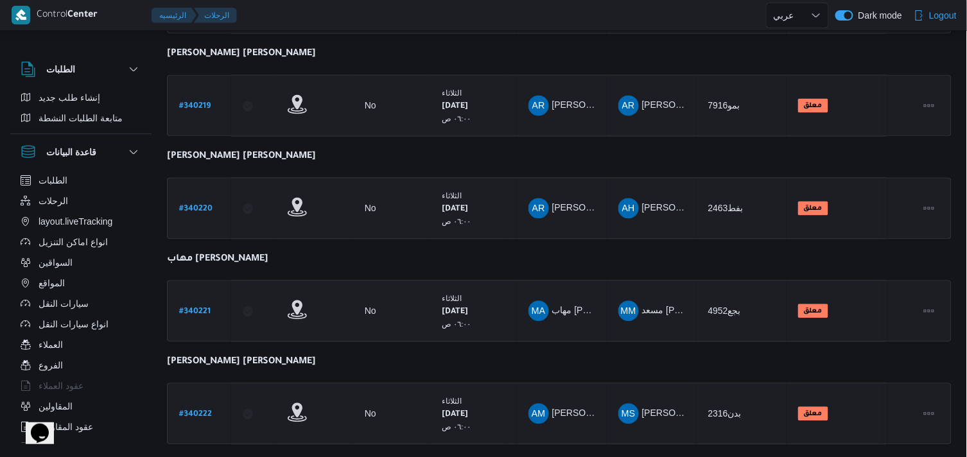
scroll to position [713, 0]
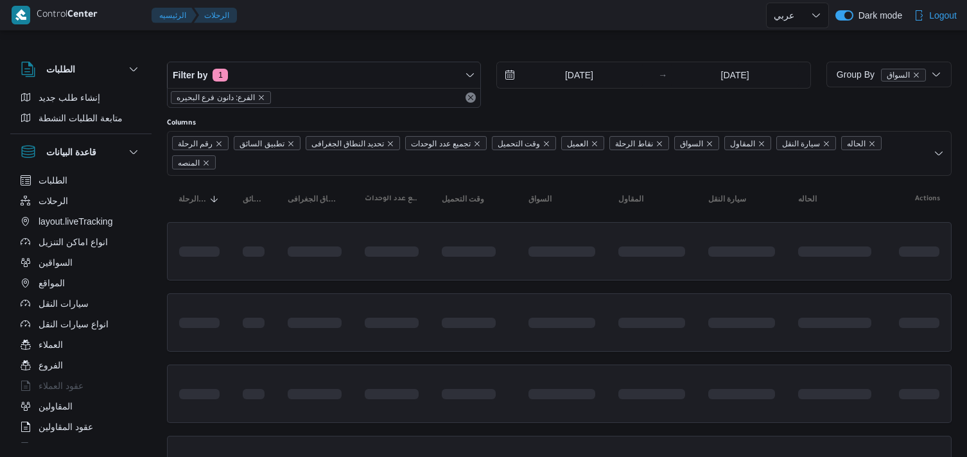
select select "ar"
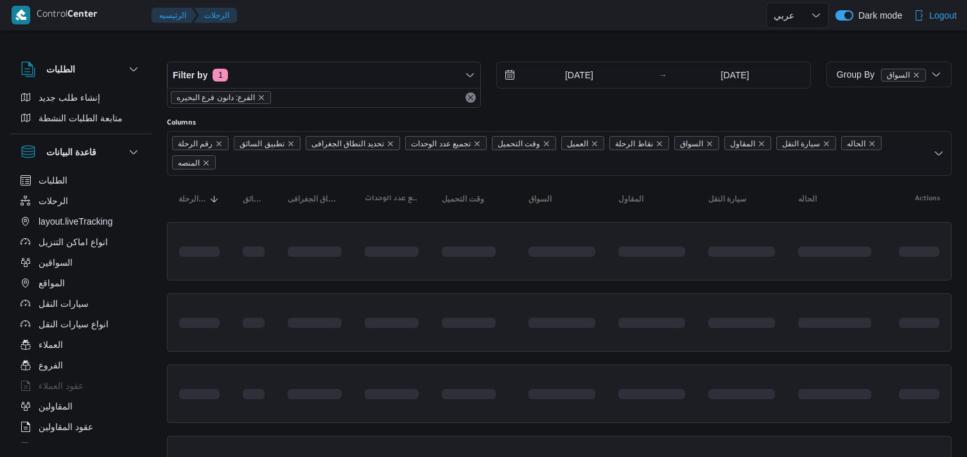
select select "ar"
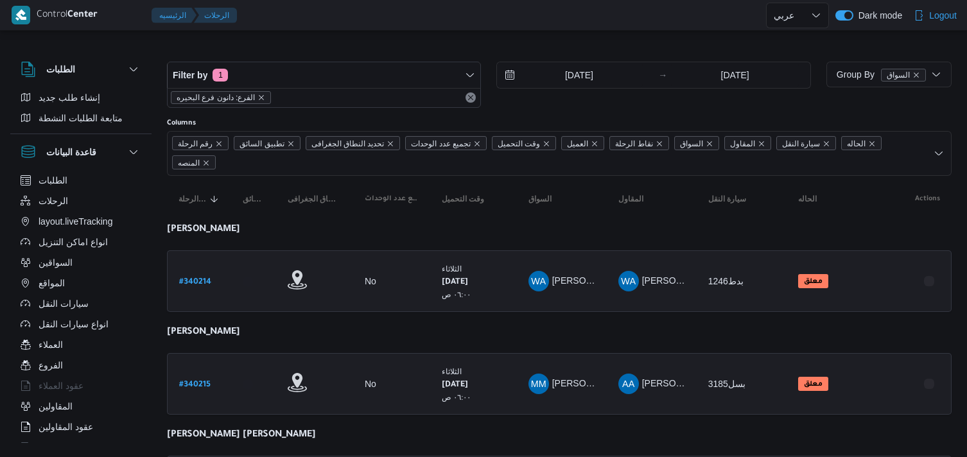
select select "ar"
click at [257, 96] on icon "remove selected entity" at bounding box center [261, 98] width 8 height 8
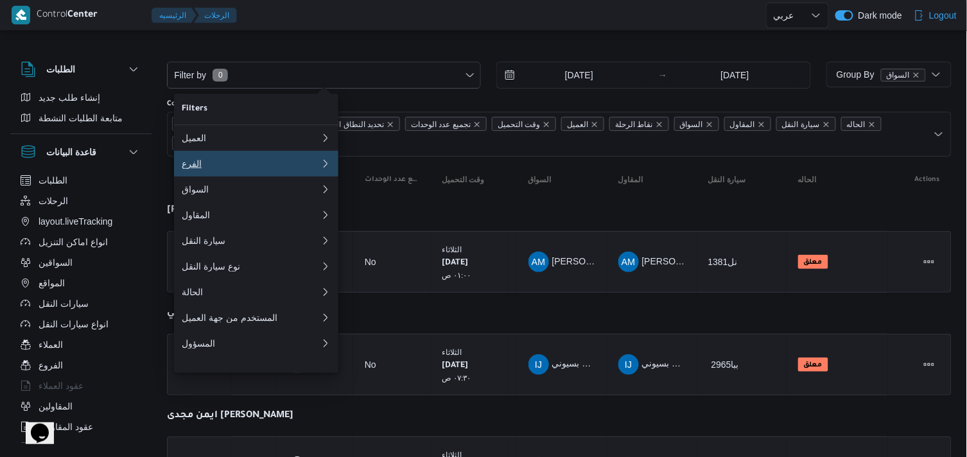
click at [238, 157] on button "الفرع 0" at bounding box center [256, 164] width 164 height 26
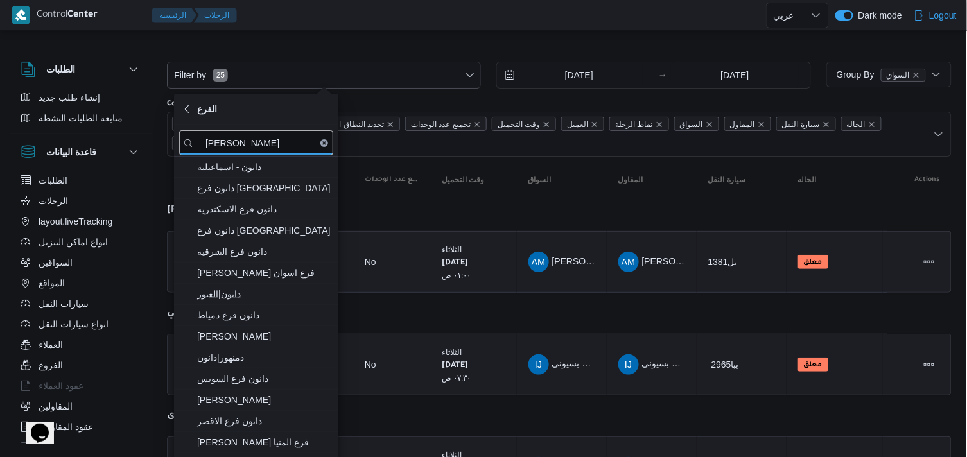
type input "دانون"
click at [259, 302] on span "دانون|العبور" at bounding box center [264, 293] width 134 height 15
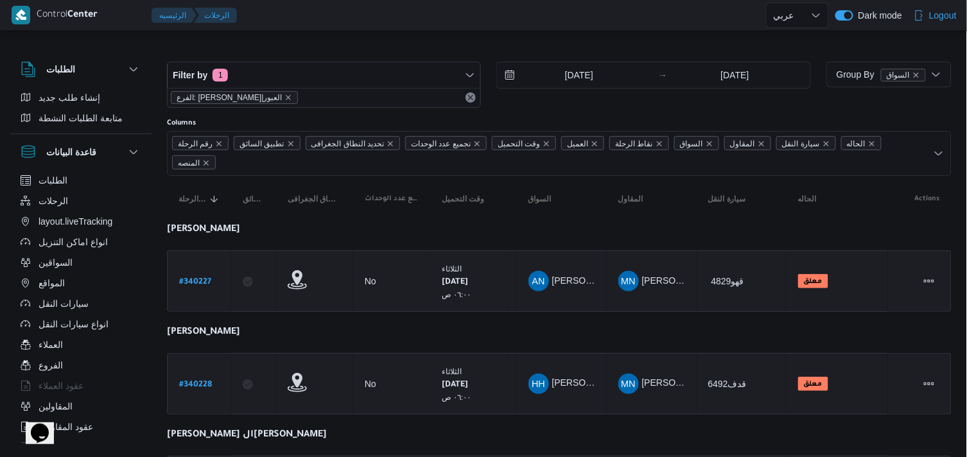
scroll to position [101, 0]
select select "ar"
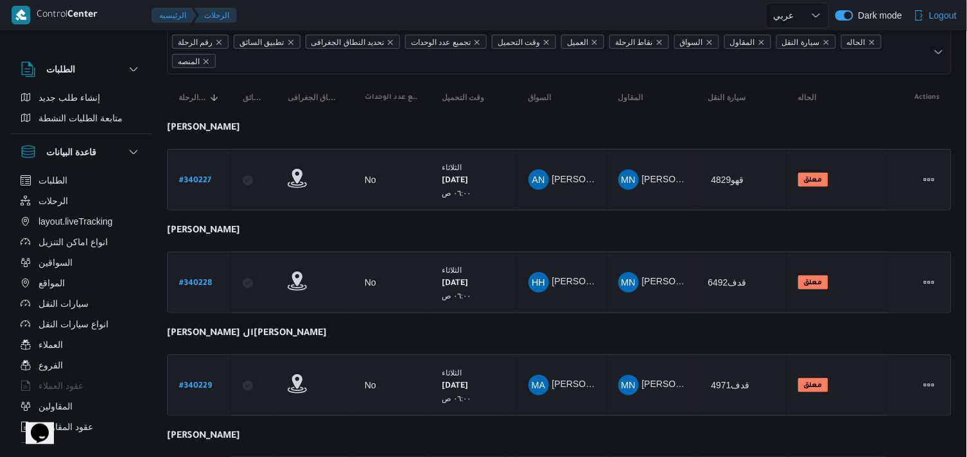
scroll to position [204, 0]
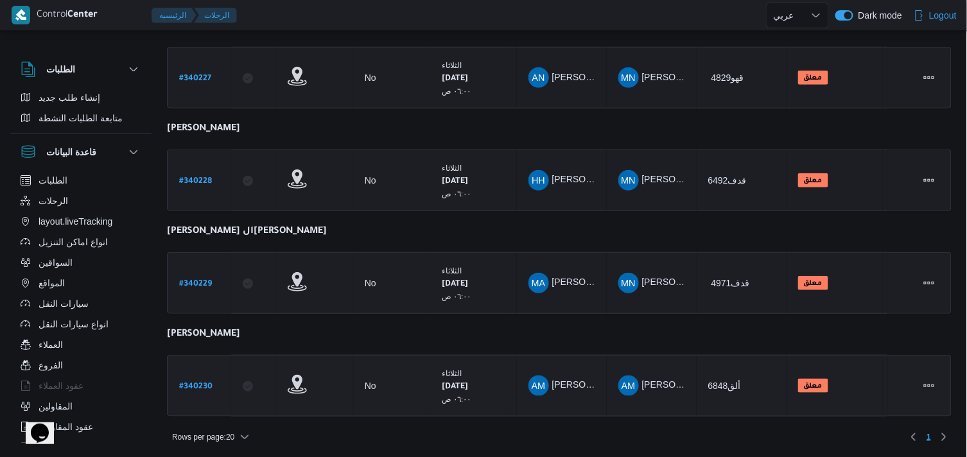
click at [203, 388] on b "# 340230" at bounding box center [195, 387] width 33 height 9
select select "ar"
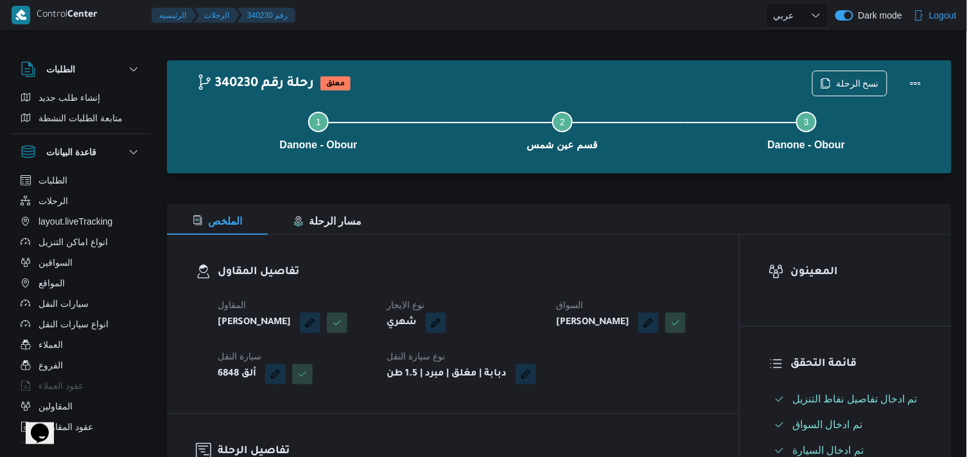
scroll to position [399, 0]
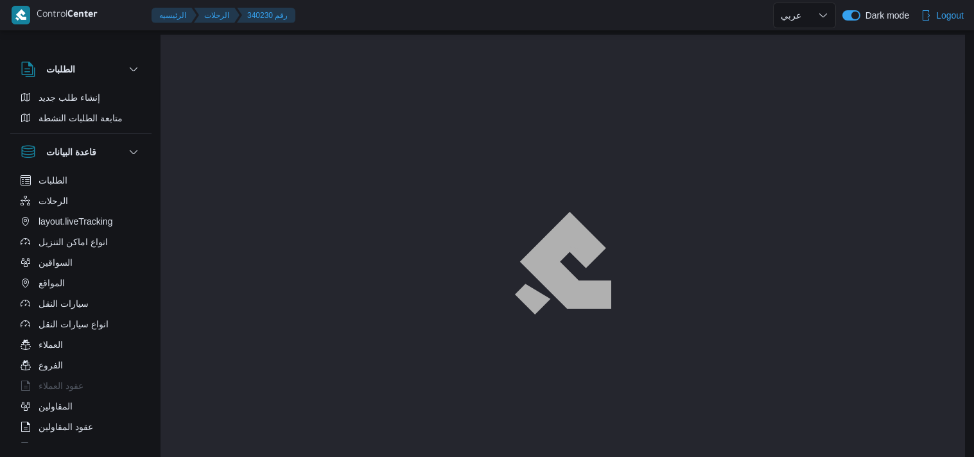
select select "ar"
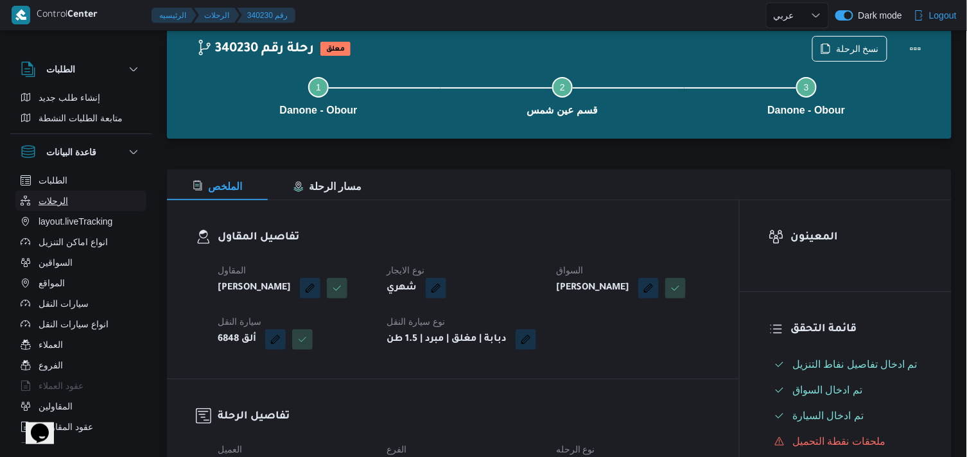
click at [42, 207] on span "الرحلات" at bounding box center [54, 200] width 30 height 15
select select "ar"
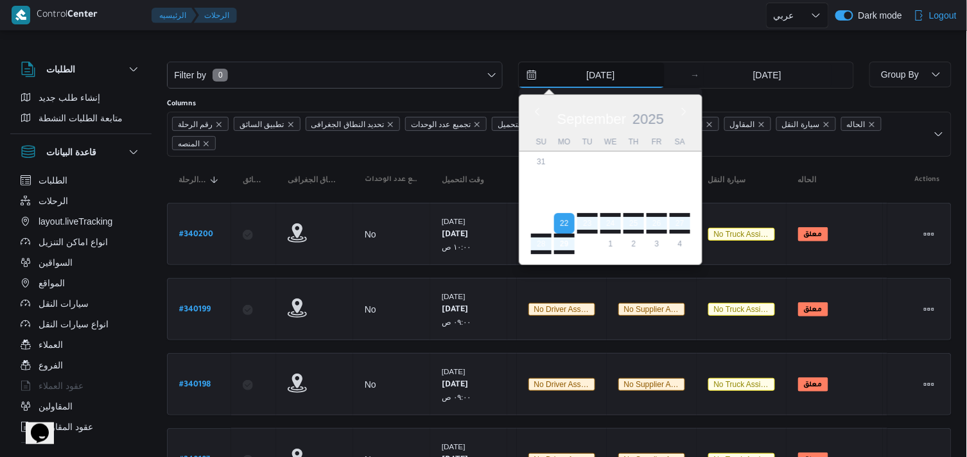
click at [607, 80] on input "22/9/2025" at bounding box center [592, 75] width 146 height 26
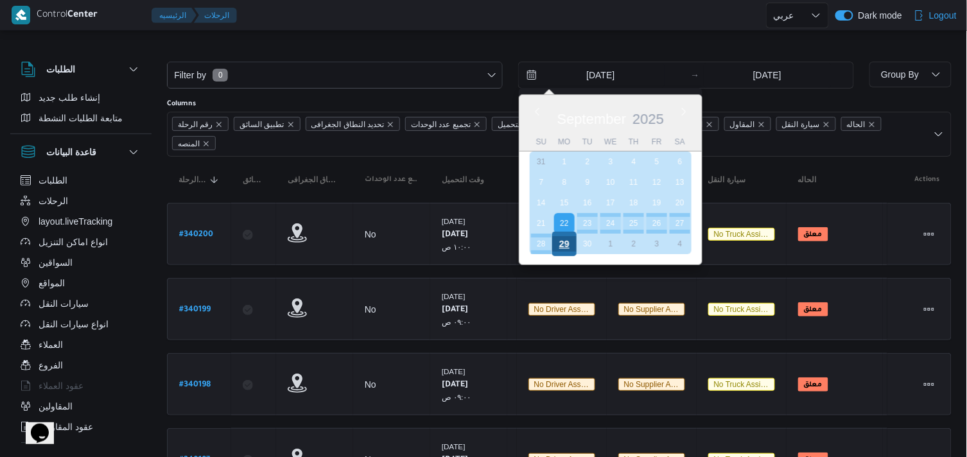
click at [557, 244] on div "29" at bounding box center [564, 244] width 24 height 24
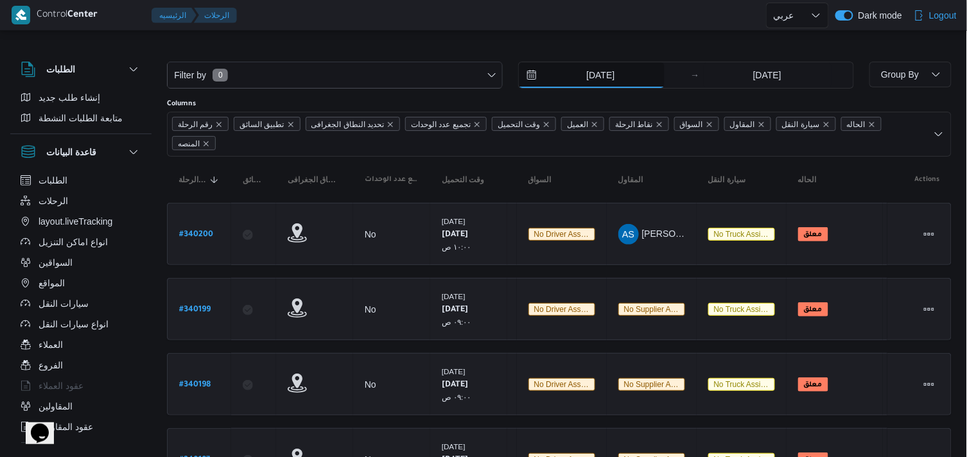
click at [608, 85] on input "29/9/2025" at bounding box center [592, 75] width 146 height 26
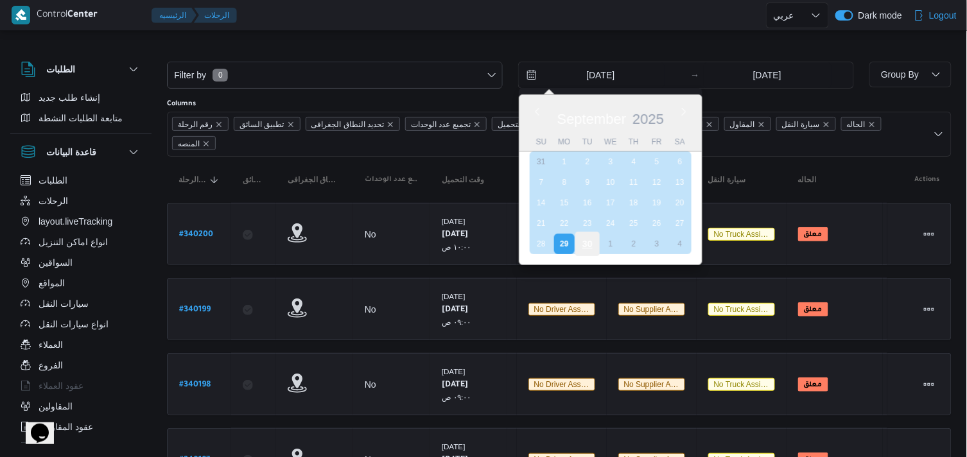
click at [580, 242] on div "30" at bounding box center [587, 244] width 24 height 24
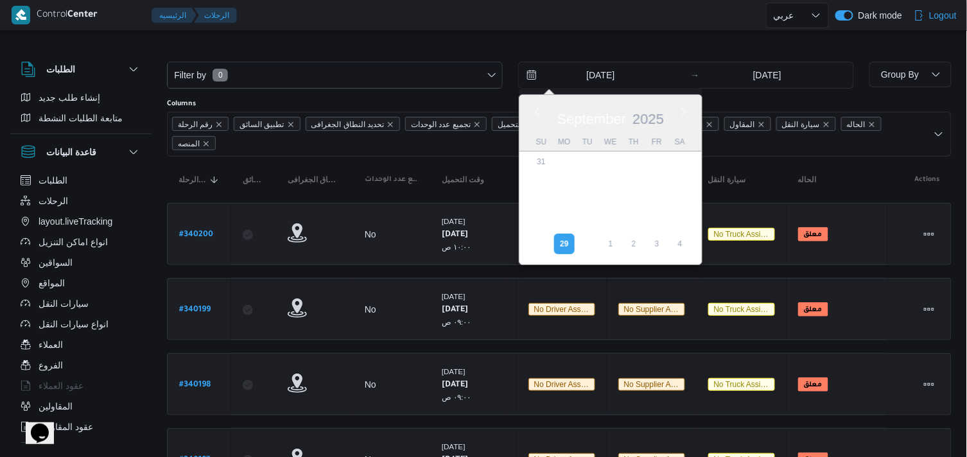
type input "[DATE]"
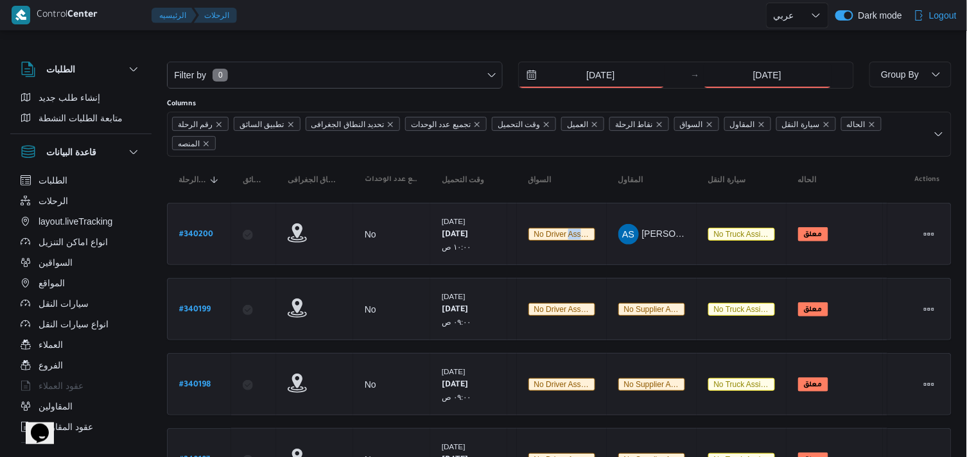
click at [580, 242] on div "No driver assigned" at bounding box center [561, 234] width 77 height 23
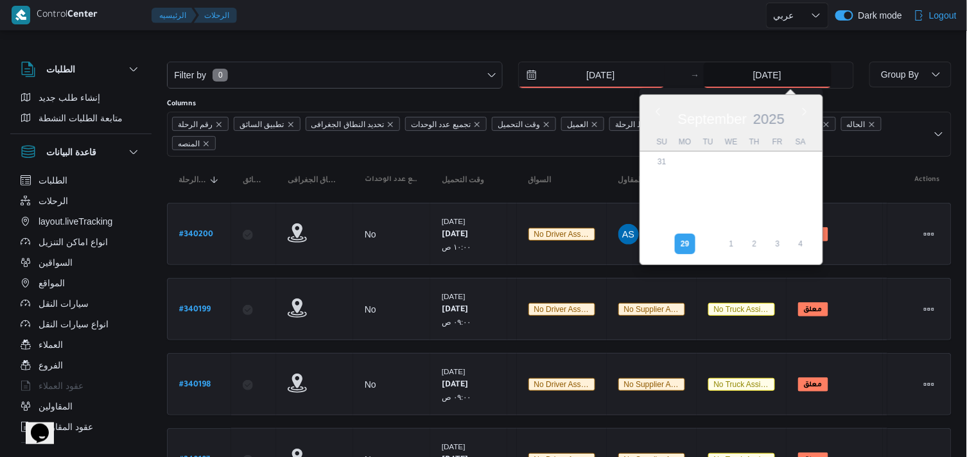
click at [781, 73] on input "29/9/2025" at bounding box center [768, 75] width 128 height 26
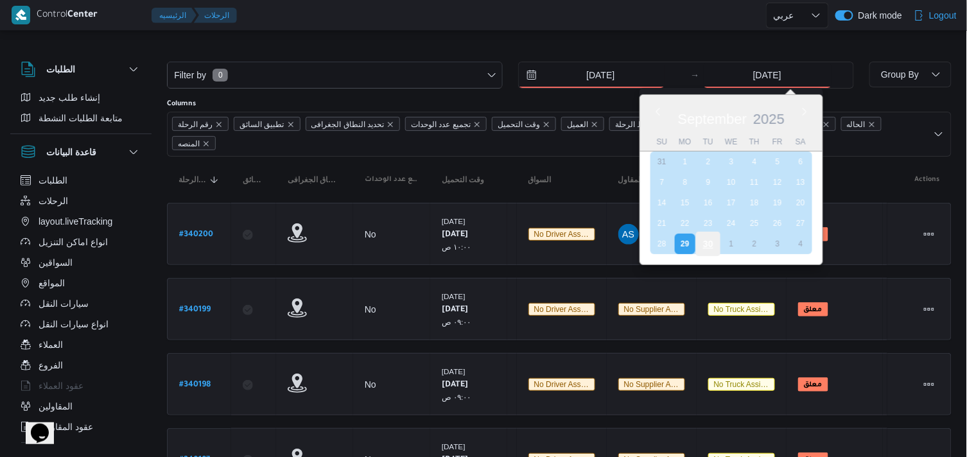
click at [700, 238] on div "30" at bounding box center [707, 244] width 24 height 24
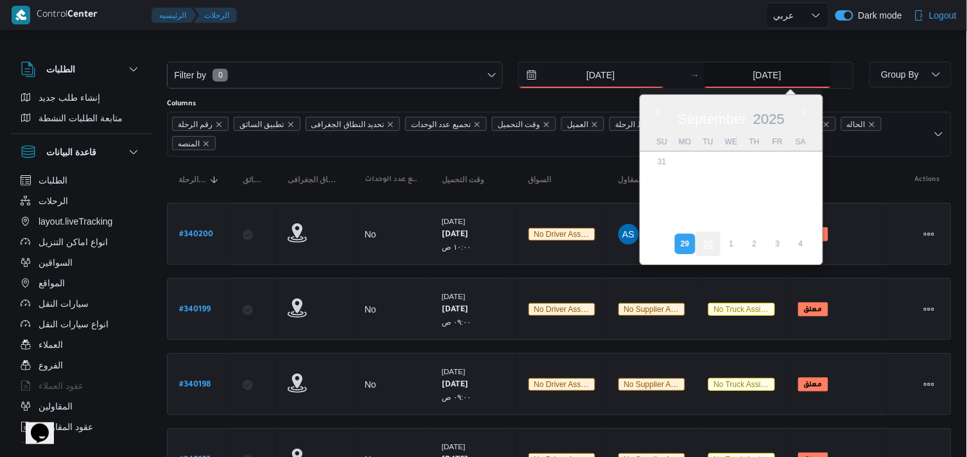
type input "[DATE]"
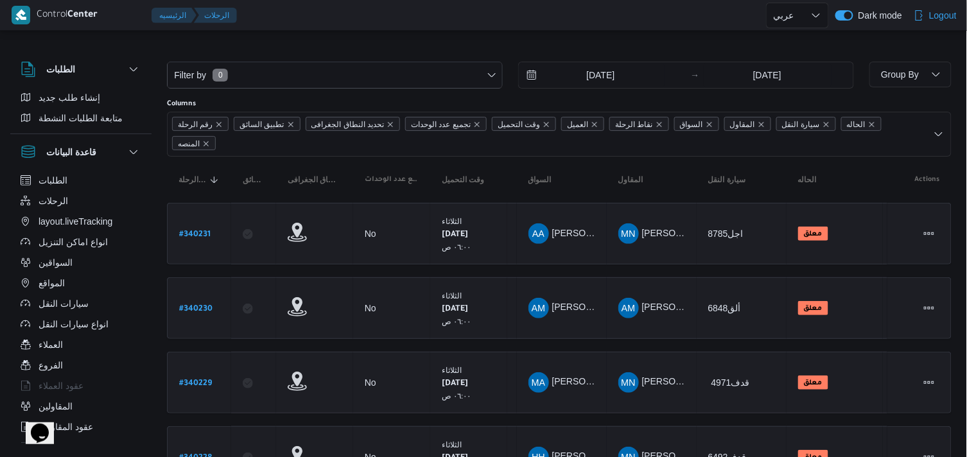
click at [452, 56] on div "Filter by 0 30/9/2025 → 30/9/2025" at bounding box center [510, 75] width 702 height 42
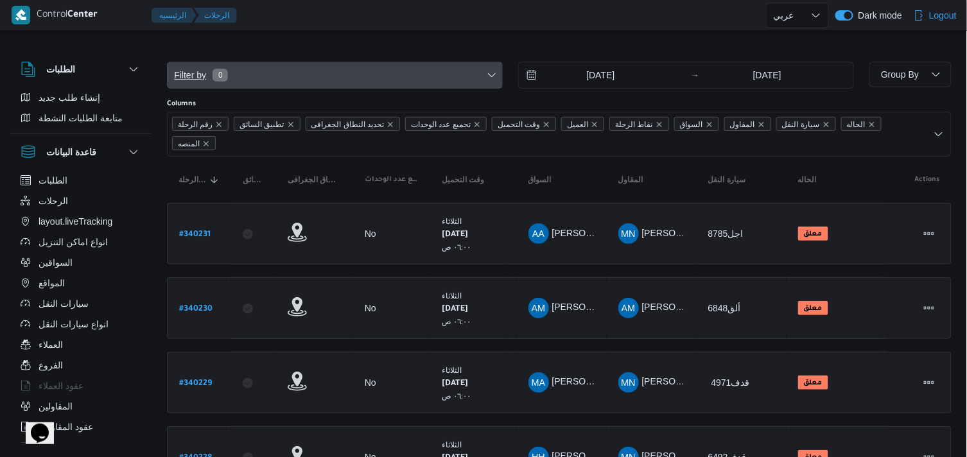
click at [451, 62] on span "Filter by 0" at bounding box center [335, 75] width 335 height 26
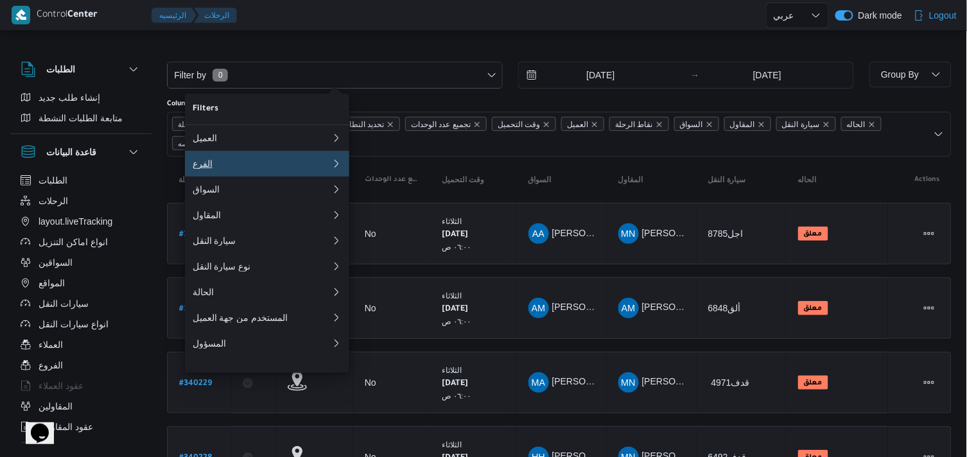
click at [284, 169] on div "الفرع" at bounding box center [262, 164] width 139 height 10
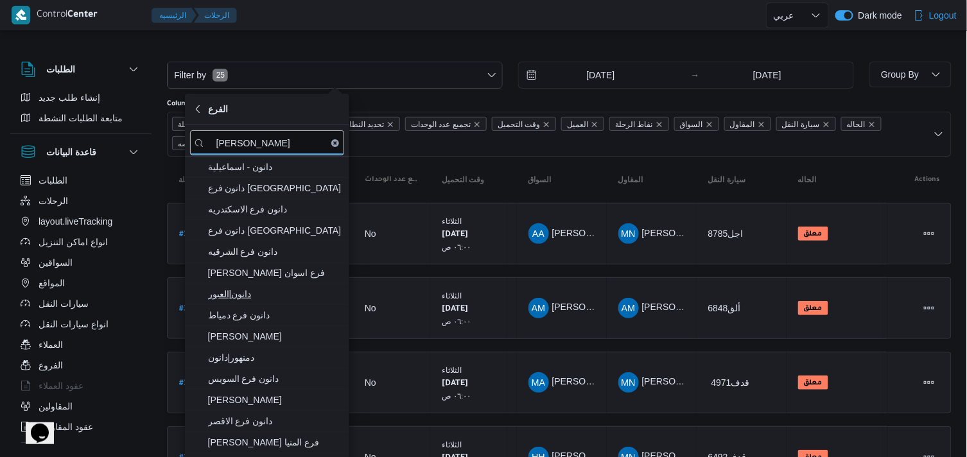
type input "دانون"
click at [264, 300] on span "دانون|العبور" at bounding box center [275, 293] width 134 height 15
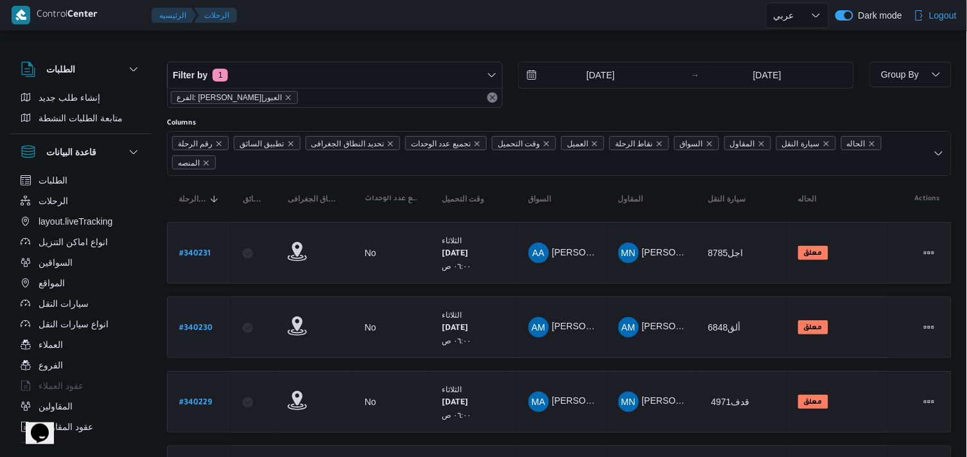
click at [579, 123] on div "Columns" at bounding box center [559, 123] width 785 height 10
click at [919, 72] on span "Group By" at bounding box center [910, 75] width 72 height 26
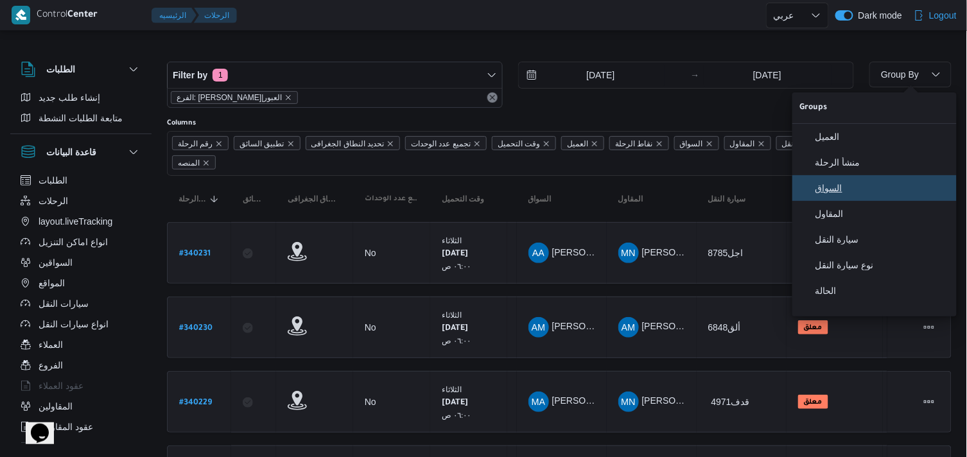
click at [856, 193] on span "السواق" at bounding box center [882, 188] width 134 height 10
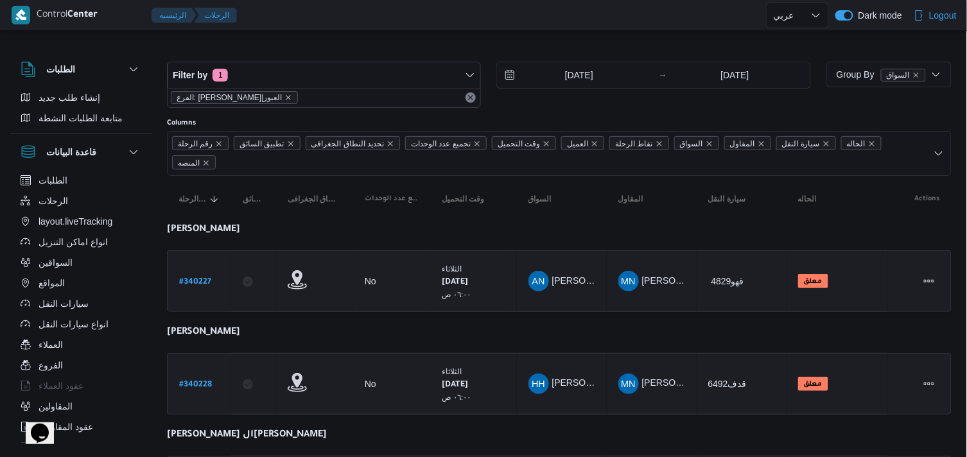
click at [676, 318] on table "رقم الرحلة Click to sort in ascending order تطبيق السائق Click to sort in ascen…" at bounding box center [559, 456] width 785 height 560
drag, startPoint x: 939, startPoint y: 123, endPoint x: 973, endPoint y: 122, distance: 34.0
click at [967, 122] on html "Control Center الرئيسيه الرحلات English عربي Dark mode Logout الطلبات إنشاء طلب…" at bounding box center [483, 228] width 967 height 457
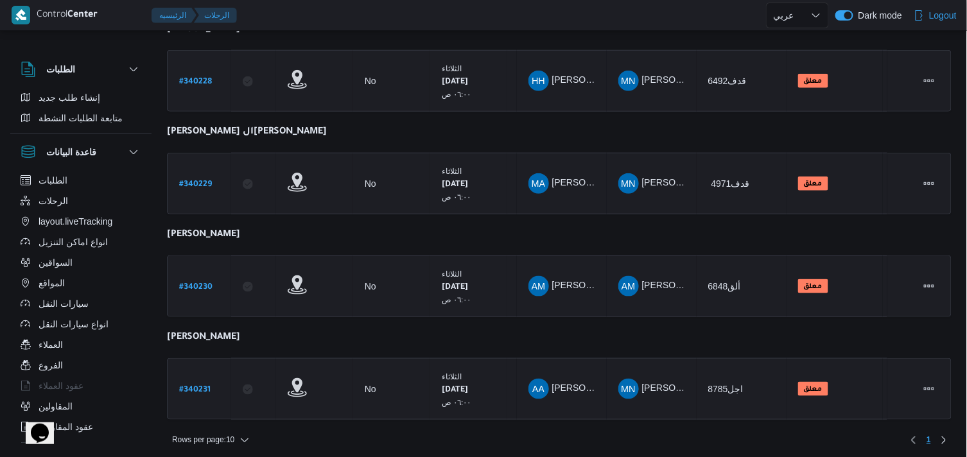
scroll to position [306, 0]
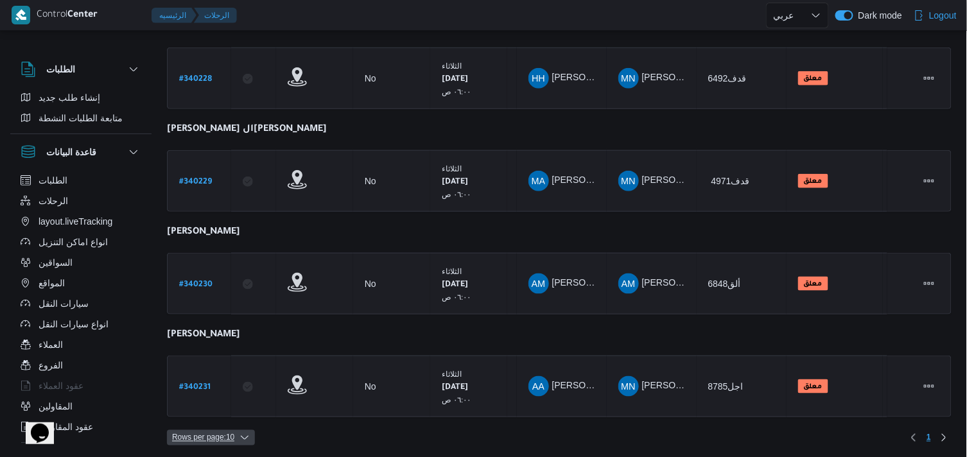
click at [227, 437] on span "Rows per page : 10" at bounding box center [203, 437] width 62 height 15
click at [240, 408] on span "20 rows" at bounding box center [227, 402] width 41 height 10
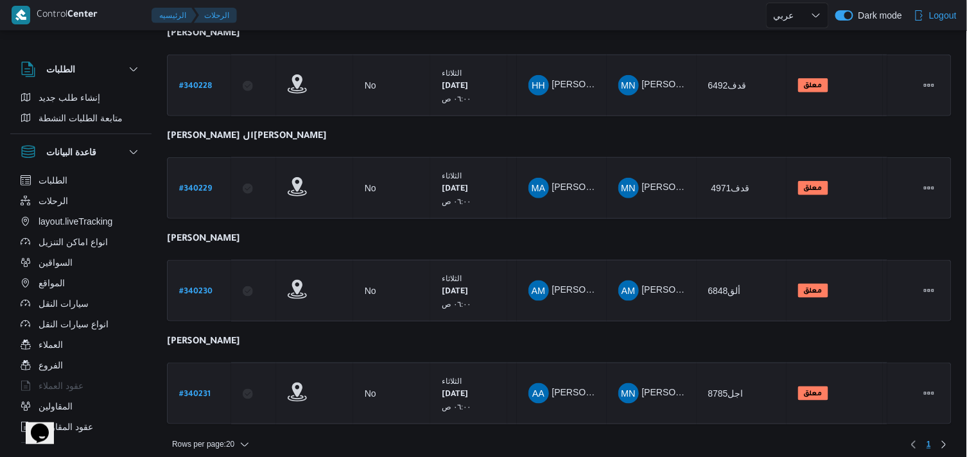
scroll to position [306, 0]
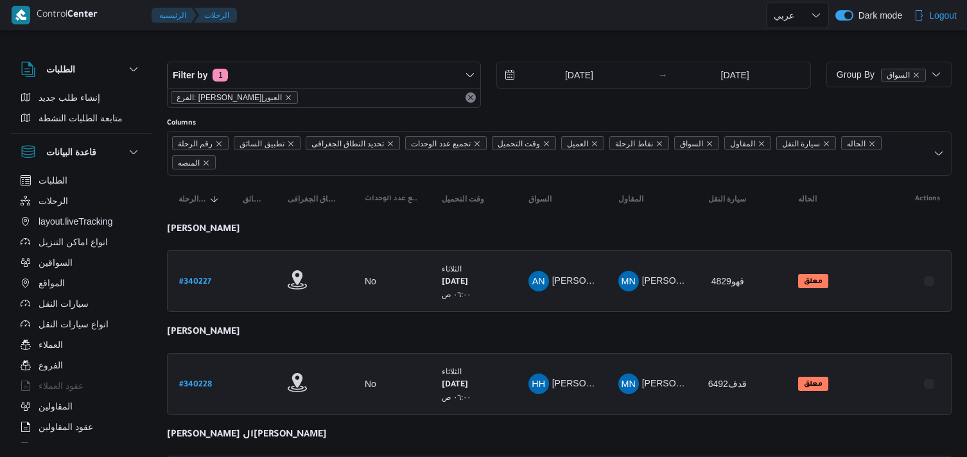
select select "ar"
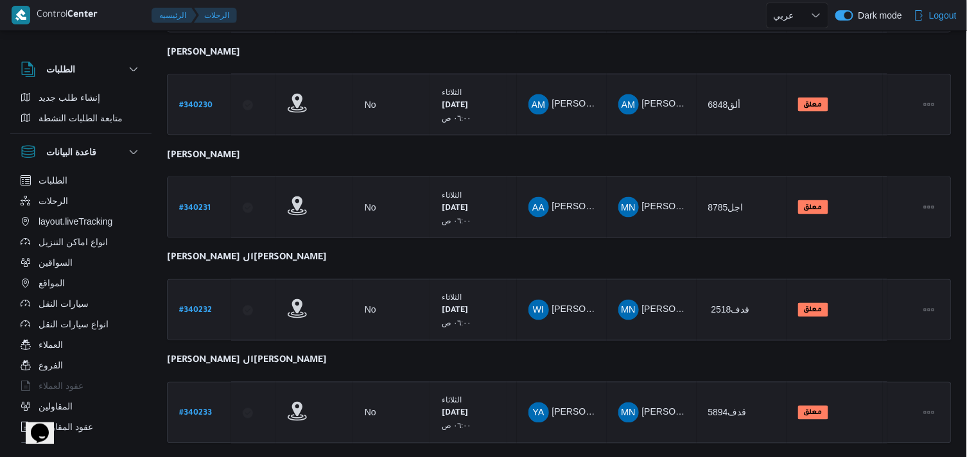
scroll to position [509, 0]
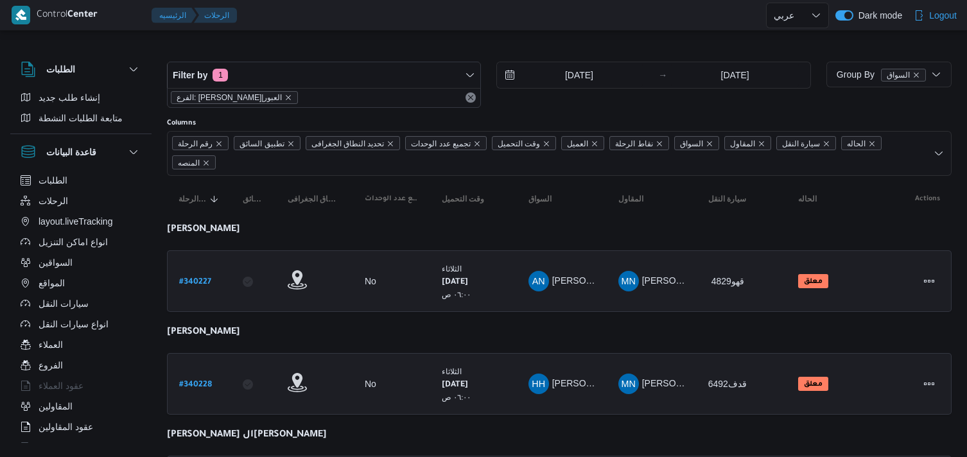
select select "ar"
